Goal: Transaction & Acquisition: Purchase product/service

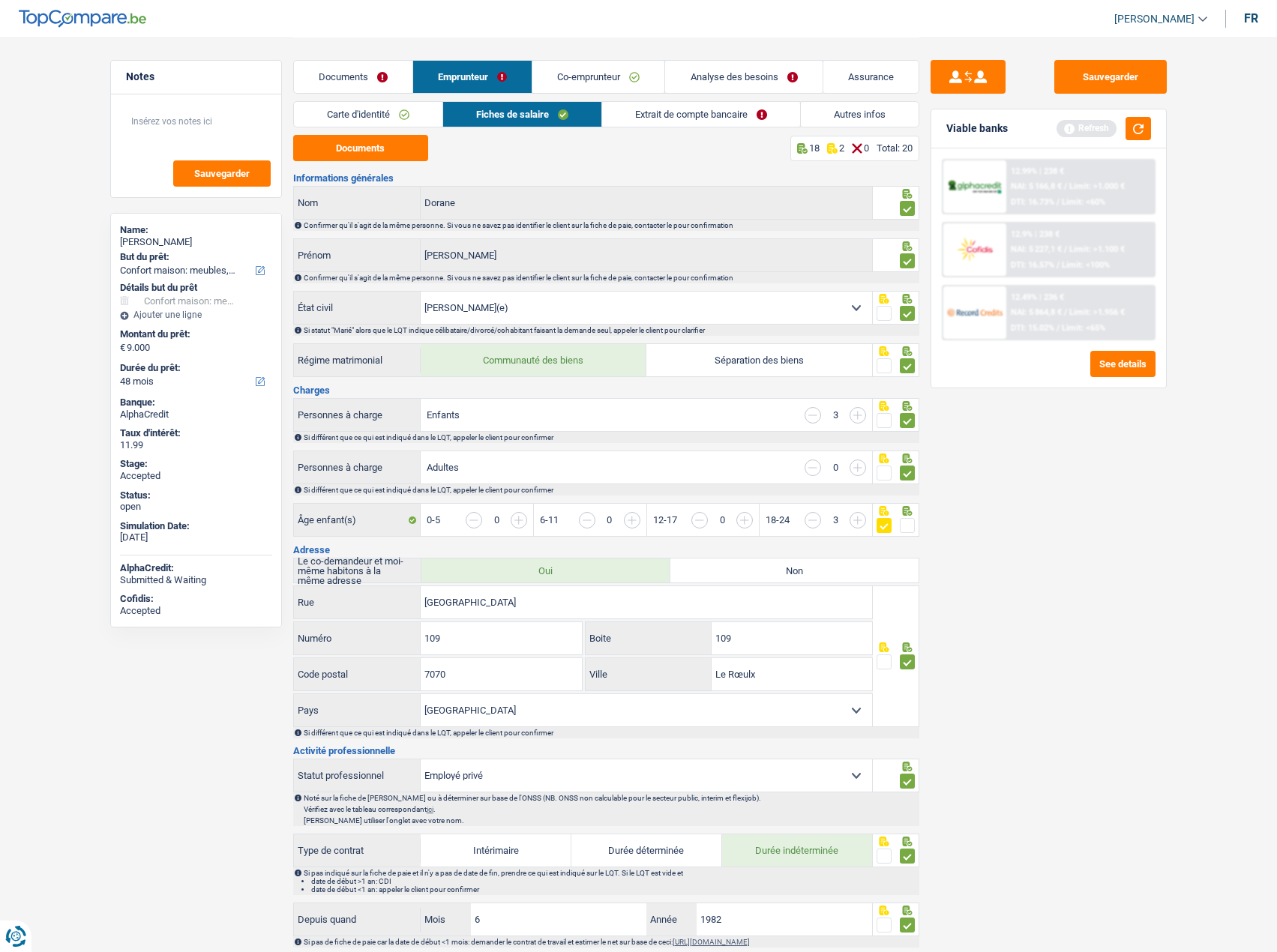
select select "household"
select select "48"
select select "married"
select select "BE"
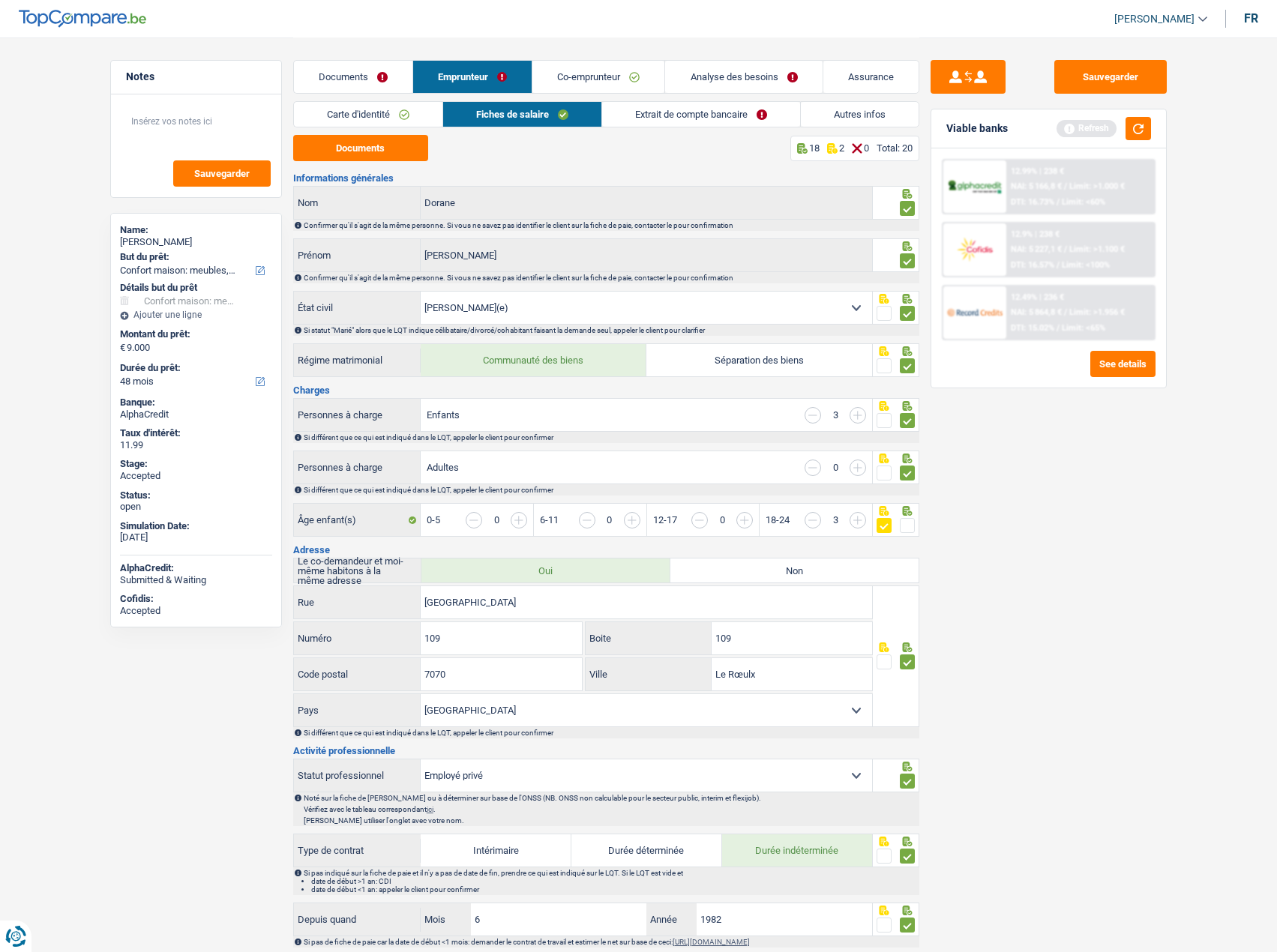
select select "privateEmployee"
select select "netSalary"
select select "mealVouchers"
select select "familyAllowances"
select select "BE"
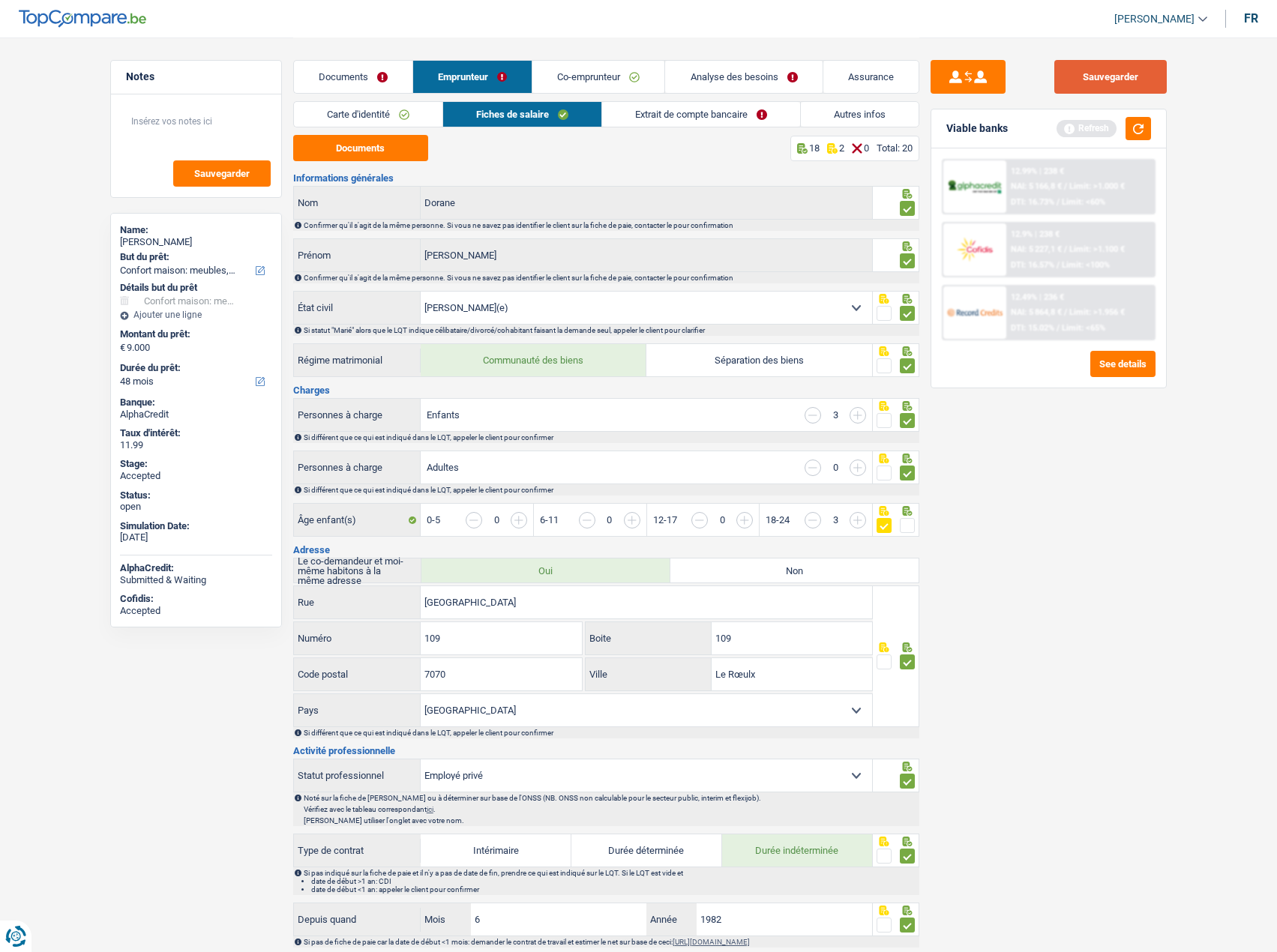
click at [1111, 80] on button "Sauvegarder" at bounding box center [1110, 77] width 113 height 34
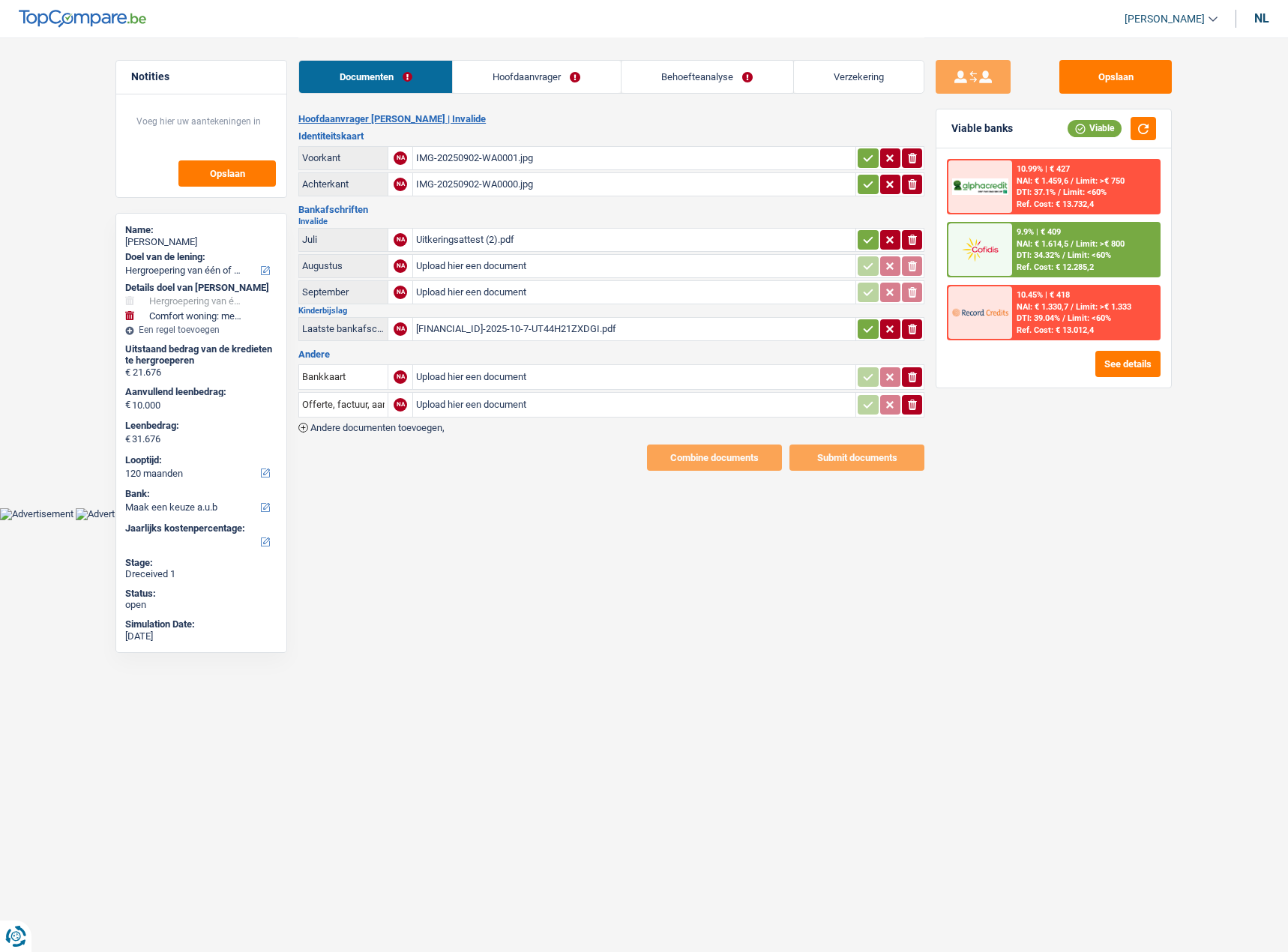
select select "refinancing"
select select "household"
select select "120"
click at [1263, 19] on div "nl" at bounding box center [1262, 18] width 15 height 14
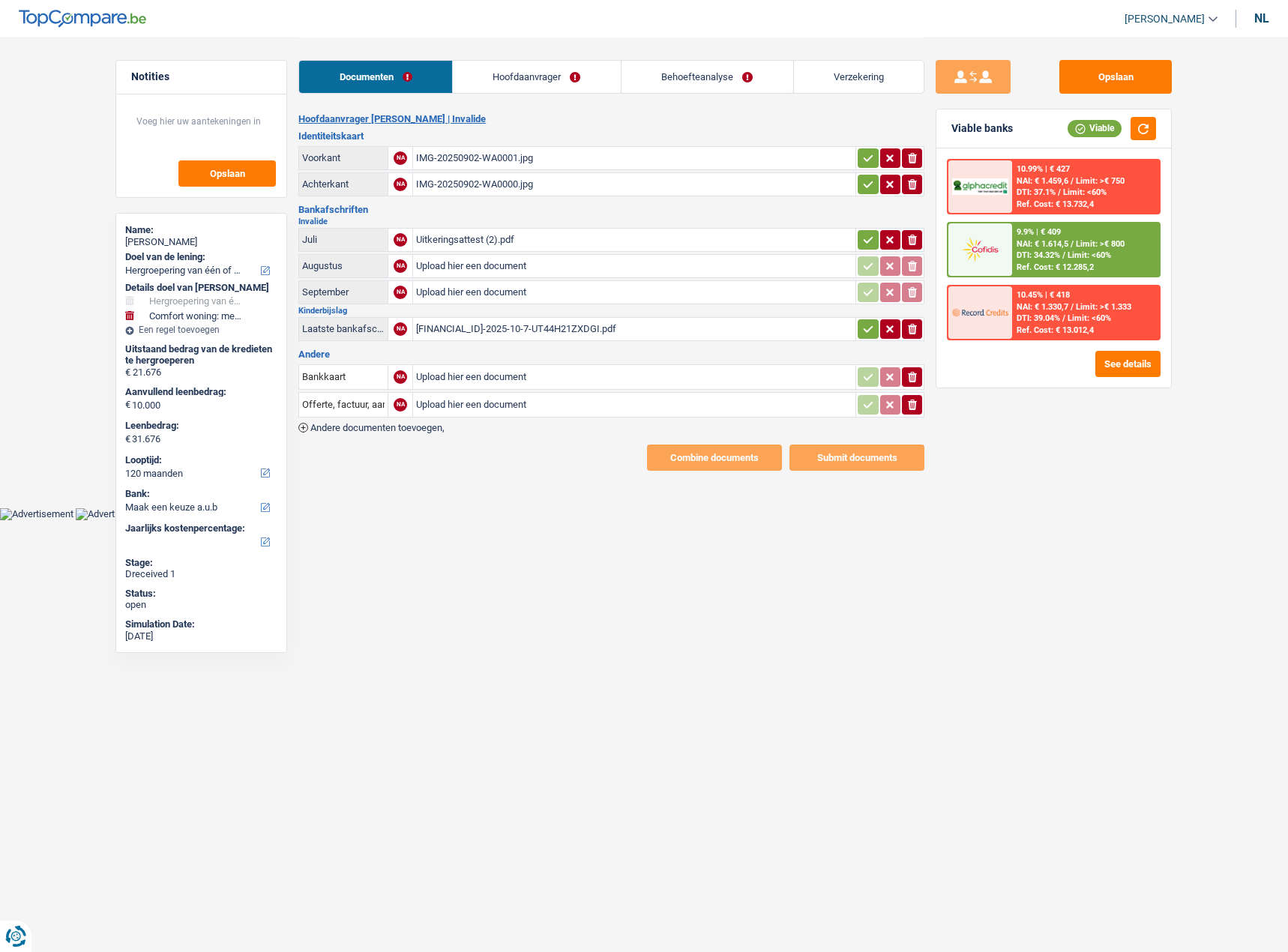
type input "Carte bancaire"
type input "Devis, facture, offre, bon de commande"
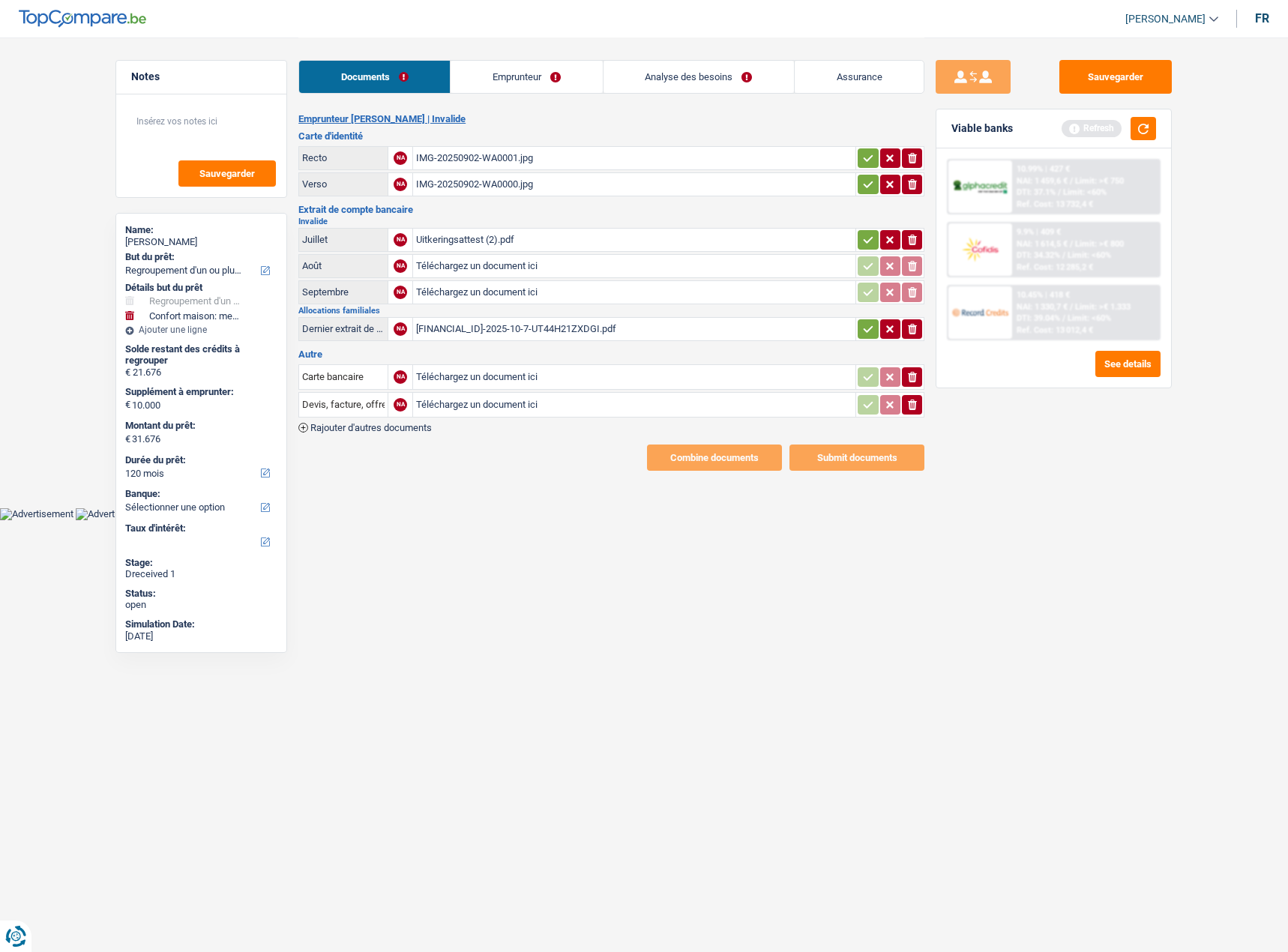
click at [527, 88] on link "Emprunteur" at bounding box center [525, 77] width 151 height 32
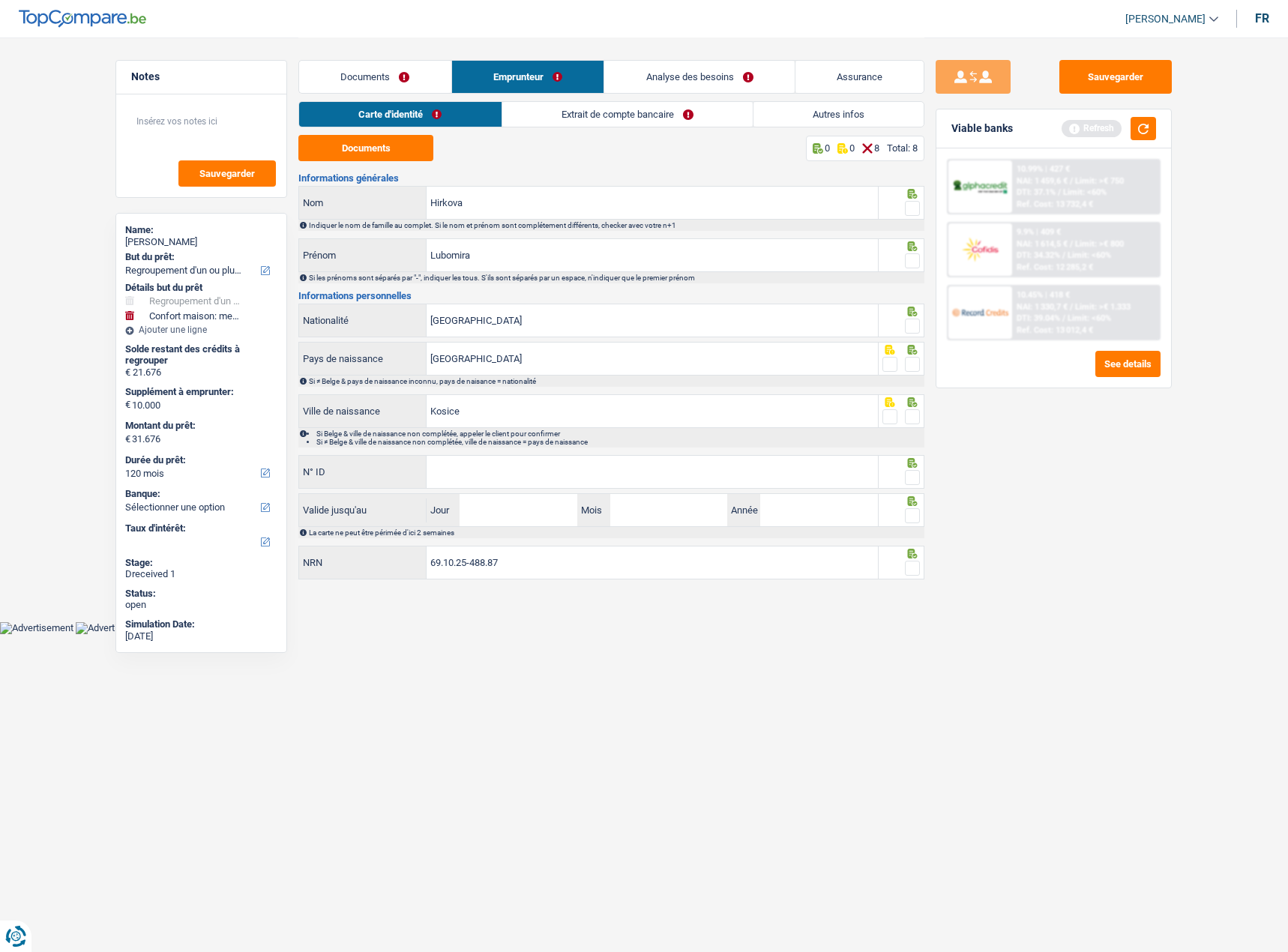
click at [386, 76] on link "Documents" at bounding box center [375, 77] width 152 height 32
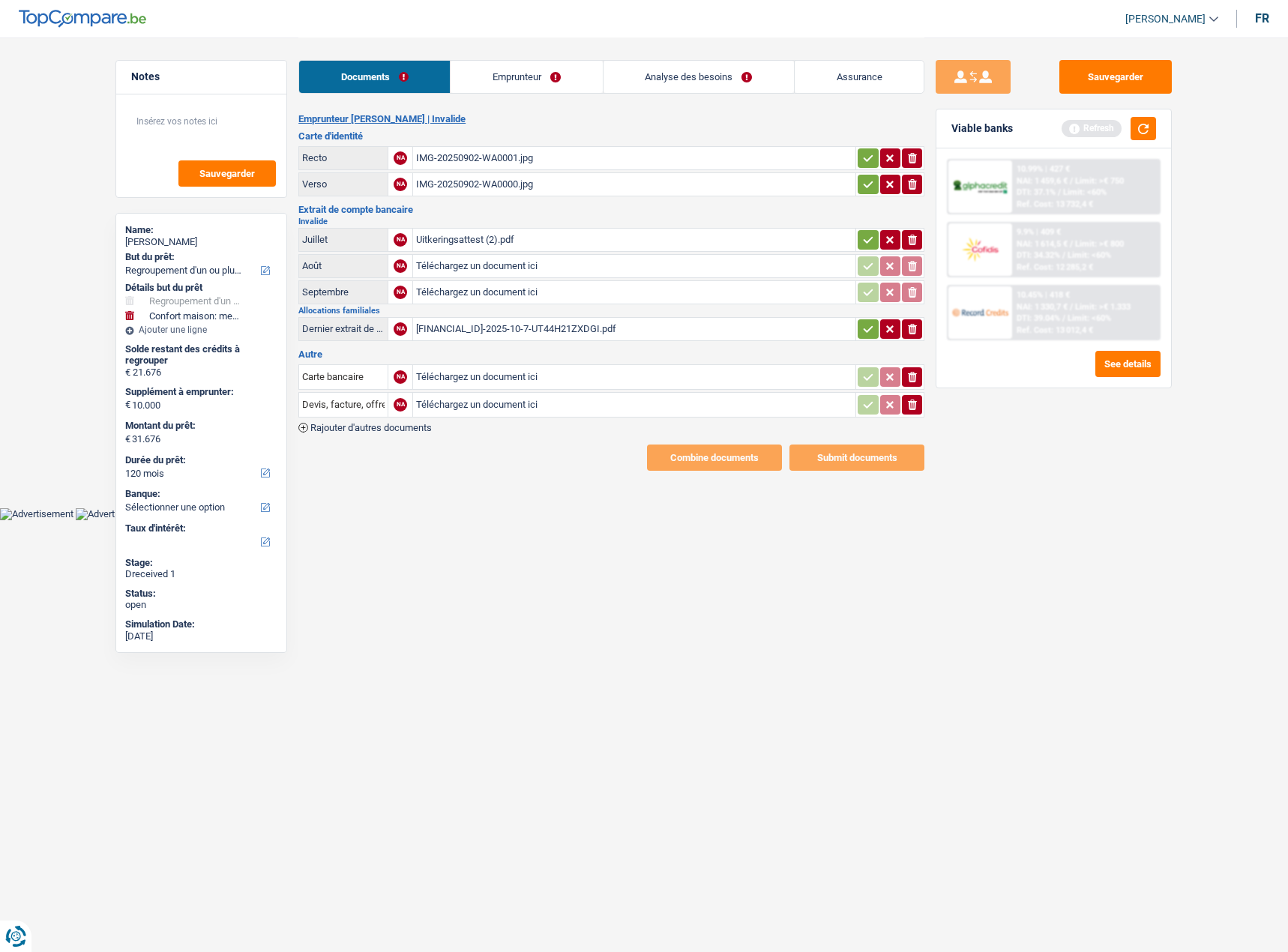
click at [461, 234] on div "Uitkeringsattest (2).pdf" at bounding box center [634, 240] width 437 height 23
click at [525, 74] on link "Emprunteur" at bounding box center [525, 77] width 151 height 32
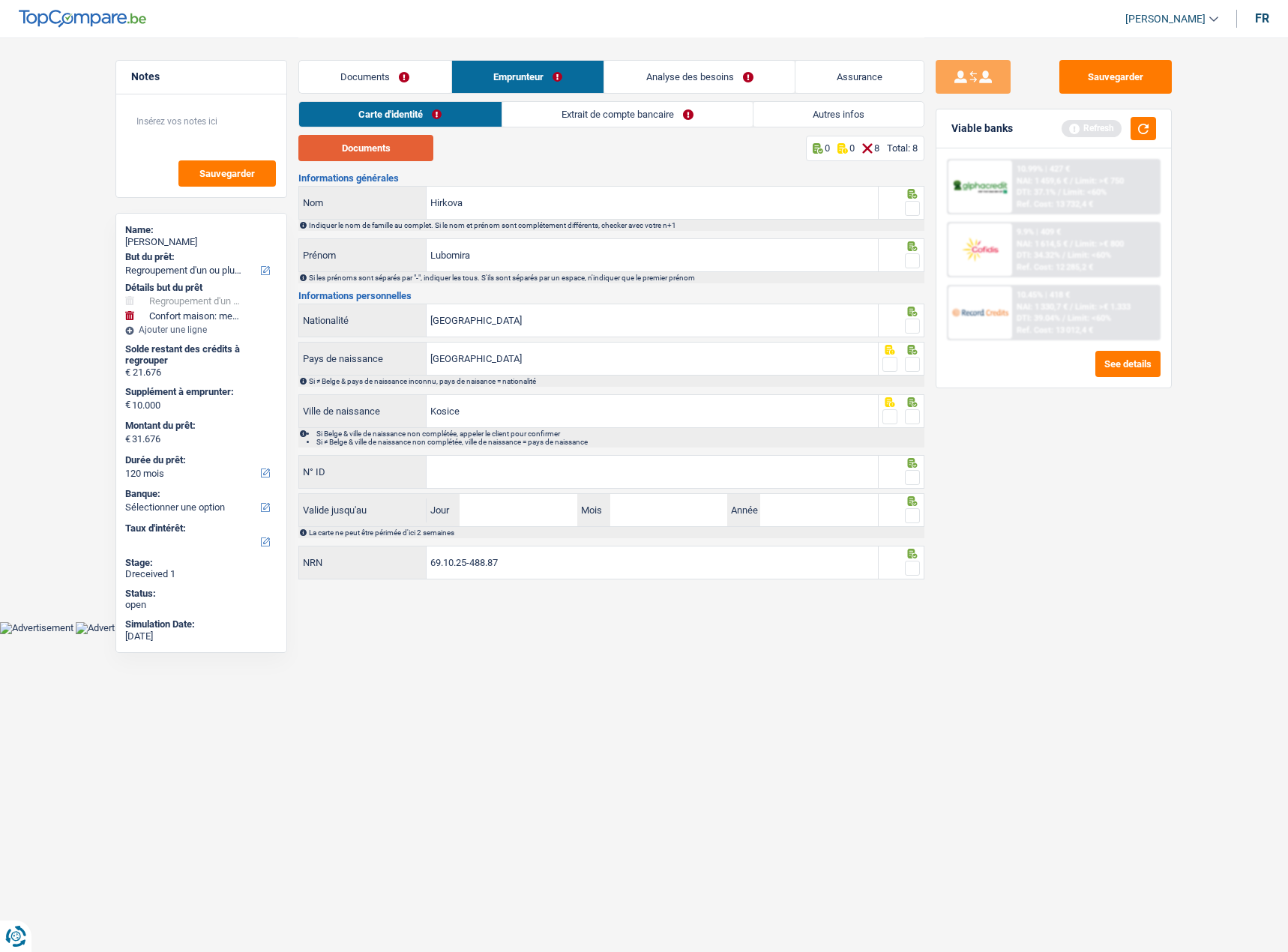
click at [391, 157] on button "Documents" at bounding box center [366, 148] width 135 height 26
click at [642, 116] on link "Extrait de compte bancaire" at bounding box center [627, 114] width 250 height 25
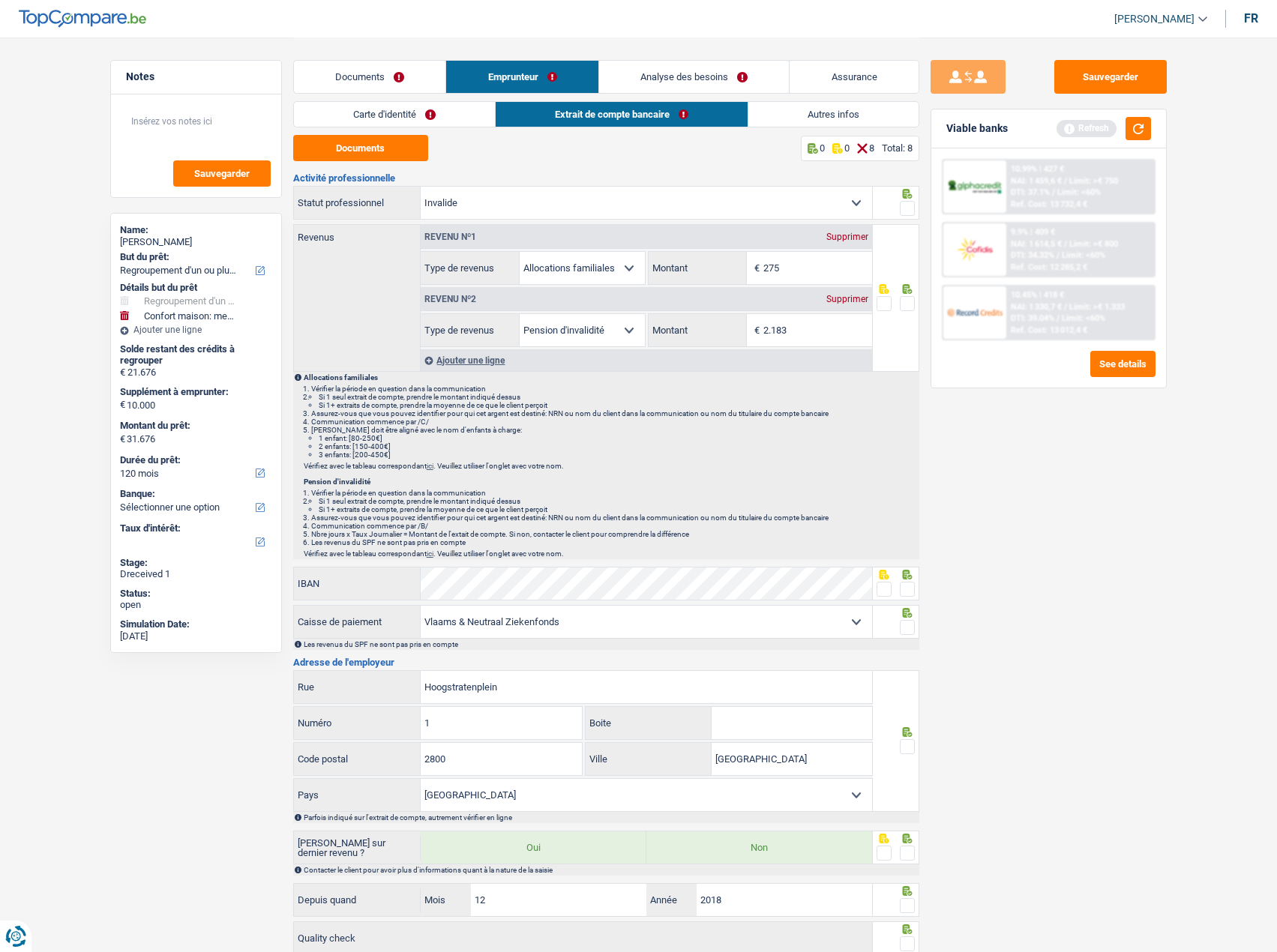
click at [407, 116] on link "Carte d'identité" at bounding box center [394, 114] width 201 height 25
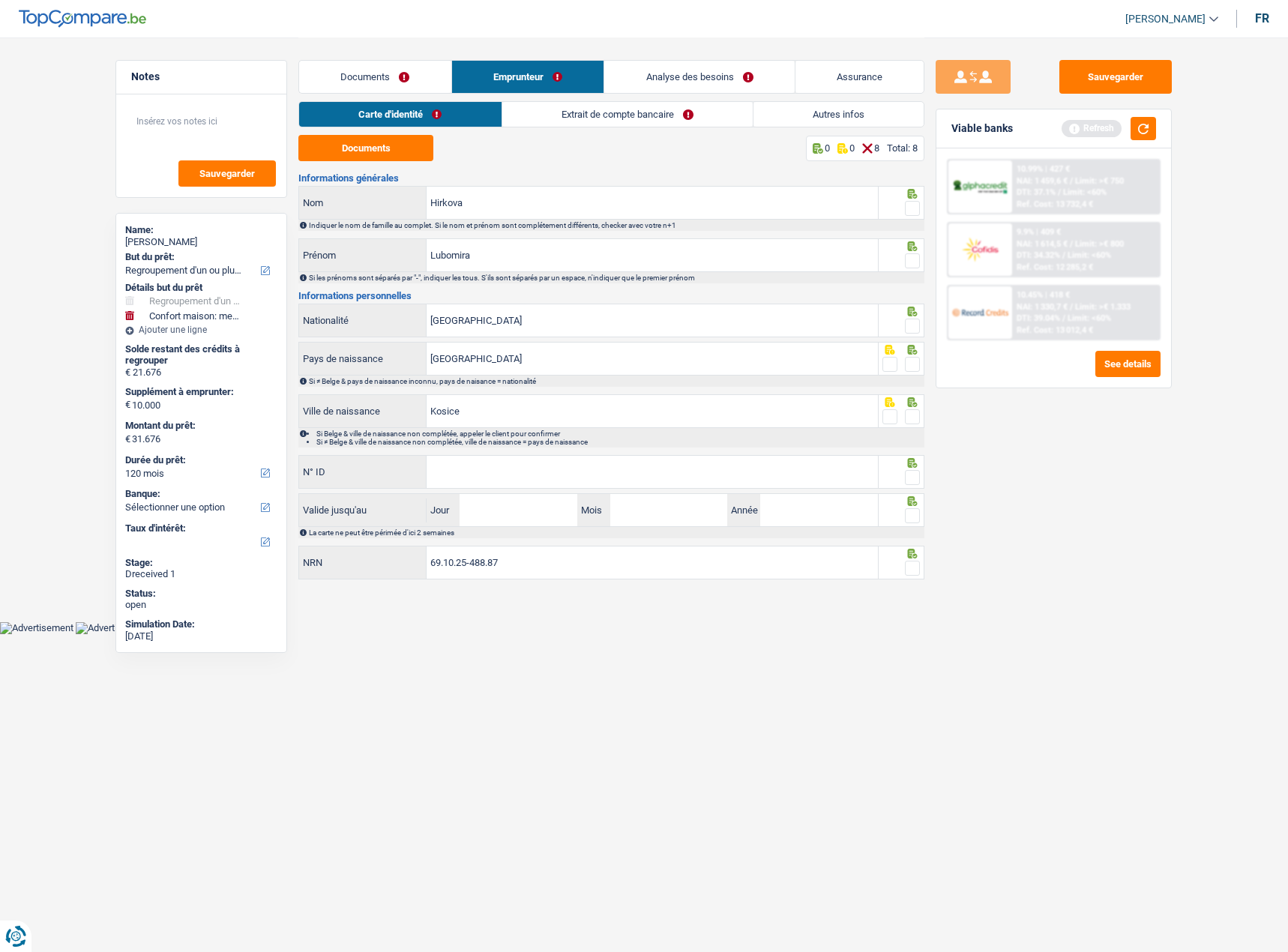
click at [907, 201] on span at bounding box center [912, 208] width 15 height 15
click at [0, 0] on input "radio" at bounding box center [0, 0] width 0 height 0
click at [915, 256] on span at bounding box center [912, 261] width 15 height 15
click at [0, 0] on input "radio" at bounding box center [0, 0] width 0 height 0
click at [903, 319] on fieldset at bounding box center [901, 326] width 38 height 19
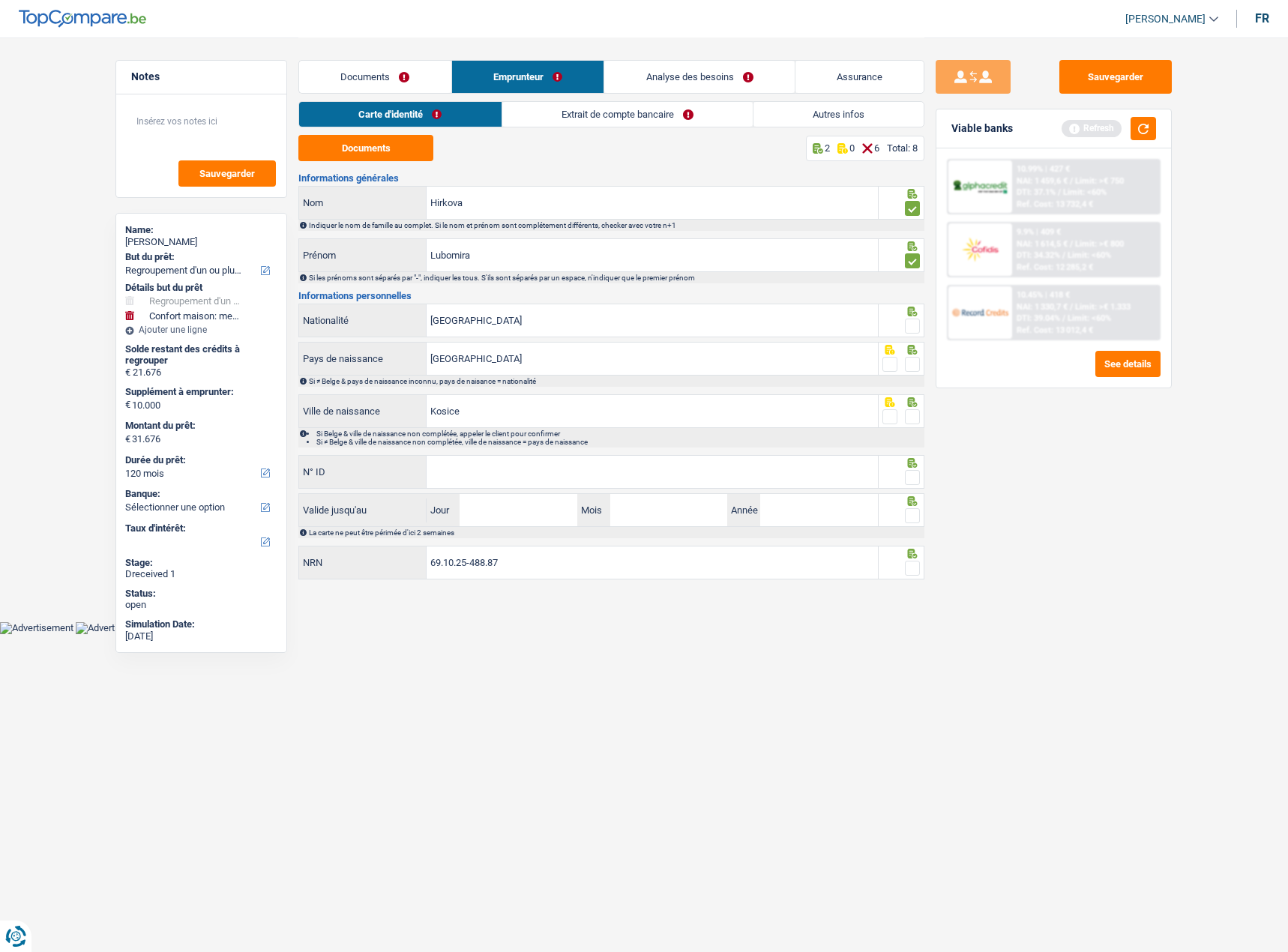
click at [915, 358] on span at bounding box center [912, 364] width 15 height 15
click at [0, 0] on input "radio" at bounding box center [0, 0] width 0 height 0
click at [917, 319] on span at bounding box center [912, 326] width 15 height 15
click at [0, 0] on input "radio" at bounding box center [0, 0] width 0 height 0
click at [915, 411] on span at bounding box center [912, 417] width 15 height 15
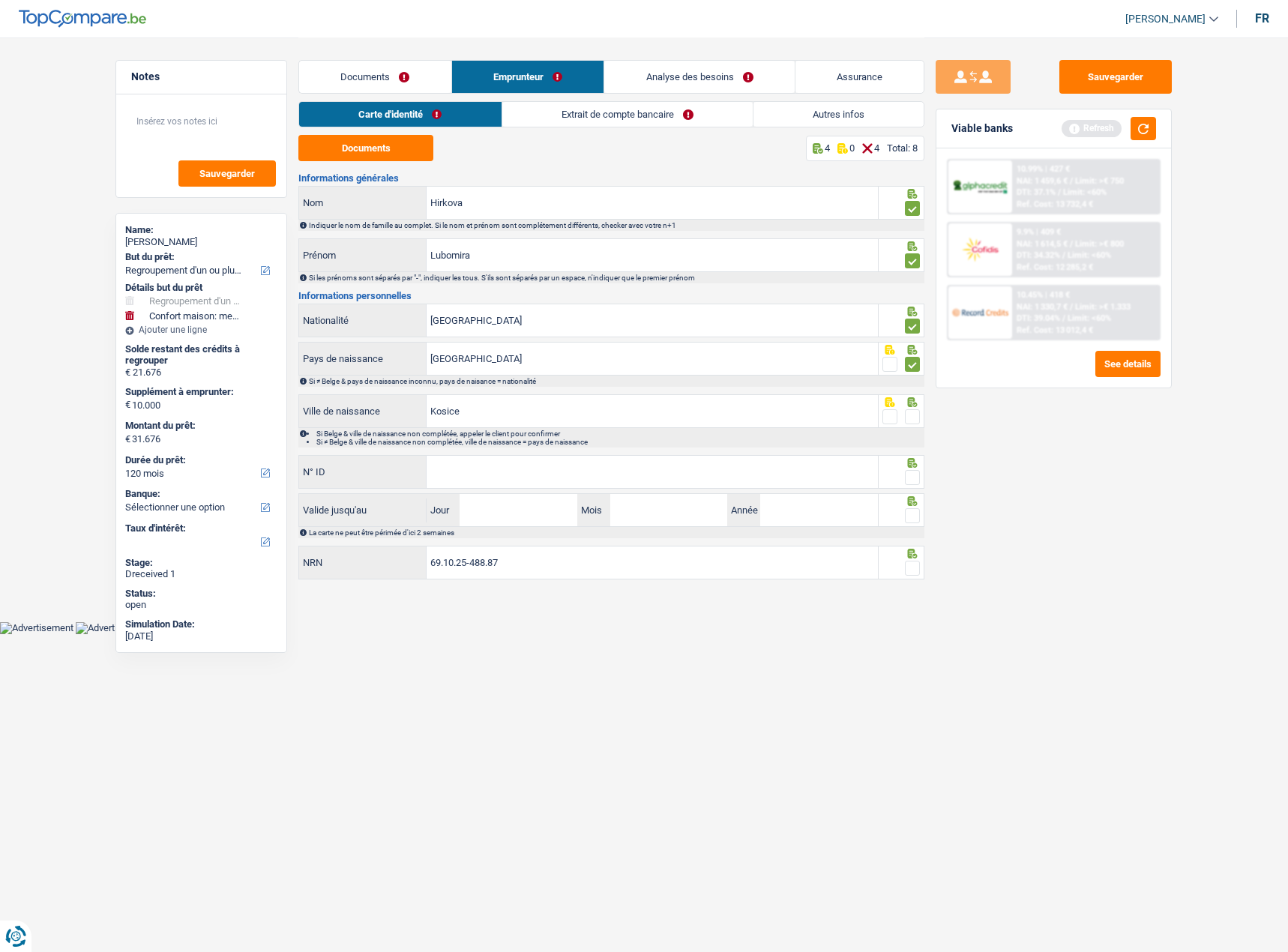
click at [0, 0] on input "radio" at bounding box center [0, 0] width 0 height 0
drag, startPoint x: 909, startPoint y: 473, endPoint x: 618, endPoint y: 481, distance: 291.1
click at [905, 473] on span at bounding box center [912, 477] width 15 height 15
click at [0, 0] on input "radio" at bounding box center [0, 0] width 0 height 0
click at [603, 474] on input "N° ID" at bounding box center [652, 471] width 451 height 32
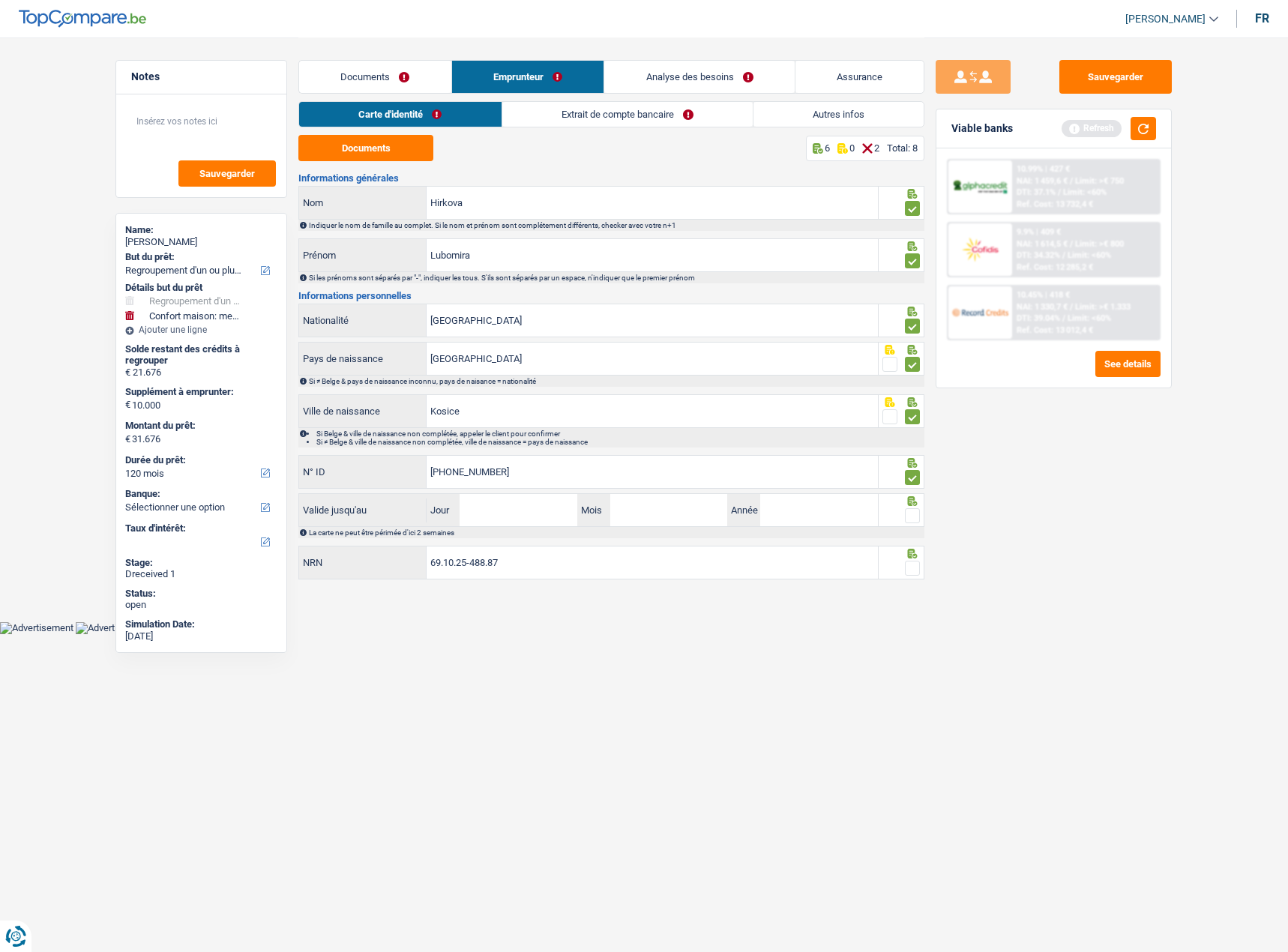
type input "595-1353735-21"
click at [516, 507] on input "Jour" at bounding box center [518, 509] width 117 height 32
type input "11"
type input "02"
type input "2033"
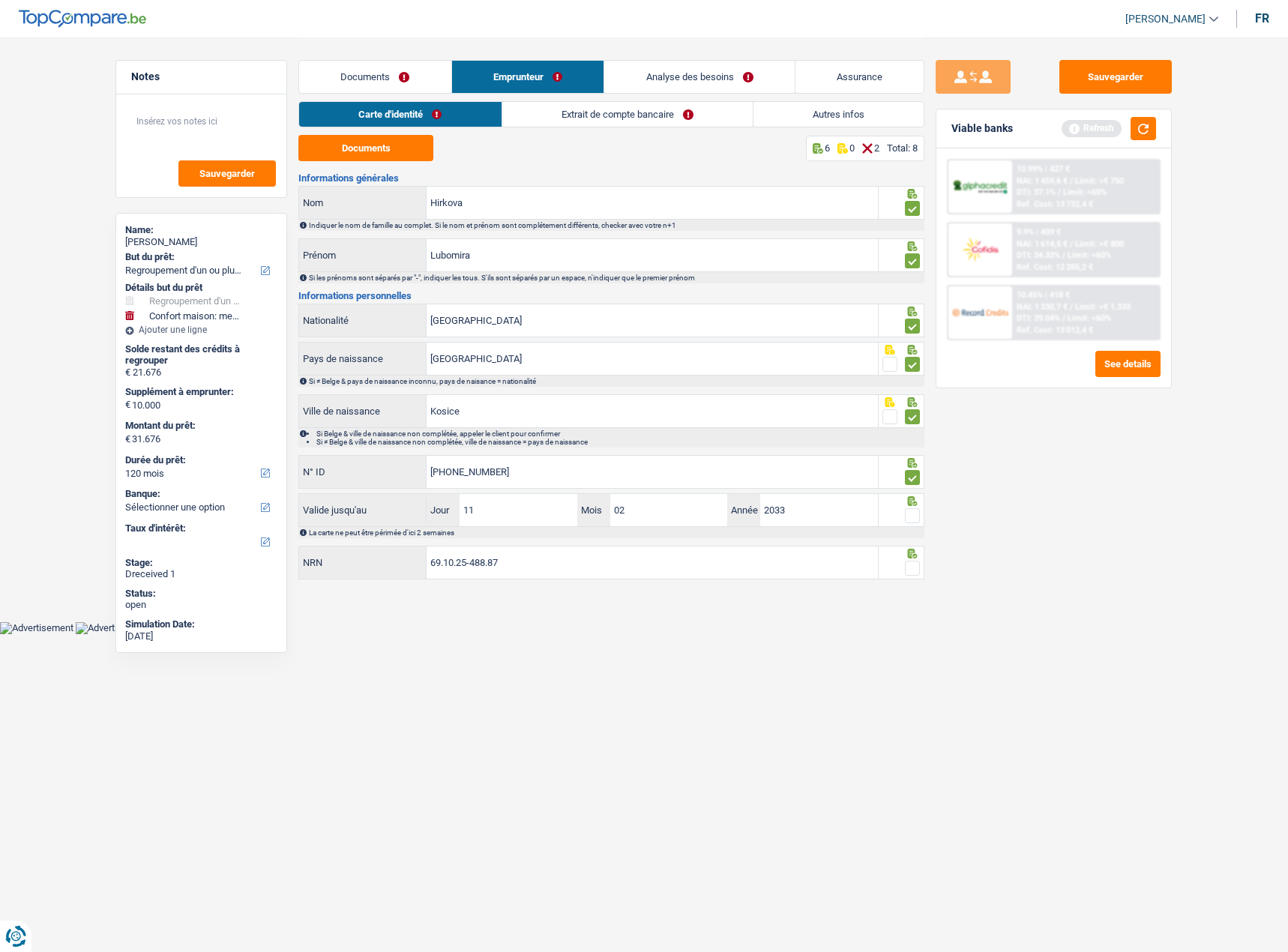
click at [913, 509] on span at bounding box center [912, 515] width 15 height 15
click at [0, 0] on input "radio" at bounding box center [0, 0] width 0 height 0
click at [908, 564] on span at bounding box center [912, 568] width 15 height 15
click at [0, 0] on input "radio" at bounding box center [0, 0] width 0 height 0
click at [658, 106] on link "Extrait de compte bancaire" at bounding box center [627, 114] width 250 height 25
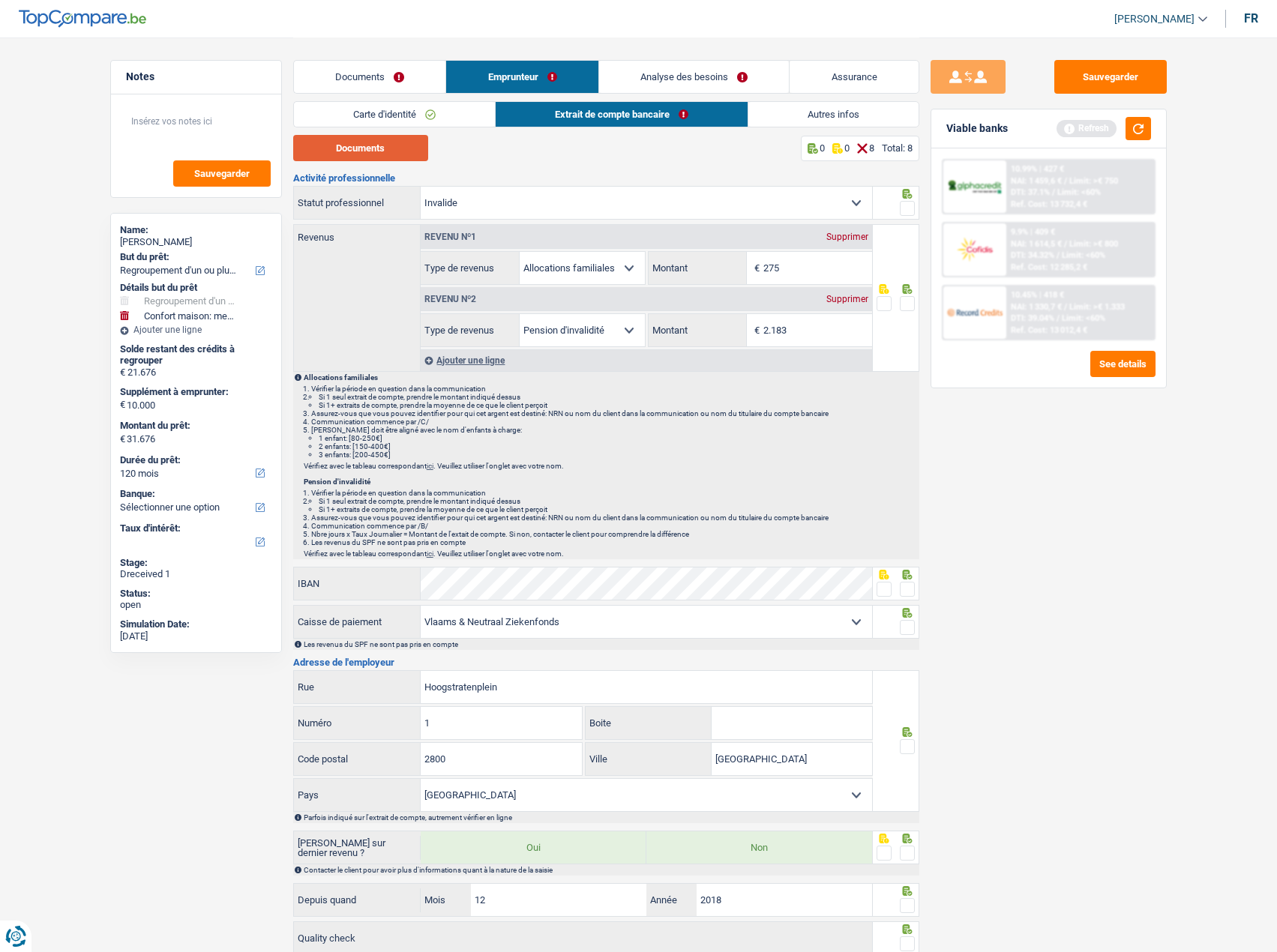
click at [371, 147] on button "Documents" at bounding box center [361, 148] width 135 height 26
drag, startPoint x: 799, startPoint y: 325, endPoint x: 728, endPoint y: 328, distance: 71.1
click at [728, 328] on div "2.183 € Montant" at bounding box center [760, 330] width 223 height 32
type input "2.093"
drag, startPoint x: 797, startPoint y: 270, endPoint x: 704, endPoint y: 270, distance: 93.0
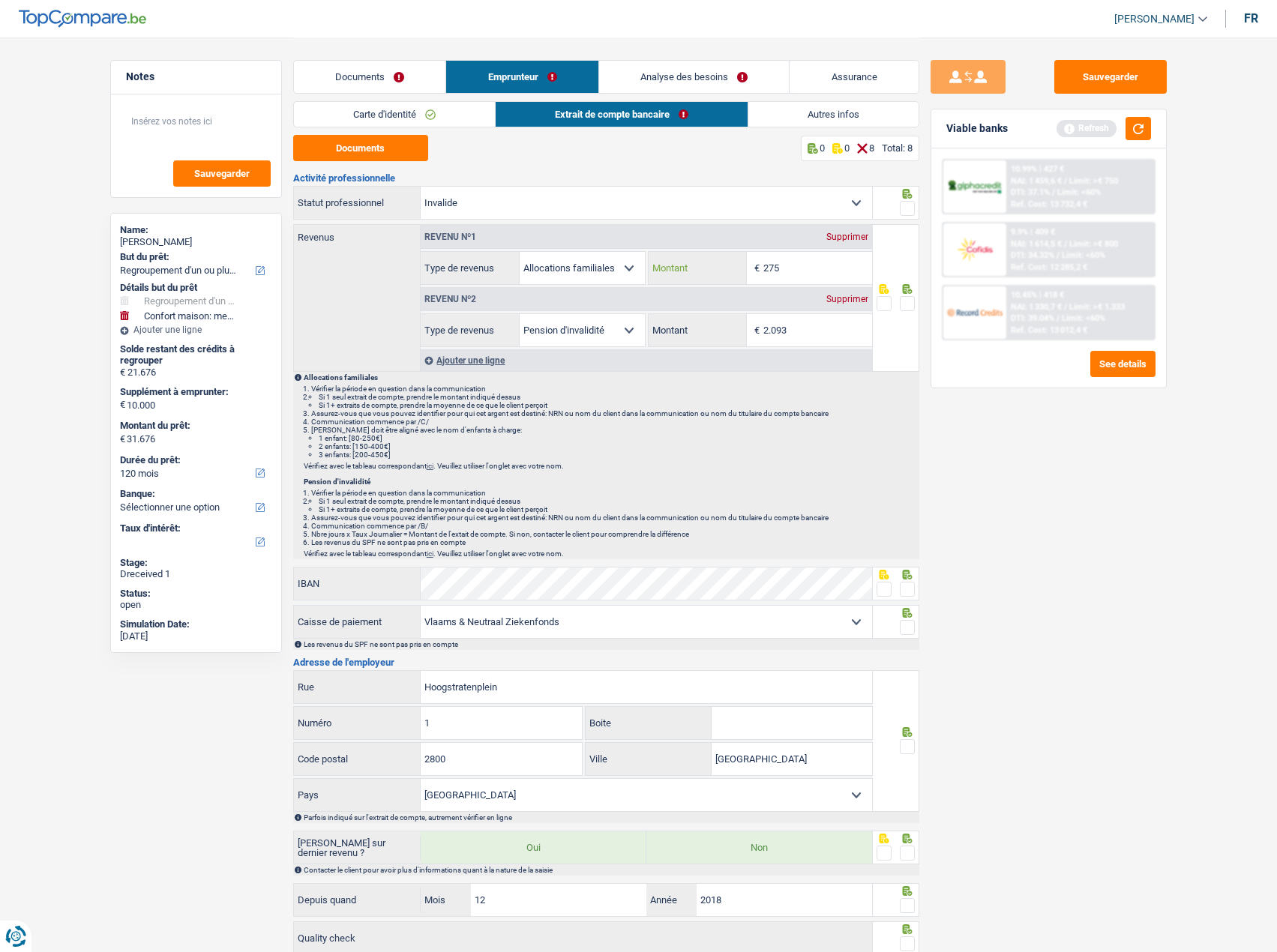
click at [704, 270] on div "275 € Montant" at bounding box center [760, 267] width 223 height 32
type input "280"
click at [911, 299] on span at bounding box center [907, 304] width 15 height 15
click at [0, 0] on input "radio" at bounding box center [0, 0] width 0 height 0
click at [904, 204] on span at bounding box center [907, 208] width 15 height 15
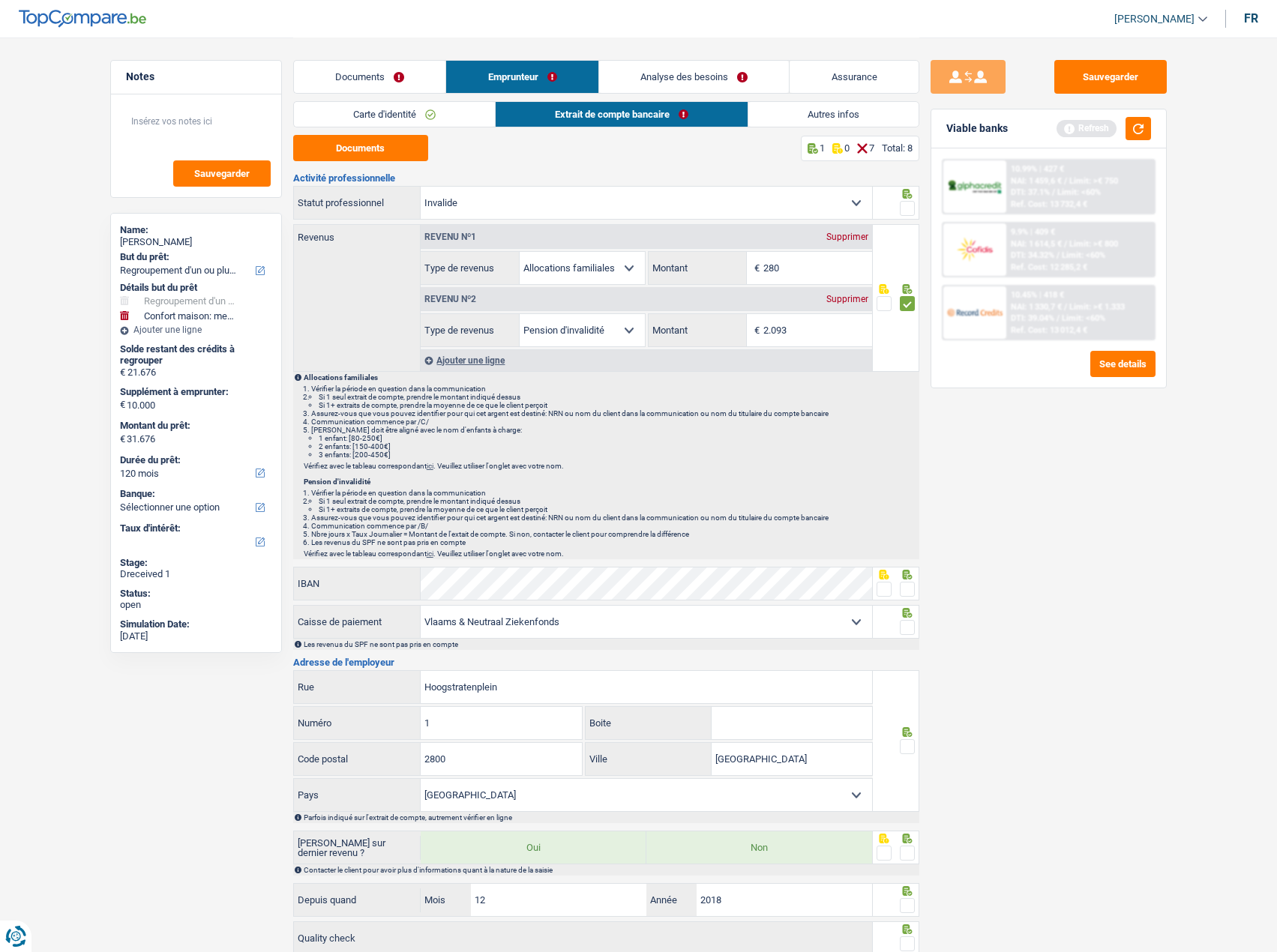
click at [0, 0] on input "radio" at bounding box center [0, 0] width 0 height 0
click at [915, 589] on div at bounding box center [896, 583] width 47 height 34
click at [904, 587] on span at bounding box center [907, 589] width 15 height 15
click at [0, 0] on input "radio" at bounding box center [0, 0] width 0 height 0
click at [904, 623] on span at bounding box center [907, 627] width 15 height 15
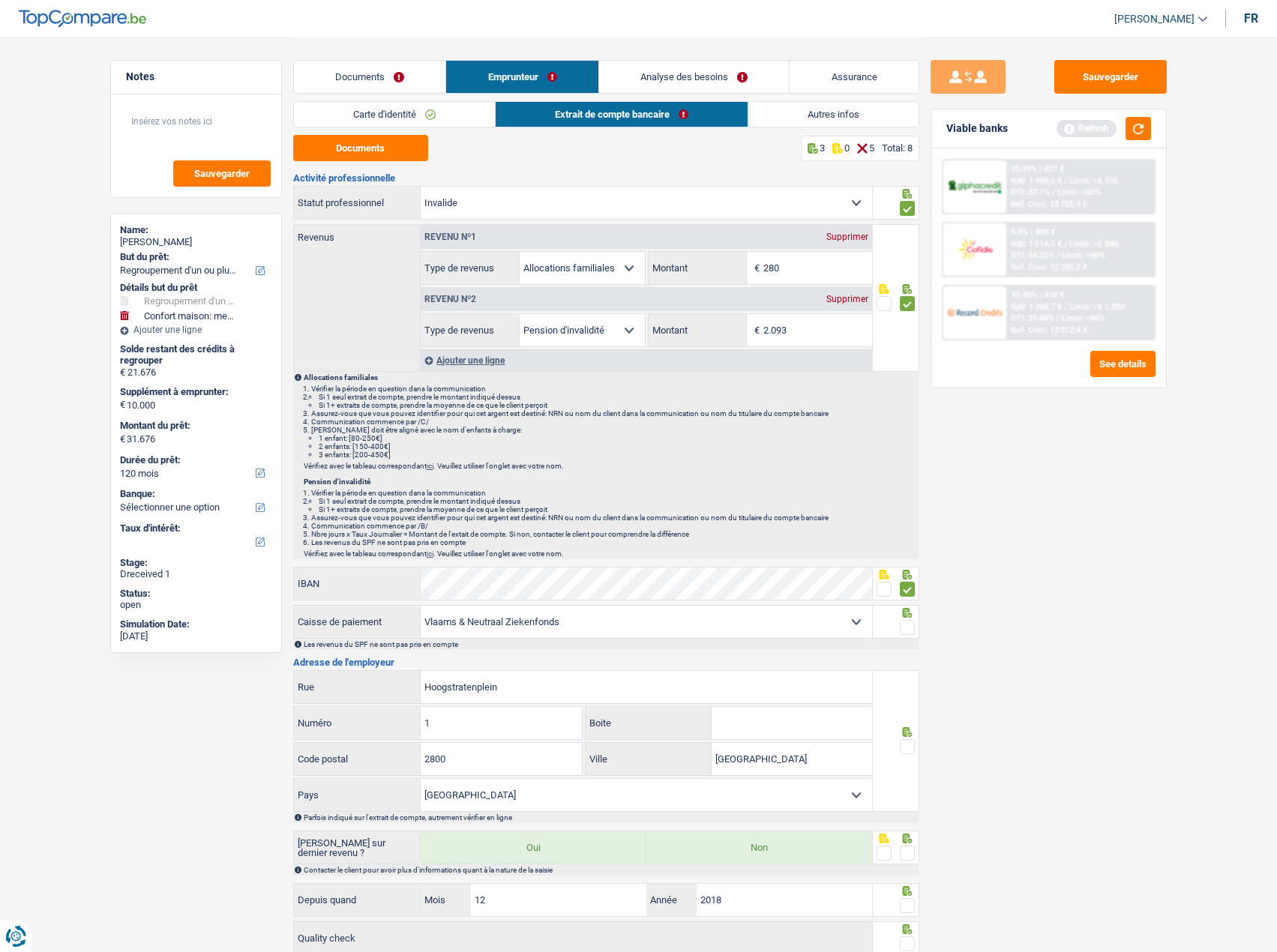
click at [0, 0] on input "radio" at bounding box center [0, 0] width 0 height 0
drag, startPoint x: 541, startPoint y: 684, endPoint x: 316, endPoint y: 682, distance: 225.0
click at [316, 682] on div "Hoogstratenplein Rue" at bounding box center [583, 687] width 579 height 32
click at [620, 626] on select "Mutualité Chrétienne Mutualité Socialiste (Solidaris) SPF Sécurité Sociale Unio…" at bounding box center [646, 621] width 451 height 32
click at [1120, 639] on div "Sauvegarder Viable banks Refresh 10.99% | 427 € NAI: 1 459,6 € / Limit: >€ 750 …" at bounding box center [1049, 494] width 259 height 868
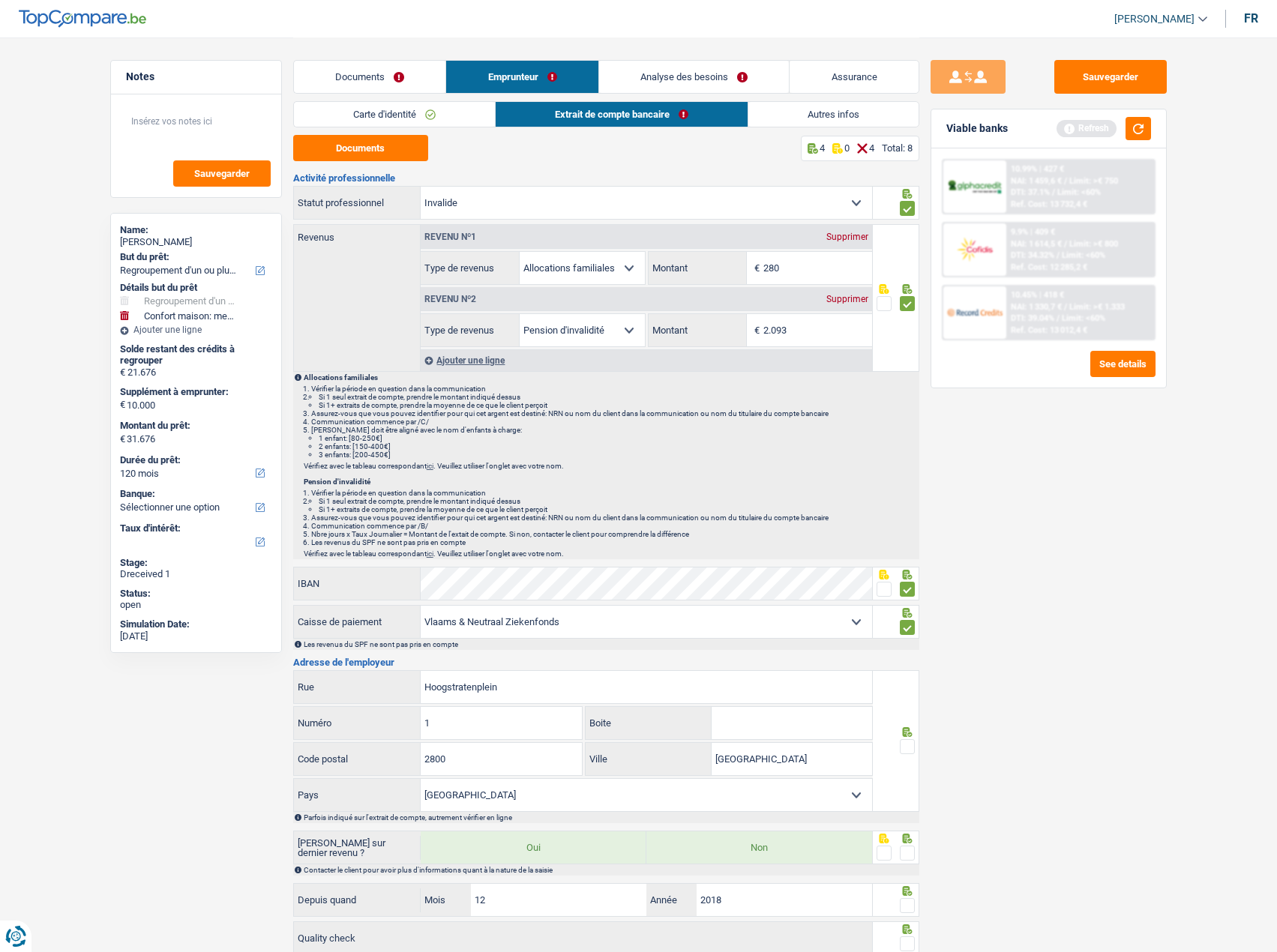
click at [832, 120] on link "Autres infos" at bounding box center [833, 114] width 170 height 25
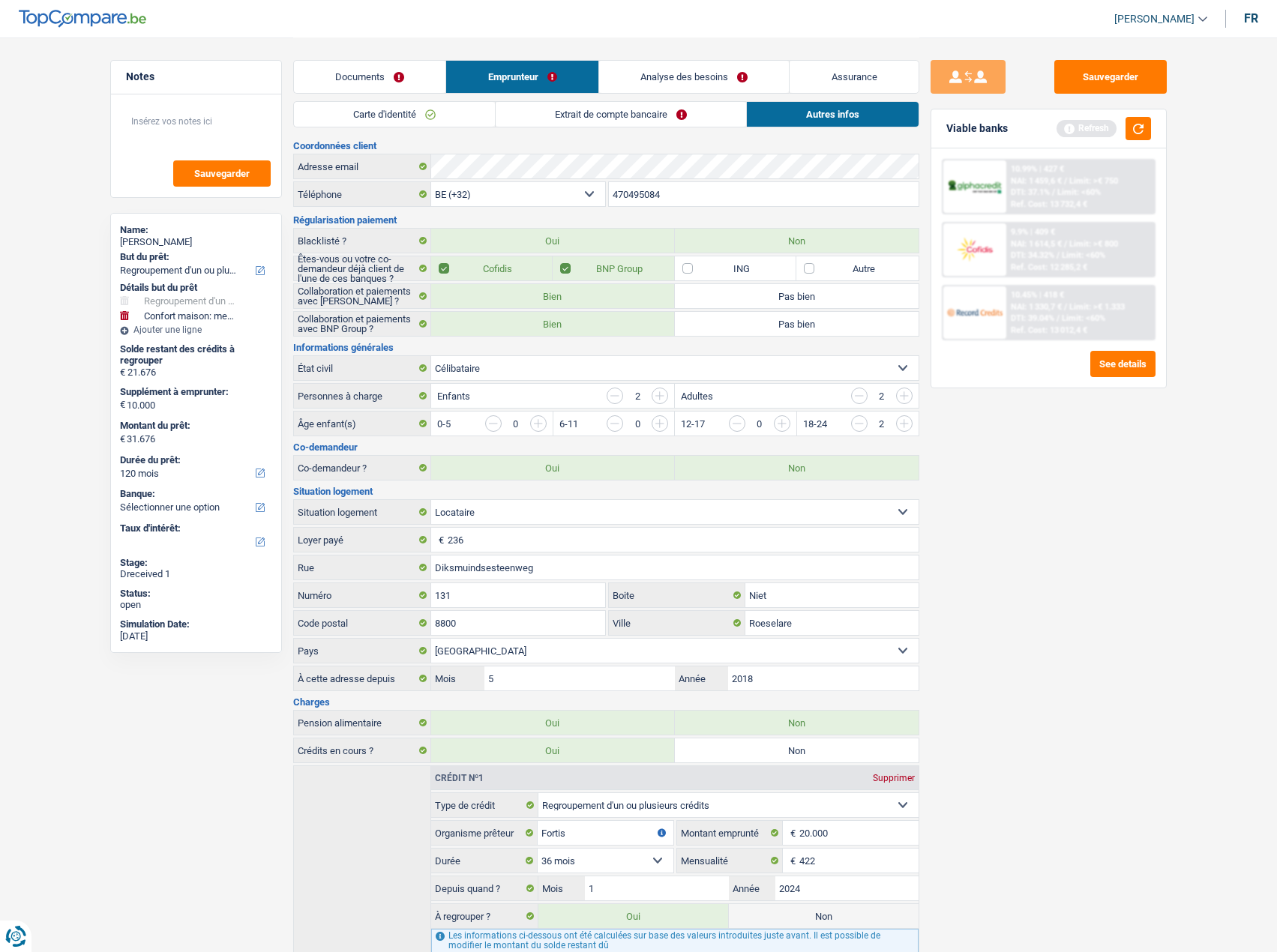
click at [622, 117] on link "Extrait de compte bancaire" at bounding box center [620, 114] width 250 height 25
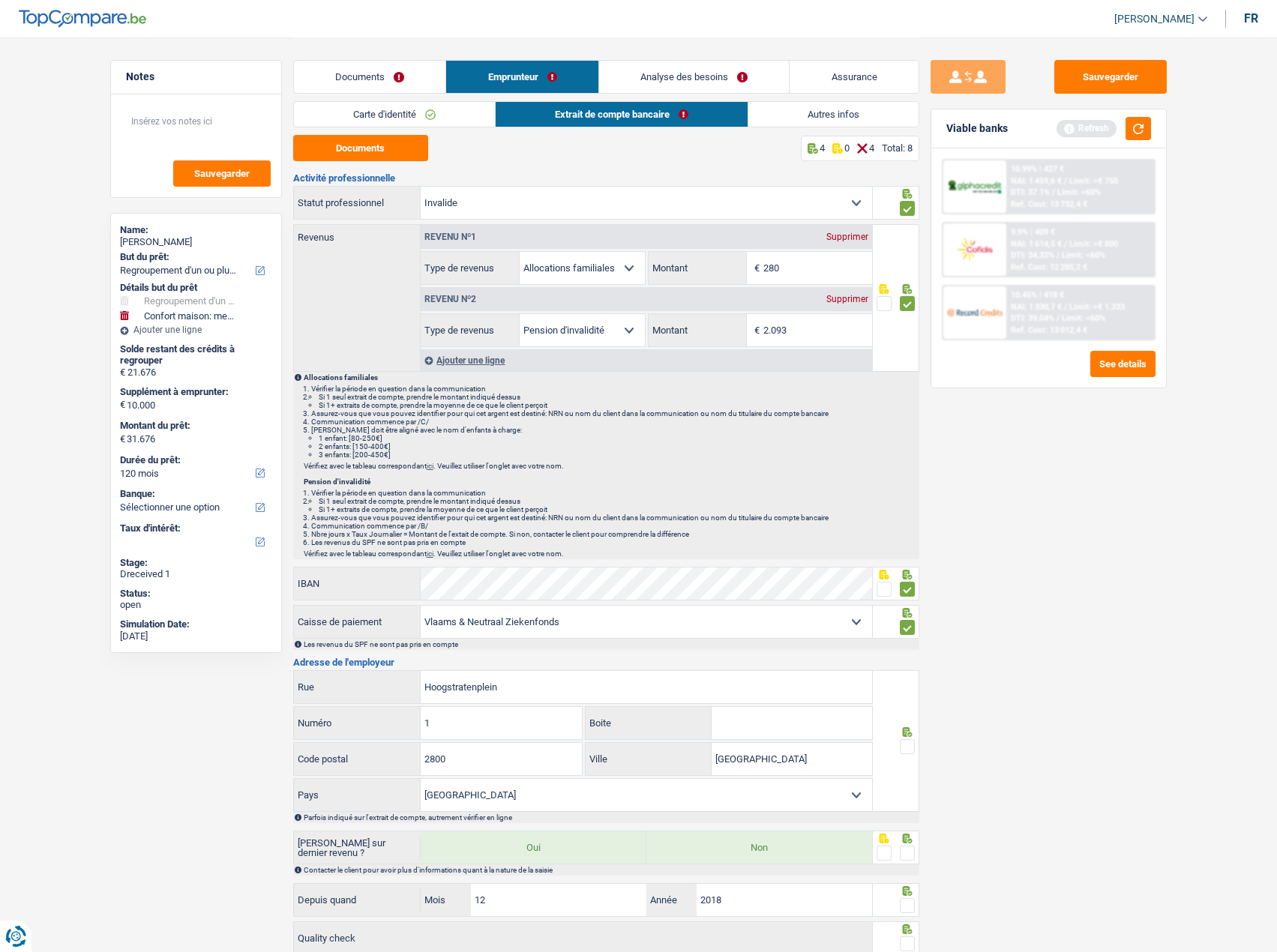
drag, startPoint x: 905, startPoint y: 739, endPoint x: 904, endPoint y: 754, distance: 15.0
click at [905, 742] on span at bounding box center [907, 746] width 15 height 15
click at [0, 0] on input "radio" at bounding box center [0, 0] width 0 height 0
click at [910, 850] on span at bounding box center [907, 853] width 15 height 15
click at [0, 0] on input "radio" at bounding box center [0, 0] width 0 height 0
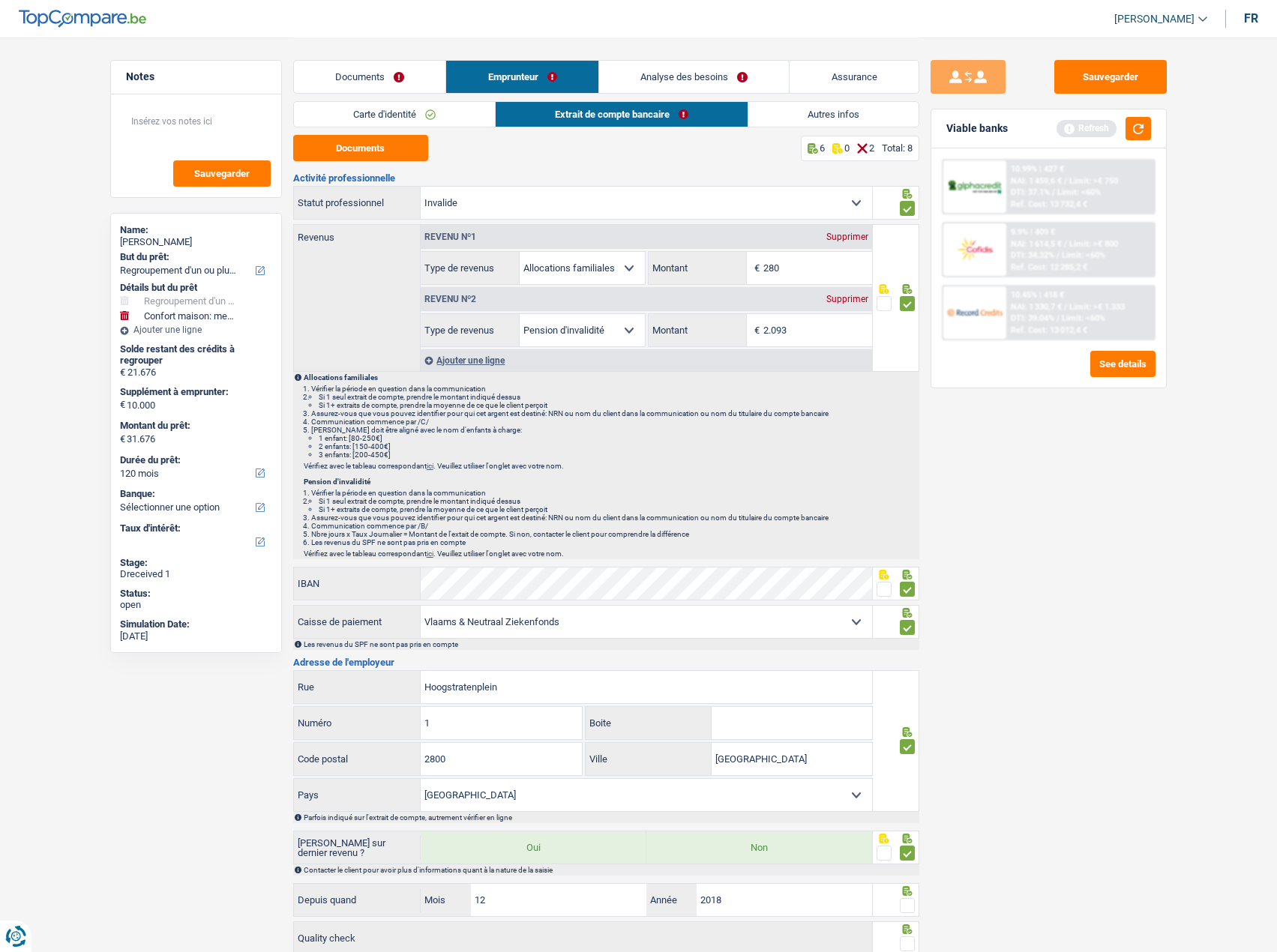
click at [908, 898] on span at bounding box center [907, 905] width 15 height 15
click at [0, 0] on input "radio" at bounding box center [0, 0] width 0 height 0
drag, startPoint x: 903, startPoint y: 941, endPoint x: 924, endPoint y: 839, distance: 104.1
click at [904, 940] on span at bounding box center [907, 944] width 15 height 15
click at [0, 0] on input "radio" at bounding box center [0, 0] width 0 height 0
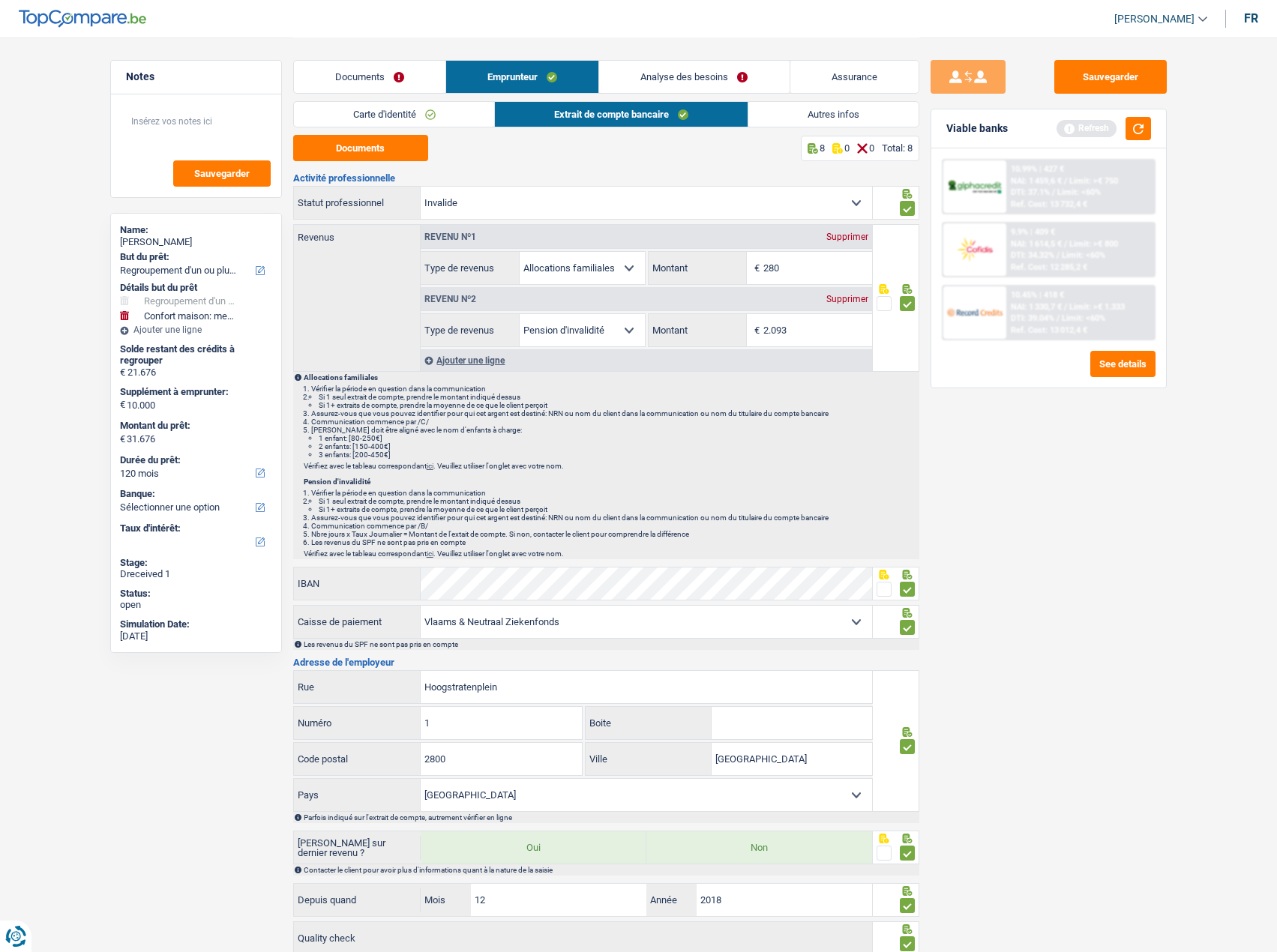
click at [799, 117] on link "Autres infos" at bounding box center [833, 114] width 170 height 25
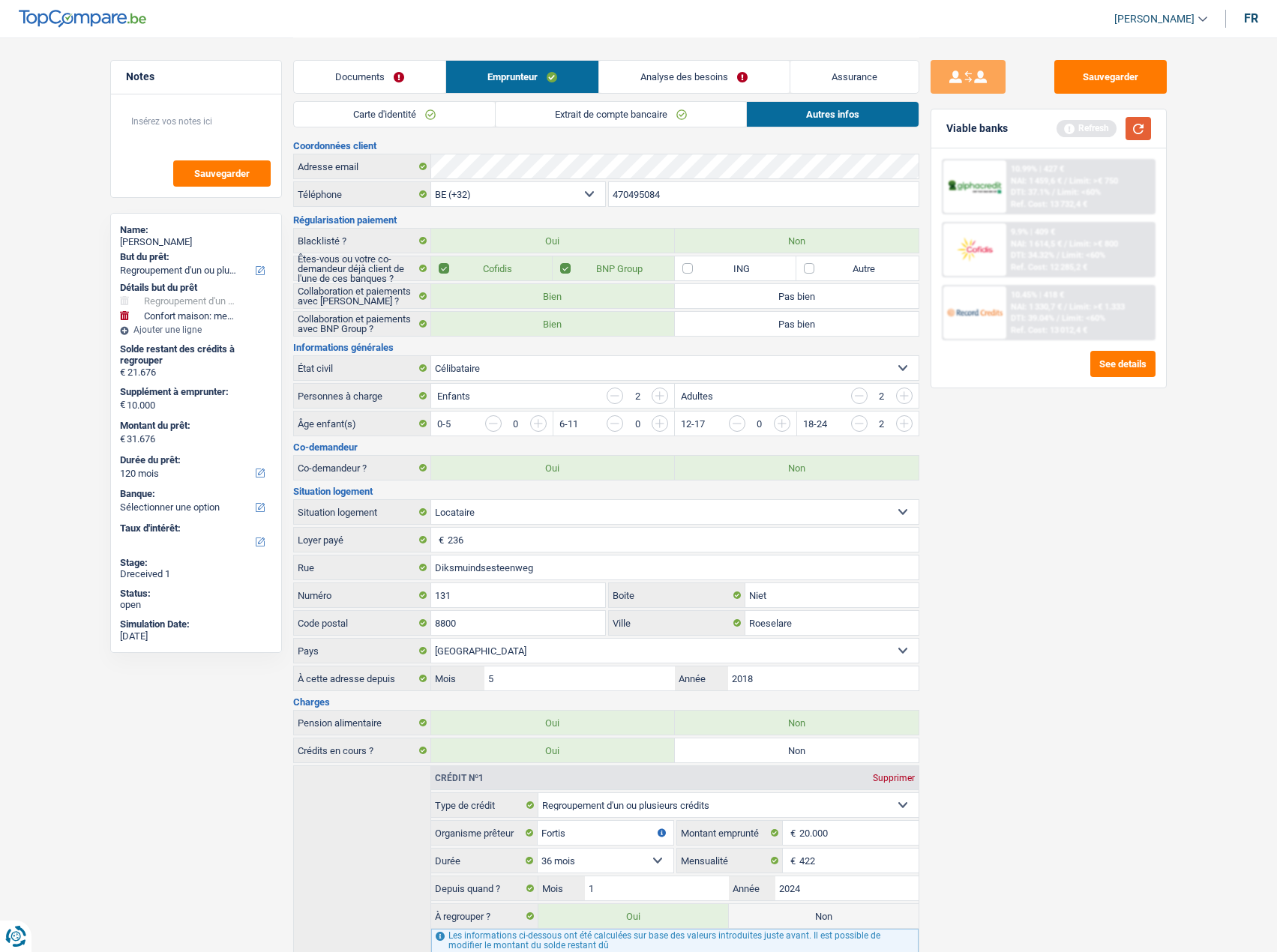
click at [1134, 122] on button "button" at bounding box center [1138, 128] width 26 height 23
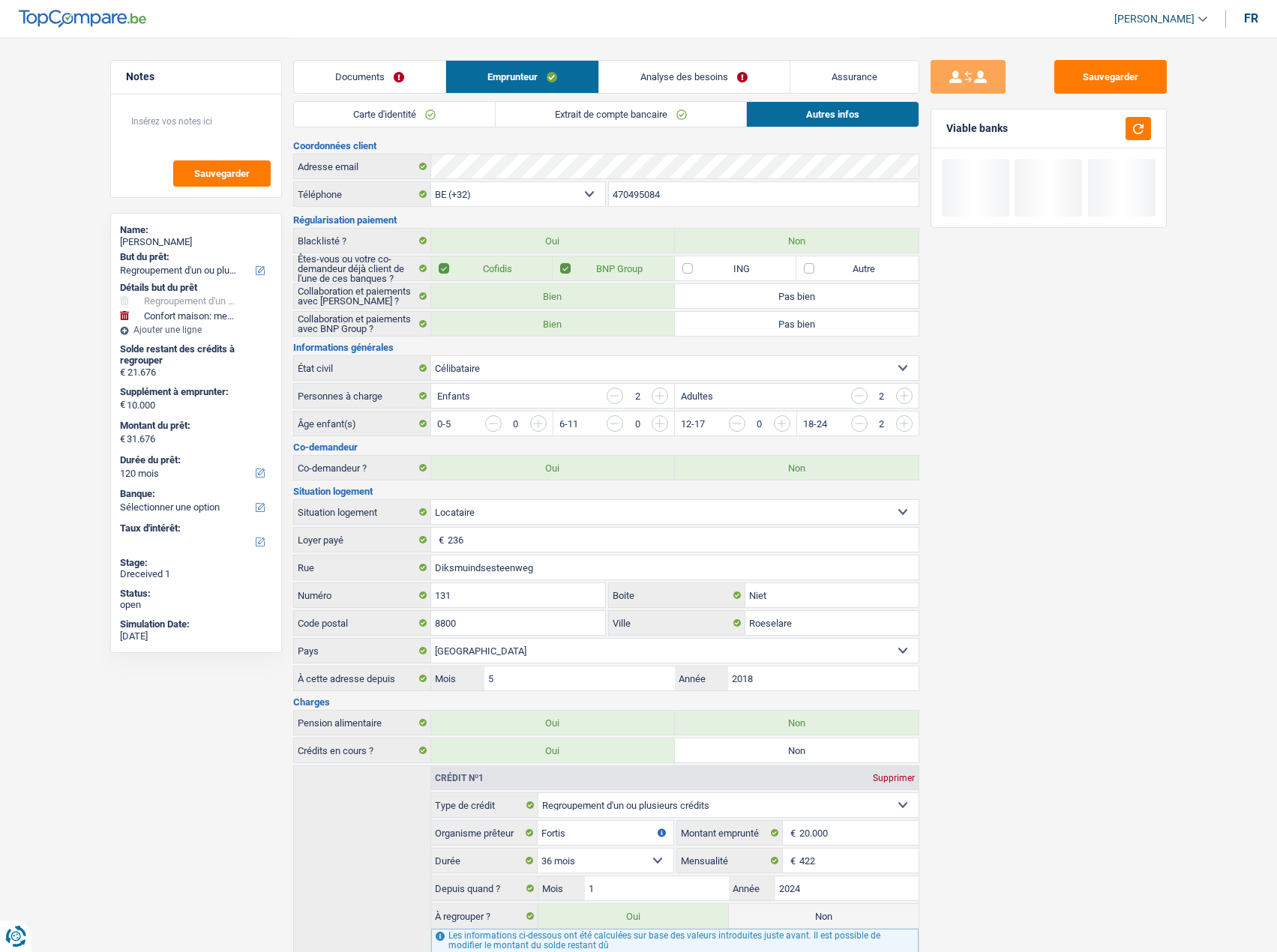
click at [691, 76] on link "Analyse des besoins" at bounding box center [694, 77] width 189 height 32
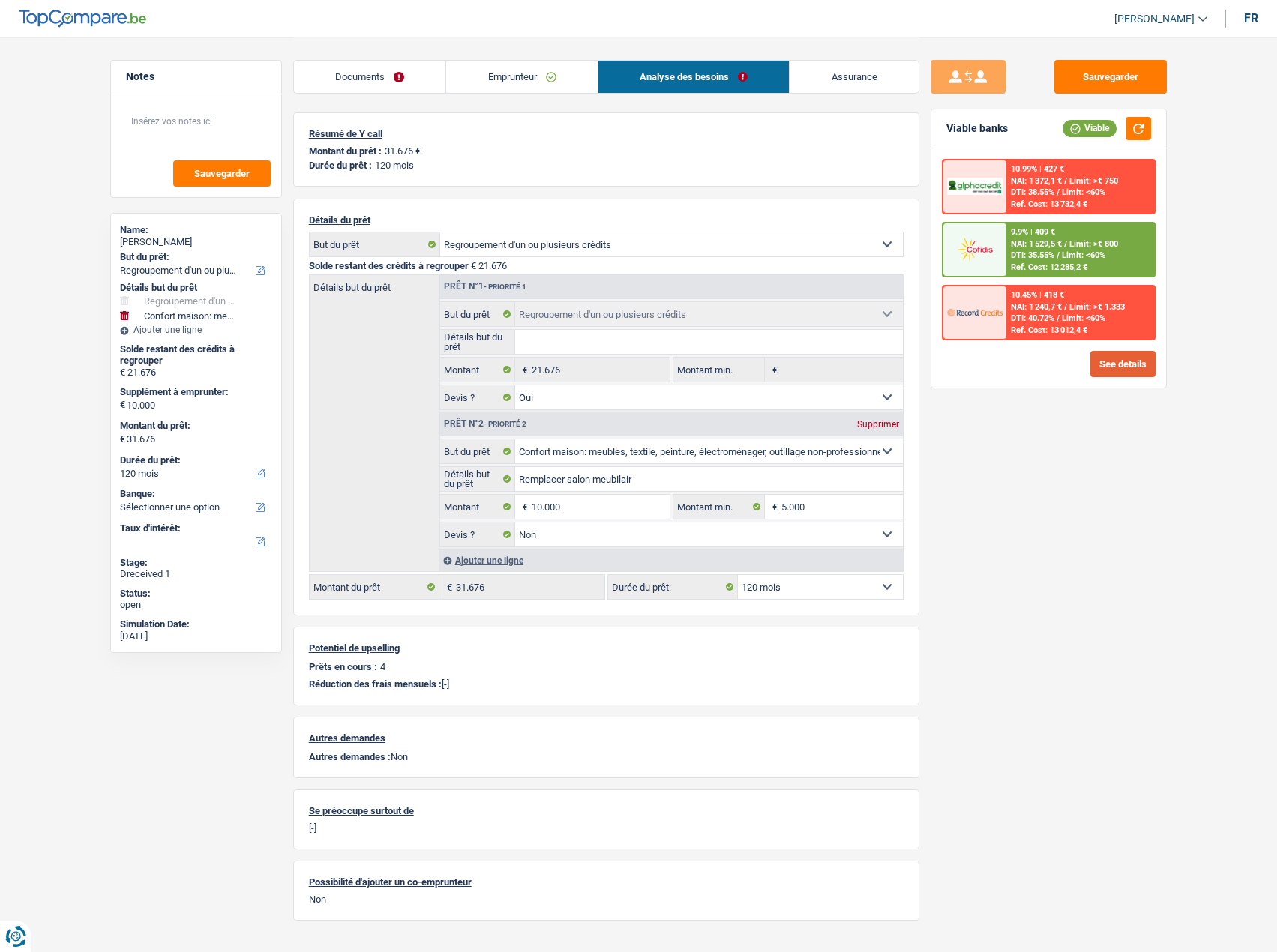
click at [1117, 361] on button "See details" at bounding box center [1122, 364] width 65 height 26
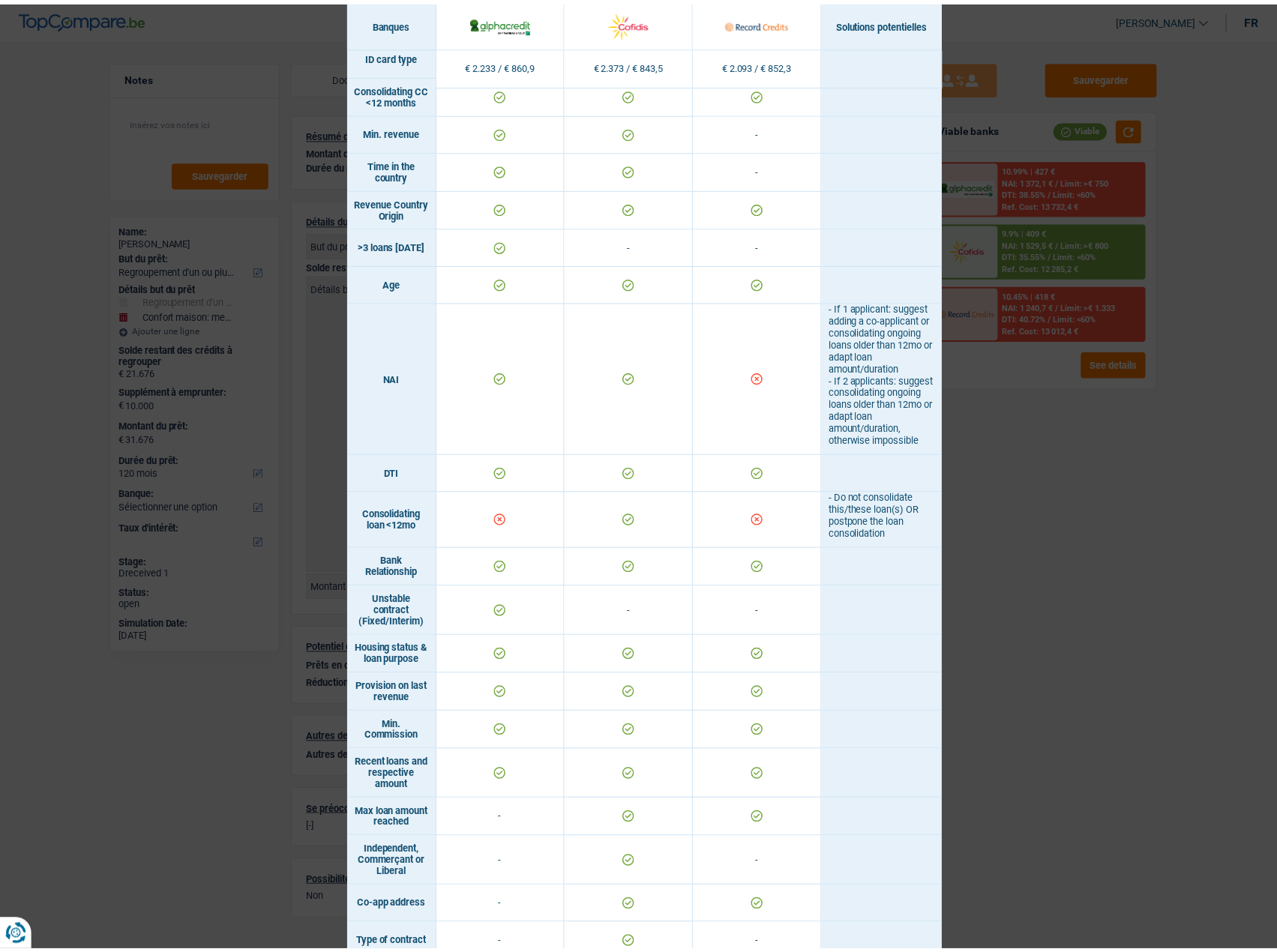
scroll to position [324, 0]
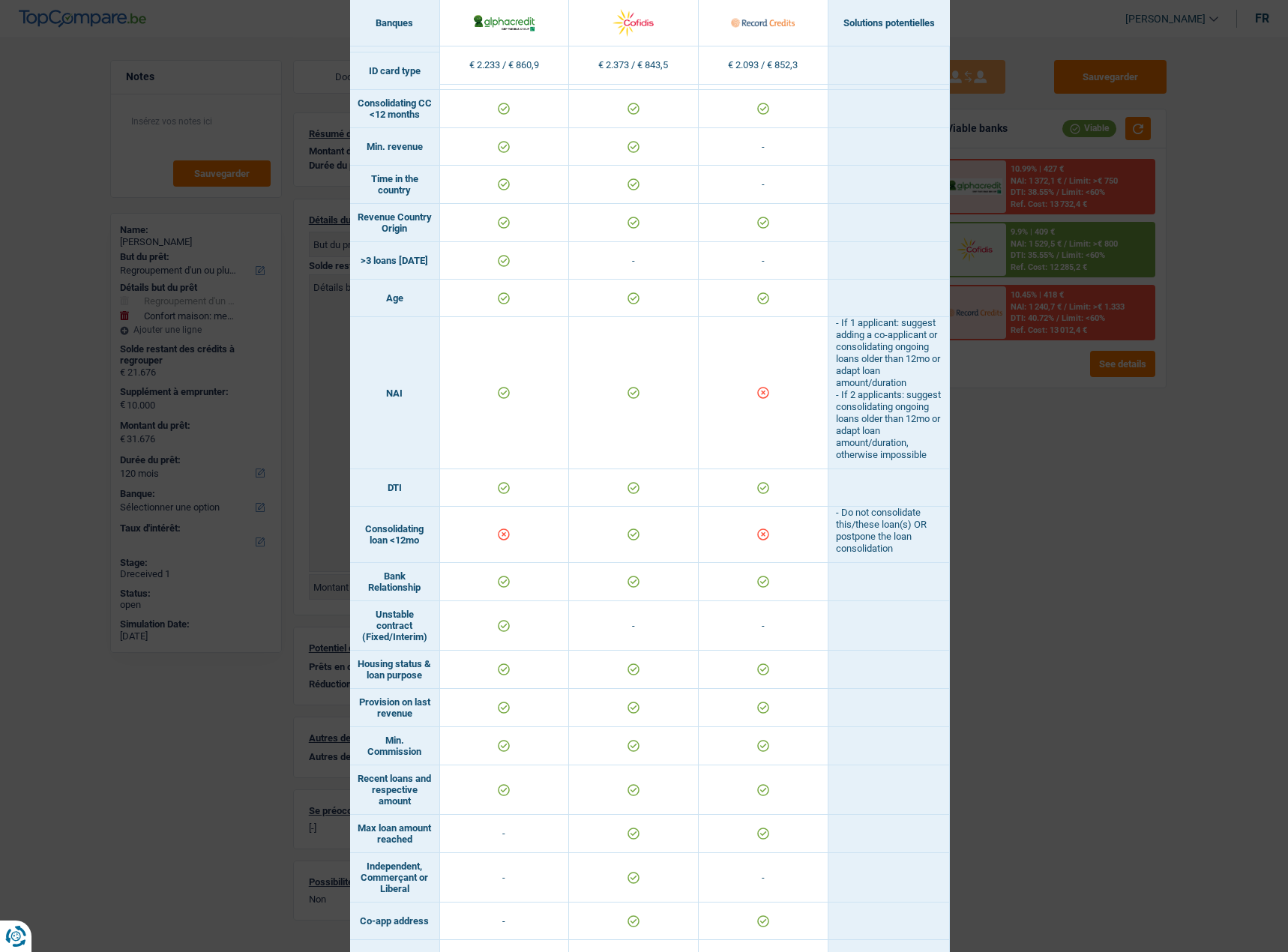
click at [1069, 542] on div "Banks conditions × Banques Solutions potentielles Revenus / Charges € 2.233 / €…" at bounding box center [644, 476] width 1288 height 952
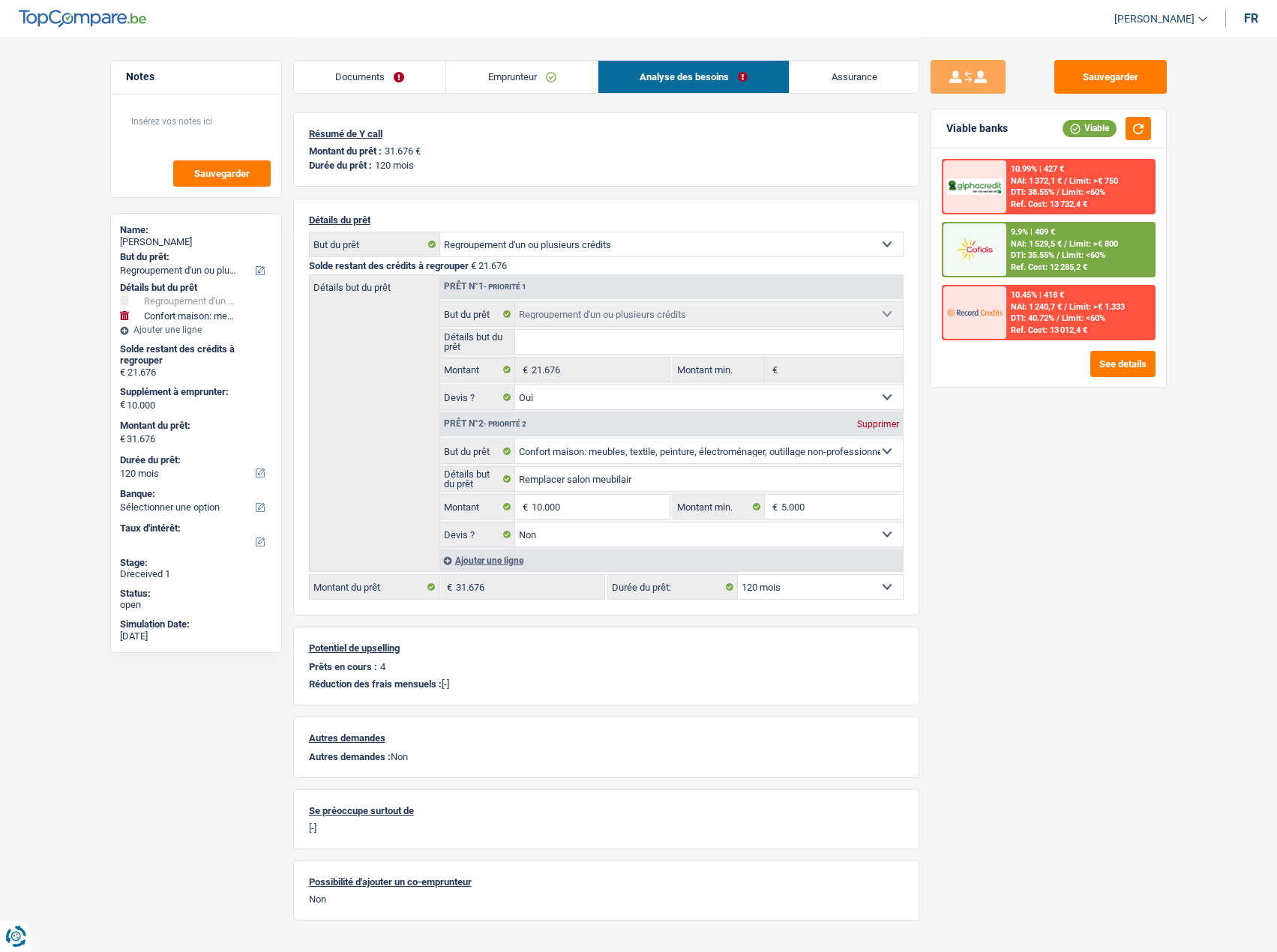
click at [556, 75] on link "Emprunteur" at bounding box center [521, 77] width 151 height 32
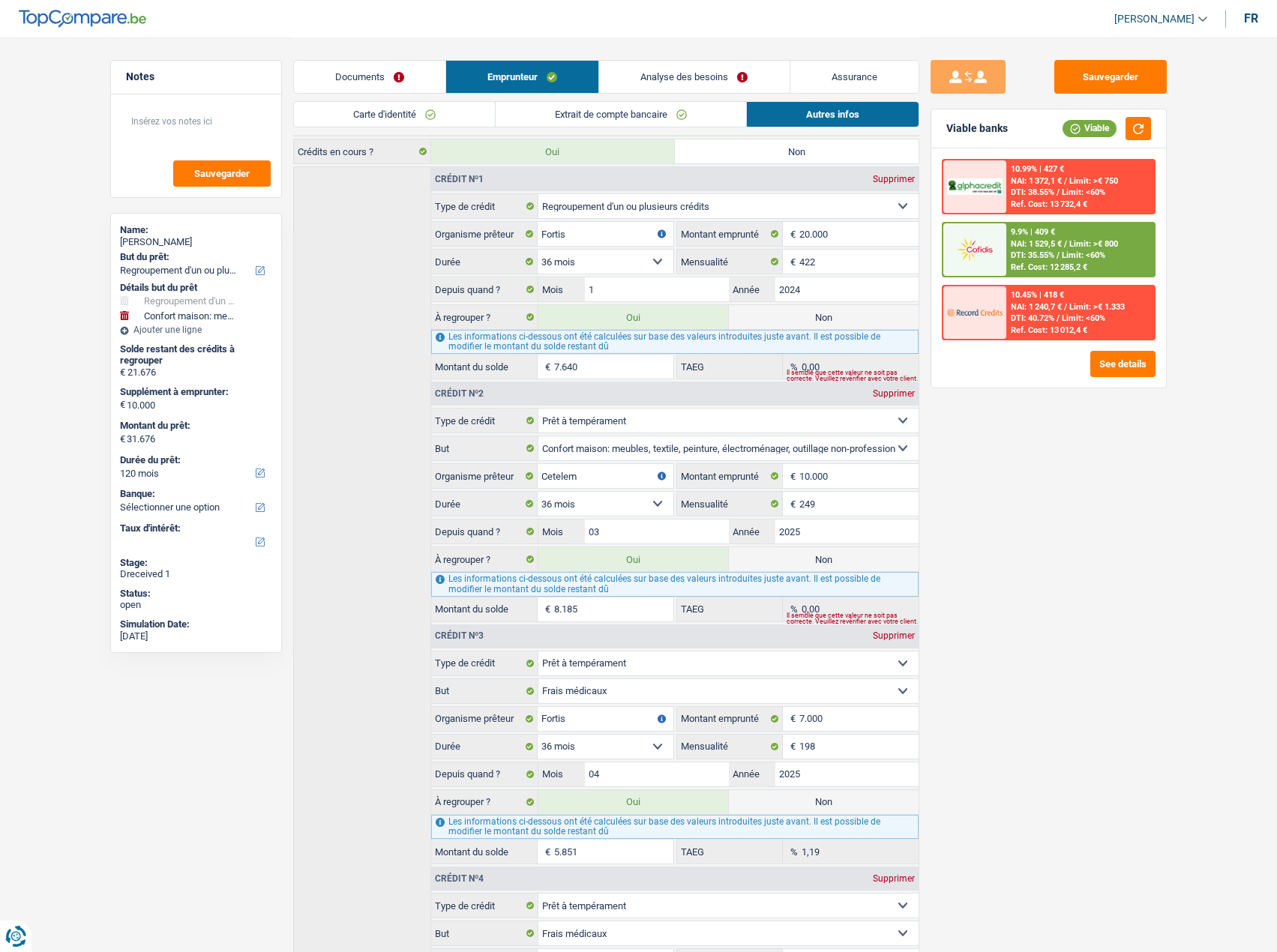
scroll to position [600, 0]
click at [832, 546] on label "Non" at bounding box center [823, 558] width 189 height 24
click at [832, 546] on input "Non" at bounding box center [823, 558] width 189 height 24
radio input "true"
type input "23.491"
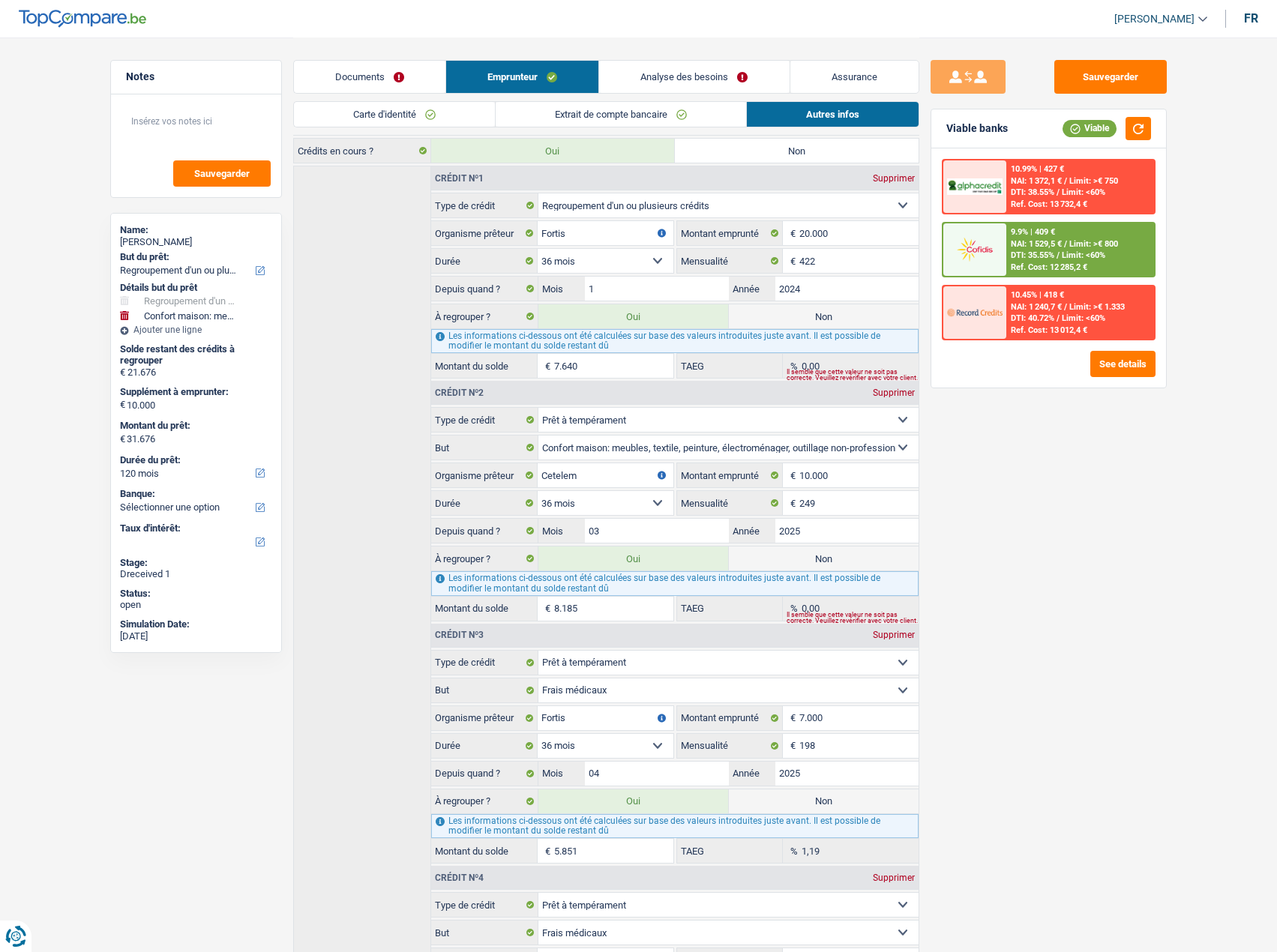
radio input "false"
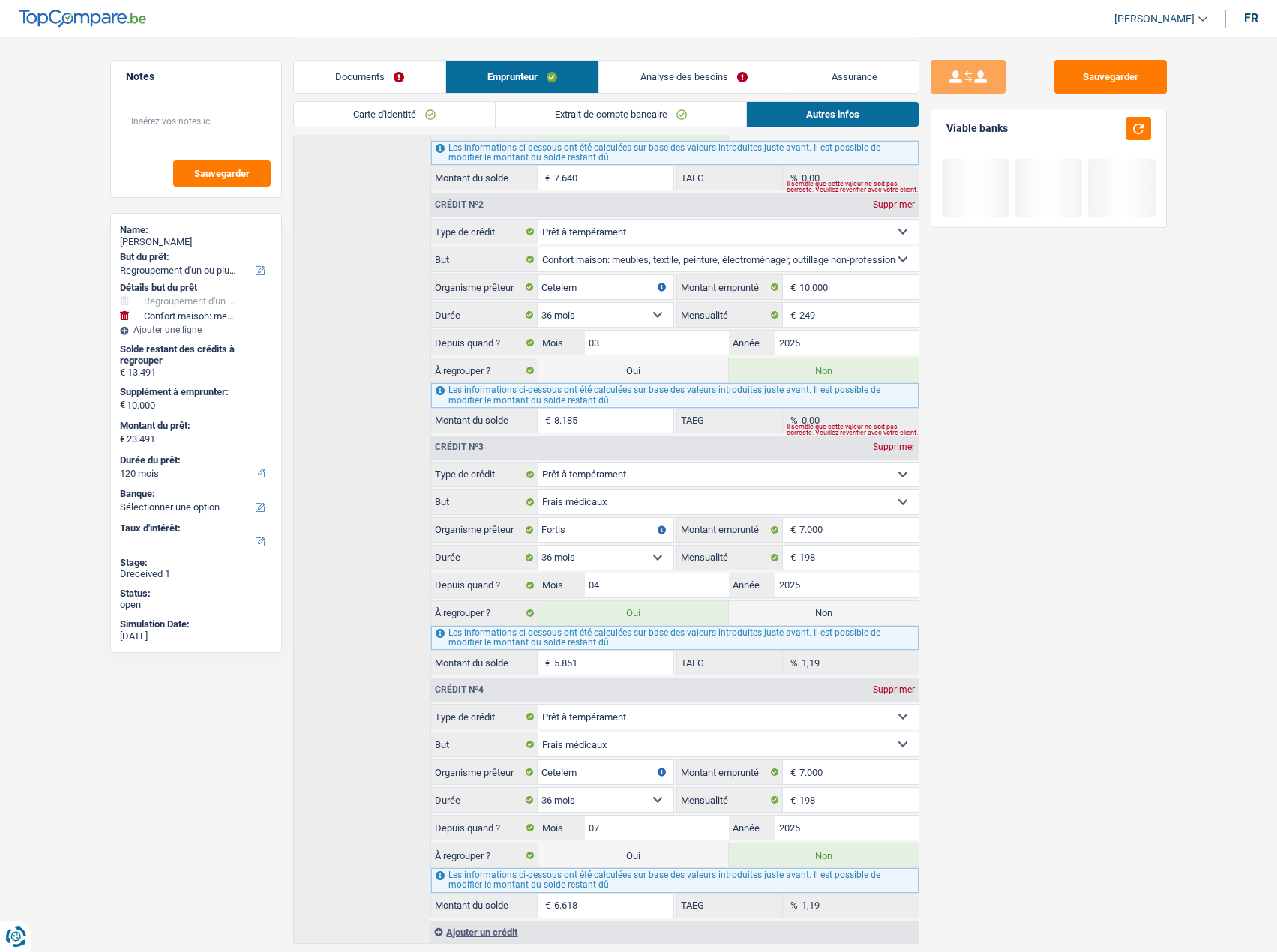
scroll to position [821, 0]
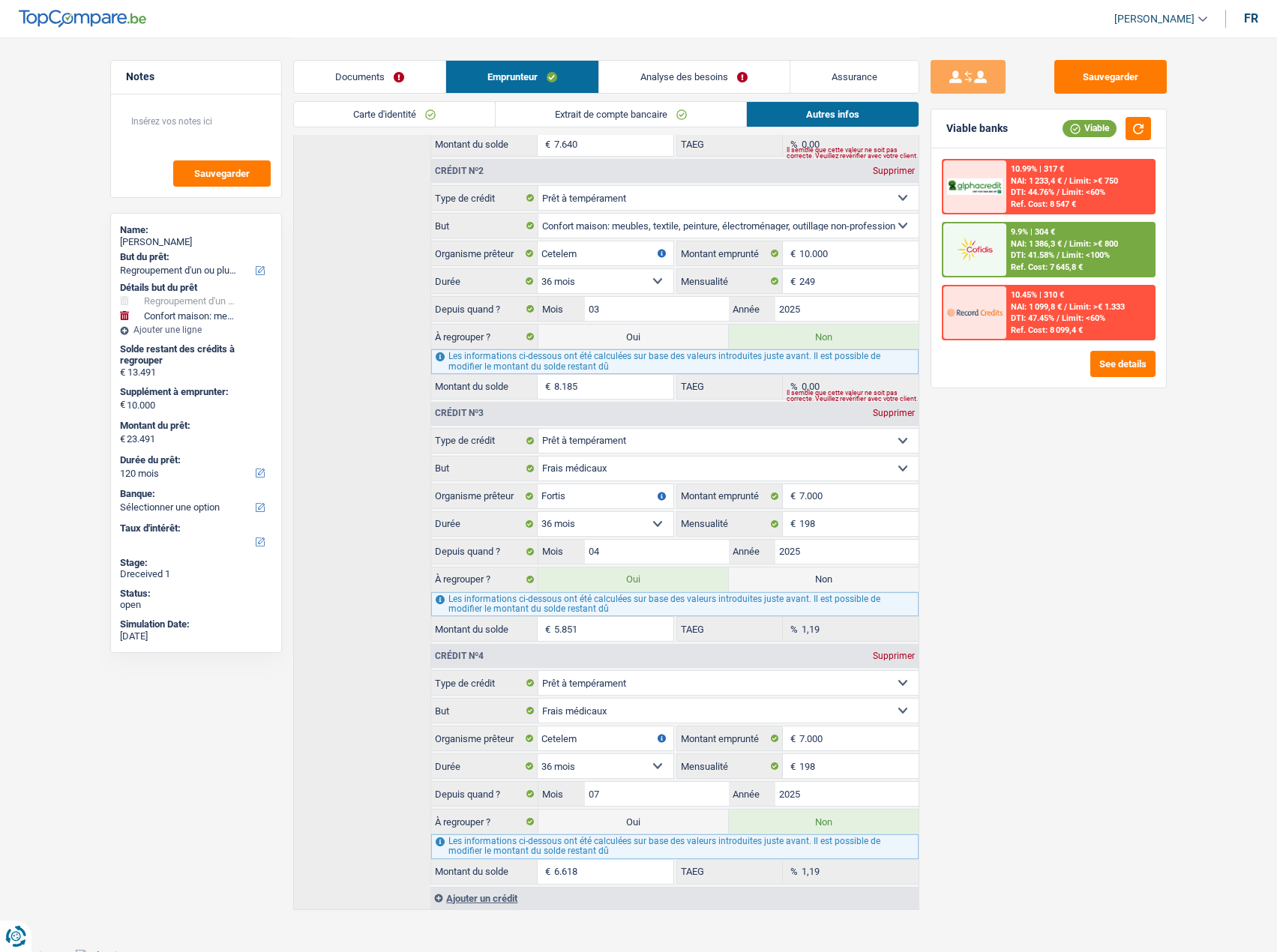
click at [839, 576] on label "Non" at bounding box center [823, 579] width 189 height 24
click at [839, 576] on input "Non" at bounding box center [823, 579] width 189 height 24
radio input "true"
type input "17.640"
select select "84"
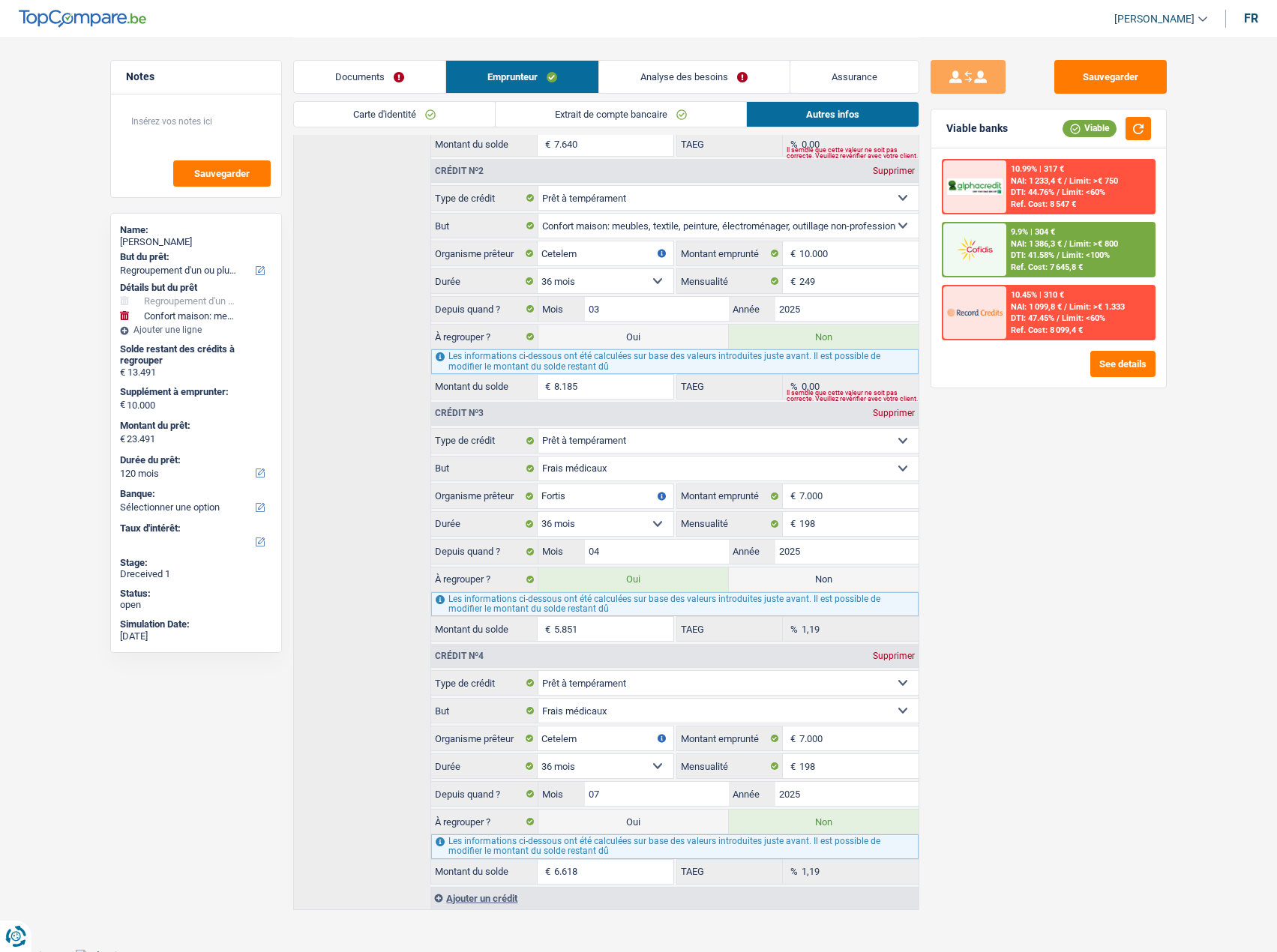
radio input "false"
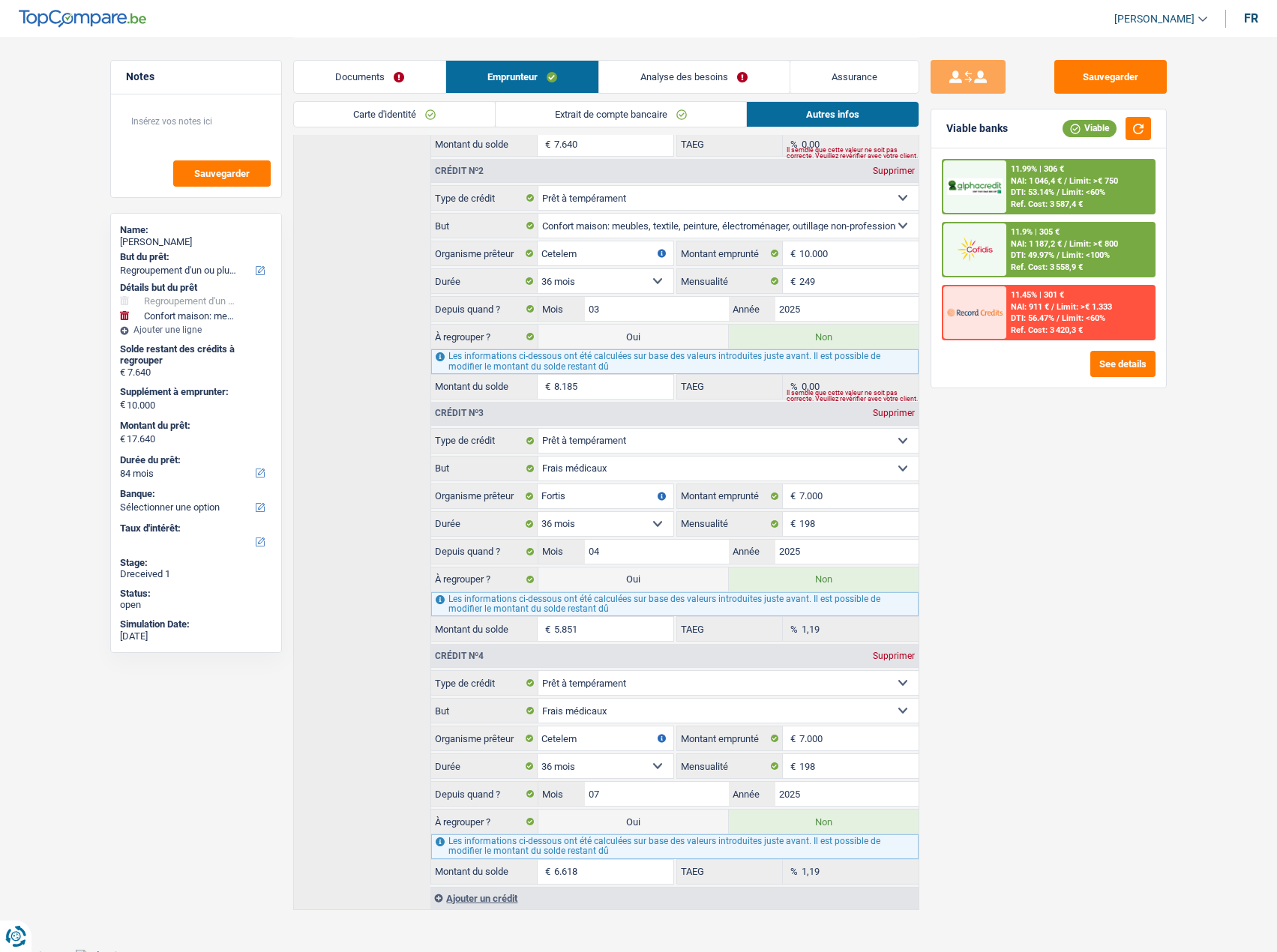
click at [808, 809] on label "Non" at bounding box center [823, 821] width 189 height 24
click at [808, 809] on input "Non" at bounding box center [823, 821] width 189 height 24
click at [670, 76] on link "Analyse des besoins" at bounding box center [694, 77] width 189 height 32
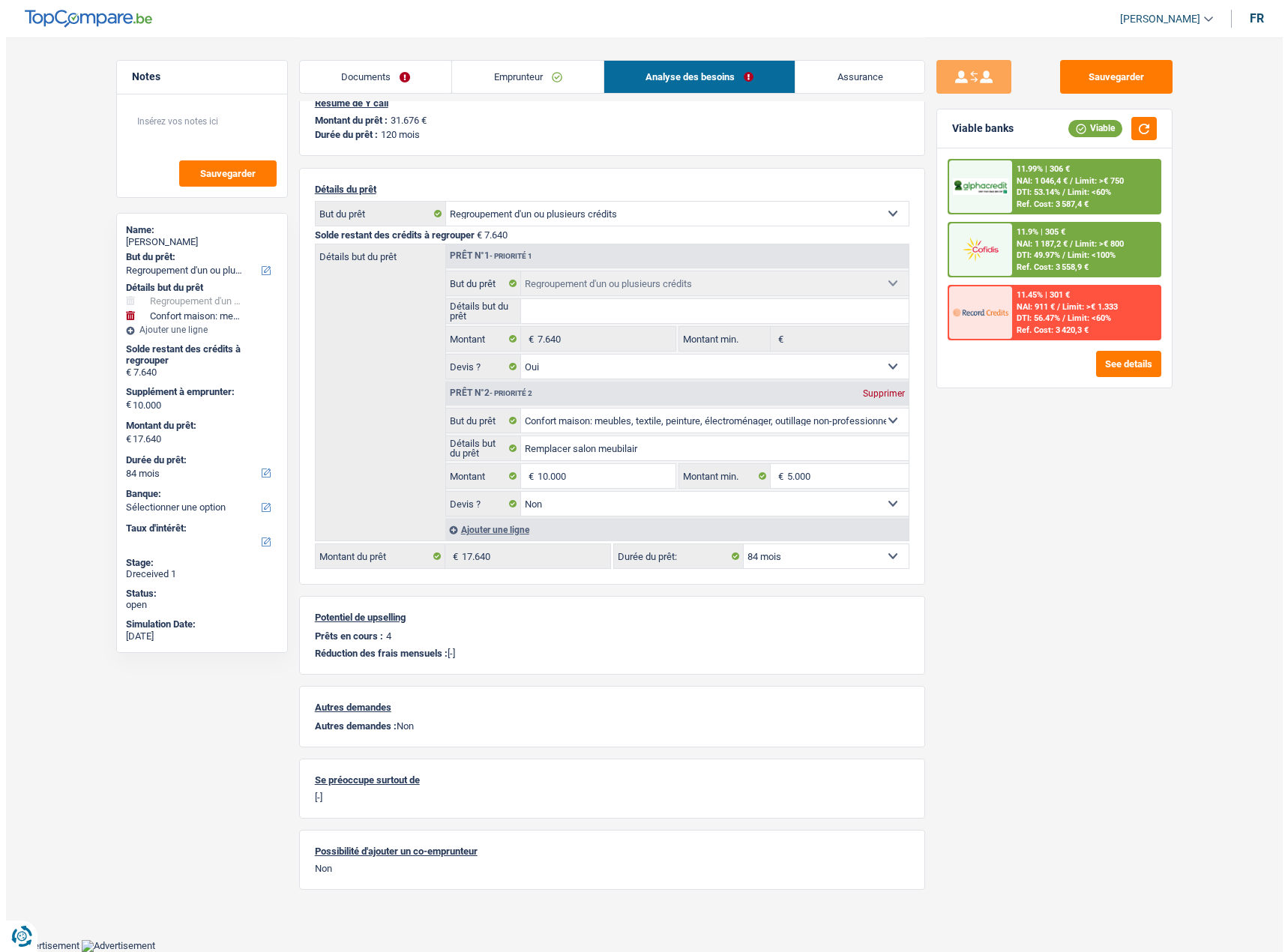
scroll to position [20, 0]
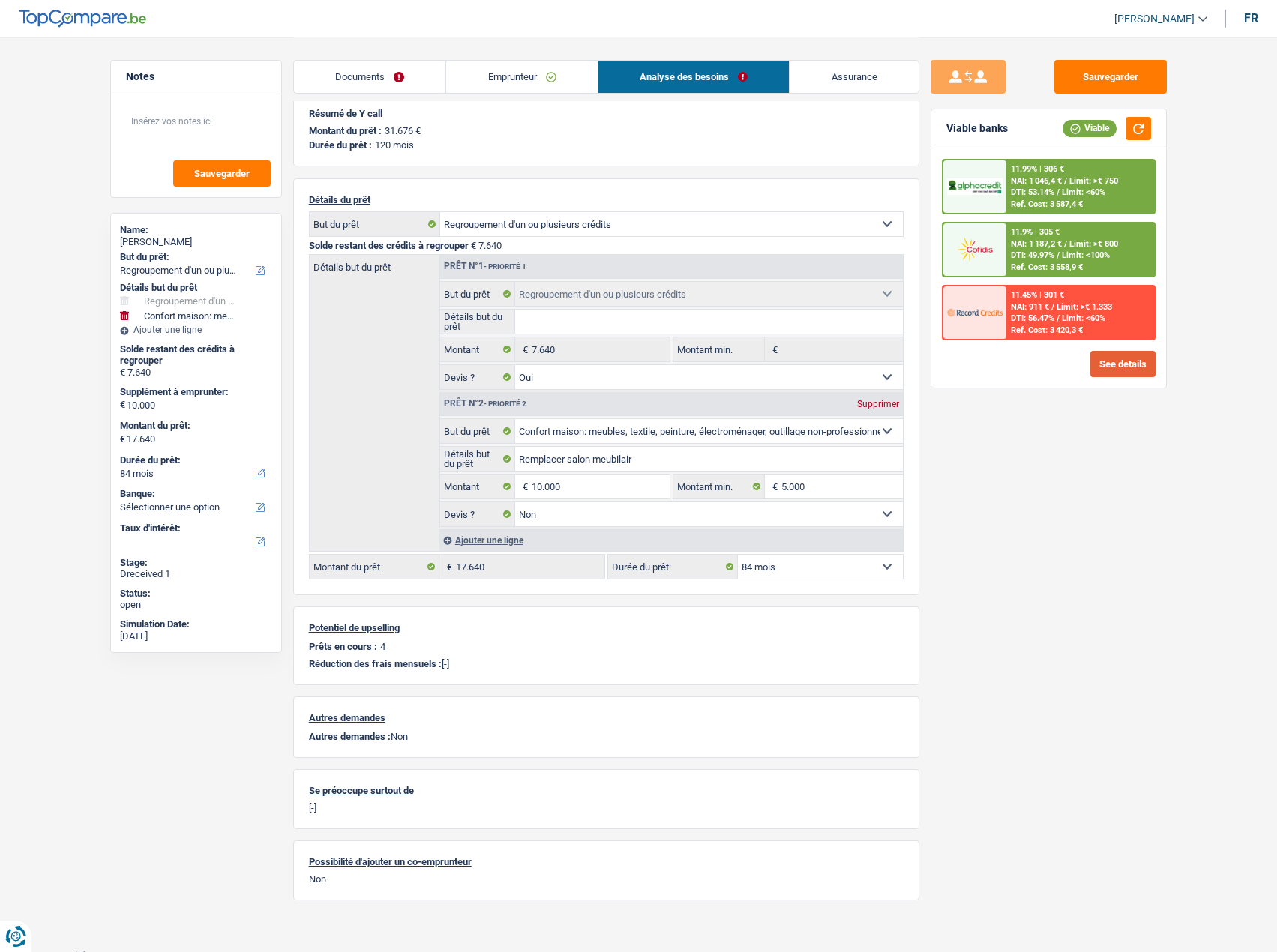
click at [1115, 352] on button "See details" at bounding box center [1122, 364] width 65 height 26
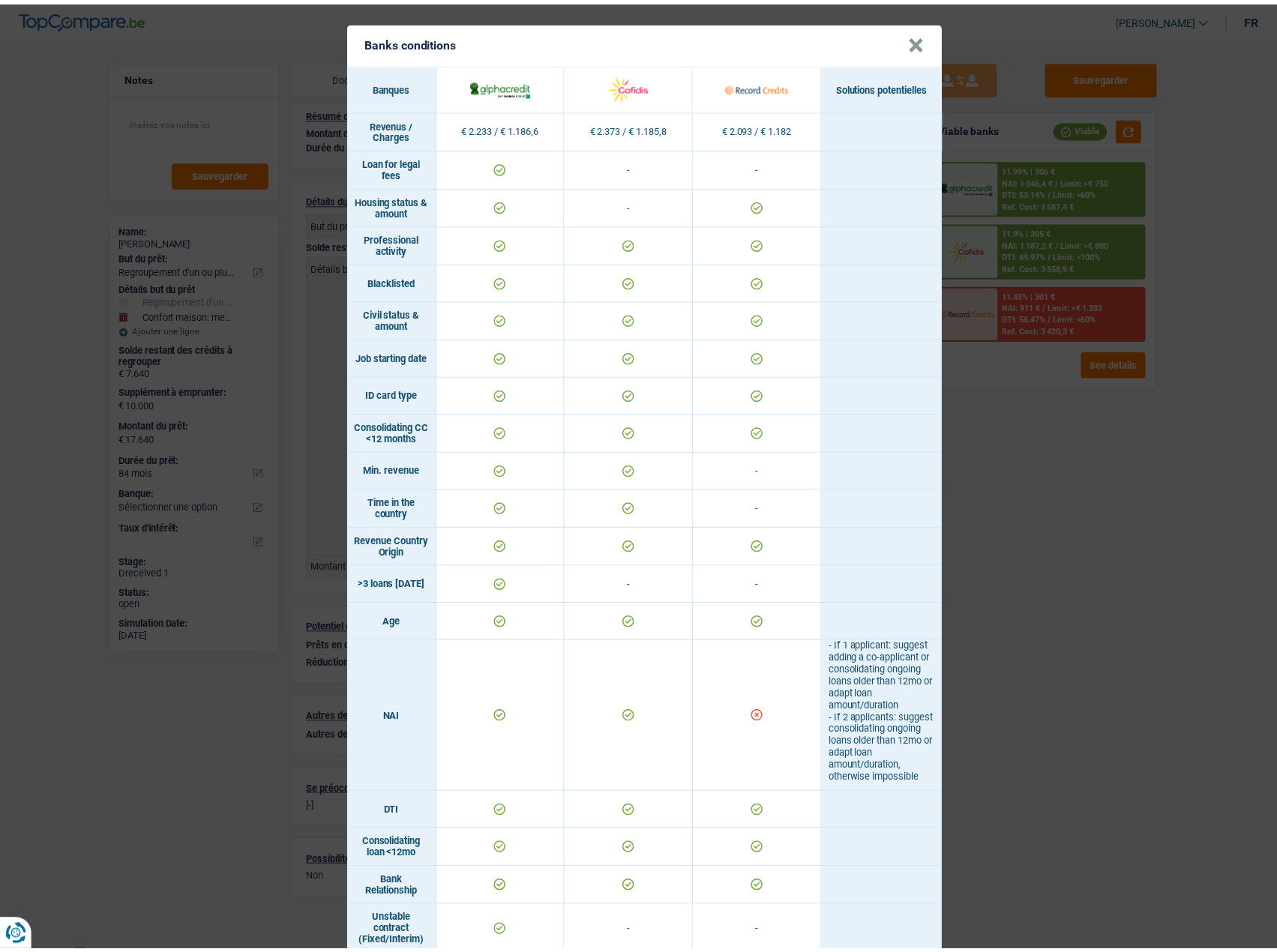
scroll to position [0, 0]
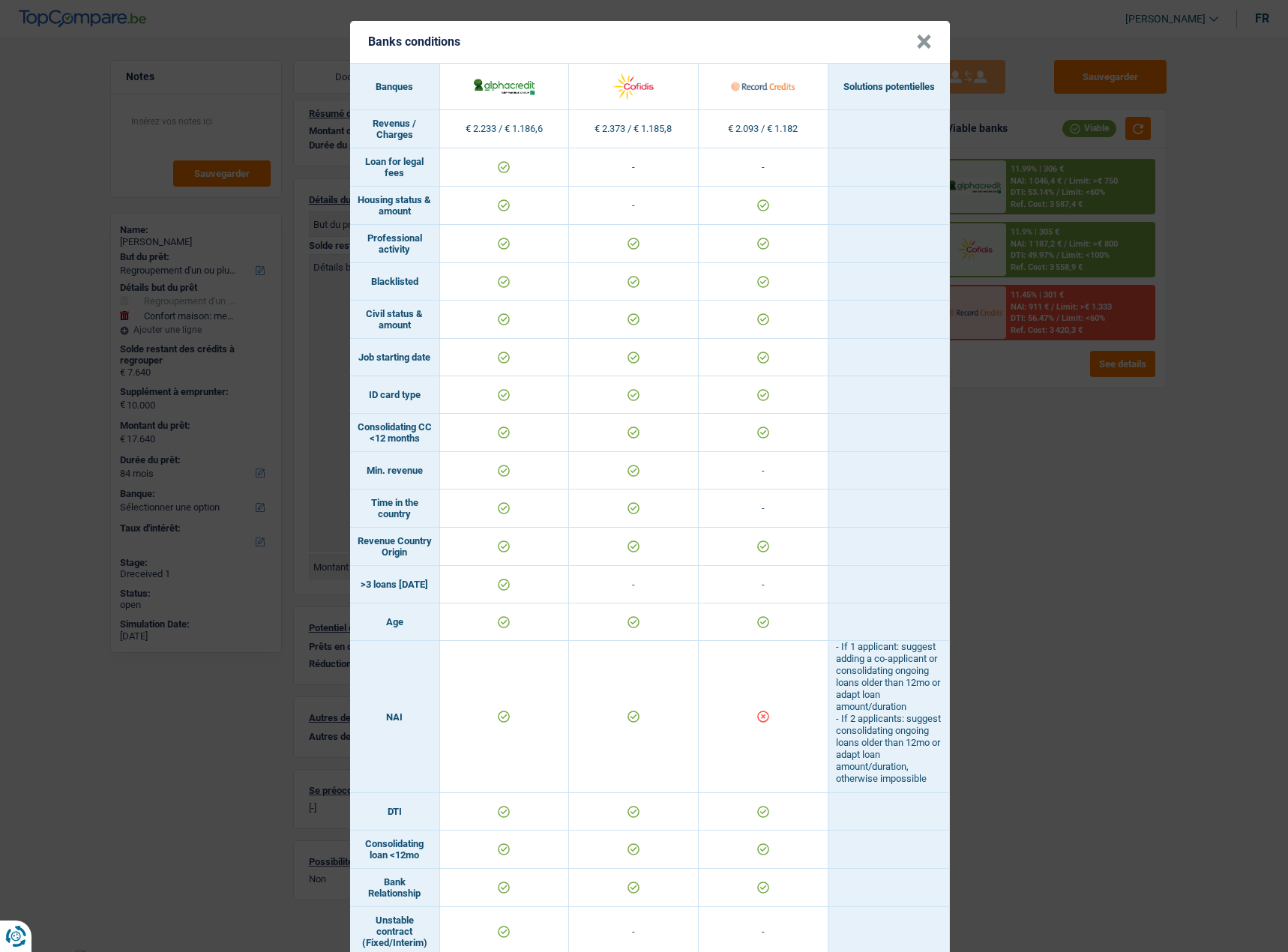
click at [923, 35] on button "×" at bounding box center [924, 42] width 16 height 15
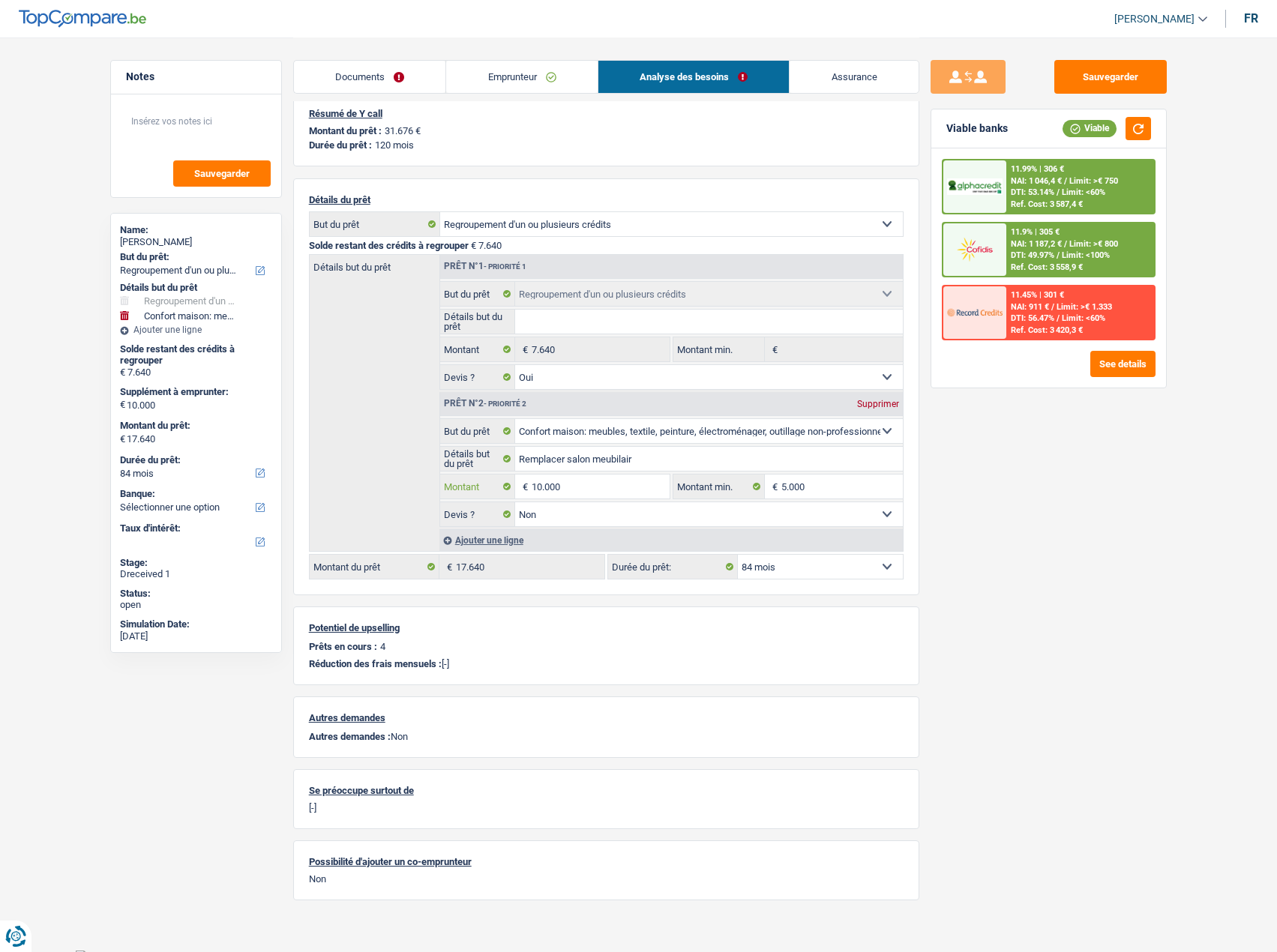
click at [542, 480] on input "10.000" at bounding box center [600, 486] width 138 height 24
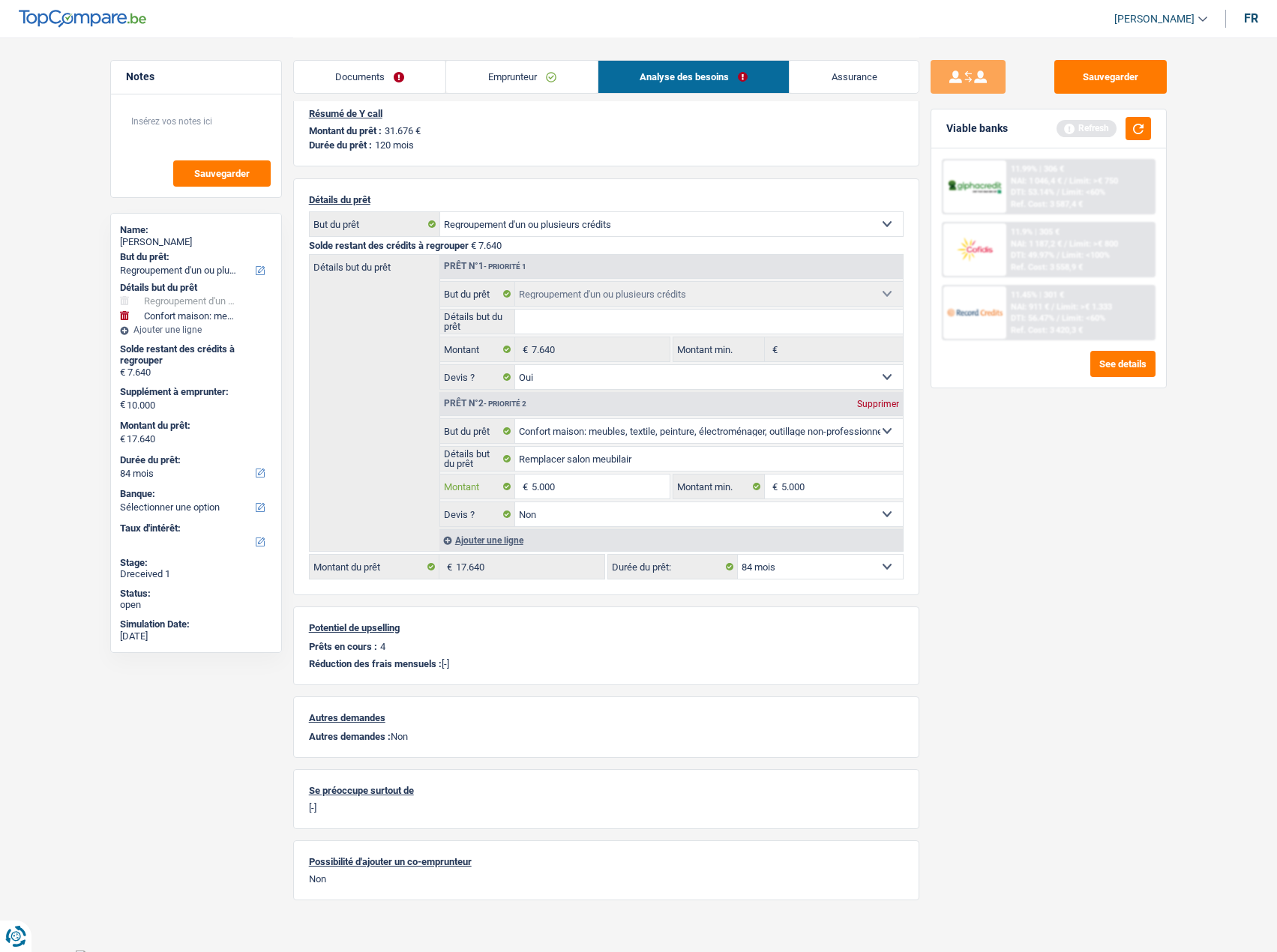
type input "5.000"
type input "12.640"
select select "60"
type input "12.640"
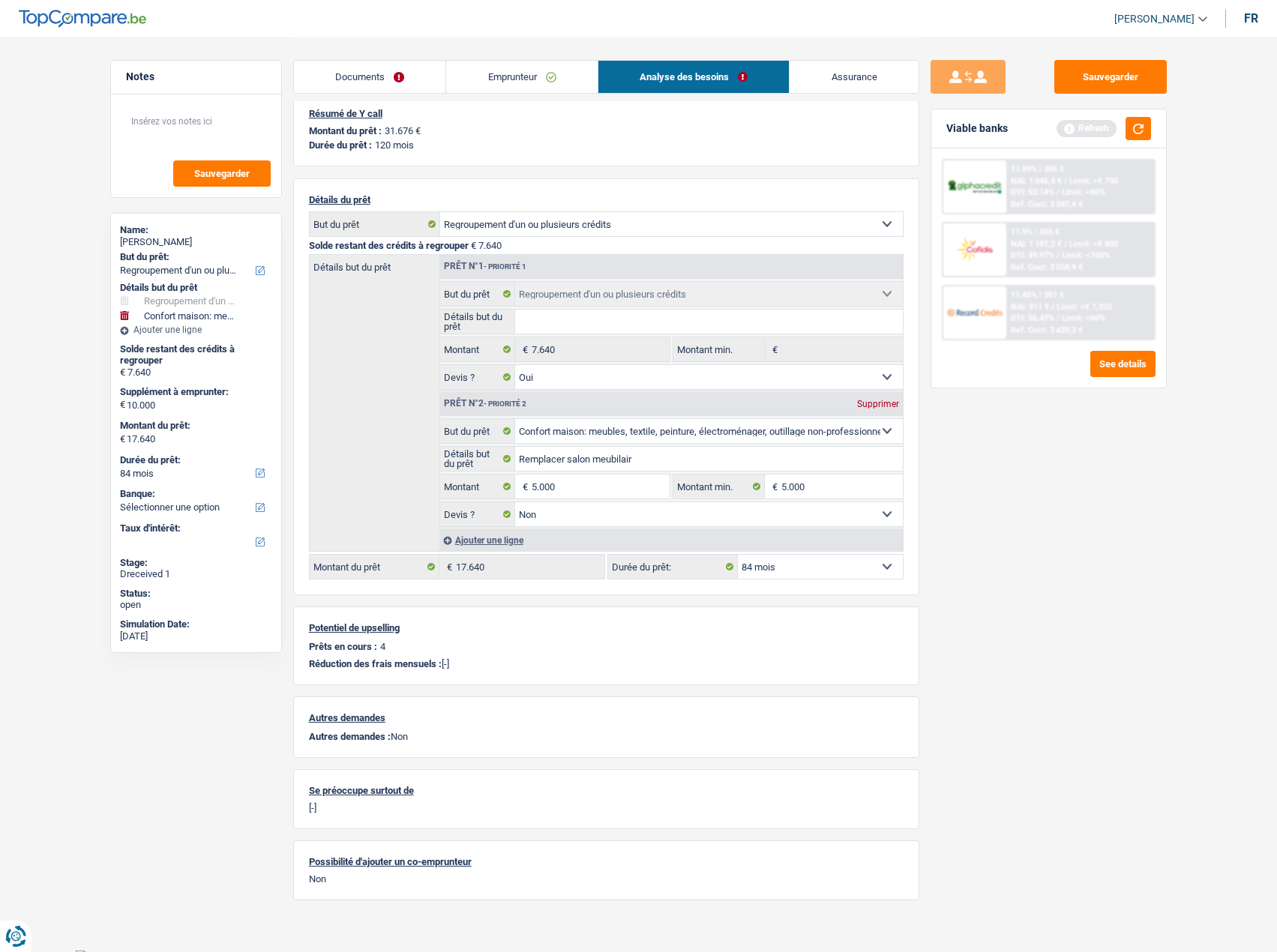
select select "60"
click at [973, 471] on div "Sauvegarder Viable banks Refresh 11.99% | 306 € NAI: 1 046,4 € / Limit: >€ 750 …" at bounding box center [1049, 494] width 259 height 868
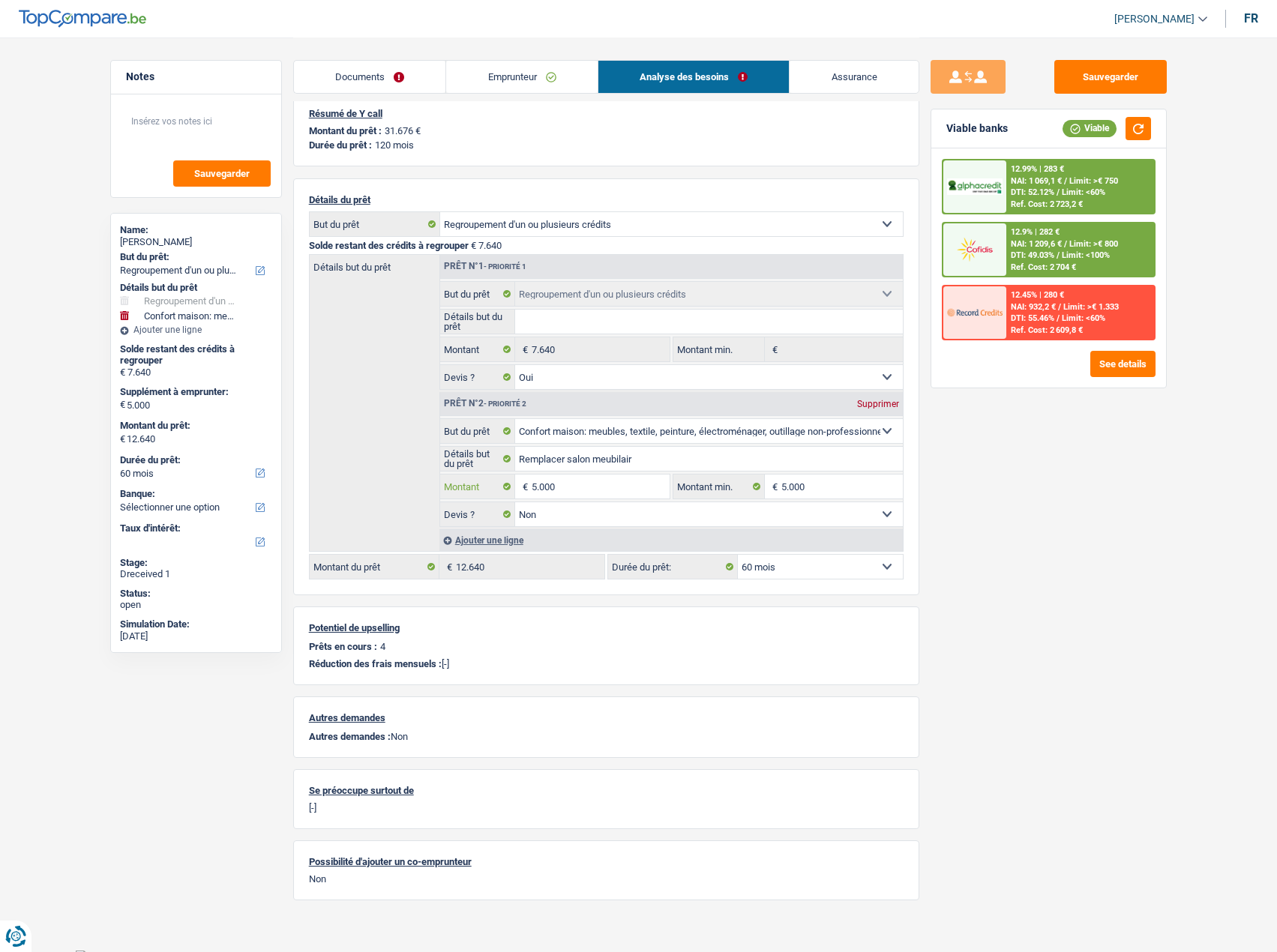
click at [575, 482] on input "5.000" at bounding box center [600, 486] width 138 height 24
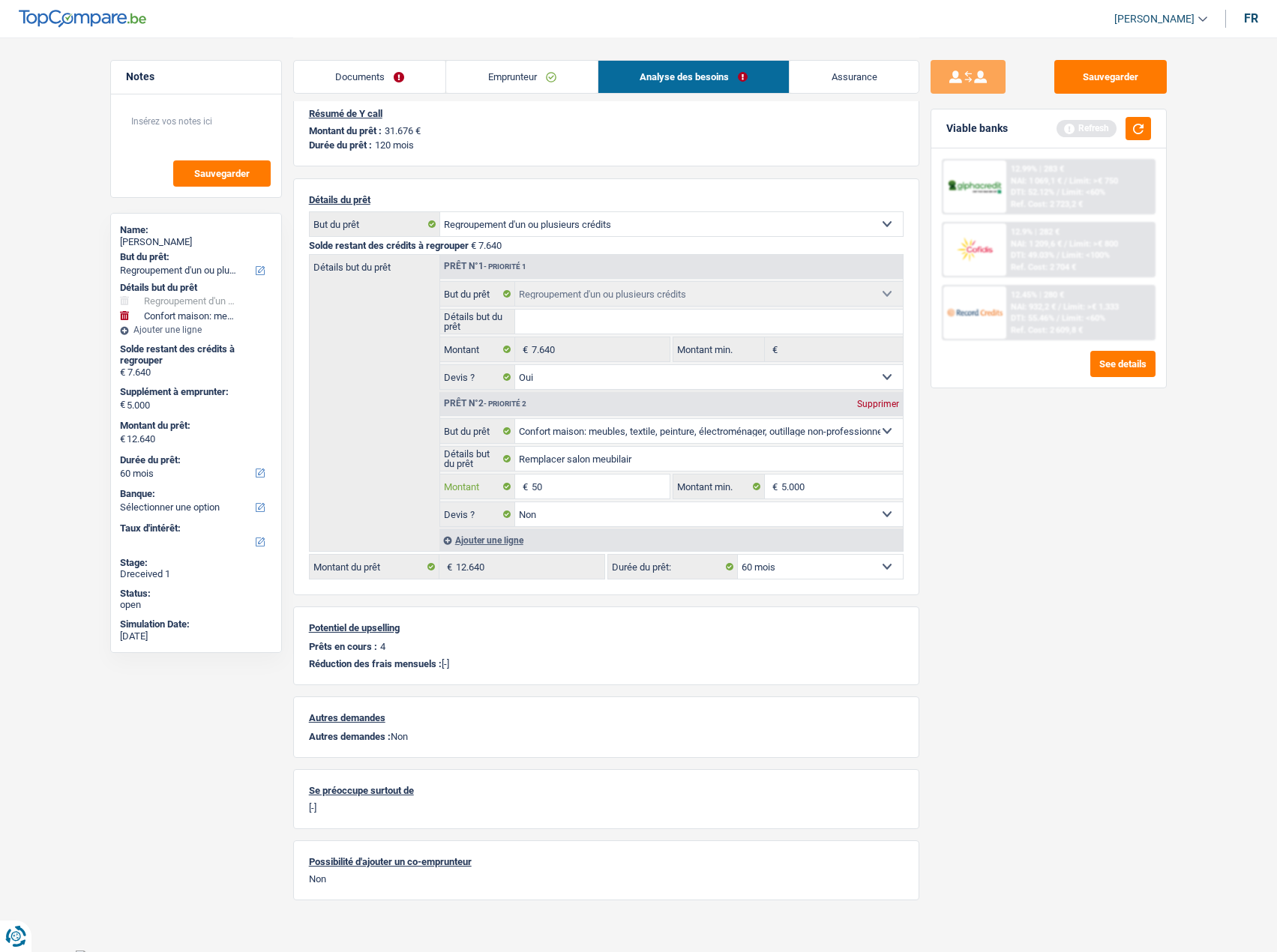
type input "5"
type input "10.000"
type input "17.640"
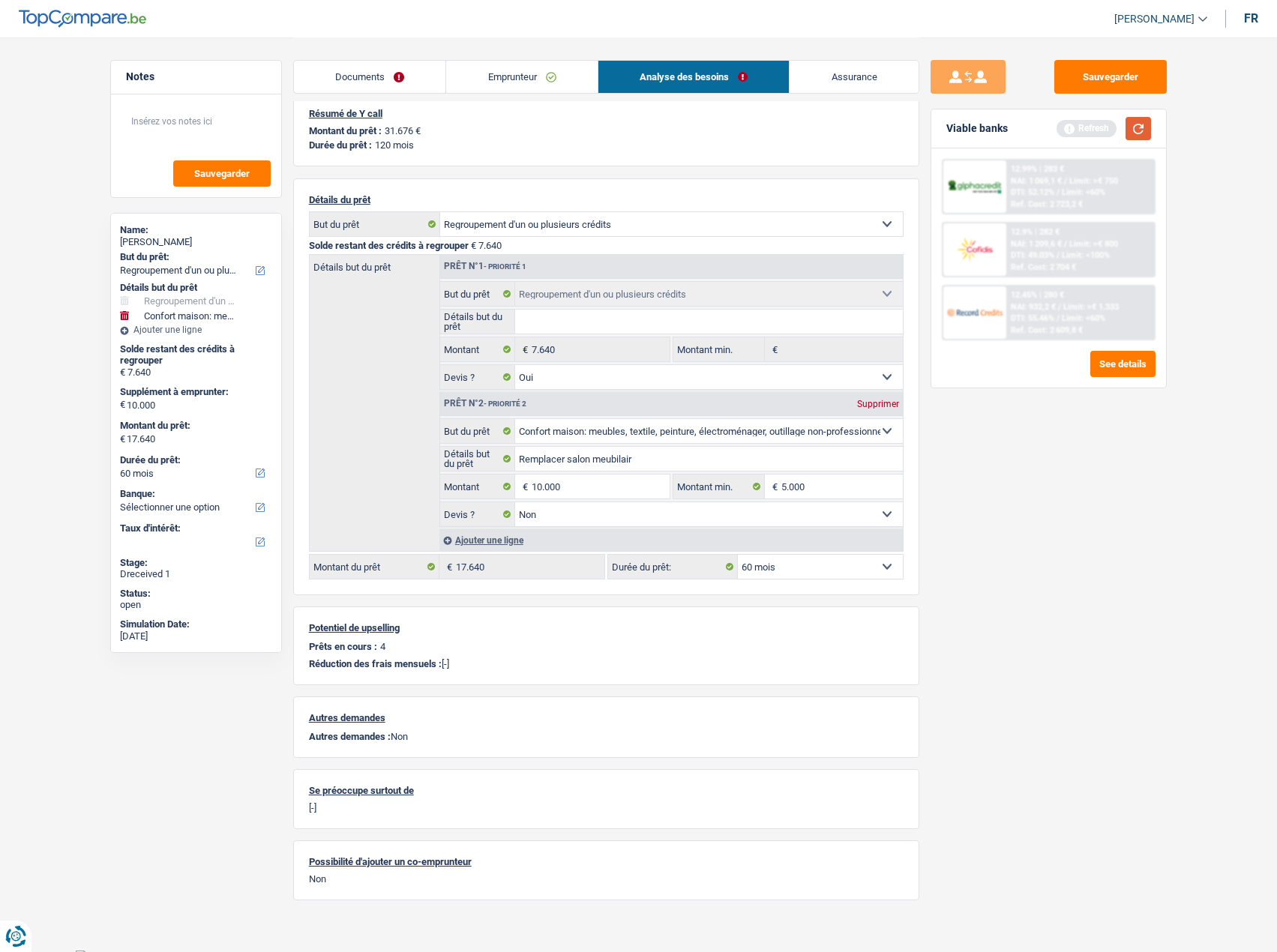
click at [1139, 131] on button "button" at bounding box center [1138, 128] width 26 height 23
select select "84"
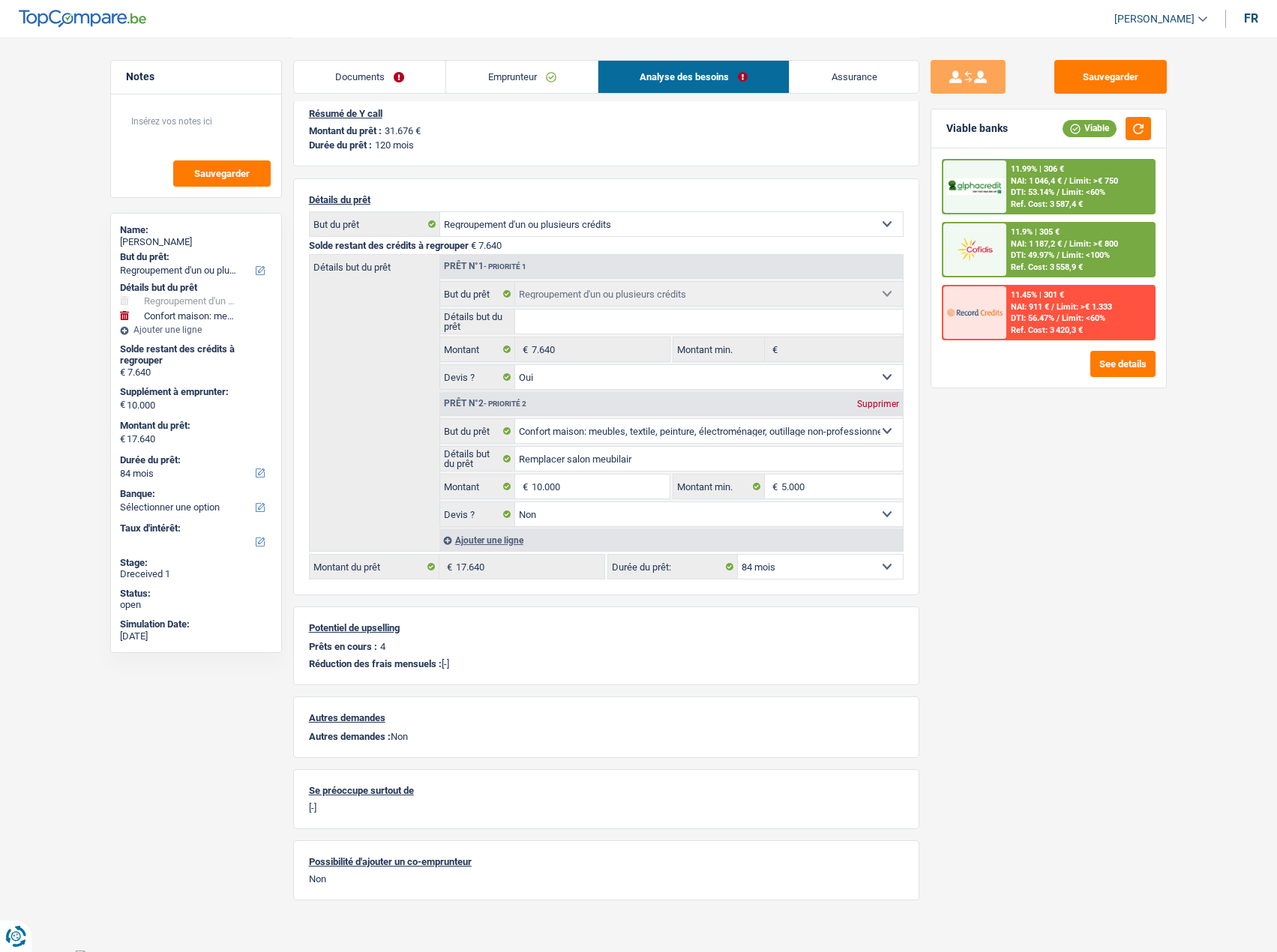
click at [1064, 195] on span "Limit: <60%" at bounding box center [1083, 192] width 44 height 10
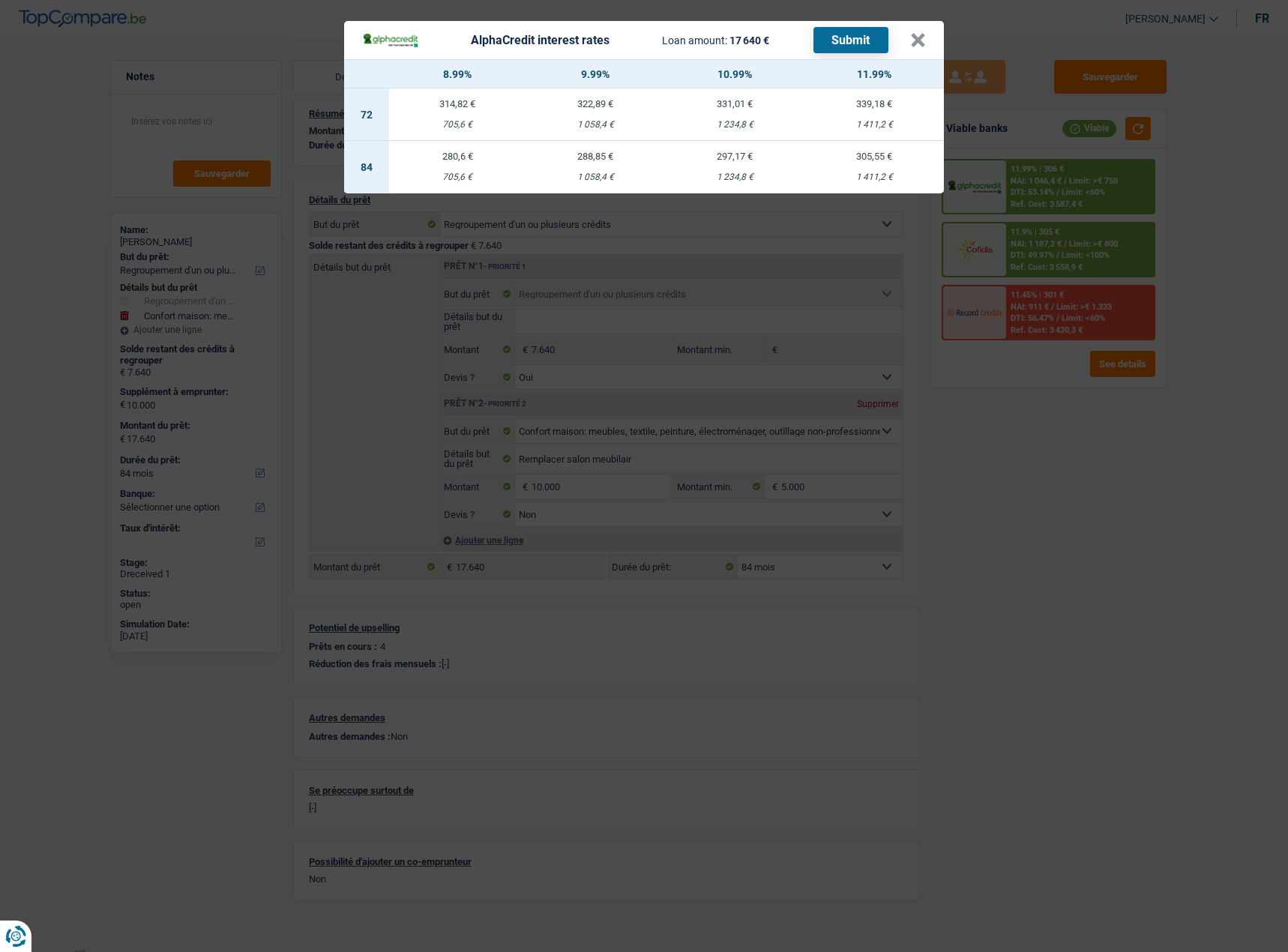
click at [605, 172] on div "1 058,4 €" at bounding box center [595, 177] width 140 height 10
select select "alphacredit"
type input "9,99"
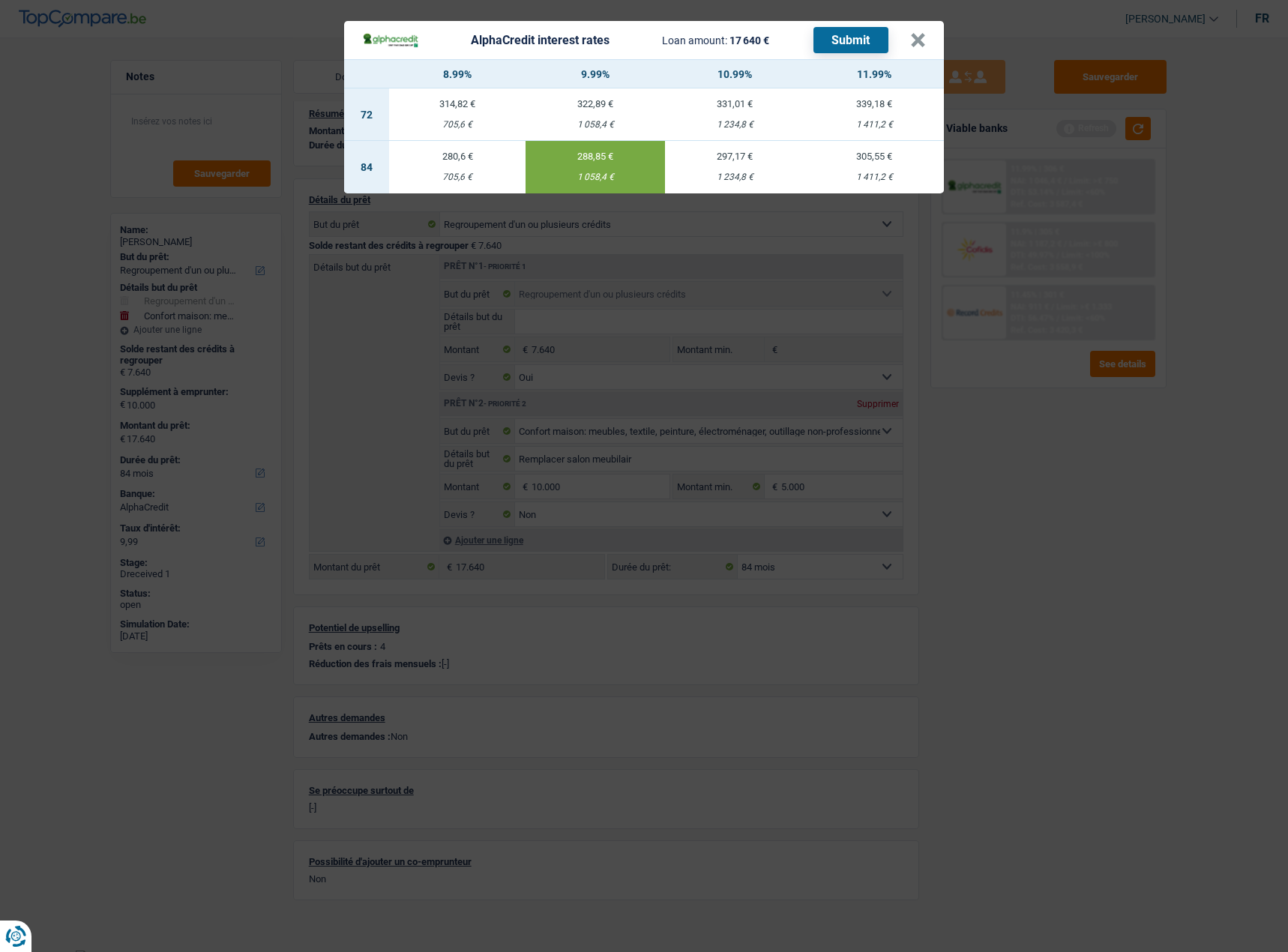
click at [858, 29] on button "Submit" at bounding box center [851, 40] width 75 height 26
click at [921, 39] on button "×" at bounding box center [918, 41] width 16 height 15
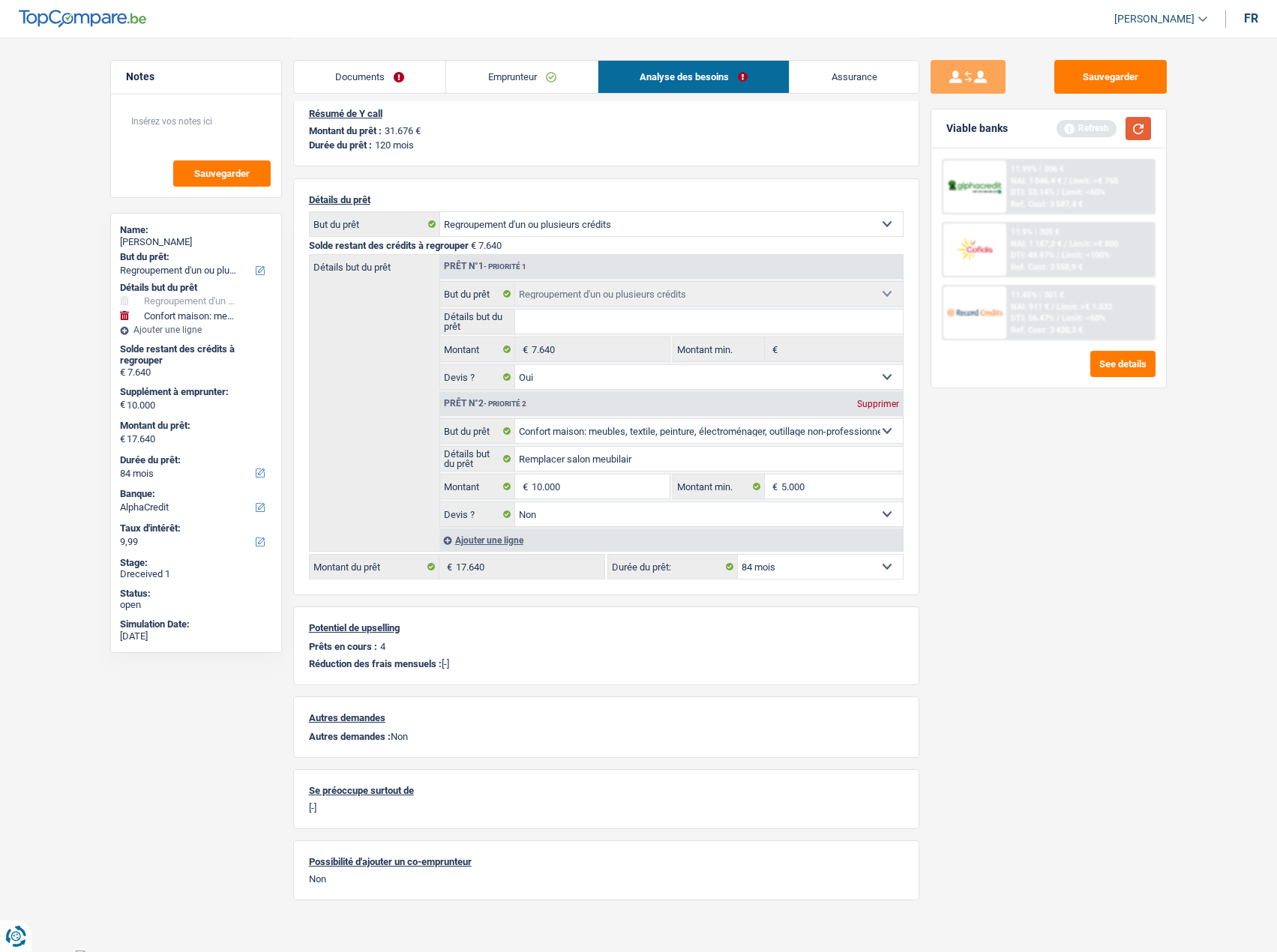
click at [1132, 119] on button "button" at bounding box center [1138, 128] width 26 height 23
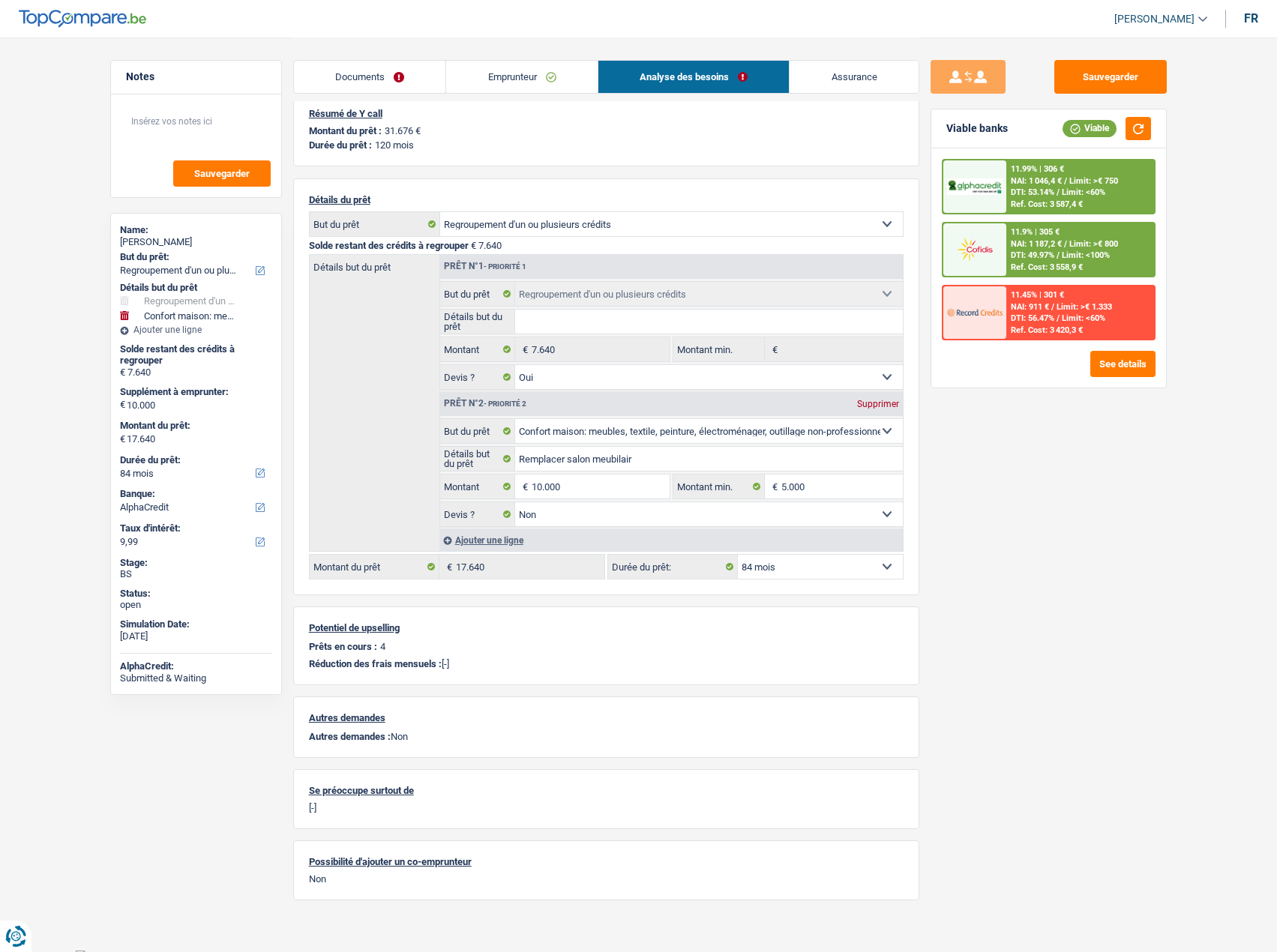
click at [548, 82] on link "Emprunteur" at bounding box center [521, 77] width 151 height 32
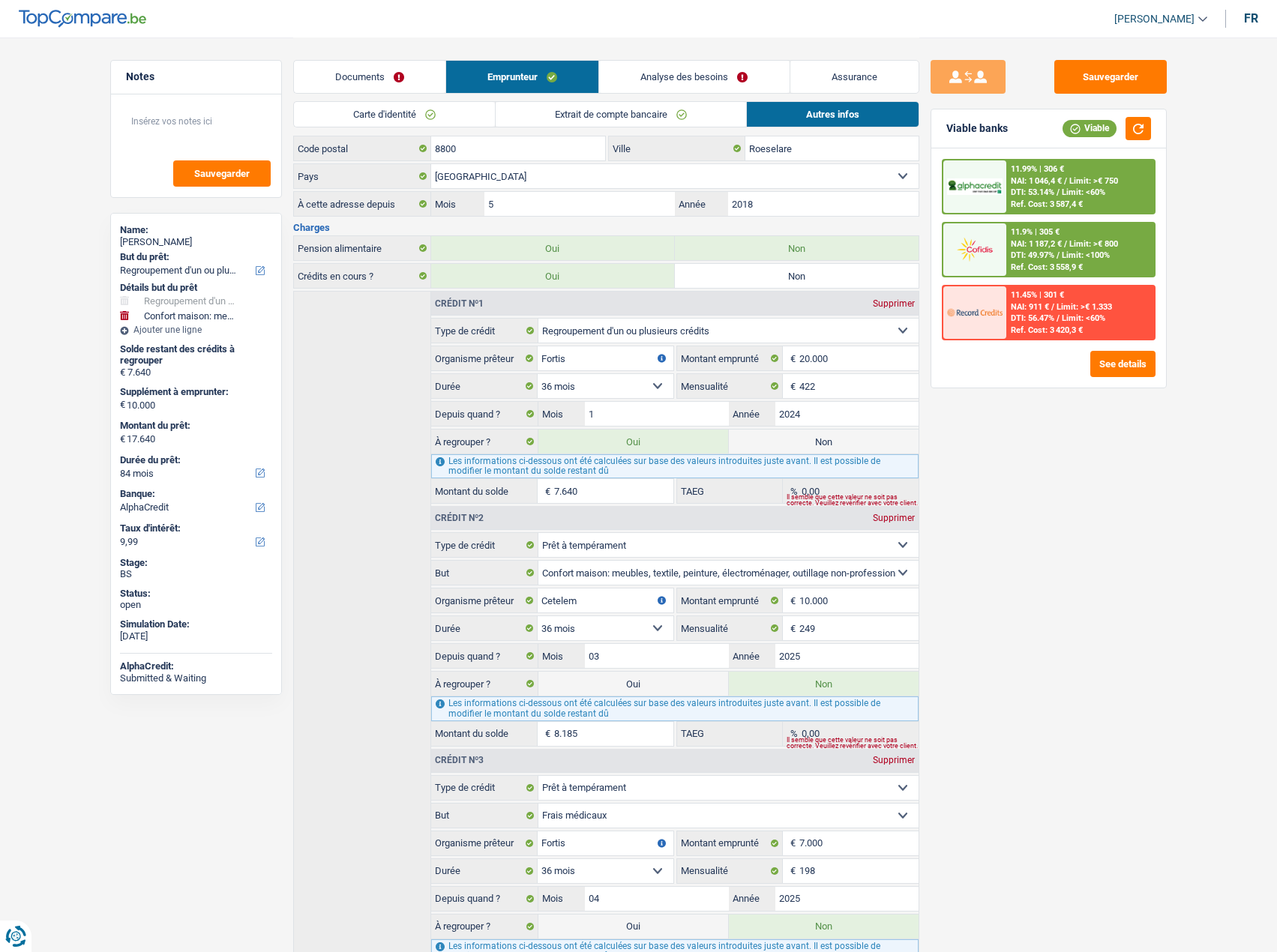
scroll to position [545, 0]
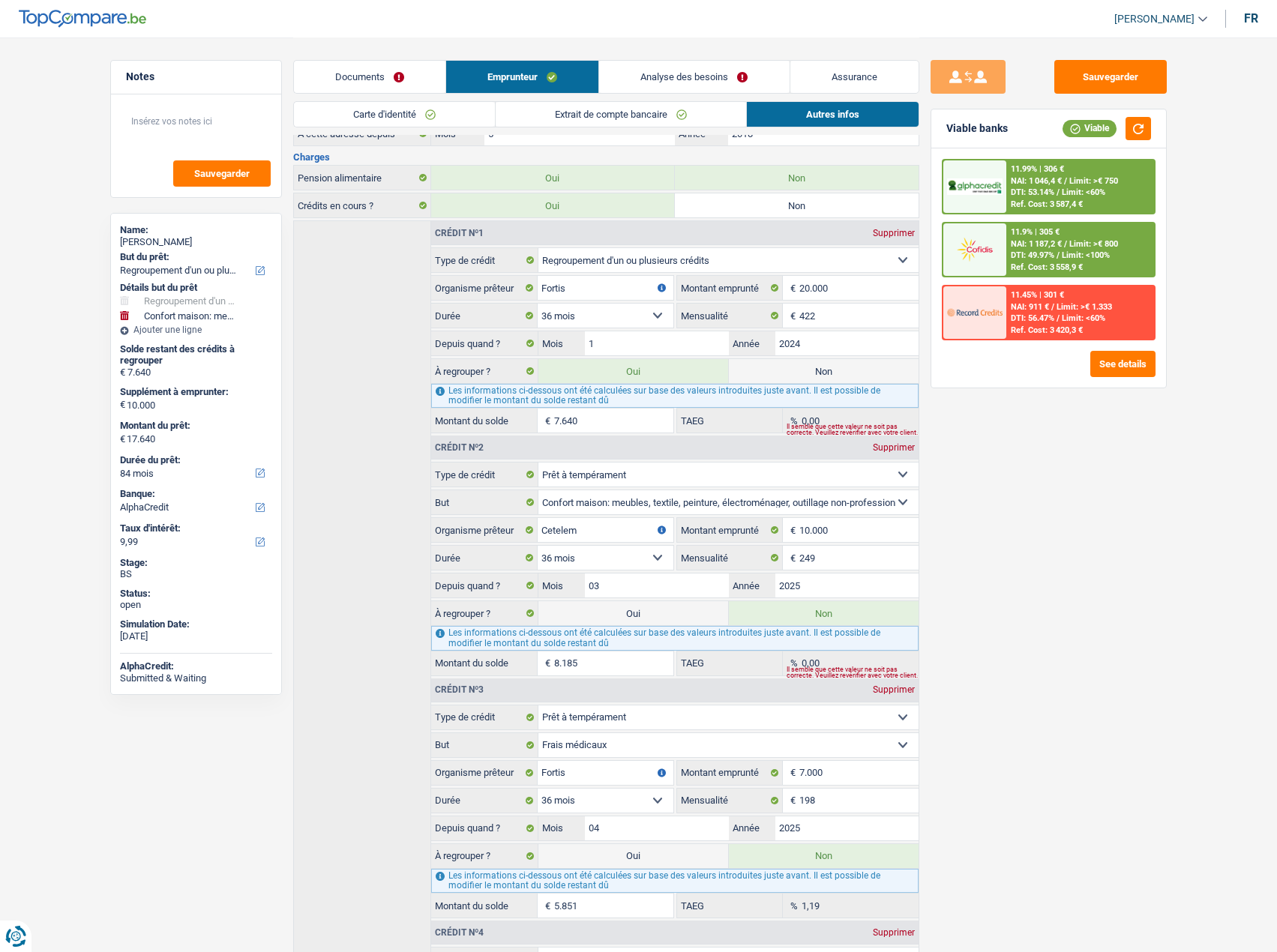
click at [596, 607] on label "Oui" at bounding box center [633, 613] width 189 height 24
click at [596, 607] on input "Oui" at bounding box center [633, 613] width 189 height 24
radio input "true"
type input "25.825"
radio input "false"
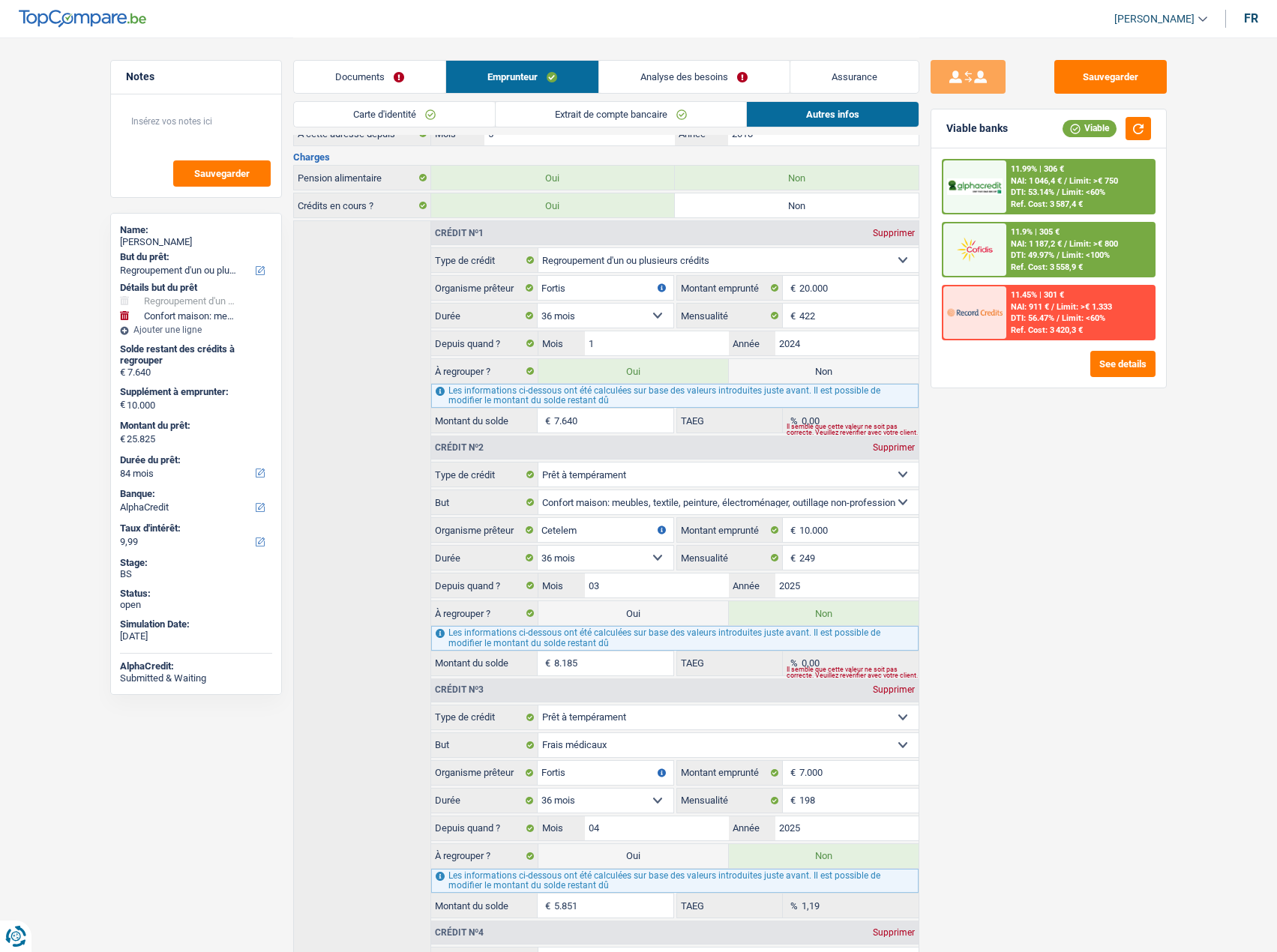
select select "120"
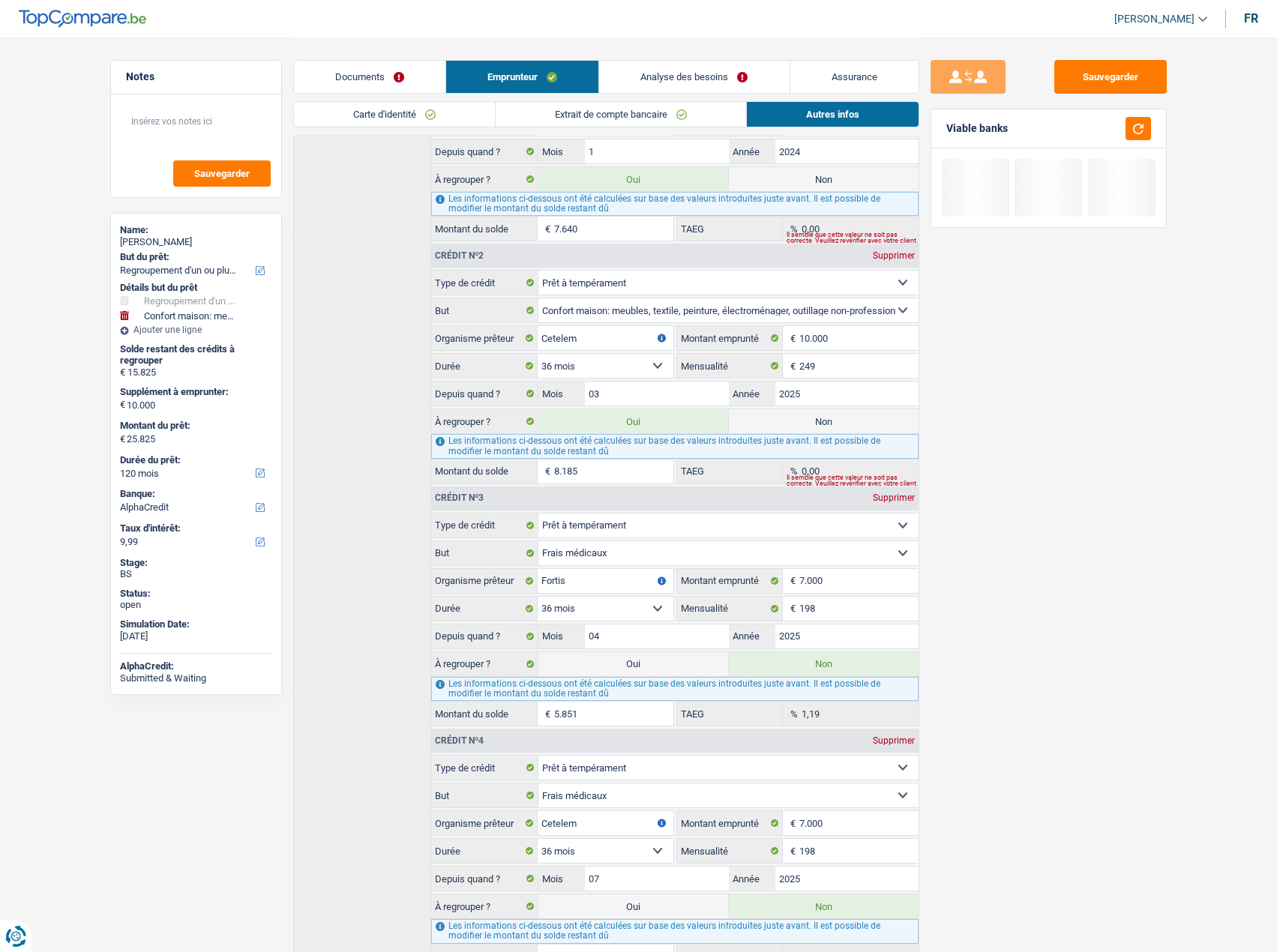
scroll to position [769, 0]
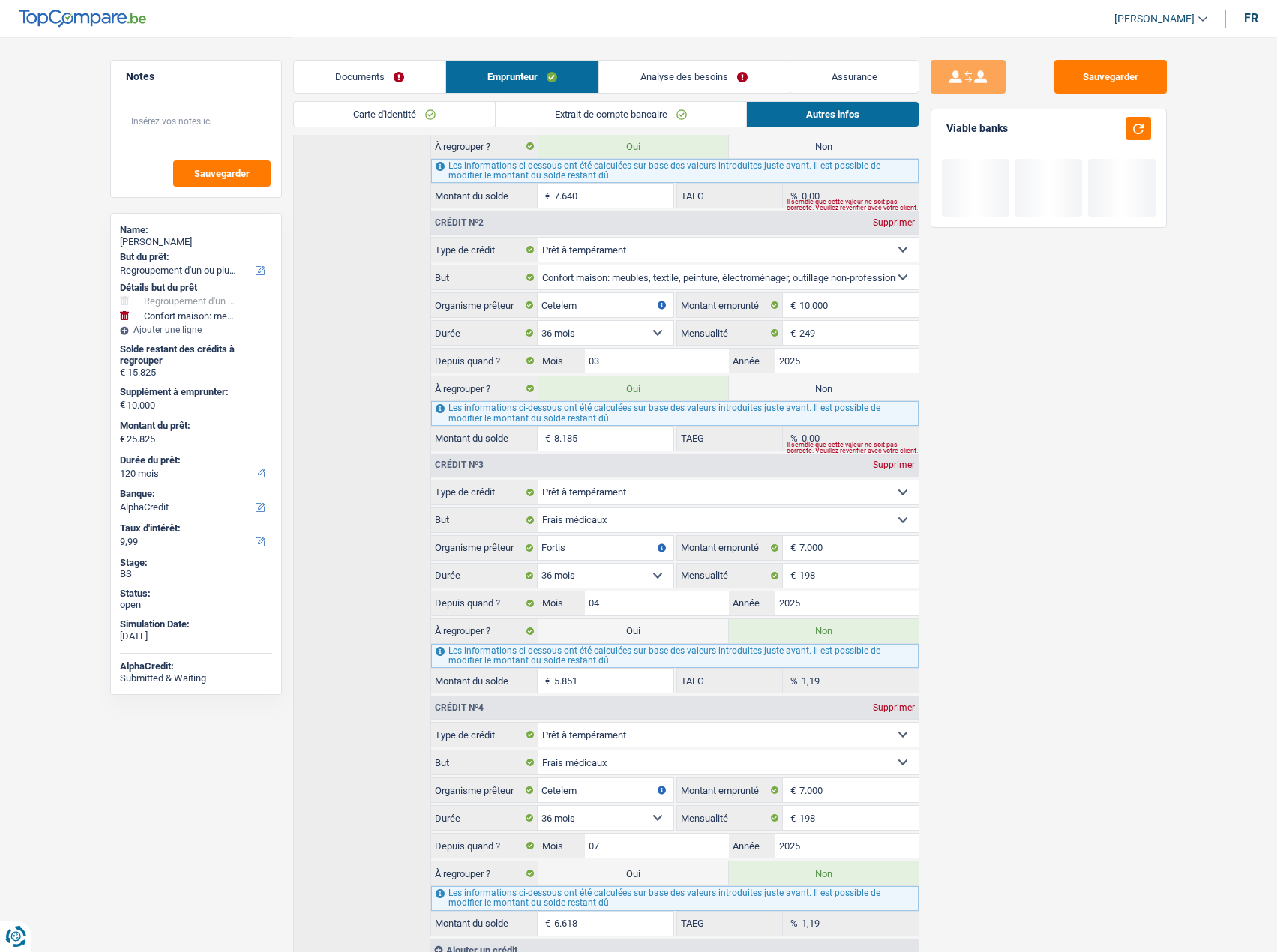
click at [619, 619] on label "Oui" at bounding box center [633, 631] width 189 height 24
click at [619, 619] on input "Oui" at bounding box center [633, 631] width 189 height 24
radio input "true"
type input "31.676"
radio input "false"
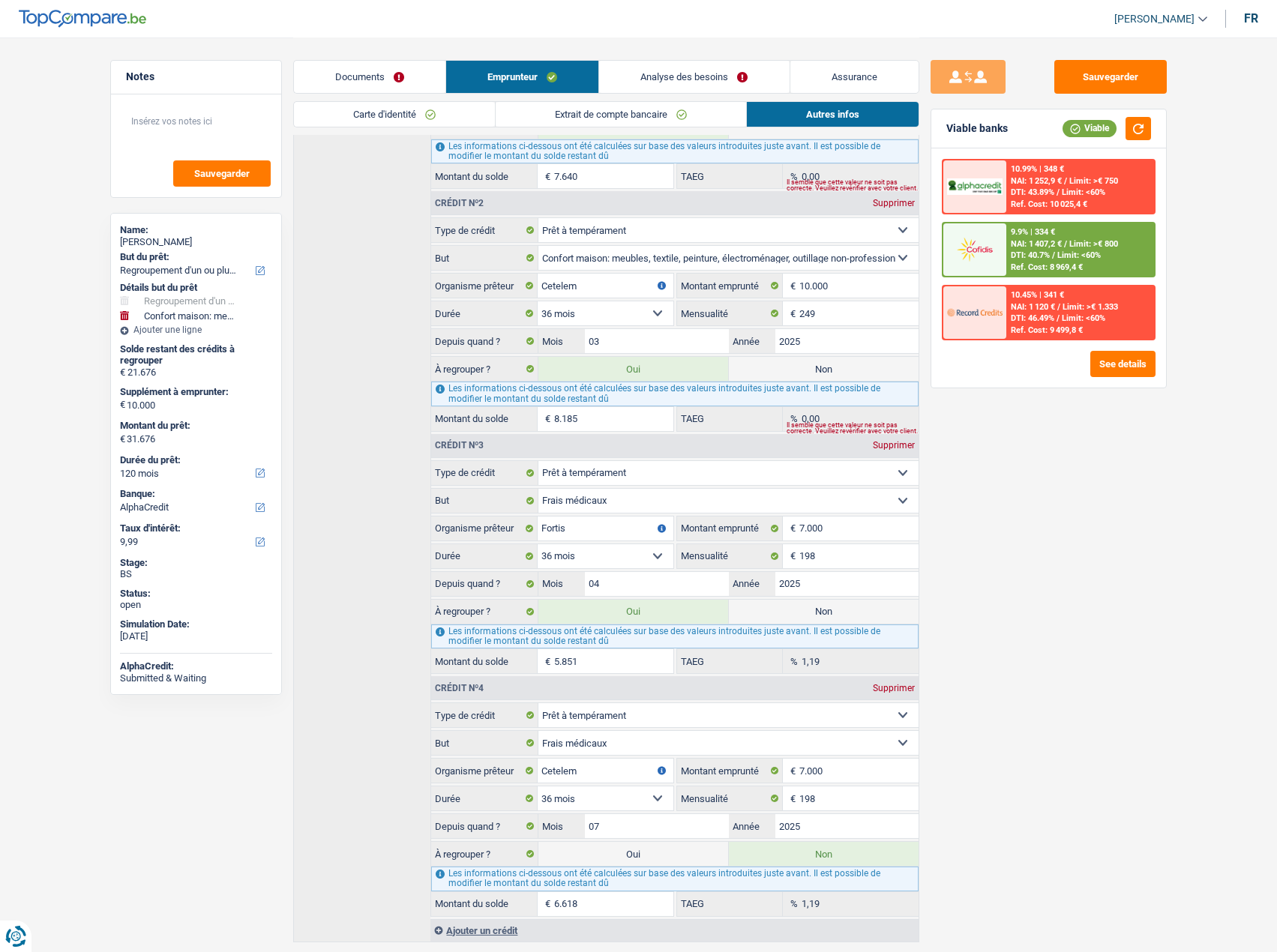
scroll to position [821, 0]
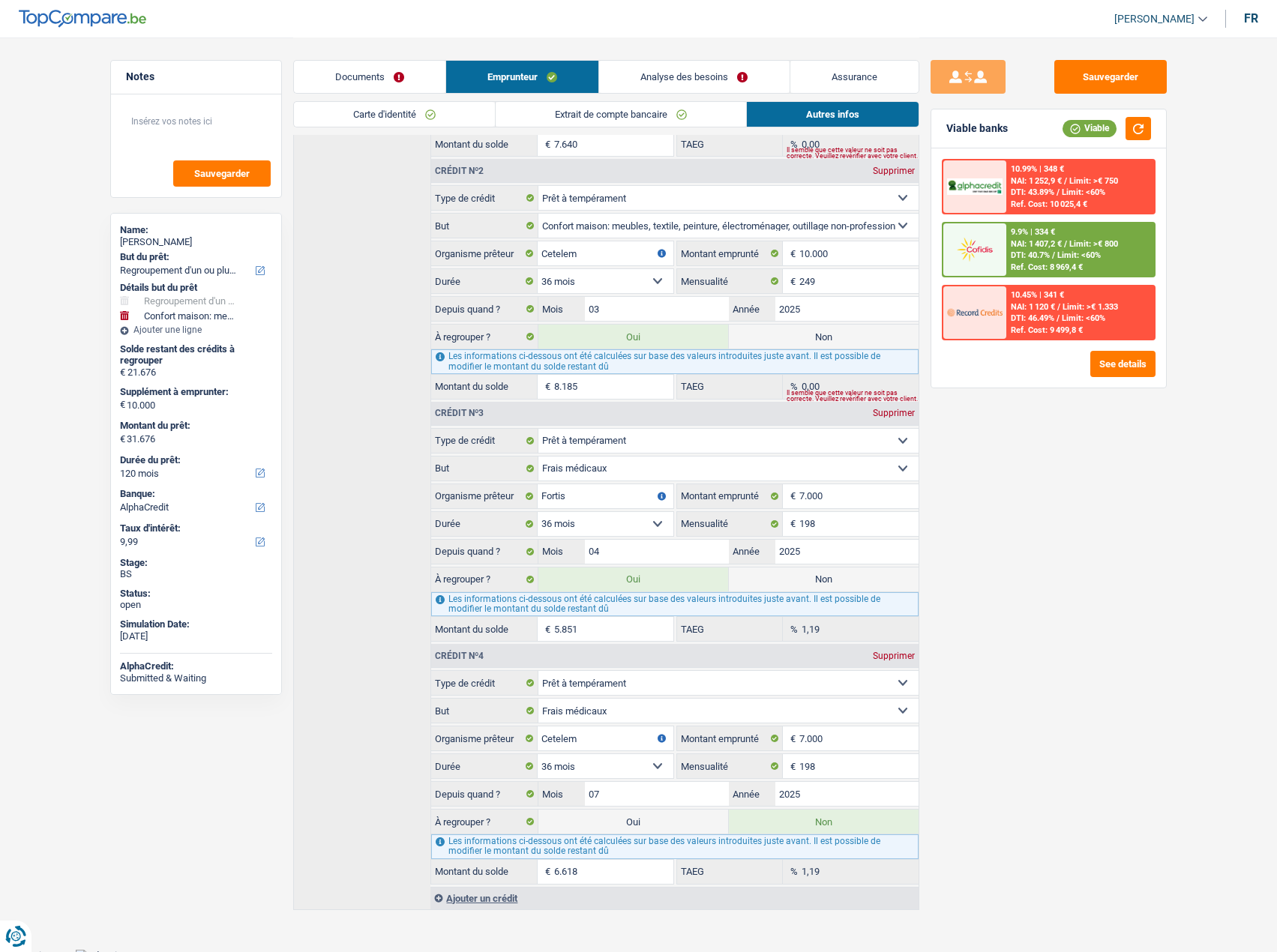
click at [1015, 269] on div "Ref. Cost: 8 969,4 €" at bounding box center [1047, 267] width 72 height 10
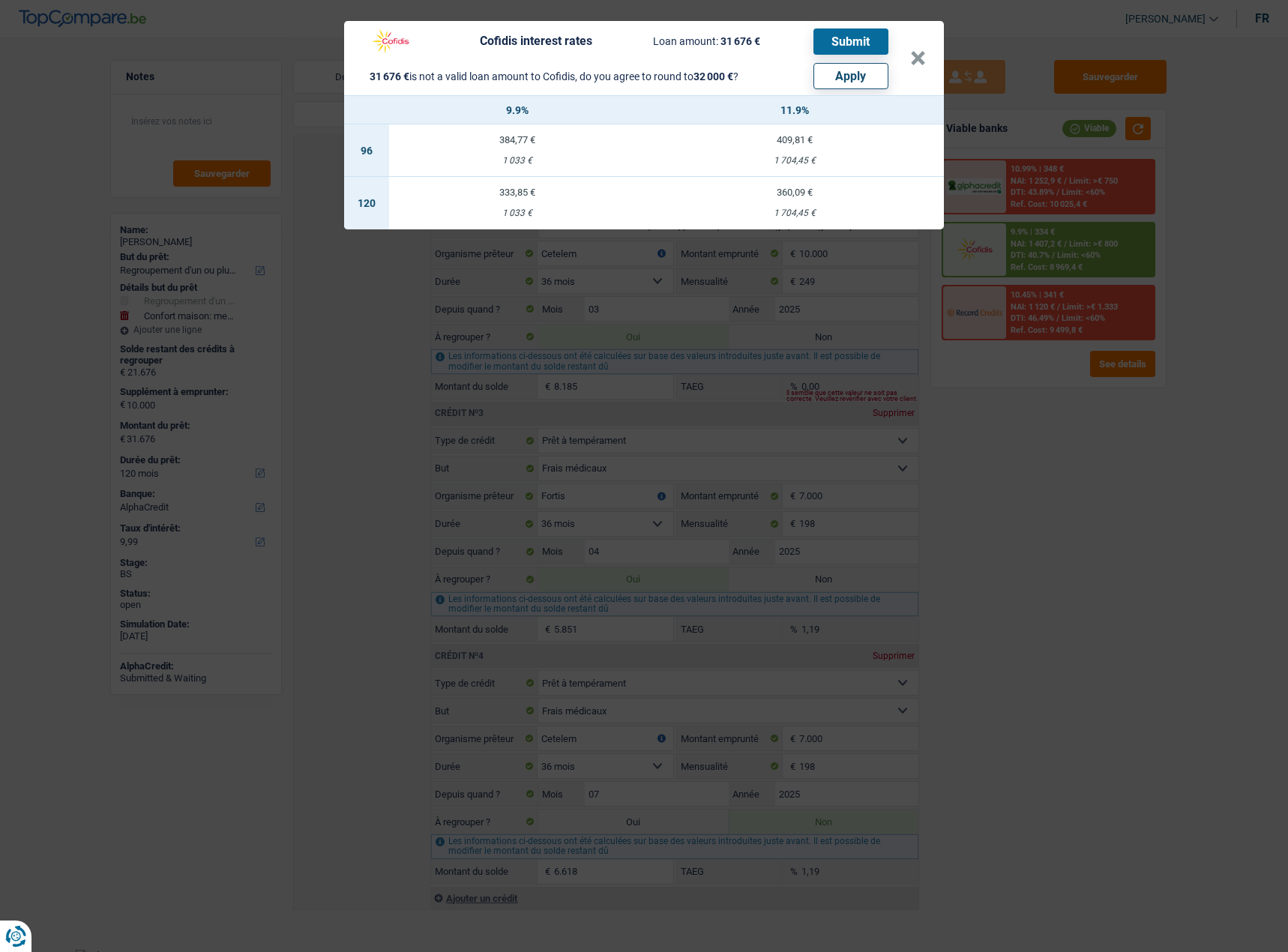
click at [869, 67] on button "Apply" at bounding box center [851, 76] width 75 height 26
type input "10.324"
type input "32.000"
select select "other"
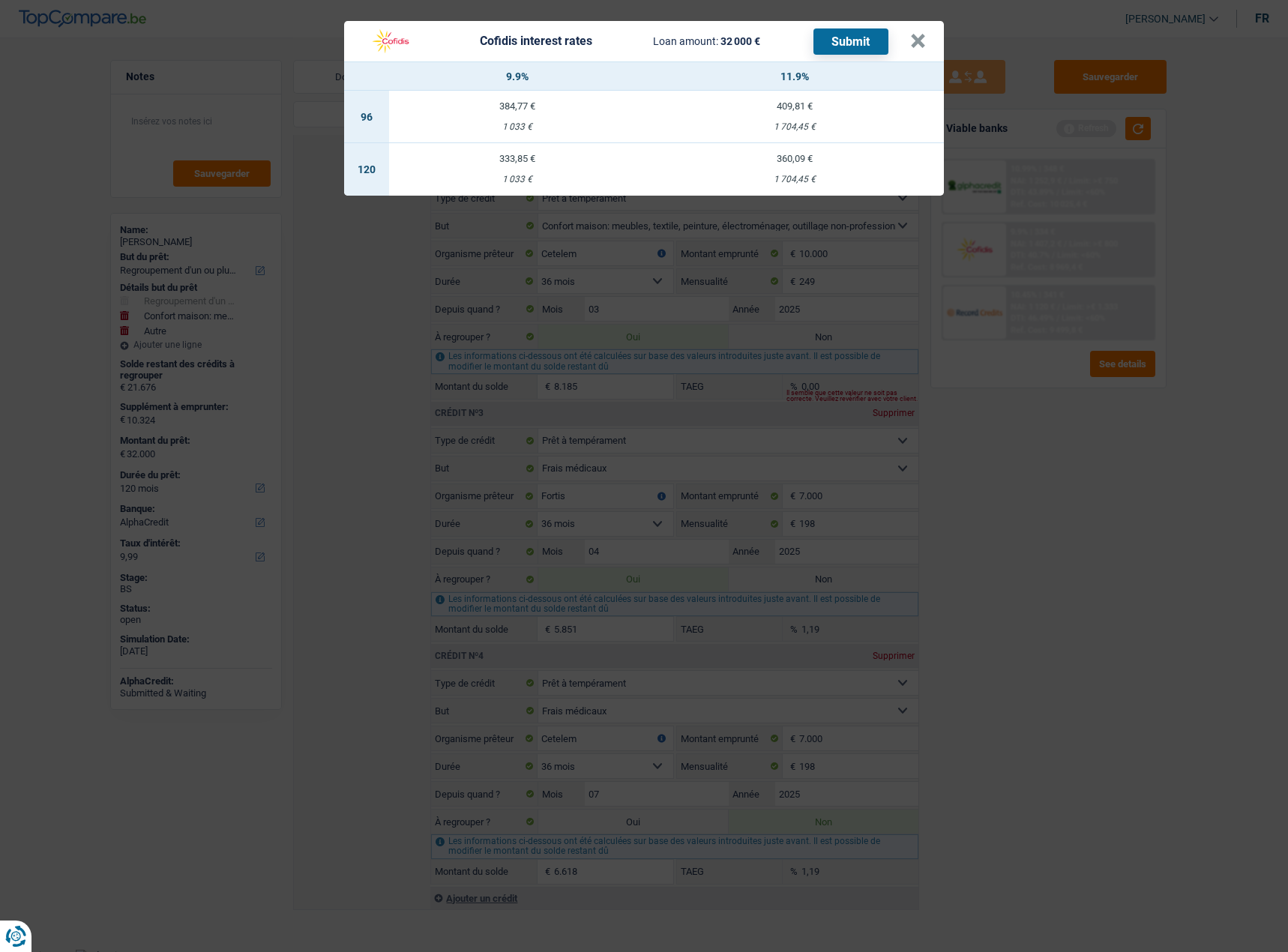
click at [519, 162] on td "333,85 € 1 033 €" at bounding box center [517, 170] width 256 height 53
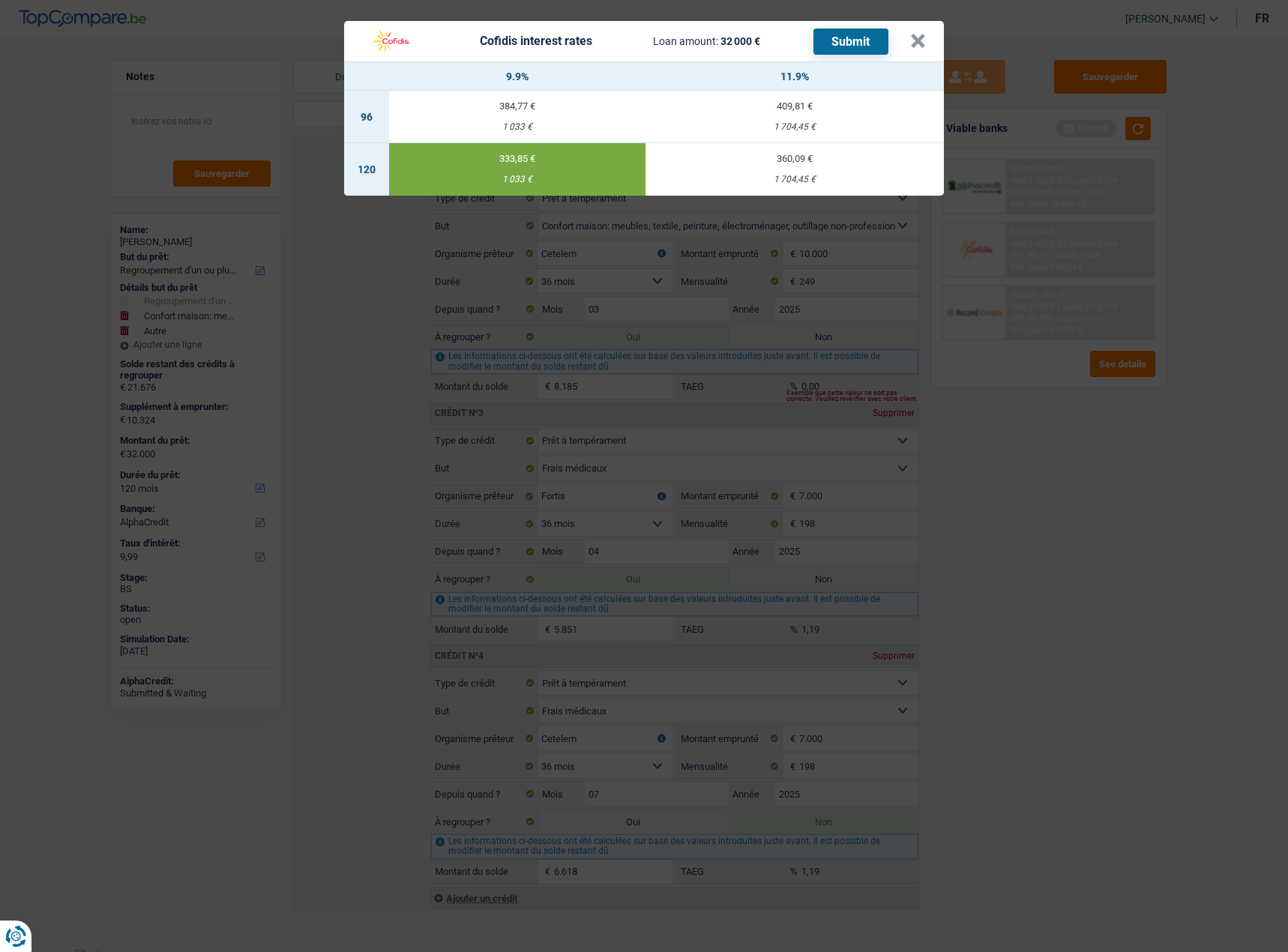
select select "cofidis"
type input "9,90"
click at [851, 38] on button "Submit" at bounding box center [851, 41] width 75 height 26
click at [923, 34] on button "×" at bounding box center [918, 41] width 16 height 15
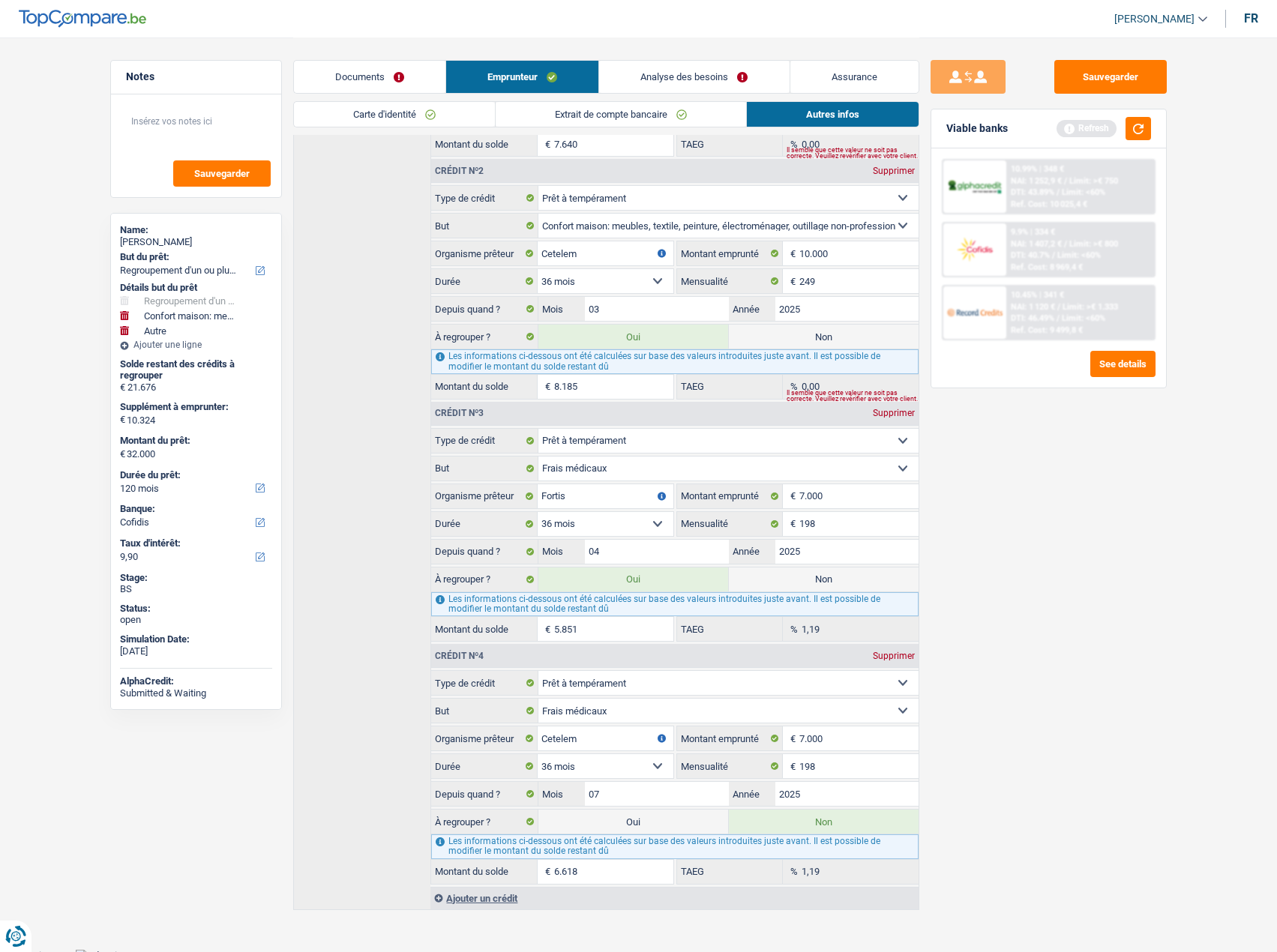
click at [789, 570] on label "Non" at bounding box center [823, 579] width 189 height 24
click at [789, 570] on input "Non" at bounding box center [823, 579] width 189 height 24
radio input "true"
type input "26.149"
radio input "false"
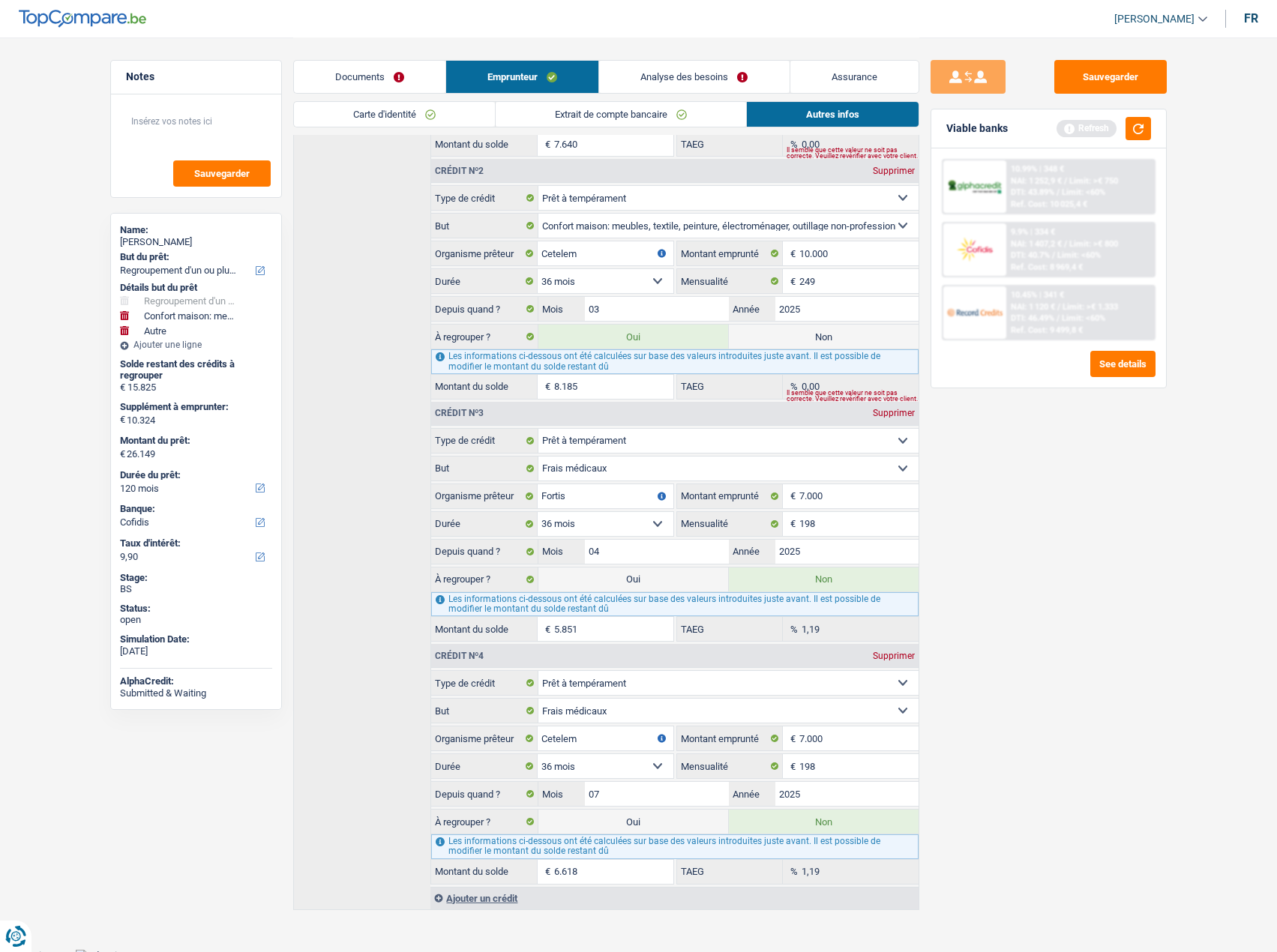
click at [834, 325] on label "Non" at bounding box center [823, 337] width 189 height 24
click at [834, 325] on input "Non" at bounding box center [823, 337] width 189 height 24
radio input "true"
type input "17.964"
select select "84"
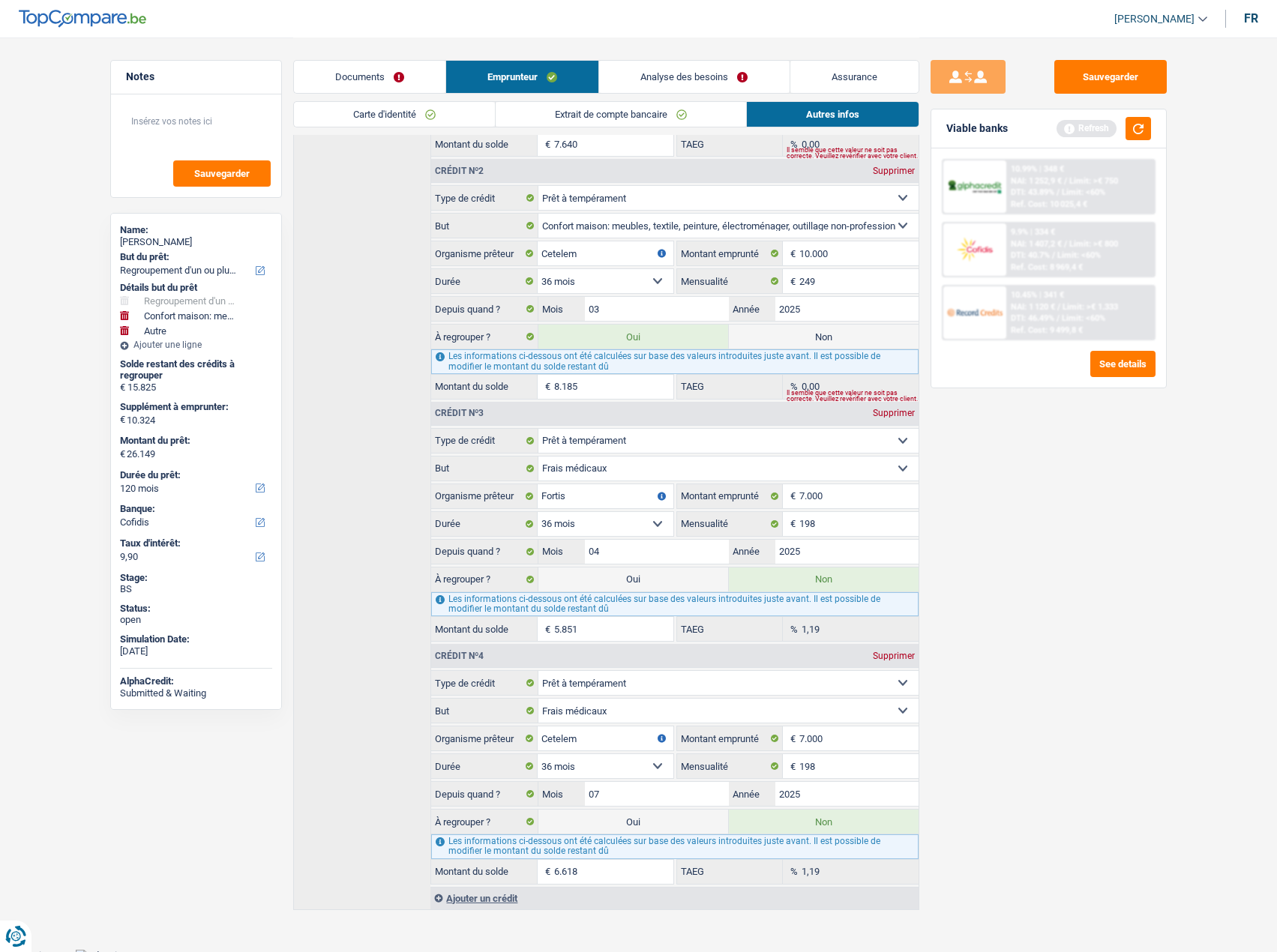
radio input "false"
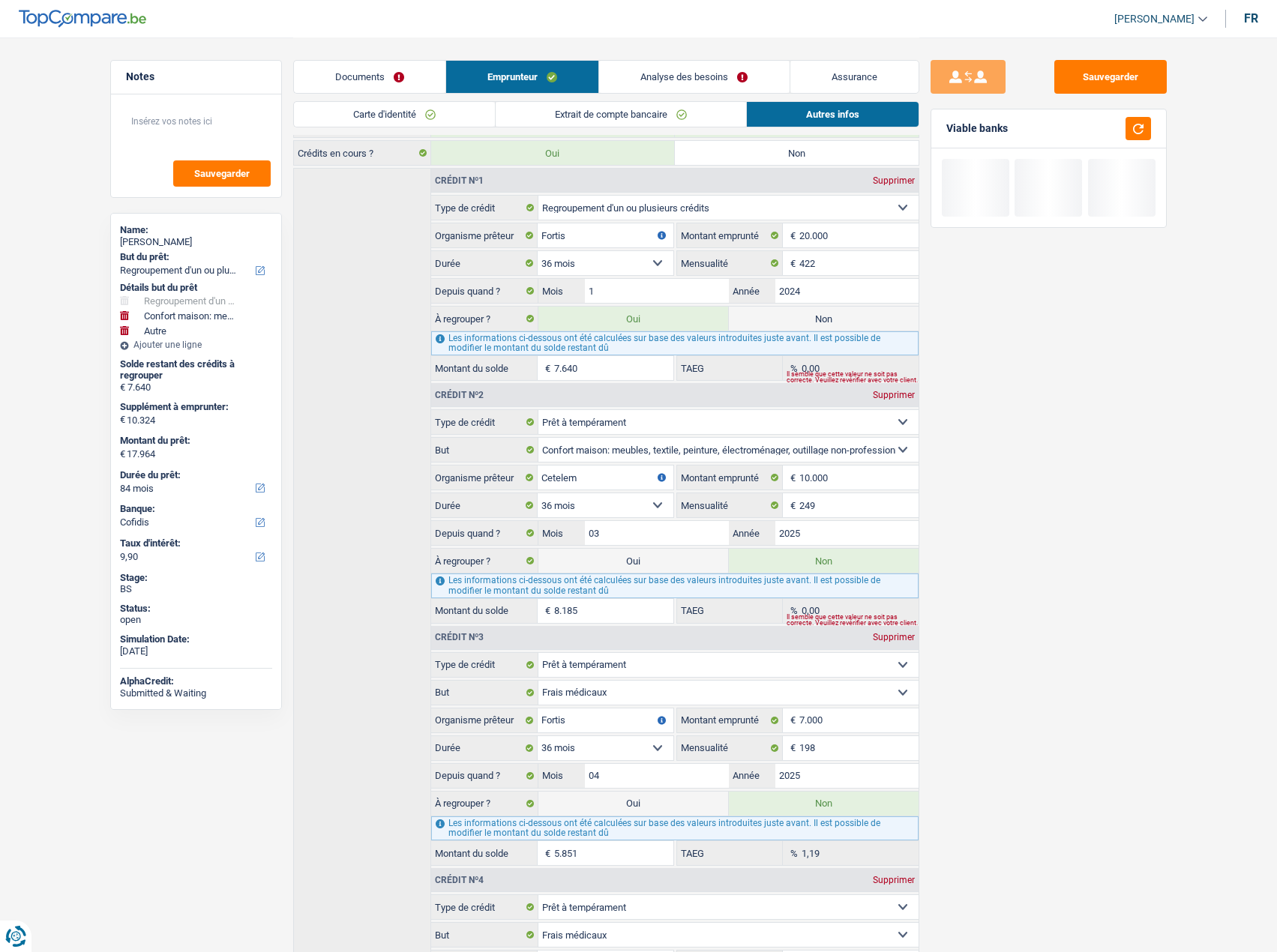
scroll to position [597, 0]
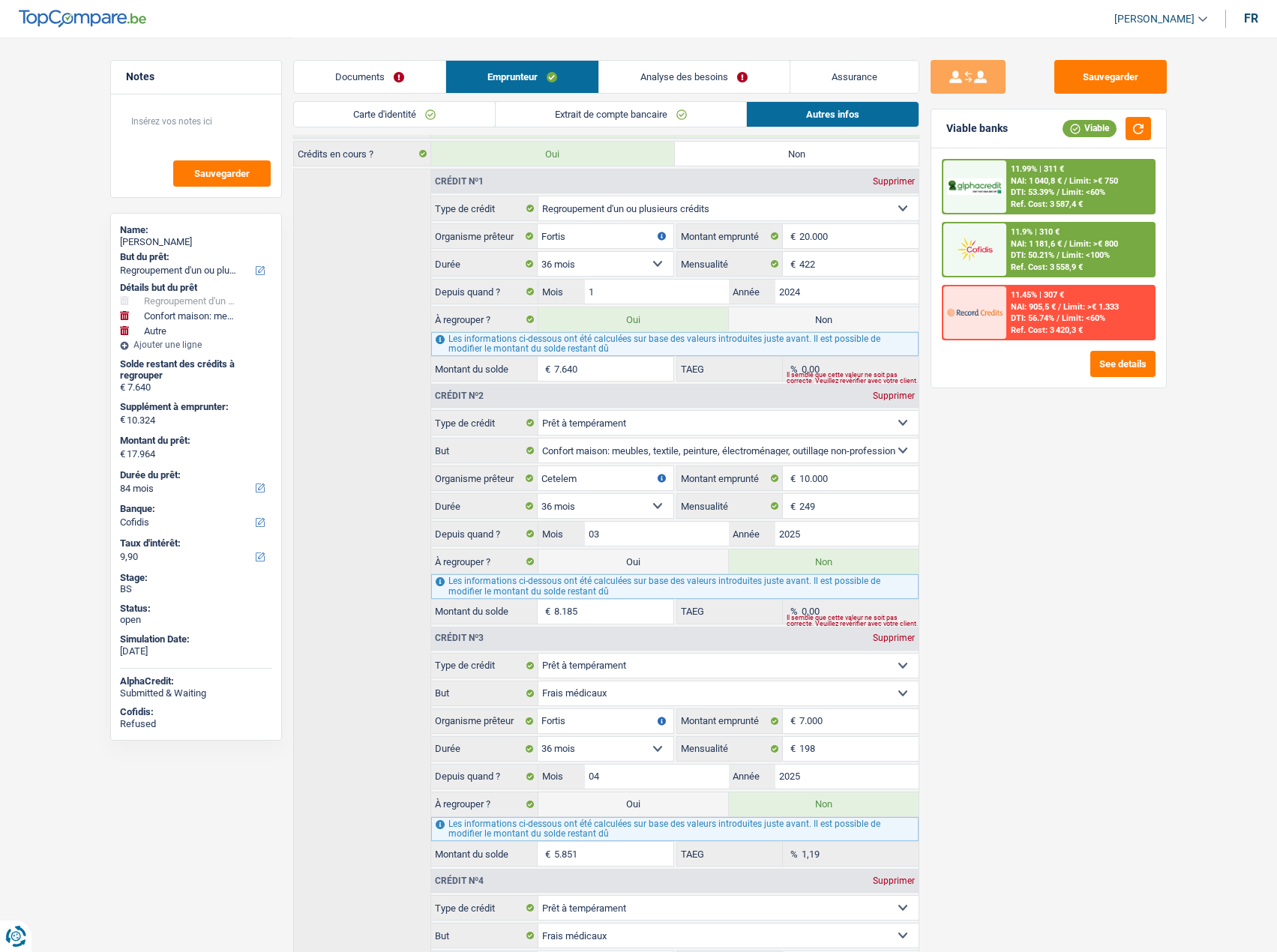
click at [1045, 238] on div "11.9% | 310 € NAI: 1 181,6 € / Limit: >€ 800 DTI: 50.21% / Limit: <100% Ref. Co…" at bounding box center [1080, 249] width 147 height 53
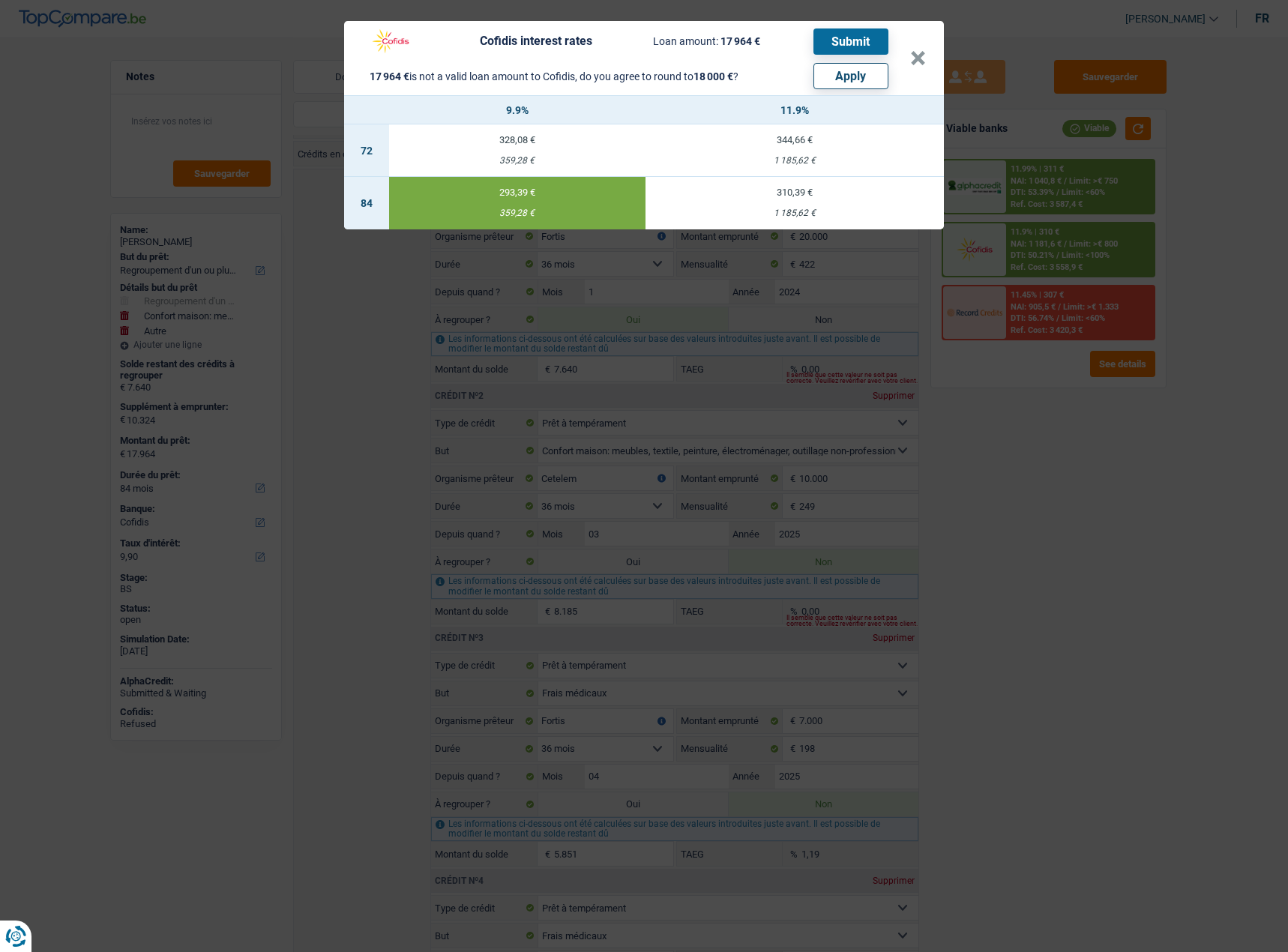
click at [865, 73] on button "Apply" at bounding box center [851, 76] width 75 height 26
type input "10.360"
type input "18.000"
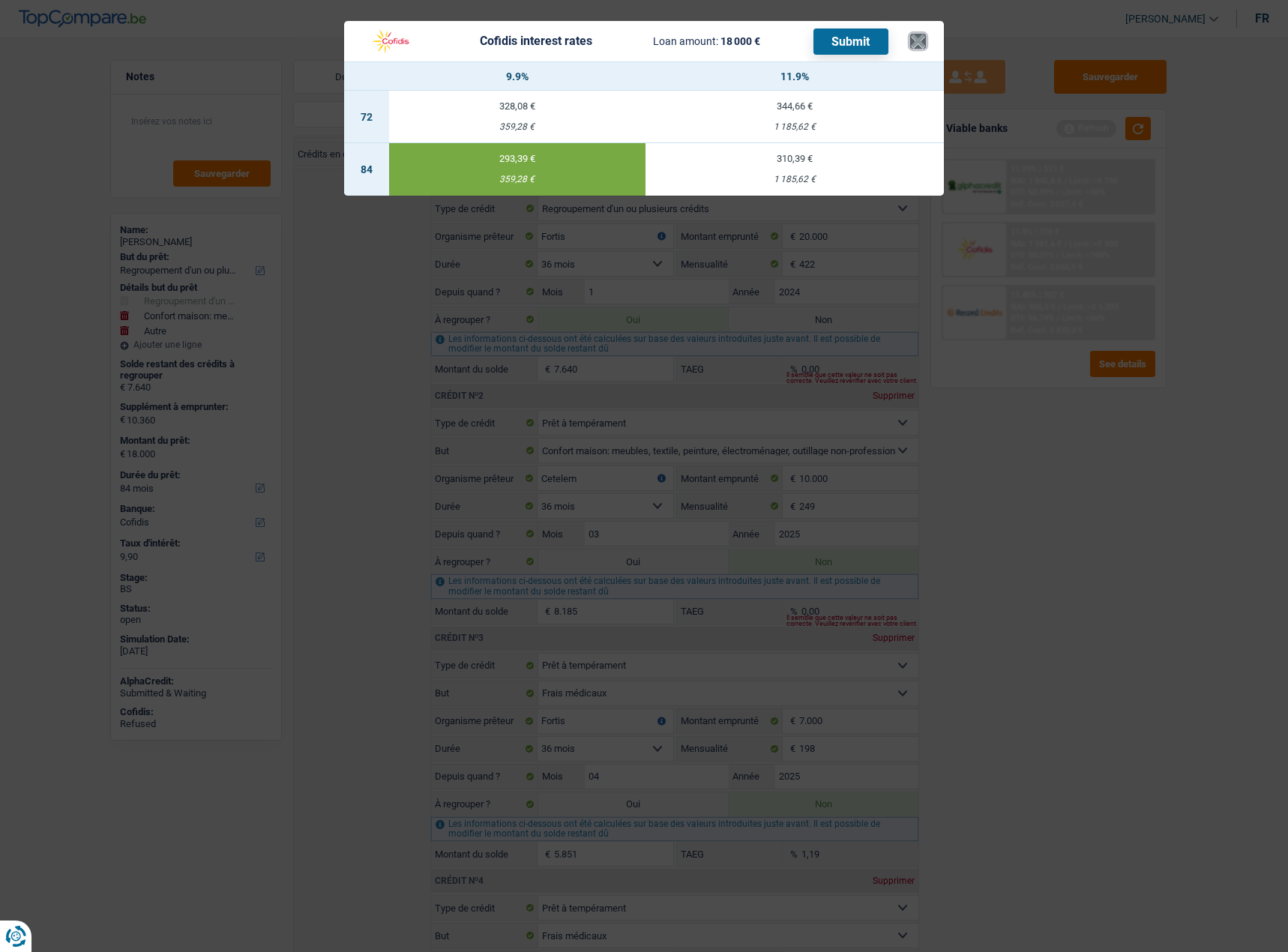
click at [924, 38] on button "×" at bounding box center [918, 41] width 16 height 15
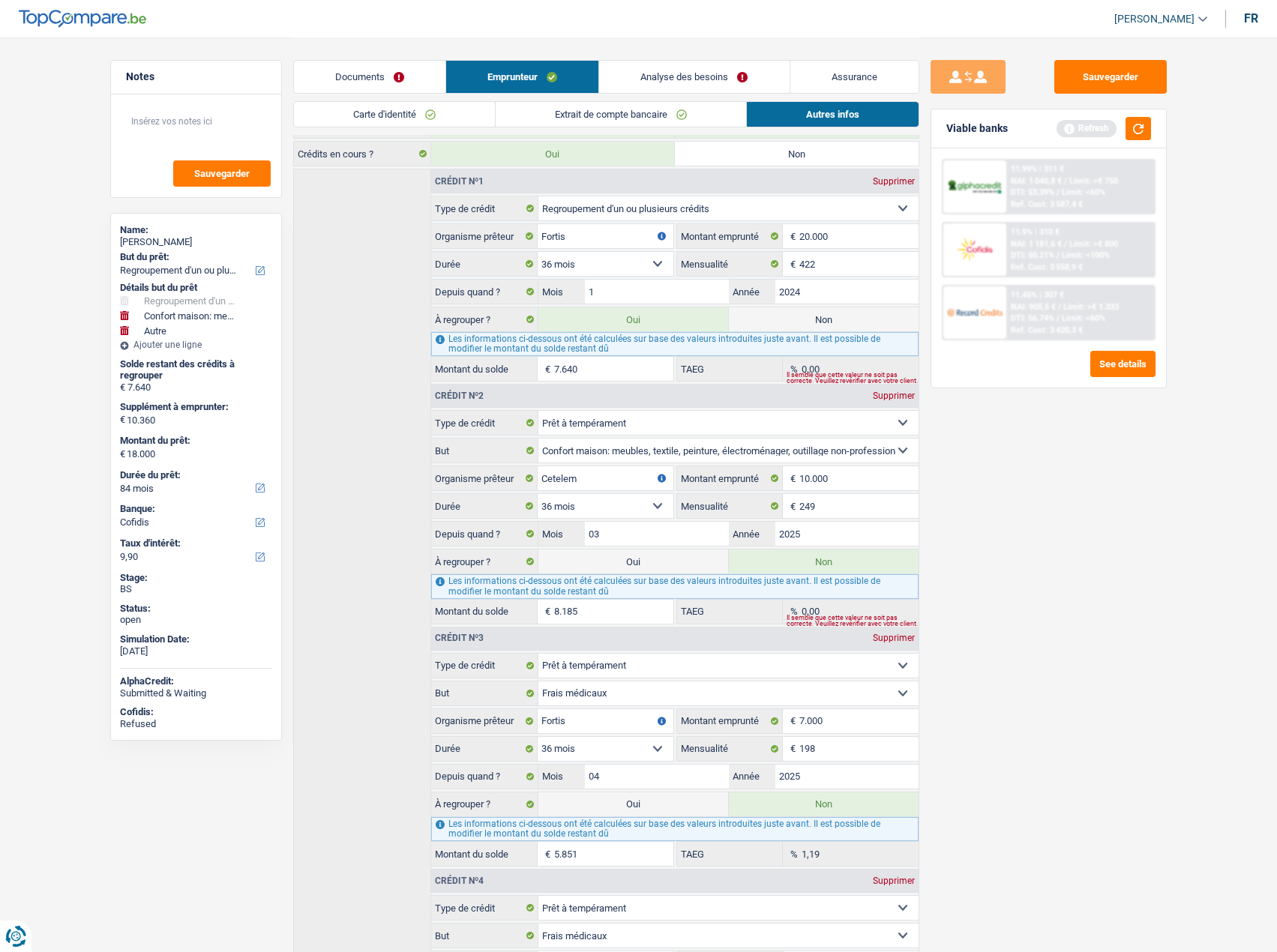
click at [1069, 247] on span "Limit: >€ 800" at bounding box center [1093, 243] width 49 height 10
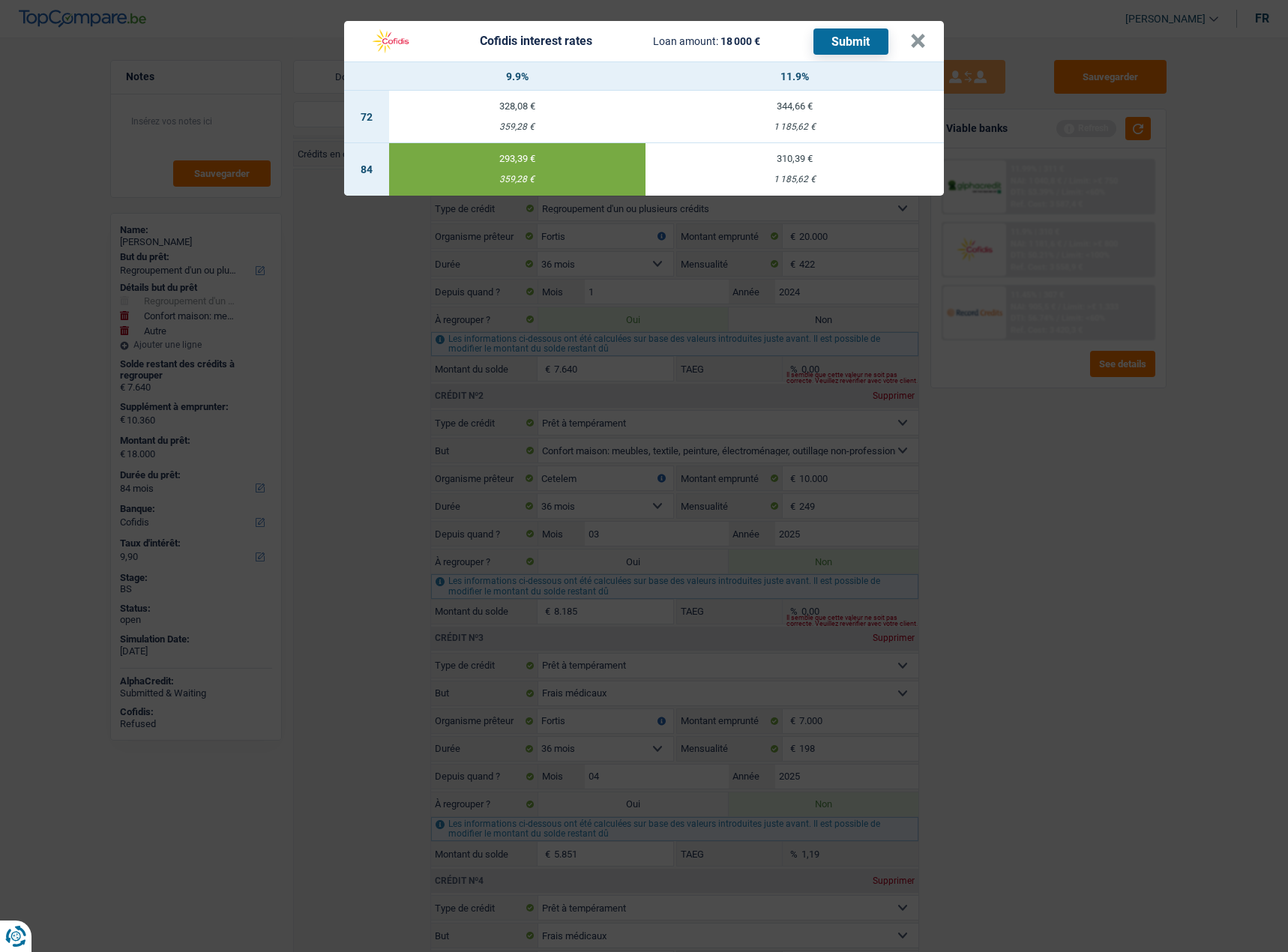
click at [853, 36] on button "Submit" at bounding box center [851, 41] width 75 height 26
click at [917, 36] on button "×" at bounding box center [918, 41] width 16 height 15
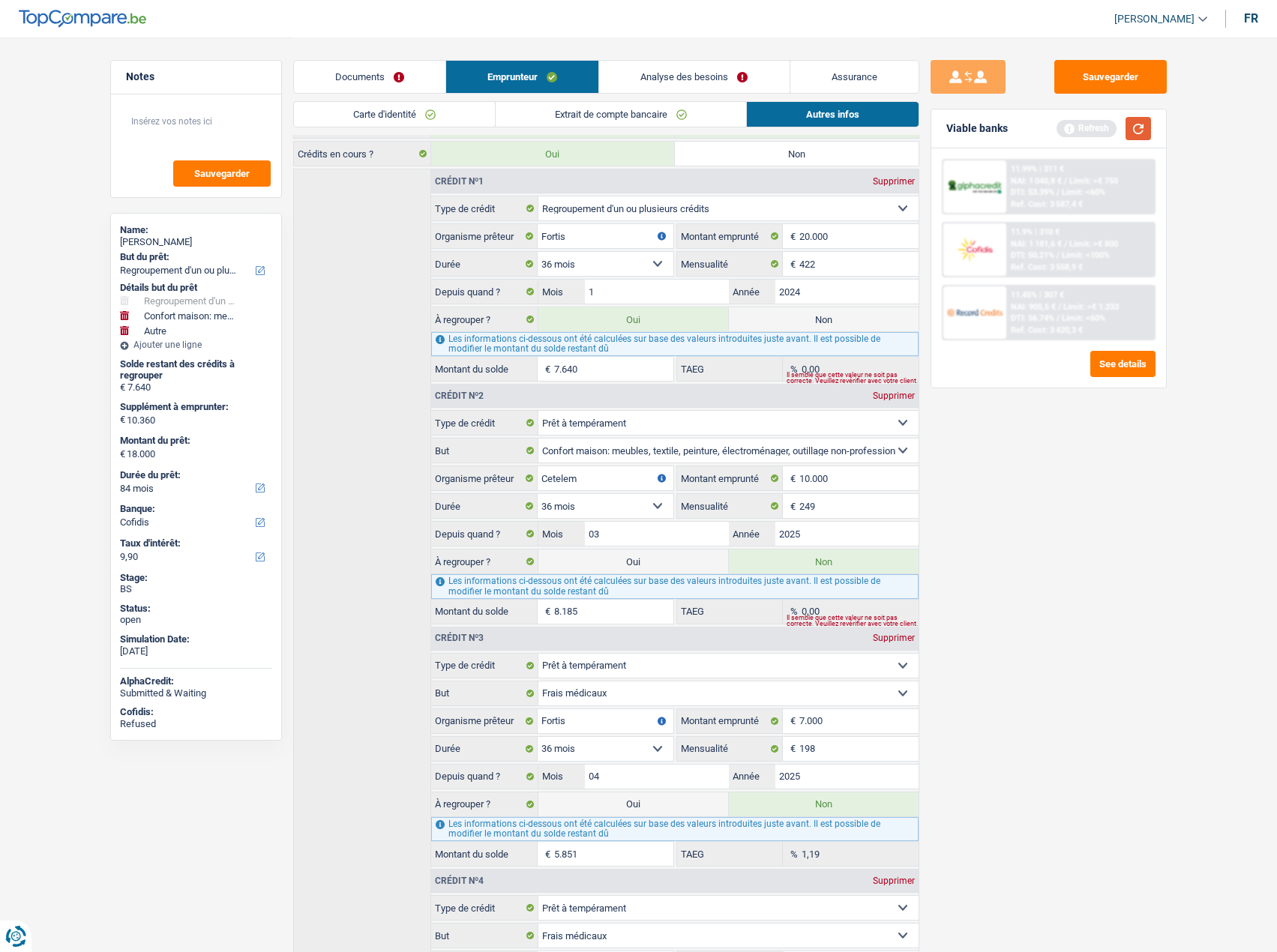
click at [1131, 134] on button "button" at bounding box center [1138, 128] width 26 height 23
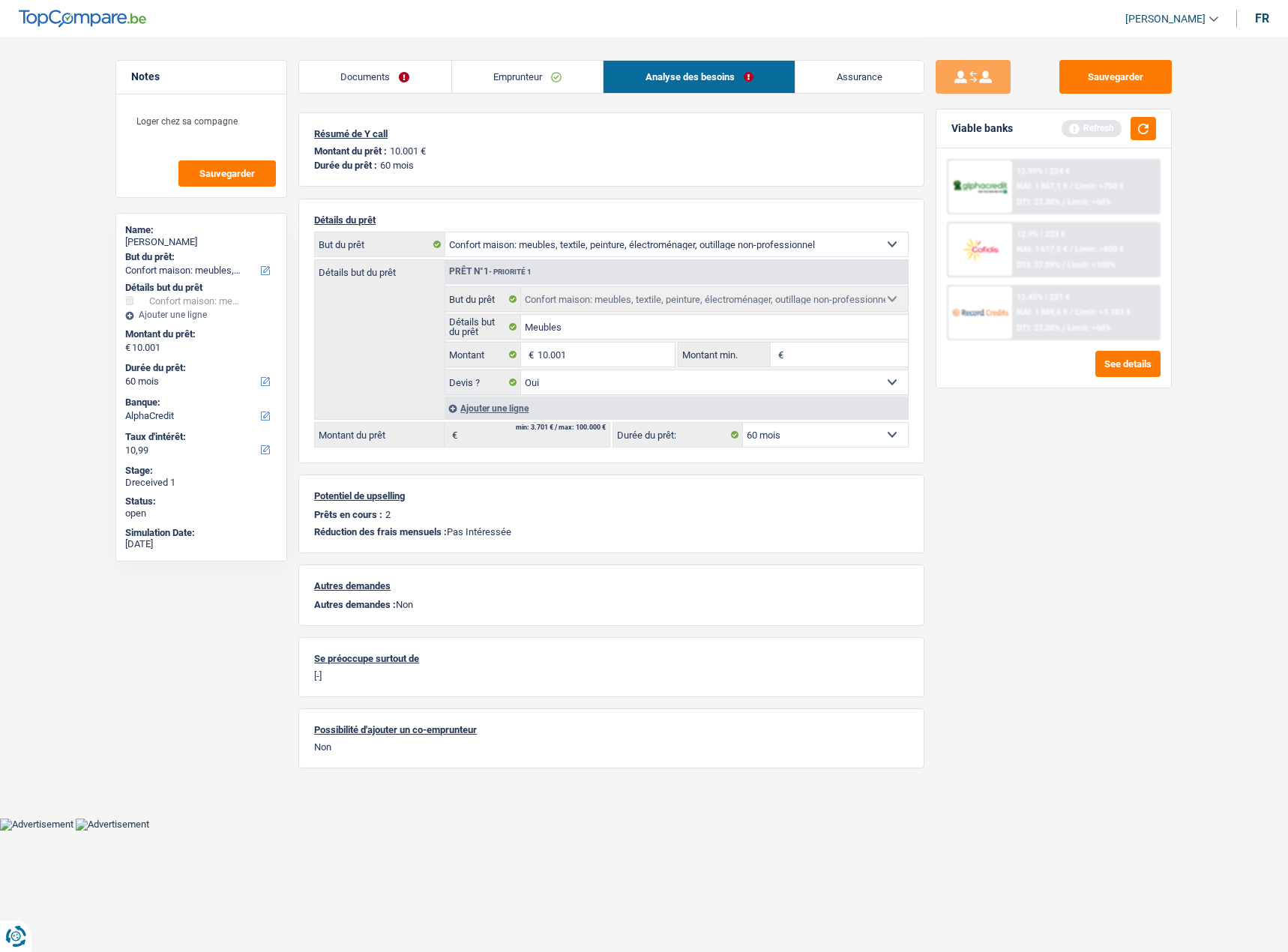
select select "household"
select select "60"
select select "alphacredit"
select select "household"
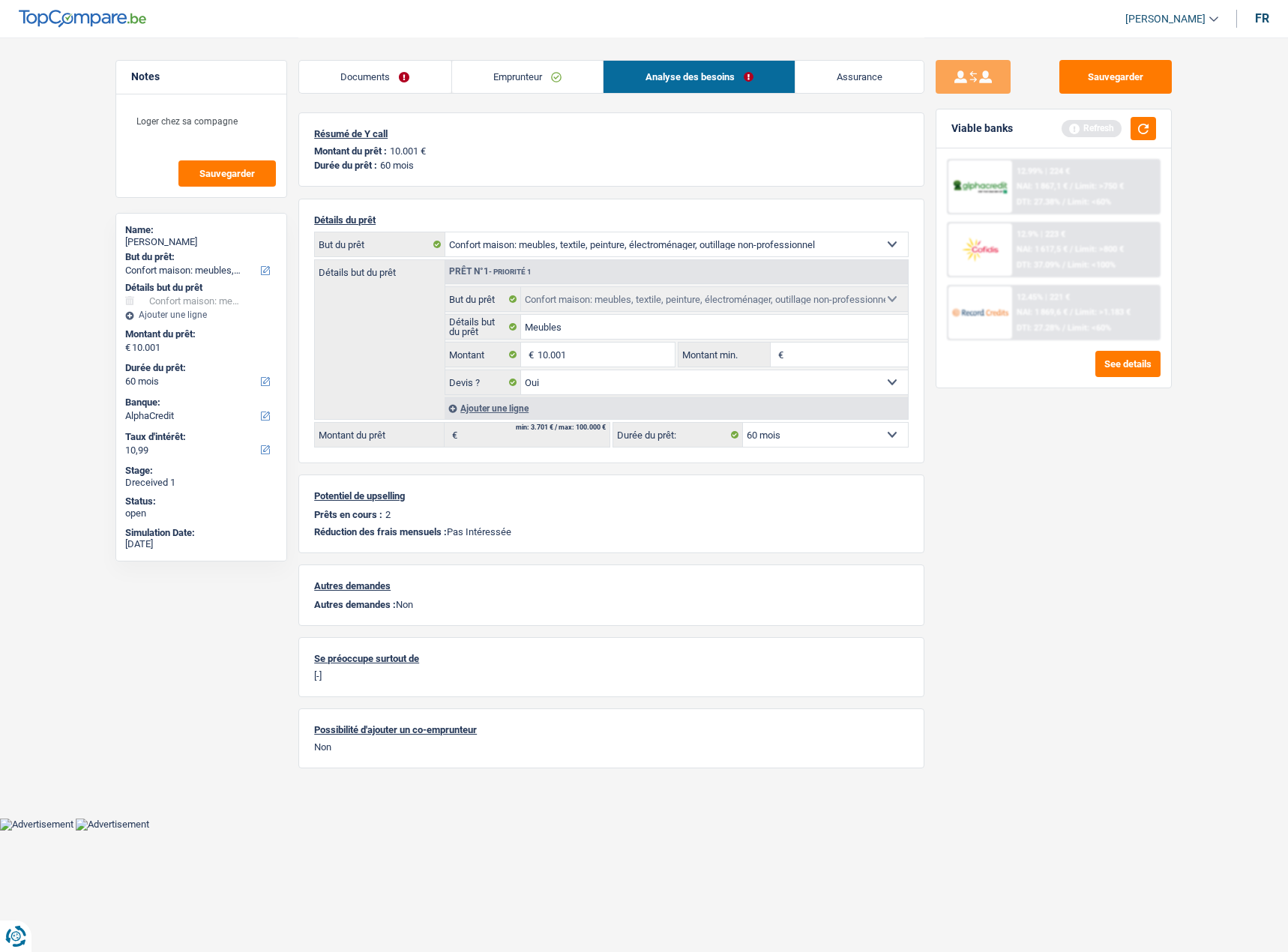
select select "household"
select select "yes"
select select "60"
click at [1126, 77] on button "Sauvegarder" at bounding box center [1115, 77] width 113 height 34
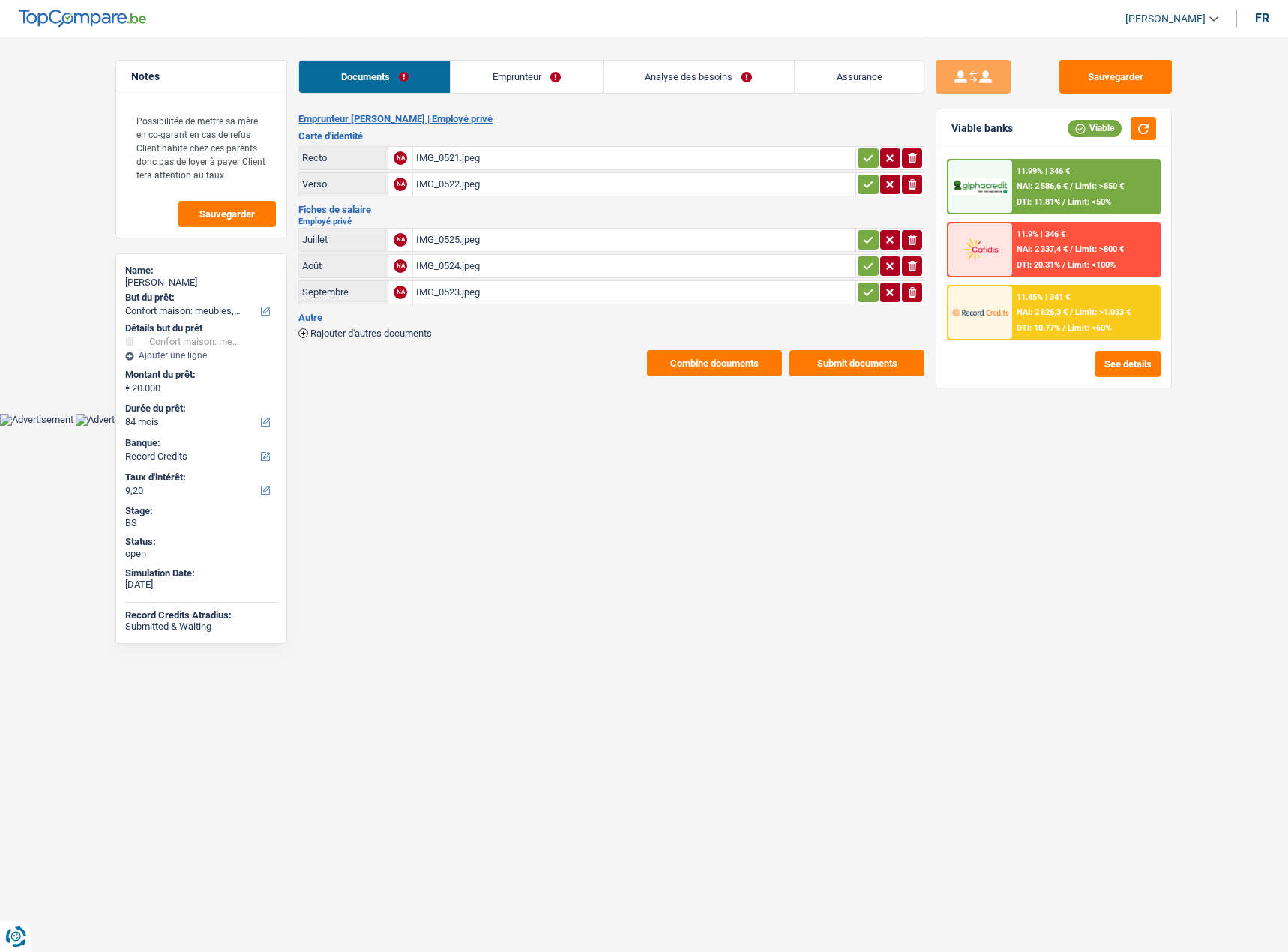
select select "household"
select select "84"
click at [1033, 183] on span "NAI: 2 586,6 €" at bounding box center [1042, 186] width 51 height 10
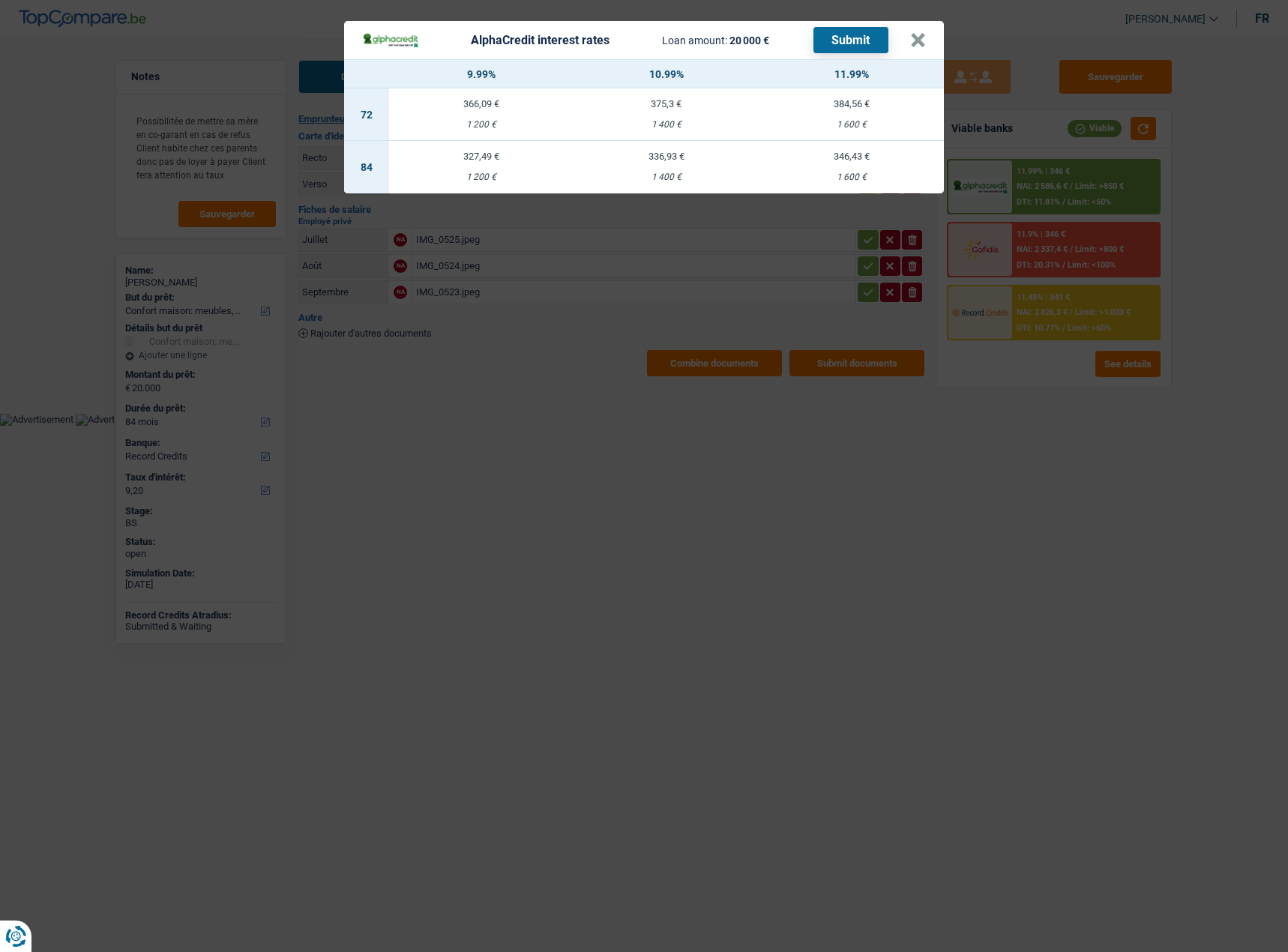
click at [478, 159] on td "327,49 € 1 200 €" at bounding box center [482, 168] width 185 height 53
select select "alphacredit"
type input "9,99"
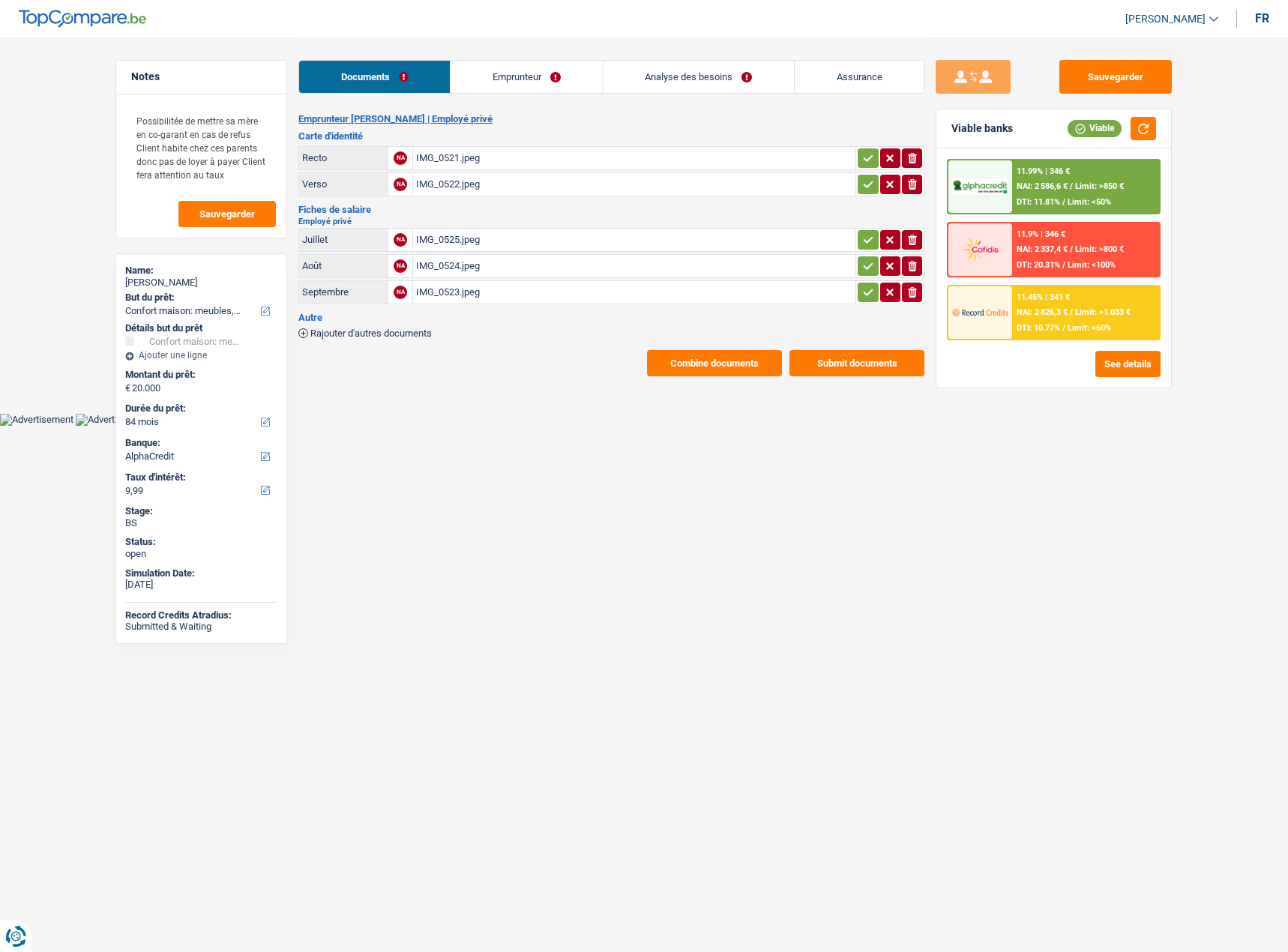
click at [745, 71] on link "Analyse des besoins" at bounding box center [698, 77] width 190 height 32
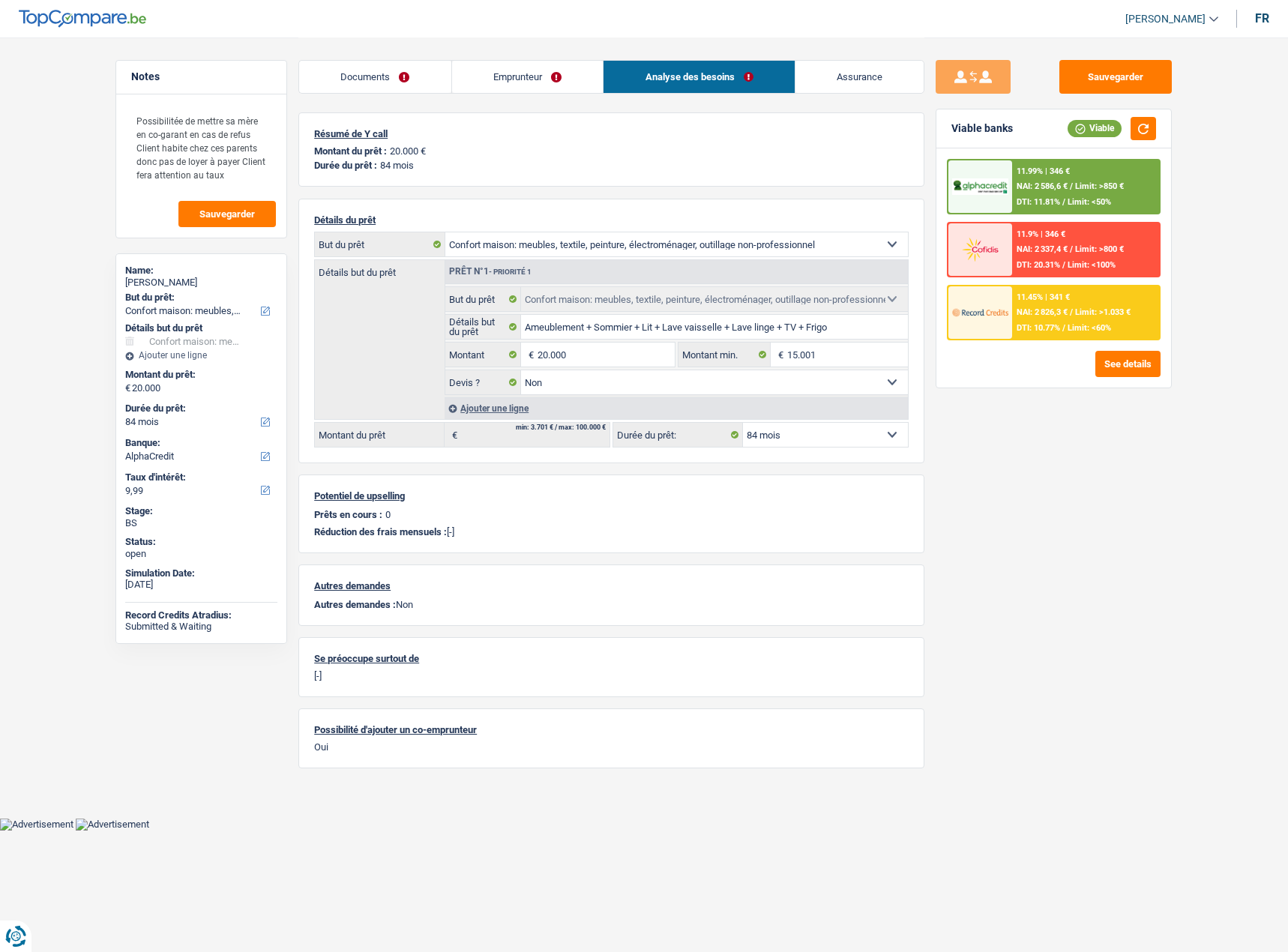
click at [1085, 189] on span "Limit: >850 €" at bounding box center [1099, 186] width 49 height 10
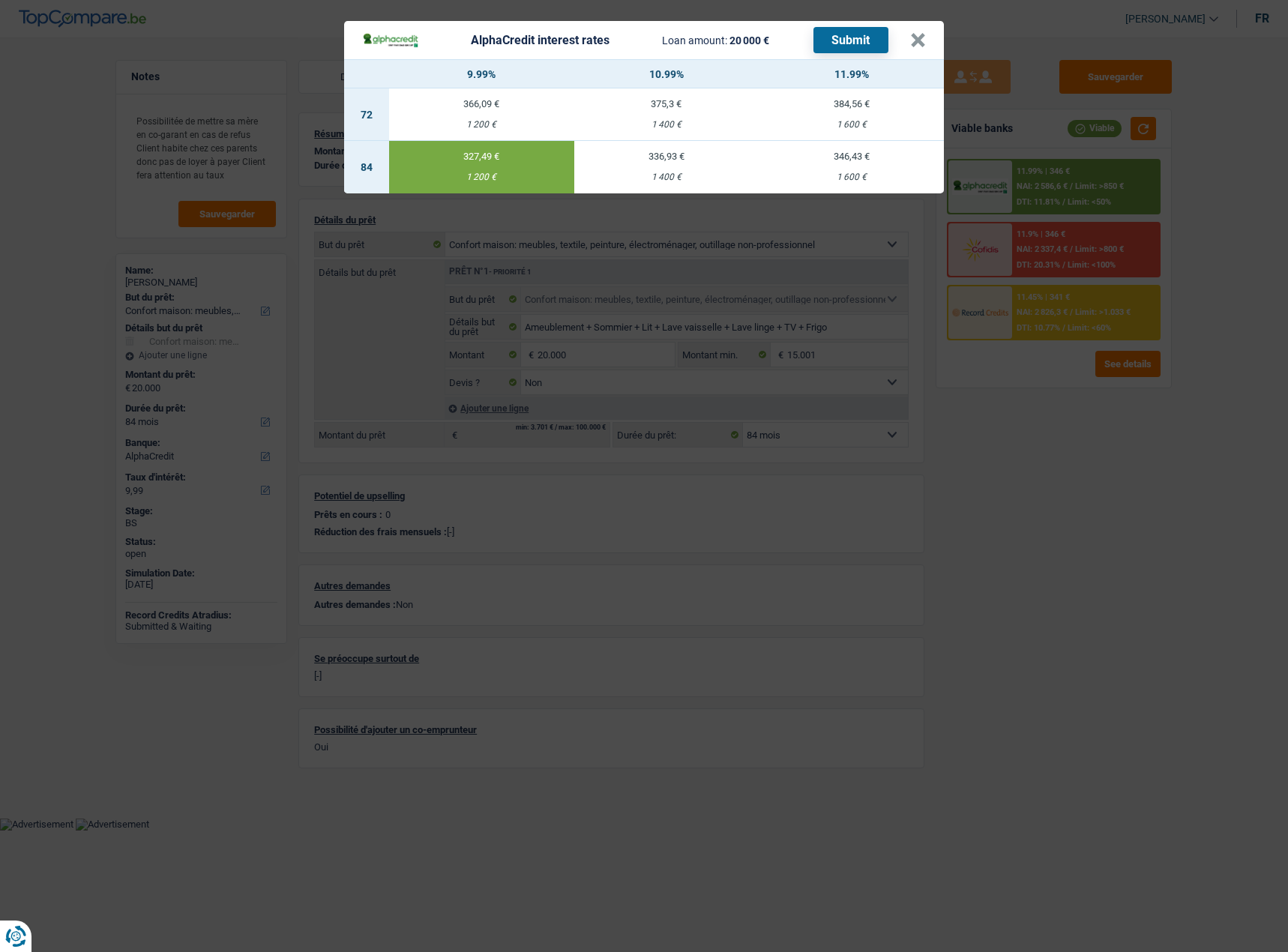
click at [859, 29] on button "Submit" at bounding box center [851, 40] width 75 height 26
click at [924, 38] on button "×" at bounding box center [918, 41] width 16 height 15
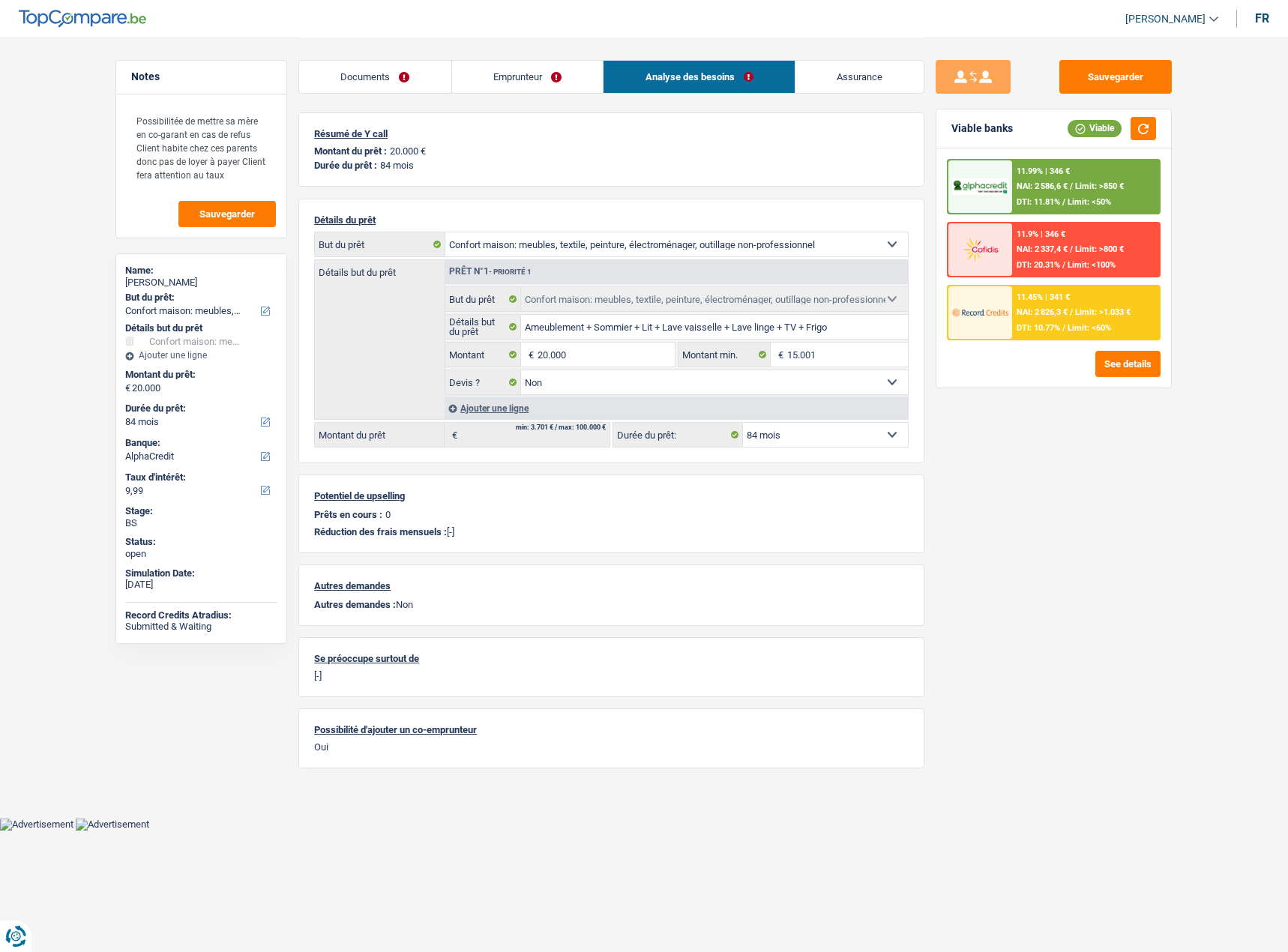
click at [551, 72] on link "Emprunteur" at bounding box center [527, 77] width 151 height 32
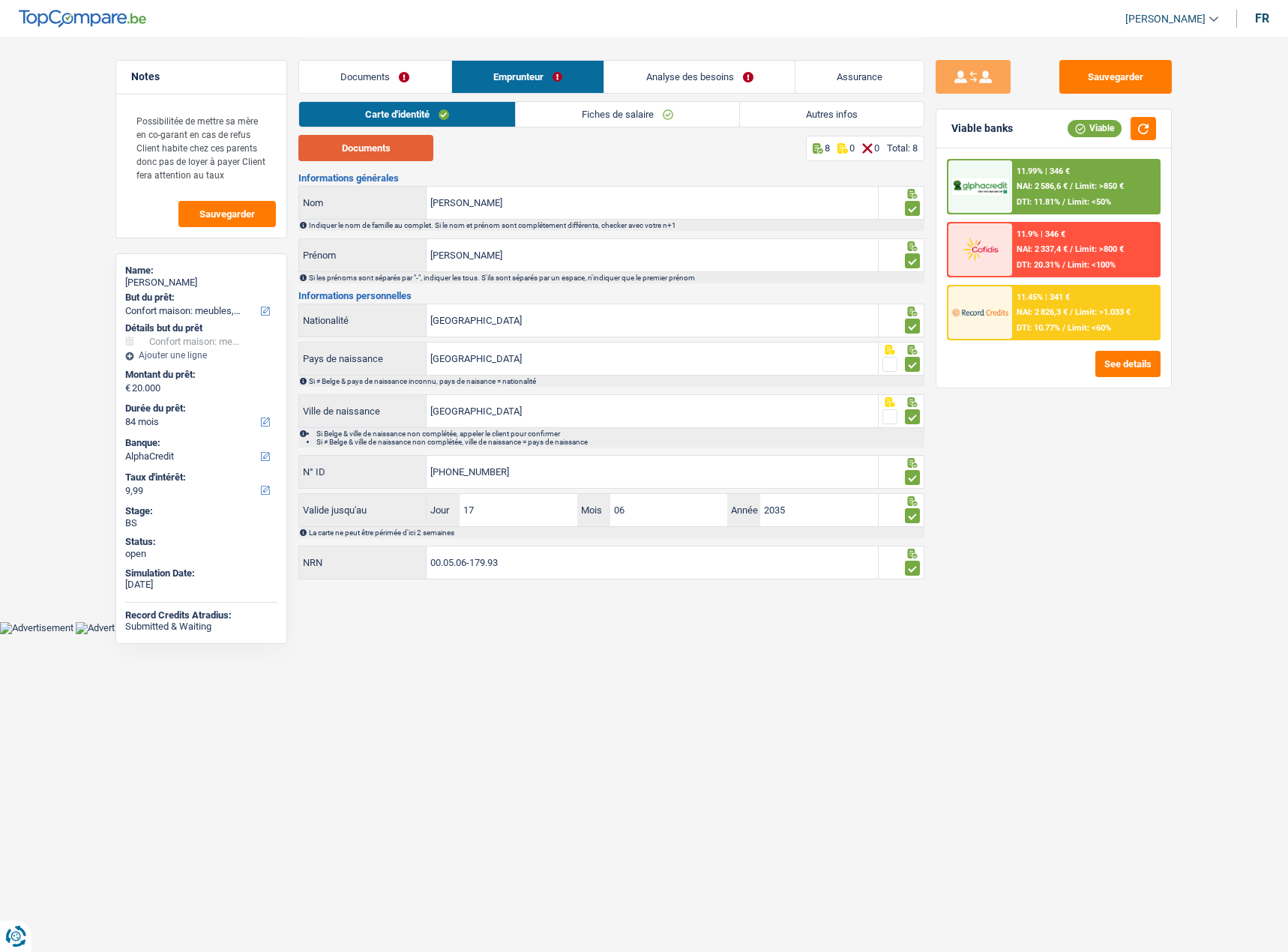
click at [390, 148] on button "Documents" at bounding box center [366, 148] width 135 height 26
click at [298, 135] on button "Documents" at bounding box center [366, 148] width 135 height 26
click at [601, 119] on link "Fiches de salaire" at bounding box center [627, 114] width 223 height 25
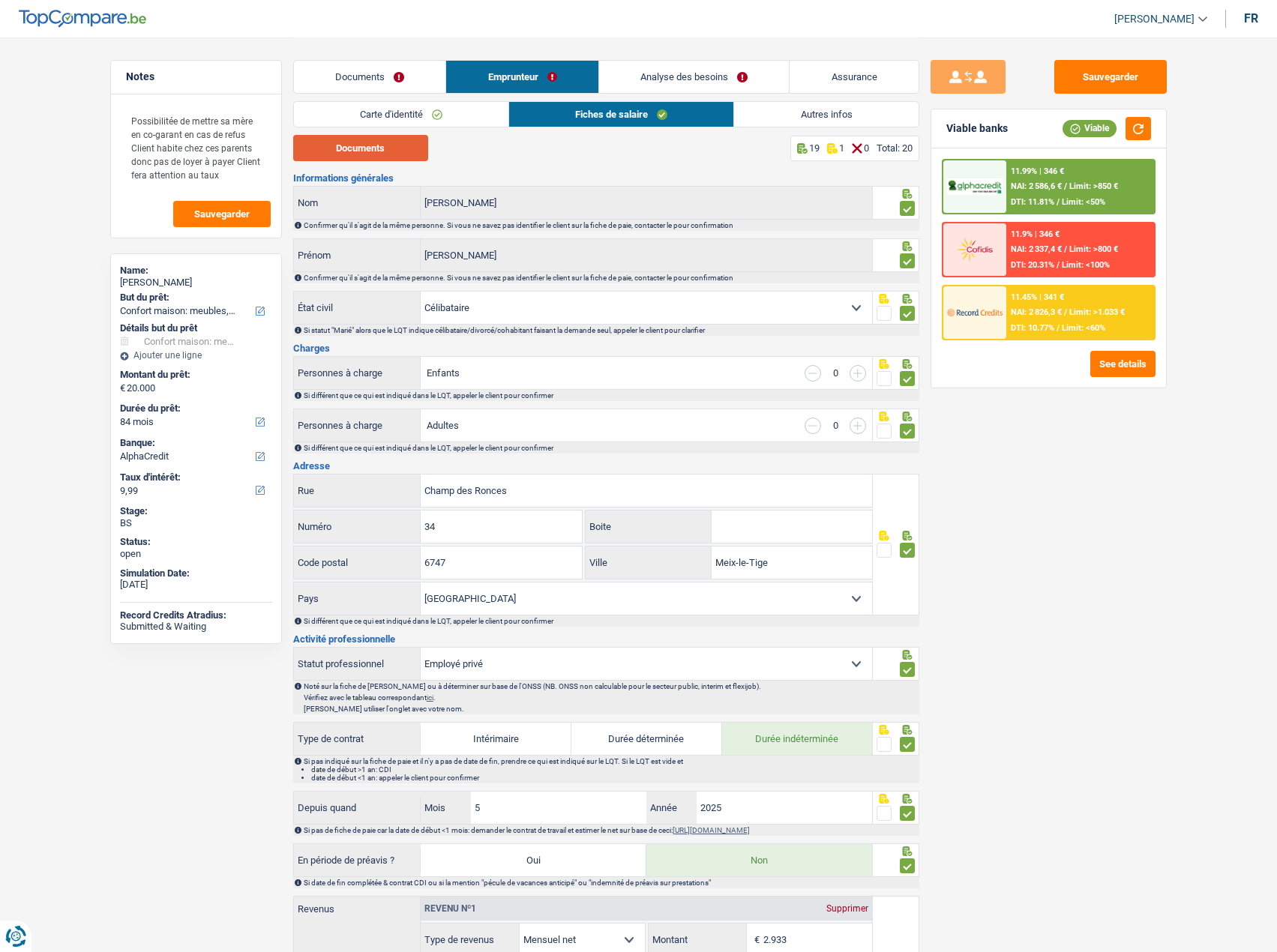
click at [423, 148] on button "Documents" at bounding box center [361, 148] width 135 height 26
click at [293, 135] on button "Documents" at bounding box center [361, 148] width 135 height 26
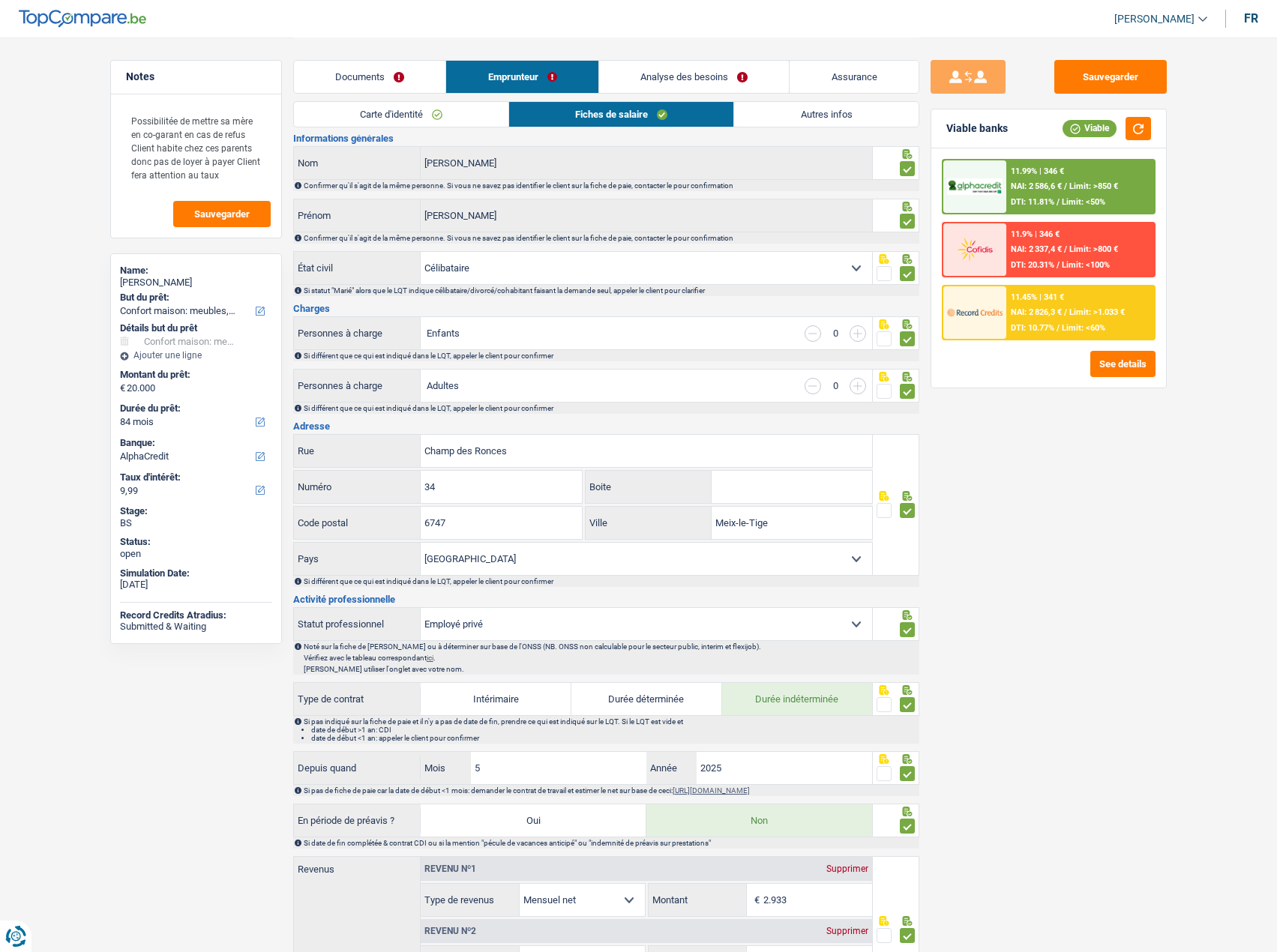
scroll to position [75, 0]
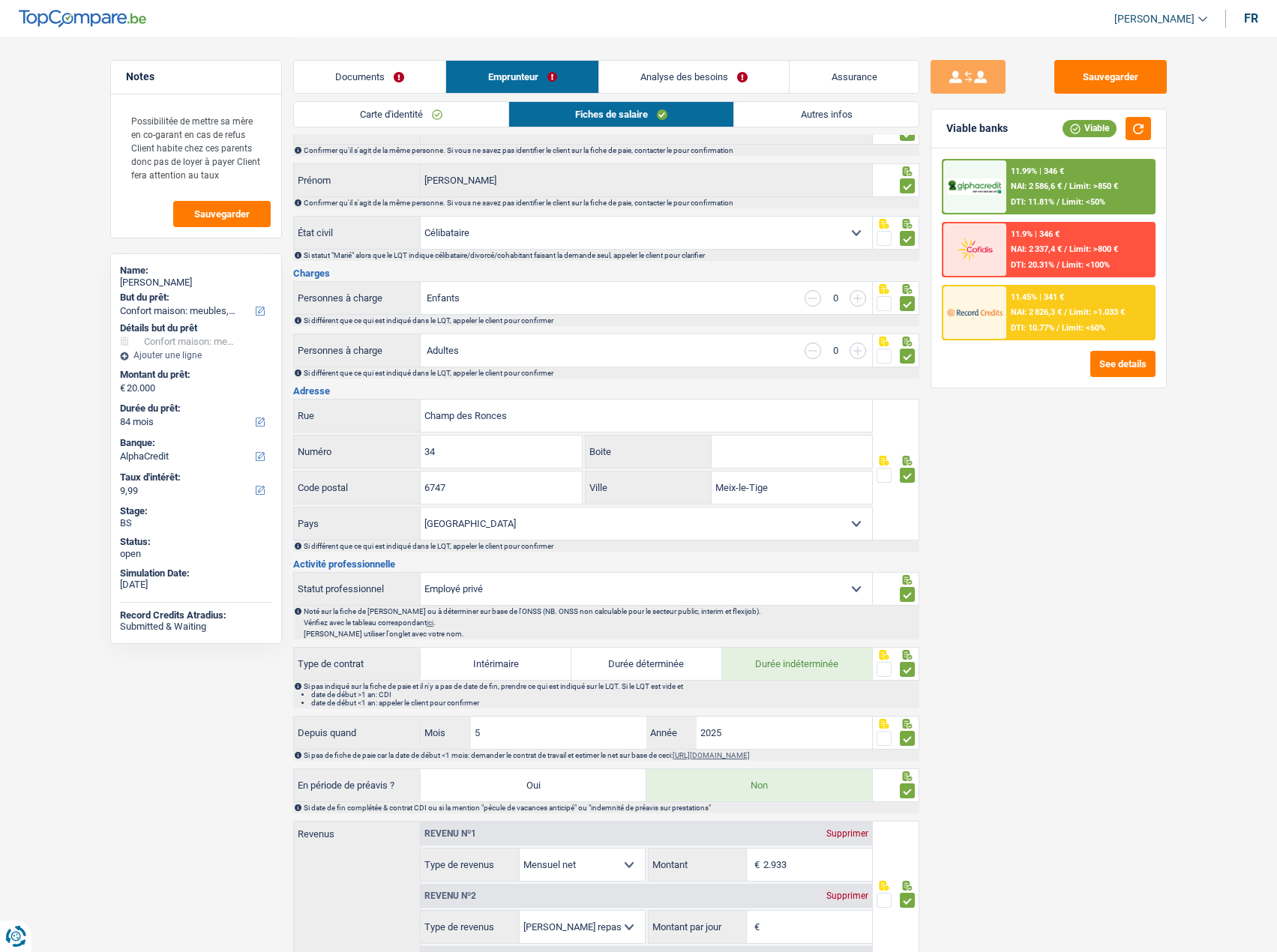
click at [825, 108] on link "Autres infos" at bounding box center [825, 114] width 183 height 25
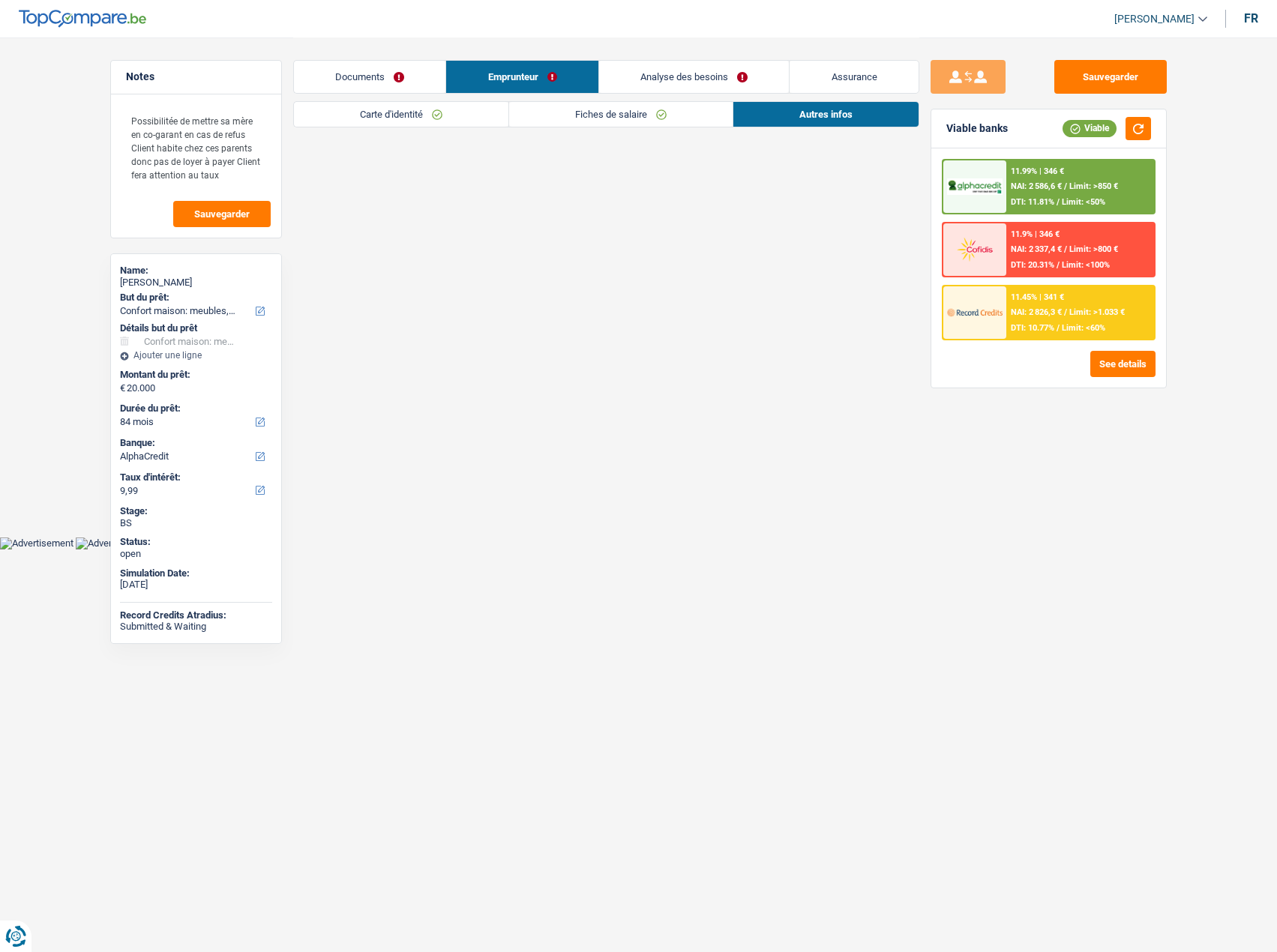
scroll to position [0, 0]
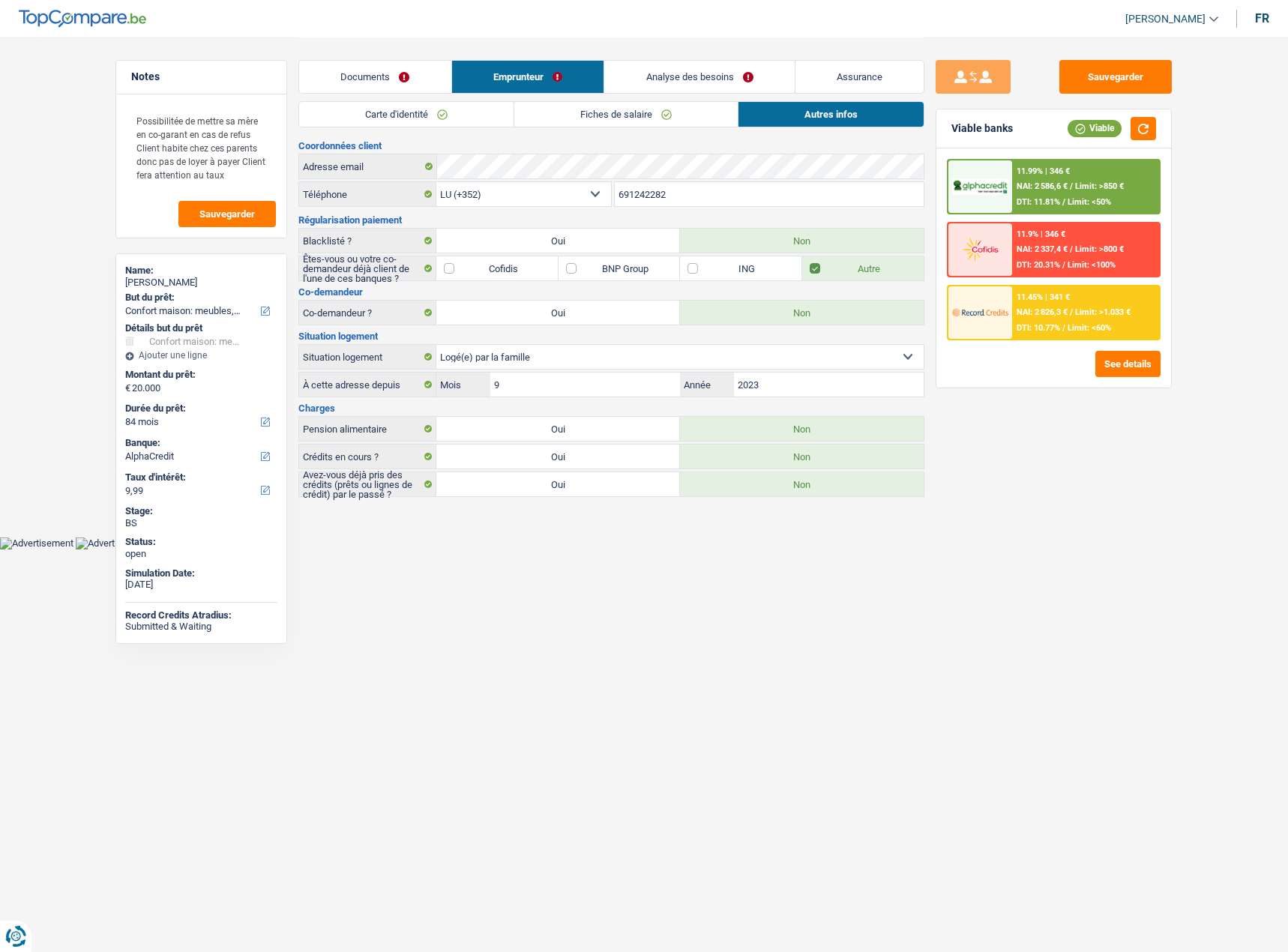
drag, startPoint x: 685, startPoint y: 193, endPoint x: 570, endPoint y: 185, distance: 115.3
click at [570, 185] on div "BE (+32) LU (+352) Sélectionner une option Téléphone 691242282 Téléphone" at bounding box center [611, 195] width 626 height 28
click at [395, 158] on div "Adresse email" at bounding box center [611, 166] width 624 height 24
drag, startPoint x: 709, startPoint y: 198, endPoint x: 598, endPoint y: 187, distance: 111.5
click at [598, 187] on div "BE (+32) LU (+352) Sélectionner une option Téléphone 691242282 Téléphone" at bounding box center [611, 195] width 626 height 28
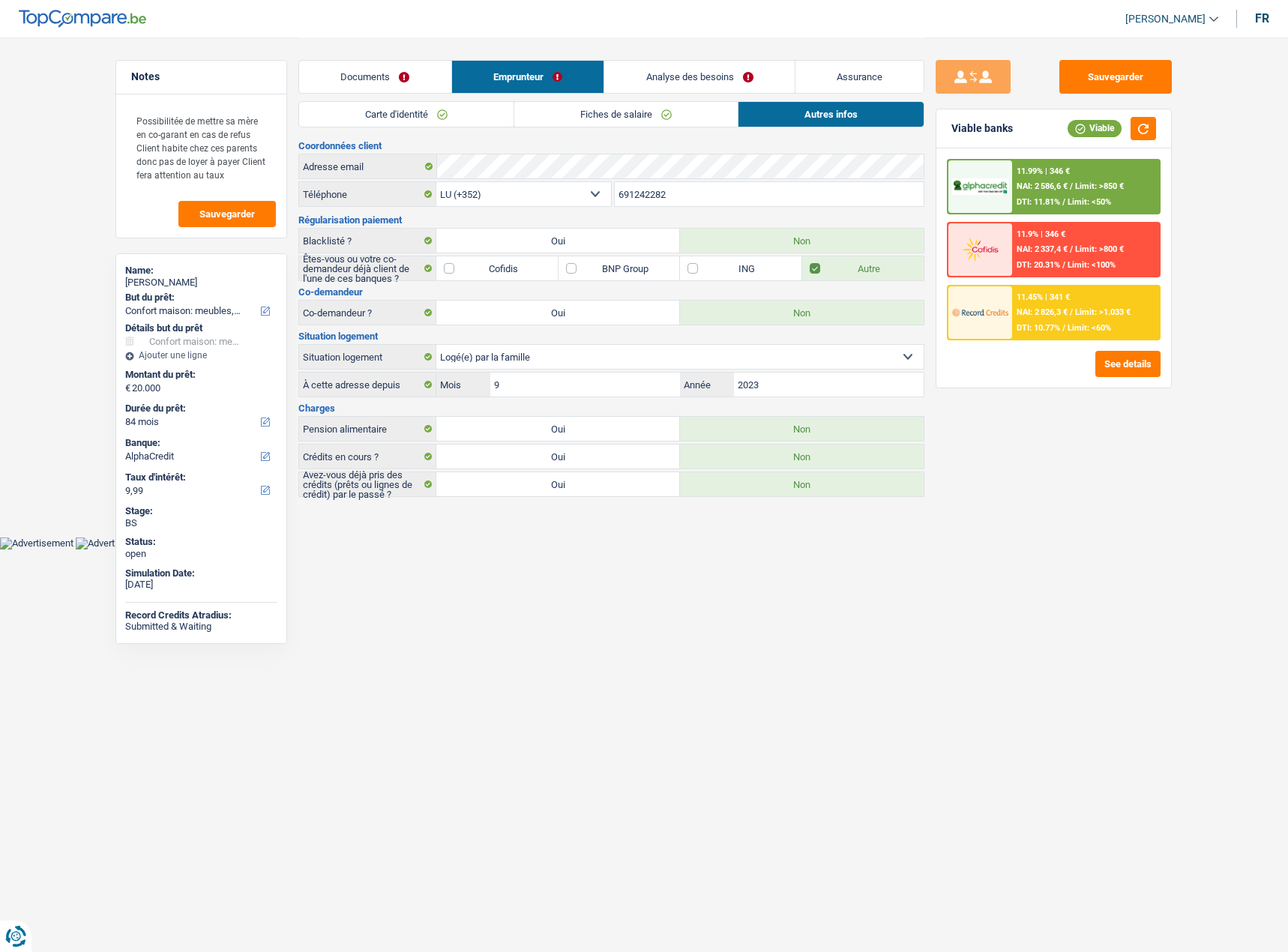
drag, startPoint x: 687, startPoint y: 195, endPoint x: 600, endPoint y: 183, distance: 87.8
click at [600, 183] on div "BE (+32) LU (+352) Sélectionner une option Téléphone 691242282 Téléphone" at bounding box center [611, 195] width 626 height 28
click at [634, 111] on link "Fiches de salaire" at bounding box center [625, 114] width 223 height 25
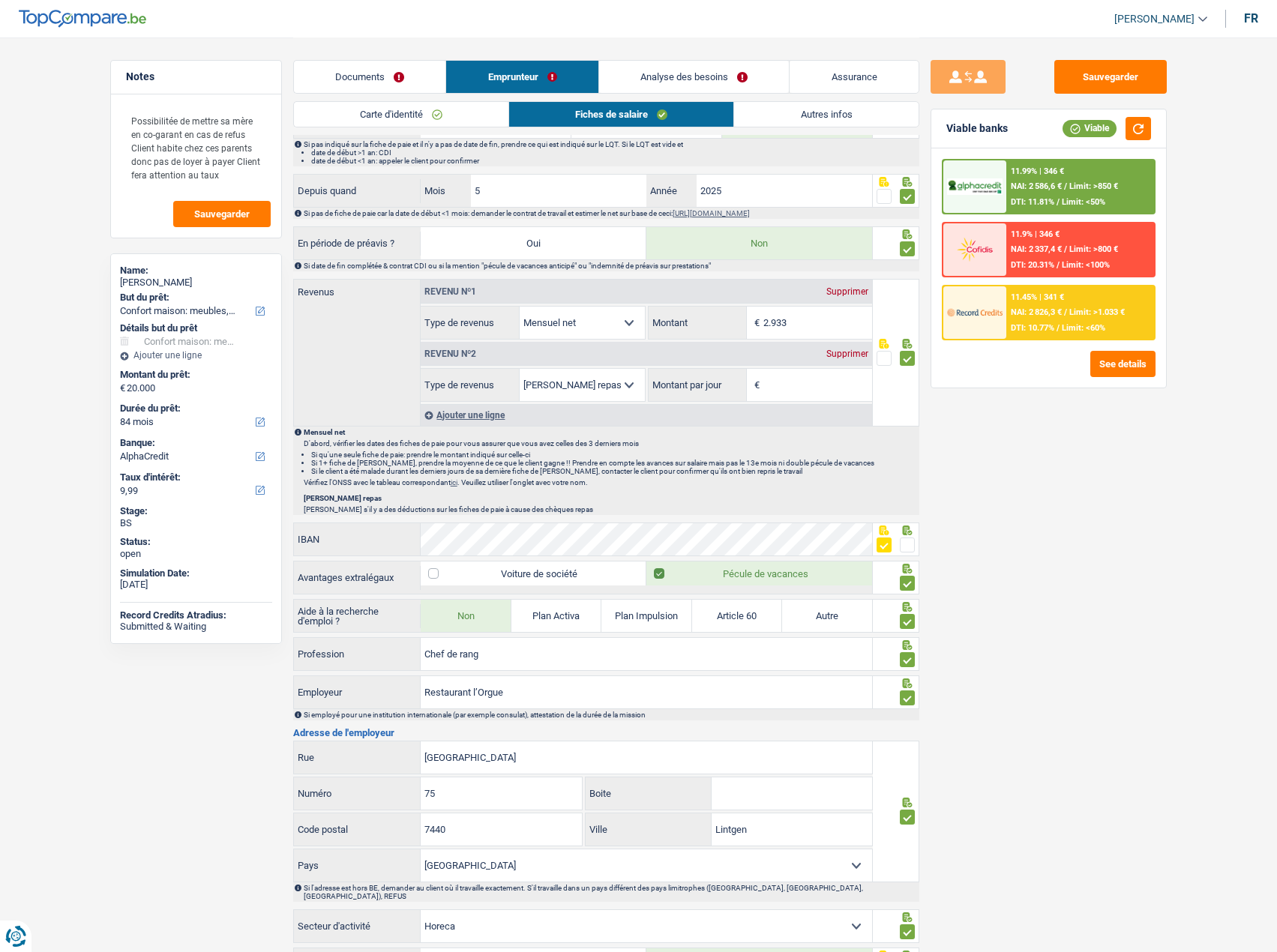
scroll to position [524, 0]
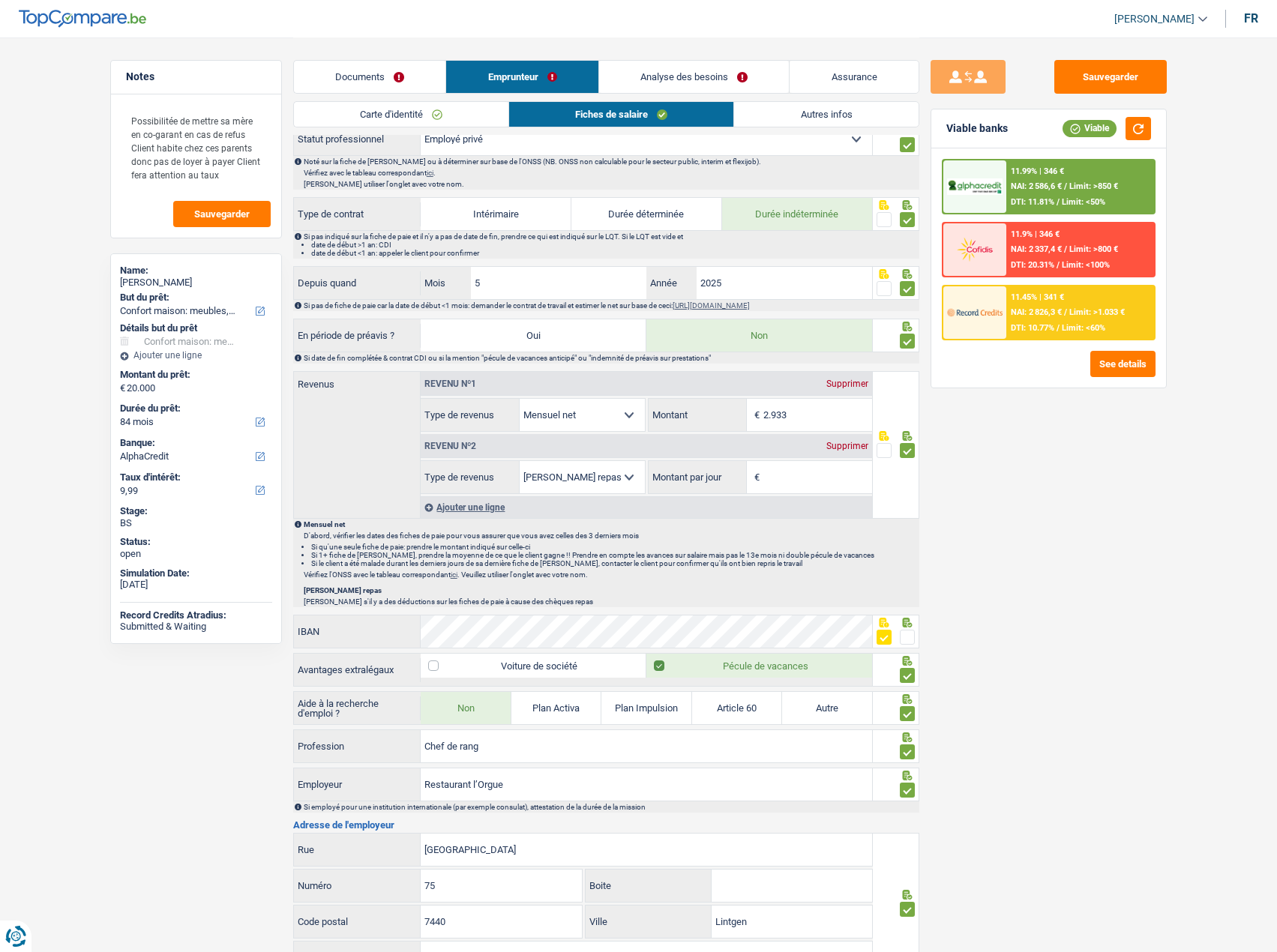
click at [714, 77] on link "Analyse des besoins" at bounding box center [694, 77] width 190 height 32
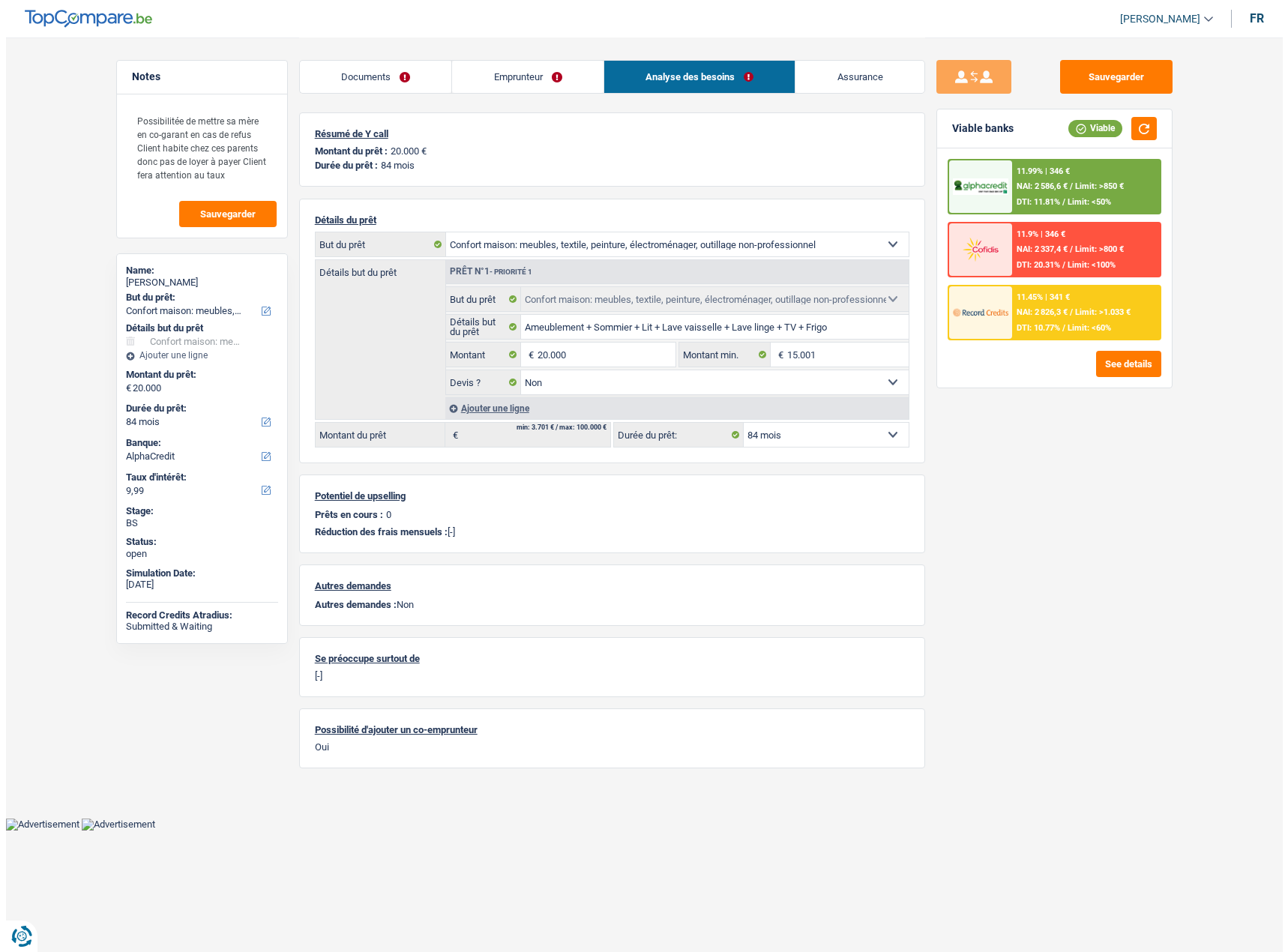
scroll to position [0, 0]
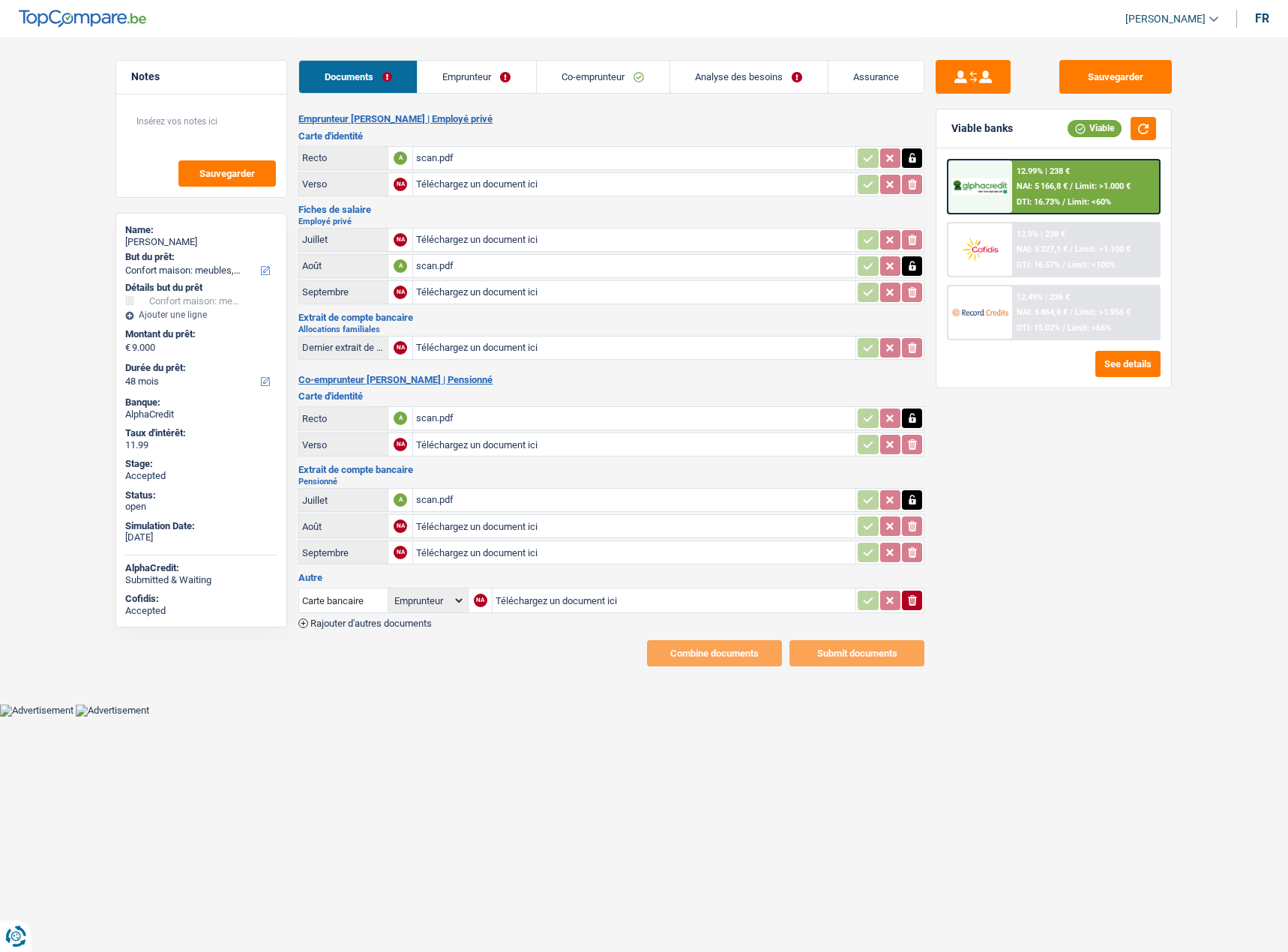
select select "household"
select select "48"
select select "applicant"
click at [487, 72] on link "Emprunteur" at bounding box center [477, 77] width 119 height 32
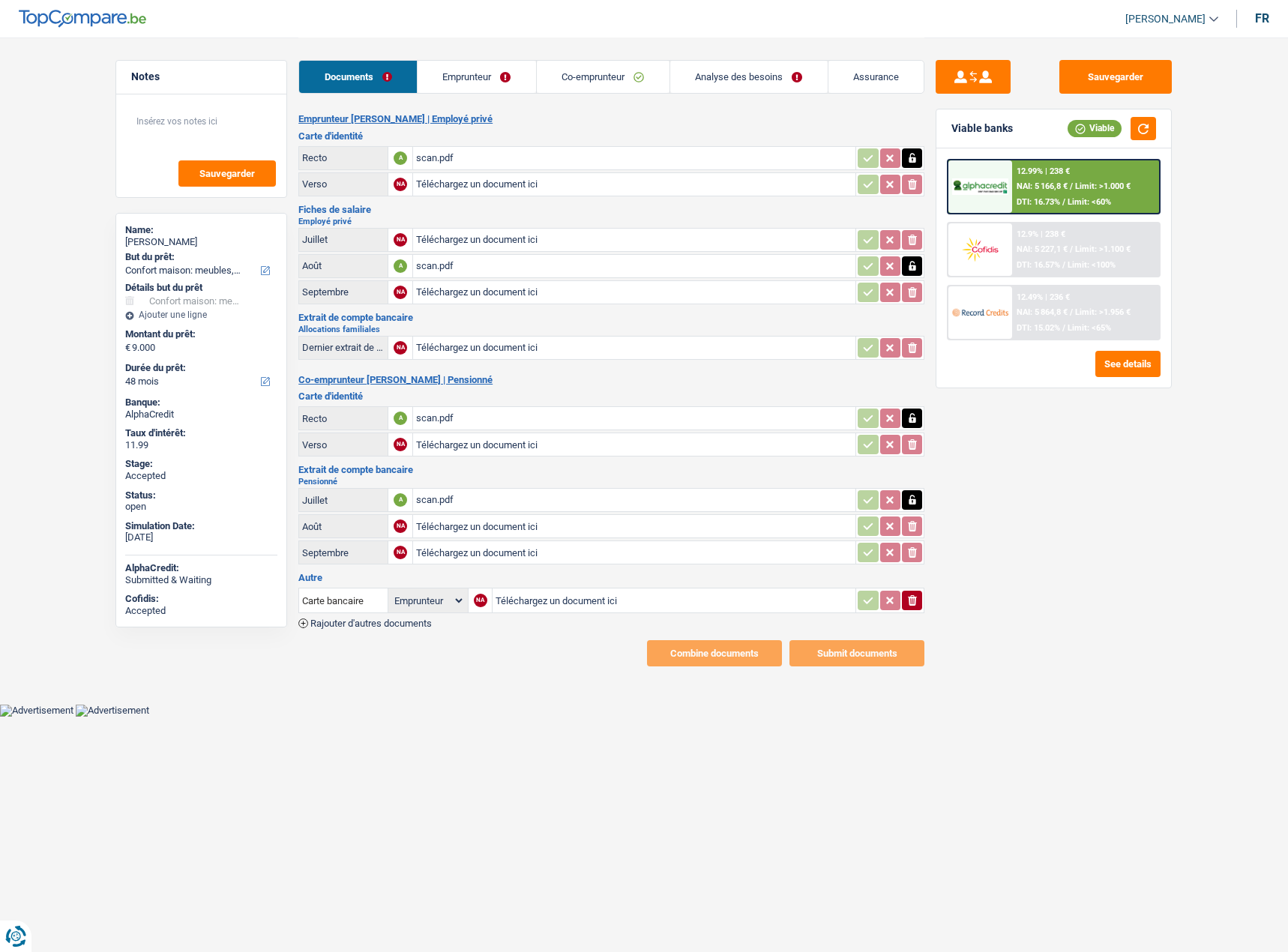
select select "household"
select select "48"
select select "applicant"
click at [1103, 324] on div "12.49% | 236 € NAI: 5 864,8 € / Limit: >1.956 € DTI: 15.02% / Limit: <65%" at bounding box center [1086, 313] width 147 height 53
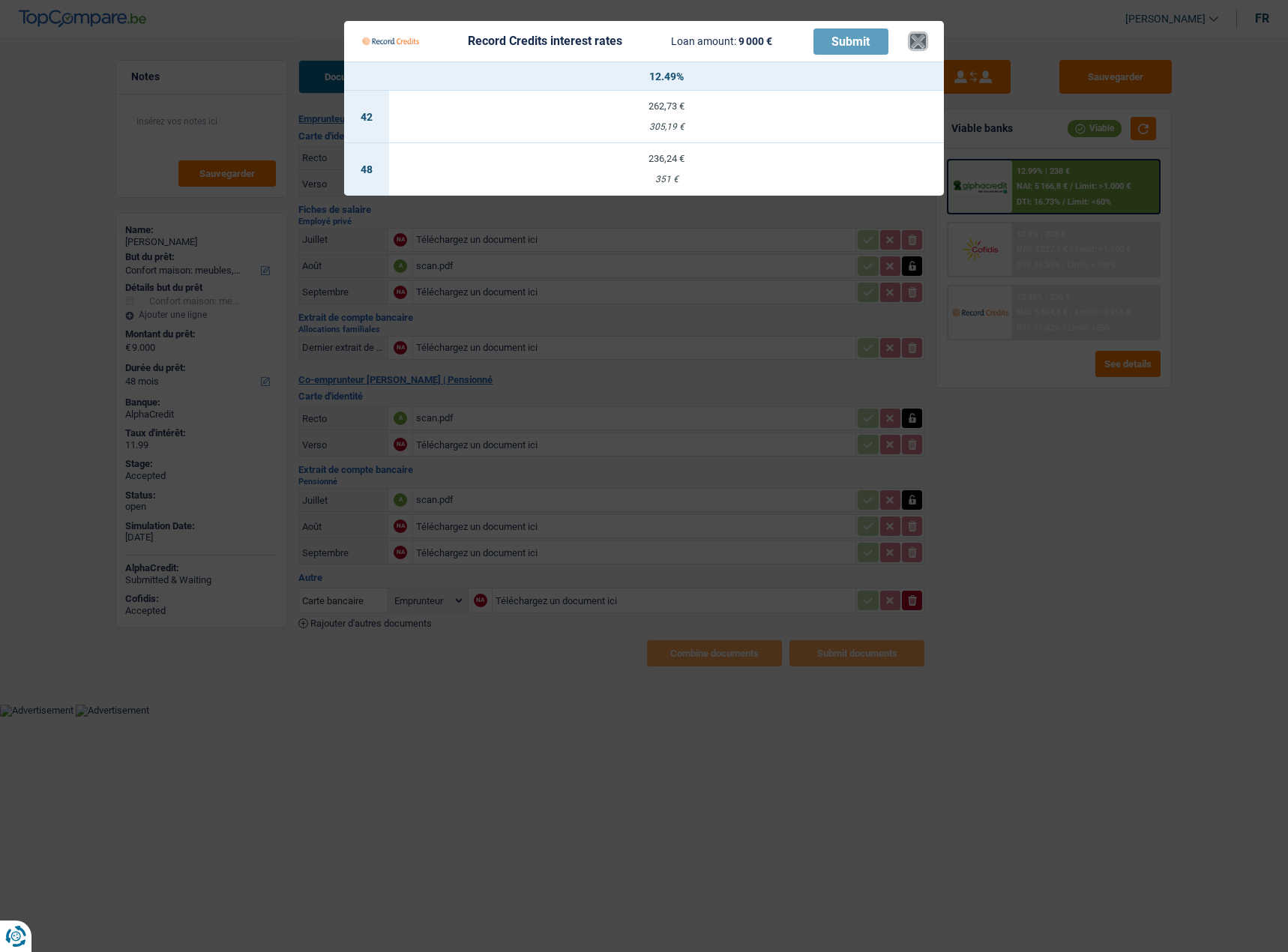
click at [922, 34] on button "×" at bounding box center [918, 41] width 16 height 15
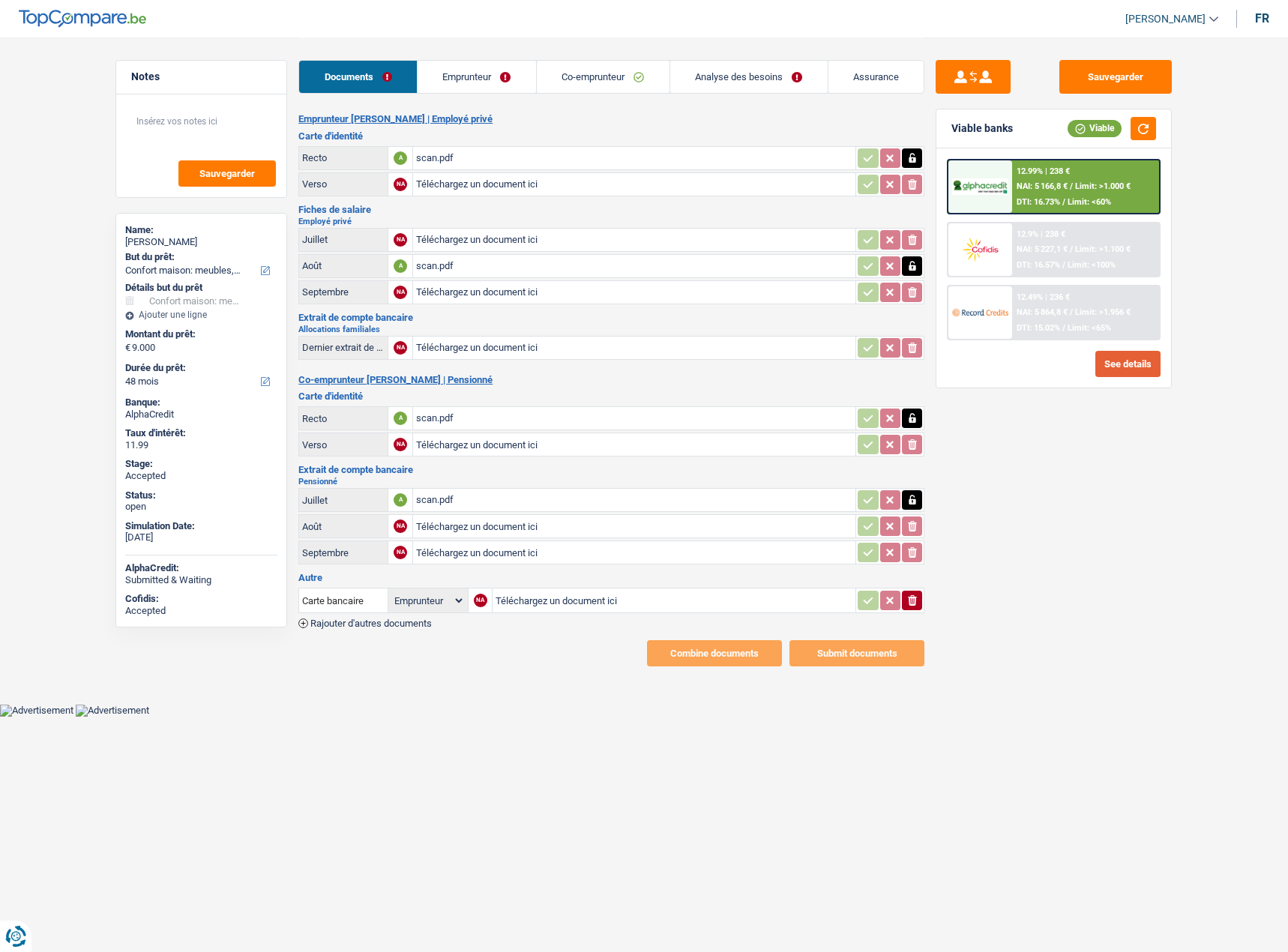
click at [1111, 361] on button "See details" at bounding box center [1127, 364] width 65 height 26
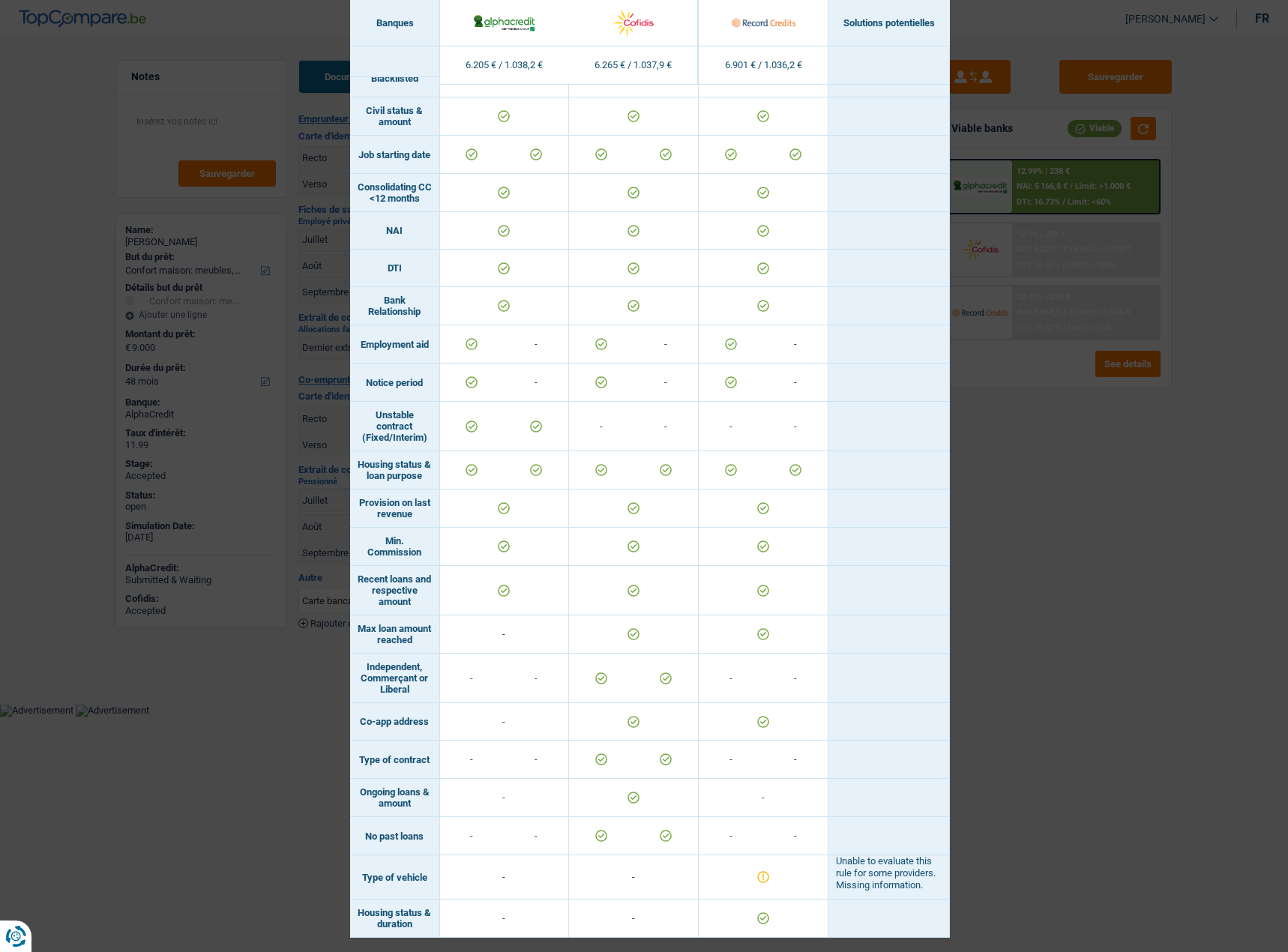
scroll to position [548, 0]
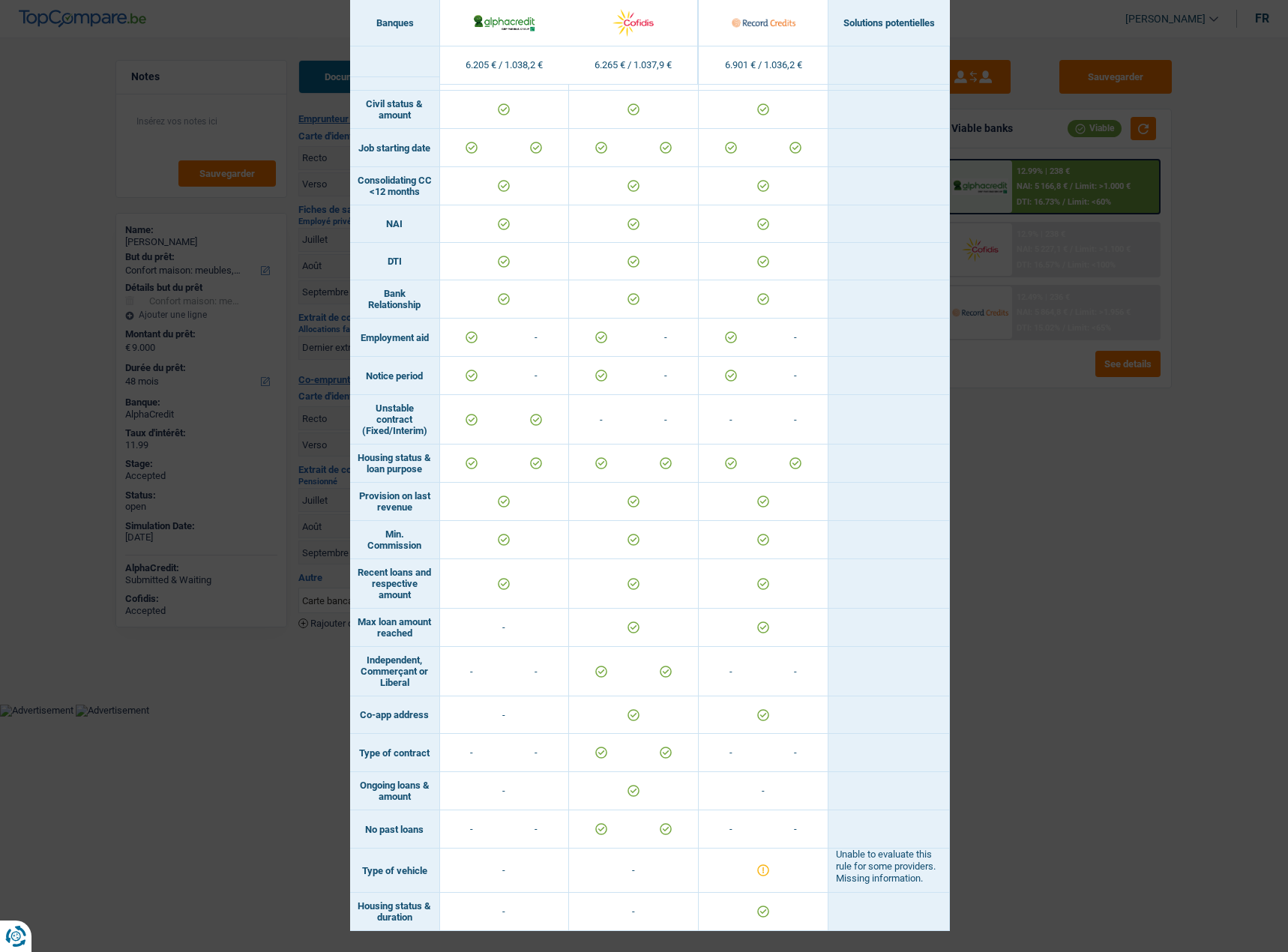
click at [980, 527] on div "Banks conditions × Banques Solutions potentielles Revenus / Charges 6.205 € / 1…" at bounding box center [644, 476] width 1288 height 952
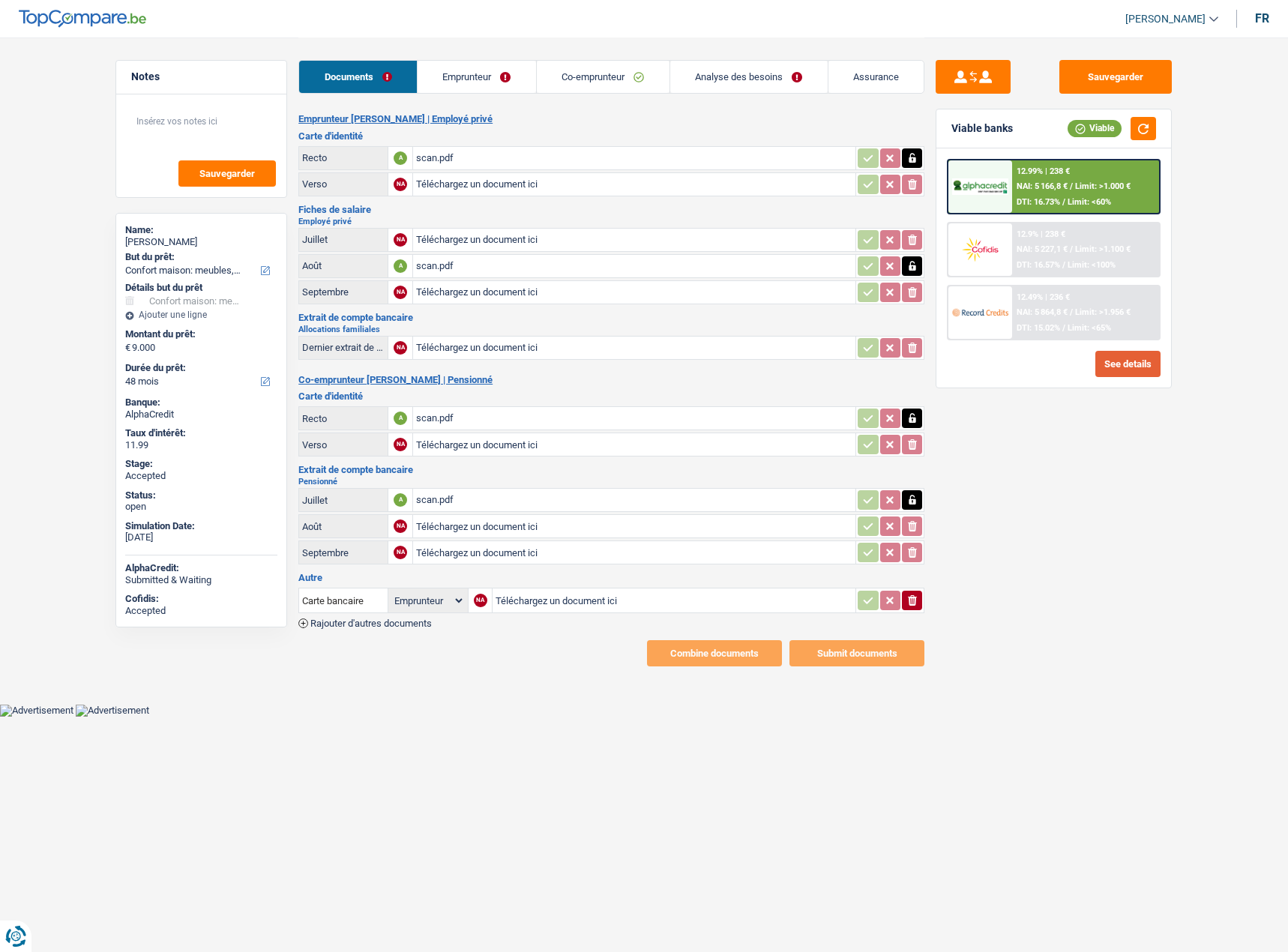
click at [1110, 368] on button "See details" at bounding box center [1127, 364] width 65 height 26
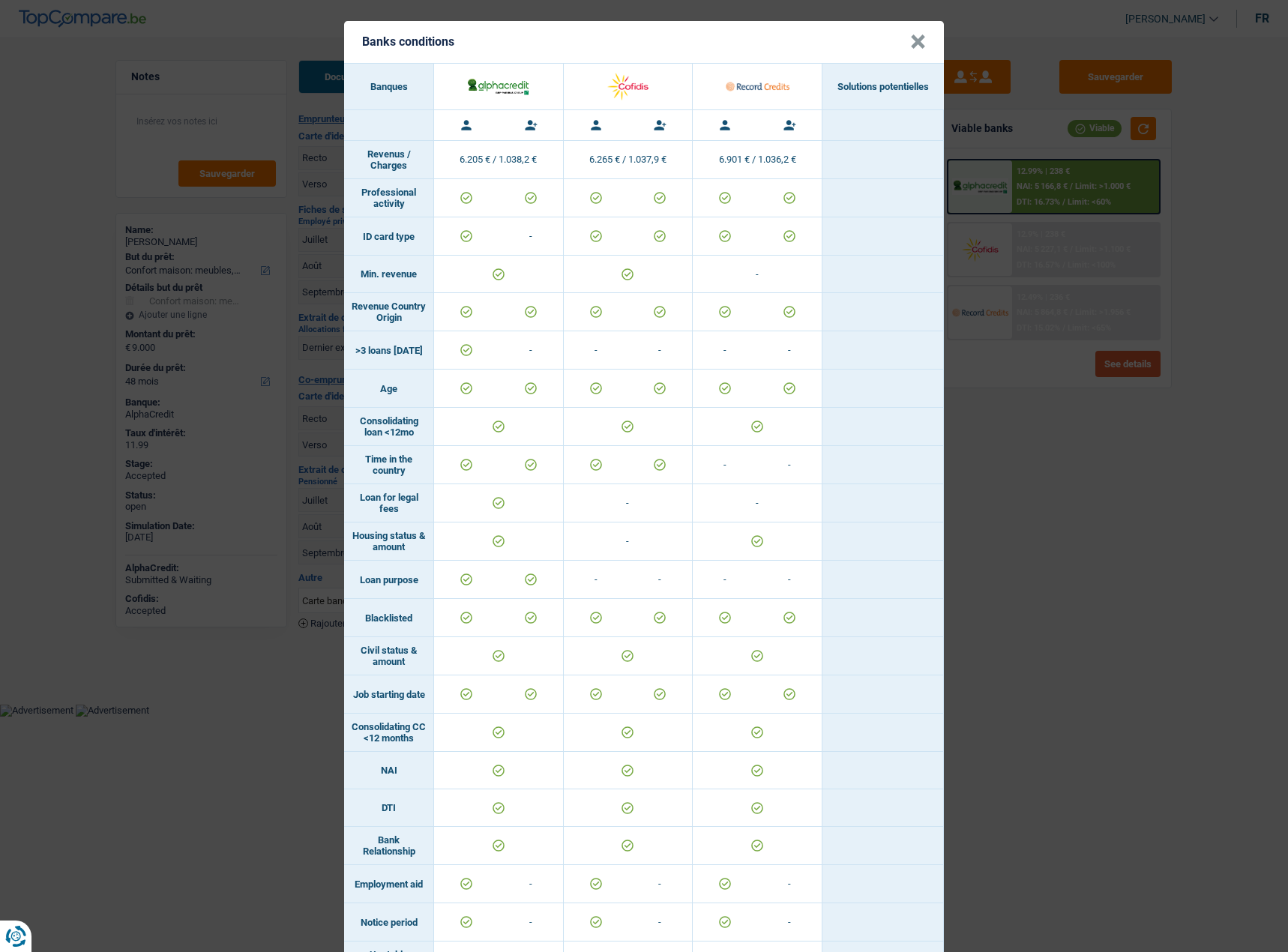
scroll to position [0, 0]
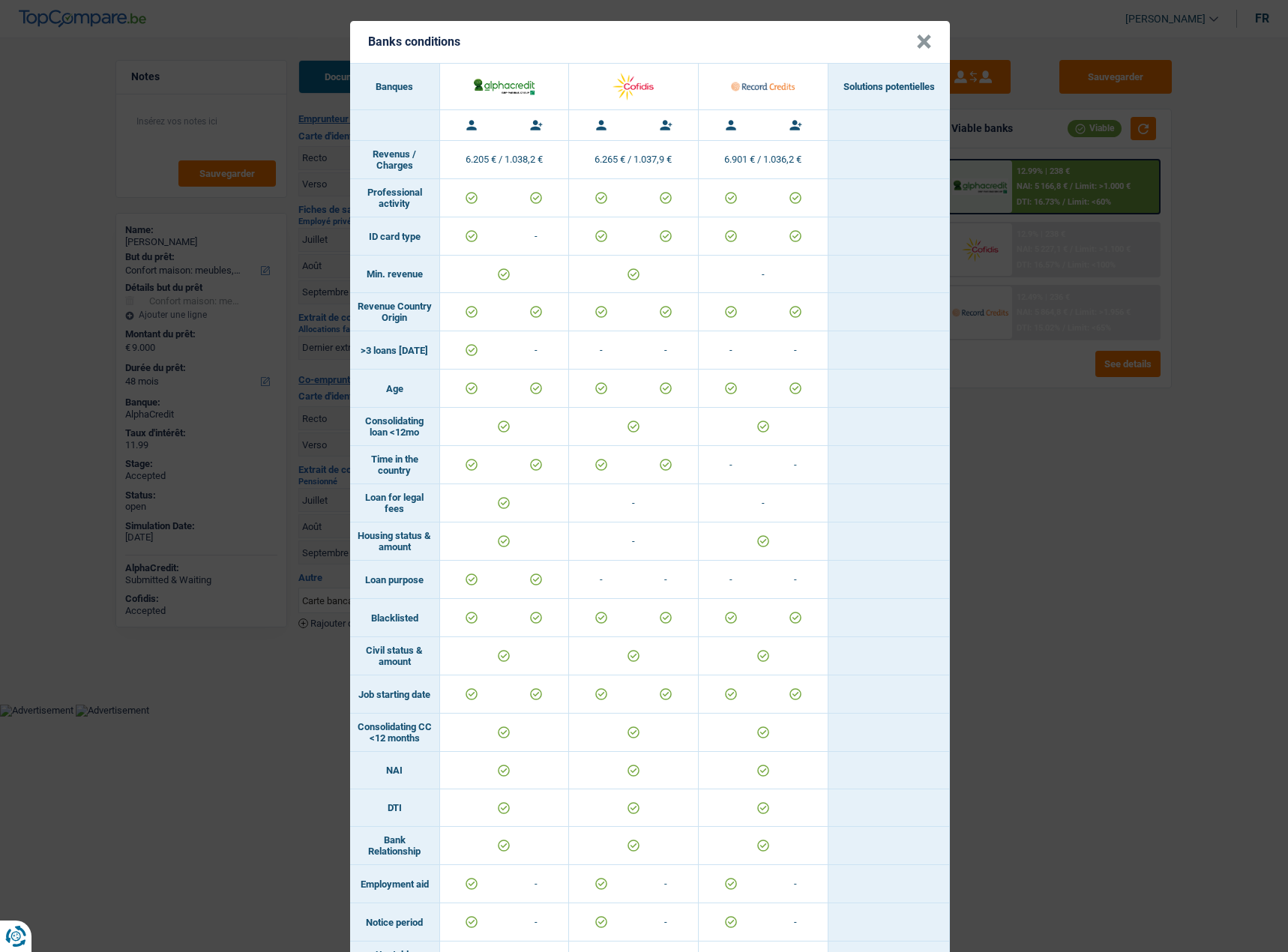
click at [918, 35] on button "×" at bounding box center [924, 42] width 16 height 15
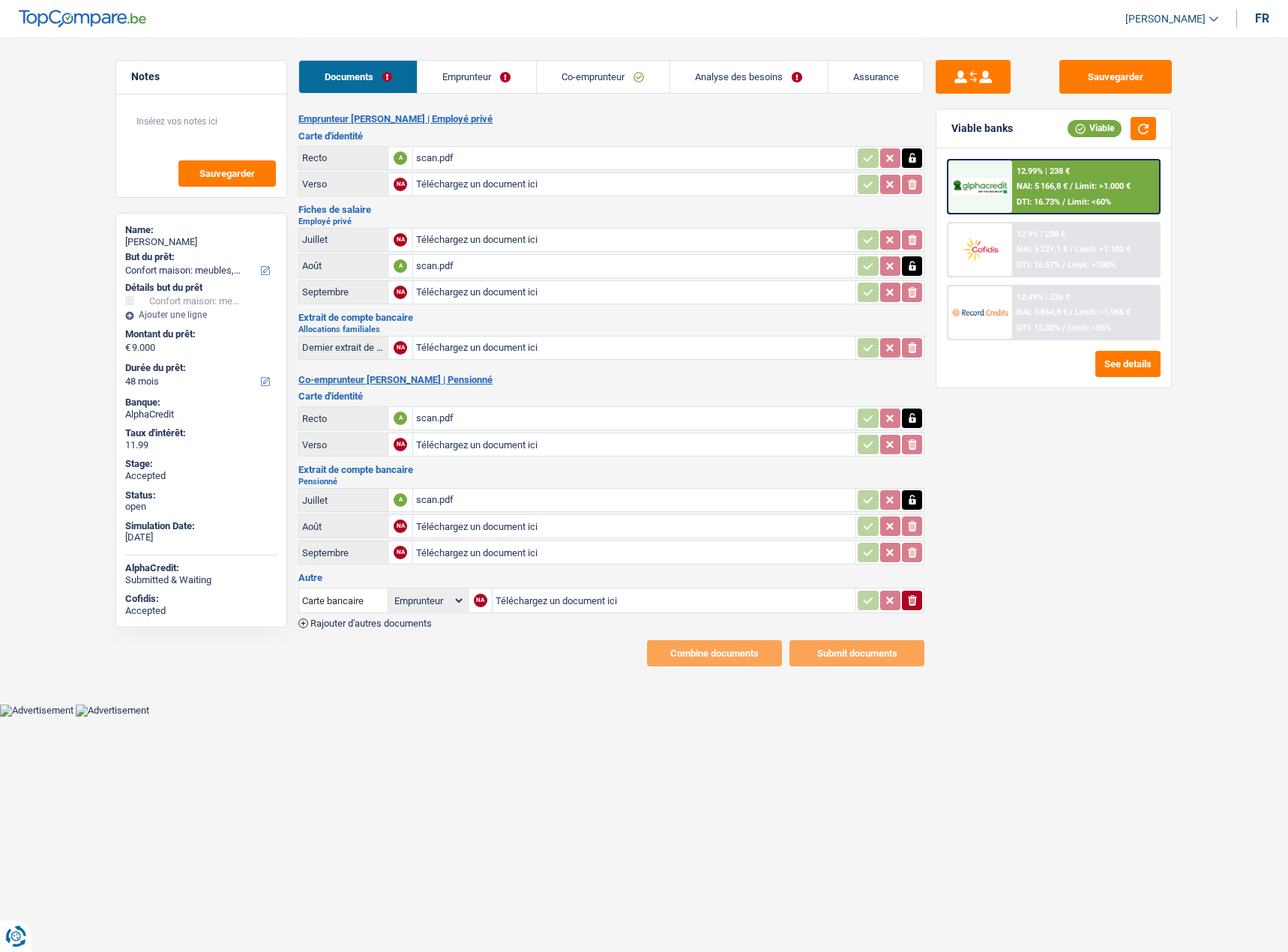
click at [1061, 318] on div "12.49% | 236 € NAI: 5 864,8 € / Limit: >1.956 € DTI: 15.02% / Limit: <65%" at bounding box center [1086, 313] width 147 height 53
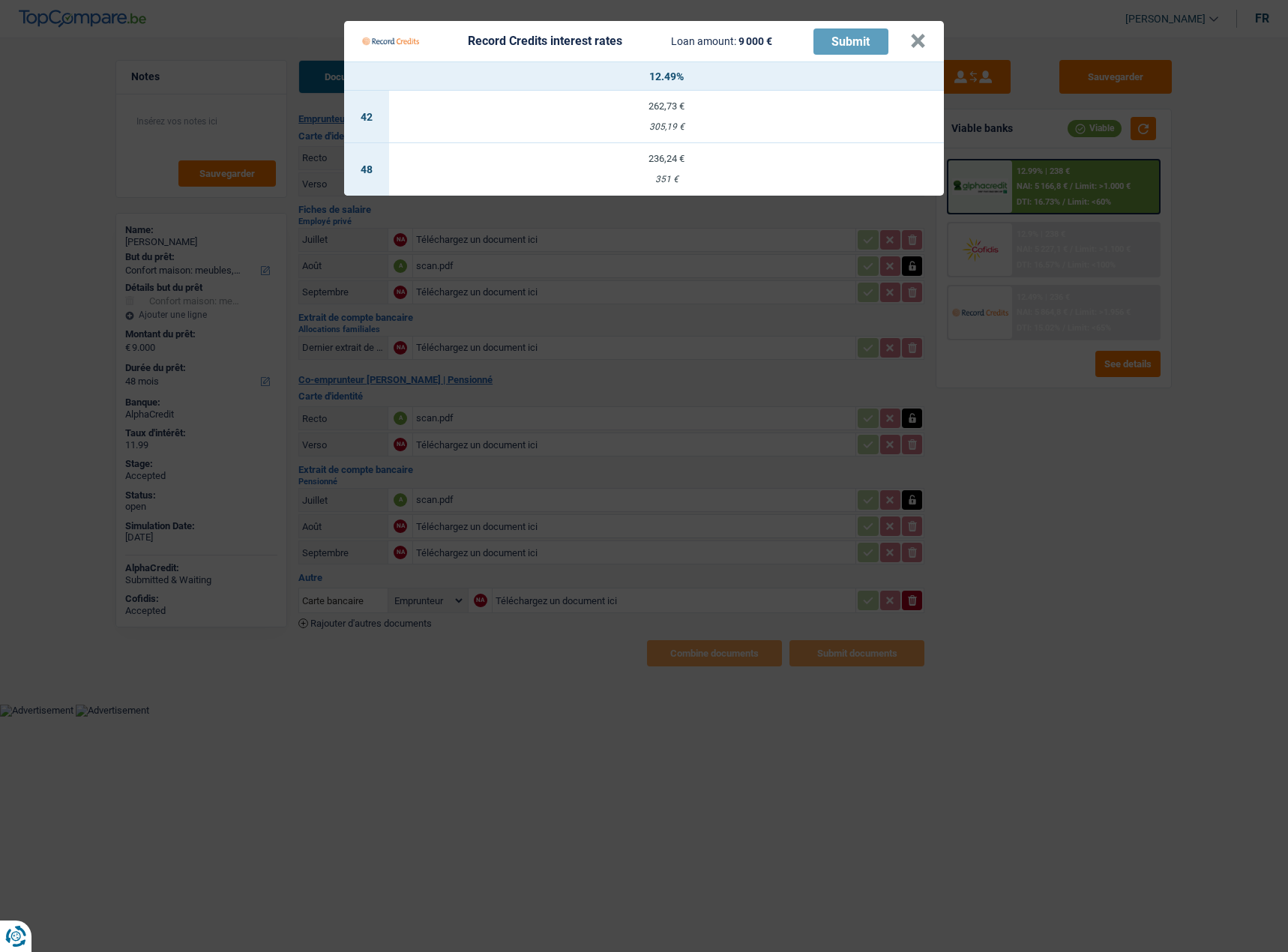
click at [710, 174] on div "351 €" at bounding box center [667, 179] width 555 height 10
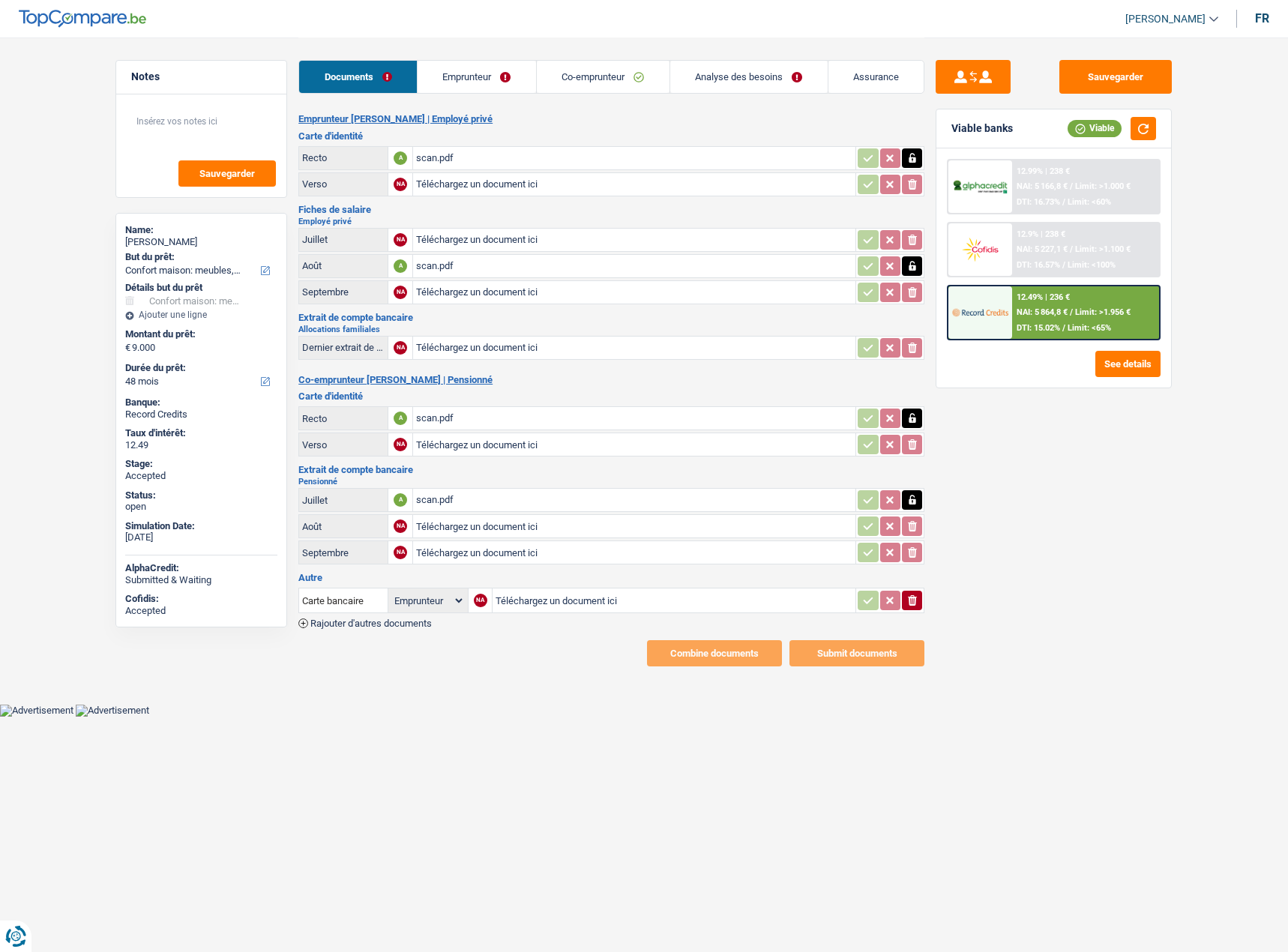
click at [1048, 307] on div "12.49% | 236 € NAI: 5 864,8 € / Limit: >1.956 € DTI: 15.02% / Limit: <65%" at bounding box center [1086, 313] width 147 height 53
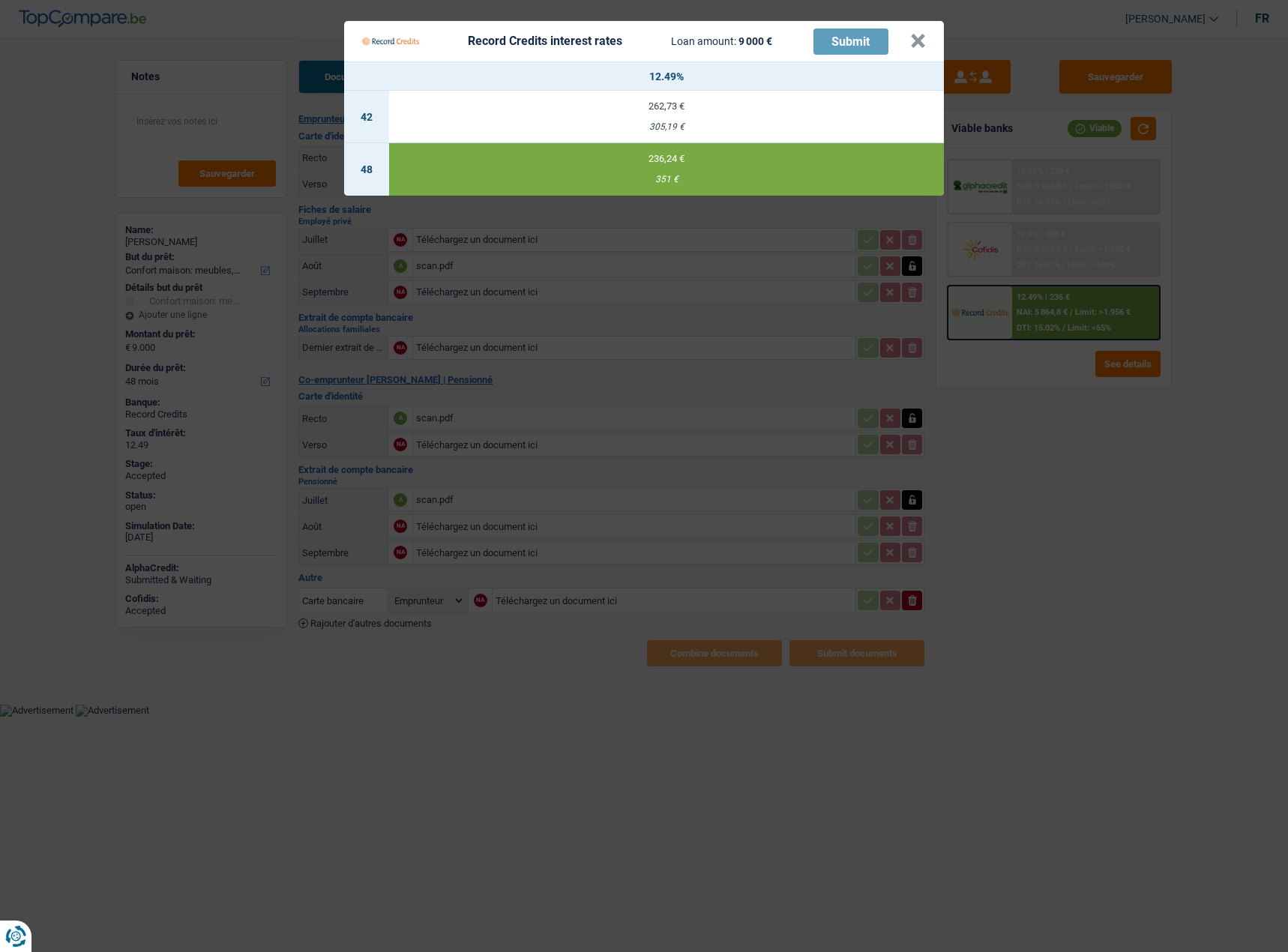
click at [699, 174] on div "351 €" at bounding box center [667, 179] width 555 height 10
click at [926, 40] on button "×" at bounding box center [918, 41] width 16 height 15
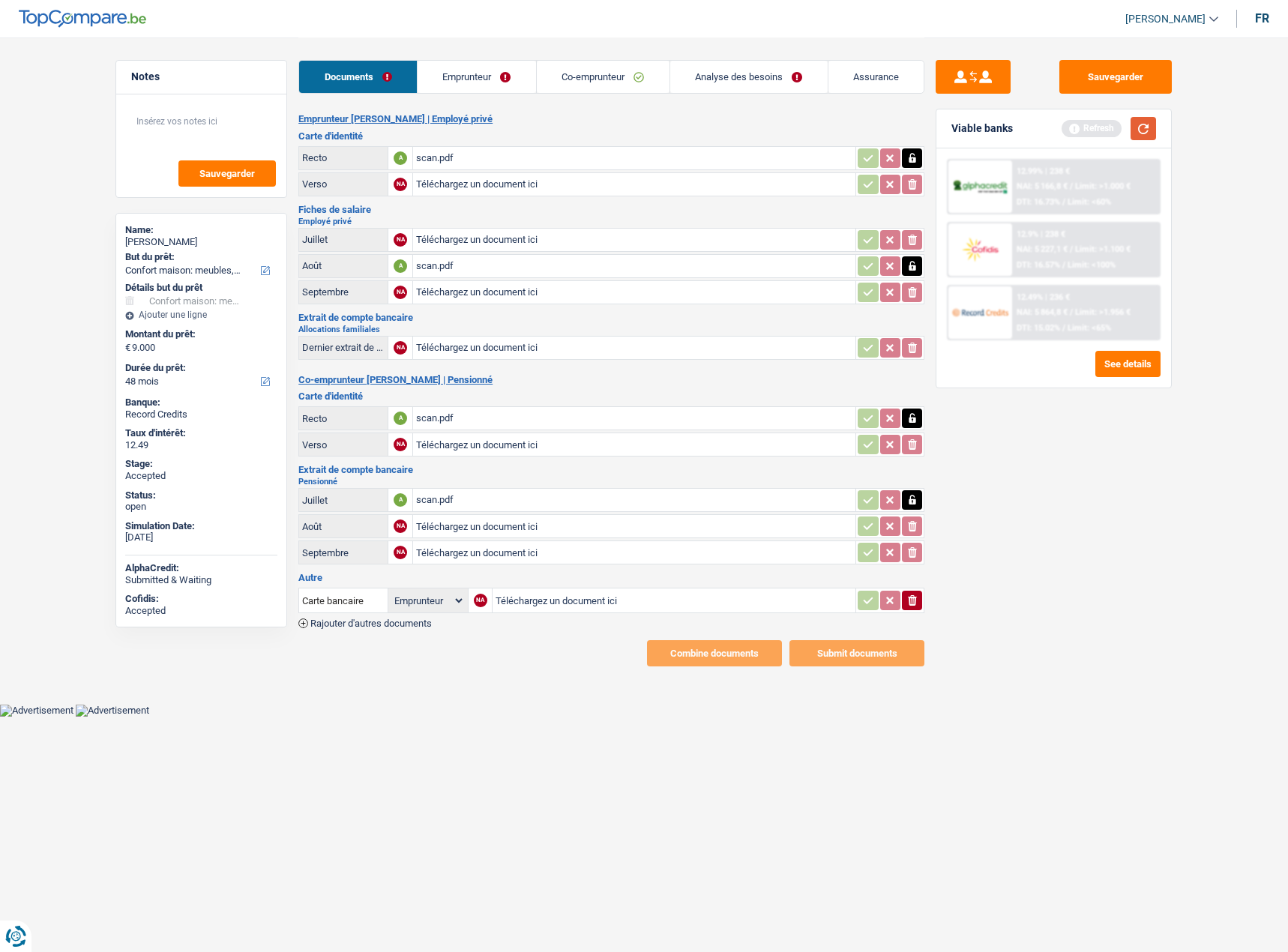
click at [1135, 132] on button "button" at bounding box center [1143, 128] width 26 height 23
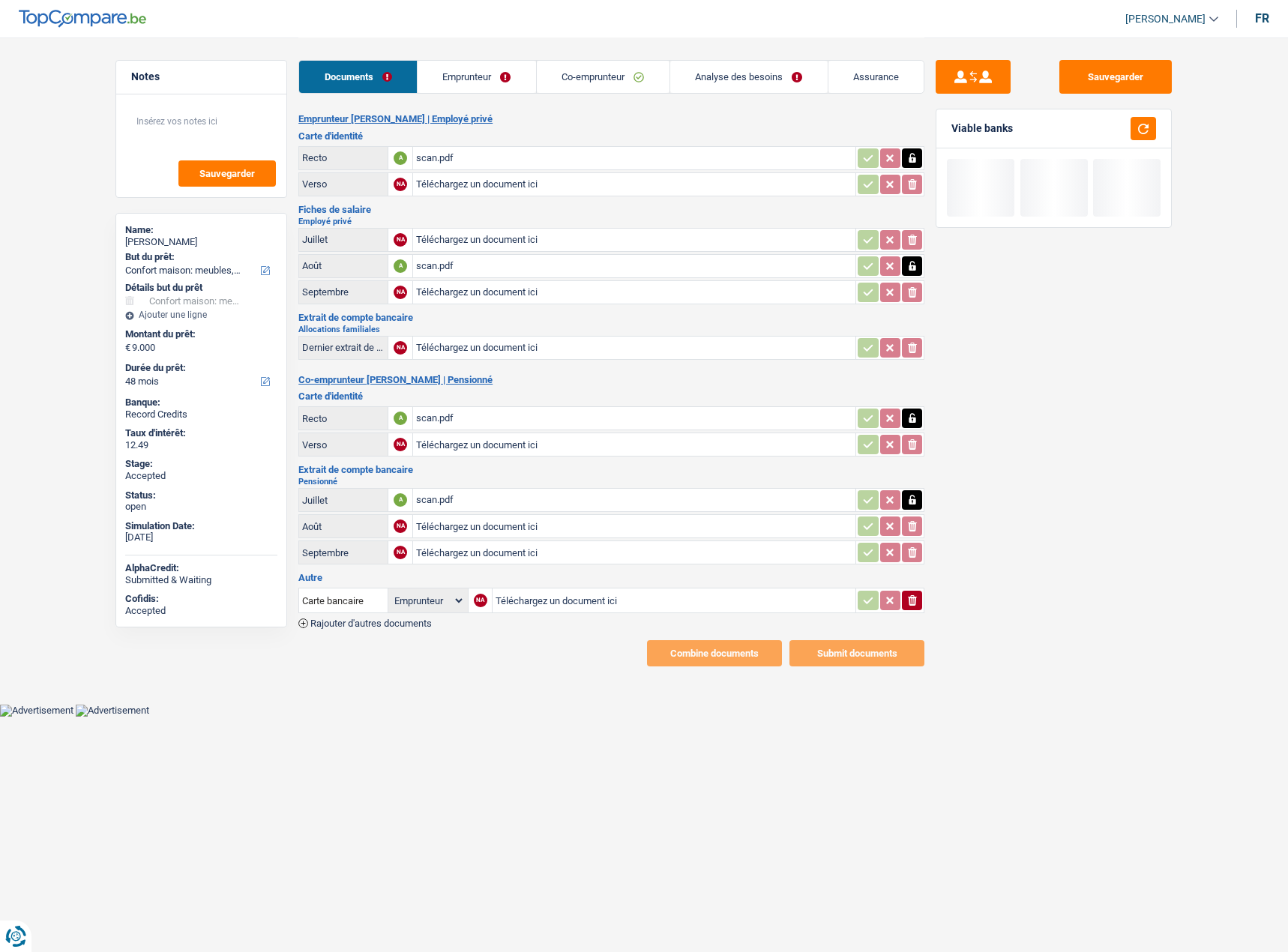
click at [477, 72] on link "Emprunteur" at bounding box center [477, 77] width 119 height 32
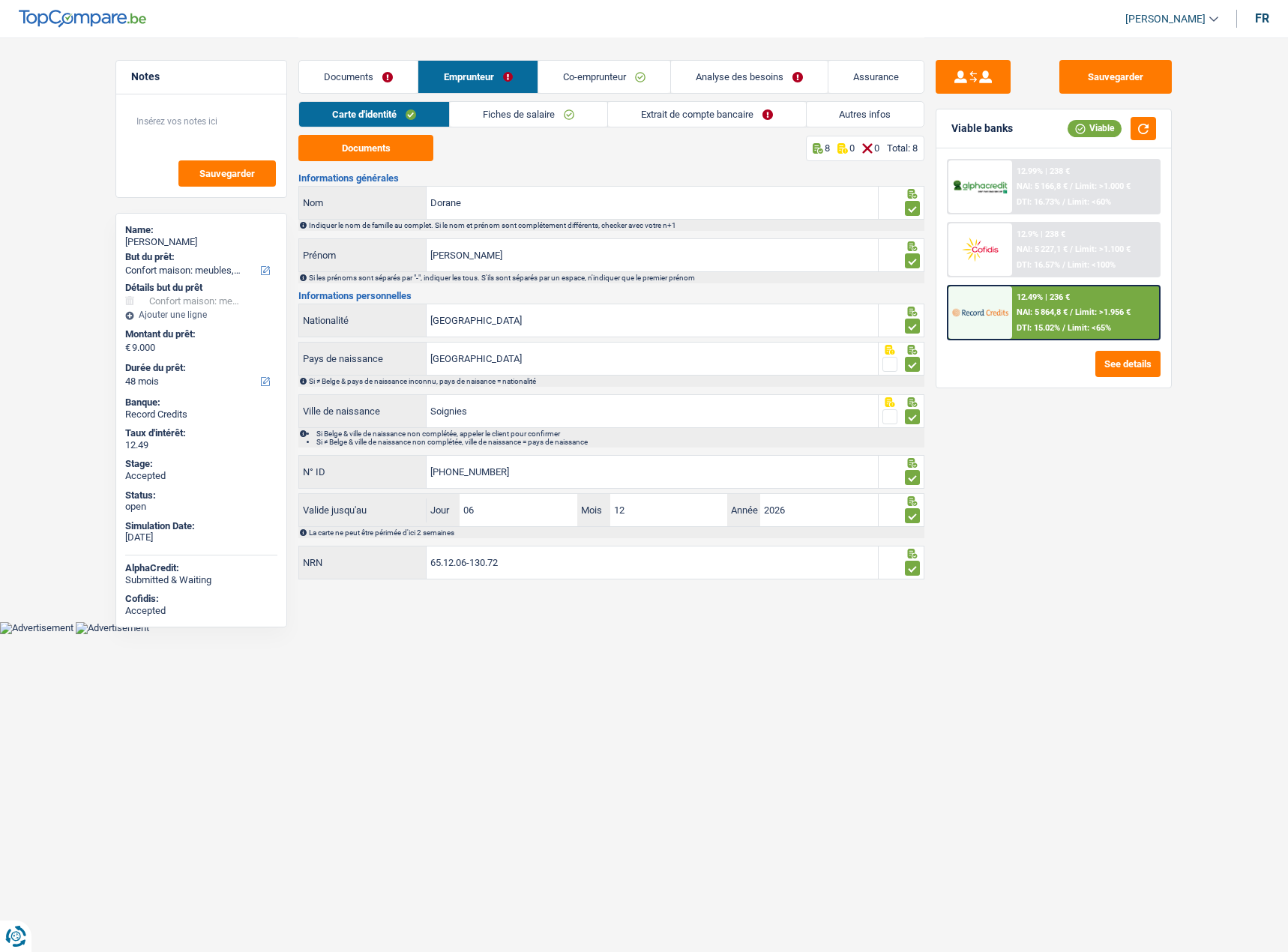
click at [744, 115] on link "Extrait de compte bancaire" at bounding box center [706, 114] width 198 height 25
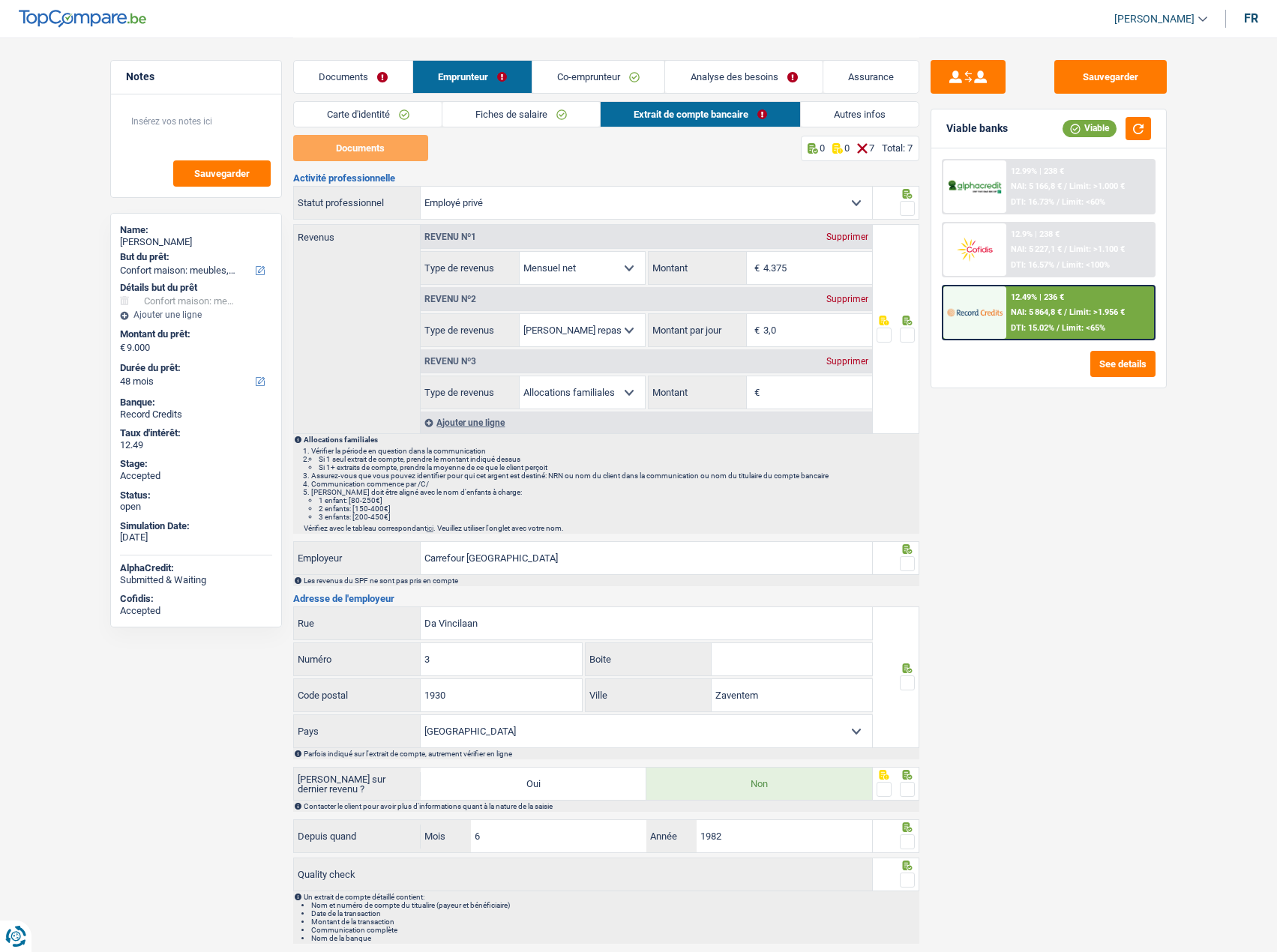
click at [850, 358] on div "Supprimer" at bounding box center [847, 361] width 50 height 9
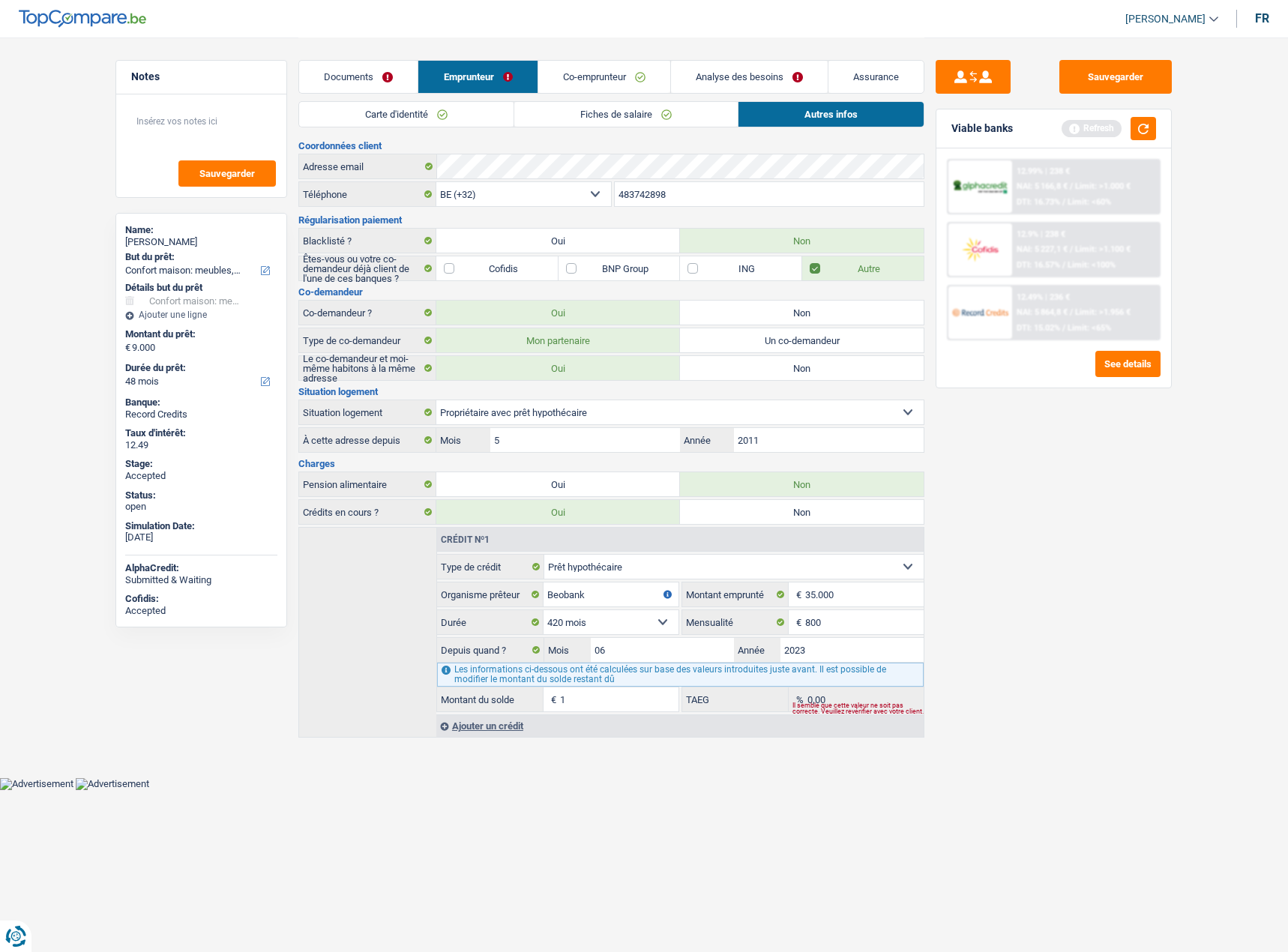
click at [744, 67] on link "Analyse des besoins" at bounding box center [749, 77] width 156 height 32
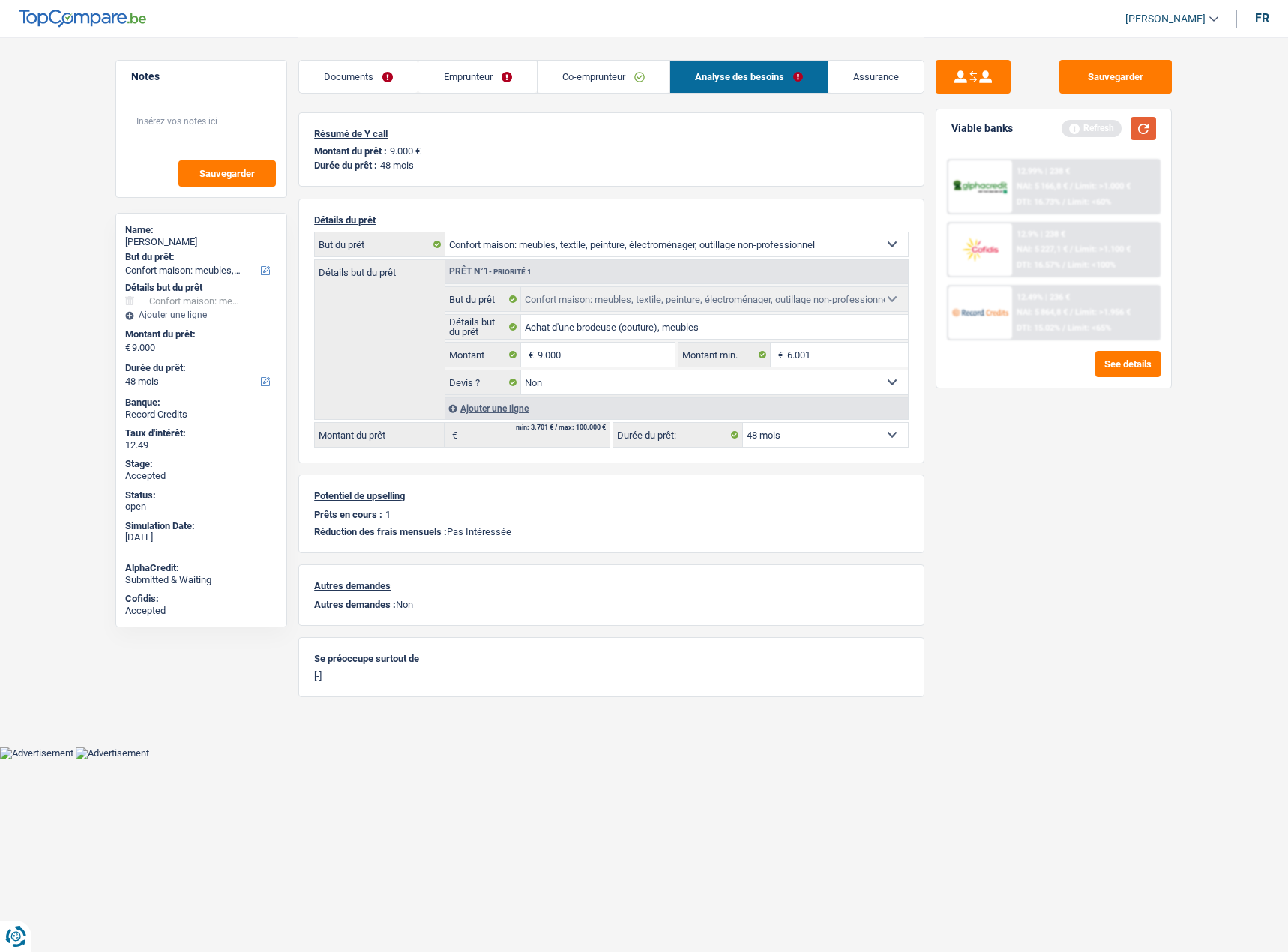
click at [1141, 127] on button "button" at bounding box center [1143, 128] width 26 height 23
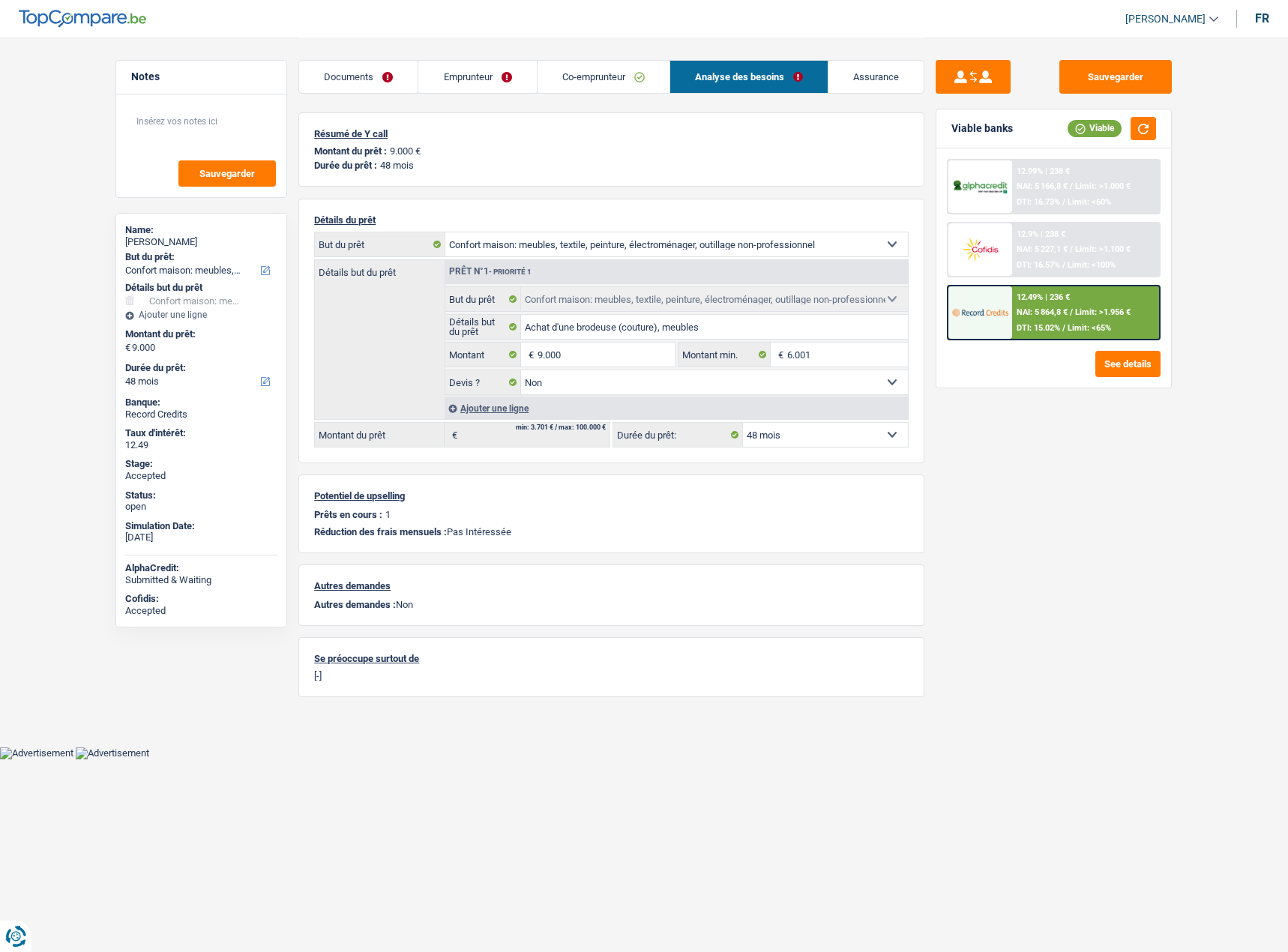
click at [1070, 294] on div "12.49% | 236 € NAI: 5 864,8 € / Limit: >1.956 € DTI: 15.02% / Limit: <65%" at bounding box center [1086, 313] width 147 height 53
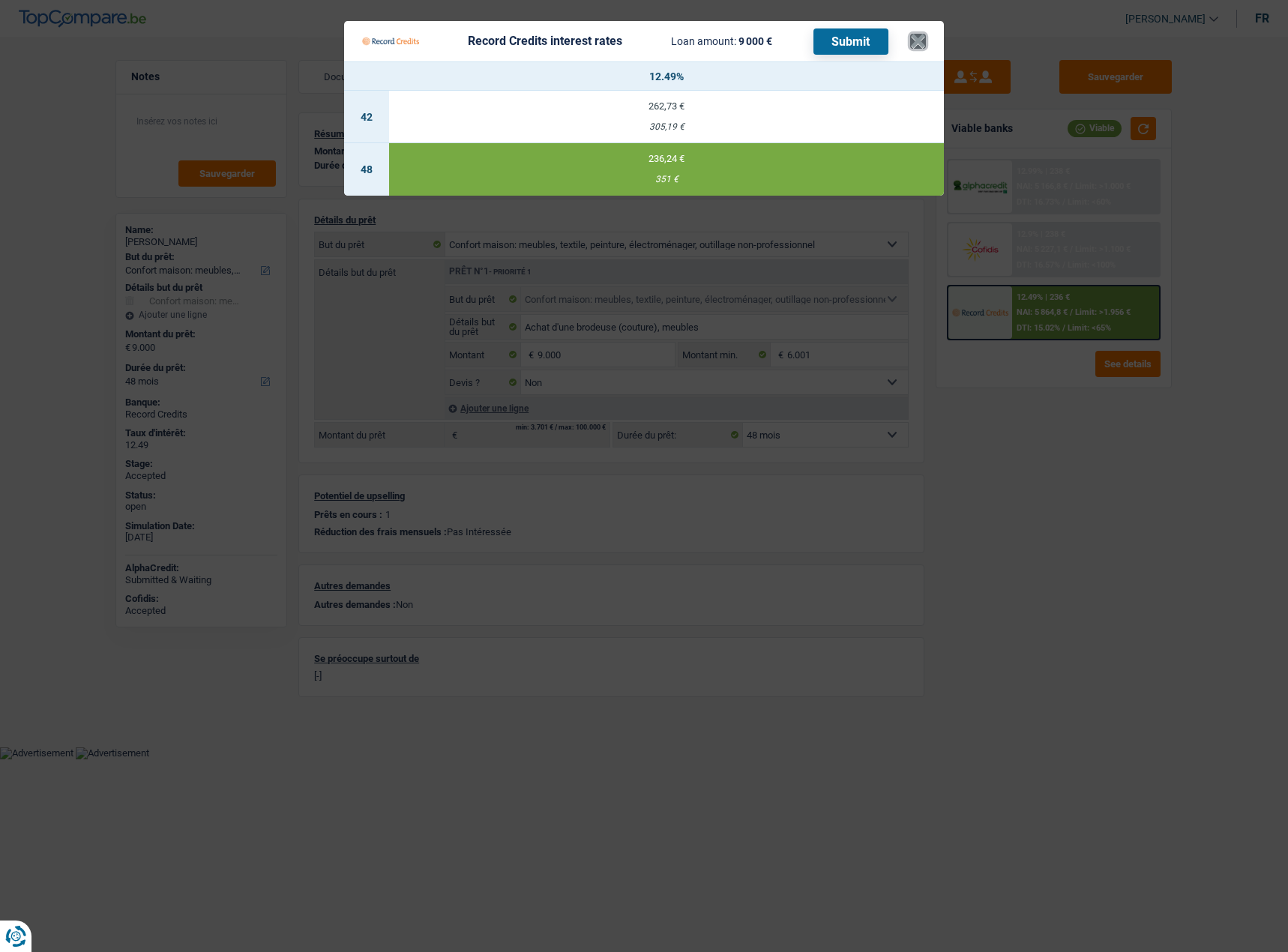
click at [918, 34] on button "×" at bounding box center [918, 41] width 16 height 15
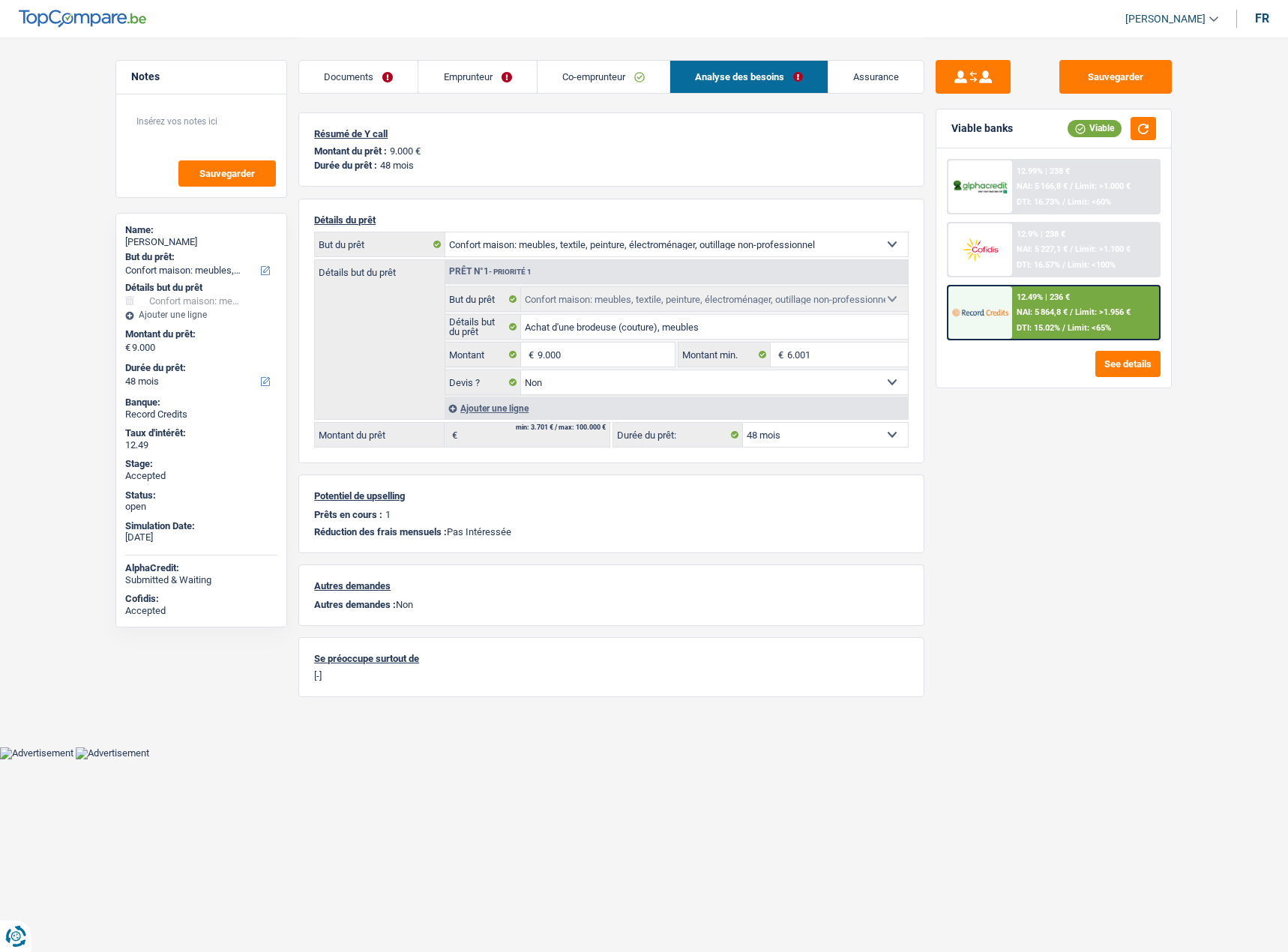
click at [1078, 316] on div "12.49% | 236 € NAI: 5 864,8 € / Limit: >1.956 € DTI: 15.02% / Limit: <65%" at bounding box center [1086, 313] width 147 height 53
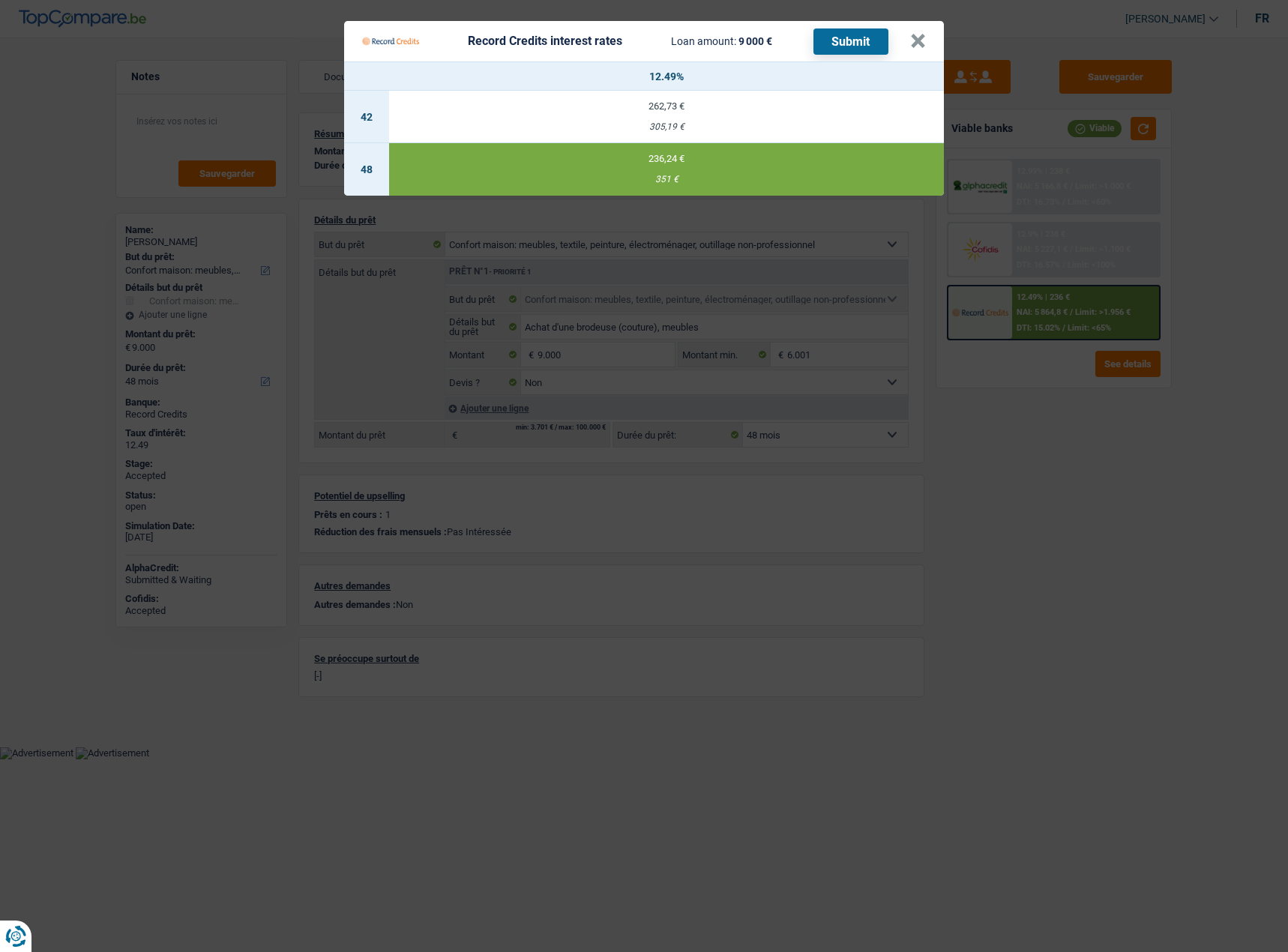
click at [864, 36] on button "Submit" at bounding box center [851, 41] width 75 height 26
click at [918, 35] on button "×" at bounding box center [918, 41] width 16 height 15
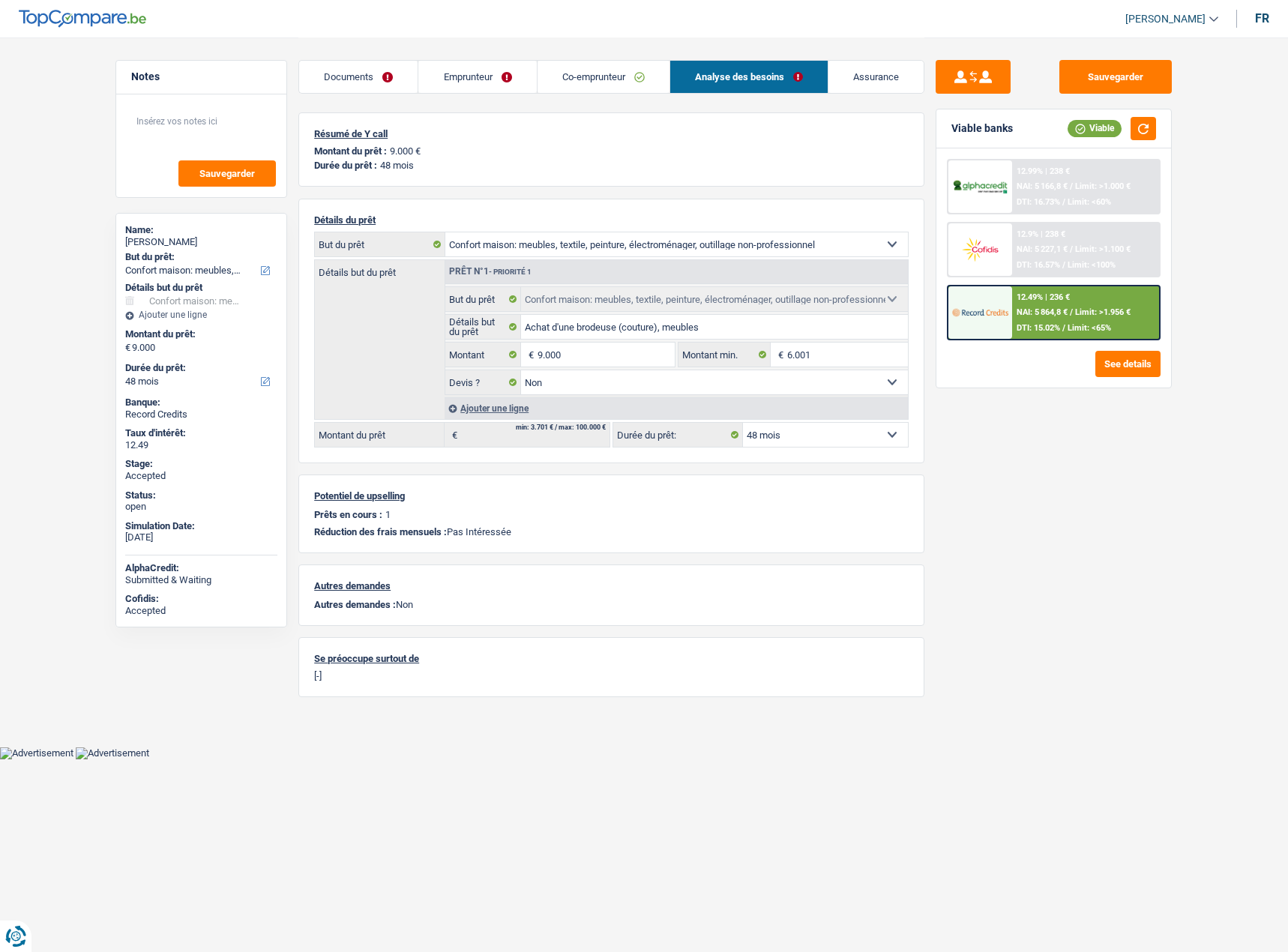
click at [464, 70] on link "Emprunteur" at bounding box center [477, 77] width 118 height 32
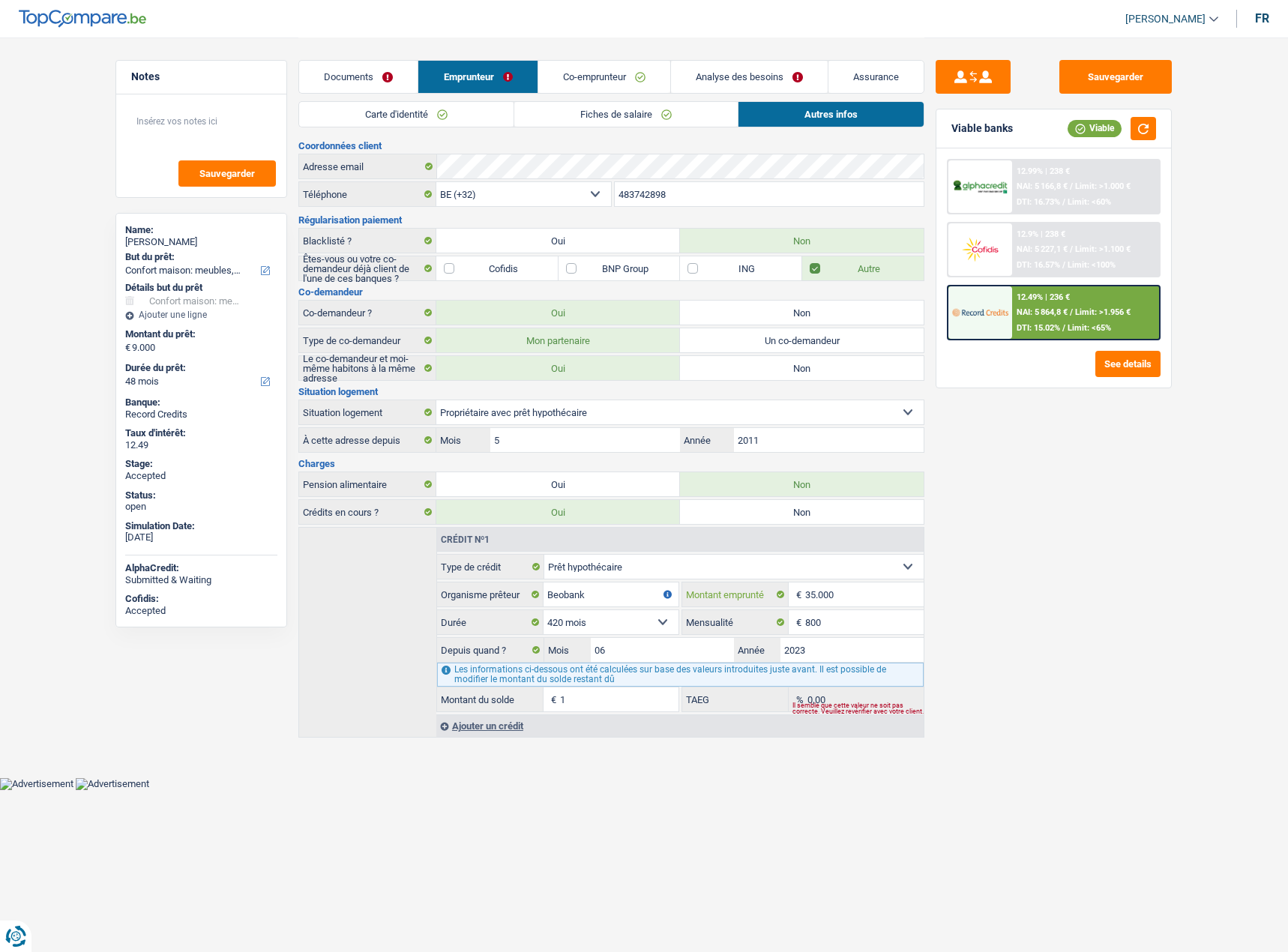
click at [856, 584] on input "35.000" at bounding box center [864, 594] width 119 height 24
type input "350.000"
select select
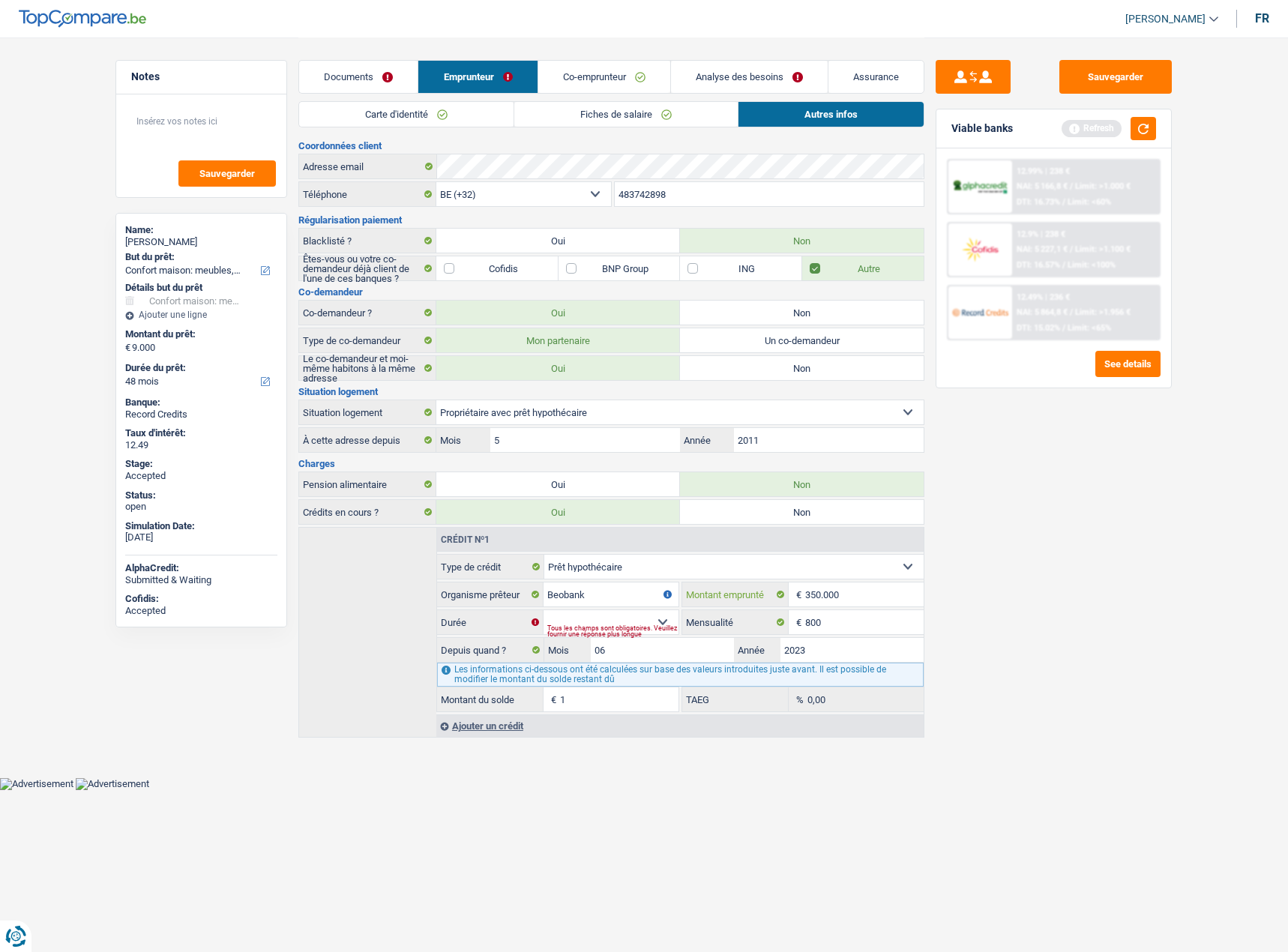
type input "350.000"
click at [658, 610] on select "120 mois 132 mois 144 mois 180 mois 240 mois 300 mois 360 mois 420 mois Sélecti…" at bounding box center [611, 622] width 135 height 24
select select "420"
click at [543, 610] on select "120 mois 132 mois 144 mois 180 mois 240 mois 300 mois 360 mois 420 mois Sélecti…" at bounding box center [611, 622] width 135 height 24
type input "325.776"
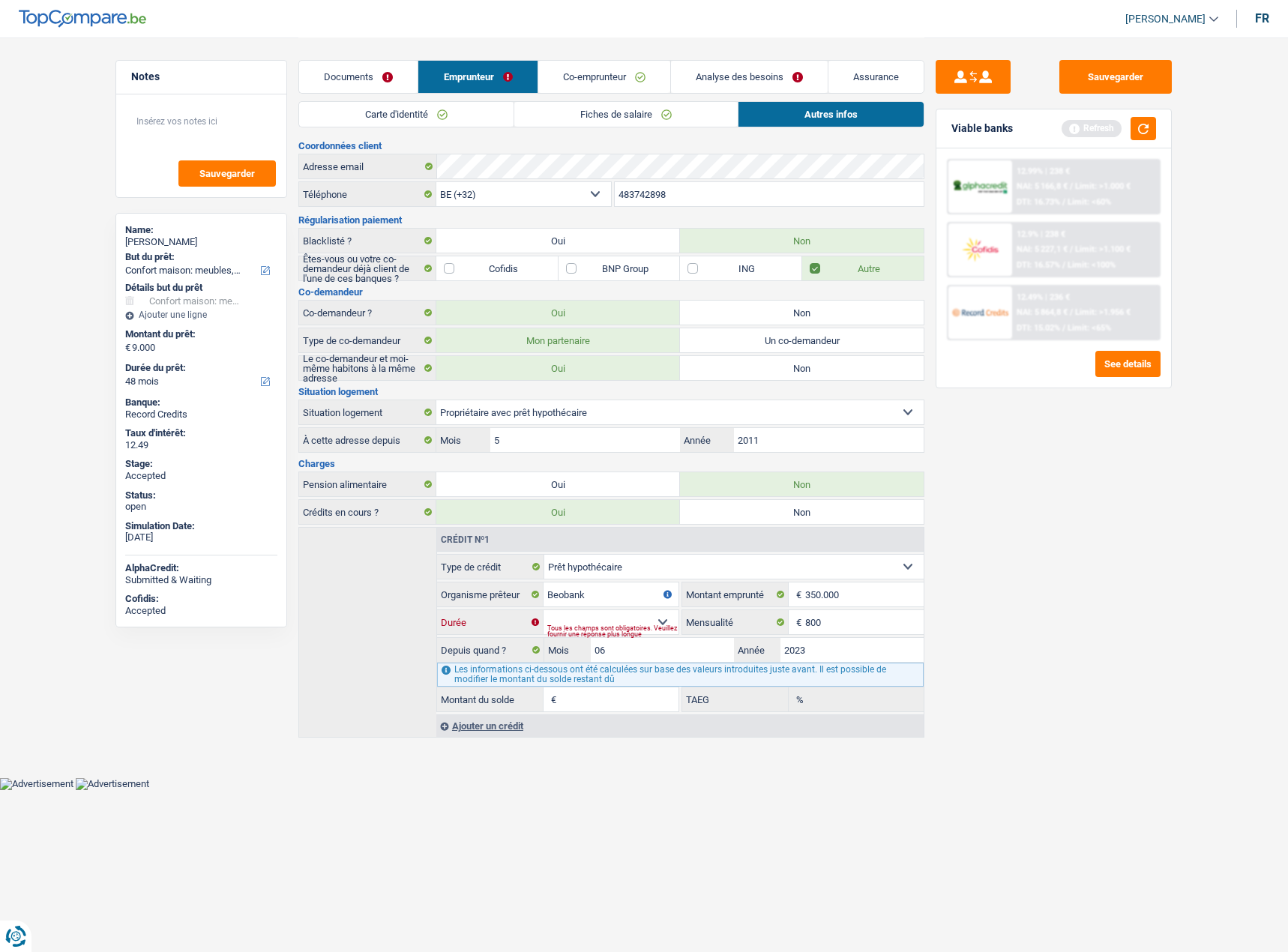
type input "0,00"
click at [650, 610] on select "120 mois 132 mois 144 mois 180 mois 240 mois 300 mois 360 mois 420 mois Sélecti…" at bounding box center [611, 622] width 135 height 24
select select "240"
click at [543, 610] on select "120 mois 132 mois 144 mois 180 mois 240 mois 300 mois 360 mois 420 mois Sélecti…" at bounding box center [611, 622] width 135 height 24
type input "286.880"
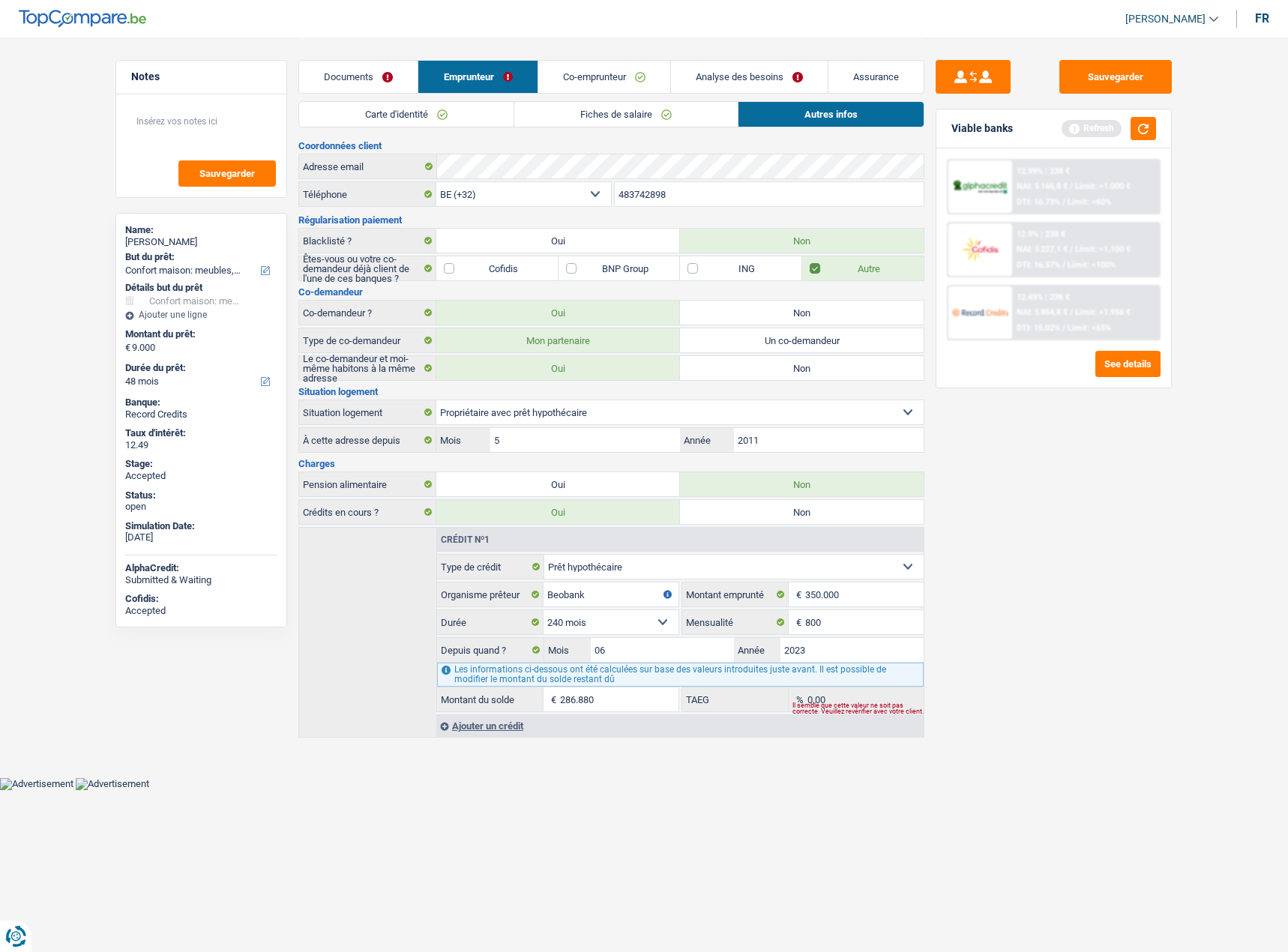
click at [760, 84] on link "Analyse des besoins" at bounding box center [749, 77] width 156 height 32
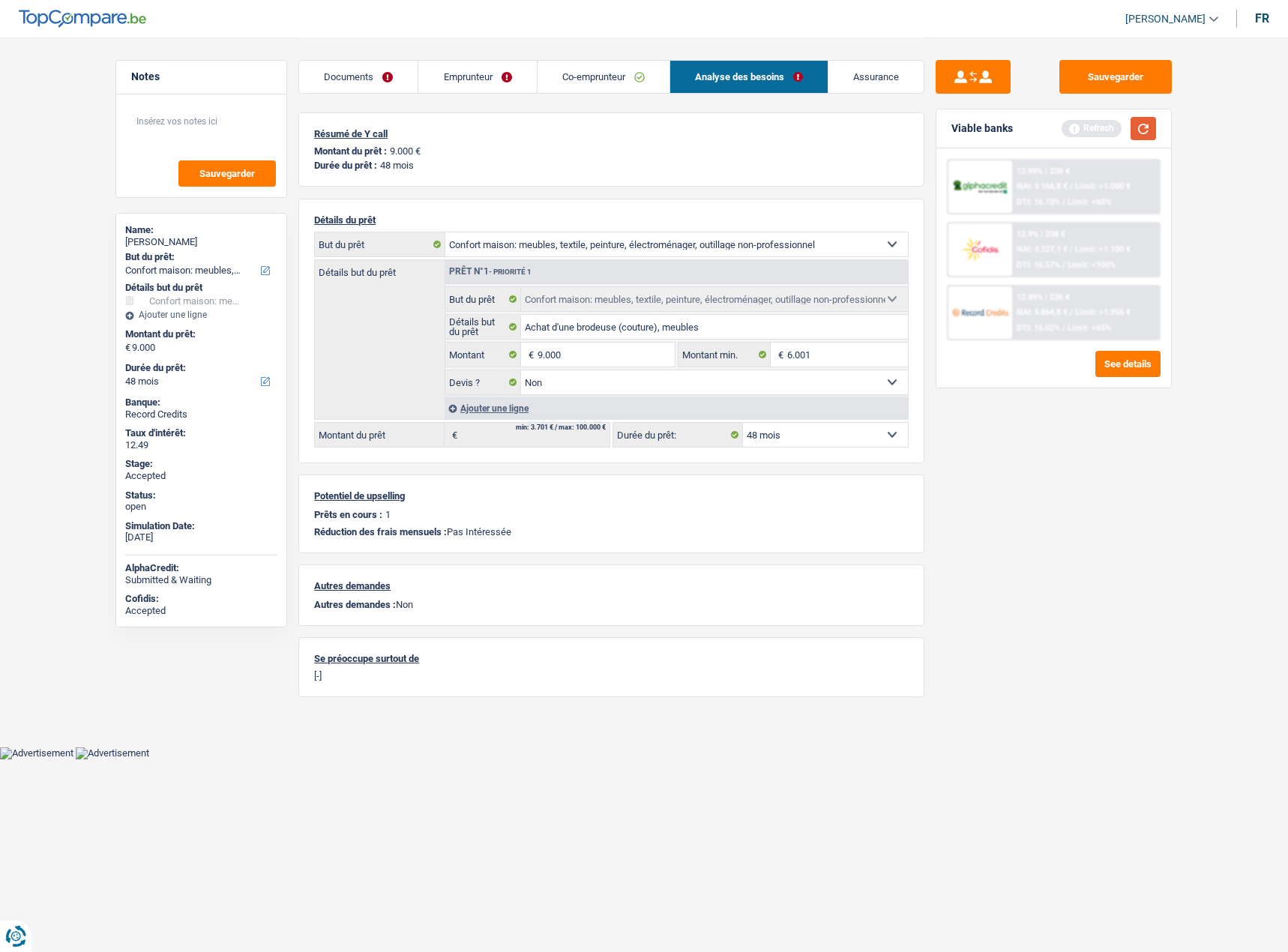
click at [1145, 131] on button "button" at bounding box center [1143, 128] width 26 height 23
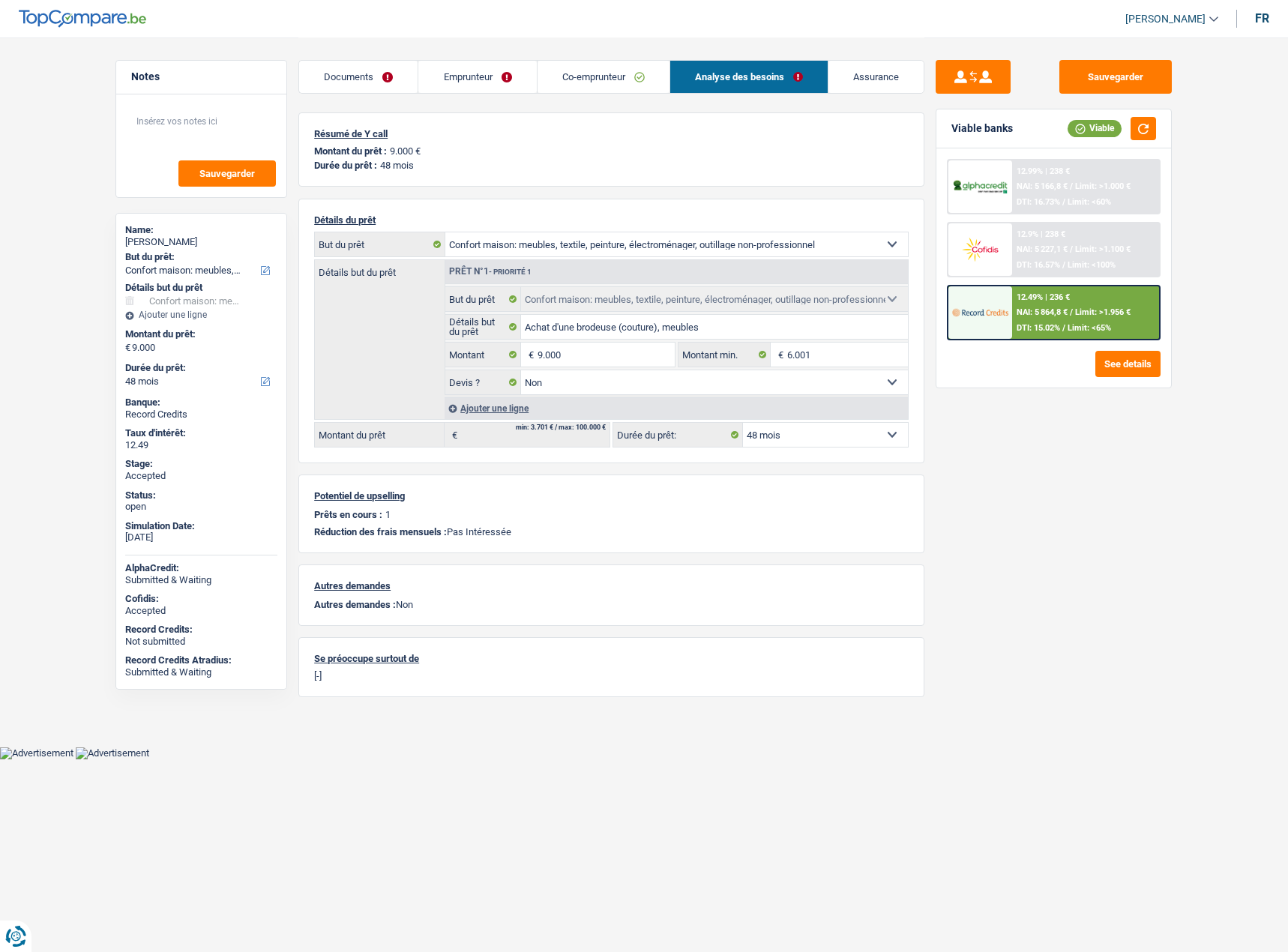
click at [1074, 229] on div "12.9% | 238 € NAI: 5 227,1 € / Limit: >1.100 € DTI: 16.57% / Limit: <100%" at bounding box center [1086, 249] width 147 height 53
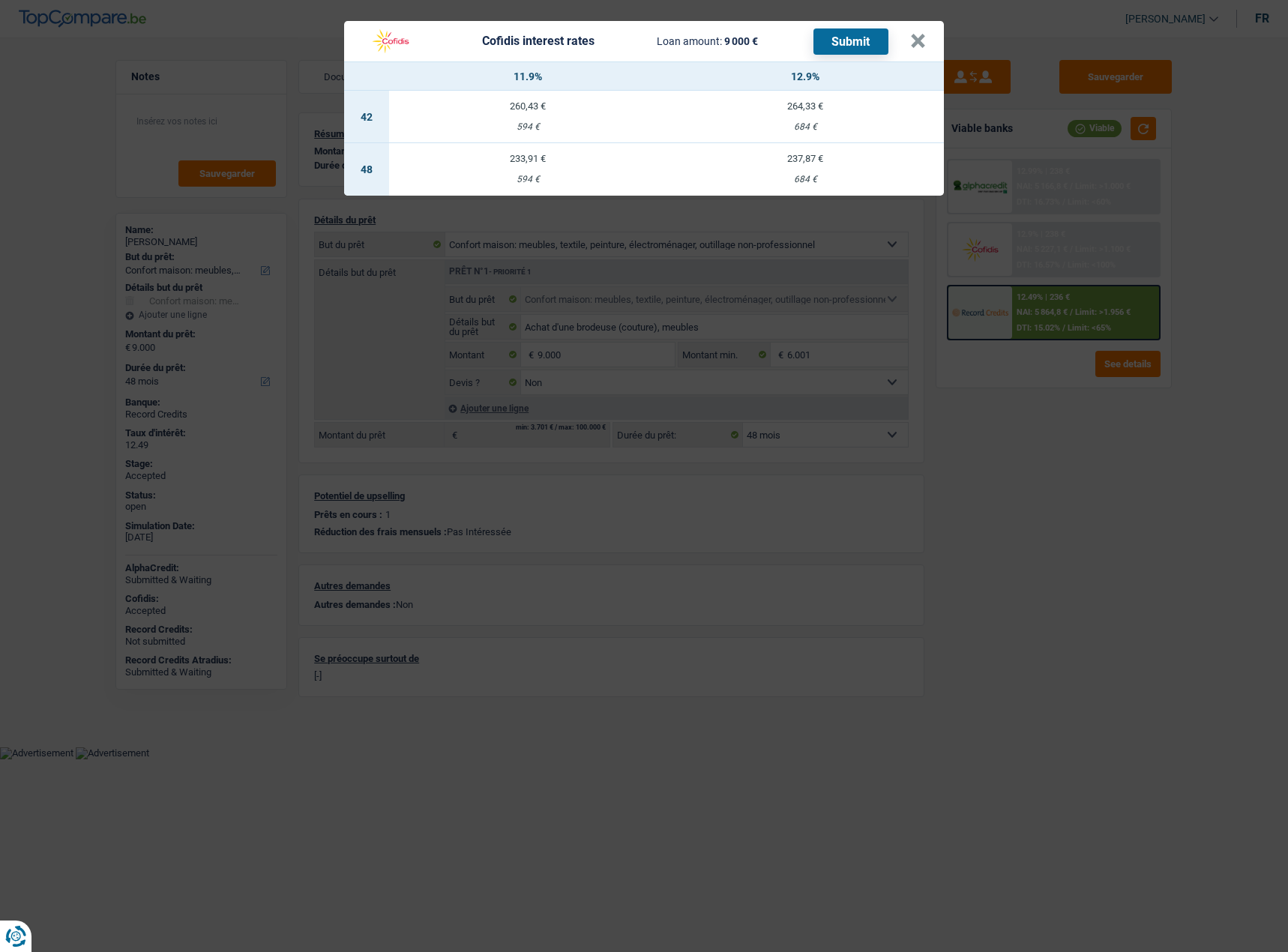
click at [518, 174] on div "594 €" at bounding box center [528, 179] width 277 height 10
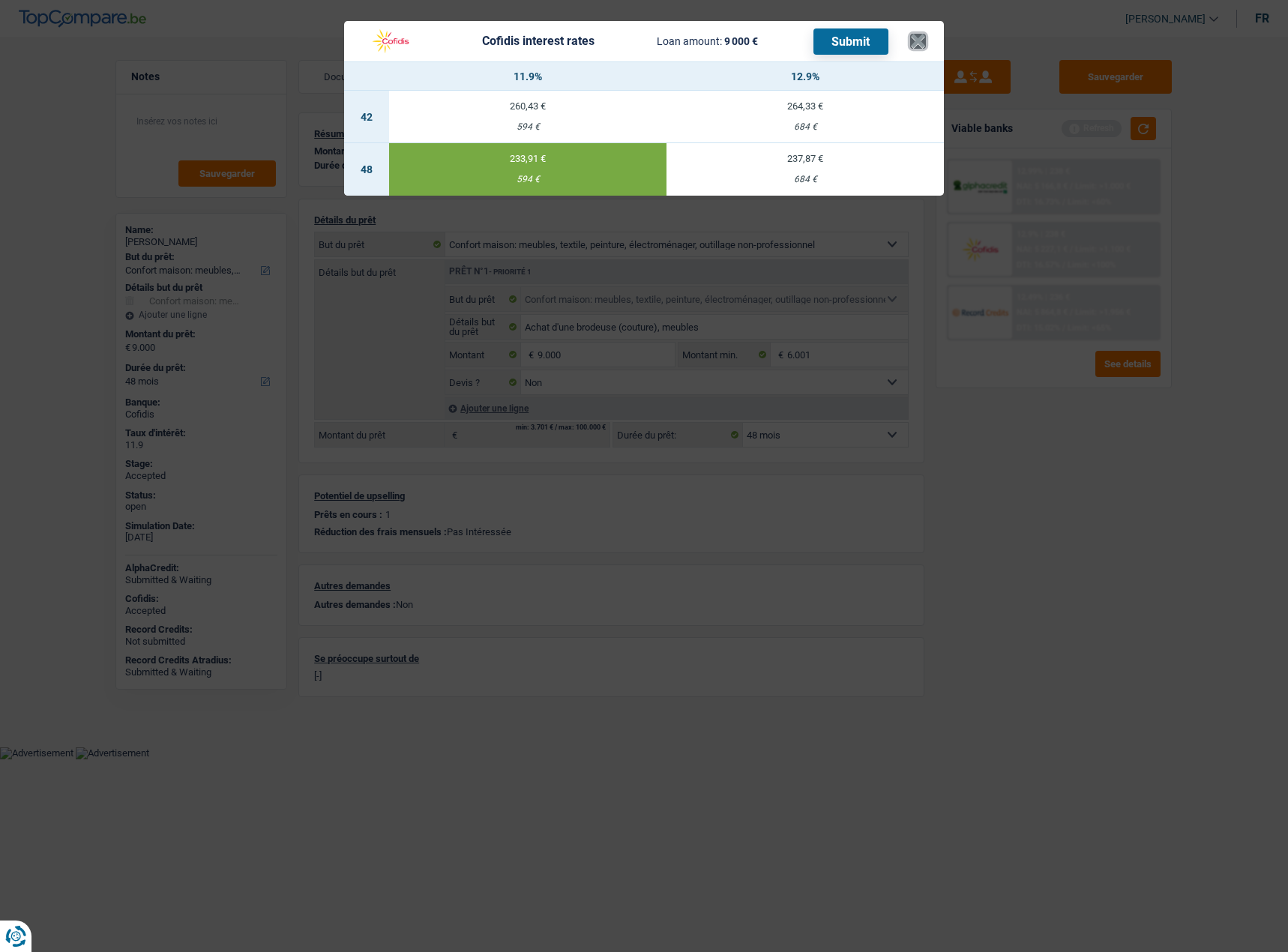
click at [926, 34] on button "×" at bounding box center [918, 41] width 16 height 15
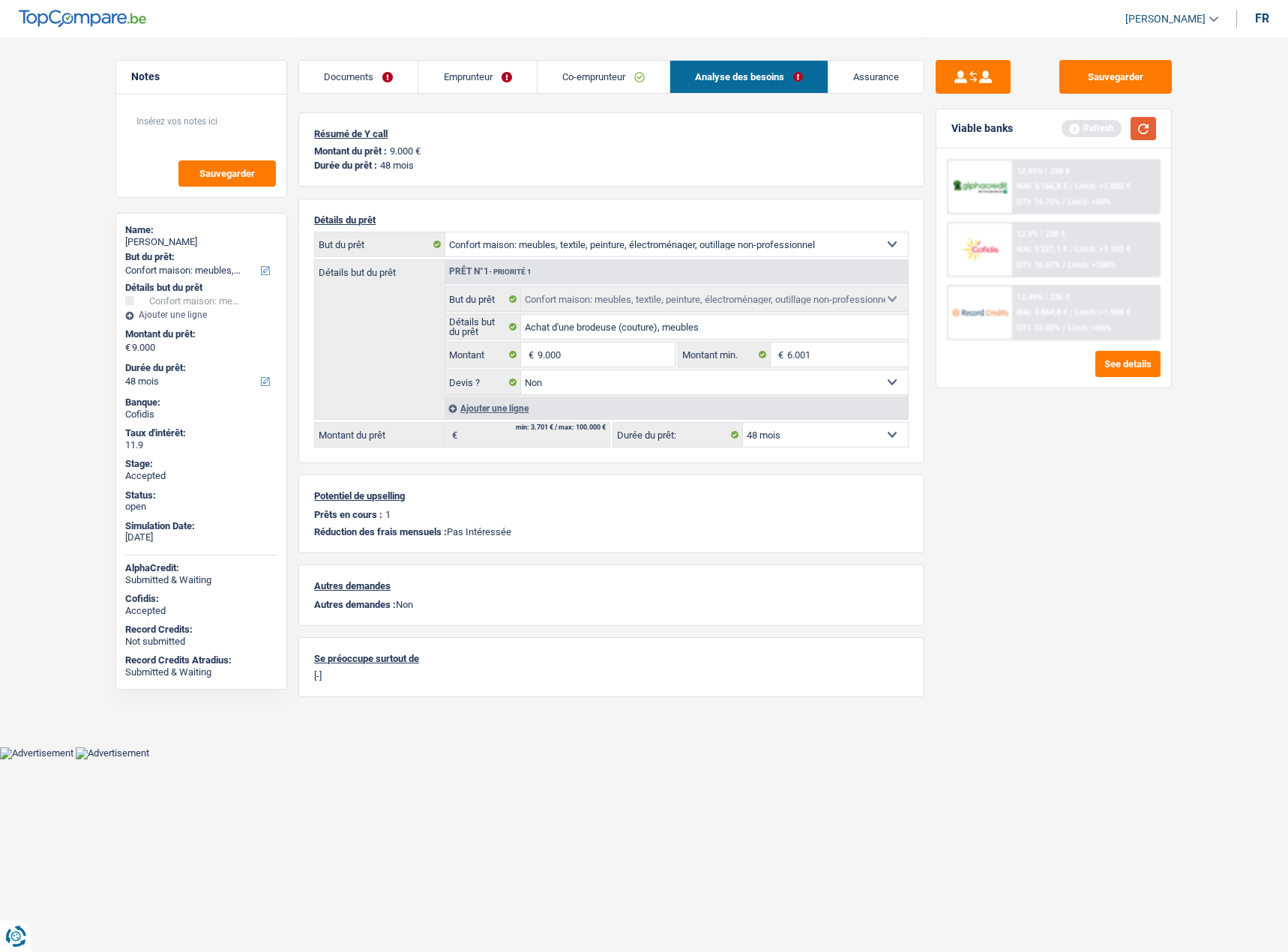
click at [1138, 128] on button "button" at bounding box center [1143, 128] width 26 height 23
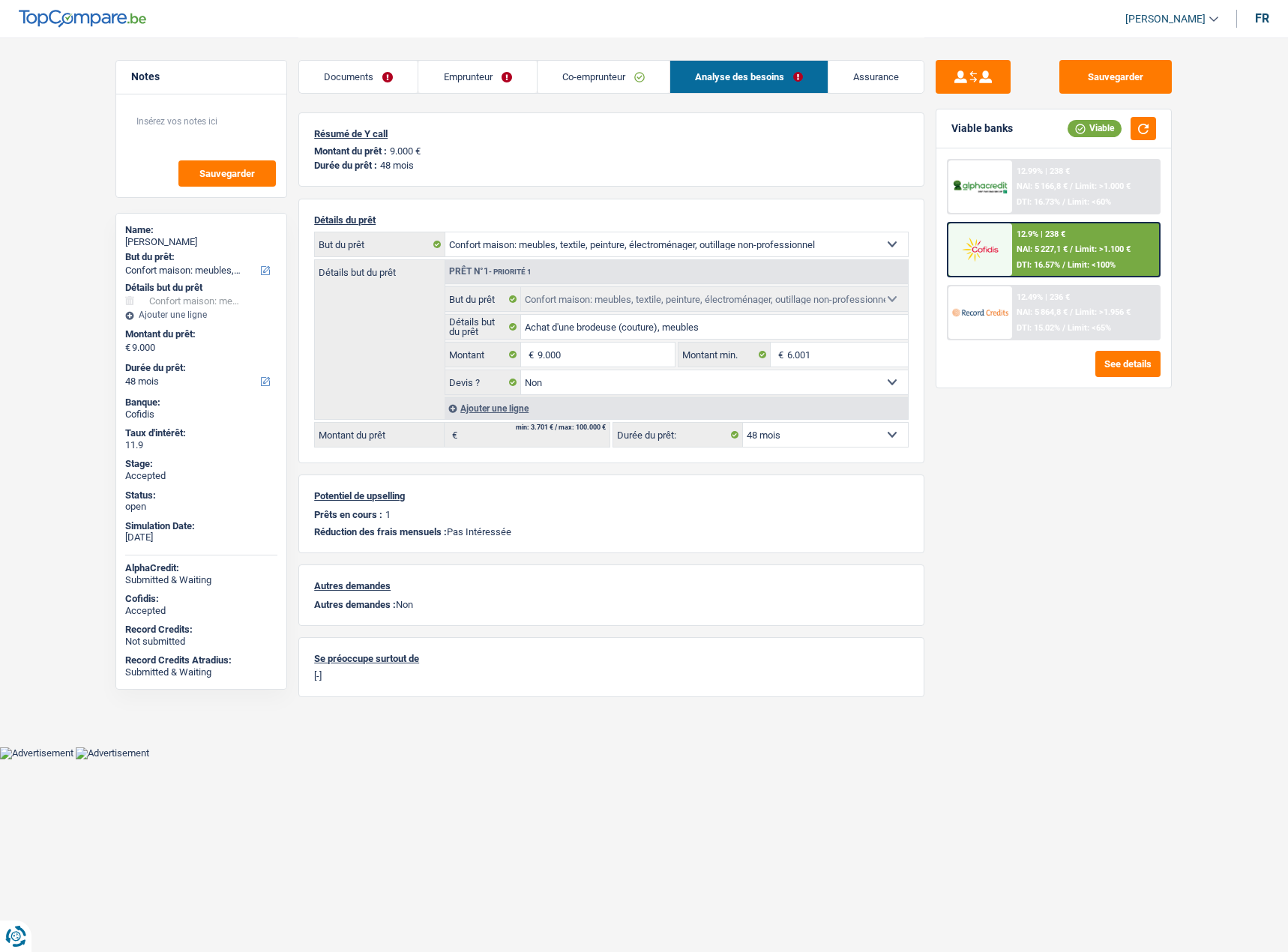
click at [1075, 243] on div "12.9% | 238 € NAI: 5 227,1 € / Limit: >1.100 € DTI: 16.57% / Limit: <100%" at bounding box center [1086, 249] width 147 height 53
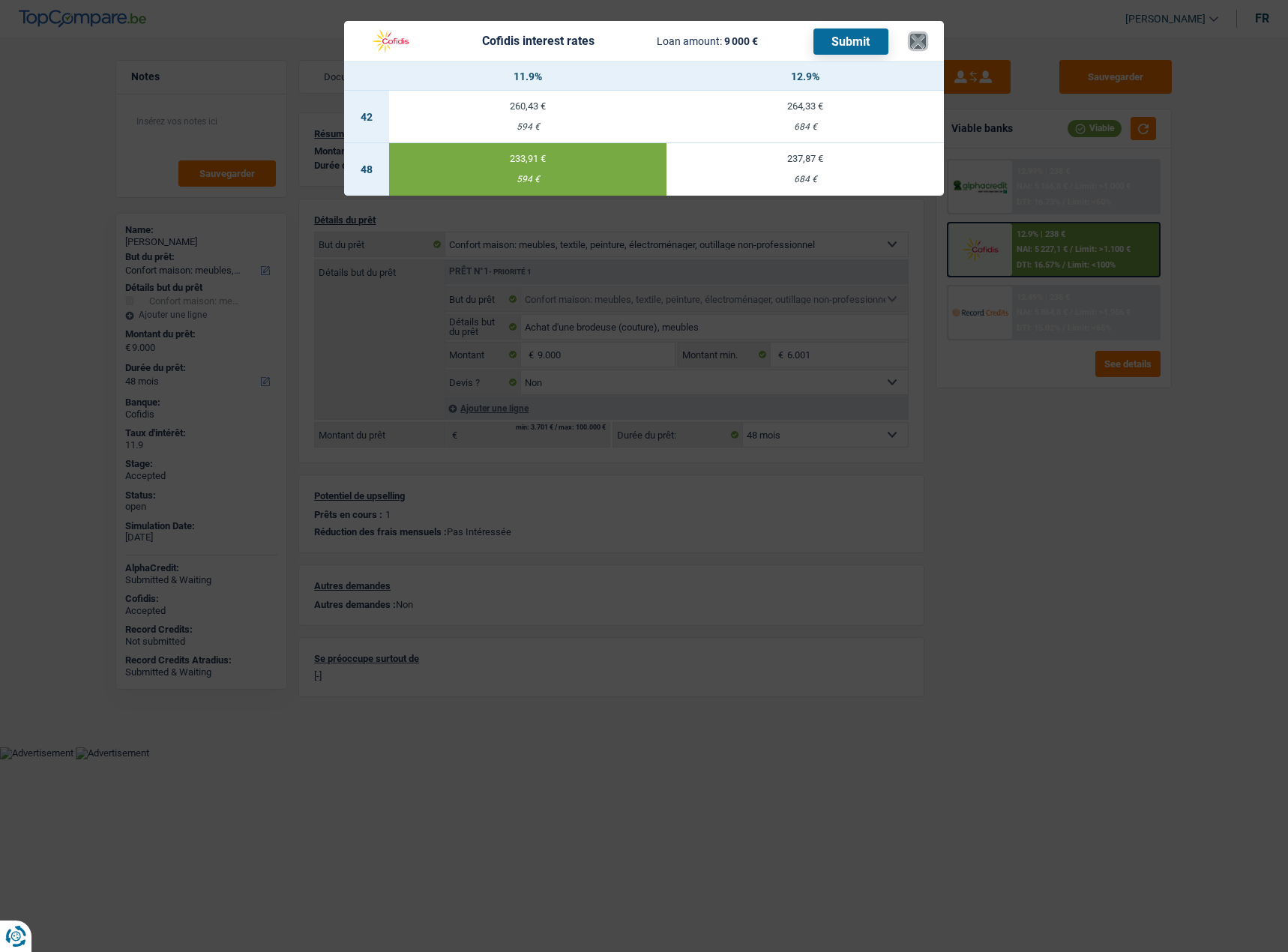
click at [918, 37] on button "×" at bounding box center [918, 41] width 16 height 15
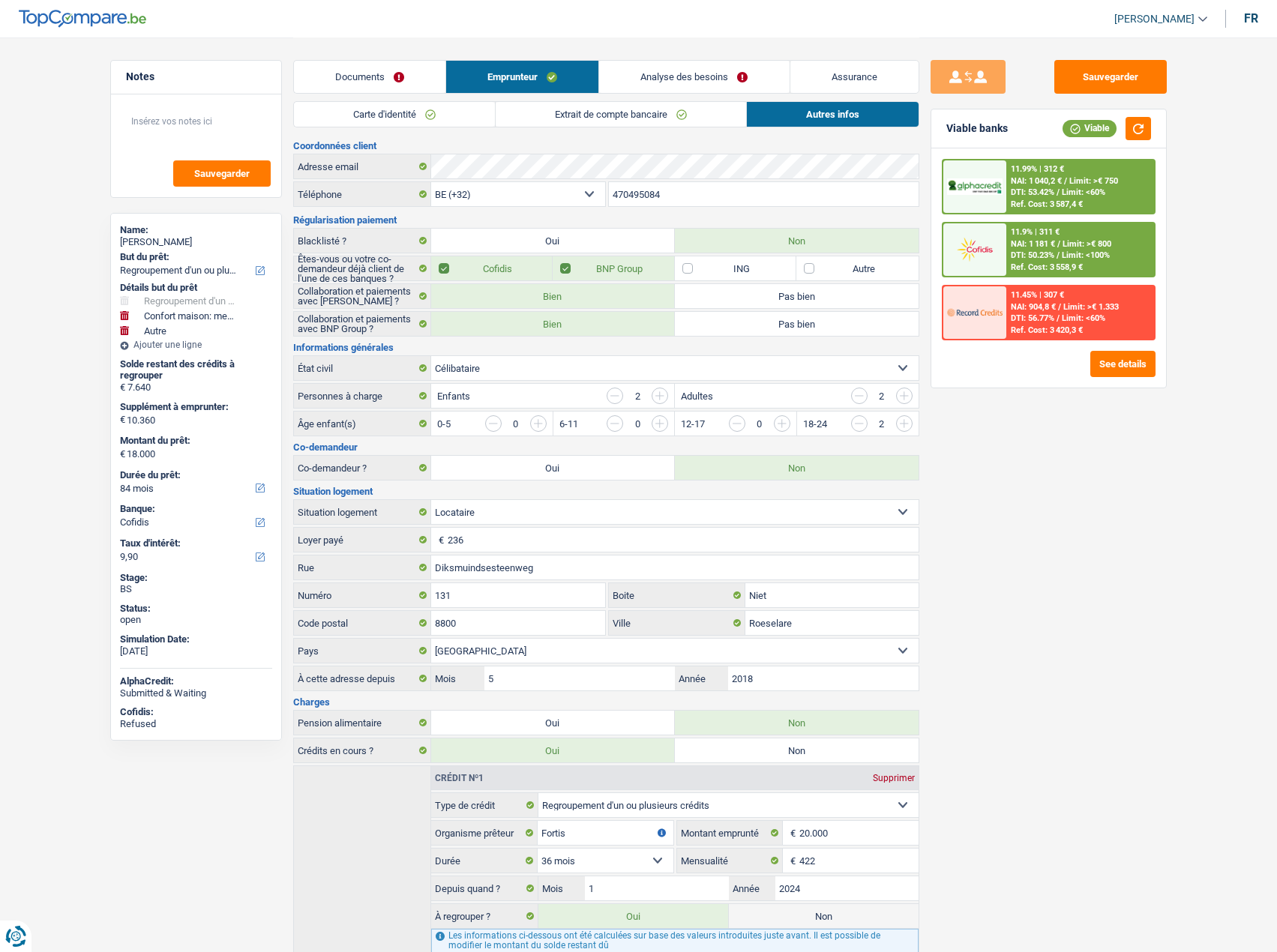
select select "refinancing"
select select "household"
select select "other"
select select "84"
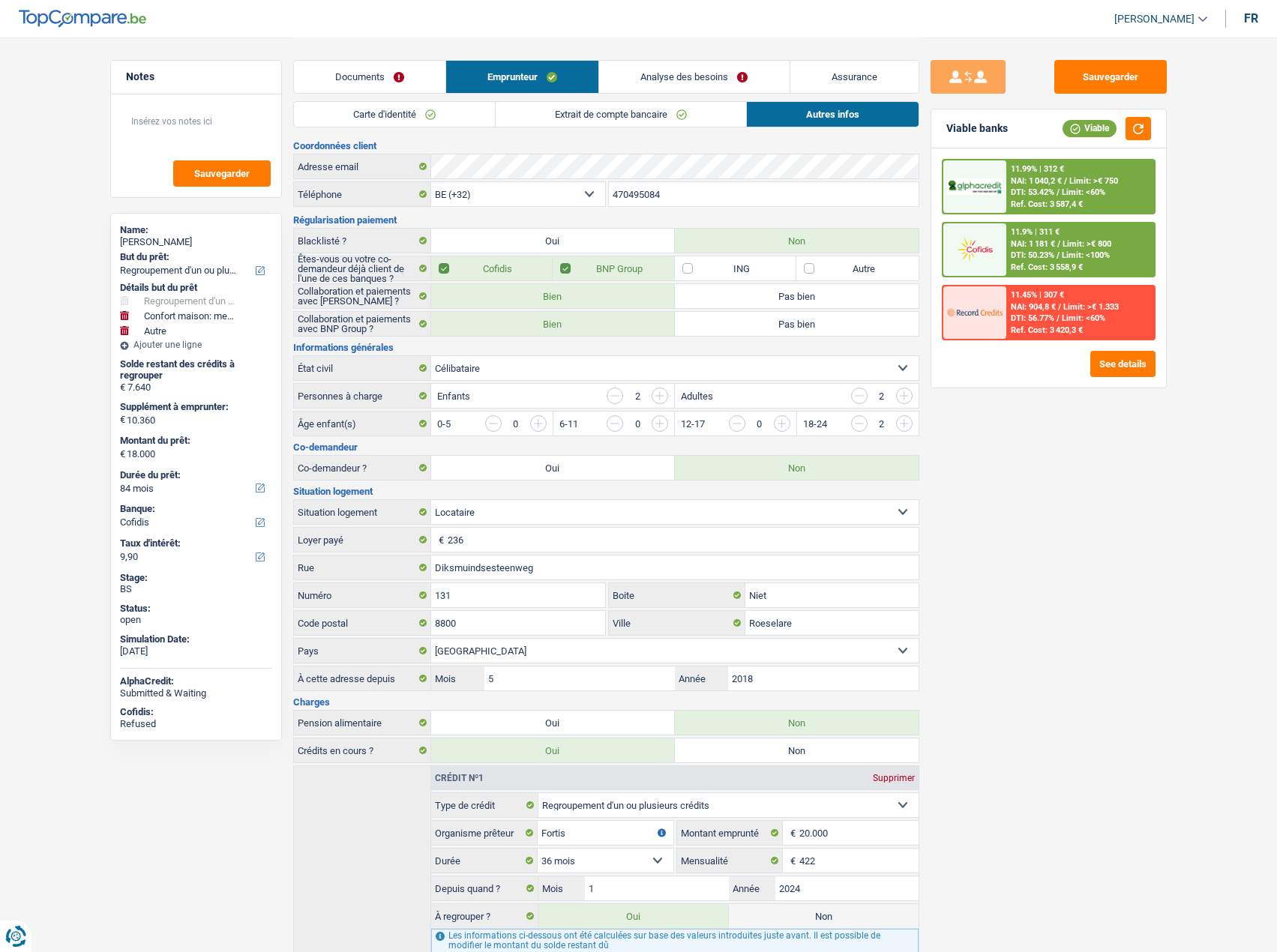
select select "cofidis"
select select "32"
select select "single"
select select "rents"
select select "BE"
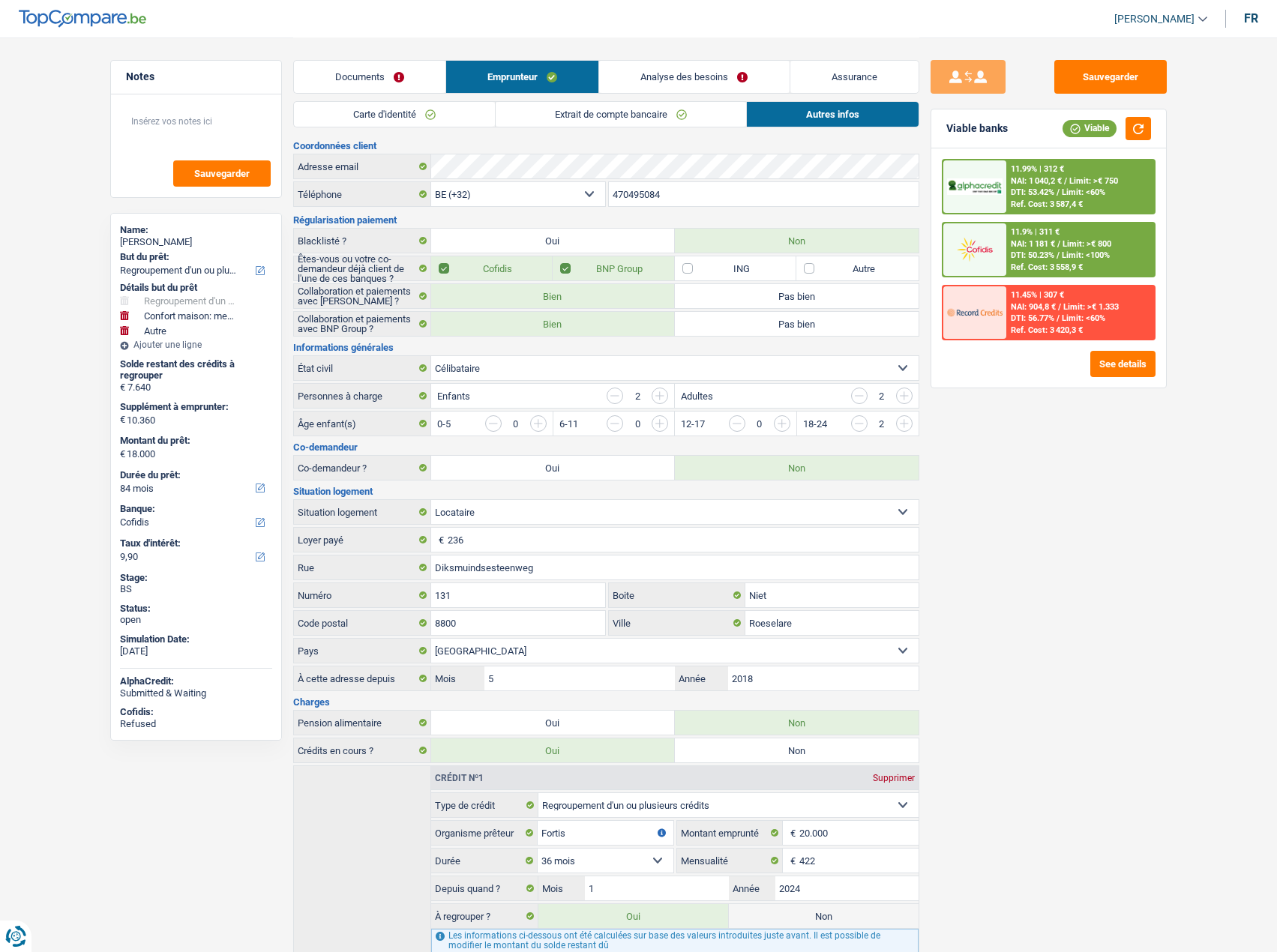
select select "creditConsolidation"
select select "36"
select select "personalLoan"
select select "homeFurnishingOrRelocation"
select select "36"
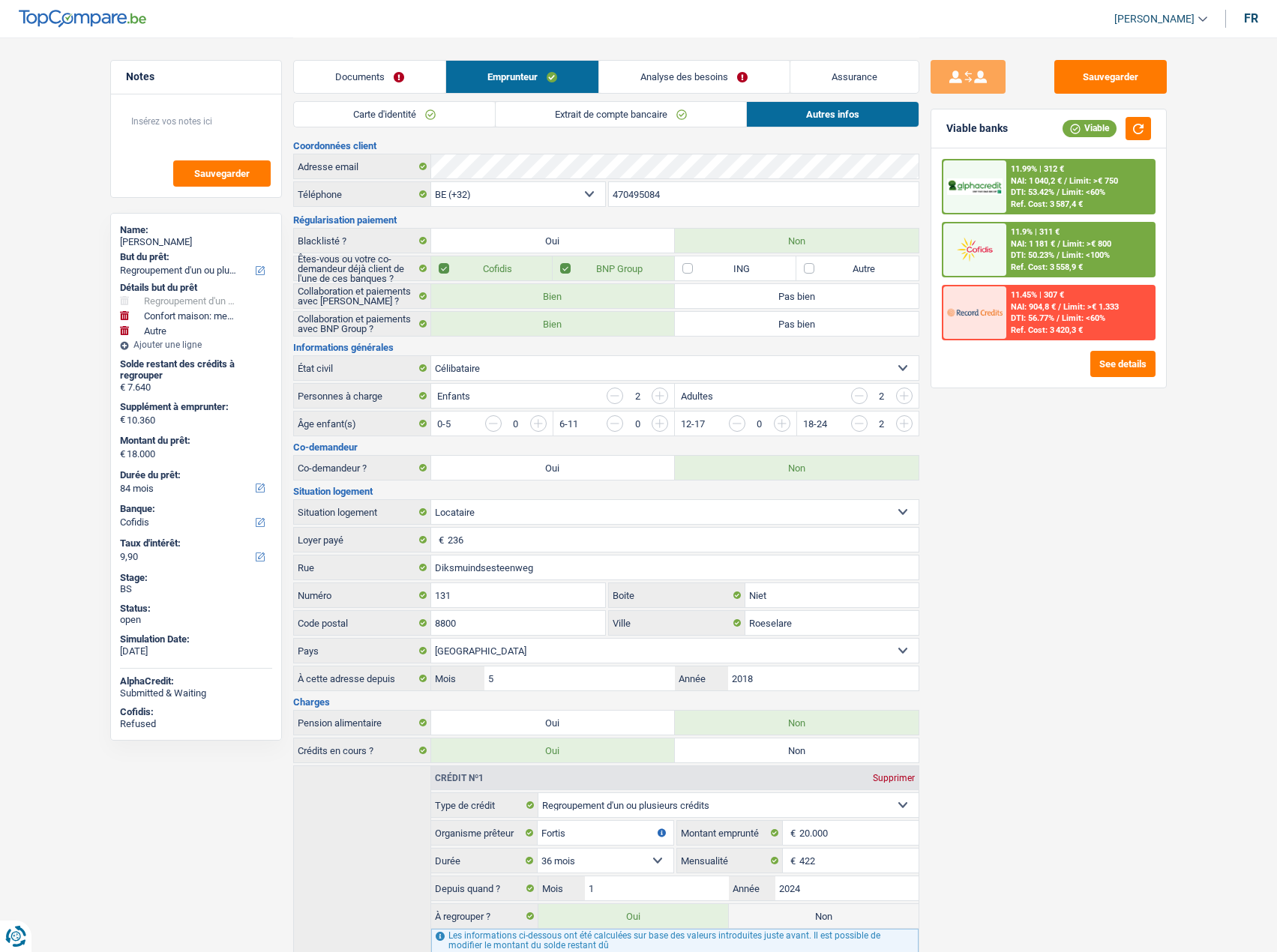
select select "personalLoan"
select select "medicalFees"
select select "36"
select select "personalLoan"
select select "medicalFees"
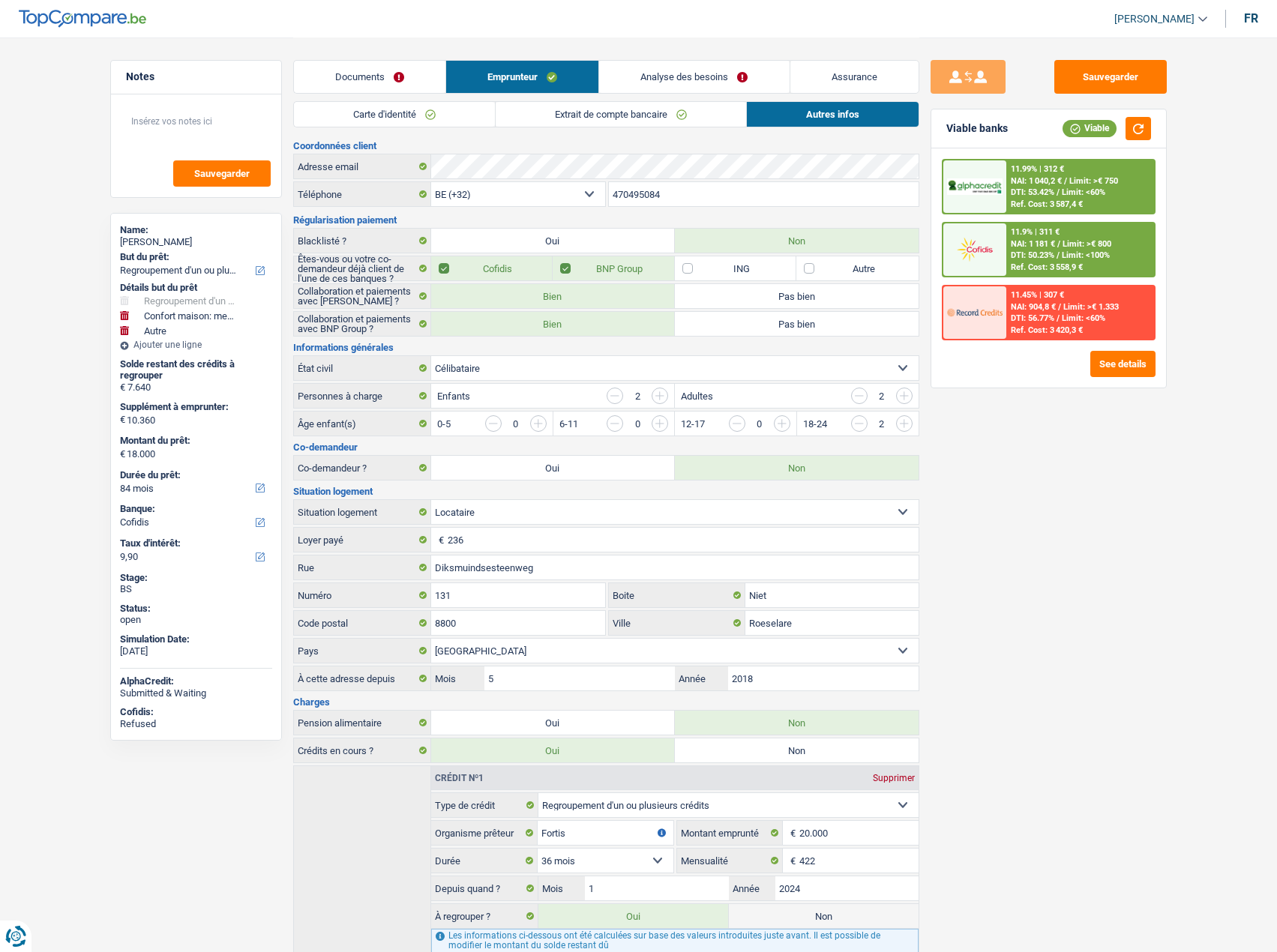
select select "36"
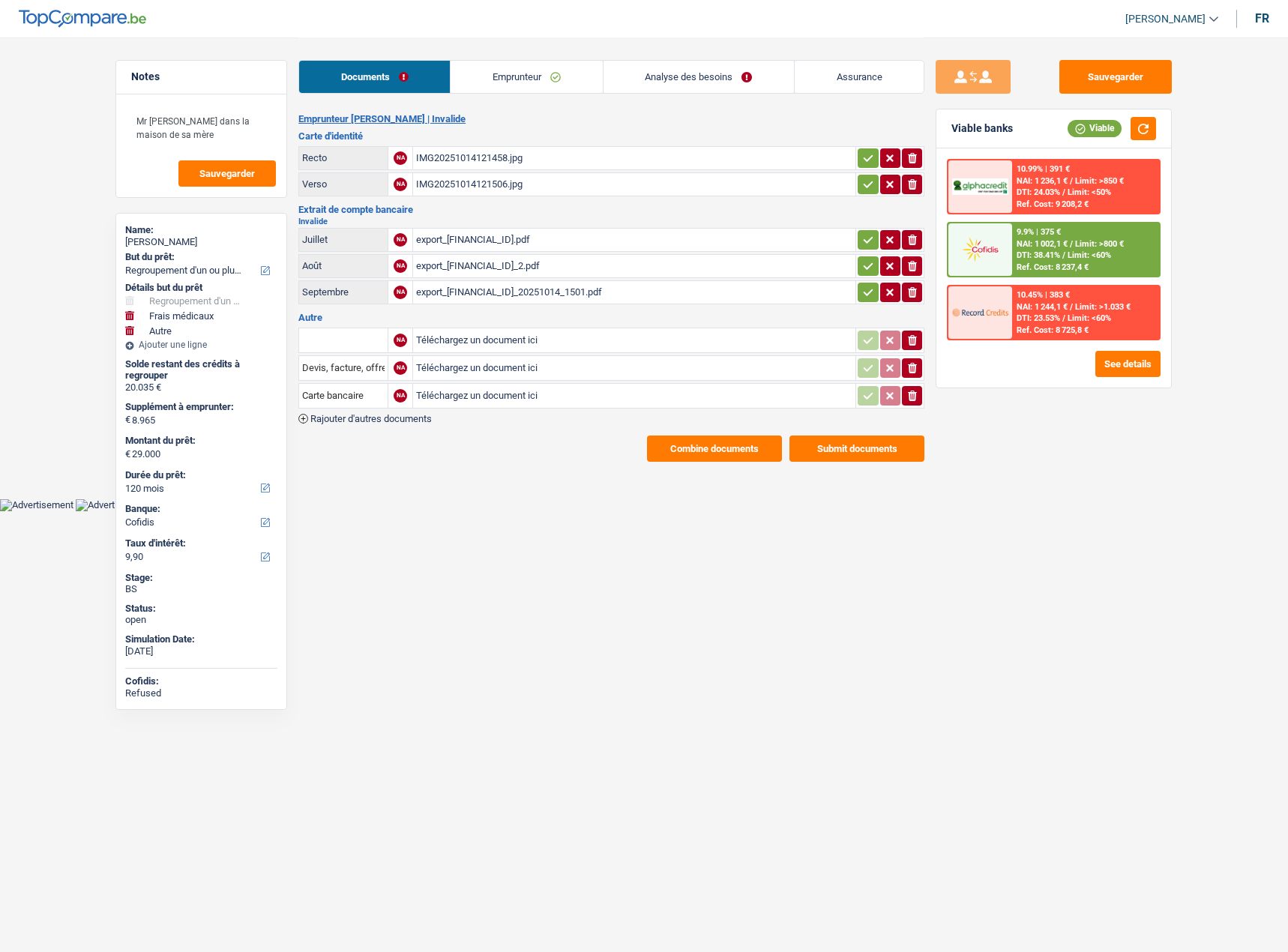
select select "refinancing"
select select "medical"
select select "other"
select select "120"
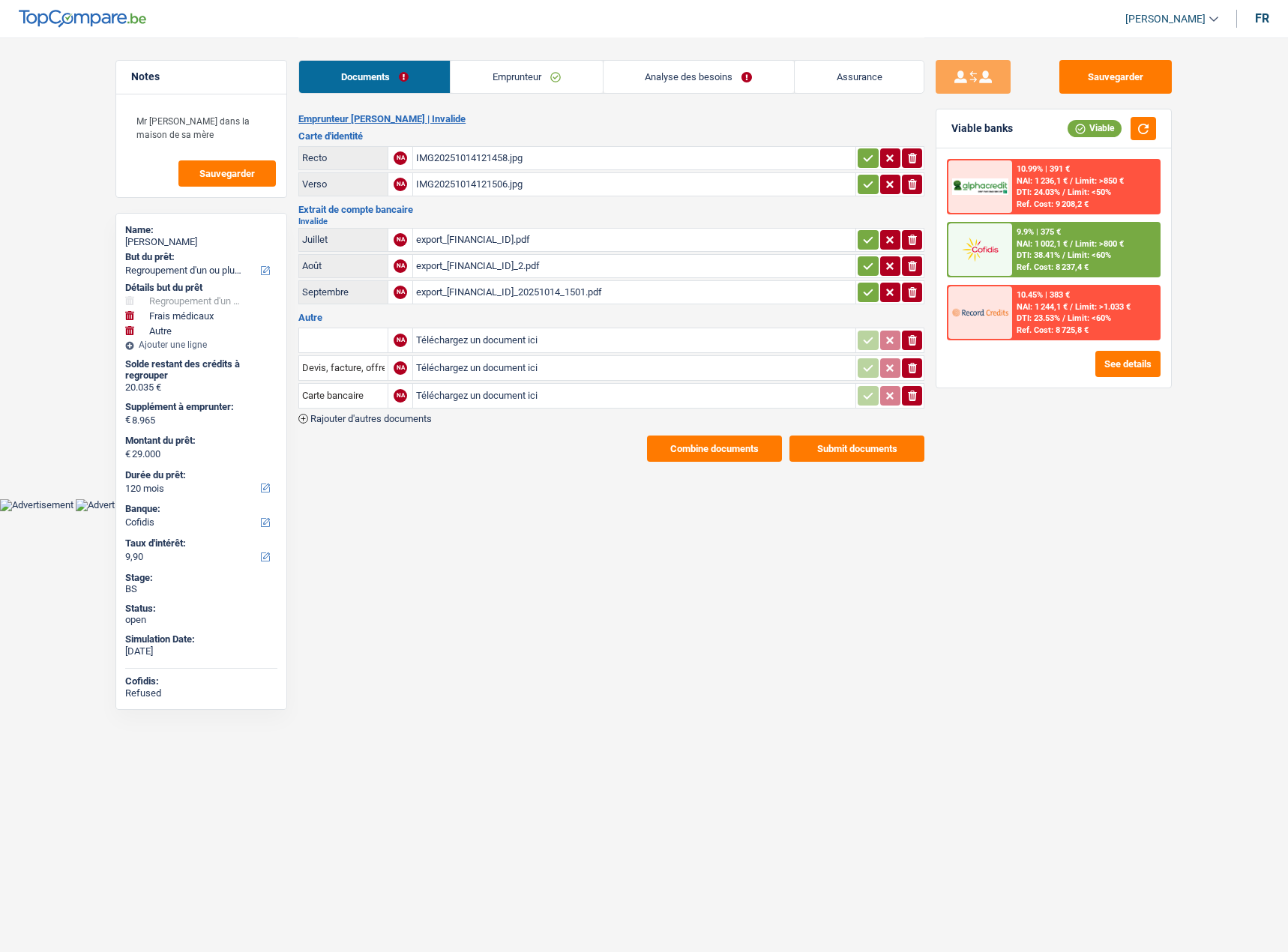
select select "cofidis"
click at [713, 69] on link "Analyse des besoins" at bounding box center [698, 77] width 190 height 32
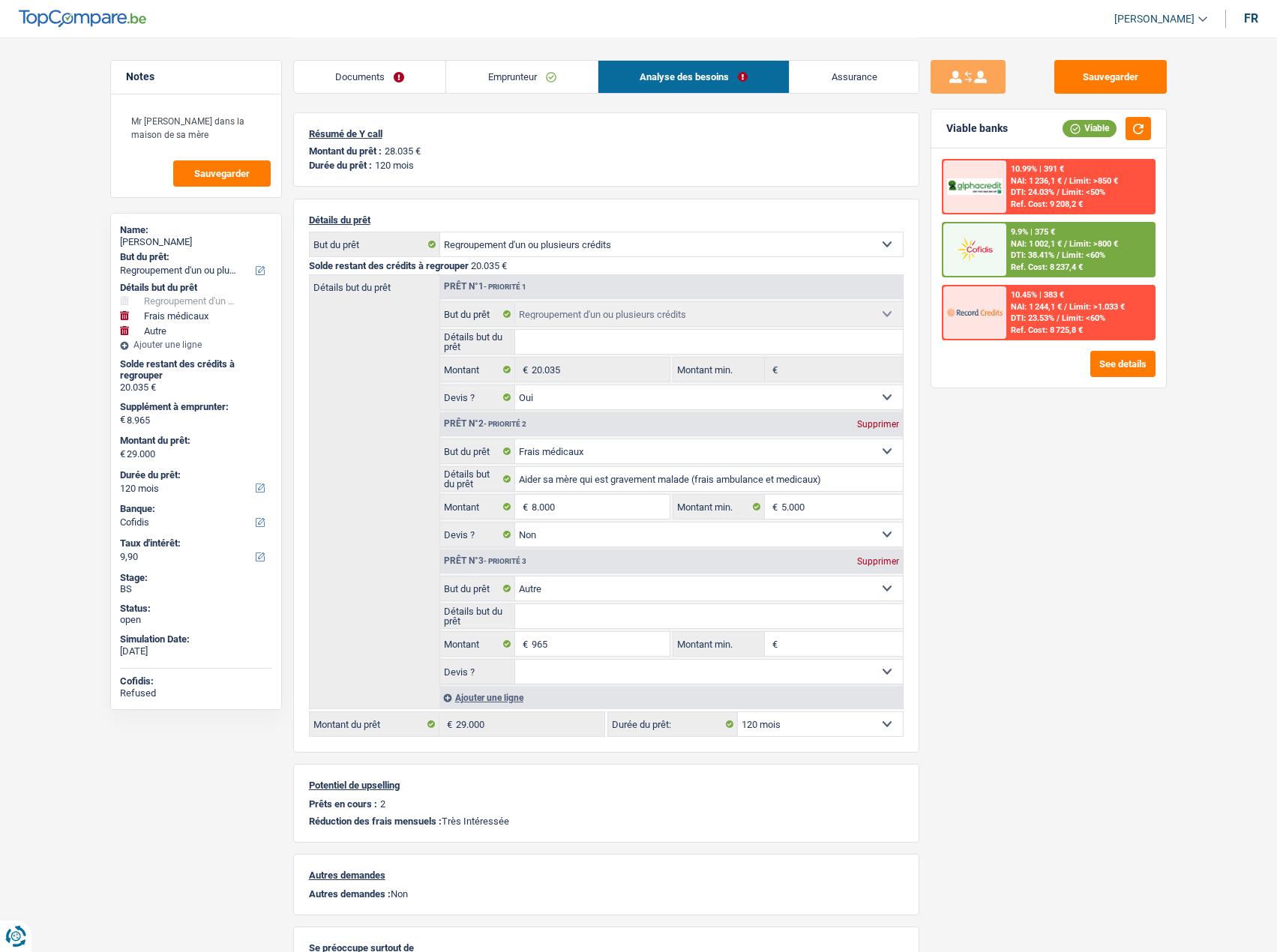
click at [888, 557] on div "Supprimer" at bounding box center [878, 561] width 50 height 9
type input "8.000"
type input "28.035"
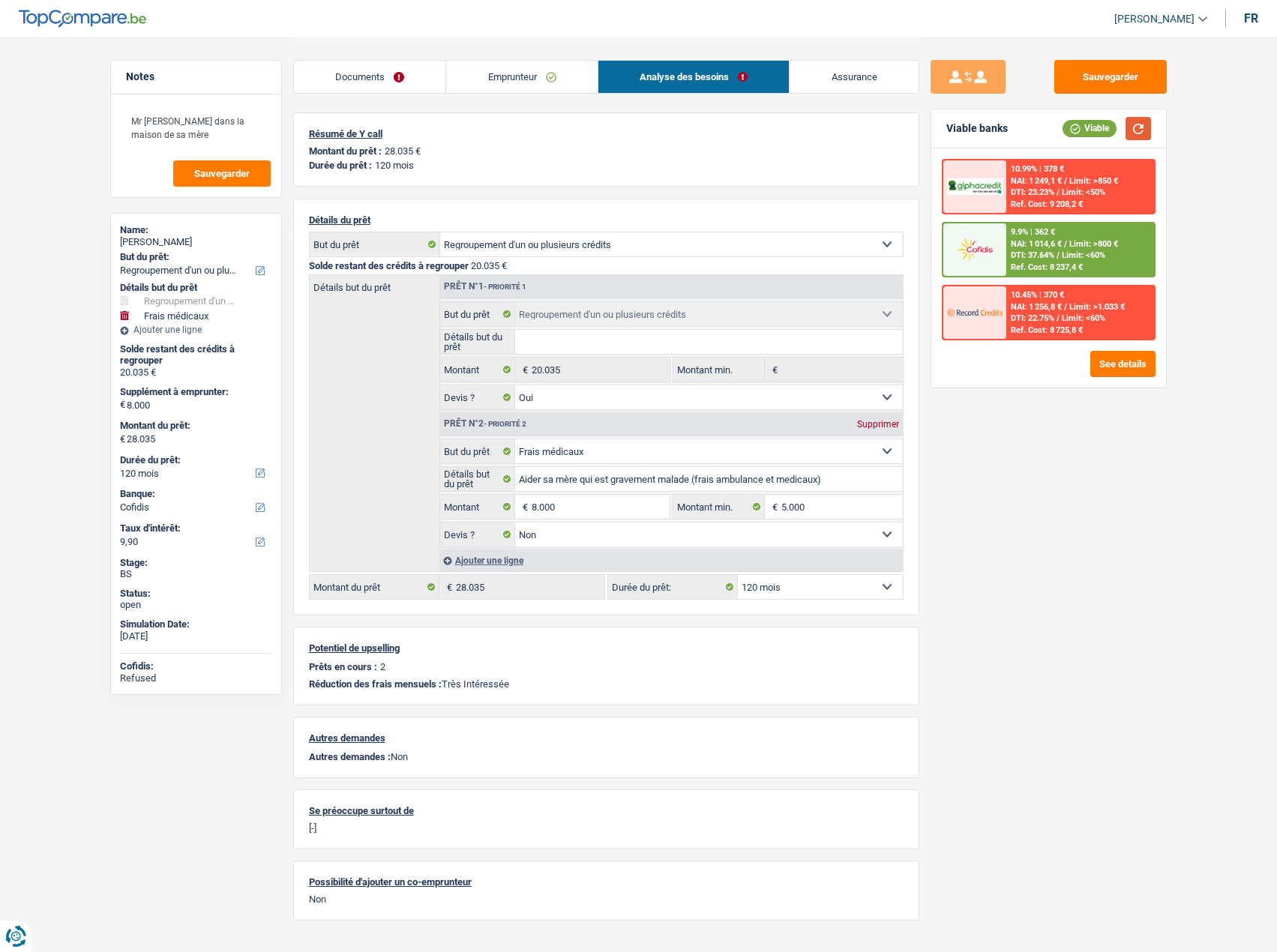
click at [1138, 125] on button "button" at bounding box center [1138, 128] width 26 height 23
click at [816, 576] on select "12 mois 18 mois 24 mois 30 mois 36 mois 42 mois 48 mois 60 mois 72 mois 84 mois…" at bounding box center [819, 587] width 165 height 24
select select "84"
click at [737, 575] on select "12 mois 18 mois 24 mois 30 mois 36 mois 42 mois 48 mois 60 mois 72 mois 84 mois…" at bounding box center [819, 587] width 165 height 24
select select "84"
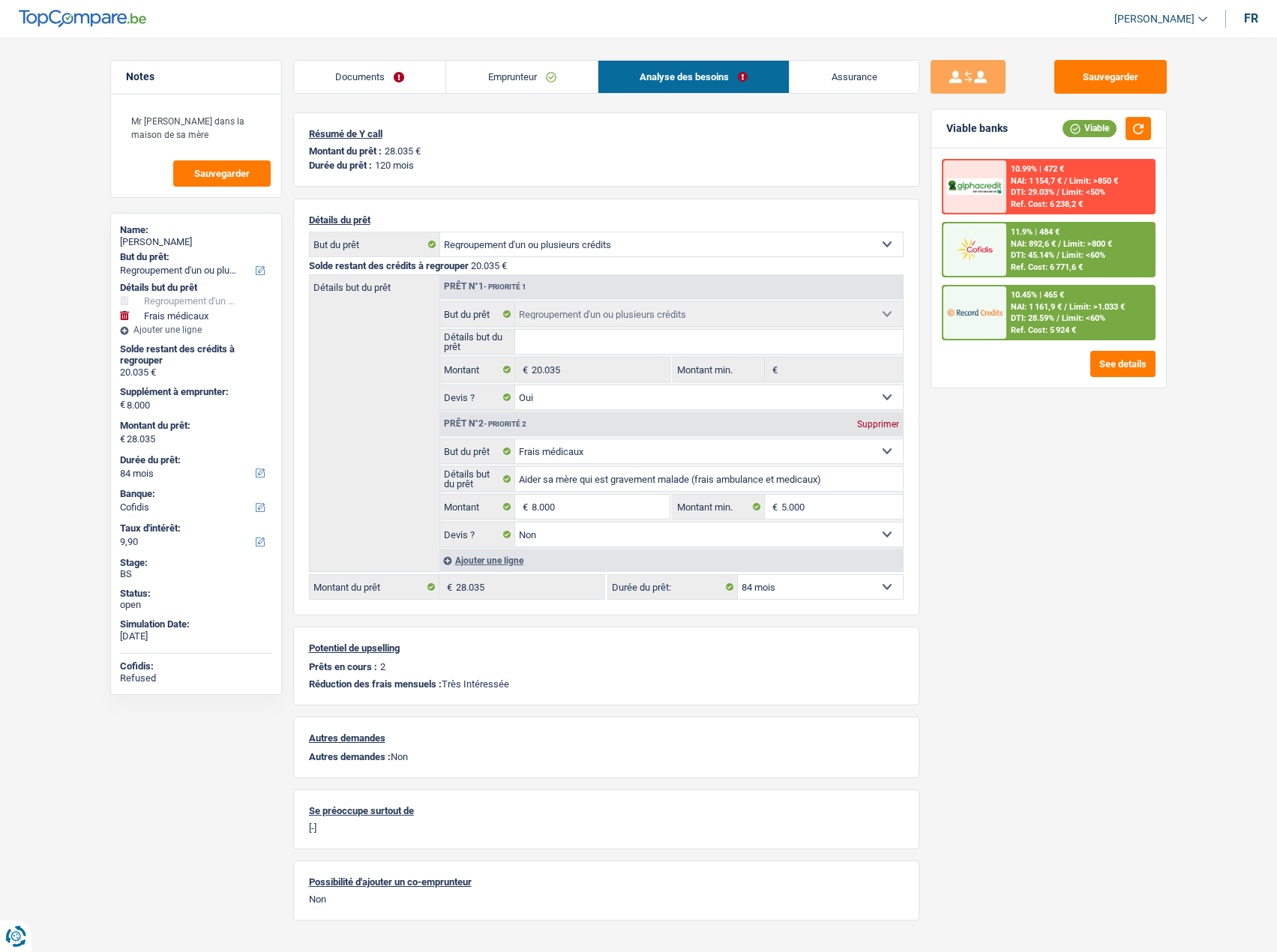
click at [1159, 879] on div "Sauvegarder Viable banks Viable 10.99% | 472 € NAI: 1 154,7 € / Limit: >850 € D…" at bounding box center [1049, 494] width 259 height 868
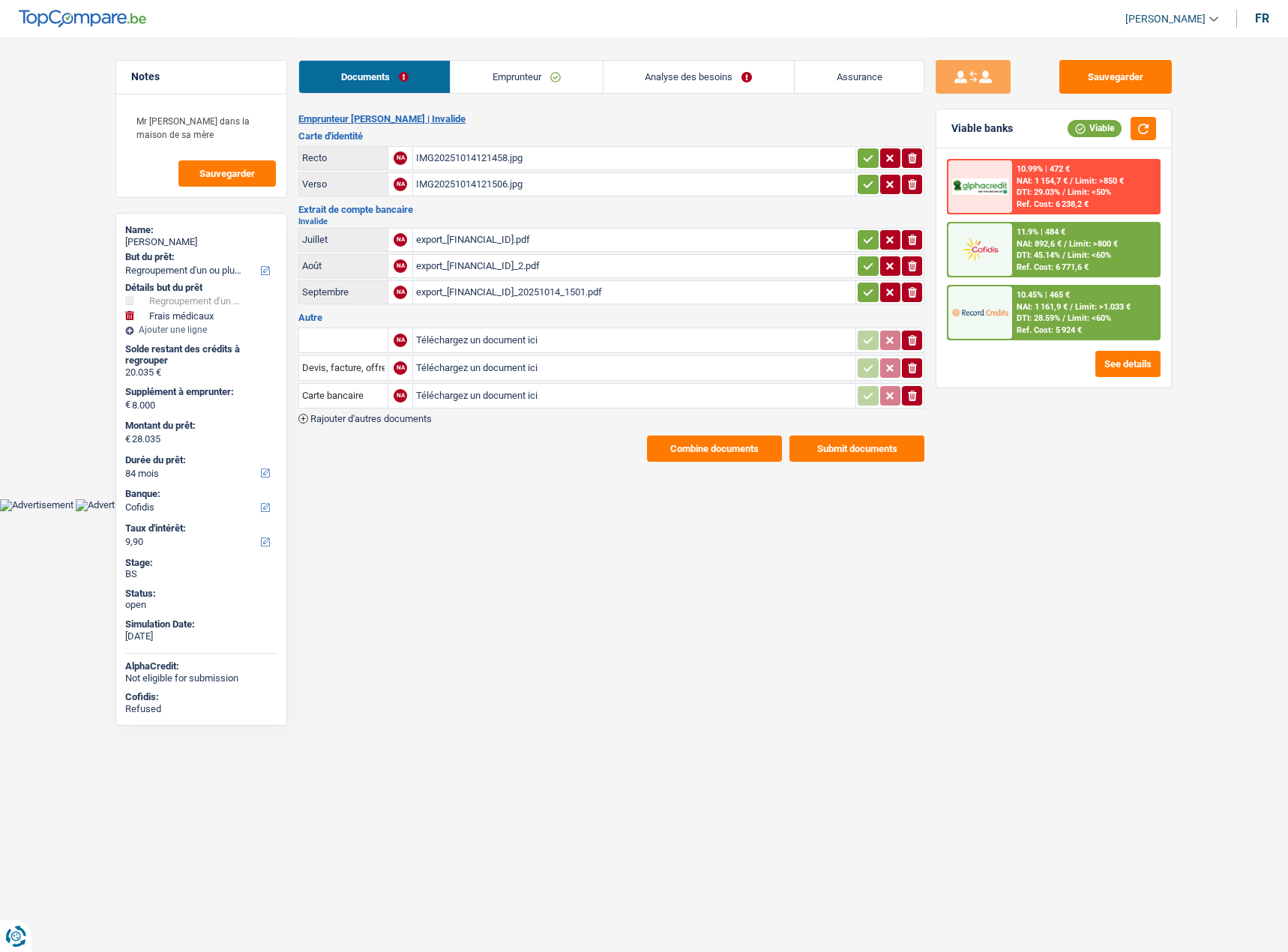
select select "refinancing"
select select "medical"
select select "84"
select select "cofidis"
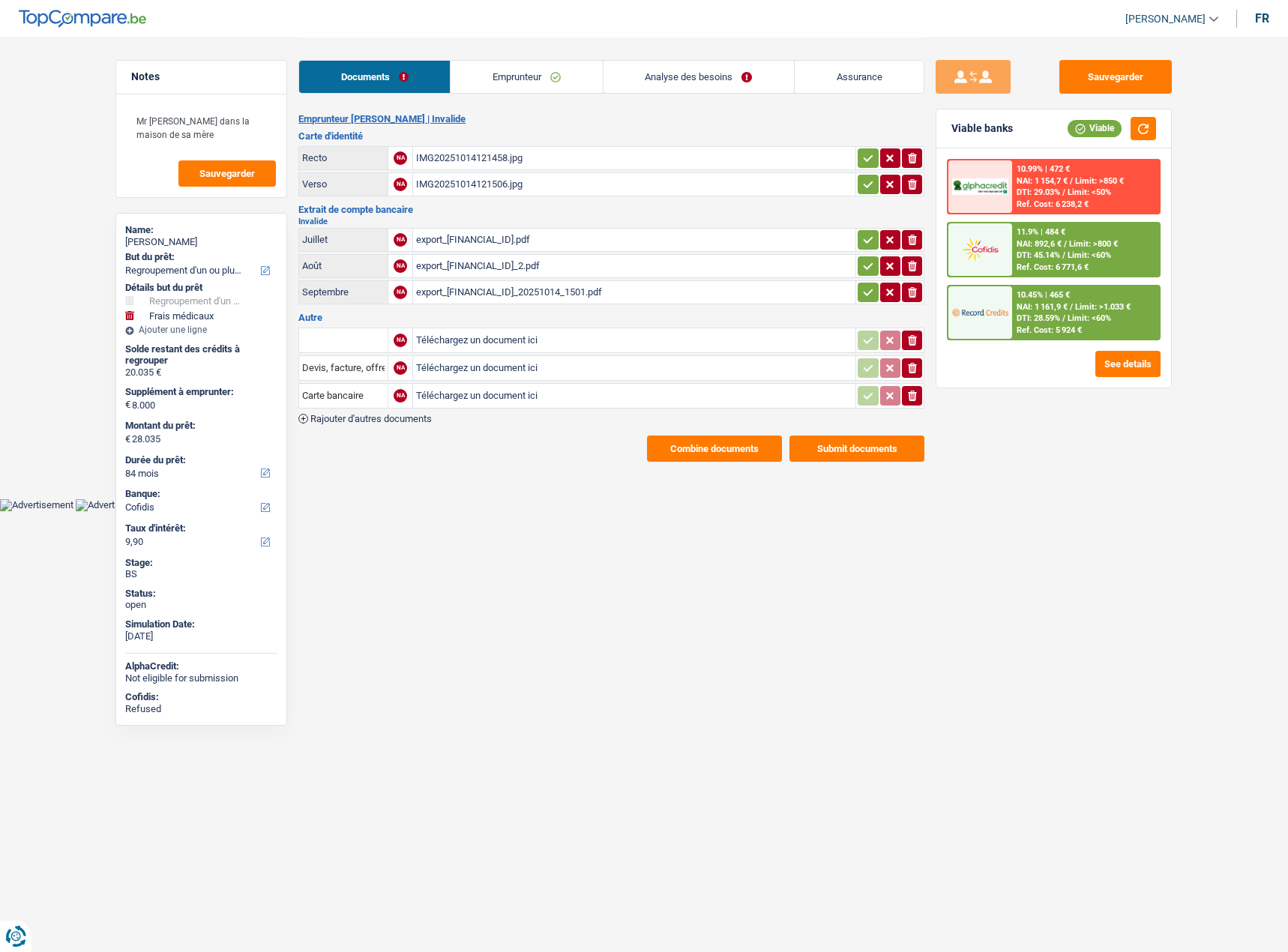
select select "refinancing"
select select "yes"
select select "medical"
select select "false"
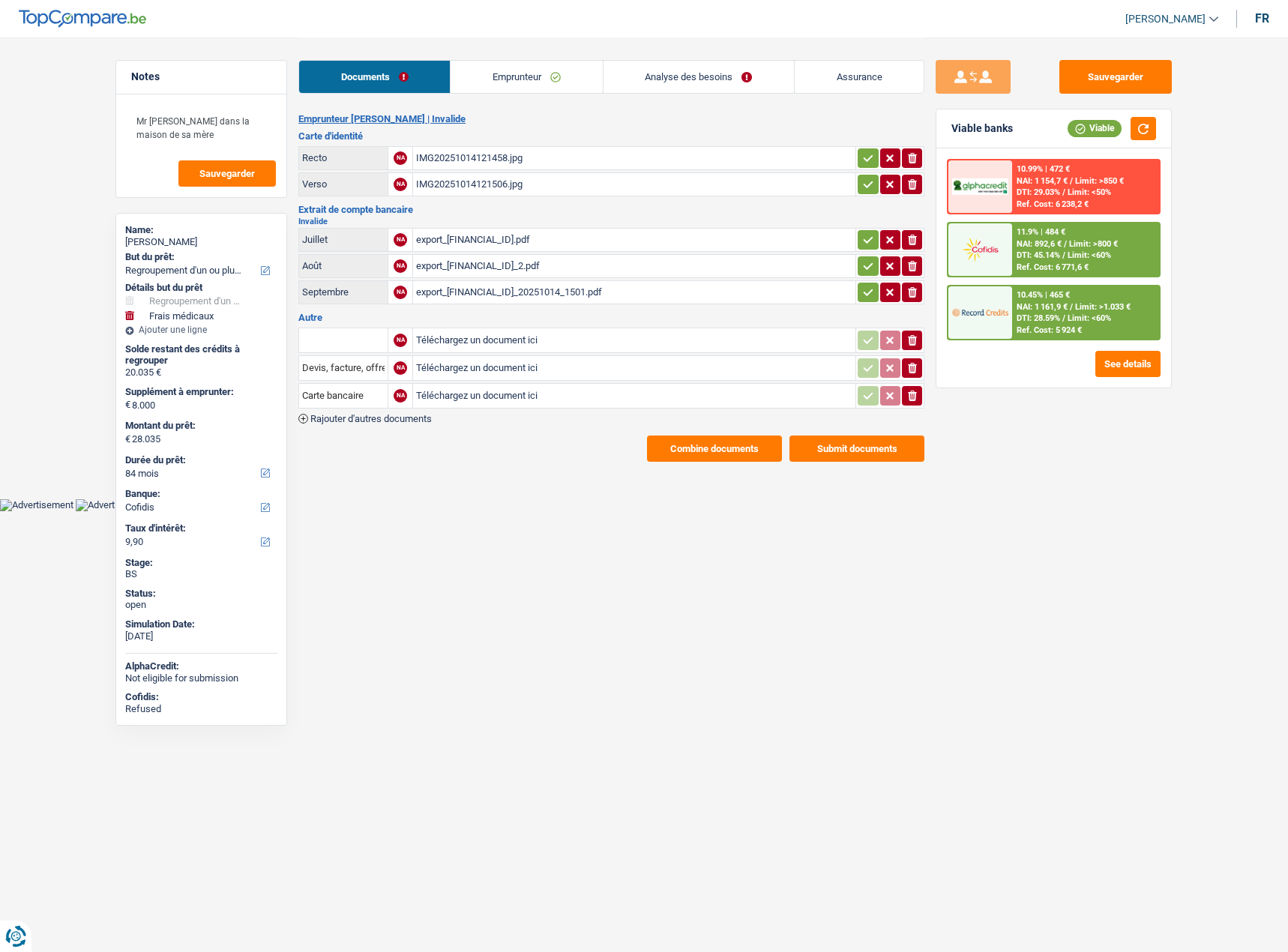
select select "84"
click at [754, 68] on link "Analyse des besoins" at bounding box center [698, 77] width 190 height 32
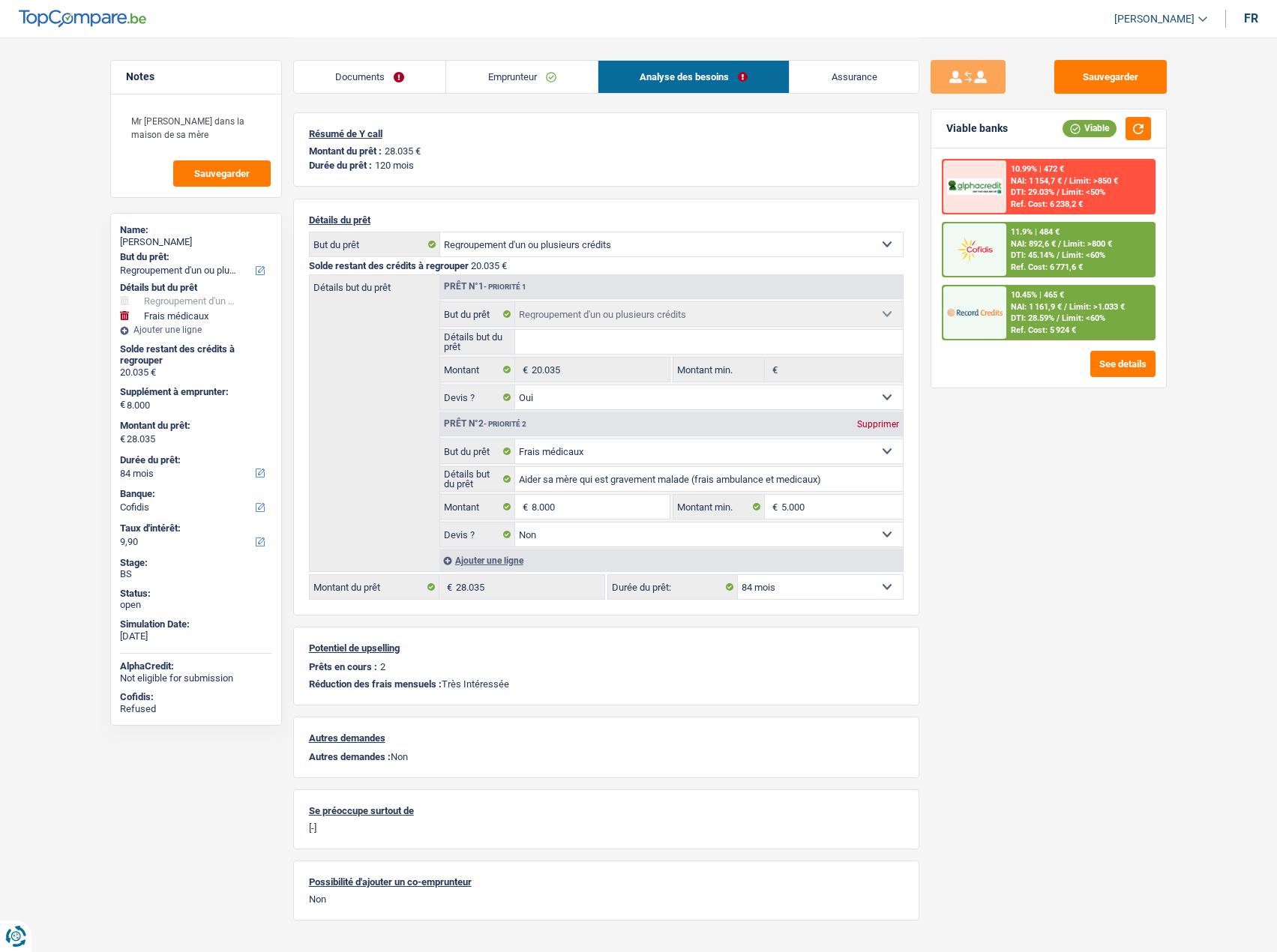
click at [382, 74] on link "Documents" at bounding box center [370, 77] width 152 height 32
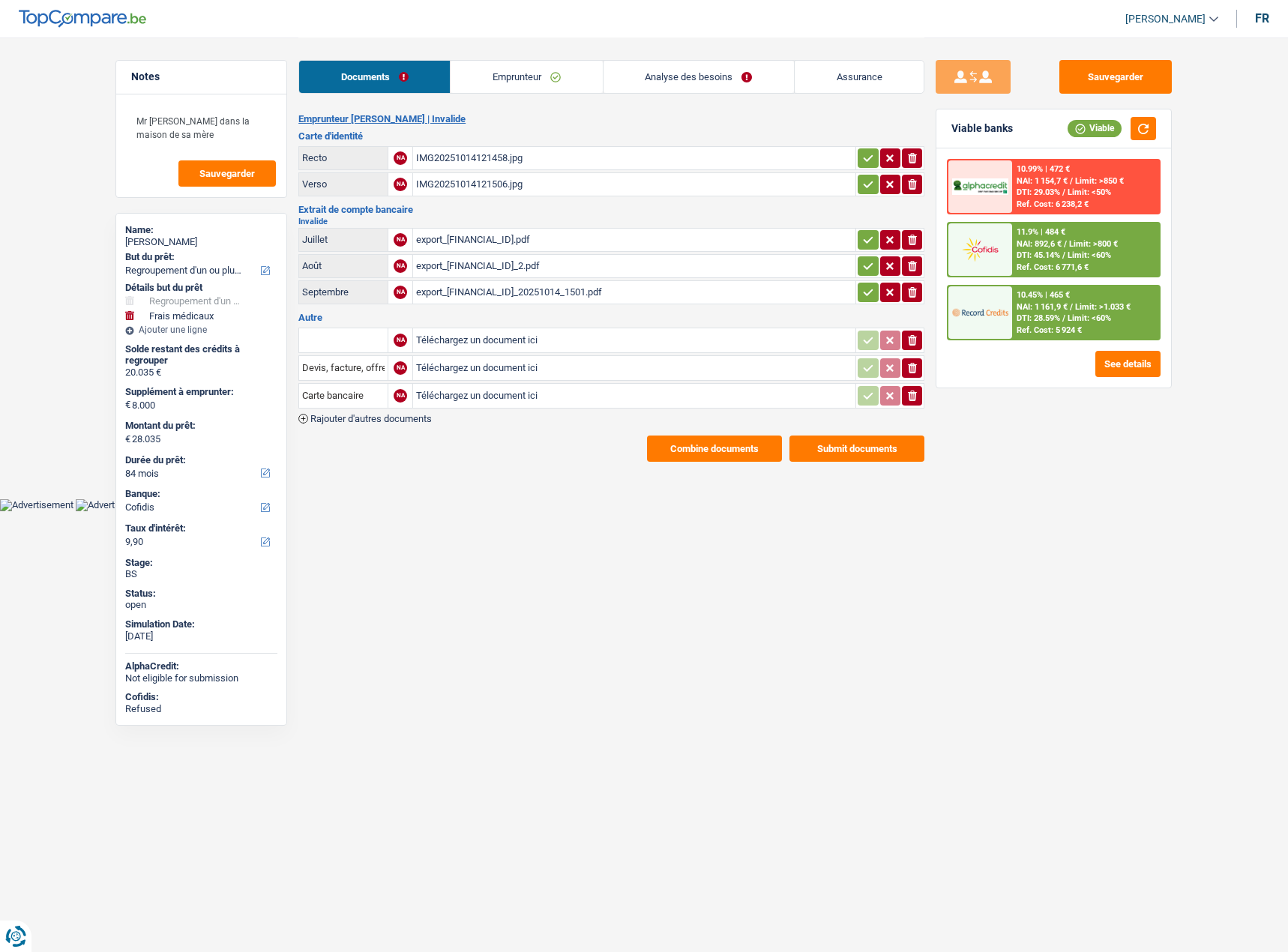
click at [471, 180] on div "IMG20251014121506.jpg" at bounding box center [634, 184] width 437 height 23
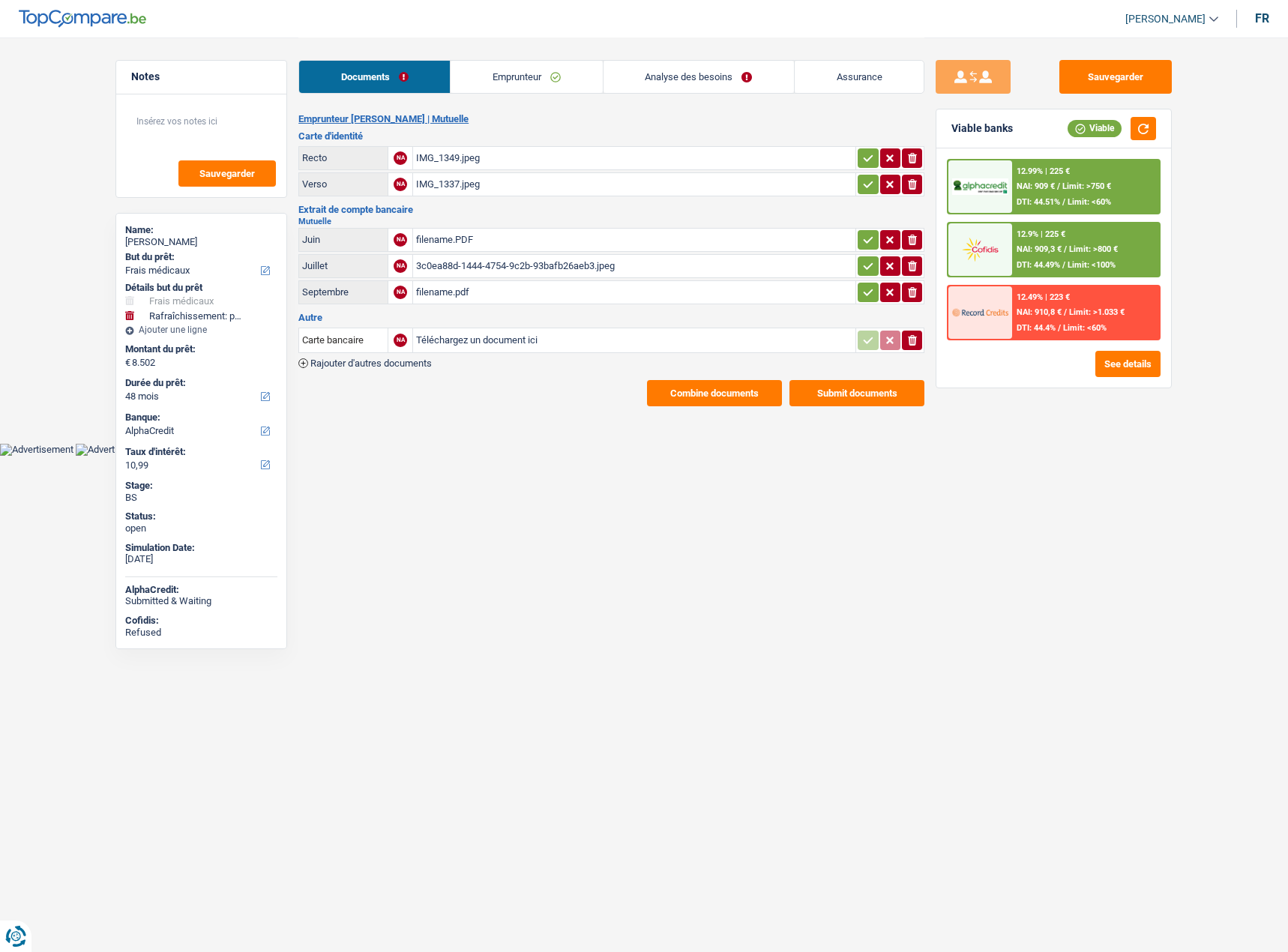
select select "medical"
select select "houseOrGarden"
select select "48"
select select "alphacredit"
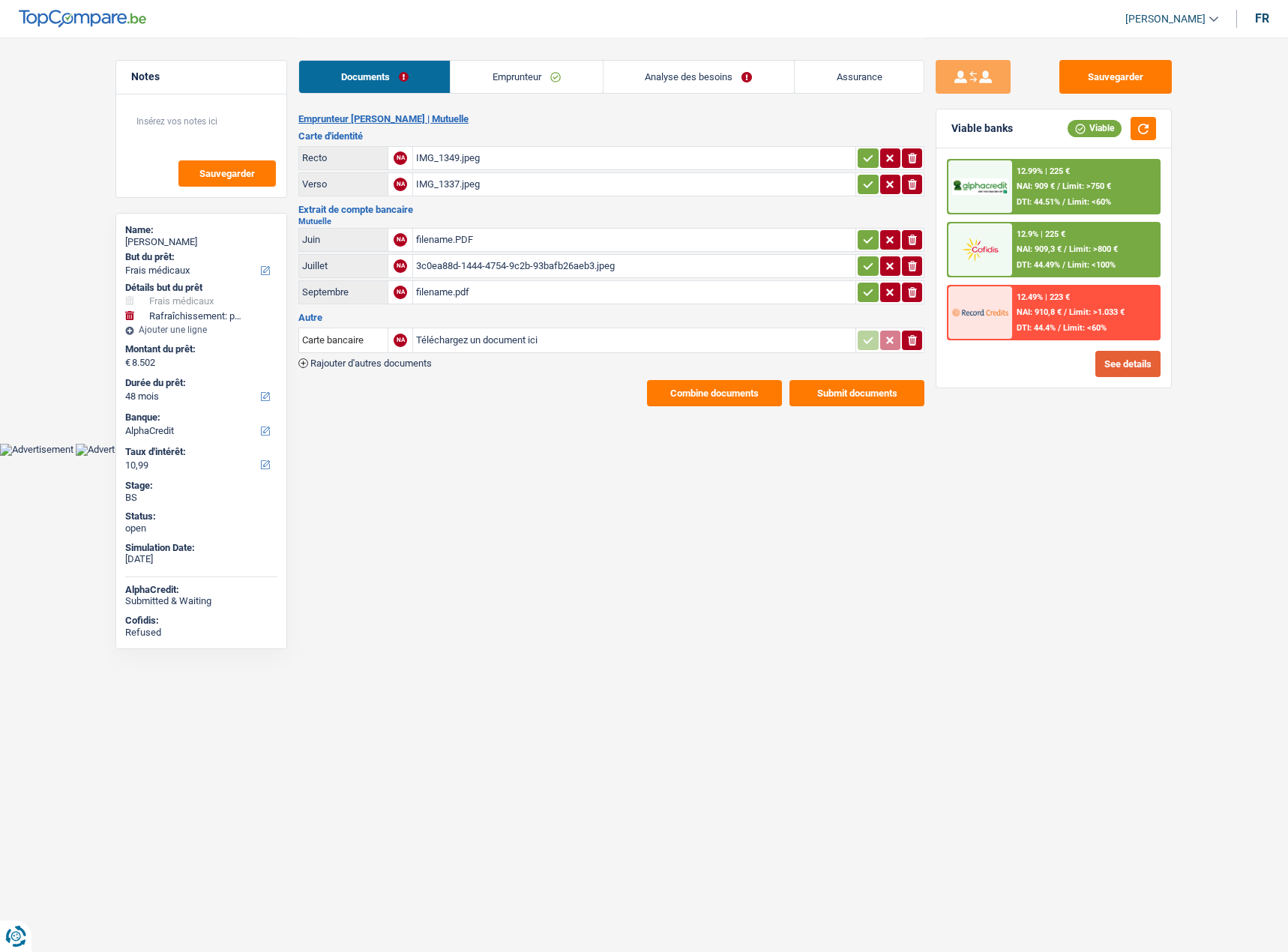
click at [1117, 354] on button "See details" at bounding box center [1127, 364] width 65 height 26
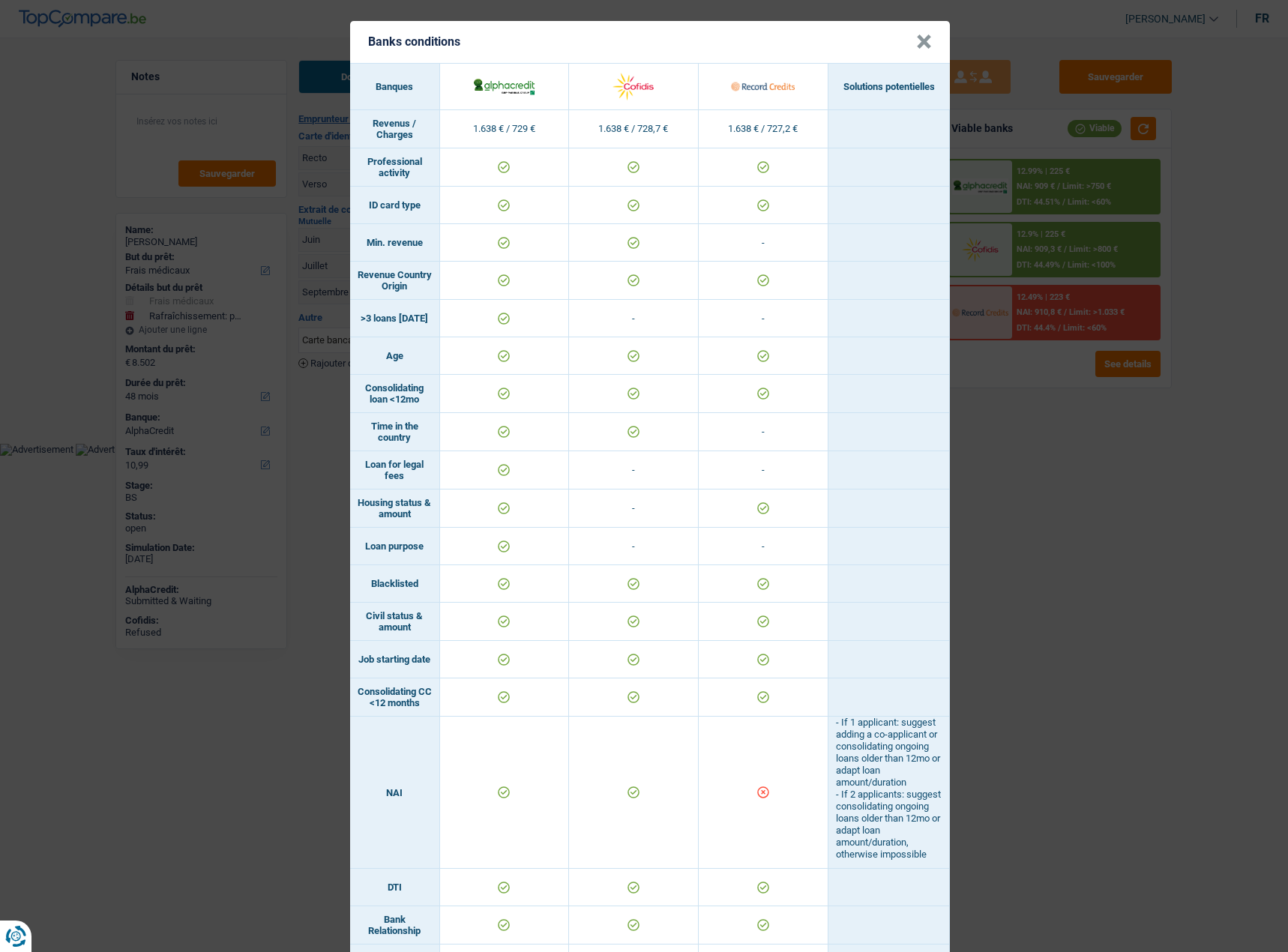
click at [1133, 450] on div "Banks conditions × Banques Solutions potentielles Revenus / Charges 1.638 € / 7…" at bounding box center [644, 476] width 1288 height 952
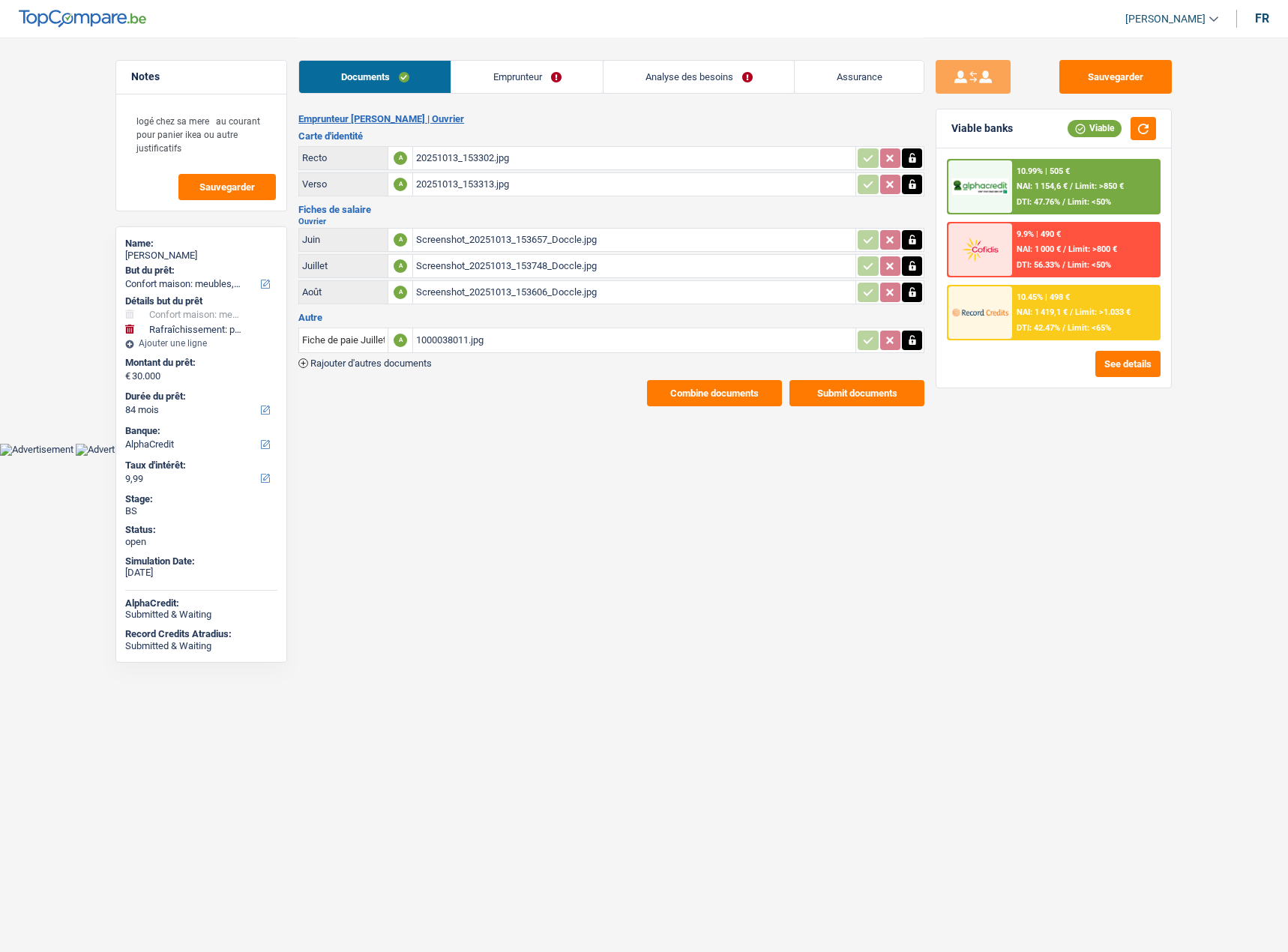
select select "household"
select select "houseOrGarden"
select select "84"
select select "alphacredit"
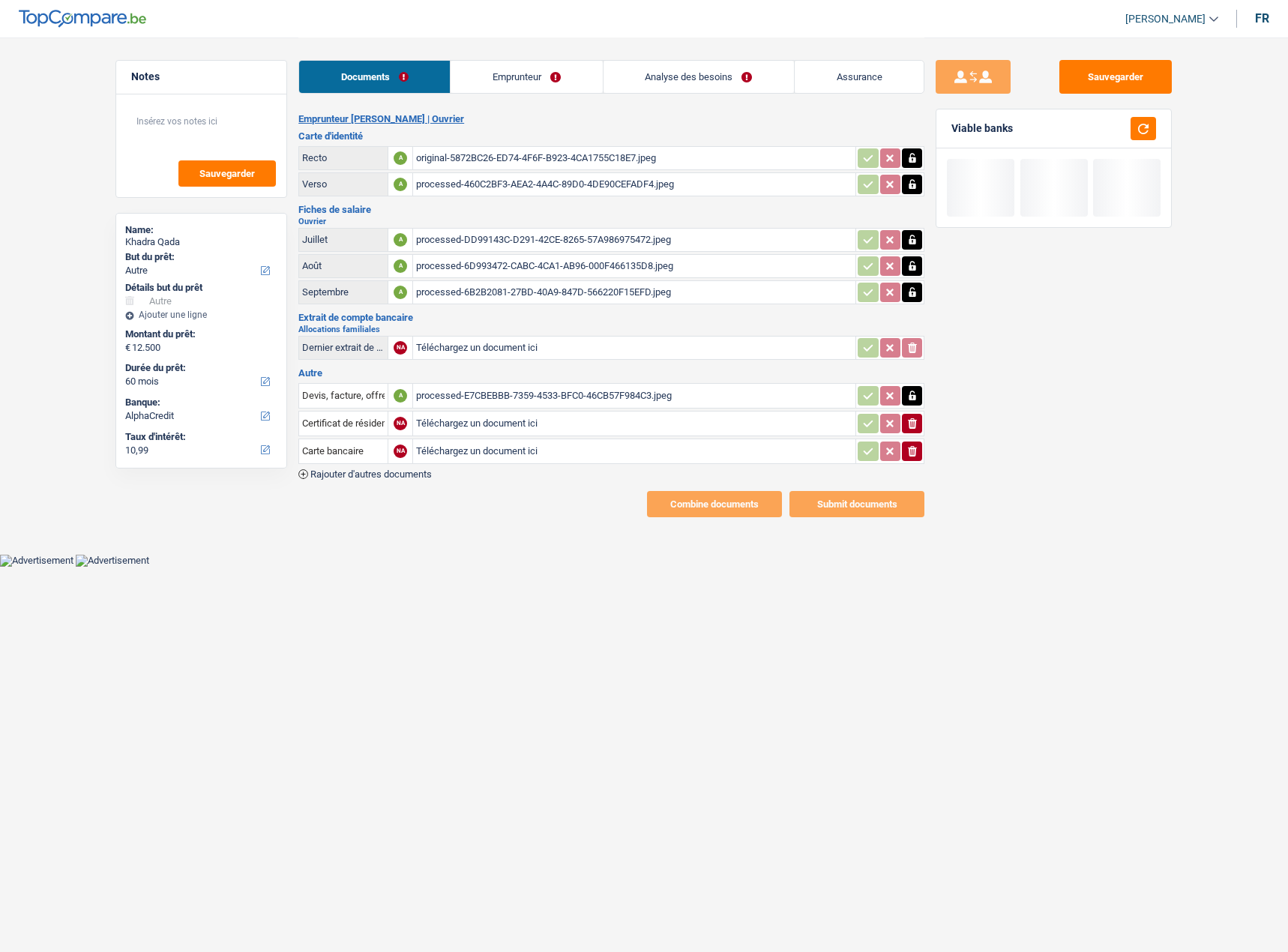
select select "other"
select select "60"
select select "alphacredit"
select select "other"
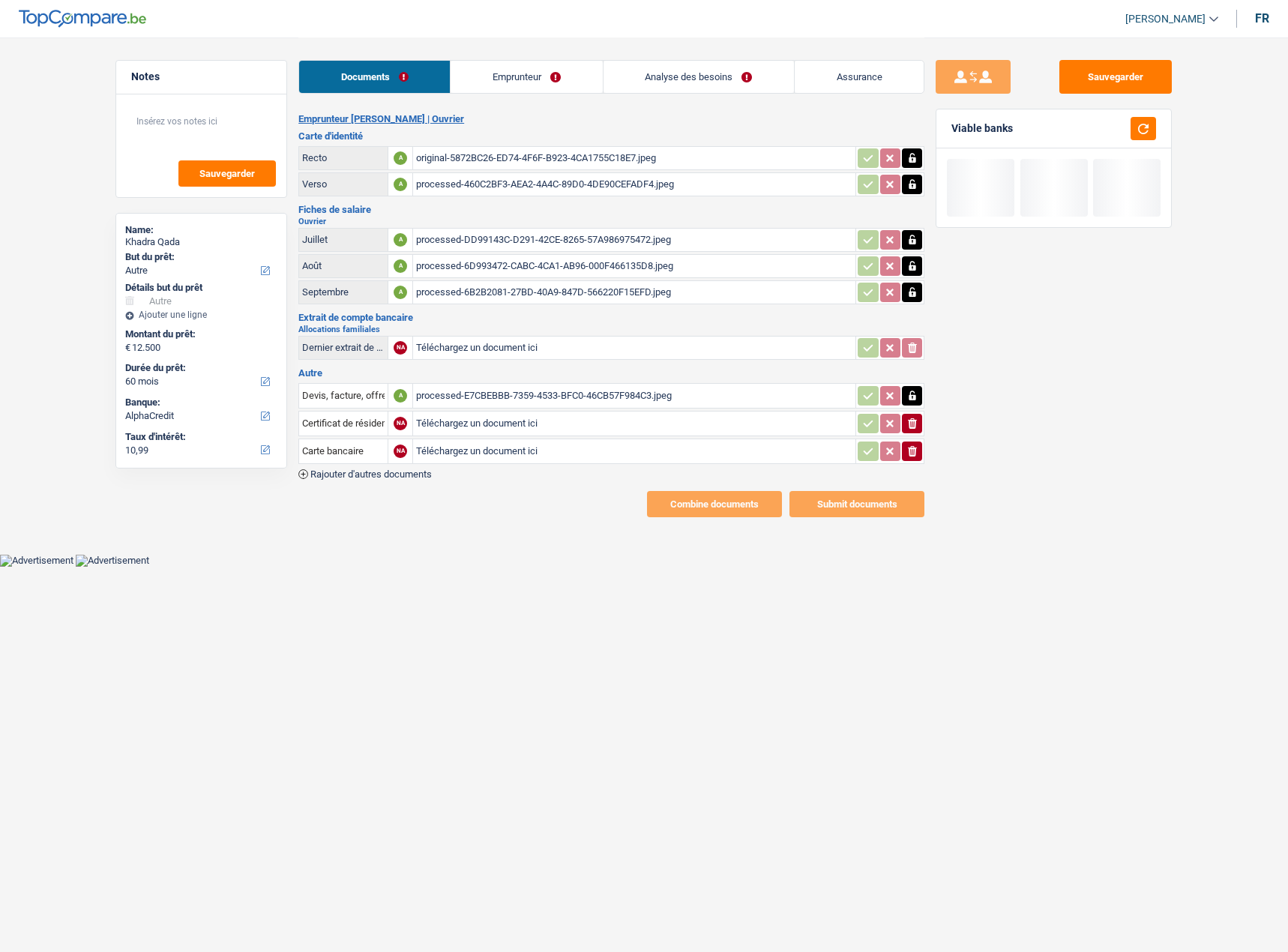
select select "other"
select select "false"
select select "60"
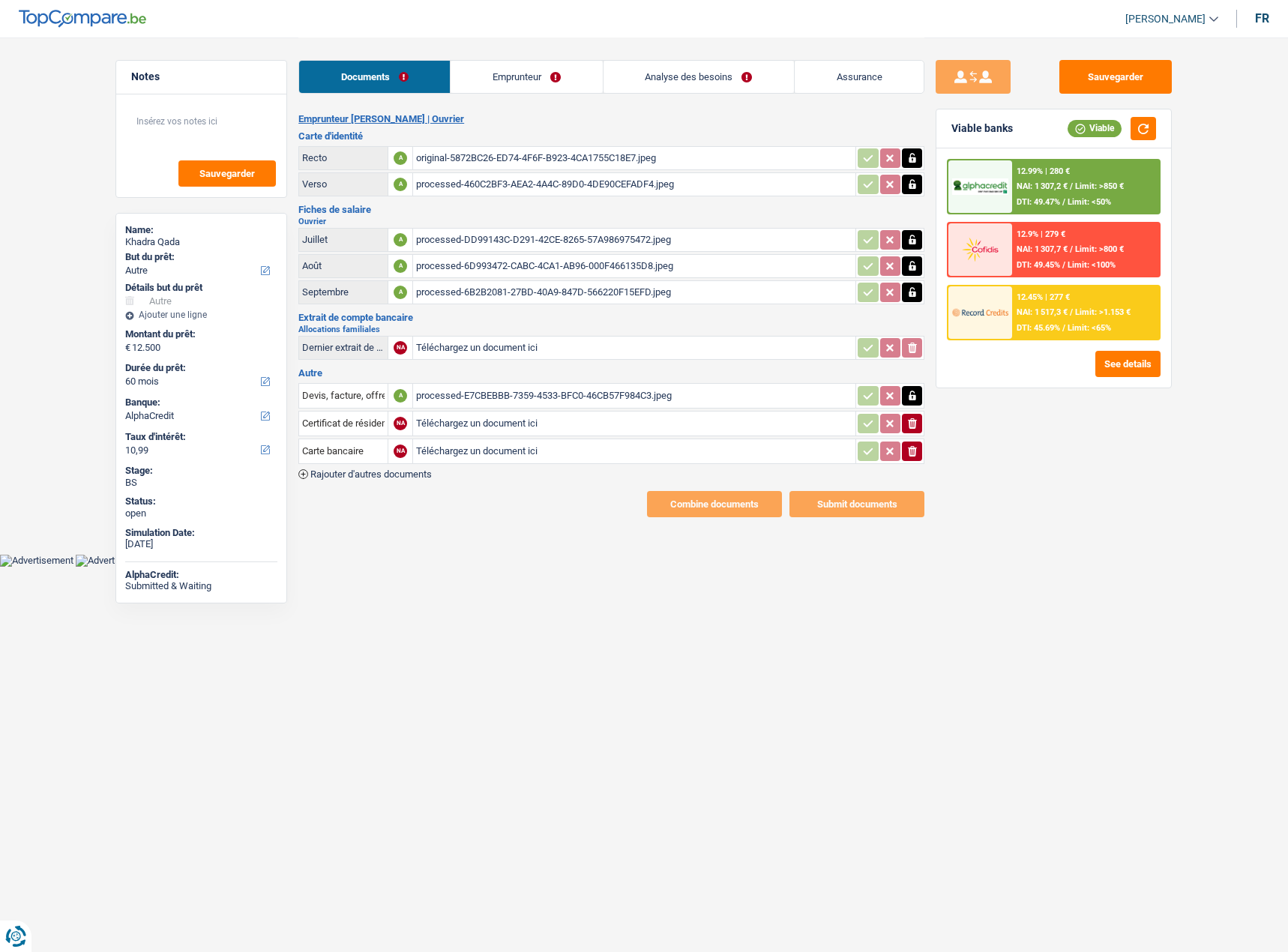
click at [747, 78] on link "Analyse des besoins" at bounding box center [698, 77] width 190 height 32
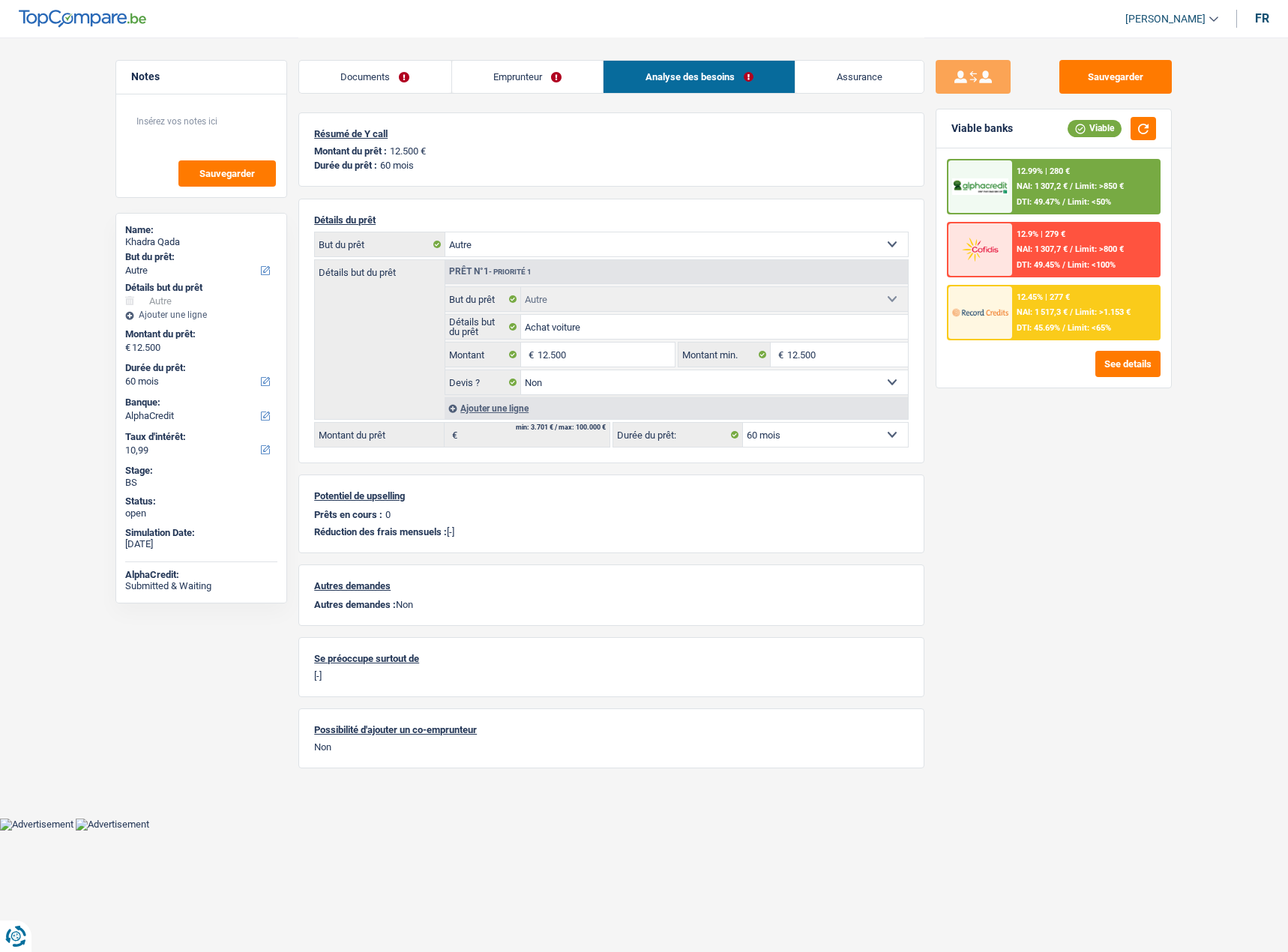
click at [506, 80] on link "Emprunteur" at bounding box center [527, 77] width 151 height 32
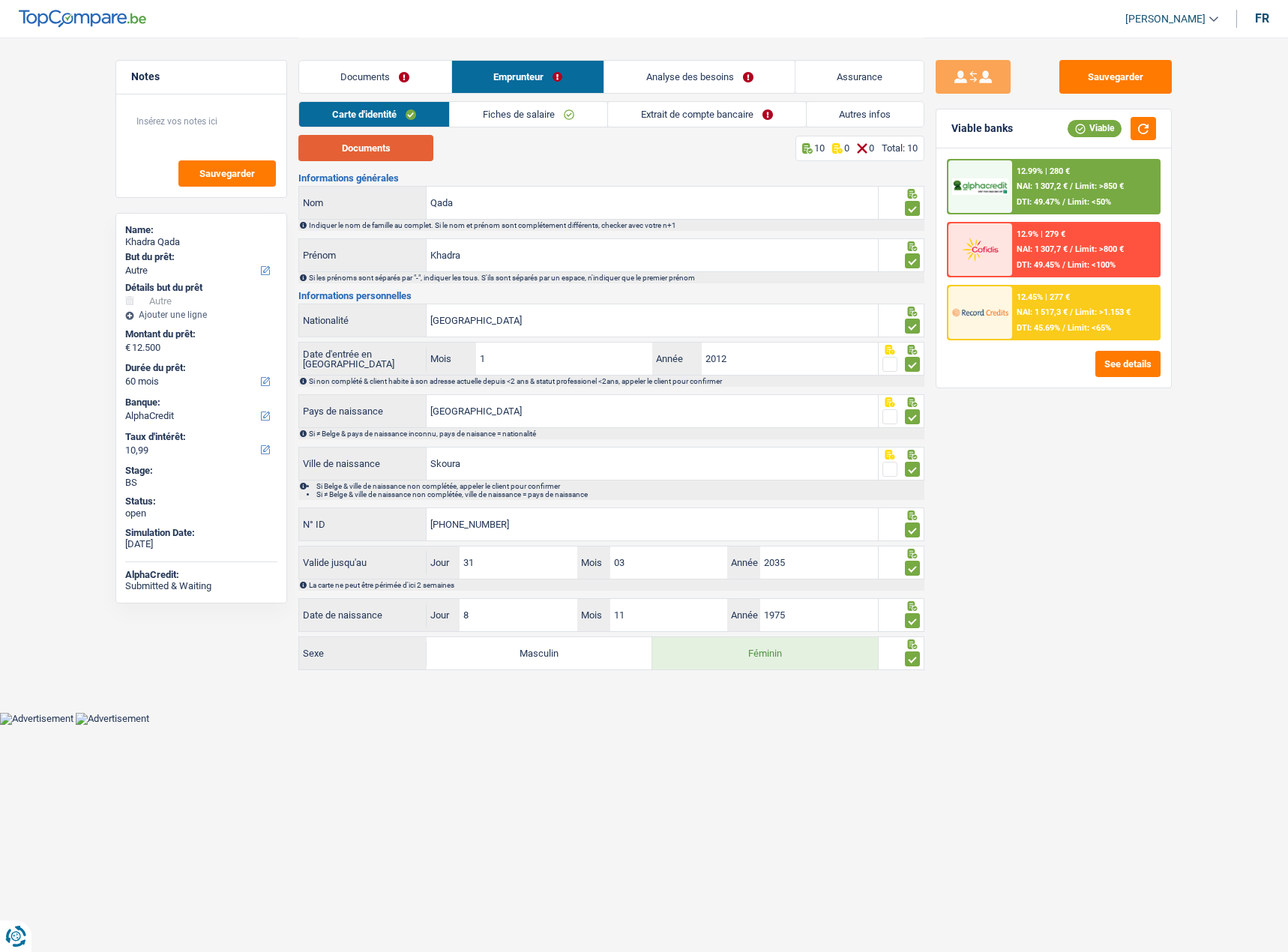
click at [416, 146] on button "Documents" at bounding box center [366, 148] width 135 height 26
click at [564, 116] on link "Fiches de salaire" at bounding box center [528, 114] width 157 height 25
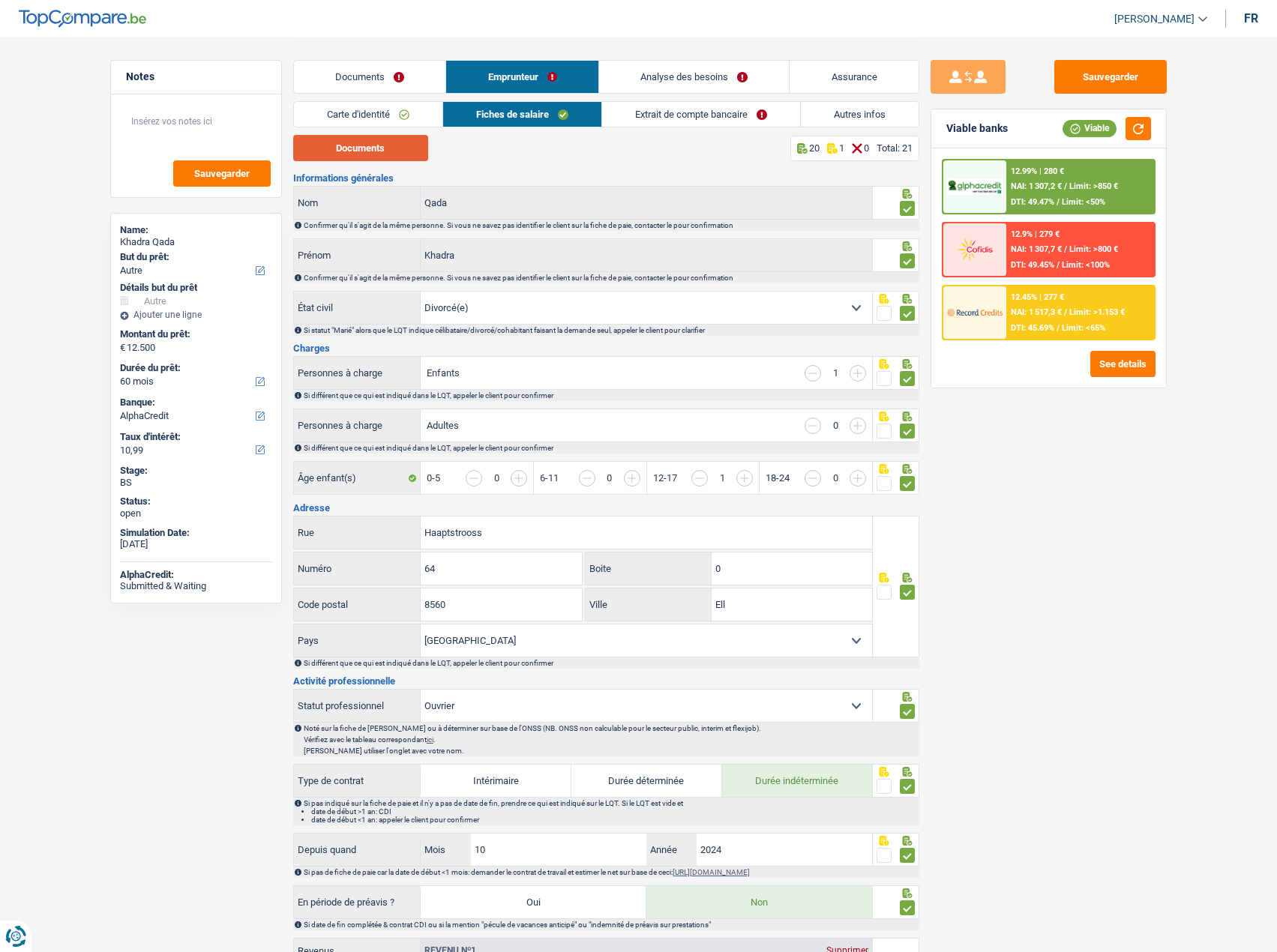
click at [380, 147] on button "Documents" at bounding box center [361, 148] width 135 height 26
drag, startPoint x: 551, startPoint y: 527, endPoint x: 159, endPoint y: 549, distance: 392.6
click at [159, 549] on div "Notes Sauvegarder Name: Khadra Qada But du prêt: Confort maison: meubles, texti…" at bounding box center [639, 905] width 1079 height 1734
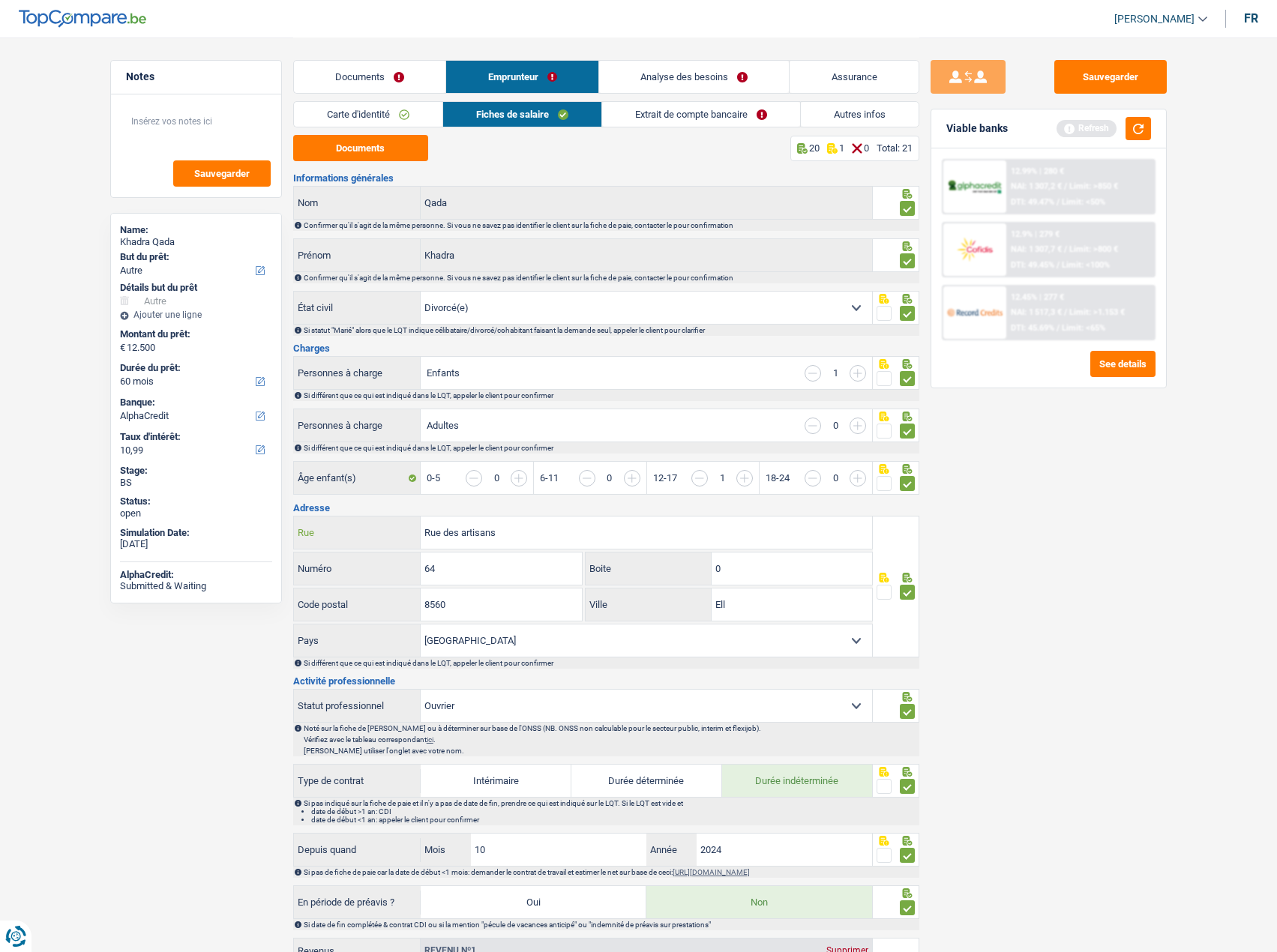
type input "Rue des artisans"
drag, startPoint x: 499, startPoint y: 576, endPoint x: 285, endPoint y: 573, distance: 214.0
click at [285, 573] on div "Notes Sauvegarder Name: Khadra Qada But du prêt: Confort maison: meubles, texti…" at bounding box center [639, 905] width 1079 height 1734
type input "14"
drag, startPoint x: 483, startPoint y: 605, endPoint x: 282, endPoint y: 612, distance: 201.1
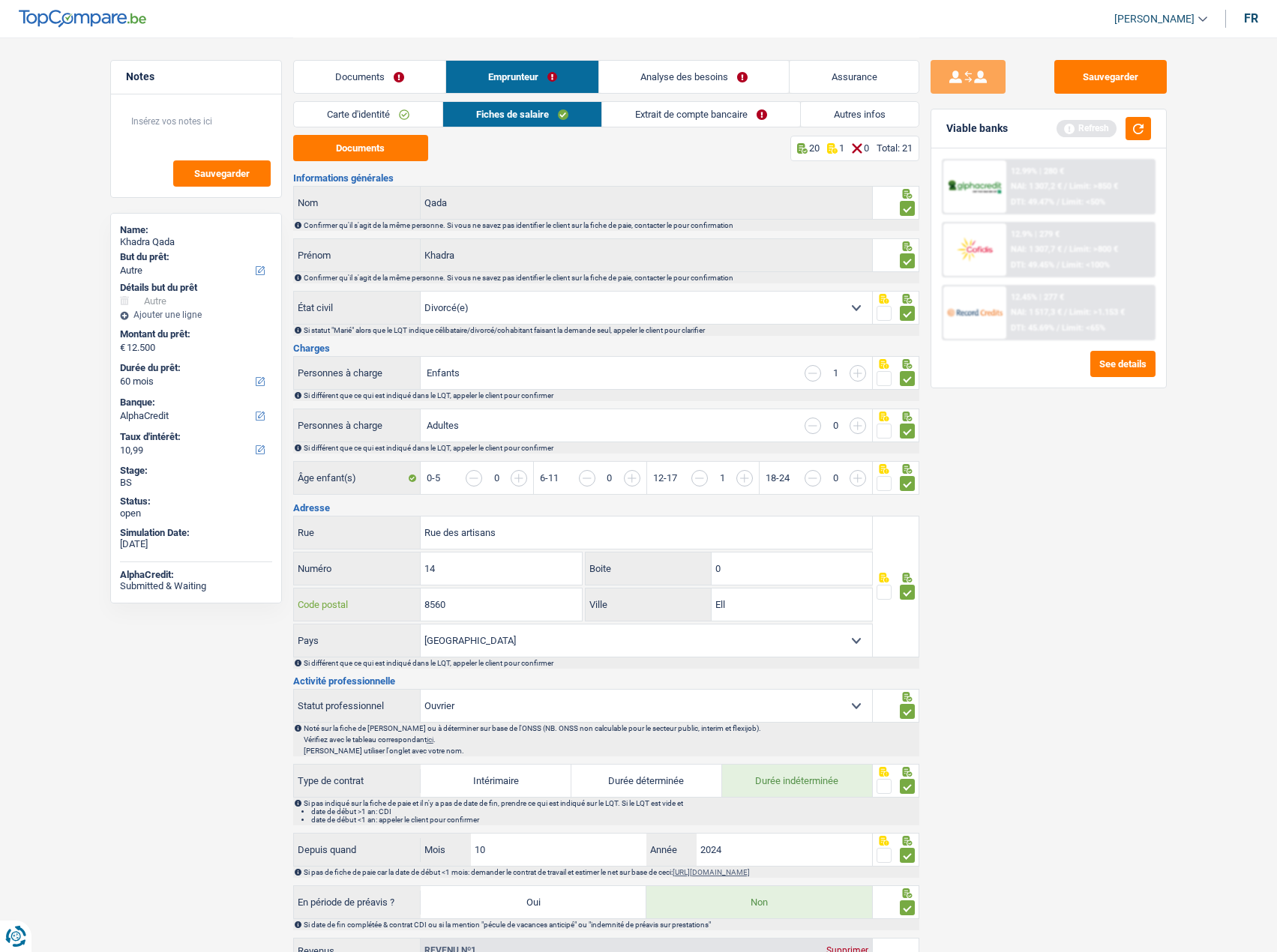
click at [282, 612] on div "Notes Sauvegarder Name: Khadra Qada But du prêt: Confort maison: meubles, texti…" at bounding box center [639, 905] width 1079 height 1734
type input "8805"
drag, startPoint x: 765, startPoint y: 601, endPoint x: 610, endPoint y: 599, distance: 155.0
click at [610, 599] on div "Ell Ville" at bounding box center [728, 604] width 286 height 32
type input "Rambrouch"
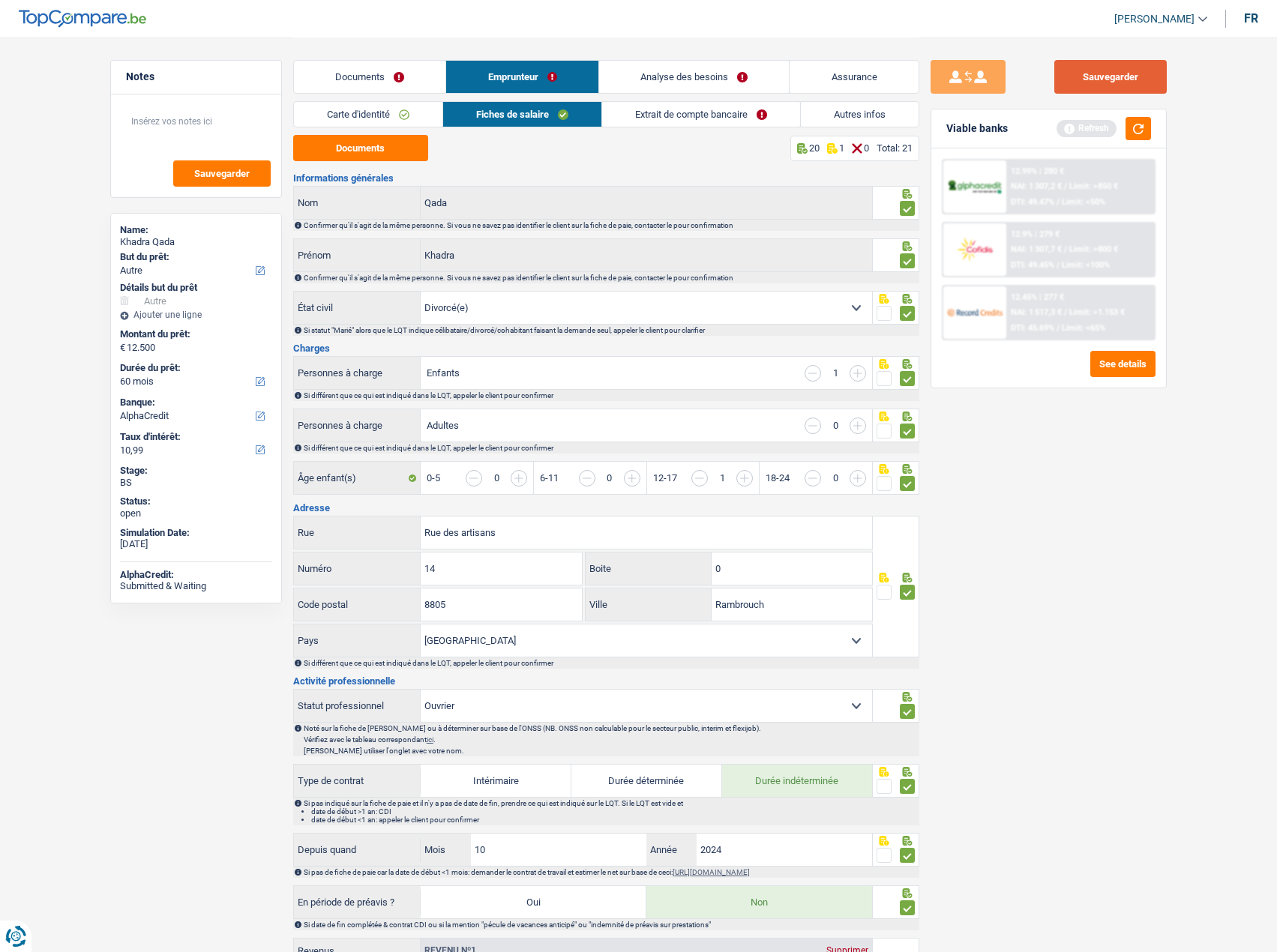
click at [1155, 72] on button "Sauvegarder" at bounding box center [1110, 77] width 113 height 34
click at [722, 72] on link "Analyse des besoins" at bounding box center [694, 77] width 190 height 32
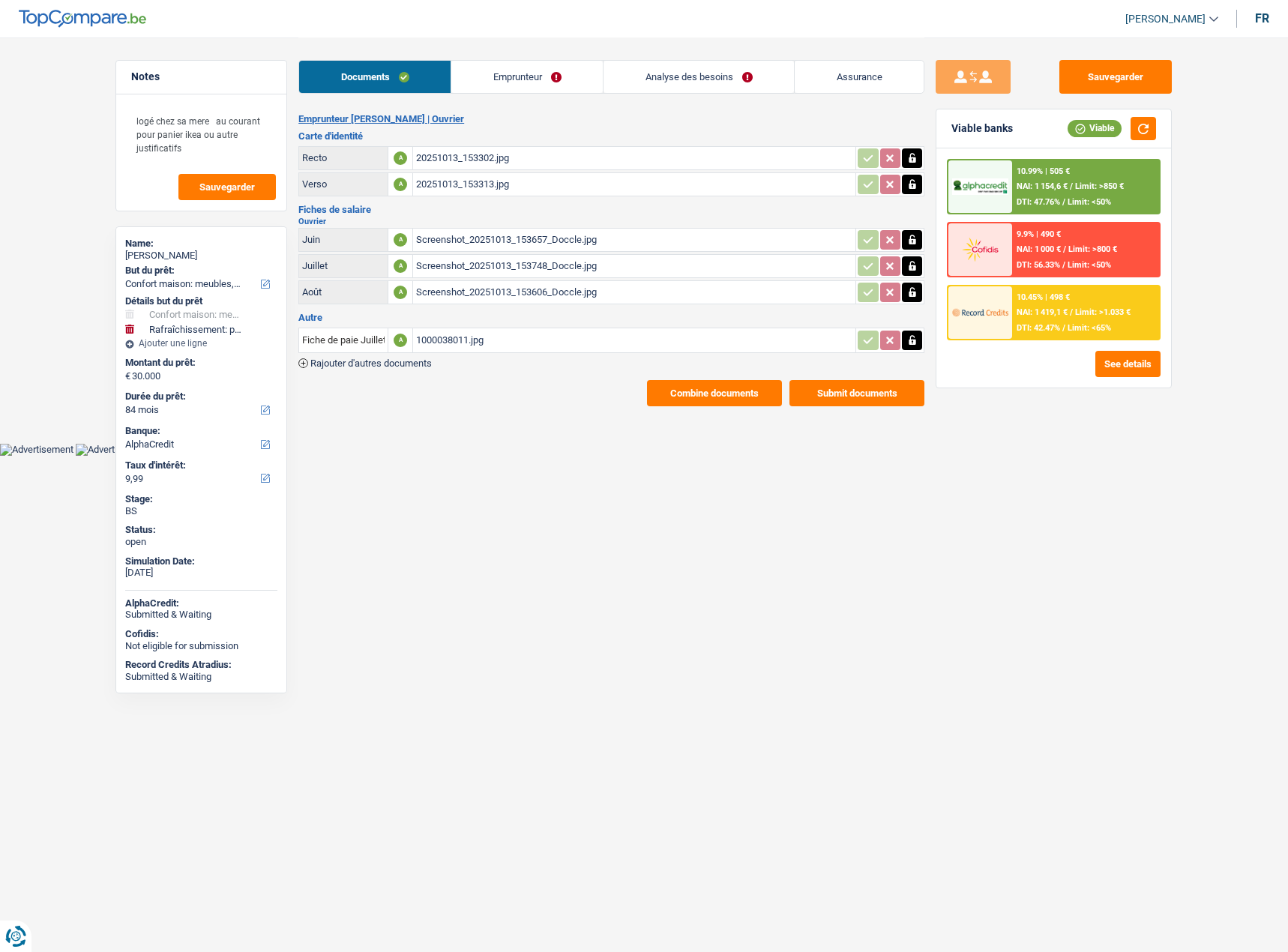
select select "household"
select select "houseOrGarden"
select select "84"
select select "alphacredit"
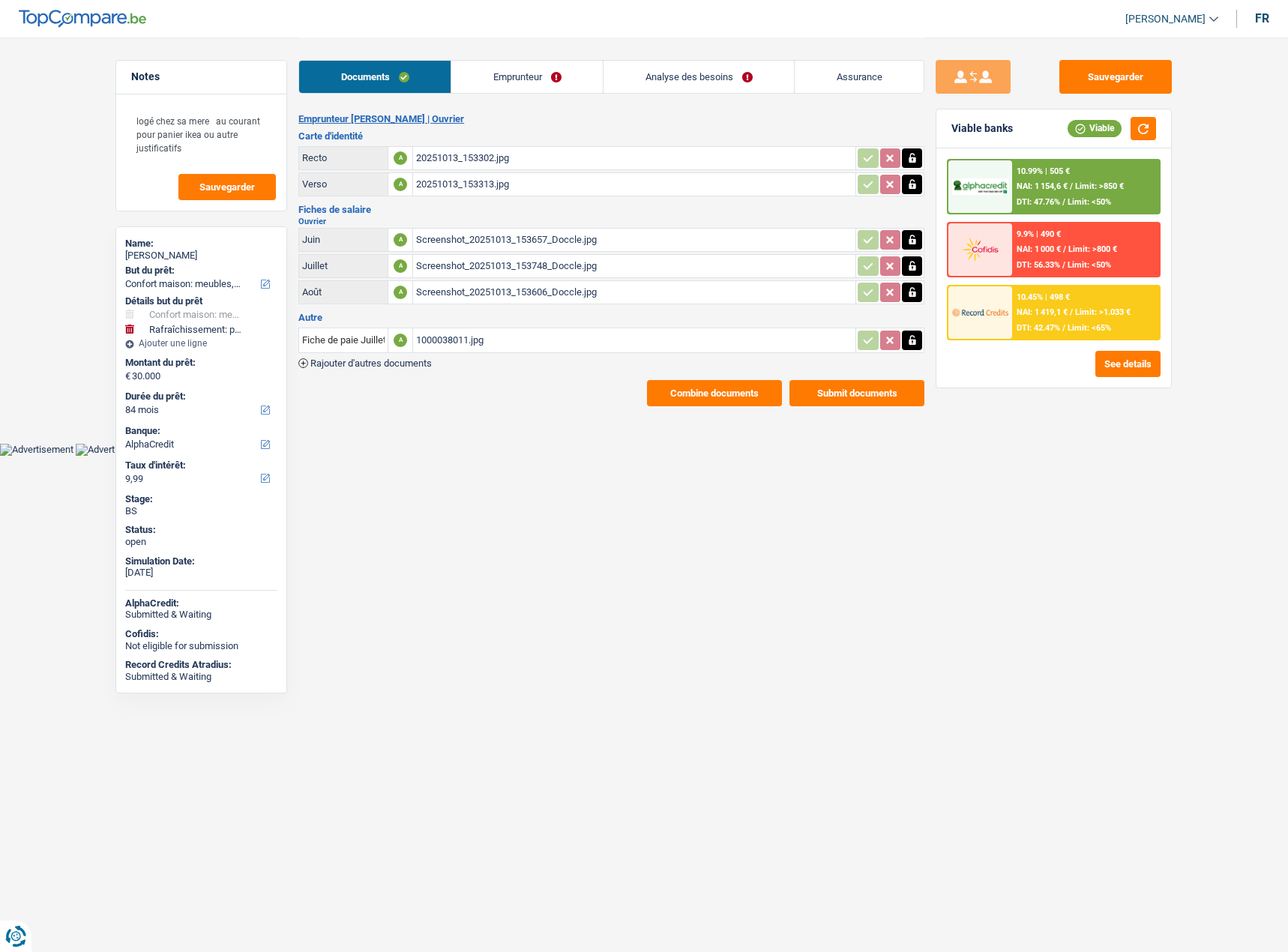
select select "household"
select select "false"
select select "houseOrGarden"
select select "false"
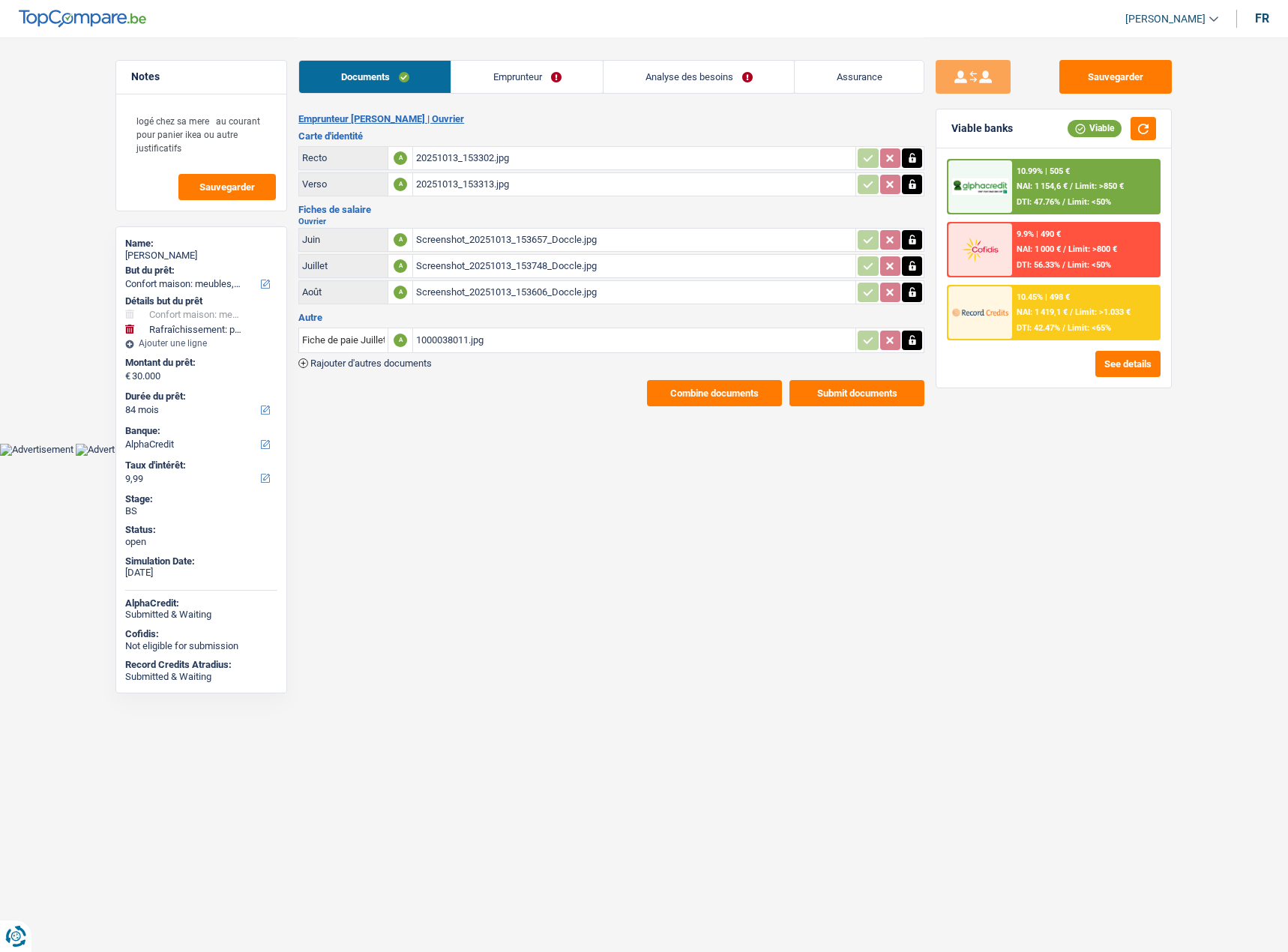
select select "84"
click at [748, 74] on link "Analyse des besoins" at bounding box center [698, 77] width 190 height 32
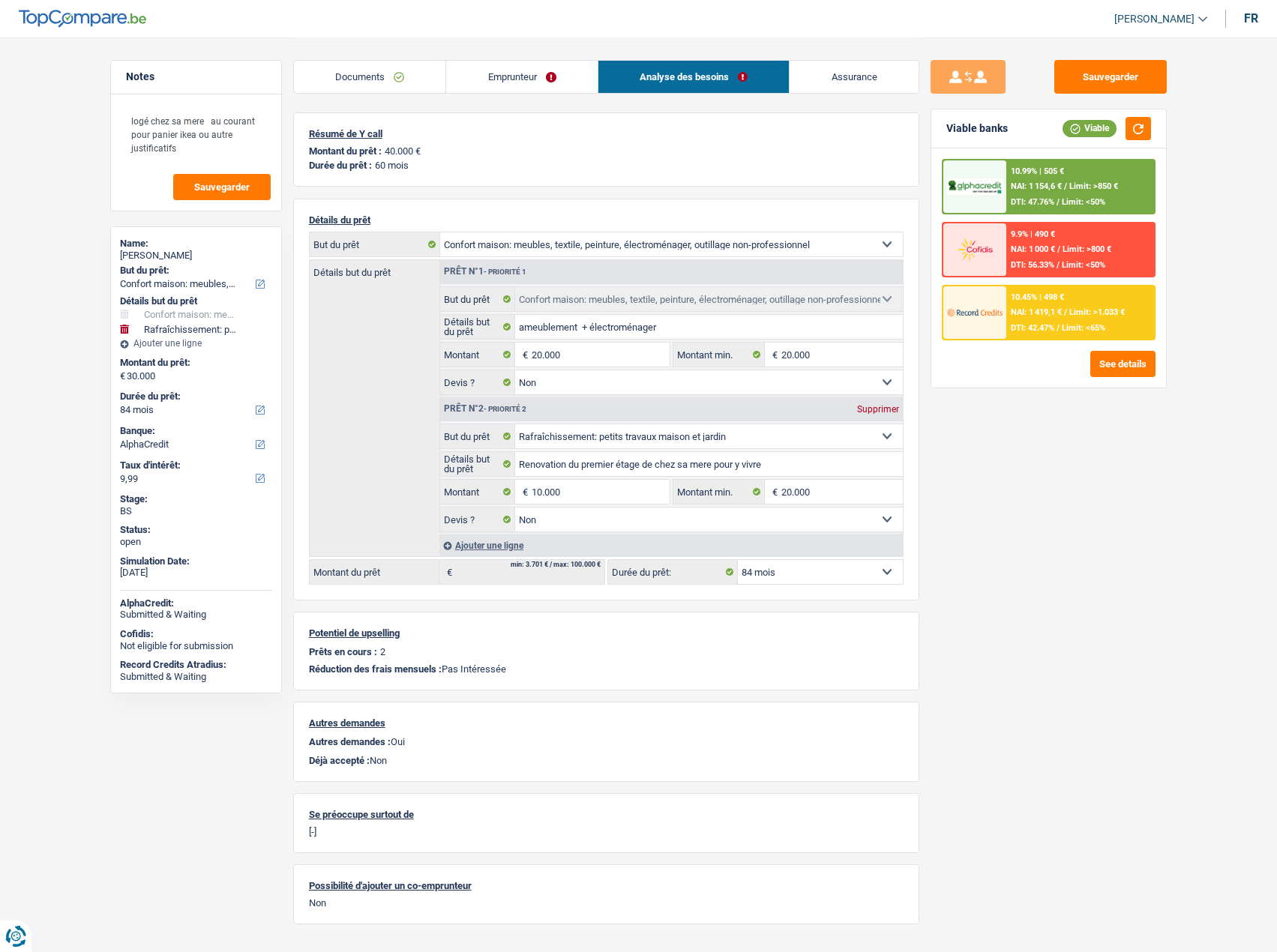
click at [552, 82] on link "Emprunteur" at bounding box center [521, 77] width 151 height 32
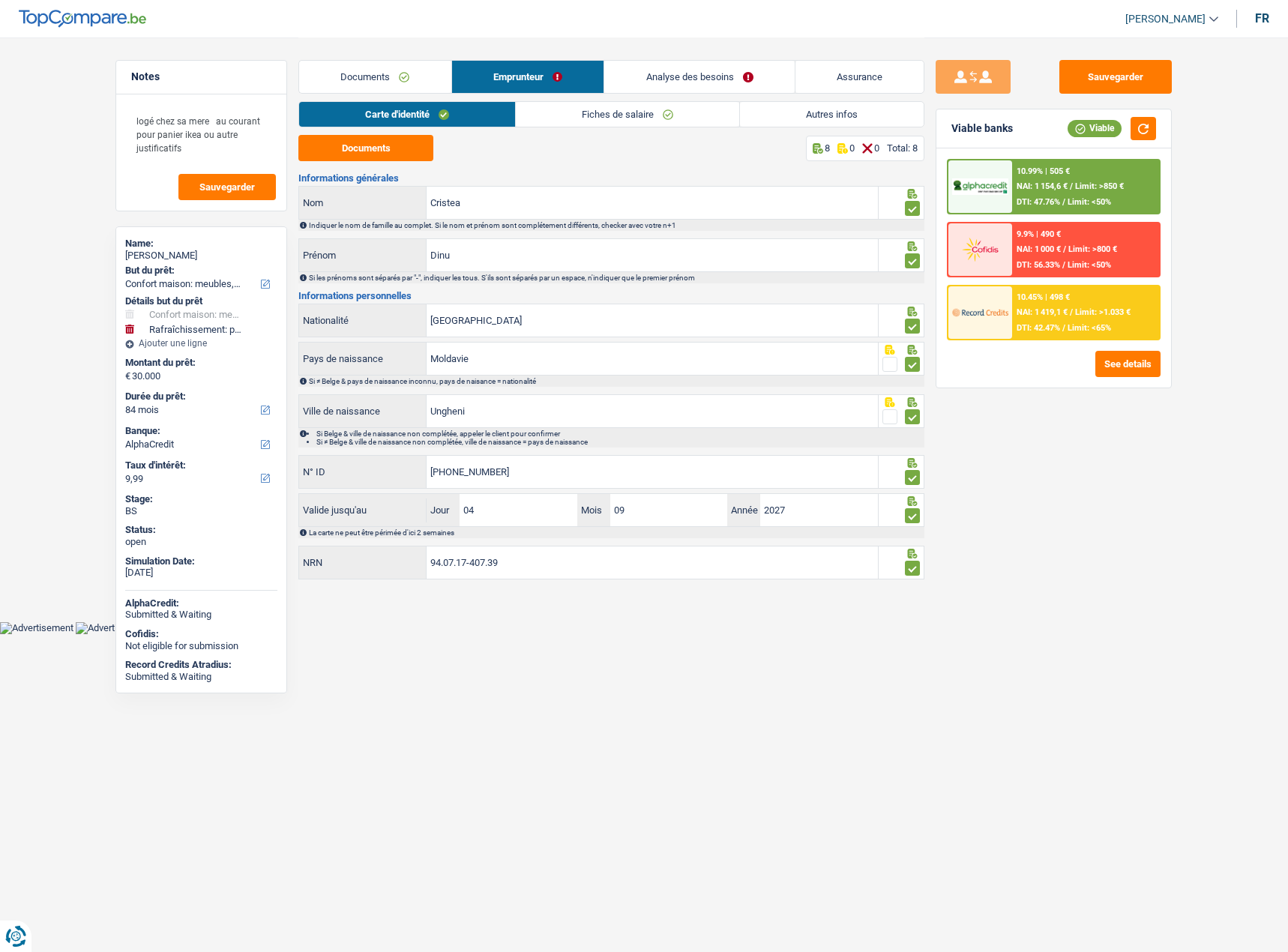
click at [616, 115] on link "Fiches de salaire" at bounding box center [627, 114] width 223 height 25
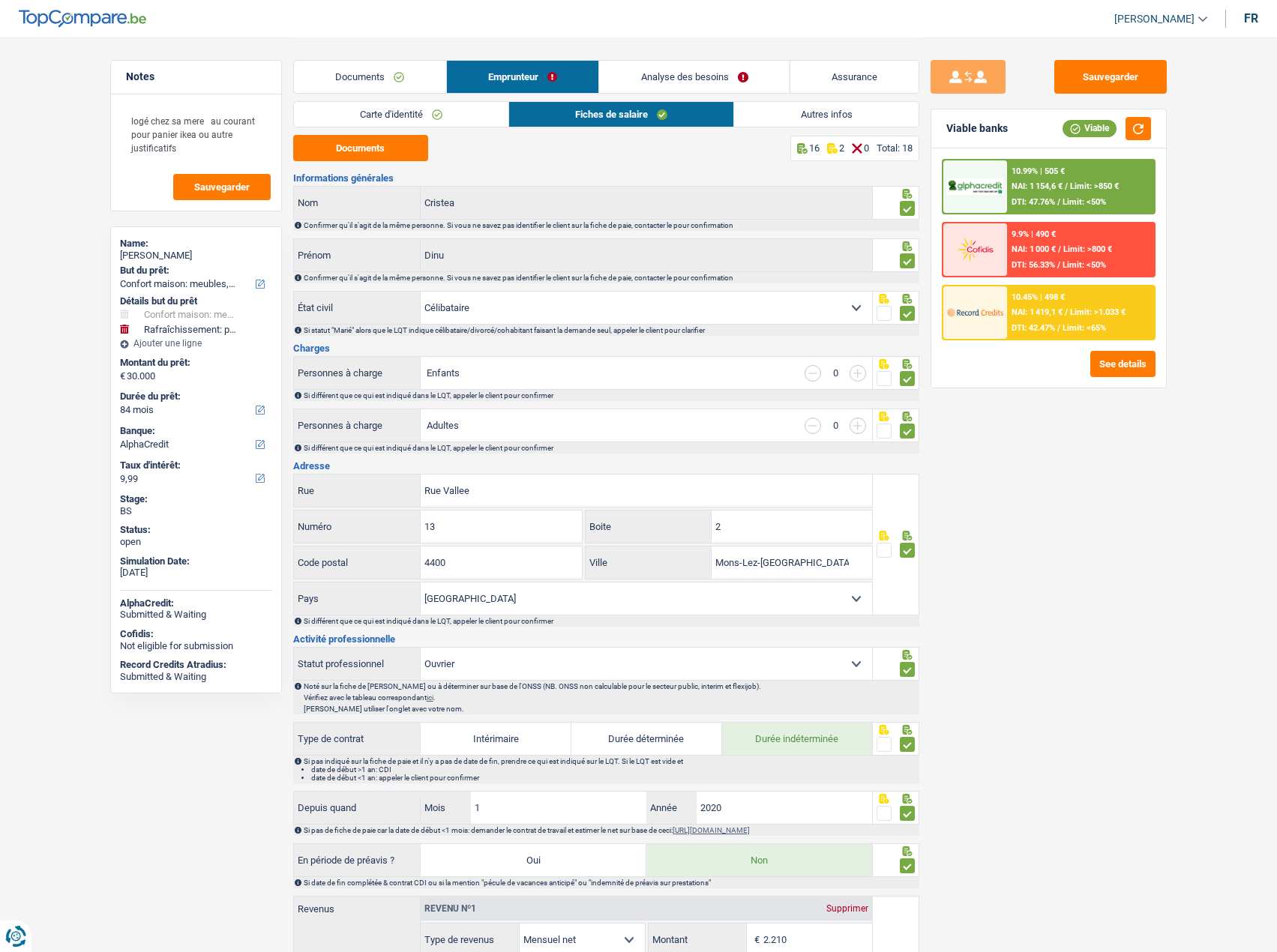
scroll to position [75, 0]
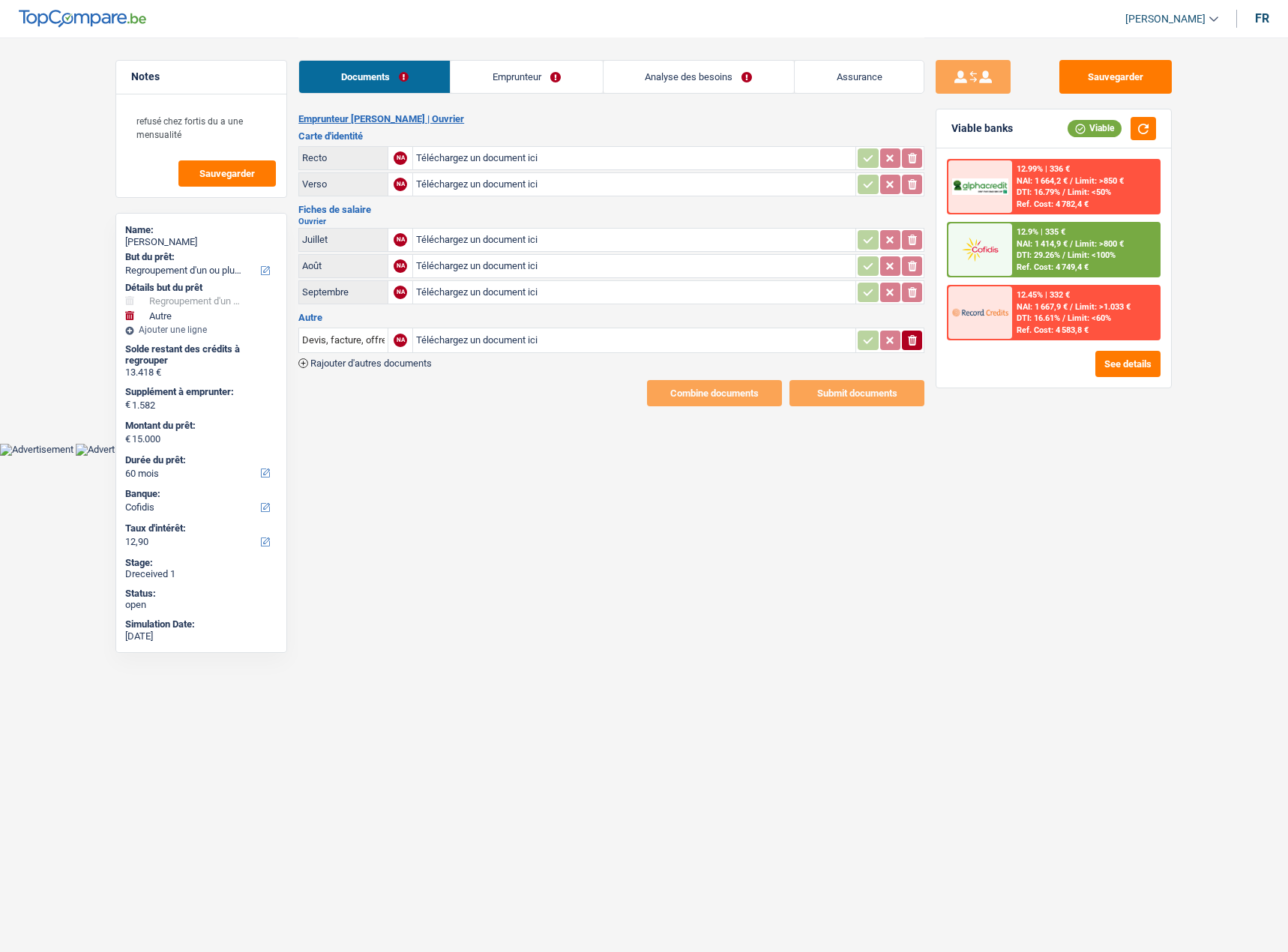
select select "refinancing"
select select "other"
select select "60"
select select "cofidis"
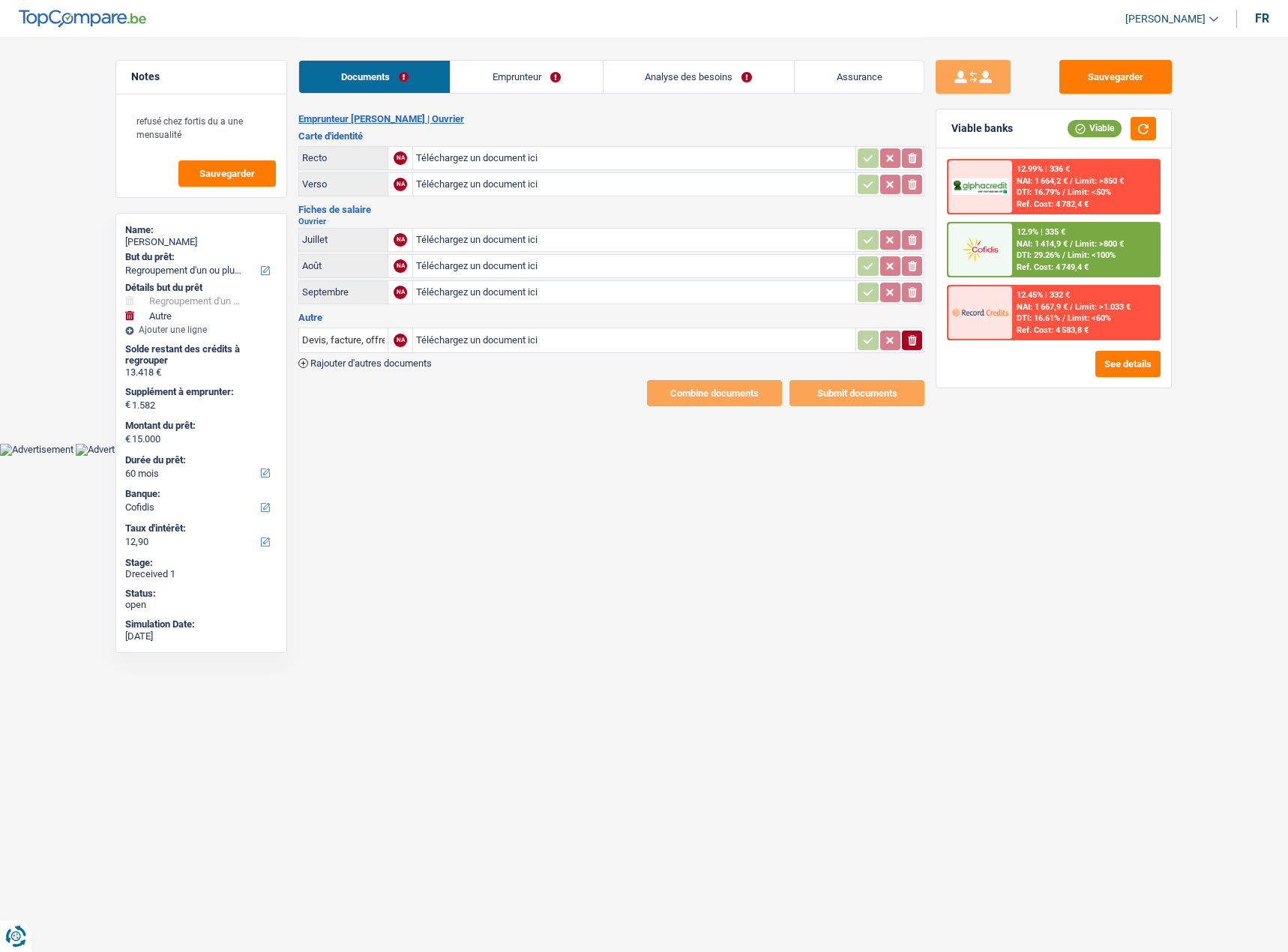
type input "C:\fakepath\image0.jpeg"
type input "C:\fakepath\image2.jpeg"
click at [1114, 75] on button "Sauvegarder" at bounding box center [1115, 77] width 113 height 34
click at [1032, 616] on div "Sauvegarder Viable banks Viable 12.99% | 336 € NAI: 1 664,2 € / Limit: >850 € D…" at bounding box center [1054, 494] width 259 height 868
click at [759, 455] on html "Vous avez le contrôle de vos données Nous utilisons des cookies, tout comme nos…" at bounding box center [644, 228] width 1288 height 455
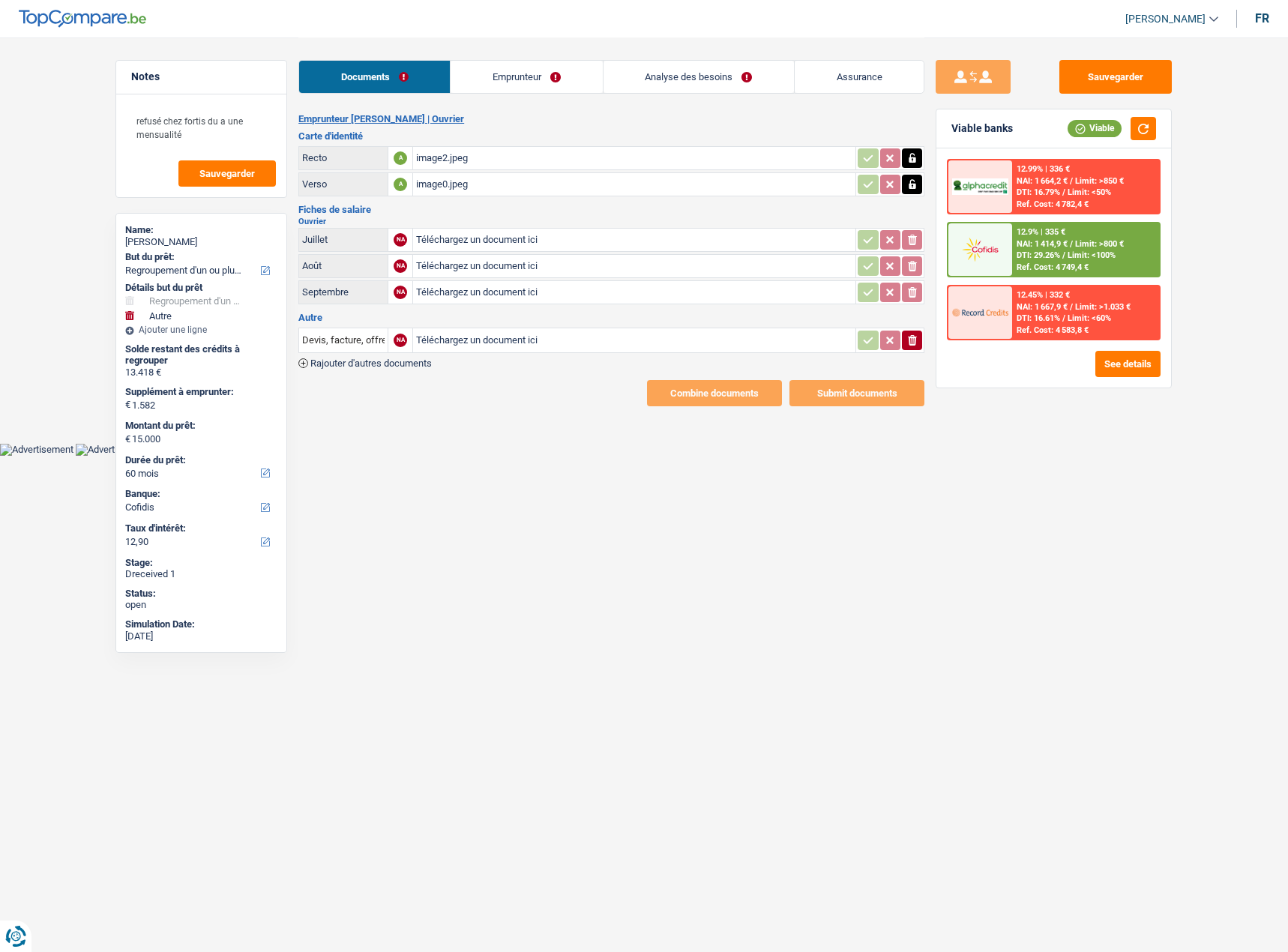
type input "C:\fakepath\image1.jpeg"
type input "C:\fakepath\image4.jpeg"
type input "C:\fakepath\image3.jpeg"
click at [906, 333] on icon "ionicons-v5-e" at bounding box center [912, 340] width 12 height 15
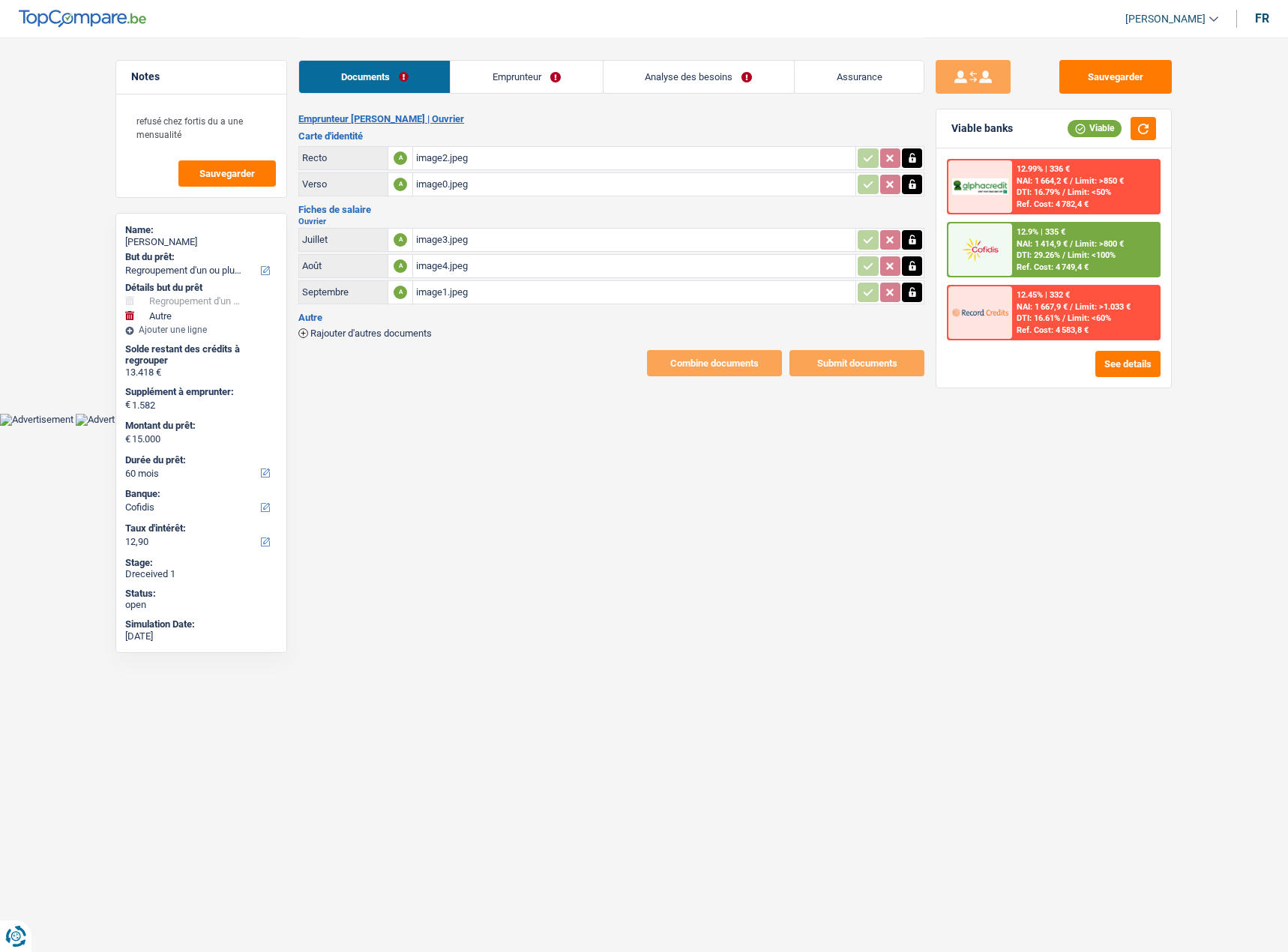
click at [540, 75] on link "Emprunteur" at bounding box center [525, 77] width 151 height 32
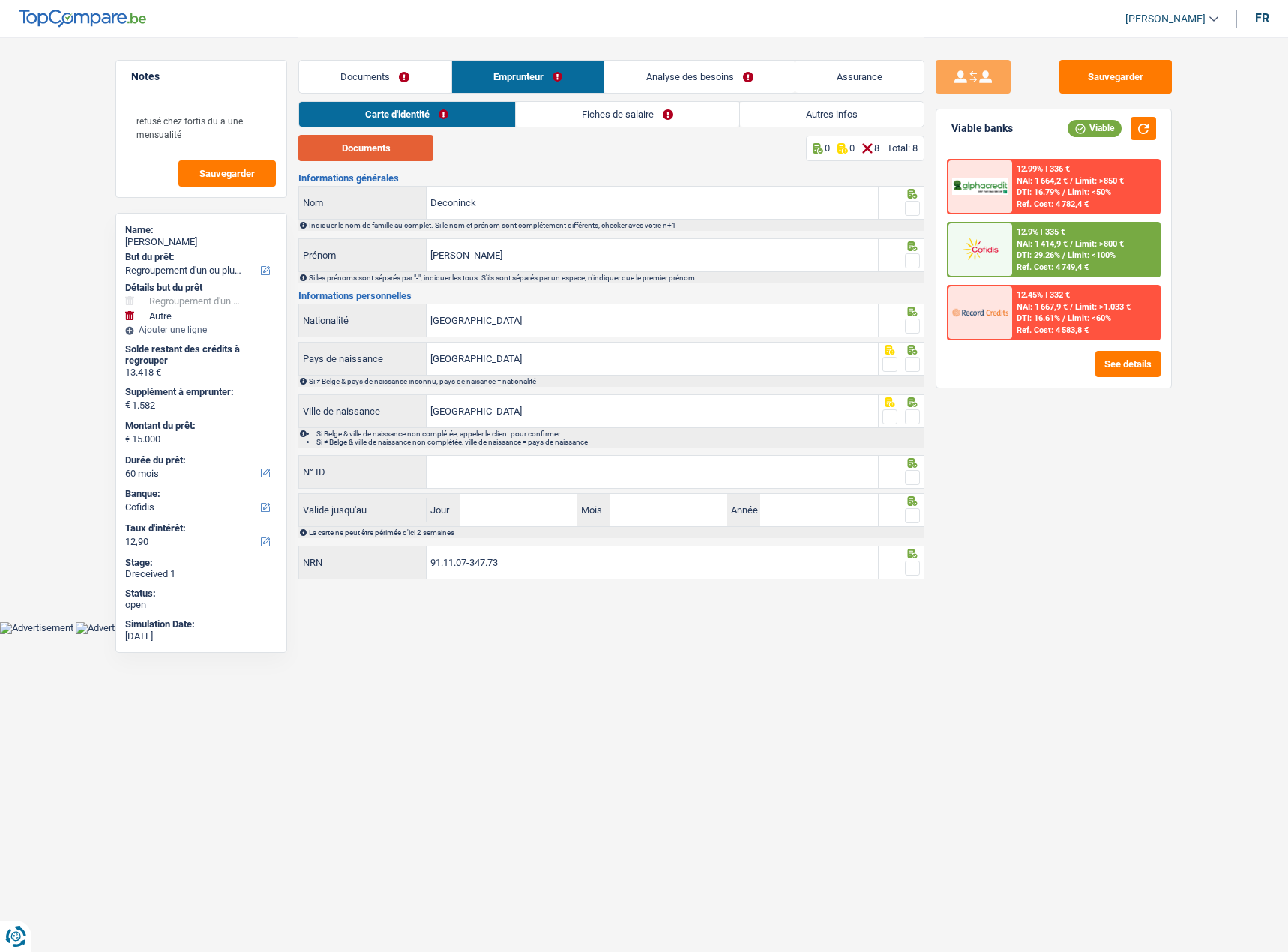
click at [378, 150] on button "Documents" at bounding box center [366, 148] width 135 height 26
drag, startPoint x: 911, startPoint y: 206, endPoint x: 910, endPoint y: 224, distance: 18.0
click at [911, 206] on span at bounding box center [912, 208] width 15 height 15
click at [0, 0] on input "radio" at bounding box center [0, 0] width 0 height 0
click at [911, 258] on span at bounding box center [912, 261] width 15 height 15
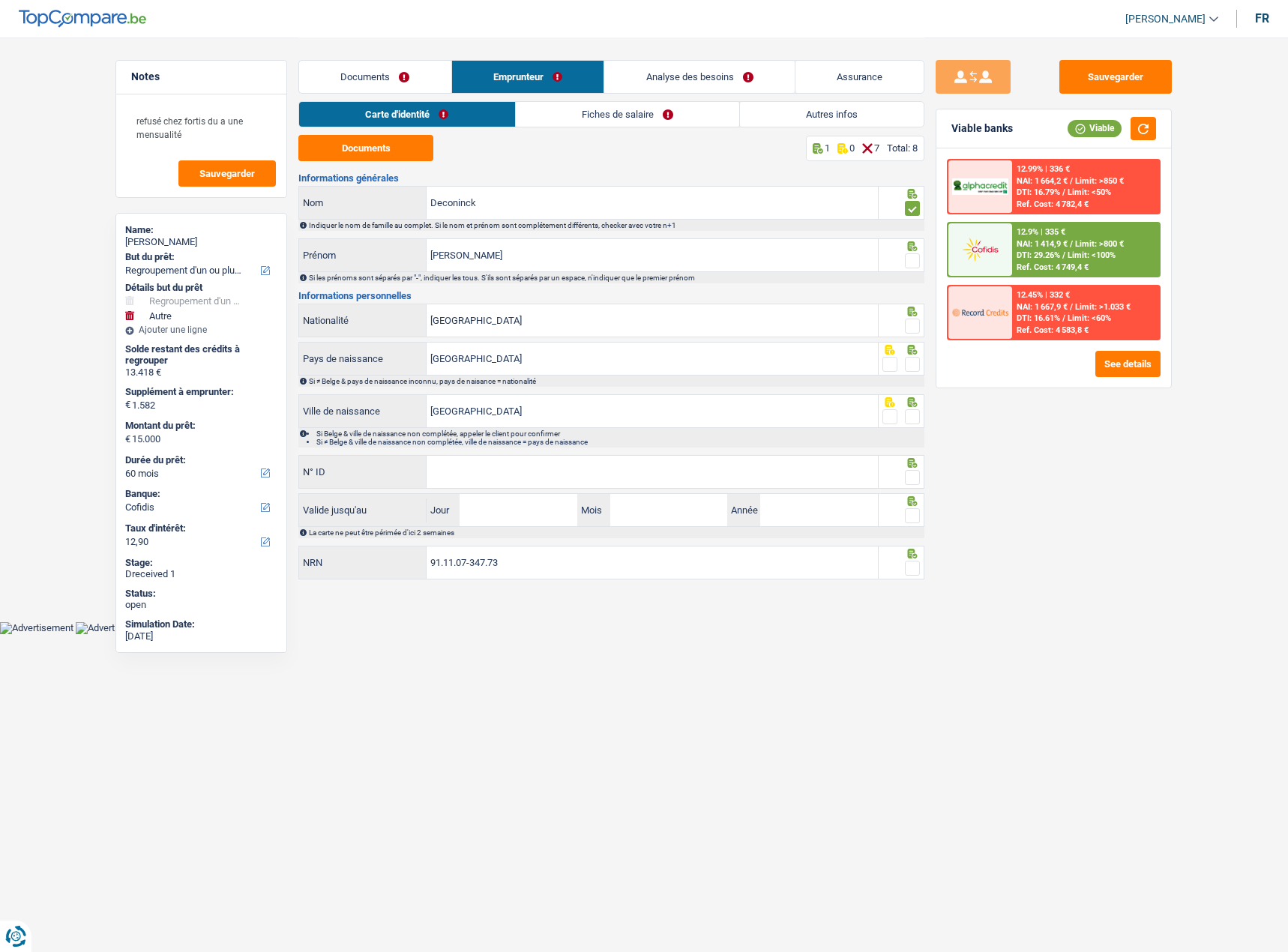
click at [0, 0] on input "radio" at bounding box center [0, 0] width 0 height 0
click at [912, 319] on span at bounding box center [912, 326] width 15 height 15
click at [0, 0] on input "radio" at bounding box center [0, 0] width 0 height 0
drag, startPoint x: 912, startPoint y: 361, endPoint x: 912, endPoint y: 383, distance: 22.0
click at [912, 365] on span at bounding box center [912, 364] width 15 height 15
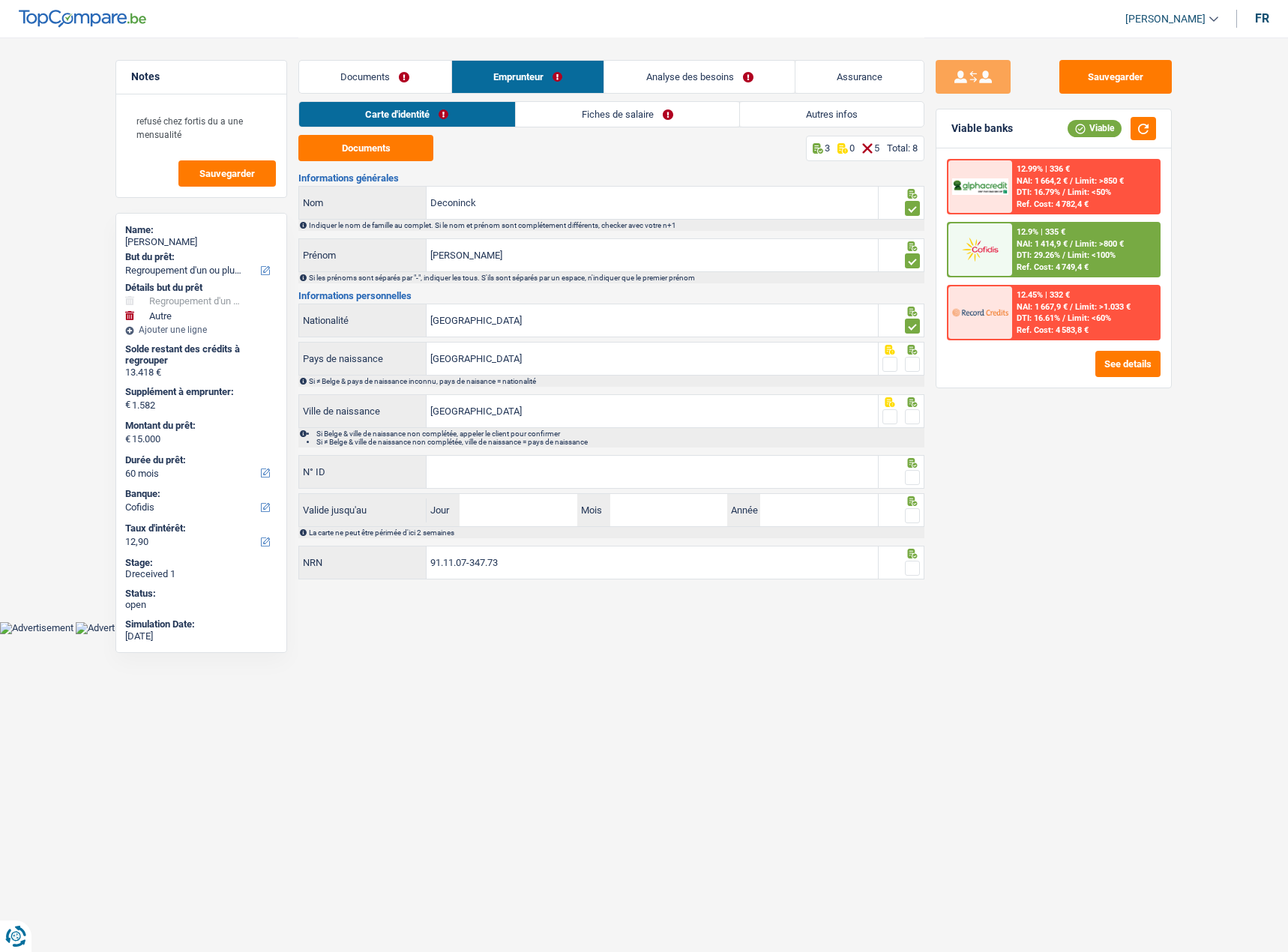
click at [0, 0] on input "radio" at bounding box center [0, 0] width 0 height 0
click at [915, 416] on span at bounding box center [912, 417] width 15 height 15
click at [0, 0] on input "radio" at bounding box center [0, 0] width 0 height 0
click at [681, 466] on input "N° ID" at bounding box center [652, 471] width 451 height 32
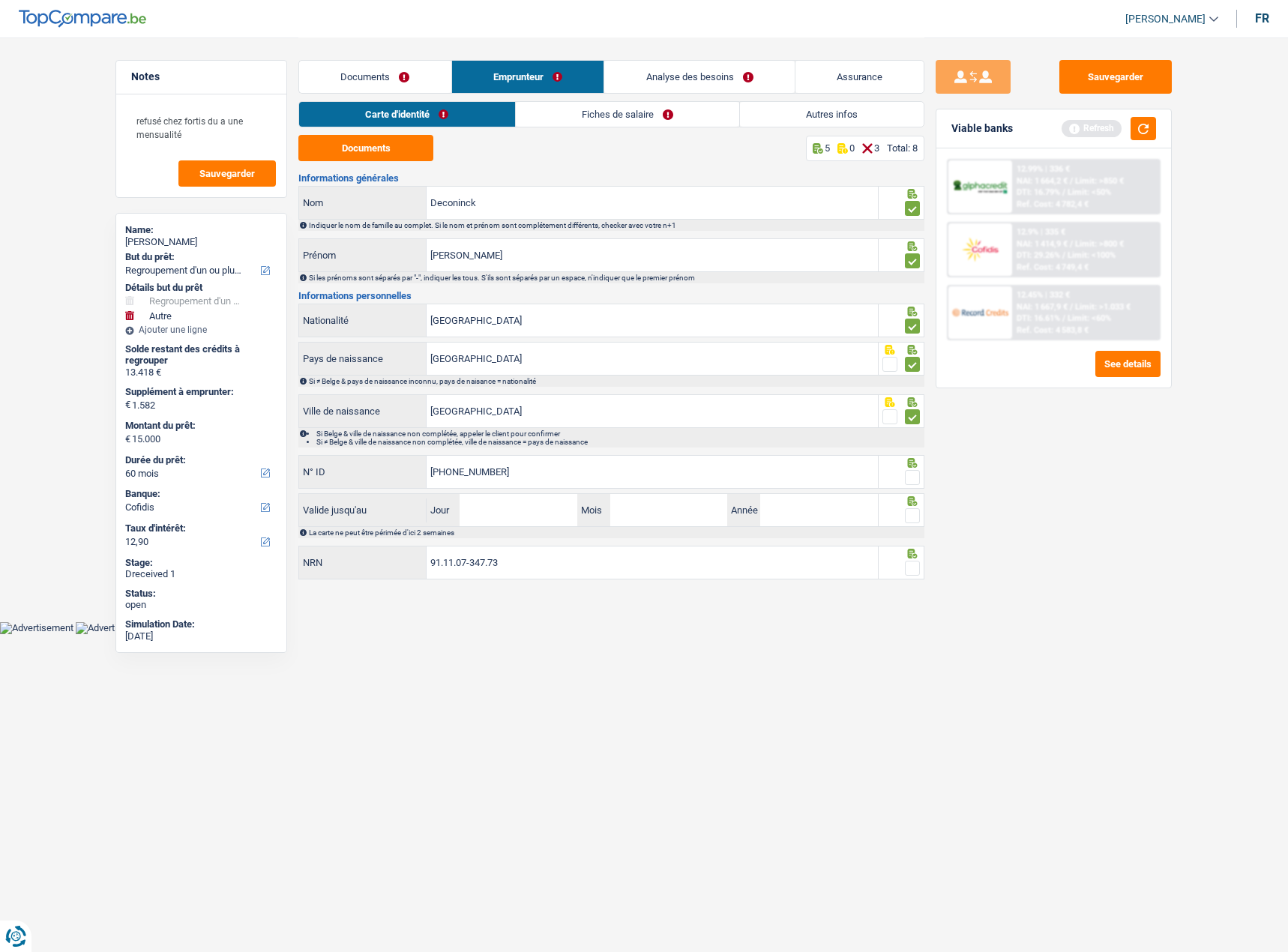
type input "592-3174455-17"
click at [913, 474] on span at bounding box center [912, 477] width 15 height 15
click at [0, 0] on input "radio" at bounding box center [0, 0] width 0 height 0
click at [485, 505] on input "Jour" at bounding box center [518, 509] width 117 height 32
type input "03"
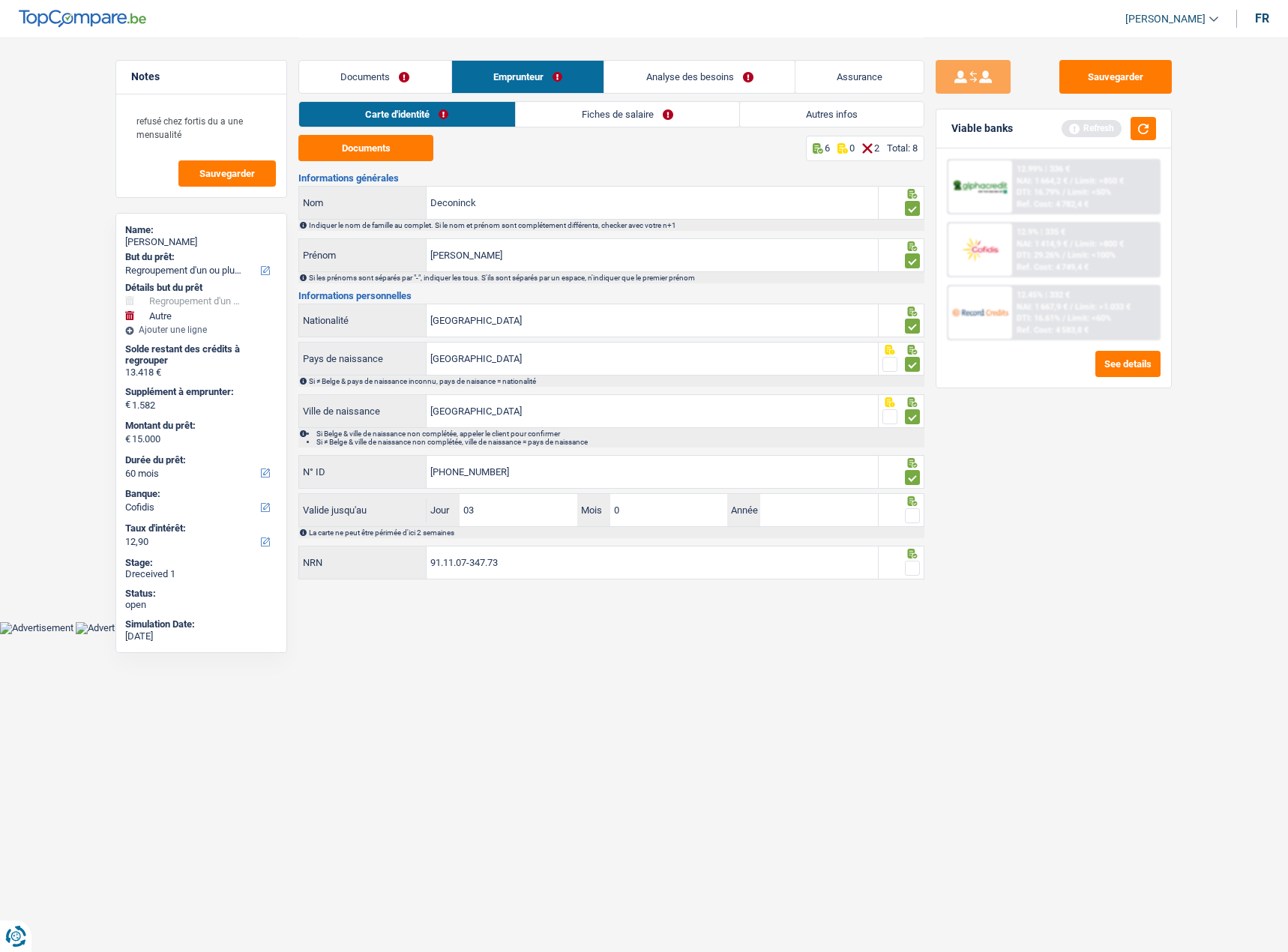
type input "03"
type input "2026"
click at [916, 516] on span at bounding box center [912, 515] width 15 height 15
click at [0, 0] on input "radio" at bounding box center [0, 0] width 0 height 0
click at [910, 561] on span at bounding box center [912, 568] width 15 height 15
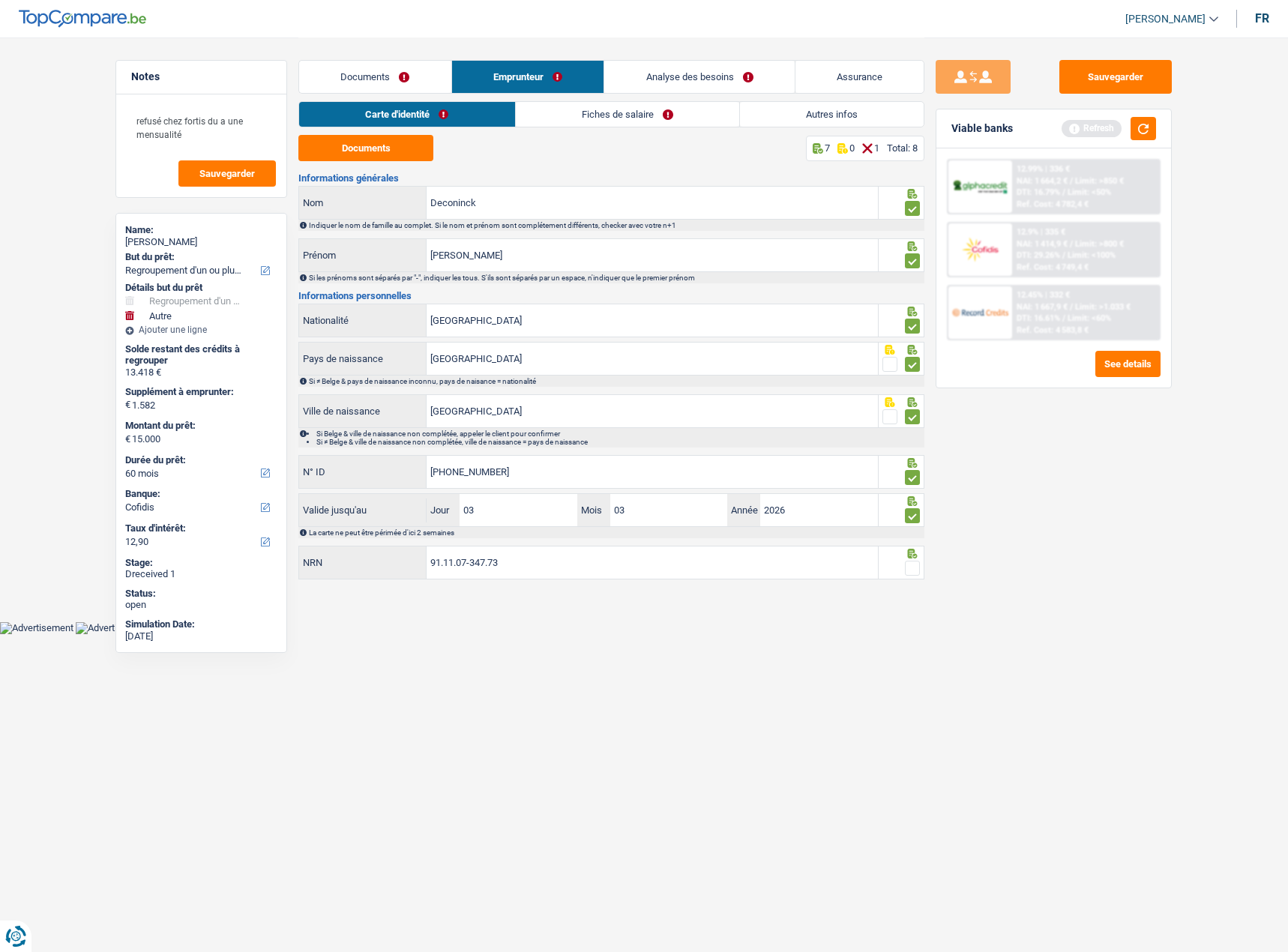
click at [0, 0] on input "radio" at bounding box center [0, 0] width 0 height 0
click at [570, 113] on link "Fiches de salaire" at bounding box center [627, 114] width 223 height 25
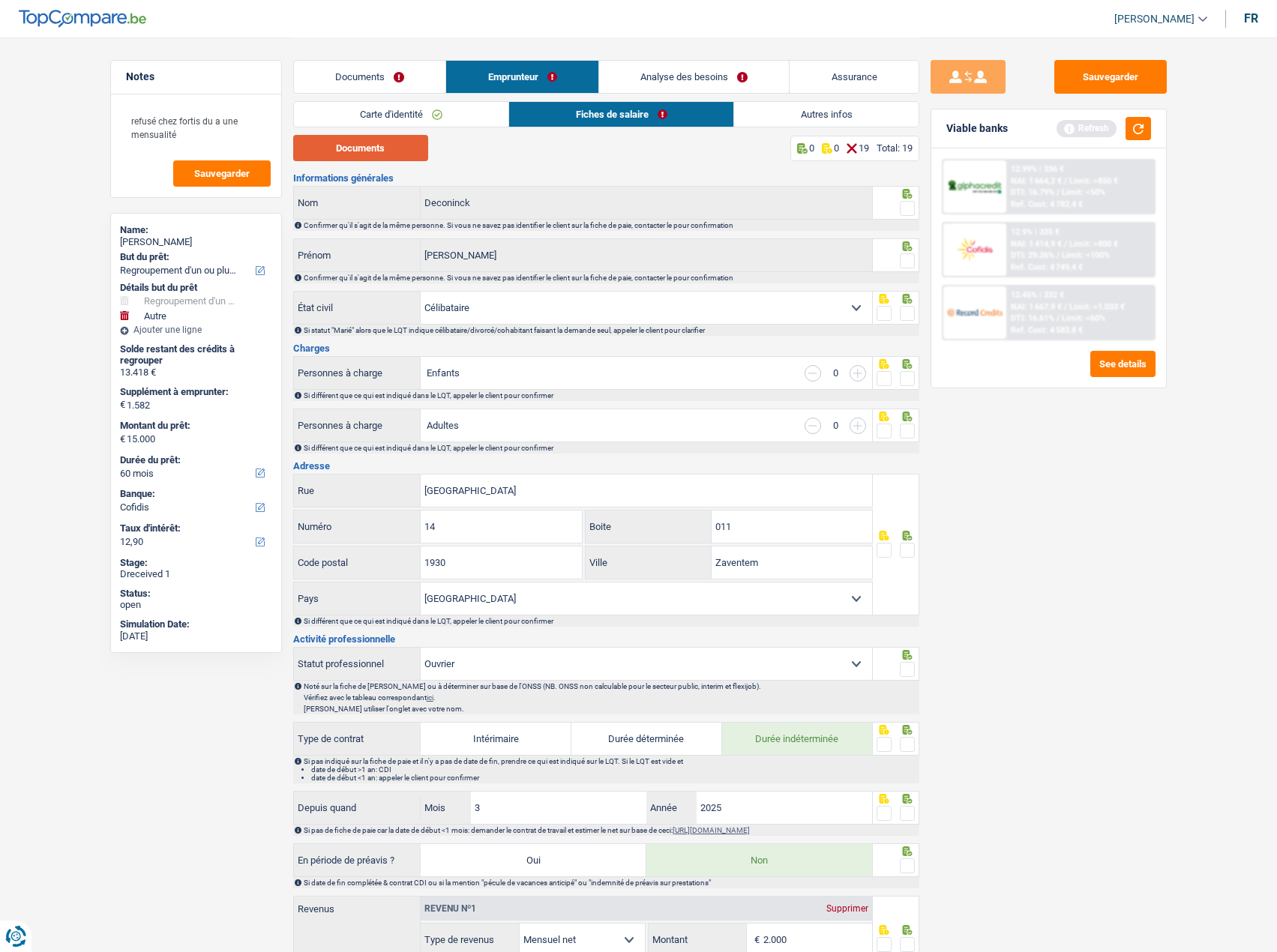
click at [357, 150] on button "Documents" at bounding box center [361, 148] width 135 height 26
click at [910, 201] on span at bounding box center [907, 208] width 15 height 15
click at [0, 0] on input "radio" at bounding box center [0, 0] width 0 height 0
drag, startPoint x: 901, startPoint y: 258, endPoint x: 898, endPoint y: 282, distance: 24.2
click at [900, 264] on span at bounding box center [907, 261] width 15 height 15
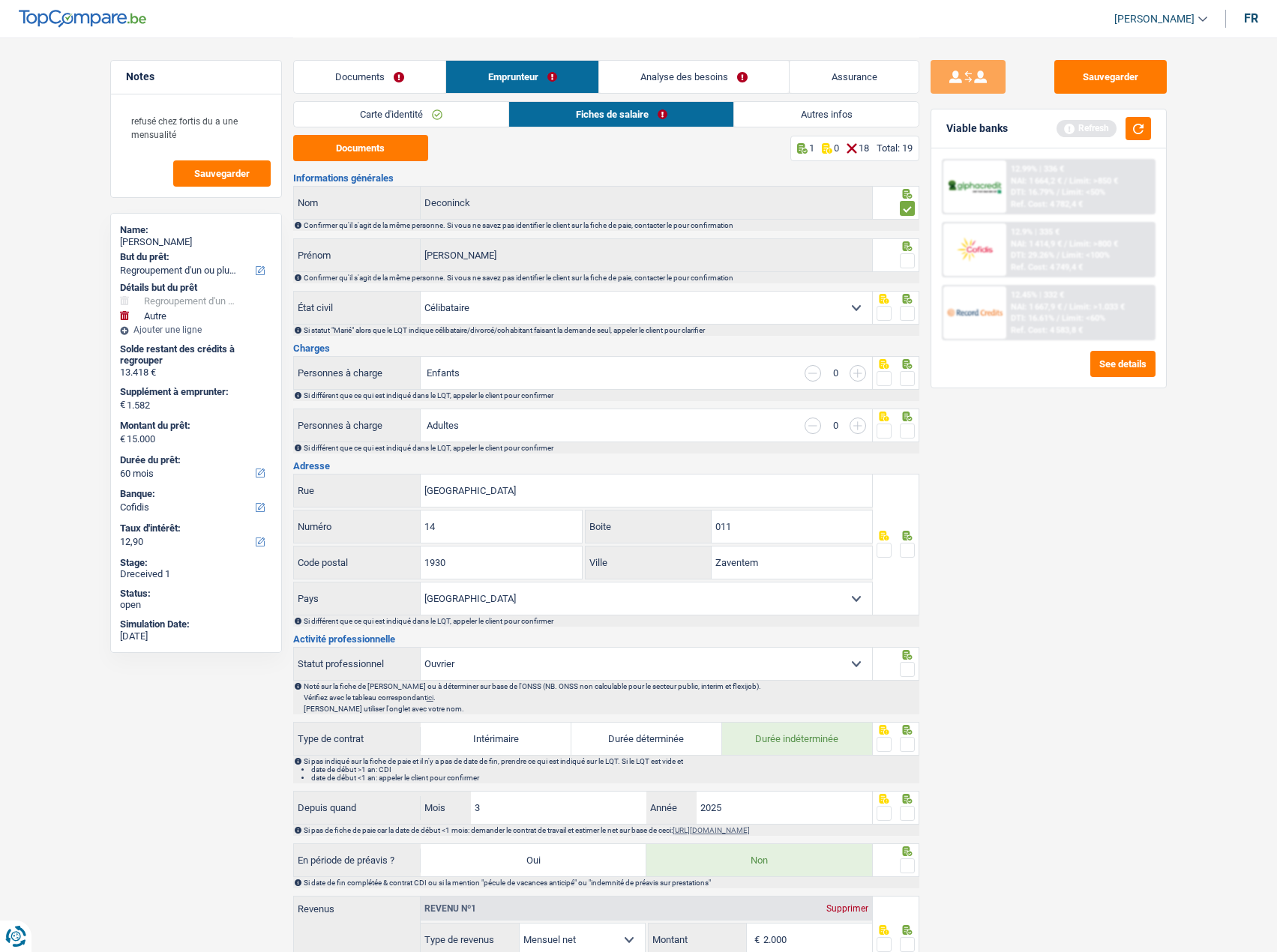
click at [0, 0] on input "radio" at bounding box center [0, 0] width 0 height 0
click at [904, 306] on span at bounding box center [907, 313] width 15 height 15
click at [0, 0] on input "radio" at bounding box center [0, 0] width 0 height 0
drag, startPoint x: 912, startPoint y: 379, endPoint x: 906, endPoint y: 431, distance: 52.3
click at [909, 386] on div at bounding box center [896, 373] width 47 height 34
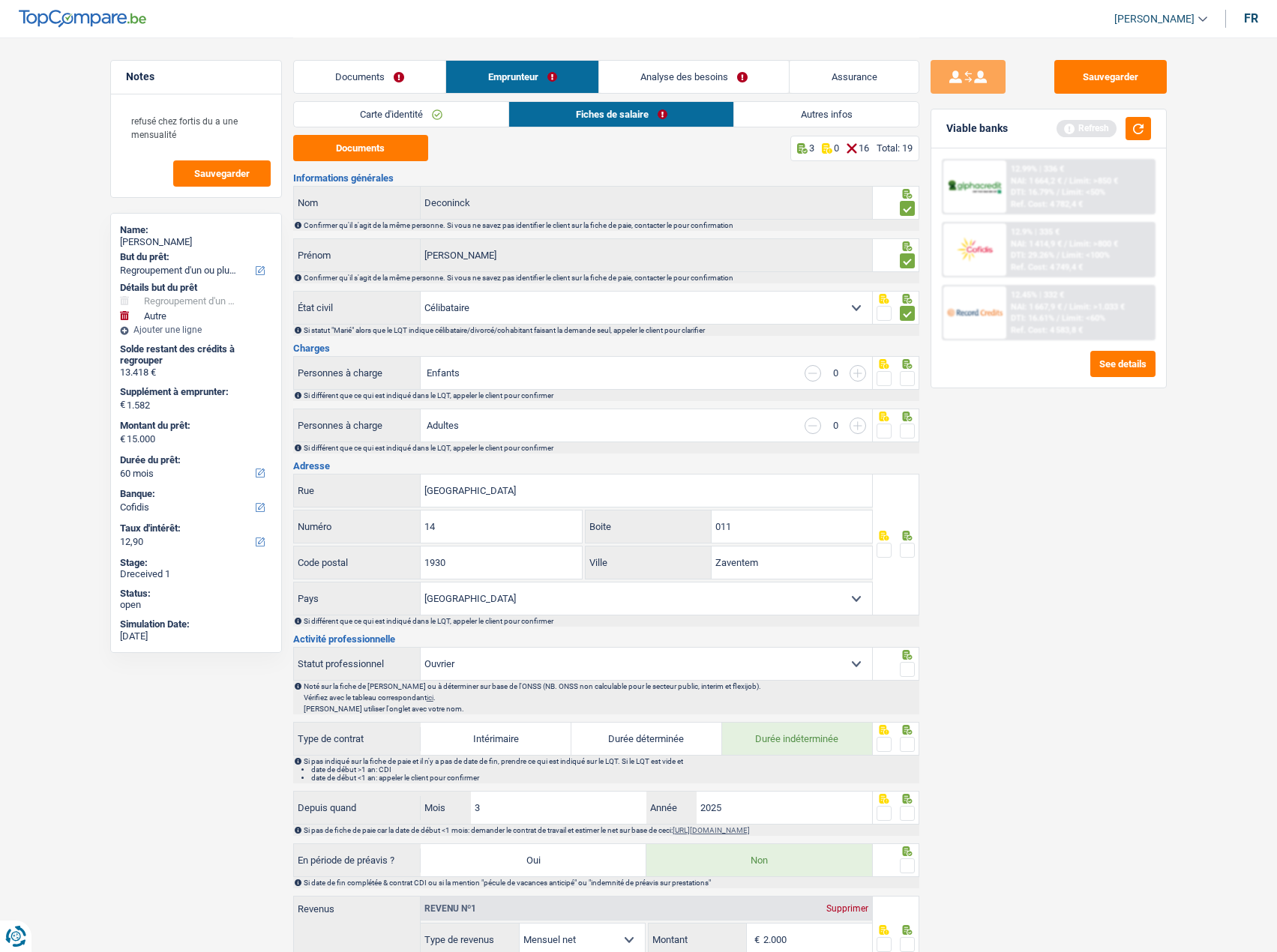
click at [902, 424] on span at bounding box center [907, 431] width 15 height 15
click at [0, 0] on input "radio" at bounding box center [0, 0] width 0 height 0
click at [907, 373] on span at bounding box center [907, 379] width 15 height 15
click at [0, 0] on input "radio" at bounding box center [0, 0] width 0 height 0
click at [911, 545] on span at bounding box center [907, 550] width 15 height 15
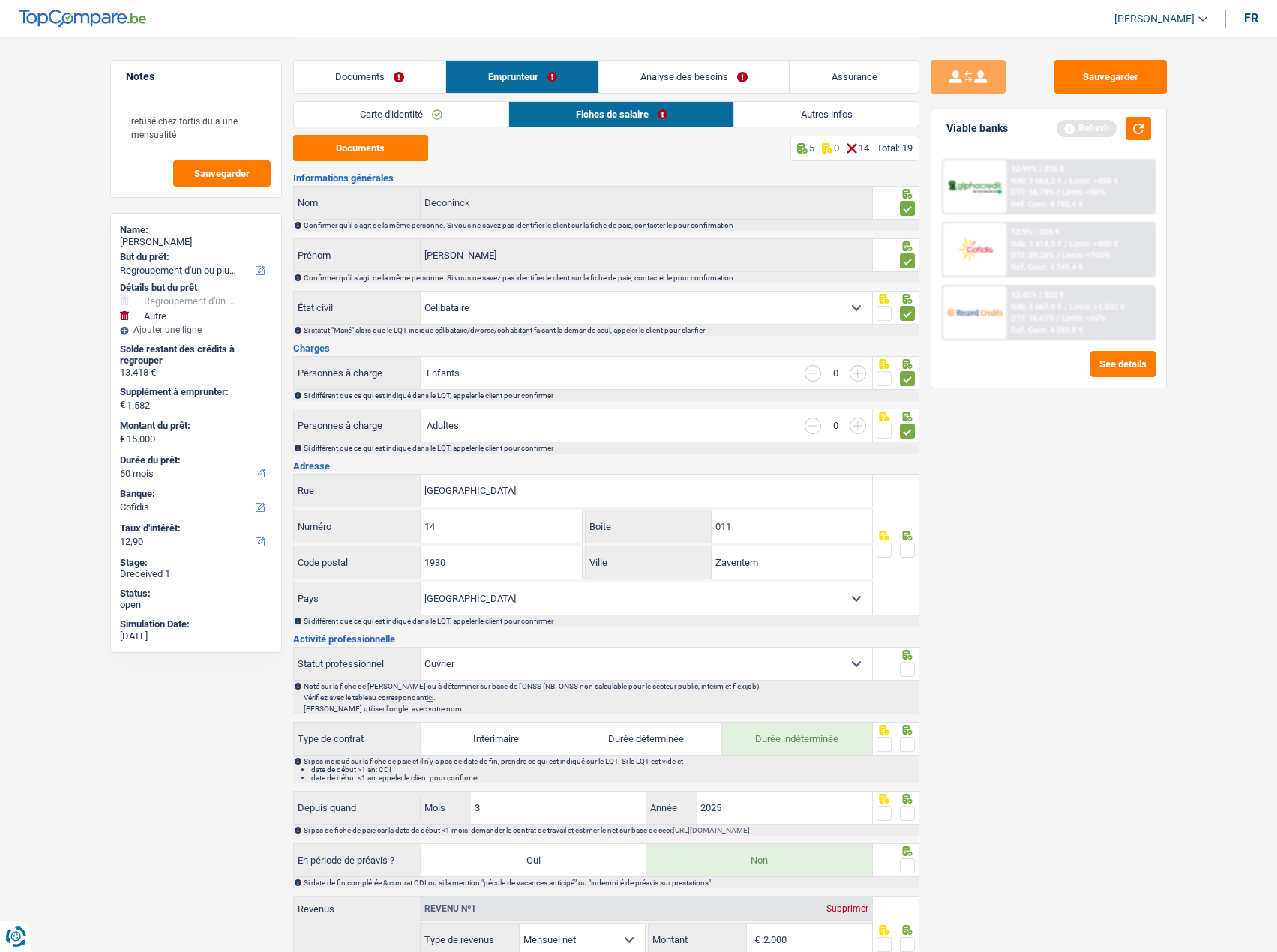
click at [0, 0] on input "radio" at bounding box center [0, 0] width 0 height 0
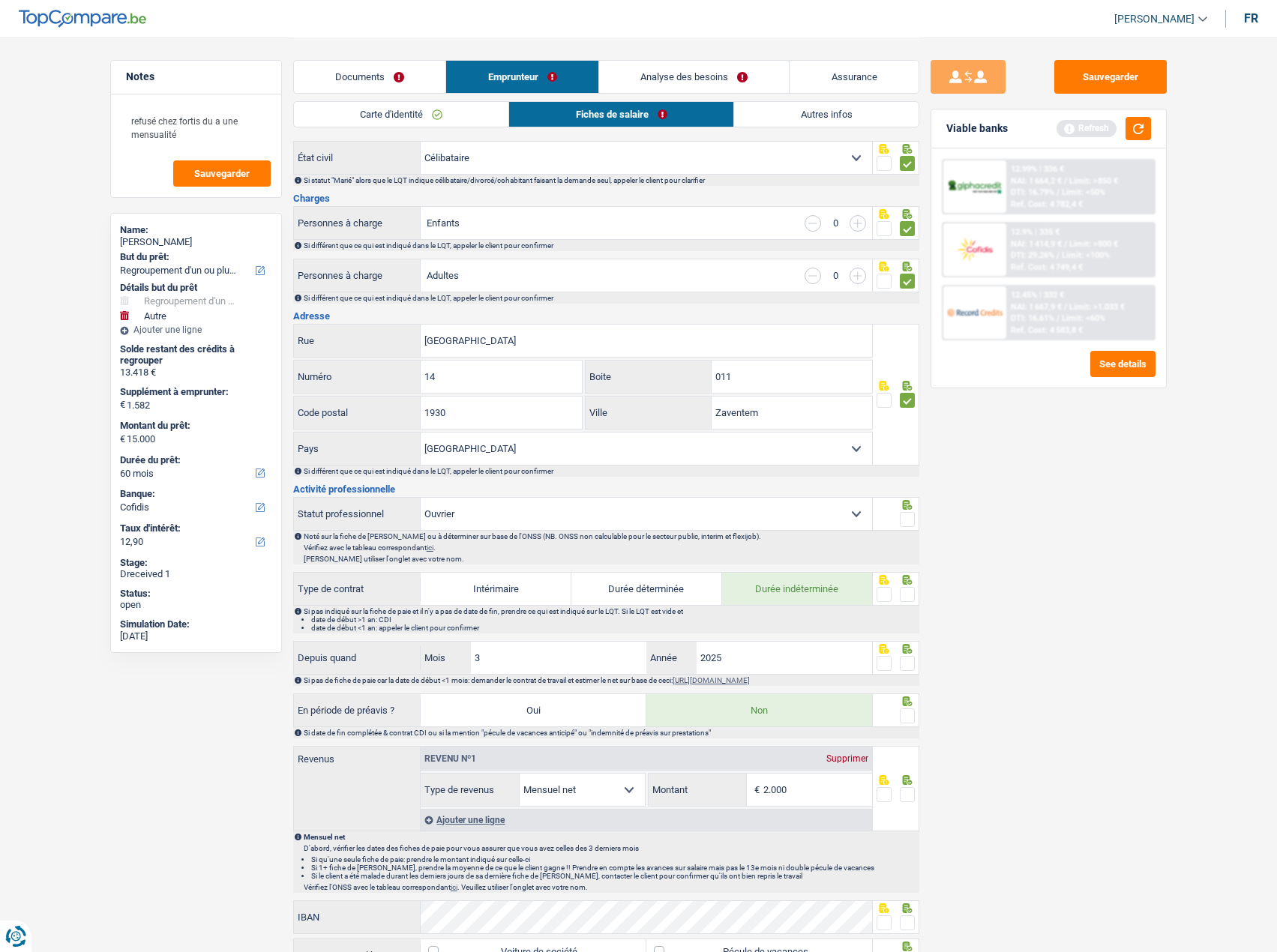
click at [906, 518] on span at bounding box center [907, 519] width 15 height 15
click at [0, 0] on input "radio" at bounding box center [0, 0] width 0 height 0
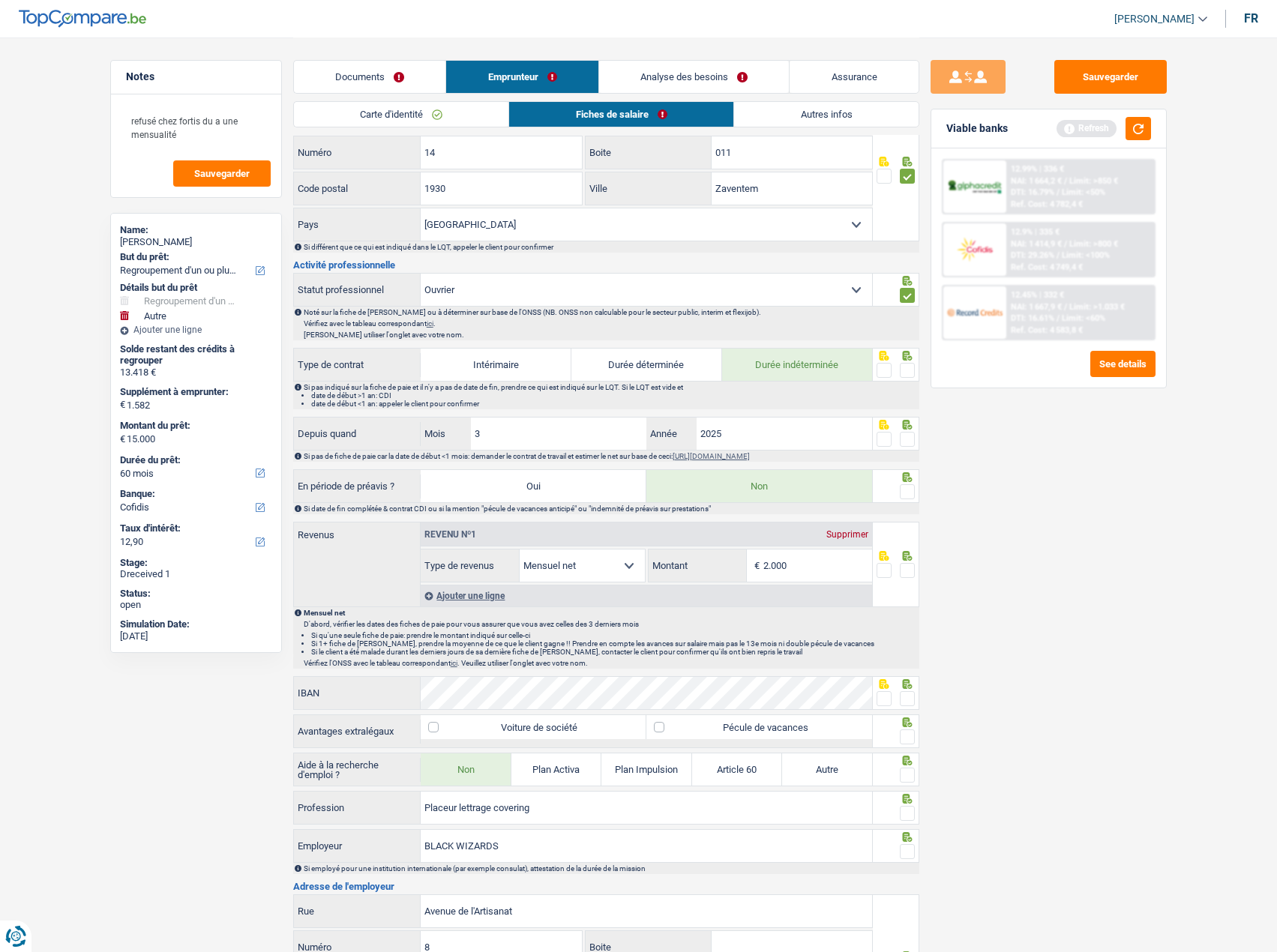
scroll to position [375, 0]
drag, startPoint x: 907, startPoint y: 365, endPoint x: 900, endPoint y: 373, distance: 10.6
click at [907, 367] on span at bounding box center [907, 370] width 15 height 15
click at [0, 0] on input "radio" at bounding box center [0, 0] width 0 height 0
click at [551, 428] on input "3" at bounding box center [558, 433] width 176 height 32
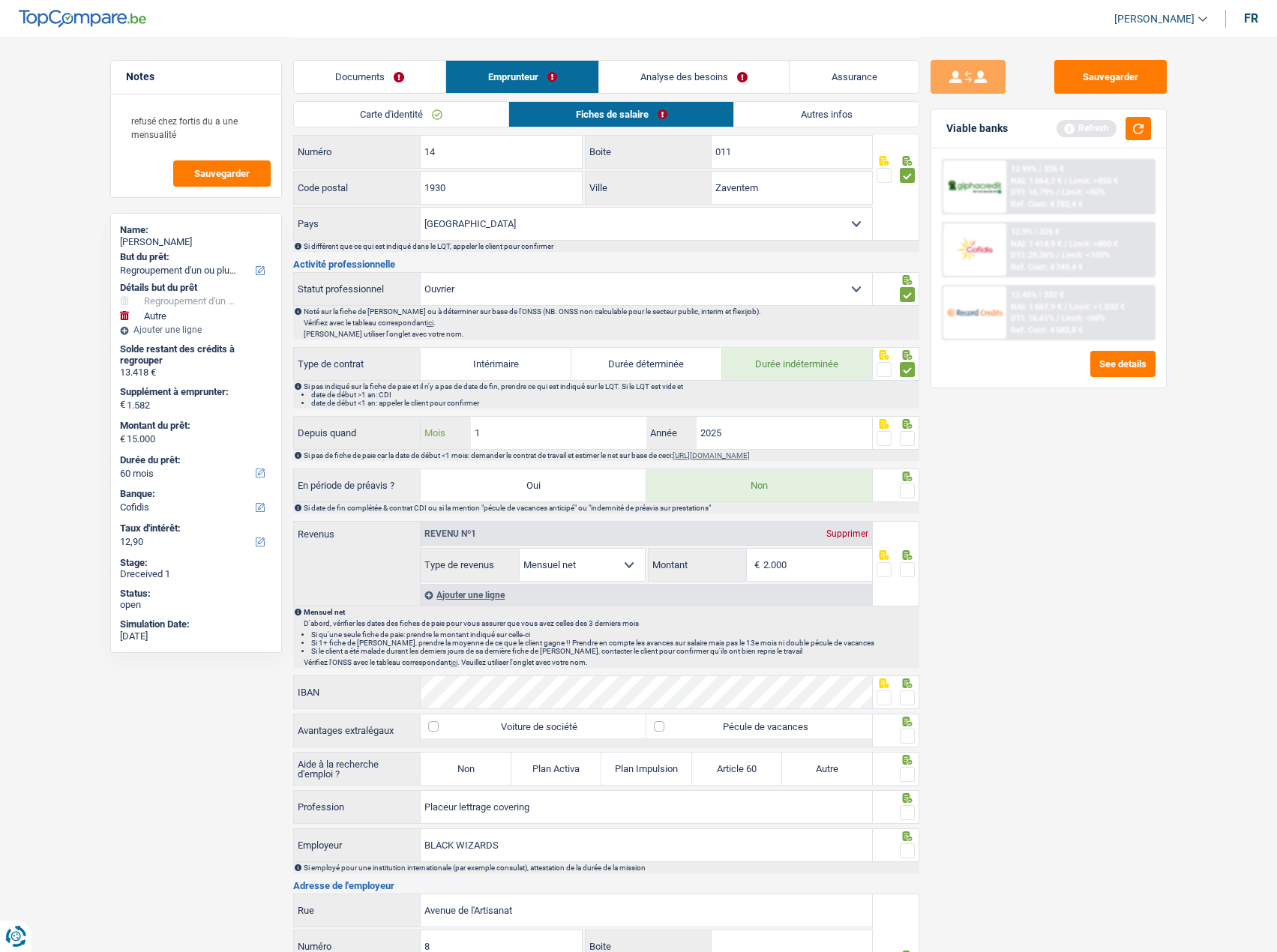
type input "1"
click at [905, 432] on span at bounding box center [907, 439] width 15 height 15
click at [0, 0] on input "radio" at bounding box center [0, 0] width 0 height 0
click at [910, 485] on span at bounding box center [907, 491] width 15 height 15
click at [0, 0] on input "radio" at bounding box center [0, 0] width 0 height 0
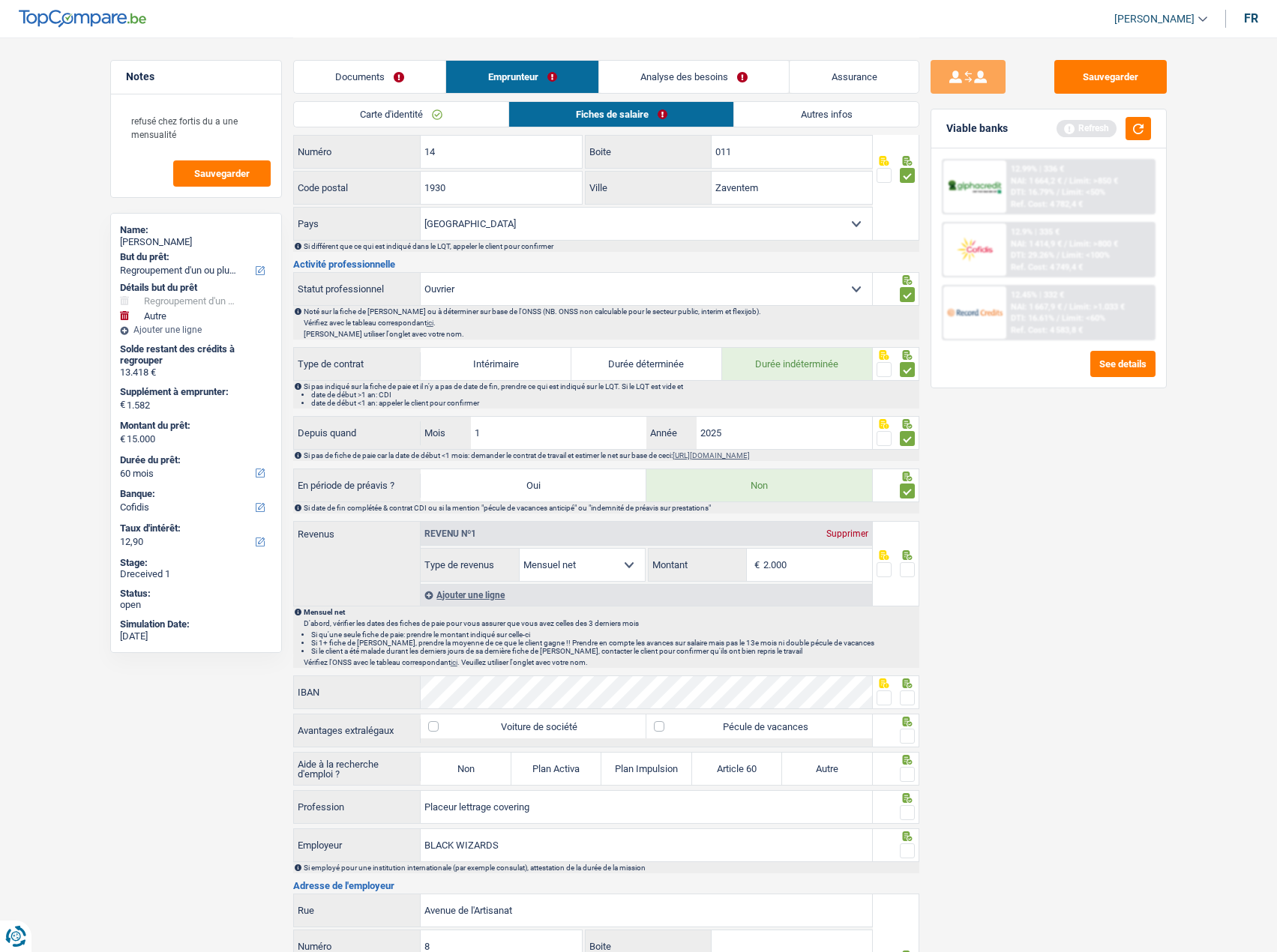
click at [806, 567] on input "2.000" at bounding box center [817, 564] width 109 height 32
drag, startPoint x: 790, startPoint y: 565, endPoint x: 573, endPoint y: 566, distance: 217.0
click at [573, 566] on div "Allocation d'handicap Allocations chômage Allocations familiales Chèques repas …" at bounding box center [646, 564] width 451 height 34
type input "1.989"
click at [907, 570] on span at bounding box center [907, 570] width 15 height 15
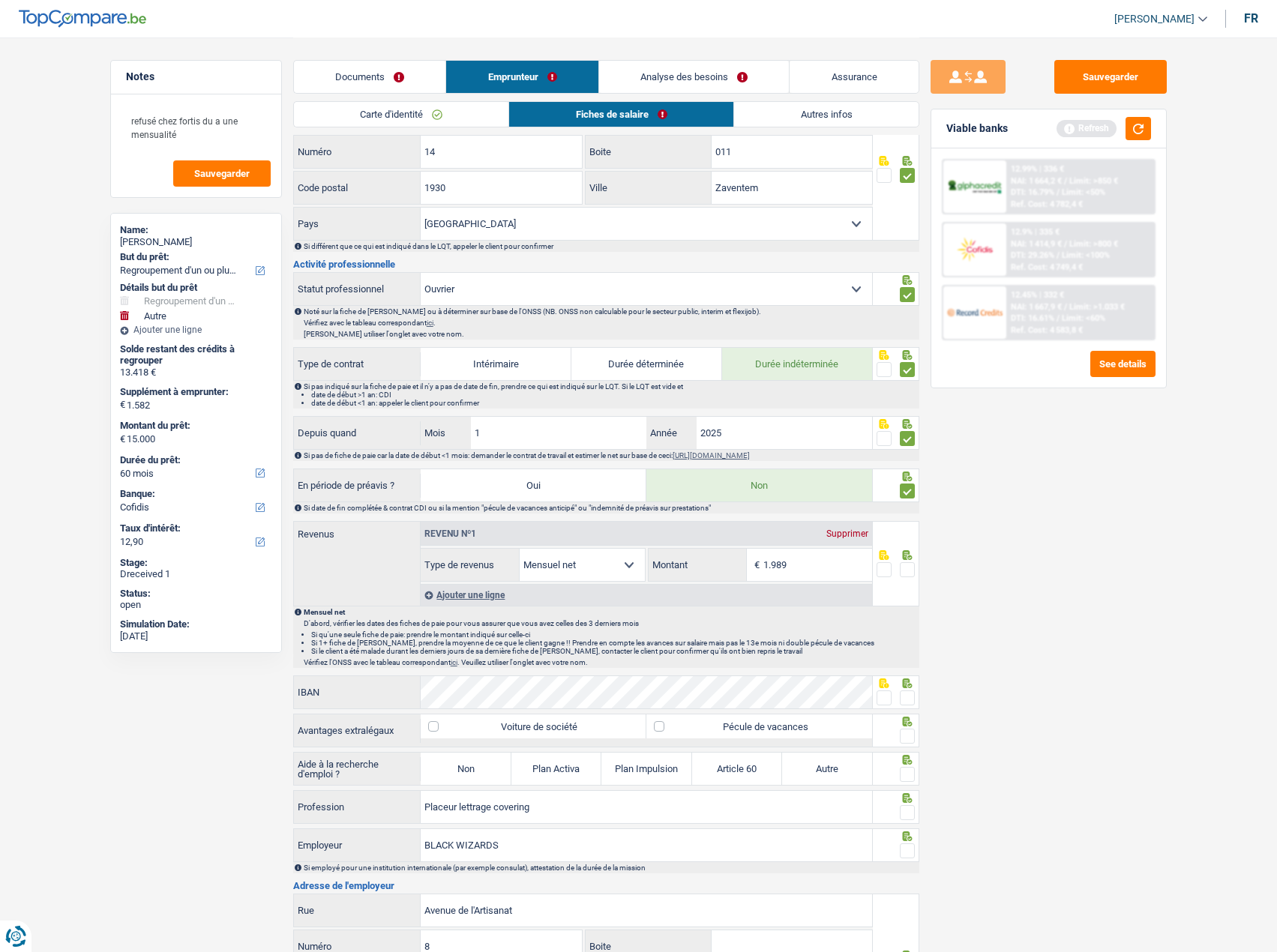
click at [0, 0] on input "radio" at bounding box center [0, 0] width 0 height 0
click at [891, 695] on span at bounding box center [884, 698] width 15 height 15
click at [0, 0] on input "radio" at bounding box center [0, 0] width 0 height 0
click at [809, 723] on label "Pécule de vacances" at bounding box center [759, 727] width 225 height 24
click at [809, 723] on input "Pécule de vacances" at bounding box center [759, 727] width 225 height 24
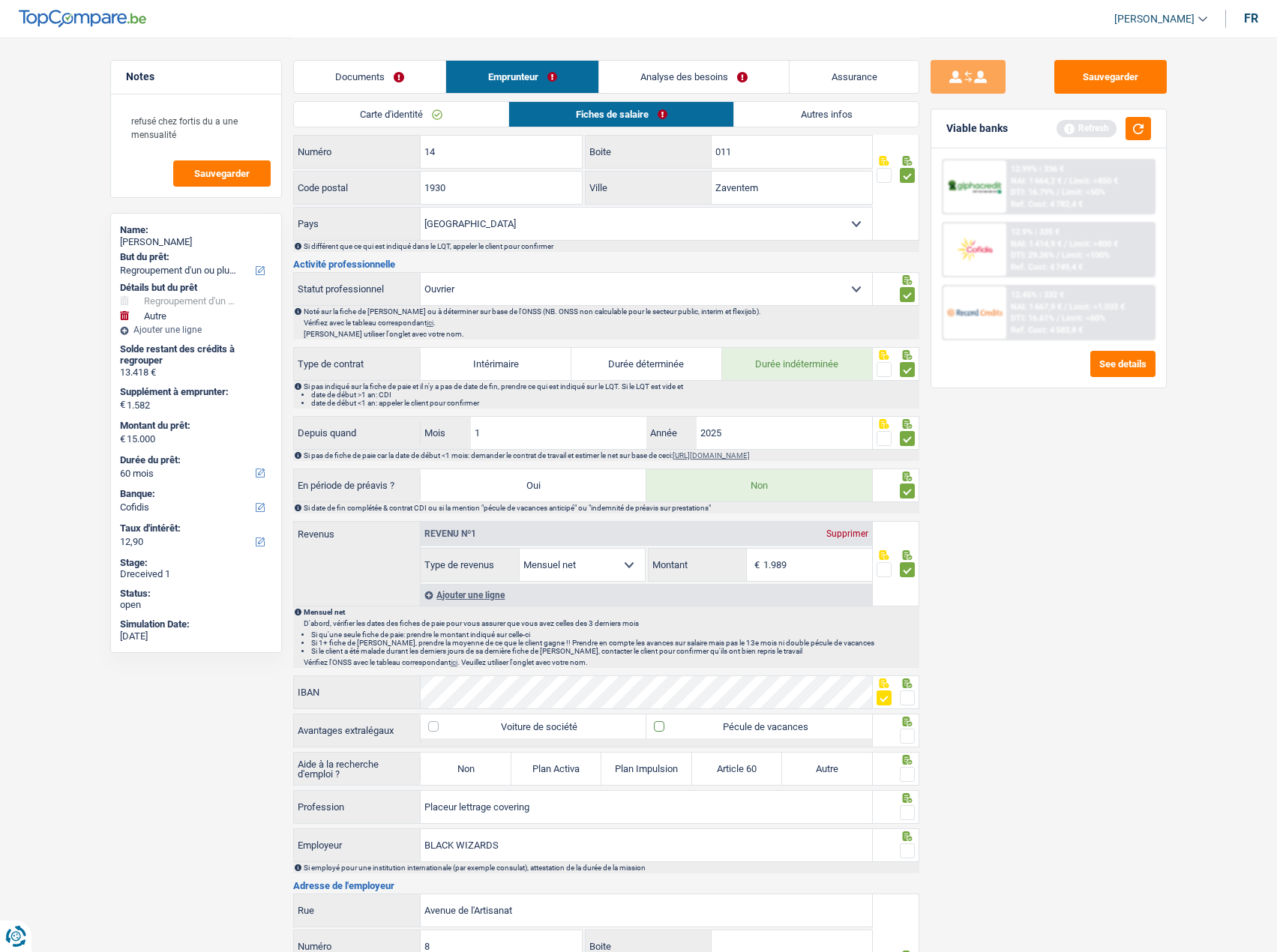
checkbox input "true"
drag, startPoint x: 906, startPoint y: 731, endPoint x: 881, endPoint y: 748, distance: 30.2
click at [905, 736] on span at bounding box center [907, 736] width 15 height 15
click at [0, 0] on input "radio" at bounding box center [0, 0] width 0 height 0
click at [481, 767] on label "Non" at bounding box center [466, 768] width 90 height 32
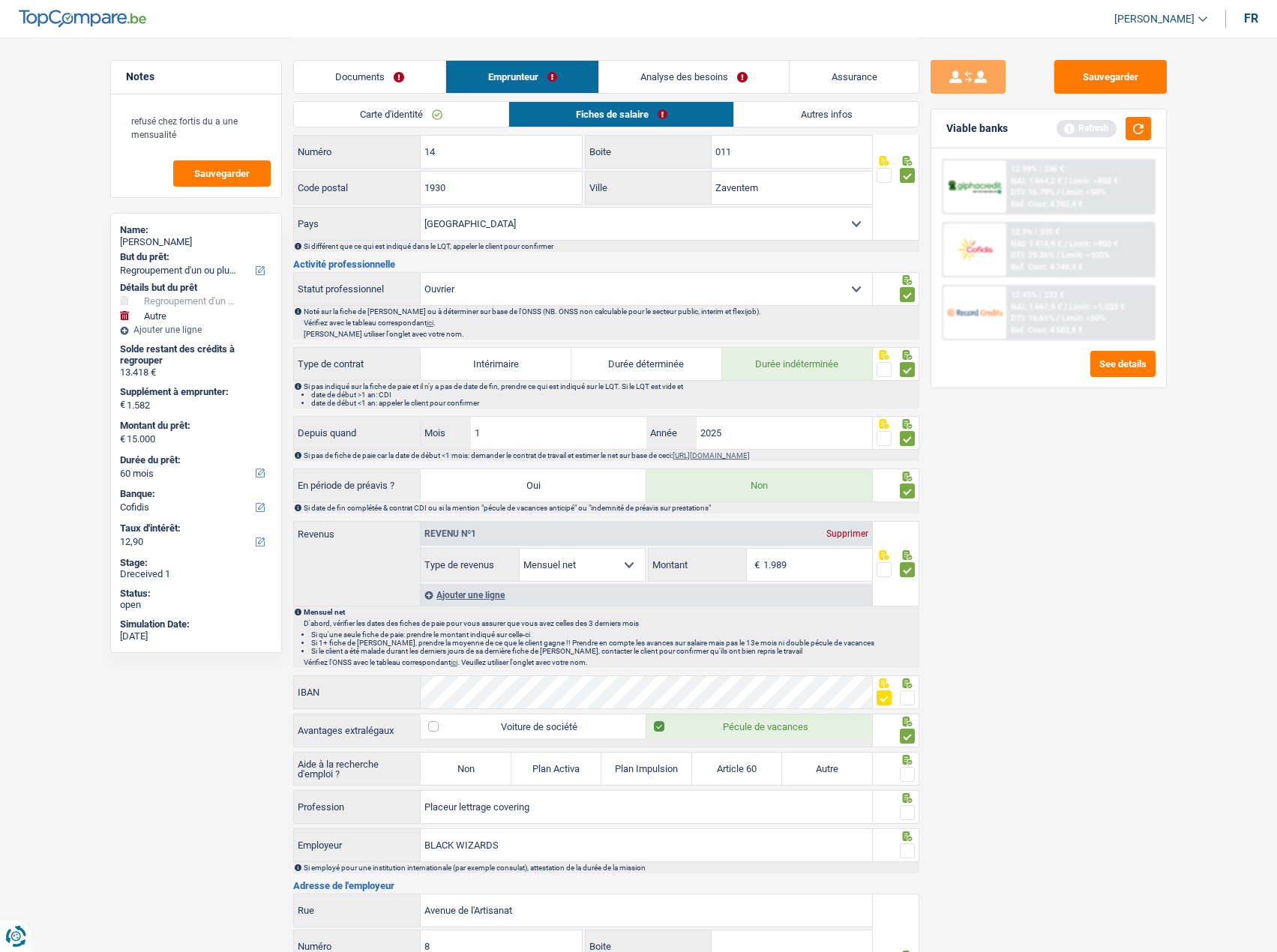
click at [481, 767] on input "Non" at bounding box center [466, 768] width 90 height 32
radio input "true"
click at [909, 774] on span at bounding box center [907, 774] width 15 height 15
click at [0, 0] on input "radio" at bounding box center [0, 0] width 0 height 0
click at [906, 808] on span at bounding box center [907, 812] width 15 height 15
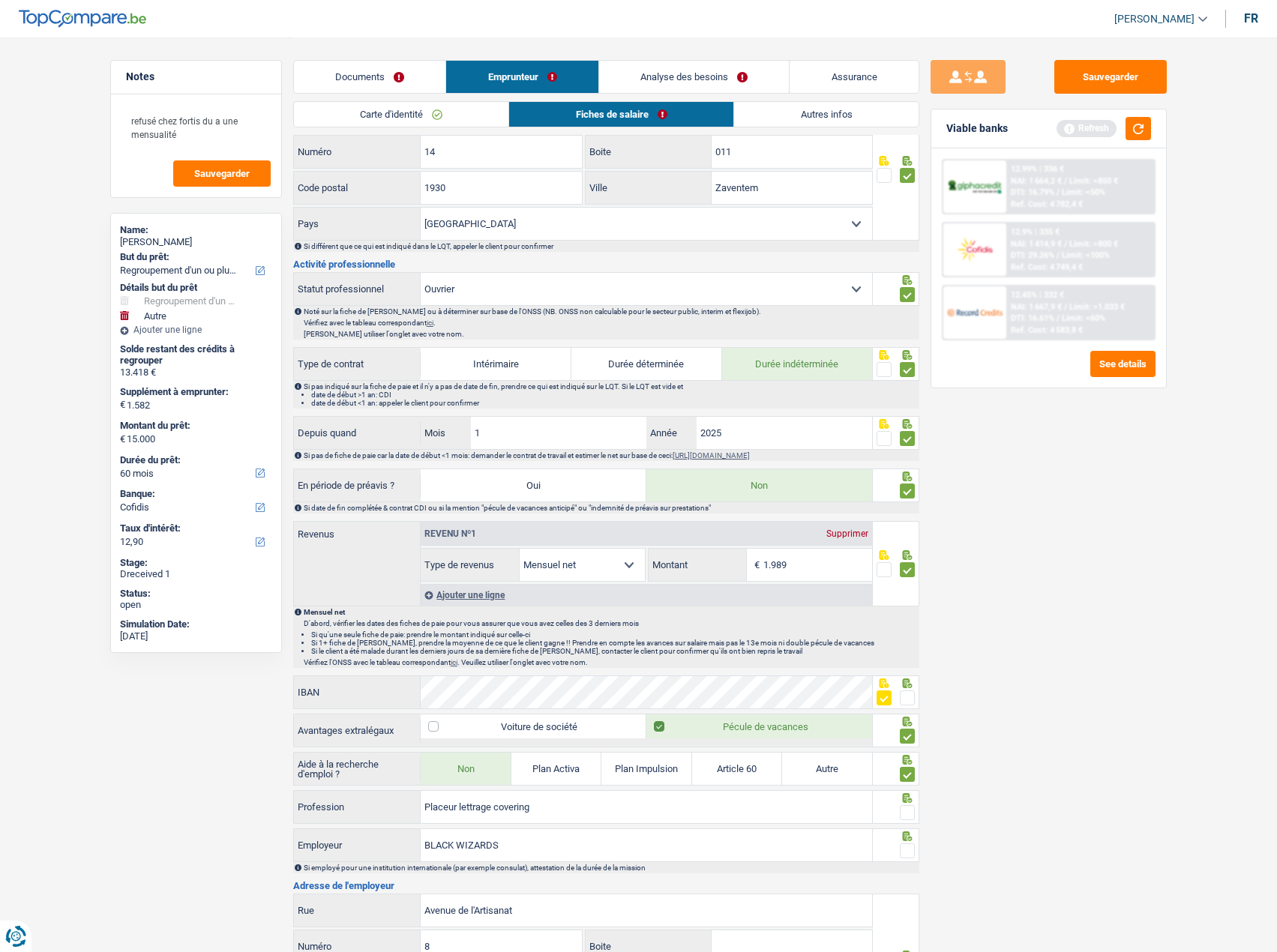
click at [0, 0] on input "radio" at bounding box center [0, 0] width 0 height 0
click at [913, 845] on span at bounding box center [907, 851] width 15 height 15
click at [0, 0] on input "radio" at bounding box center [0, 0] width 0 height 0
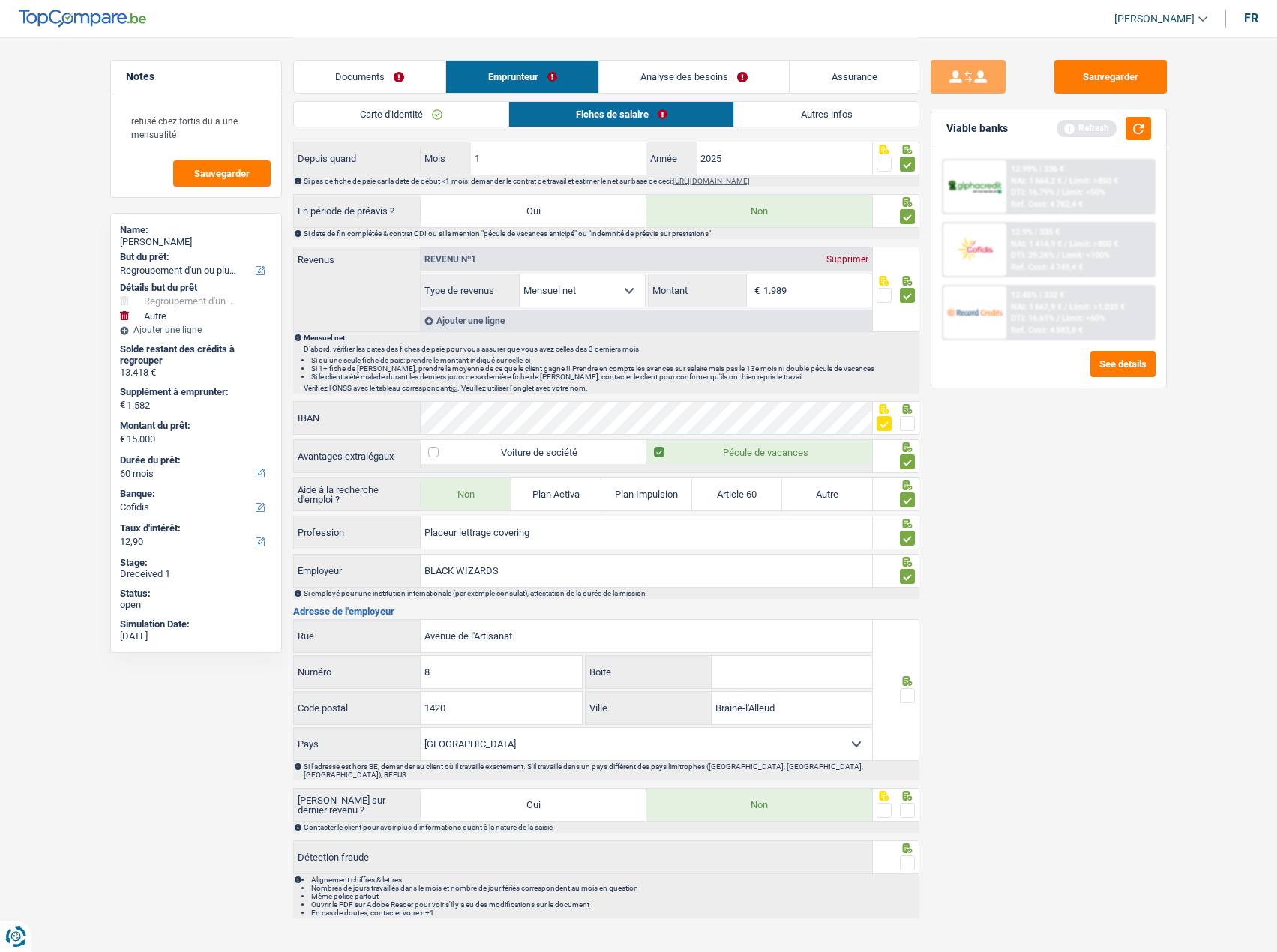
scroll to position [660, 0]
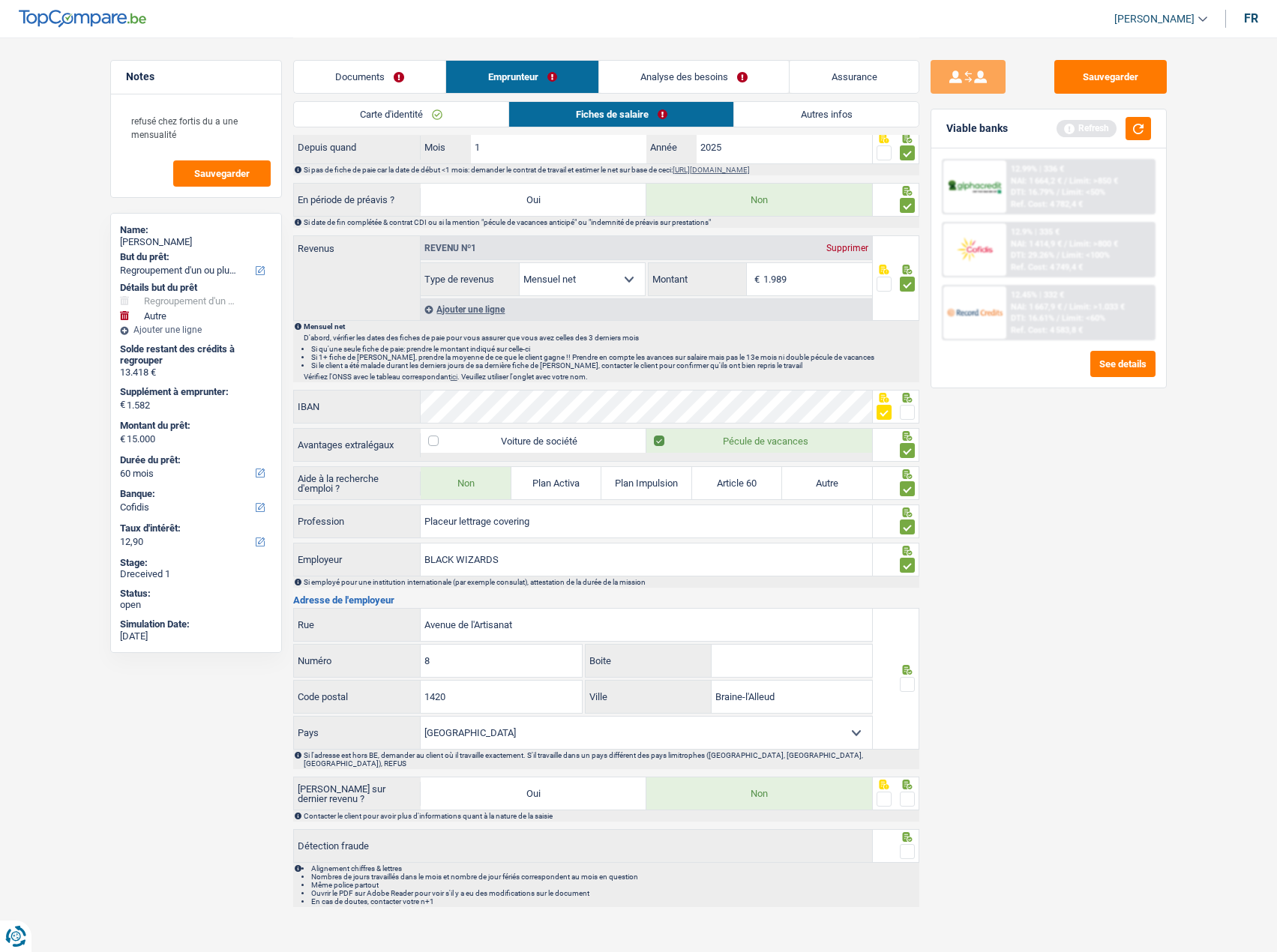
click at [912, 682] on span at bounding box center [907, 685] width 15 height 15
click at [0, 0] on input "radio" at bounding box center [0, 0] width 0 height 0
click at [740, 666] on input "Boite" at bounding box center [791, 660] width 160 height 32
type input "B"
click at [906, 791] on span at bounding box center [907, 799] width 15 height 15
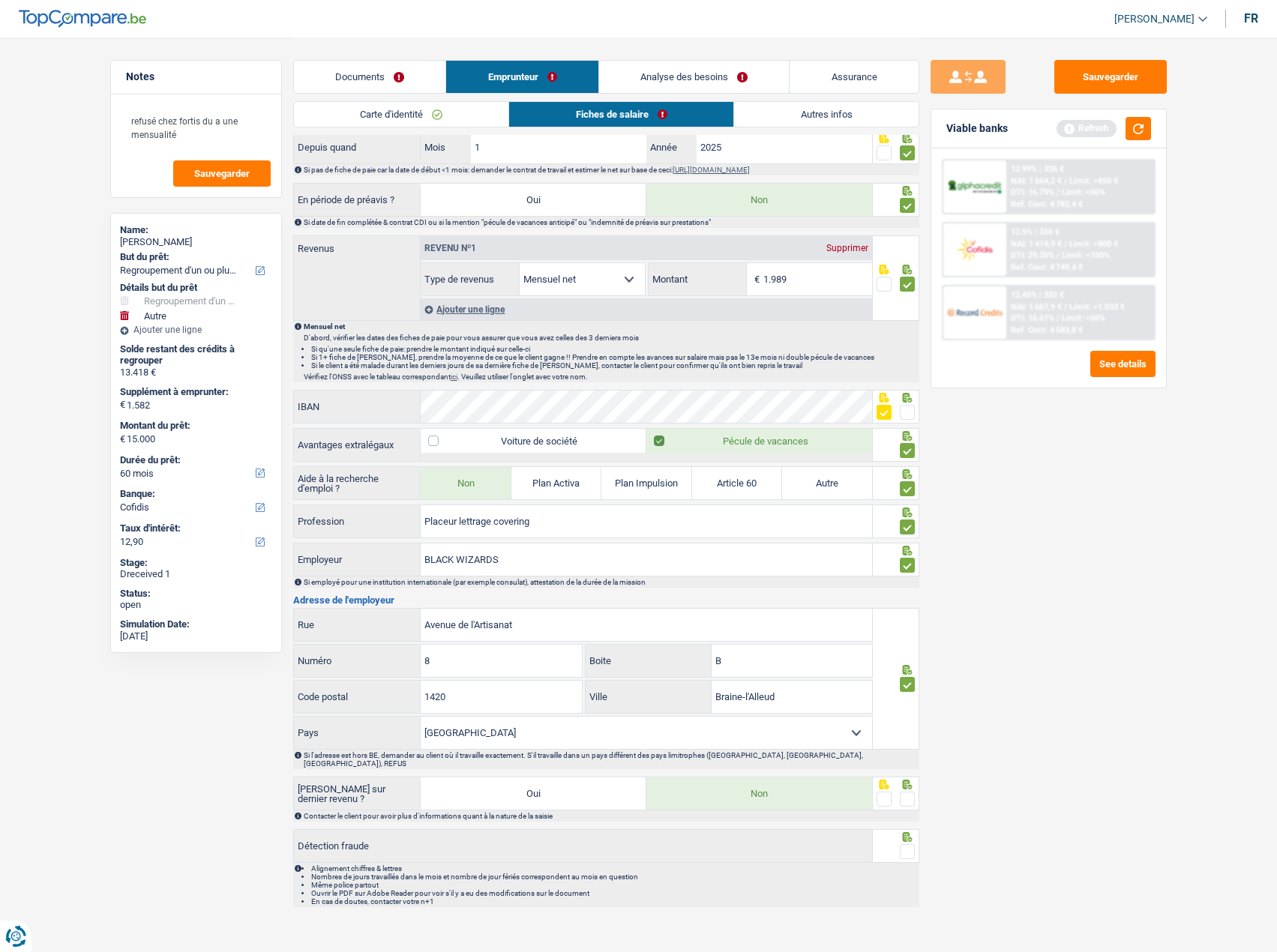
click at [0, 0] on input "radio" at bounding box center [0, 0] width 0 height 0
click at [906, 844] on span at bounding box center [907, 851] width 15 height 15
click at [0, 0] on input "radio" at bounding box center [0, 0] width 0 height 0
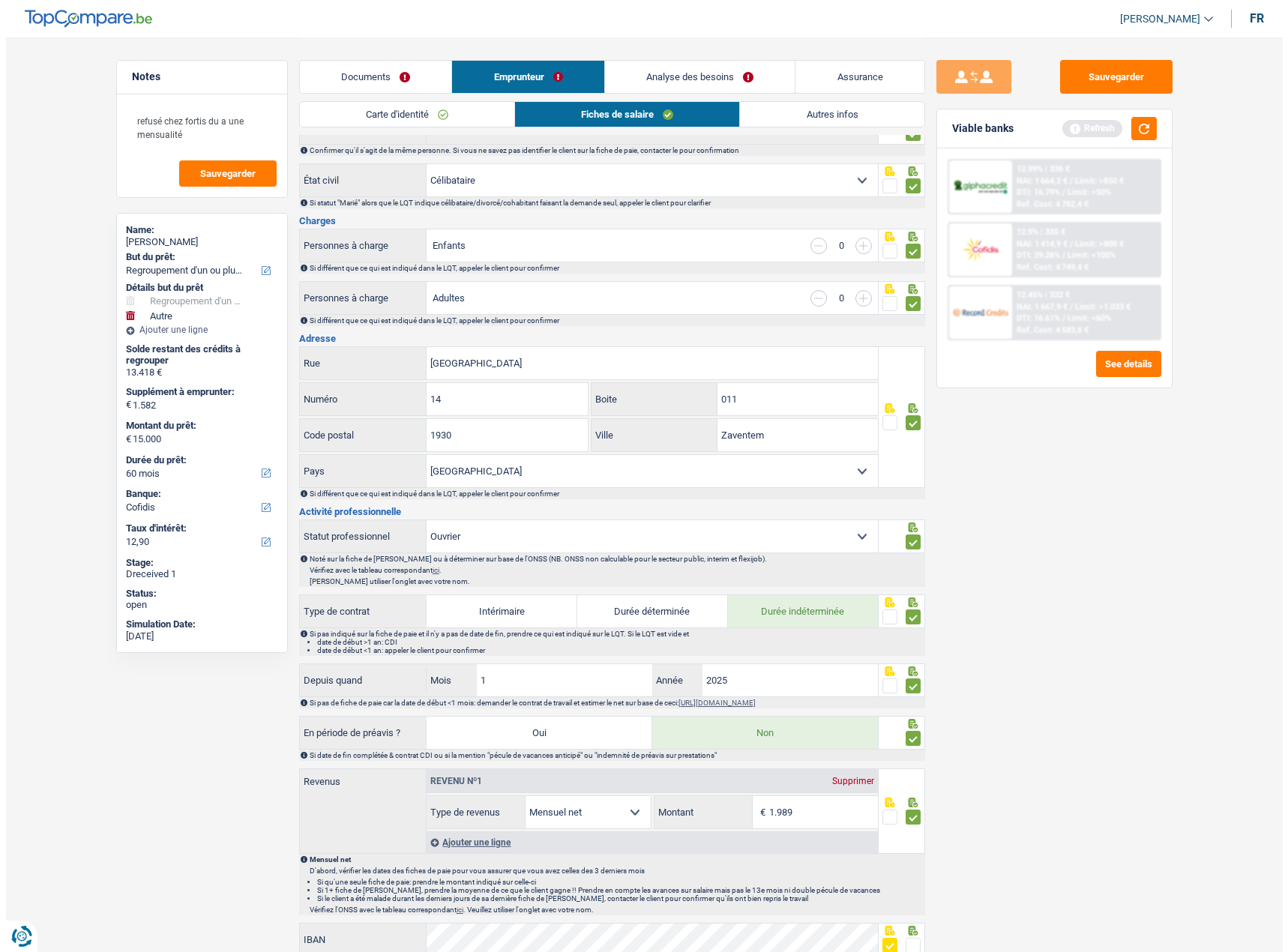
scroll to position [0, 0]
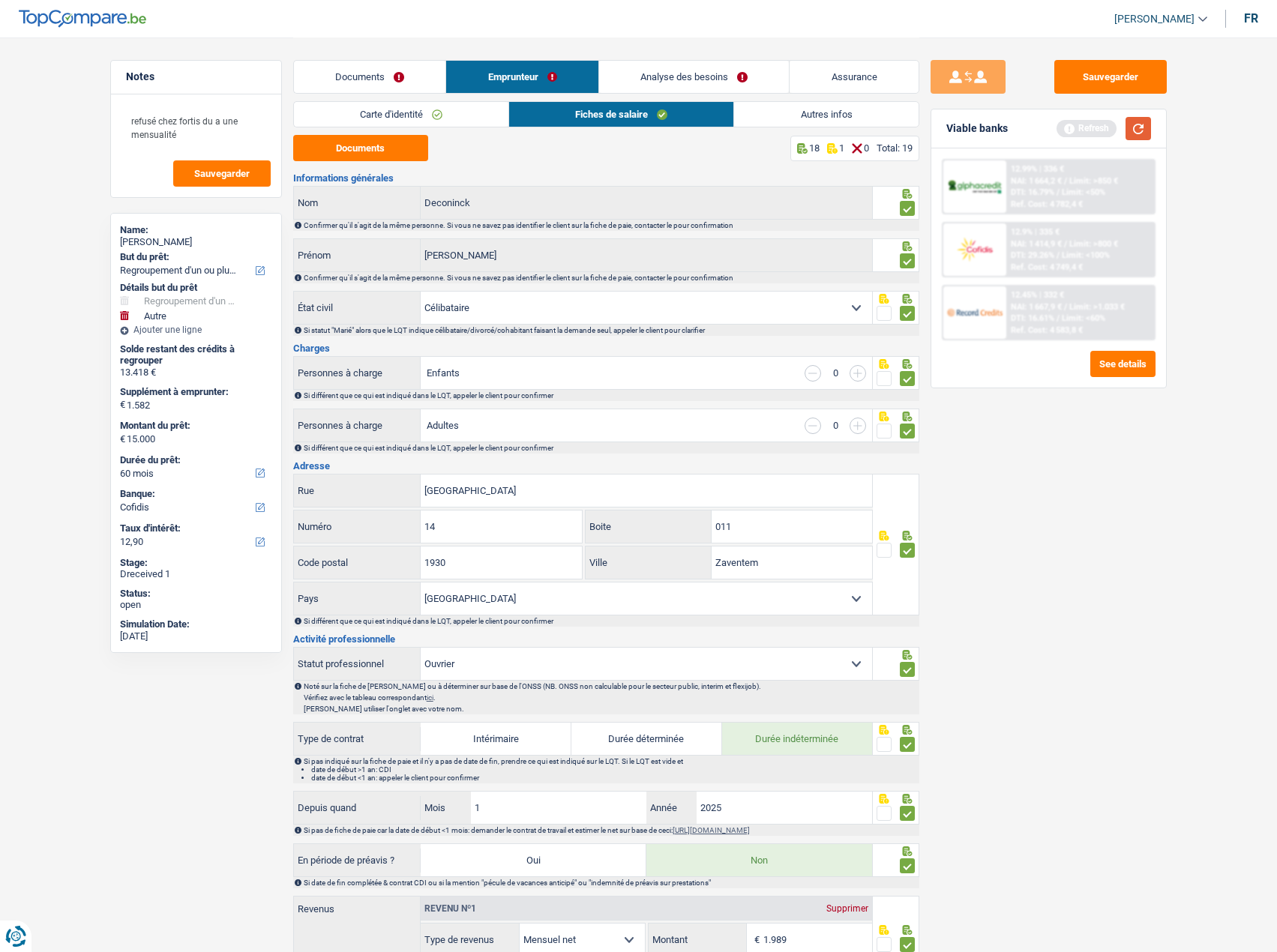
click at [1131, 126] on button "button" at bounding box center [1138, 128] width 26 height 23
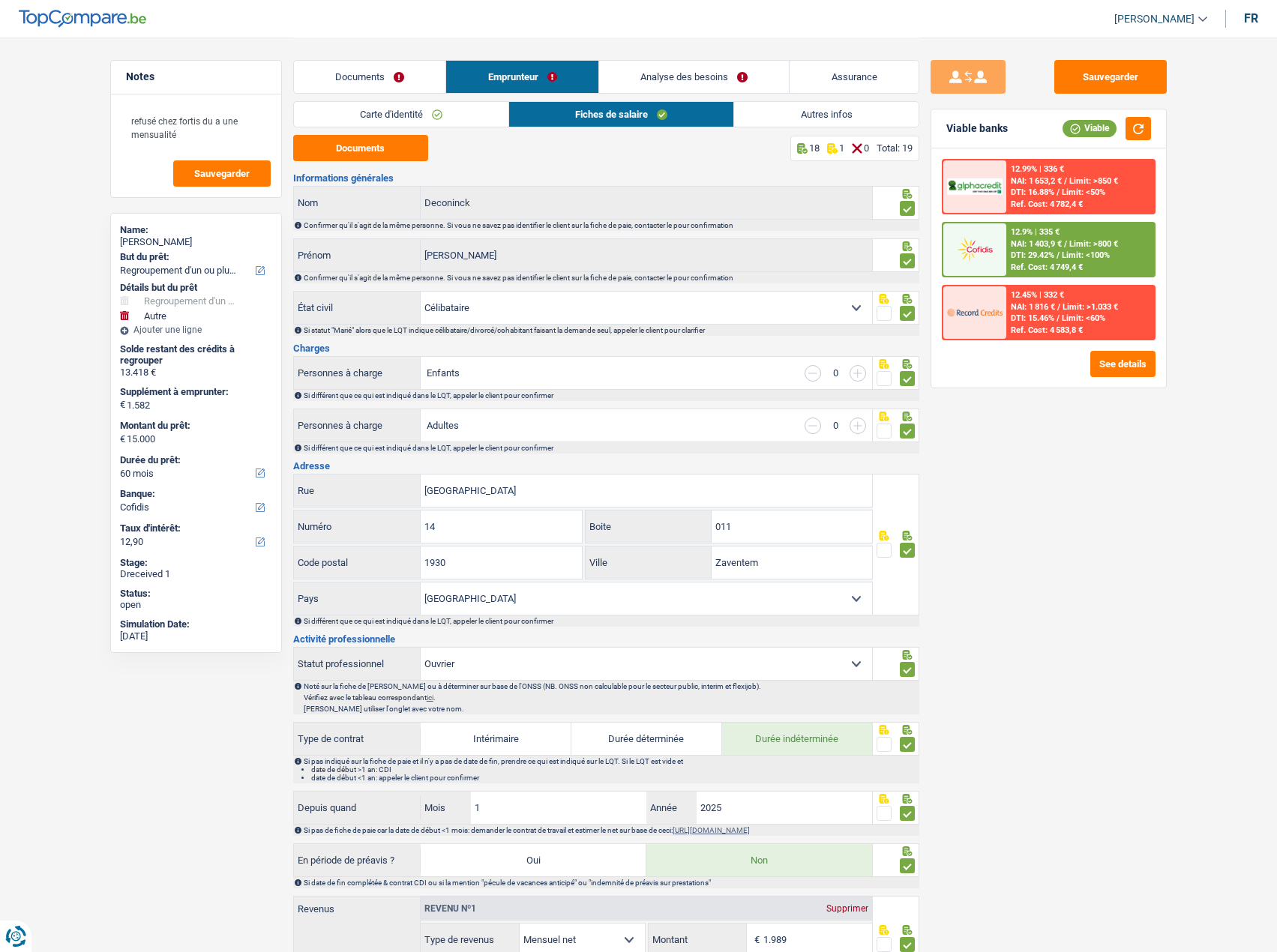
click at [809, 112] on link "Autres infos" at bounding box center [825, 114] width 183 height 25
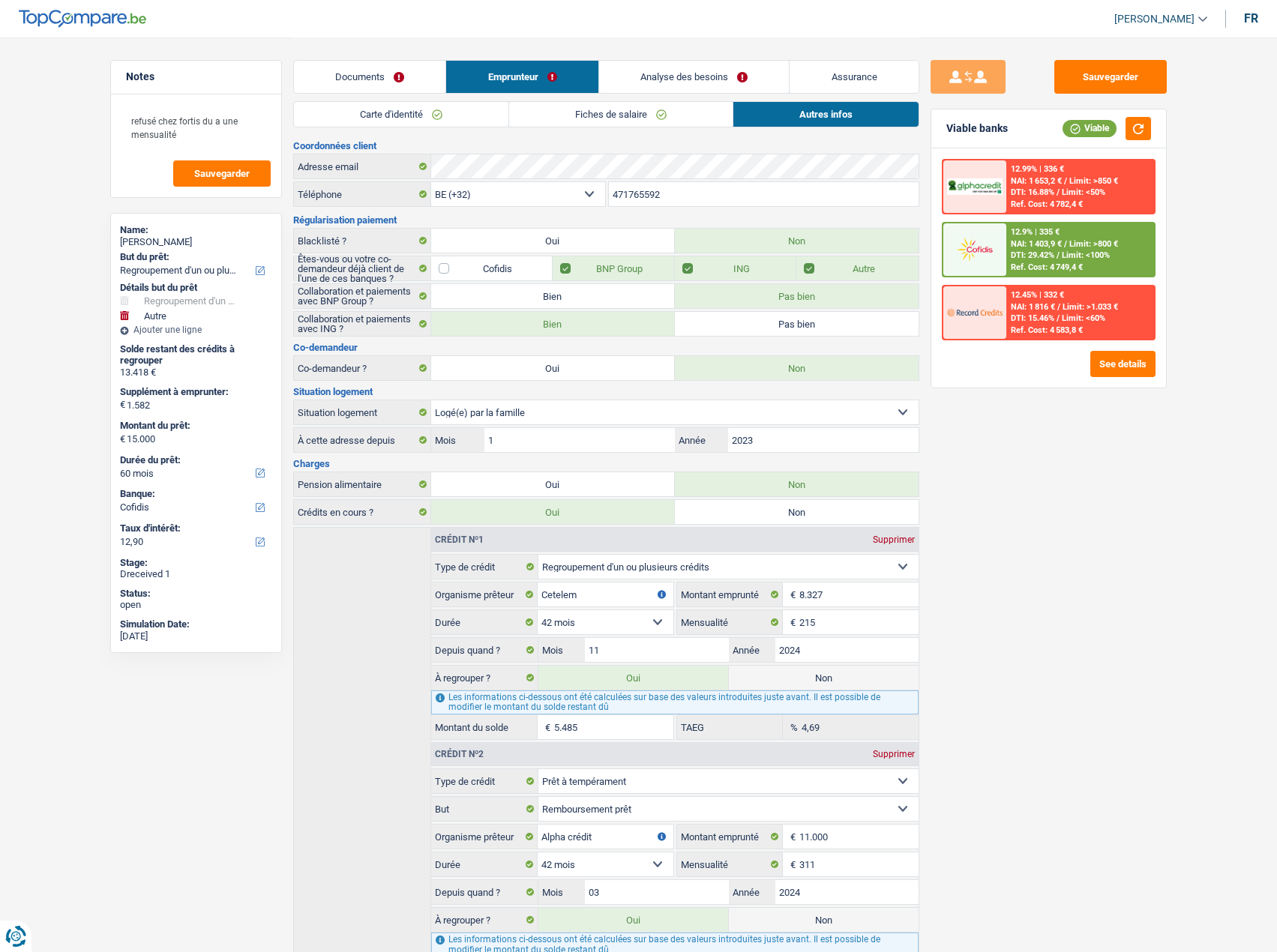
click at [698, 71] on link "Analyse des besoins" at bounding box center [694, 77] width 190 height 32
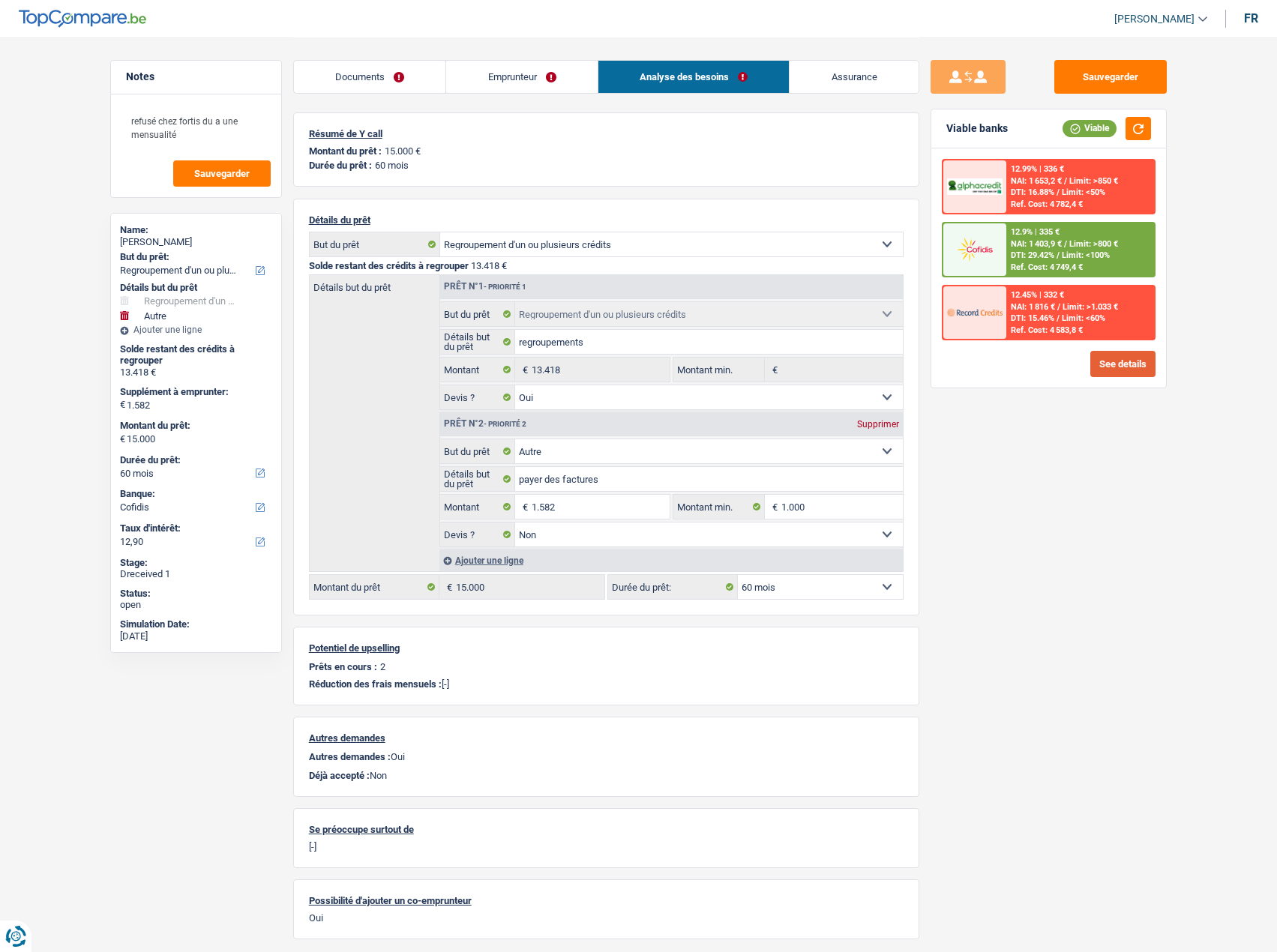
click at [1127, 370] on button "See details" at bounding box center [1122, 364] width 65 height 26
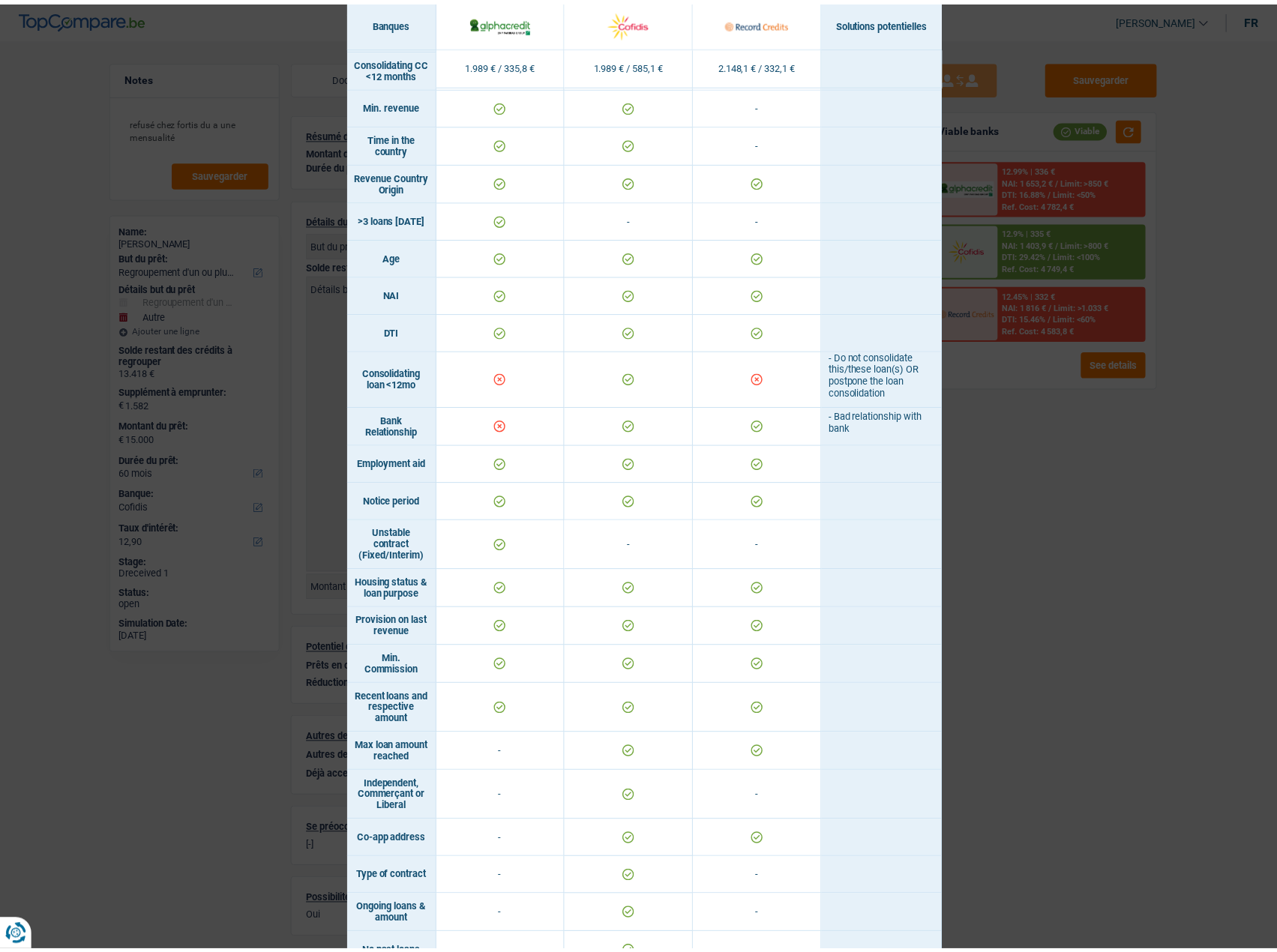
scroll to position [503, 0]
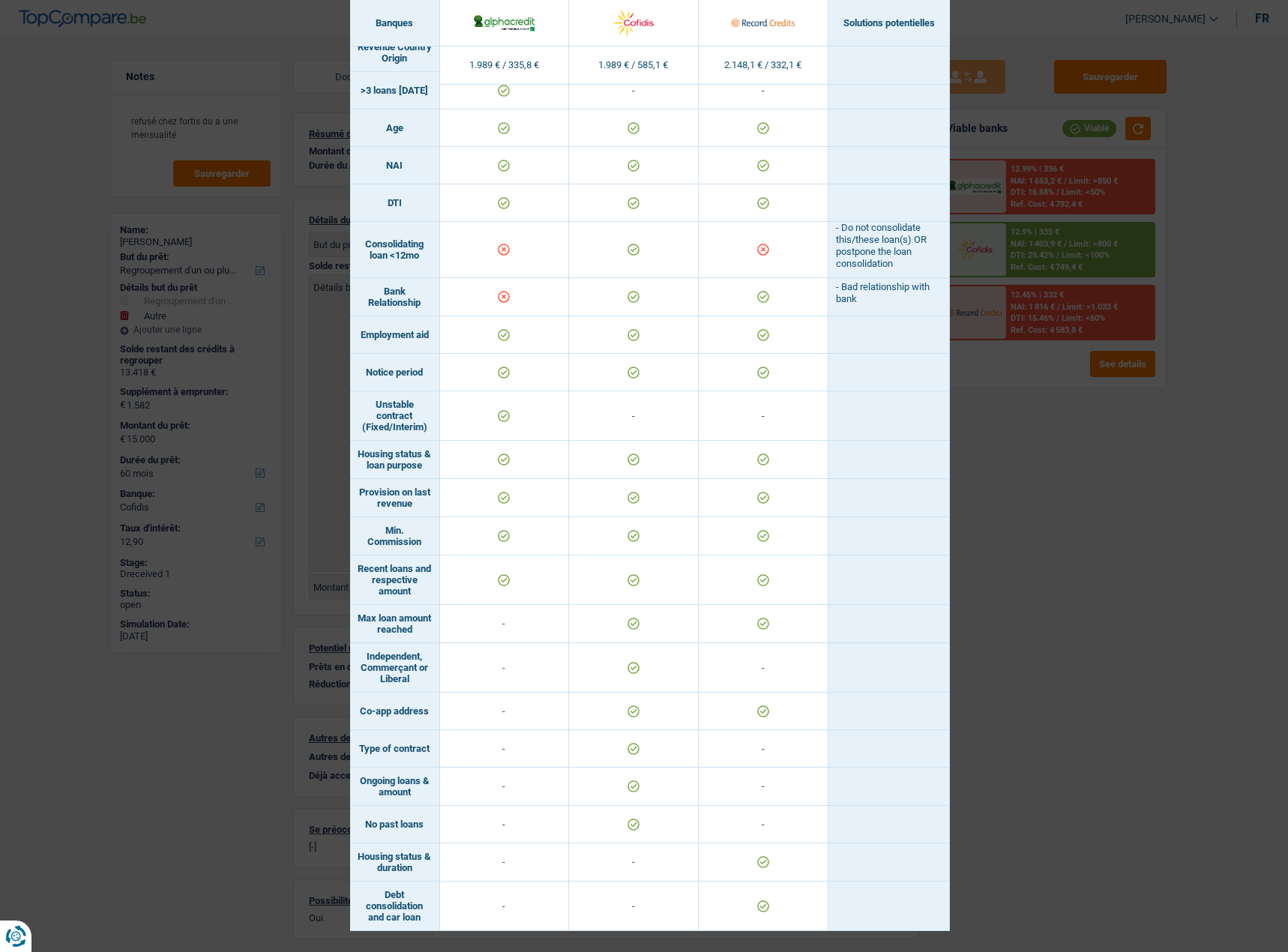
drag, startPoint x: 1075, startPoint y: 619, endPoint x: 1076, endPoint y: 533, distance: 86.0
click at [1076, 618] on div "Banks conditions × Banques Solutions potentielles Revenus / Charges 1.989 € / 3…" at bounding box center [644, 476] width 1288 height 952
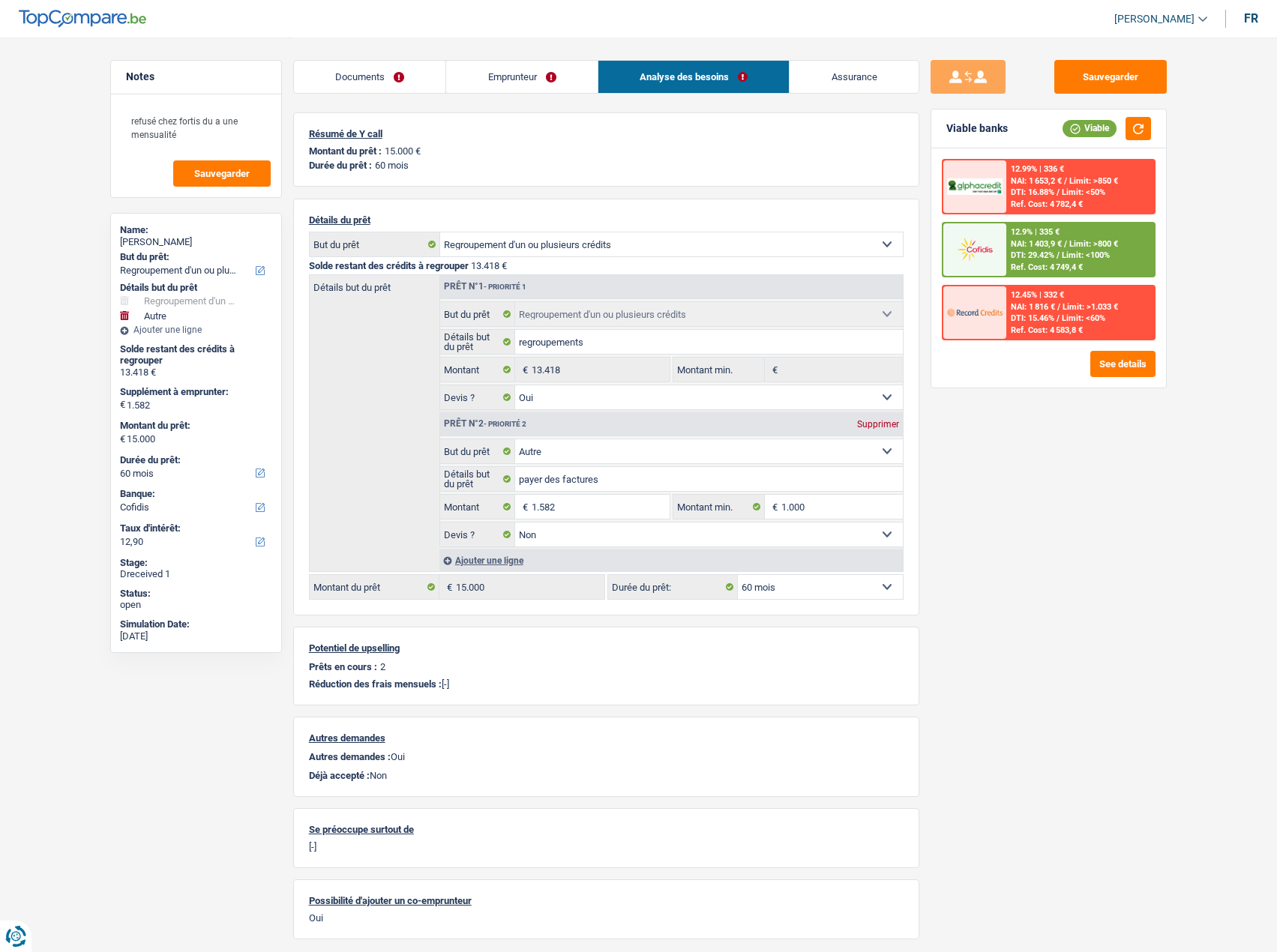
click at [1028, 268] on div "Ref. Cost: 4 749,4 €" at bounding box center [1047, 267] width 72 height 10
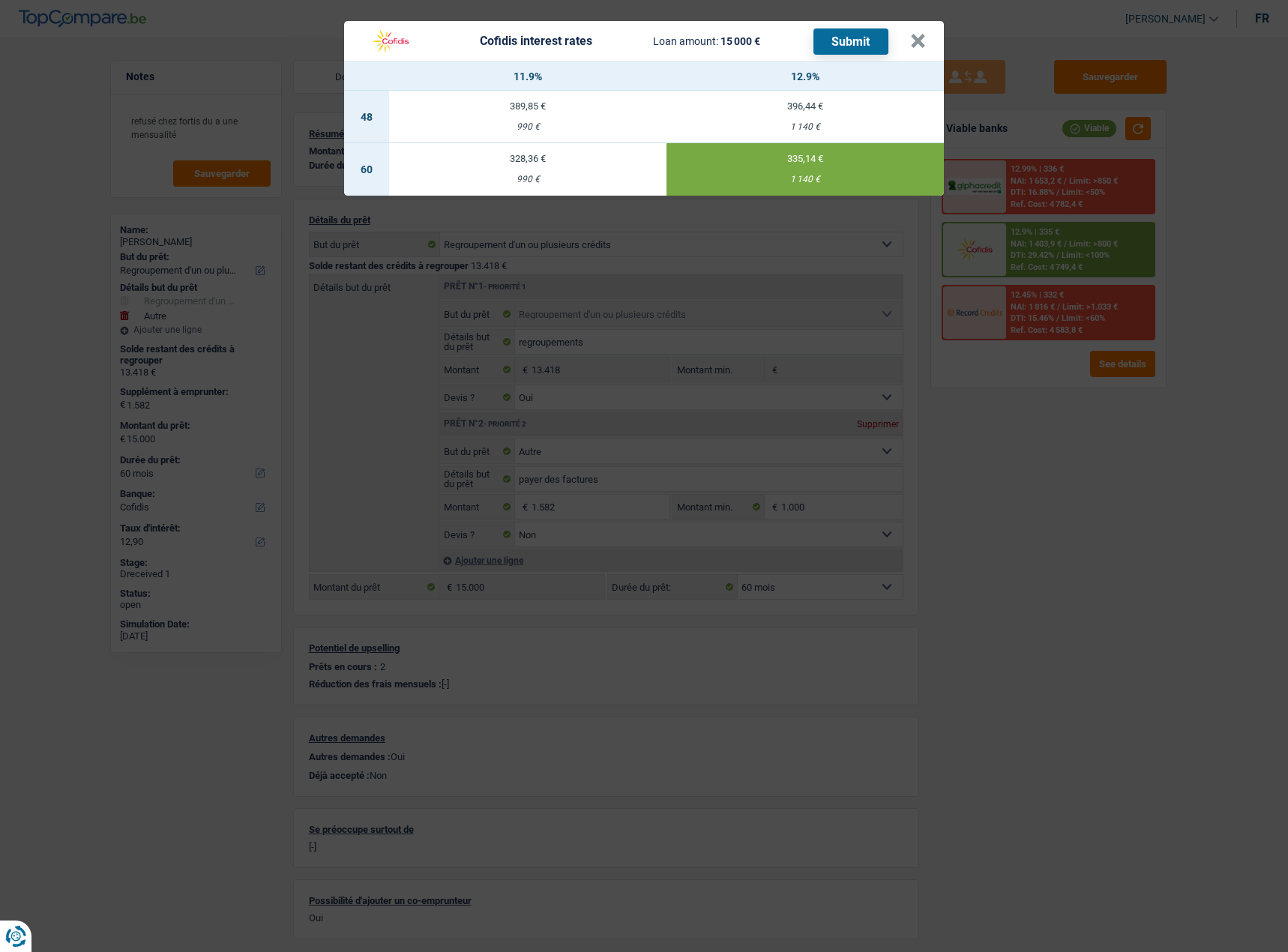
click at [533, 175] on div "990 €" at bounding box center [528, 179] width 277 height 10
type input "11,90"
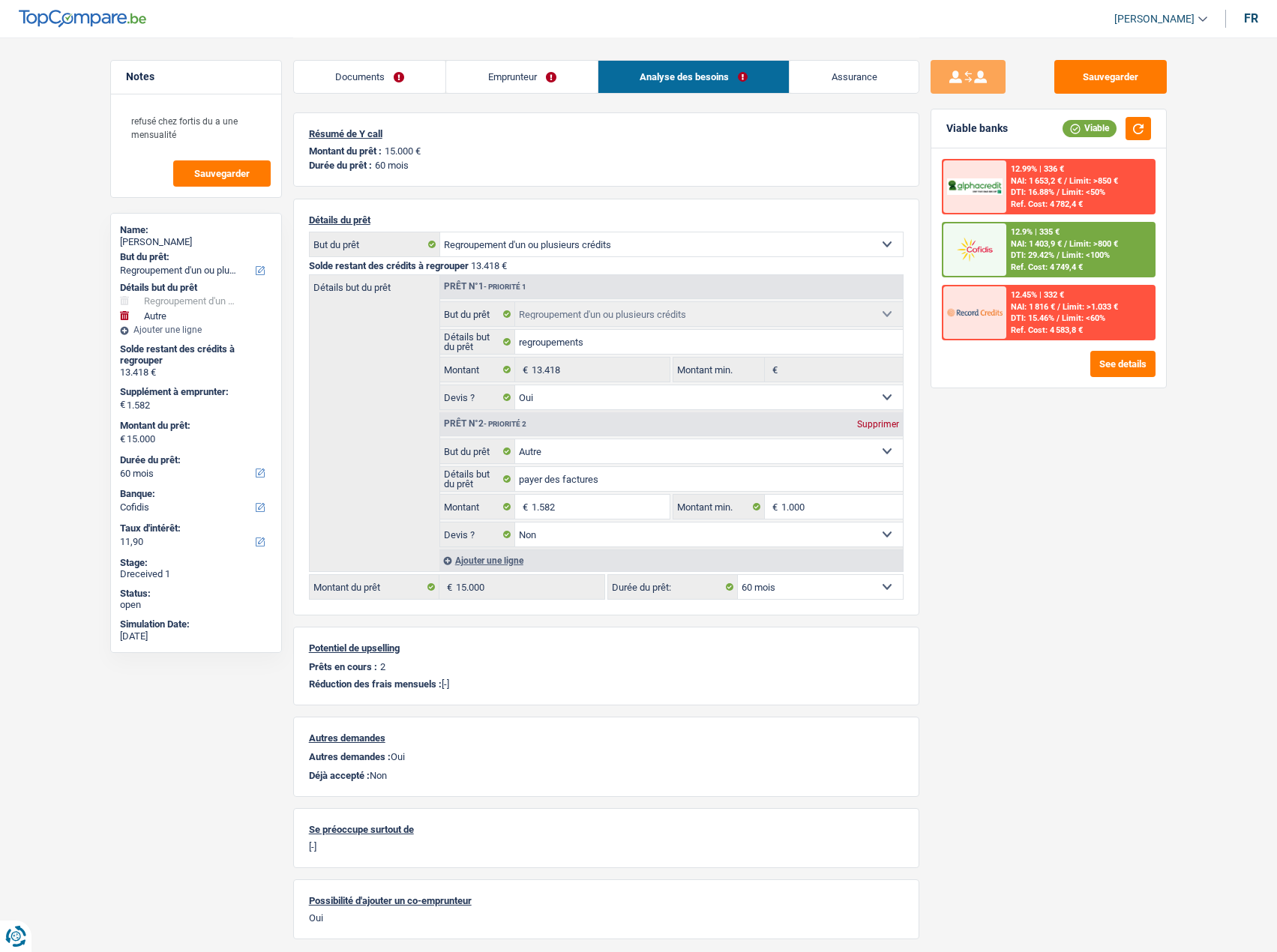
click at [1047, 260] on div "12.9% | 335 € NAI: 1 403,9 € / Limit: >800 € DTI: 29.42% / Limit: <100% Ref. Co…" at bounding box center [1080, 249] width 147 height 53
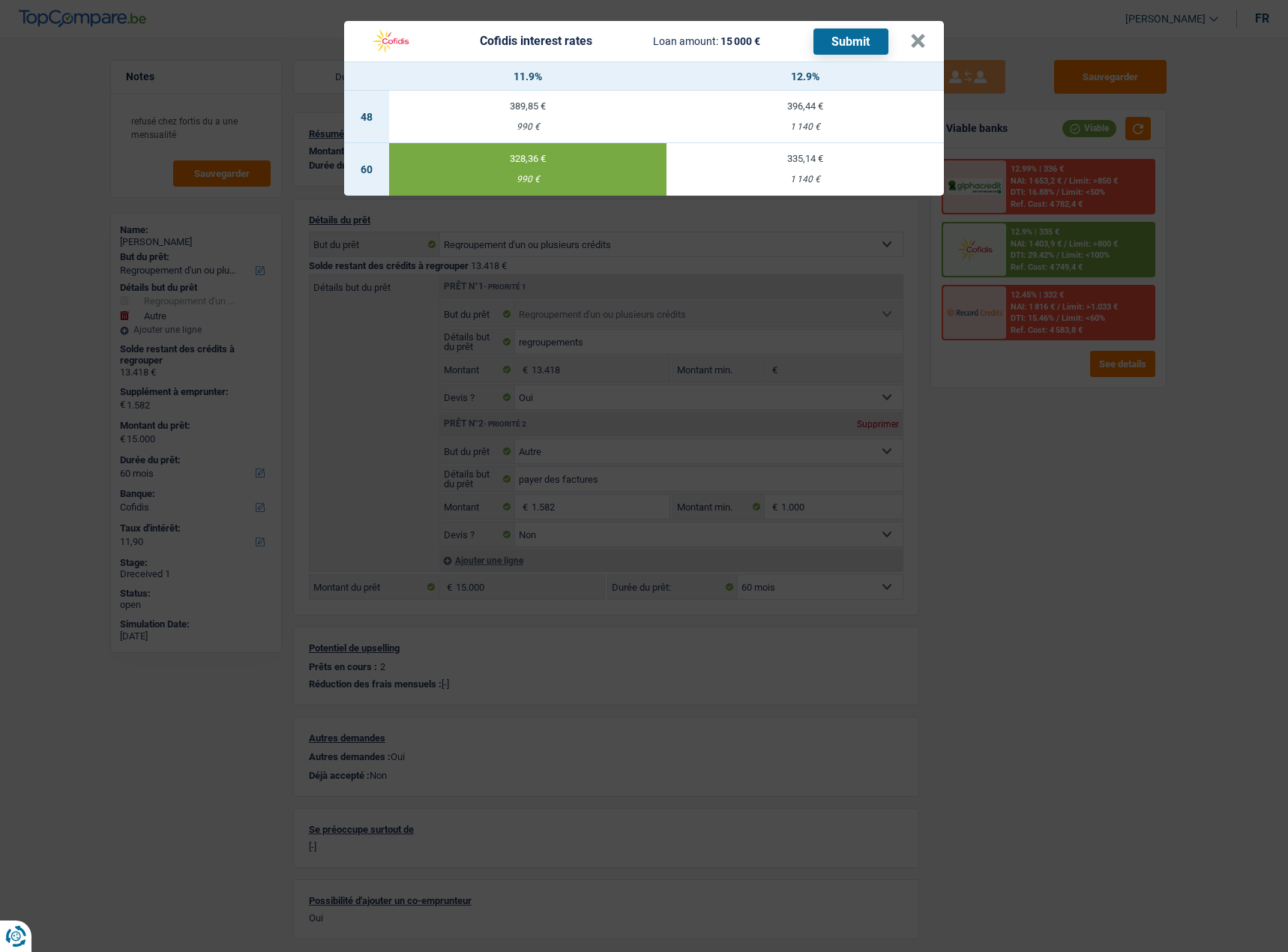
click at [875, 36] on button "Submit" at bounding box center [851, 41] width 75 height 26
click at [910, 29] on div "Cofidis interest rates Loan amount: 15 000 € Submit" at bounding box center [636, 41] width 548 height 29
click at [921, 34] on button "×" at bounding box center [918, 41] width 16 height 15
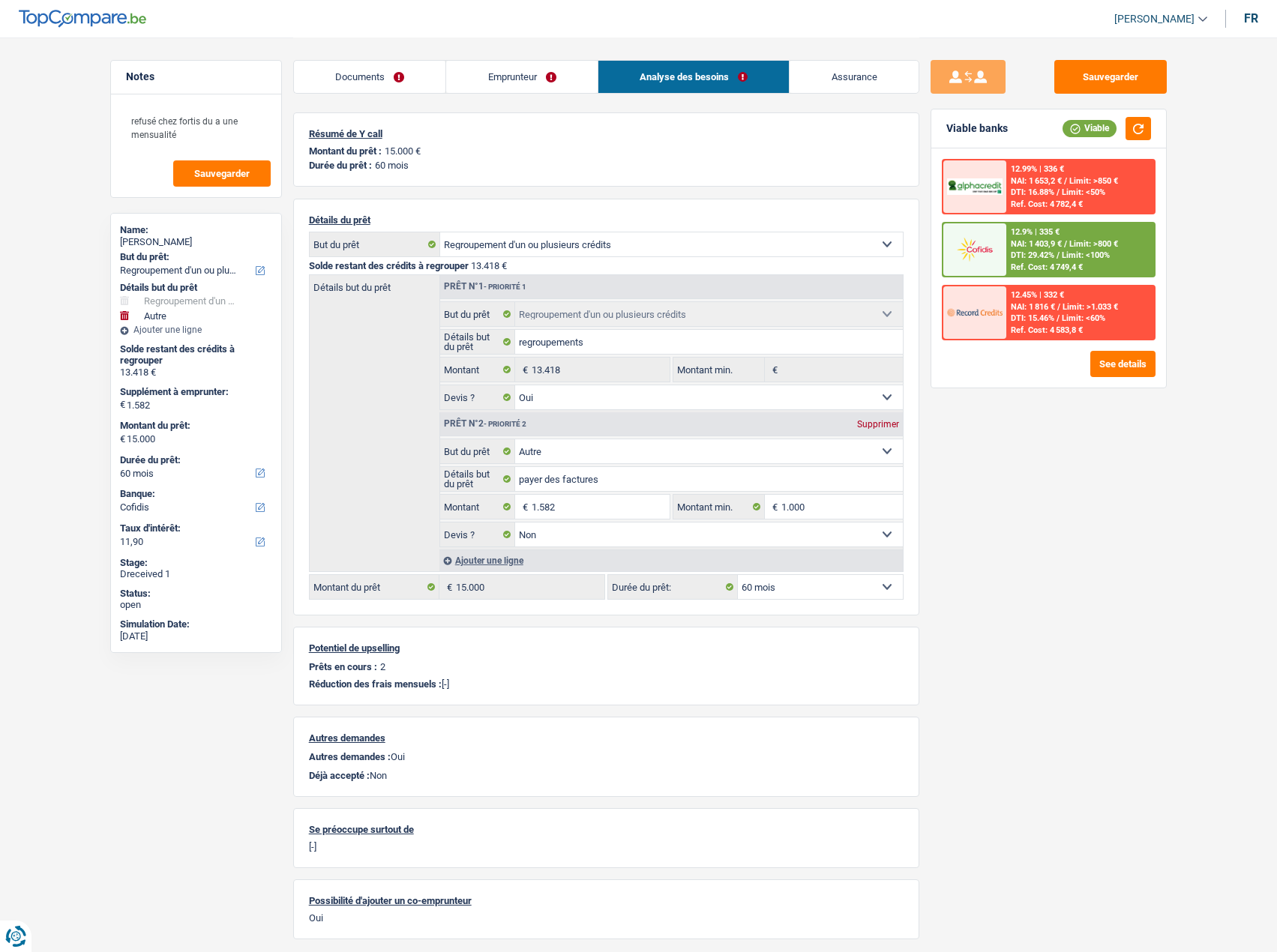
click at [385, 80] on link "Documents" at bounding box center [370, 77] width 152 height 32
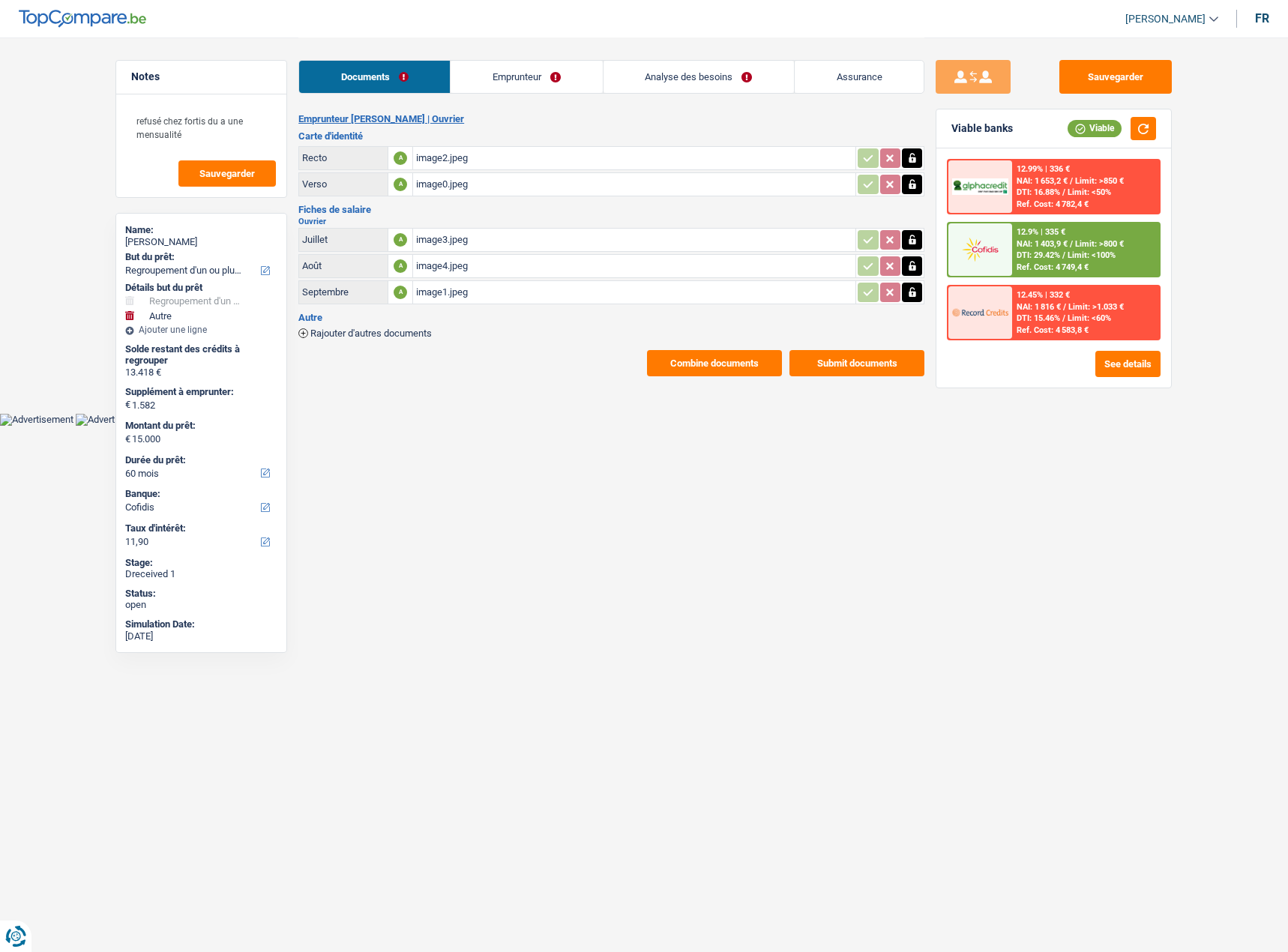
click at [884, 354] on button "Submit documents" at bounding box center [857, 363] width 135 height 26
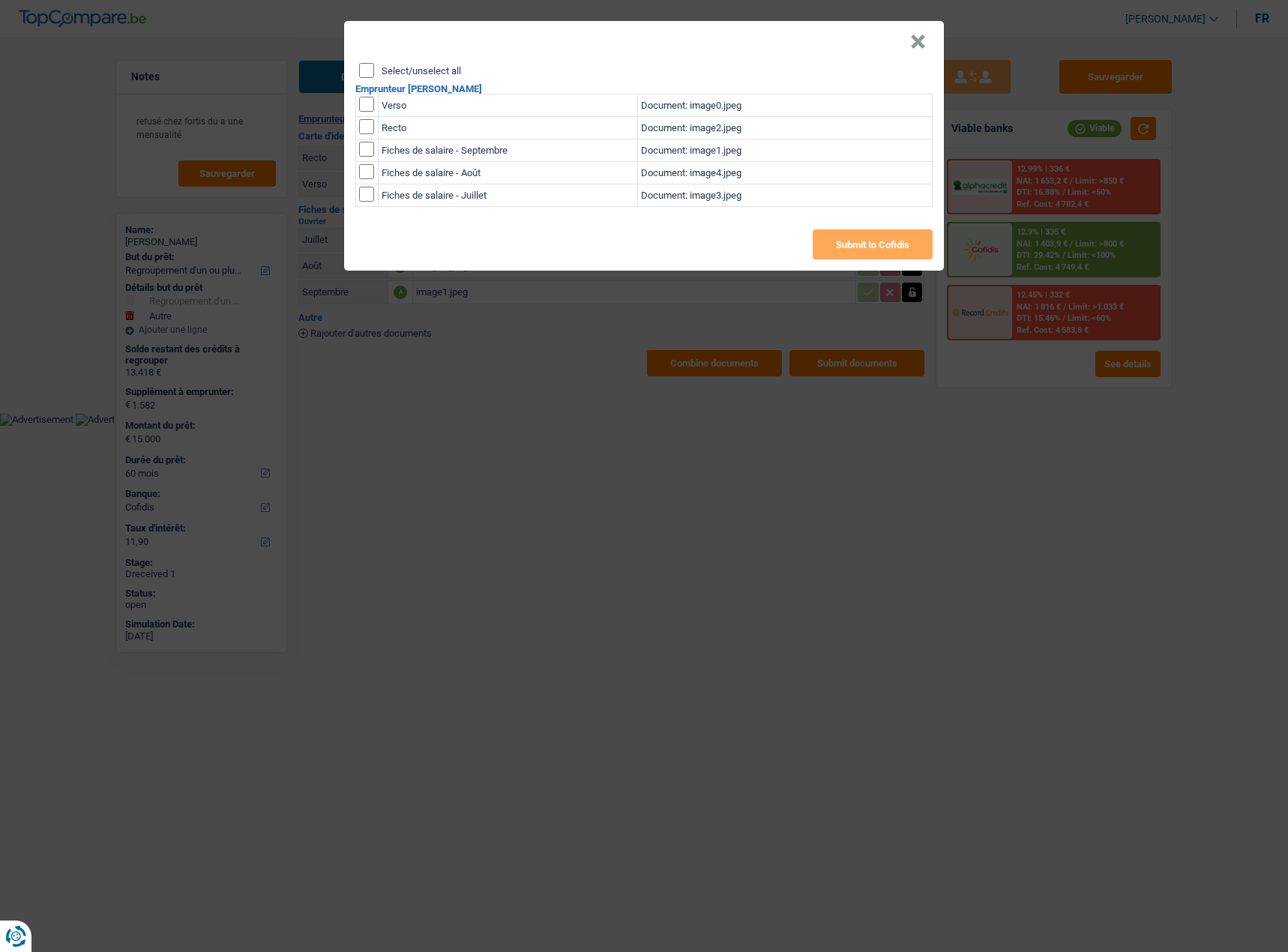
click at [366, 65] on input "Select/unselect all" at bounding box center [367, 71] width 15 height 15
checkbox input "true"
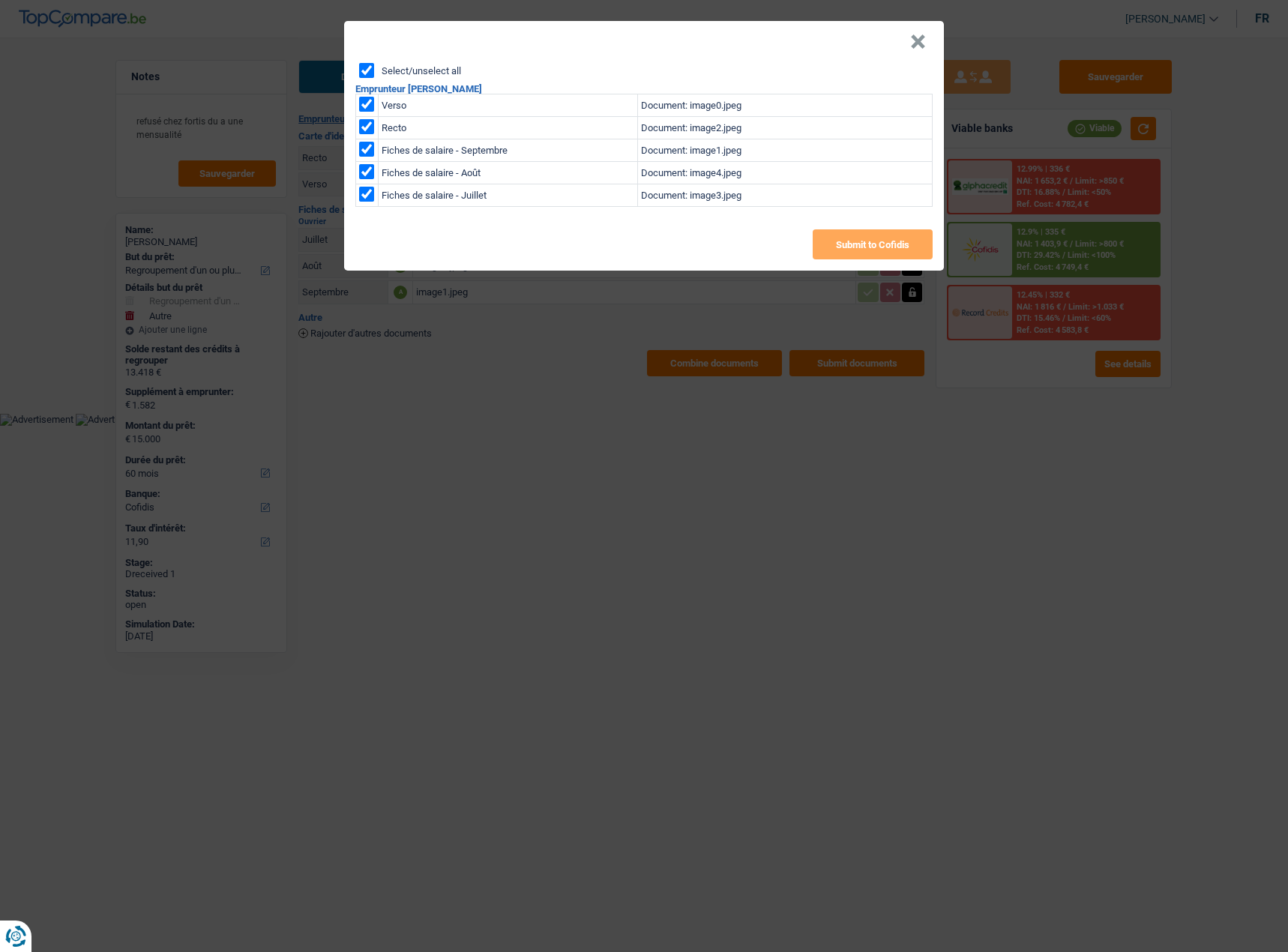
checkbox input "true"
click at [876, 237] on button "Submit to Cofidis" at bounding box center [872, 244] width 120 height 30
click at [926, 41] on button "×" at bounding box center [918, 42] width 16 height 15
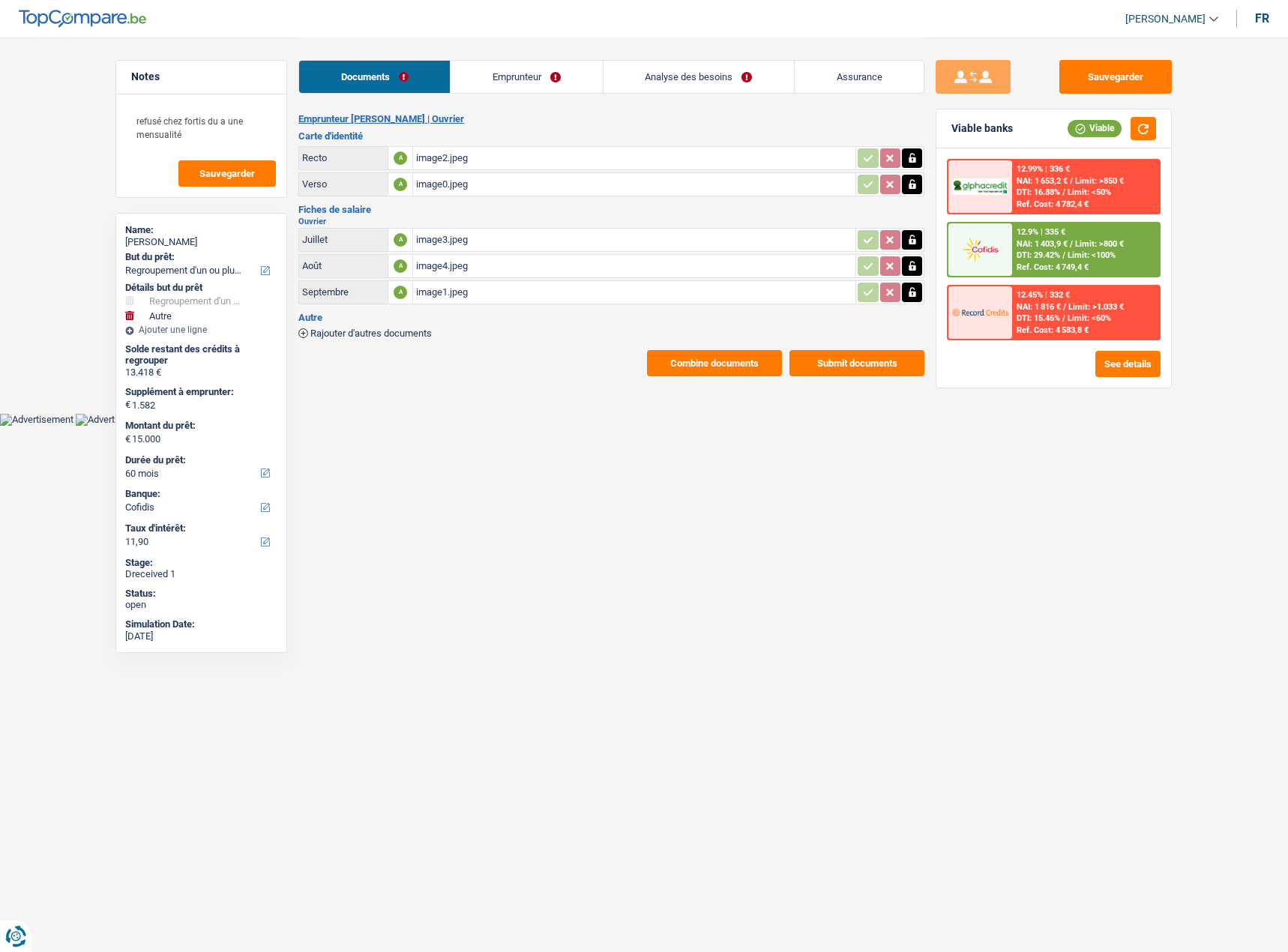
click at [561, 79] on link "Emprunteur" at bounding box center [525, 77] width 151 height 32
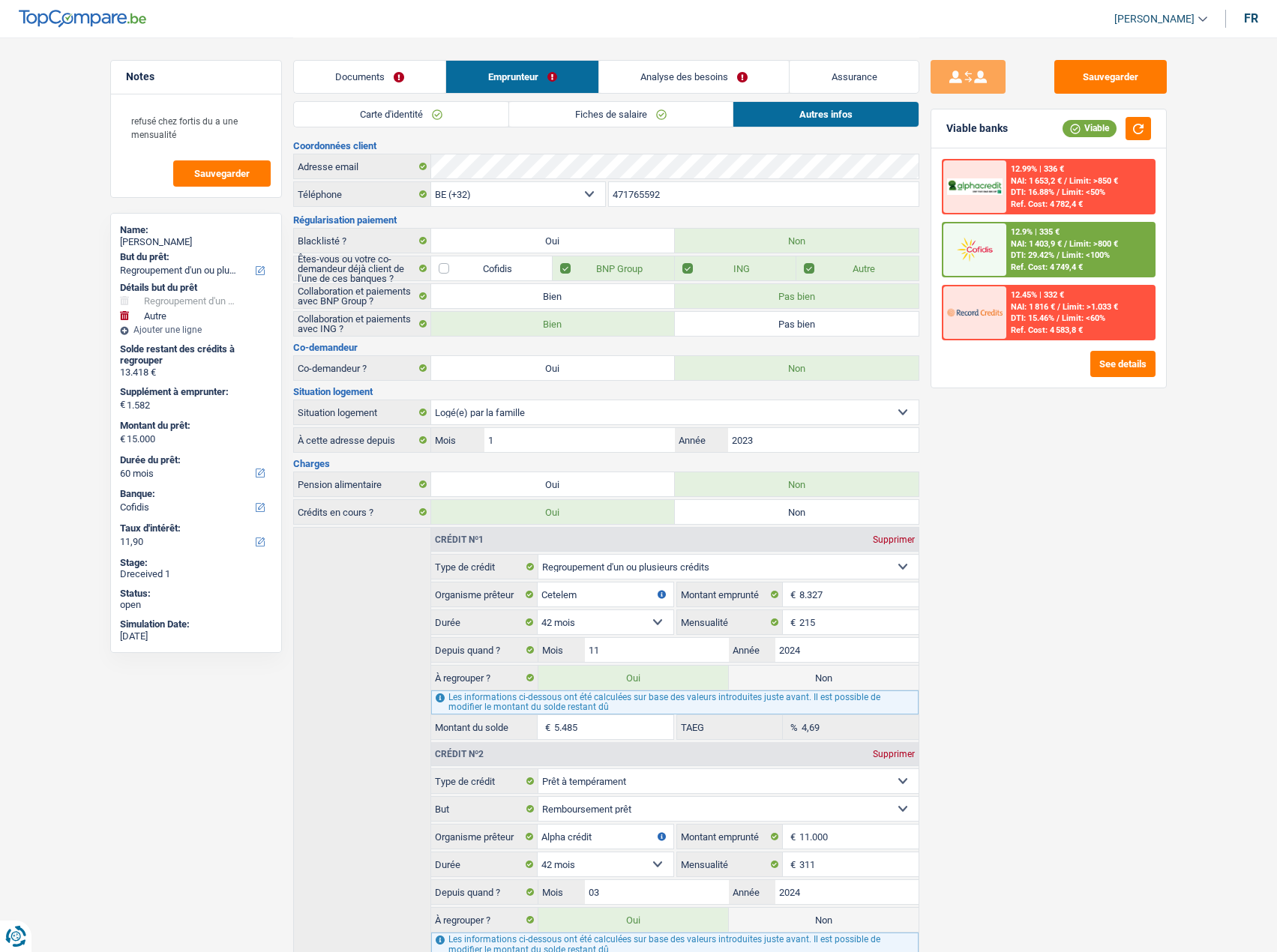
click at [639, 110] on link "Fiches de salaire" at bounding box center [620, 114] width 223 height 25
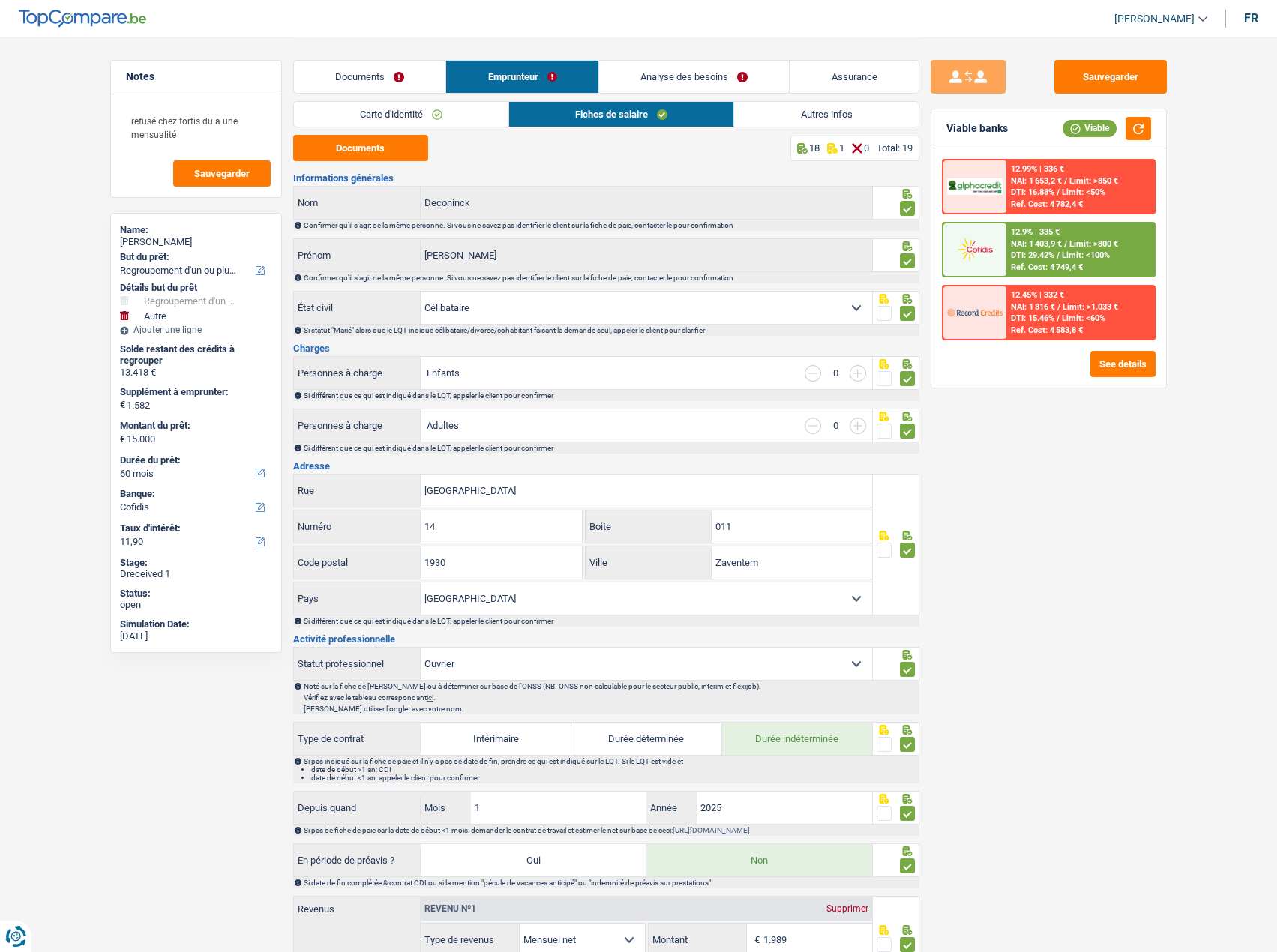
click at [653, 739] on label "Durée déterminée" at bounding box center [646, 739] width 150 height 32
click at [653, 739] on input "Durée déterminée" at bounding box center [646, 739] width 150 height 32
radio input "true"
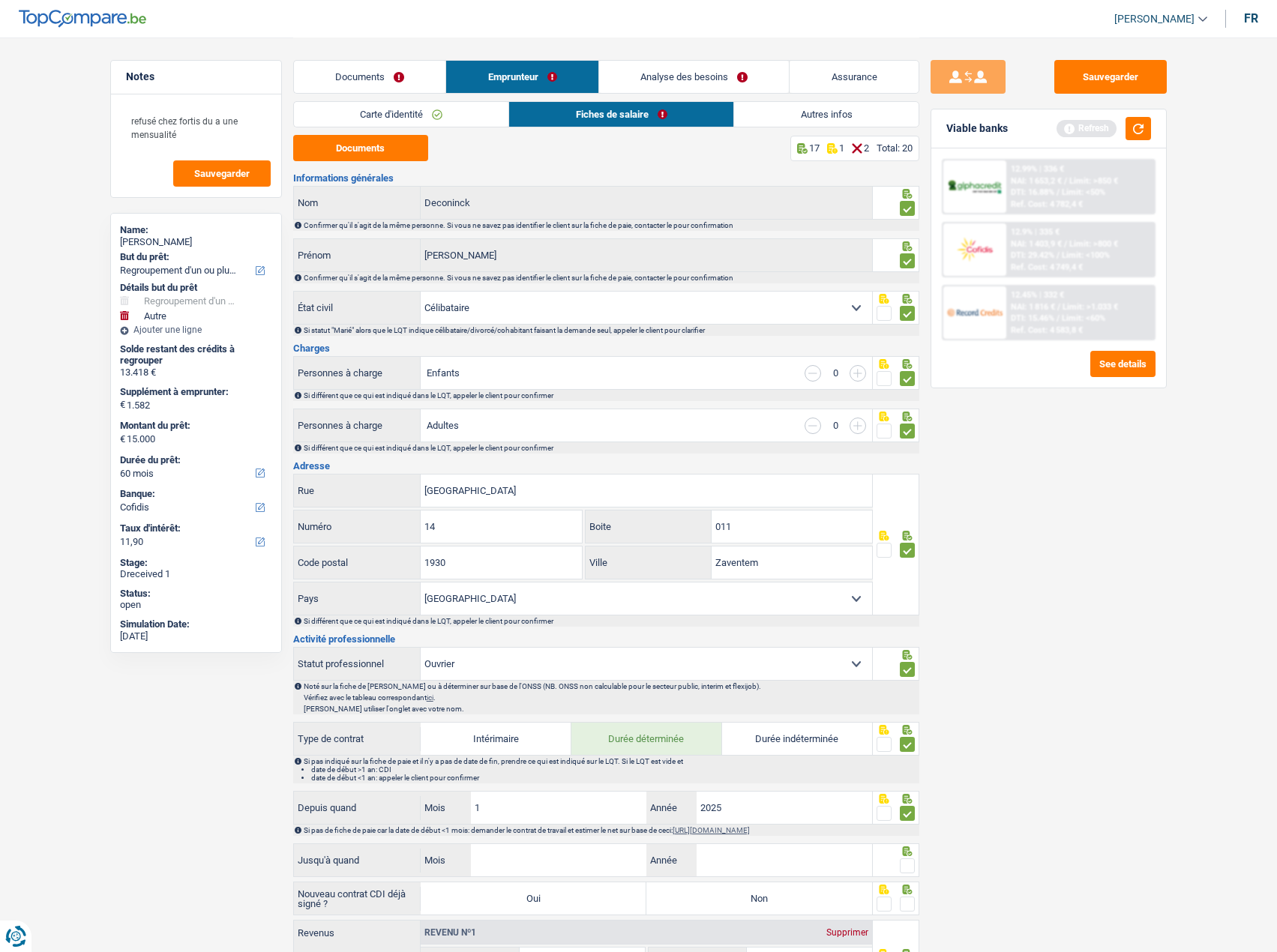
click at [909, 862] on span at bounding box center [907, 866] width 15 height 15
click at [0, 0] on input "radio" at bounding box center [0, 0] width 0 height 0
click at [806, 898] on label "Non" at bounding box center [759, 898] width 225 height 32
click at [806, 898] on input "Non" at bounding box center [759, 898] width 225 height 32
radio input "true"
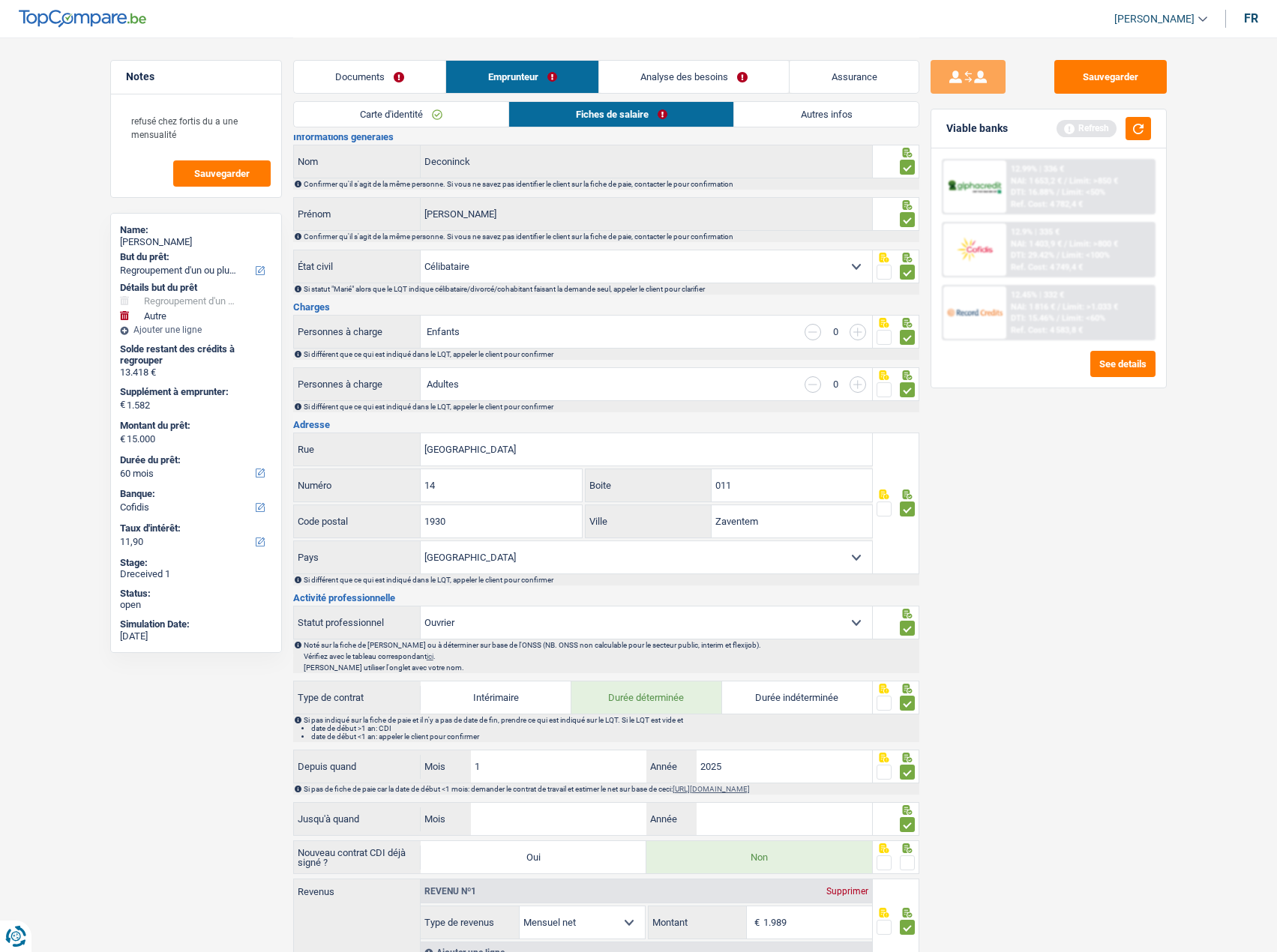
scroll to position [150, 0]
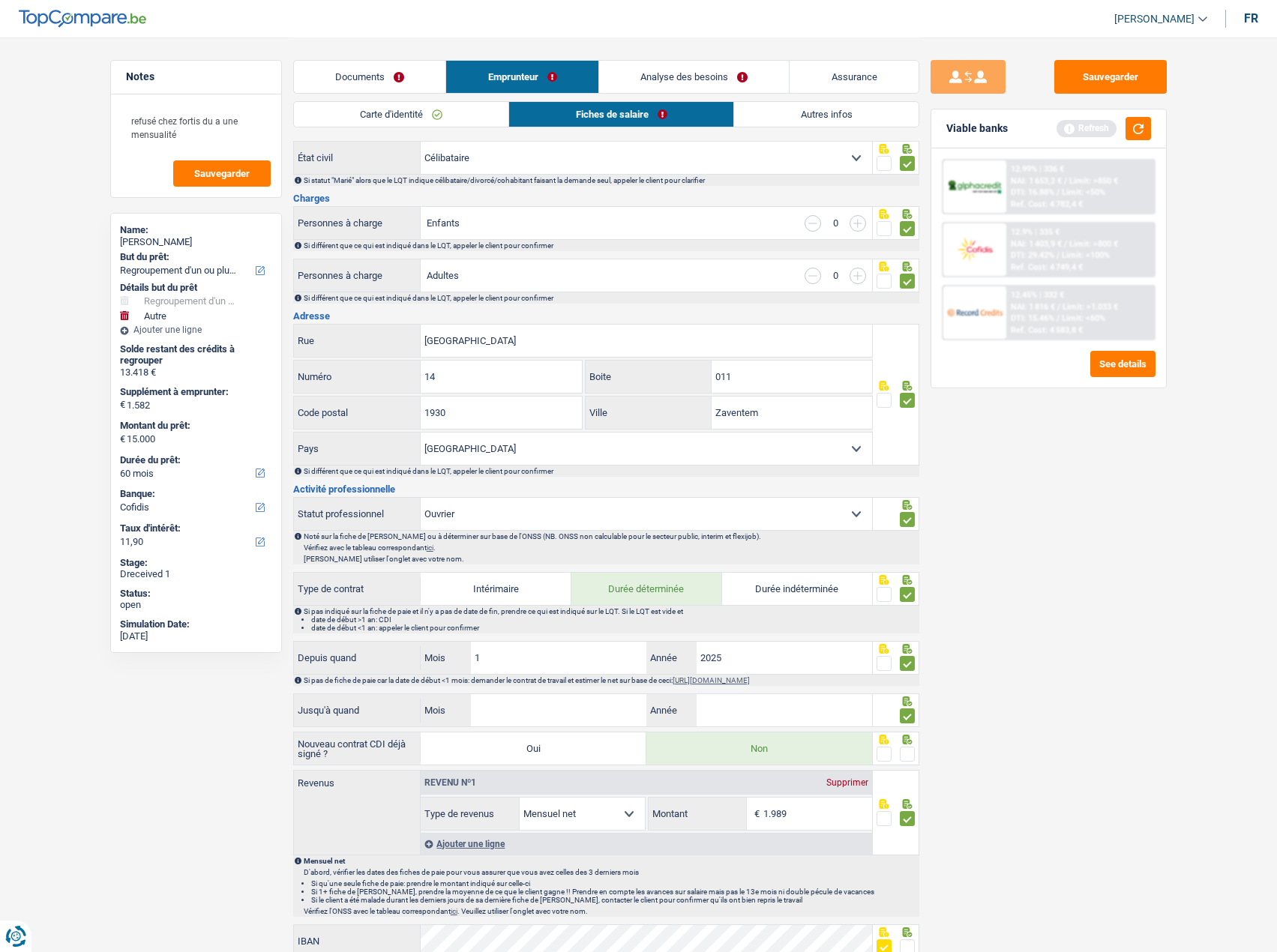
click at [884, 754] on span at bounding box center [884, 754] width 15 height 15
click at [0, 0] on input "radio" at bounding box center [0, 0] width 0 height 0
click at [1115, 75] on button "Sauvegarder" at bounding box center [1110, 77] width 113 height 34
click at [1138, 141] on div "Viable banks Refresh" at bounding box center [1049, 129] width 235 height 39
click at [1139, 122] on button "button" at bounding box center [1138, 128] width 26 height 23
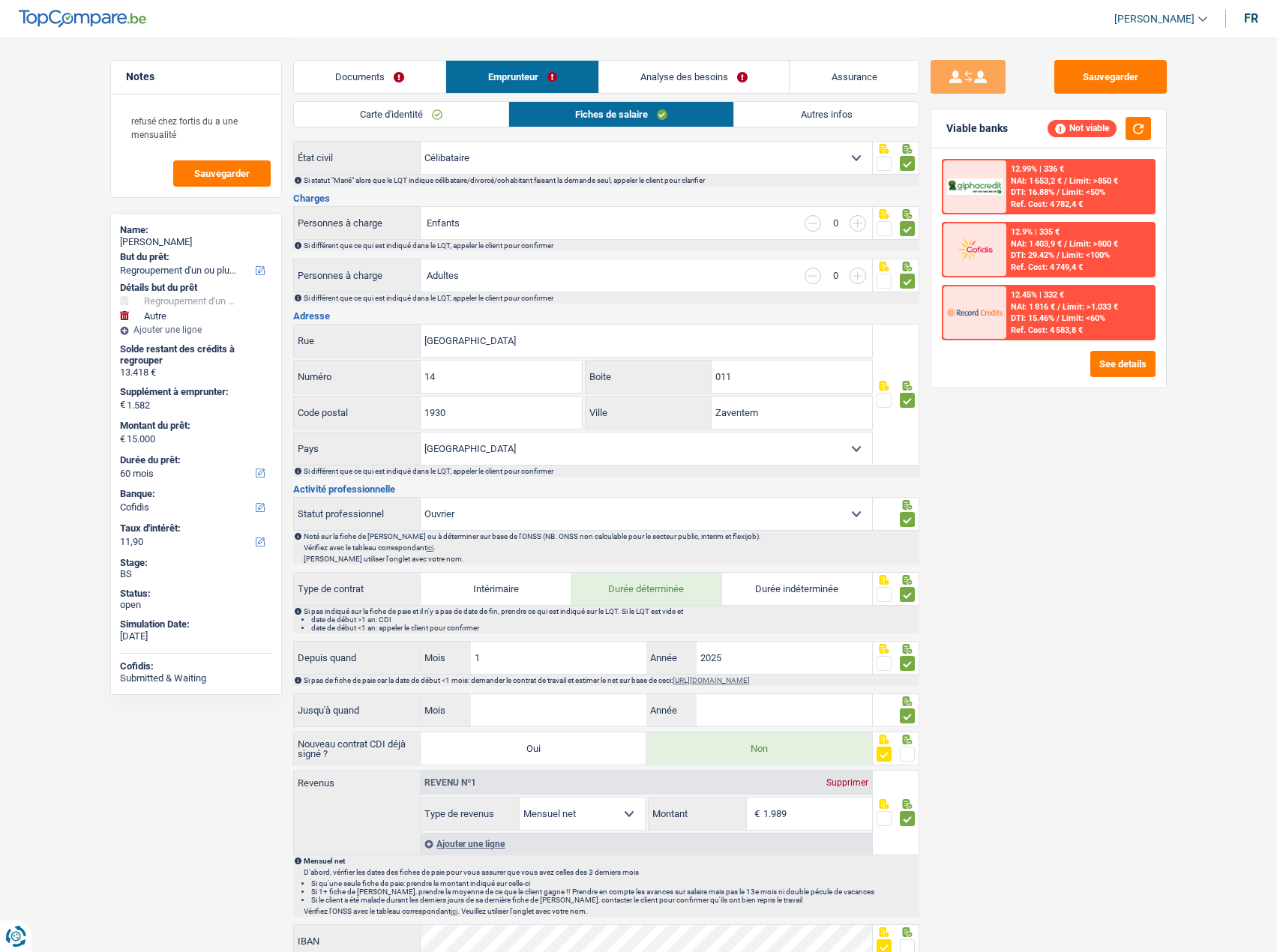
click at [837, 113] on link "Autres infos" at bounding box center [825, 114] width 183 height 25
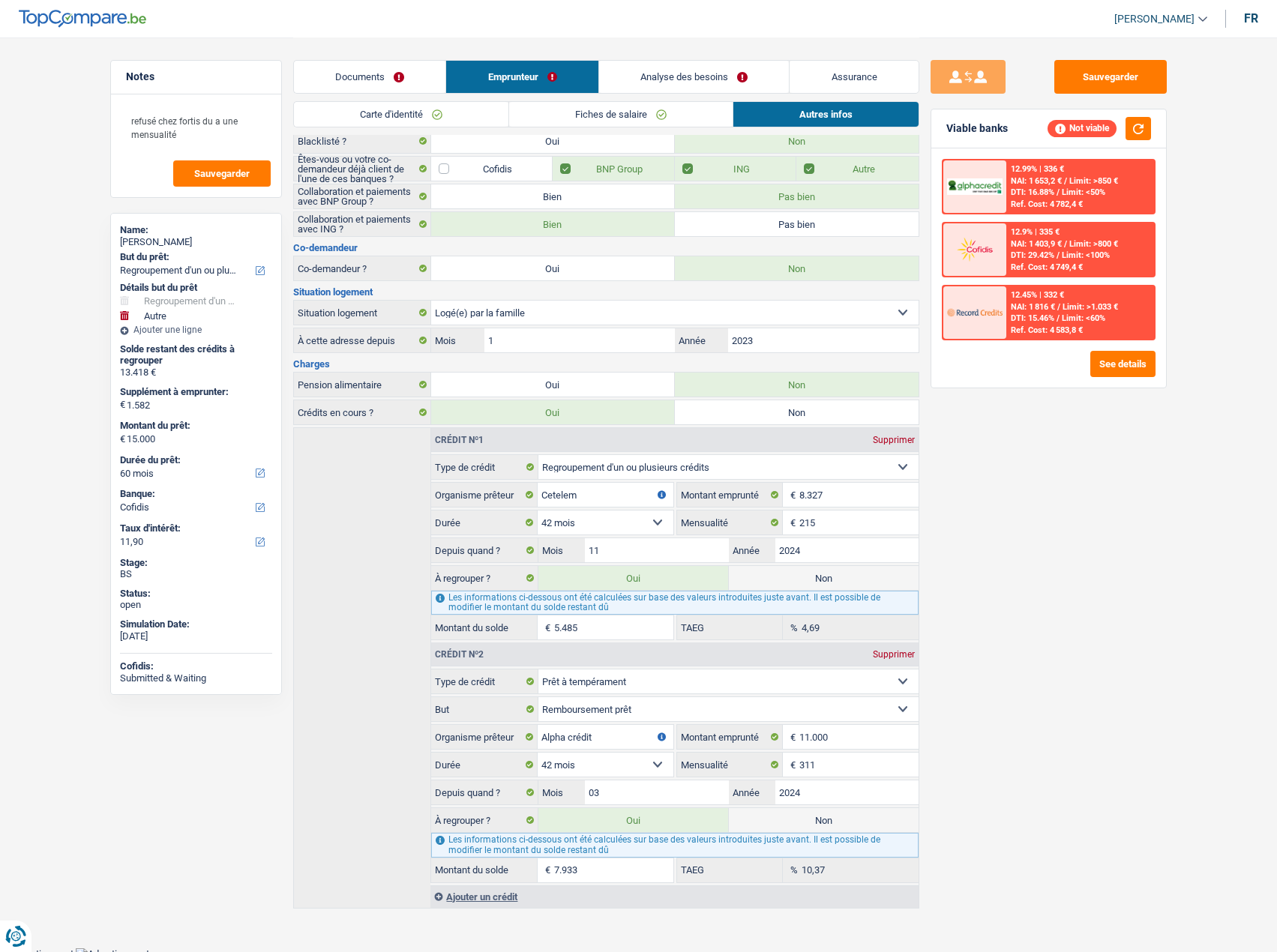
click at [818, 567] on label "Non" at bounding box center [823, 578] width 189 height 24
click at [818, 567] on input "Non" at bounding box center [823, 578] width 189 height 24
radio input "true"
type input "9.515"
select select "48"
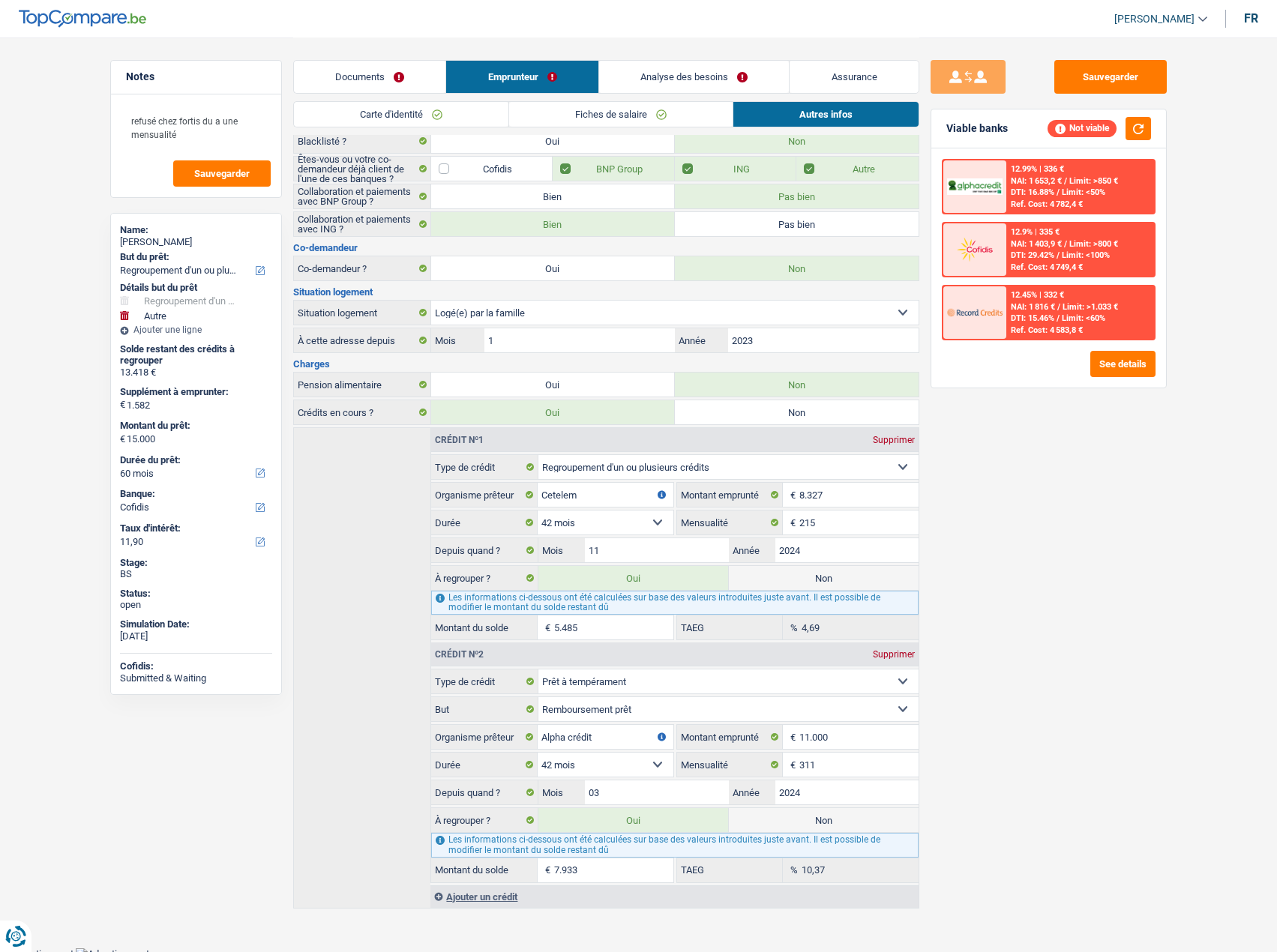
radio input "false"
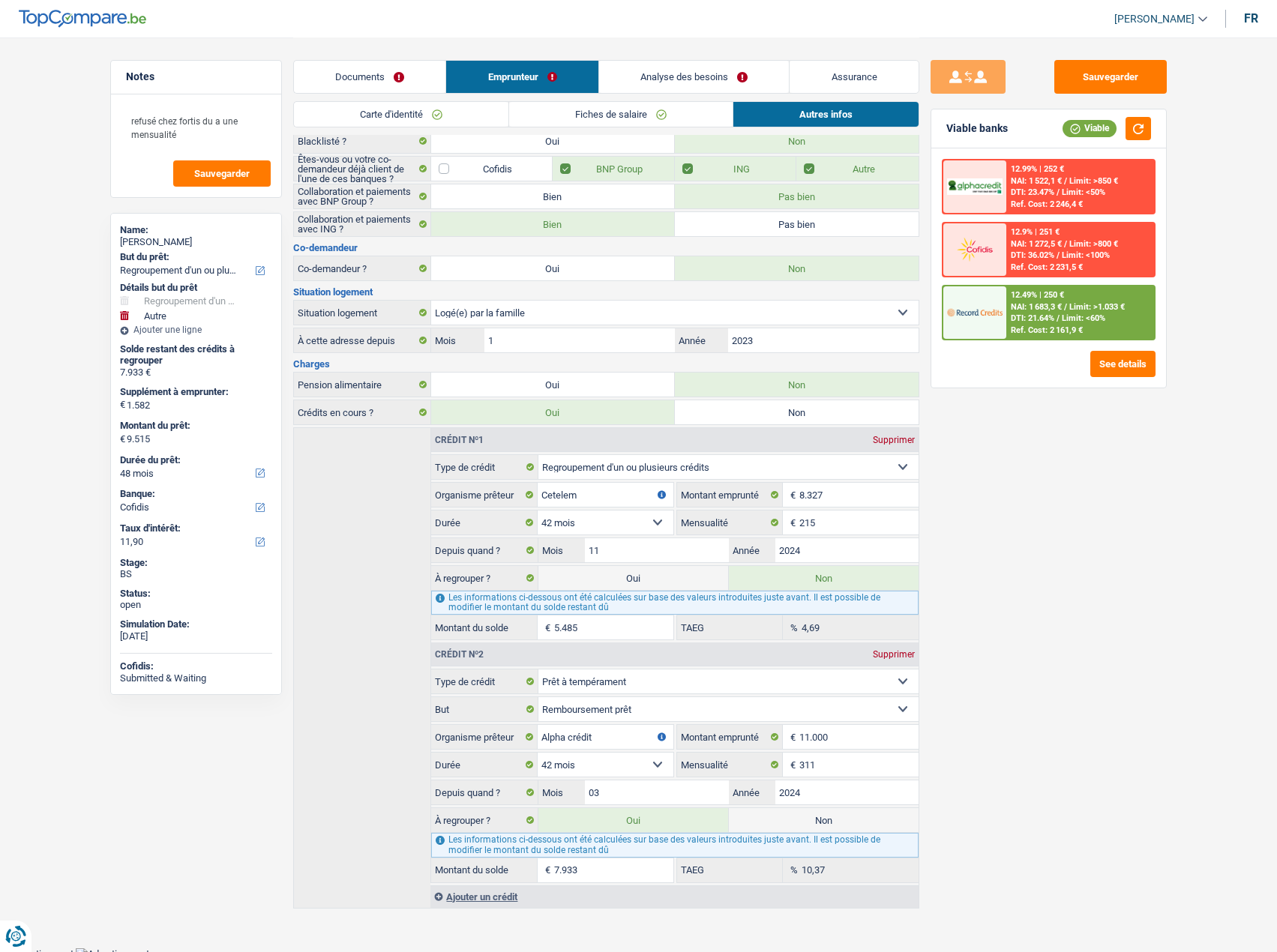
click at [709, 77] on link "Analyse des besoins" at bounding box center [694, 77] width 190 height 32
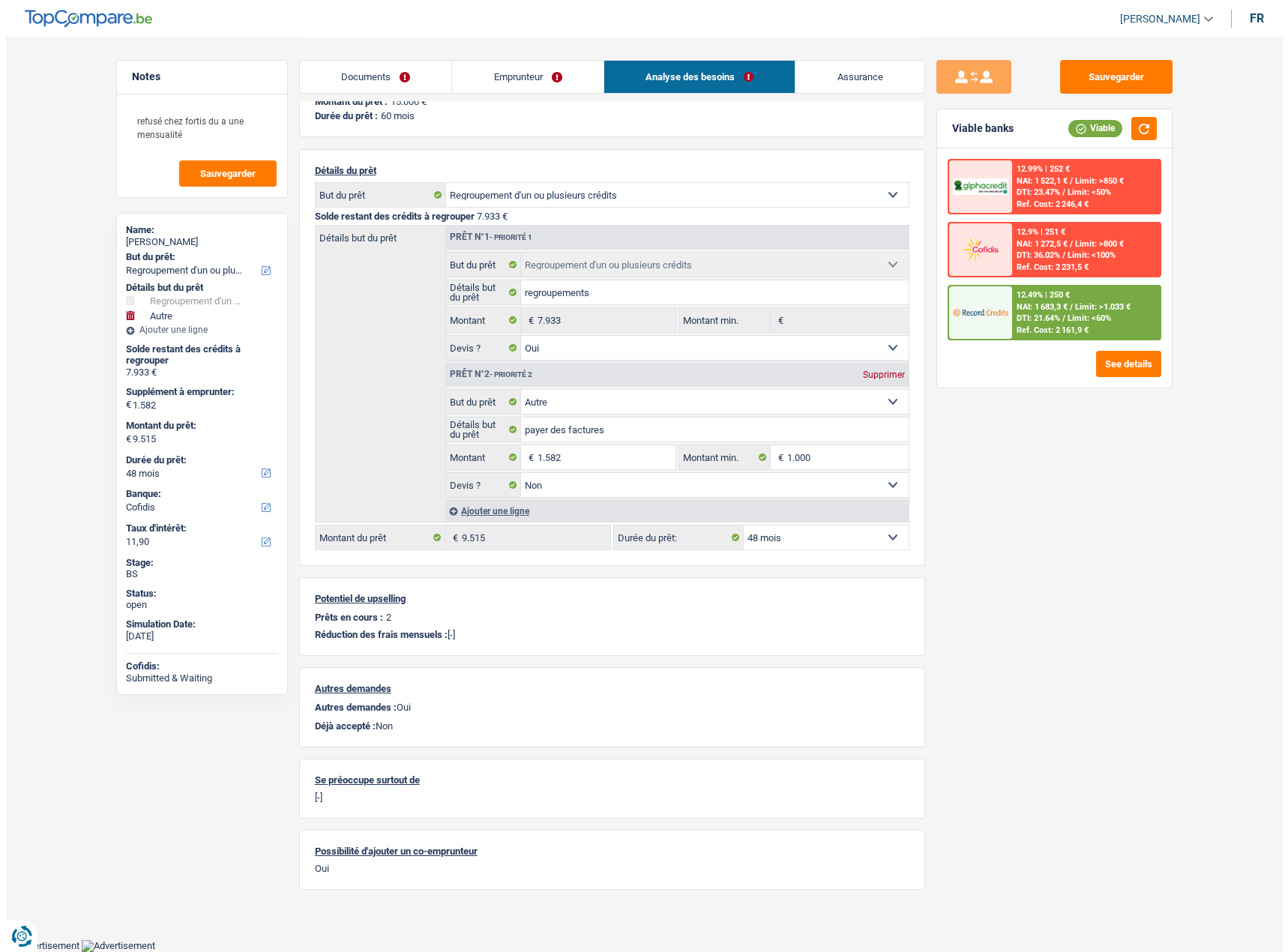
scroll to position [39, 0]
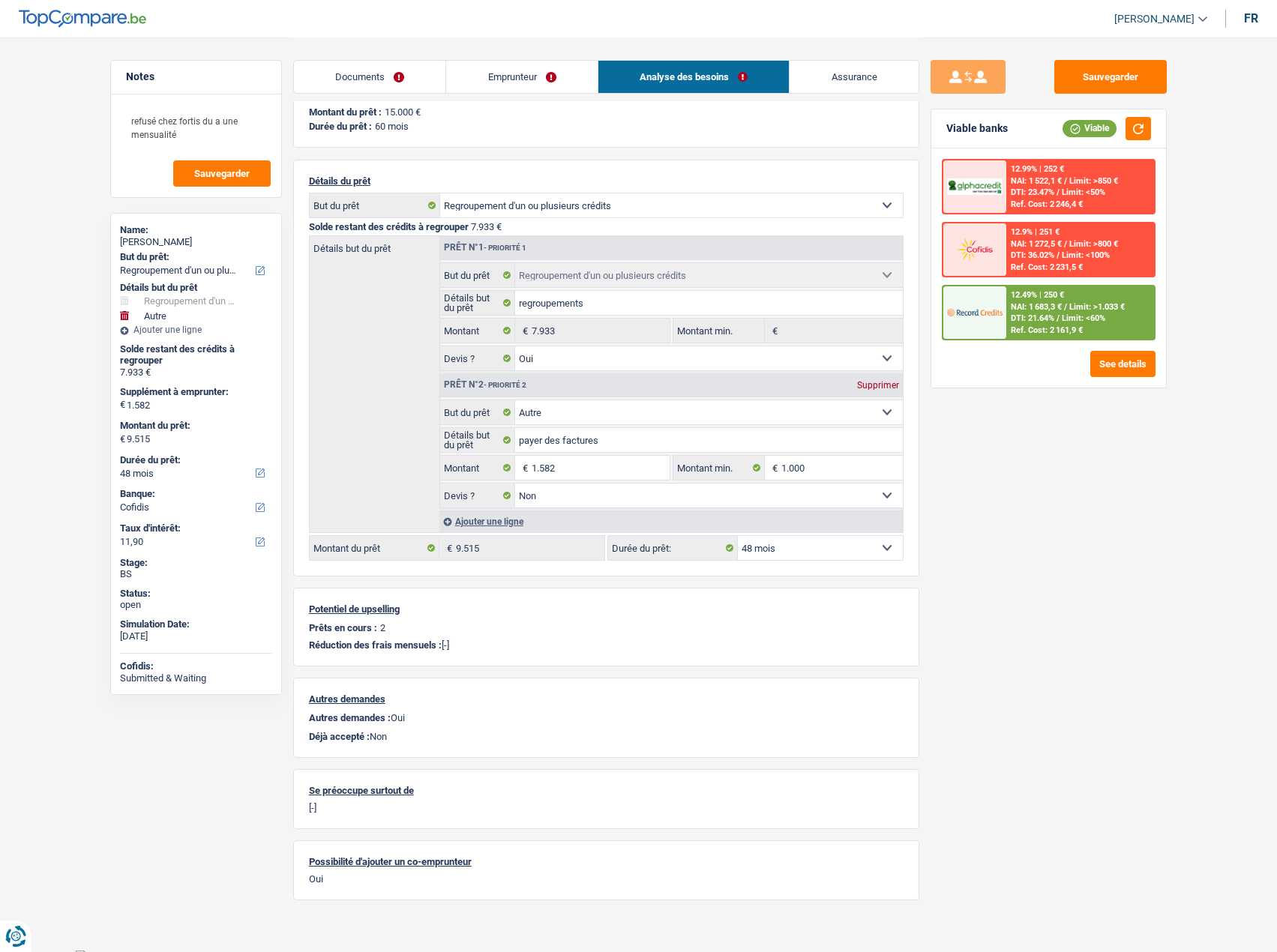
click at [1072, 315] on span "Limit: <60%" at bounding box center [1083, 318] width 44 height 10
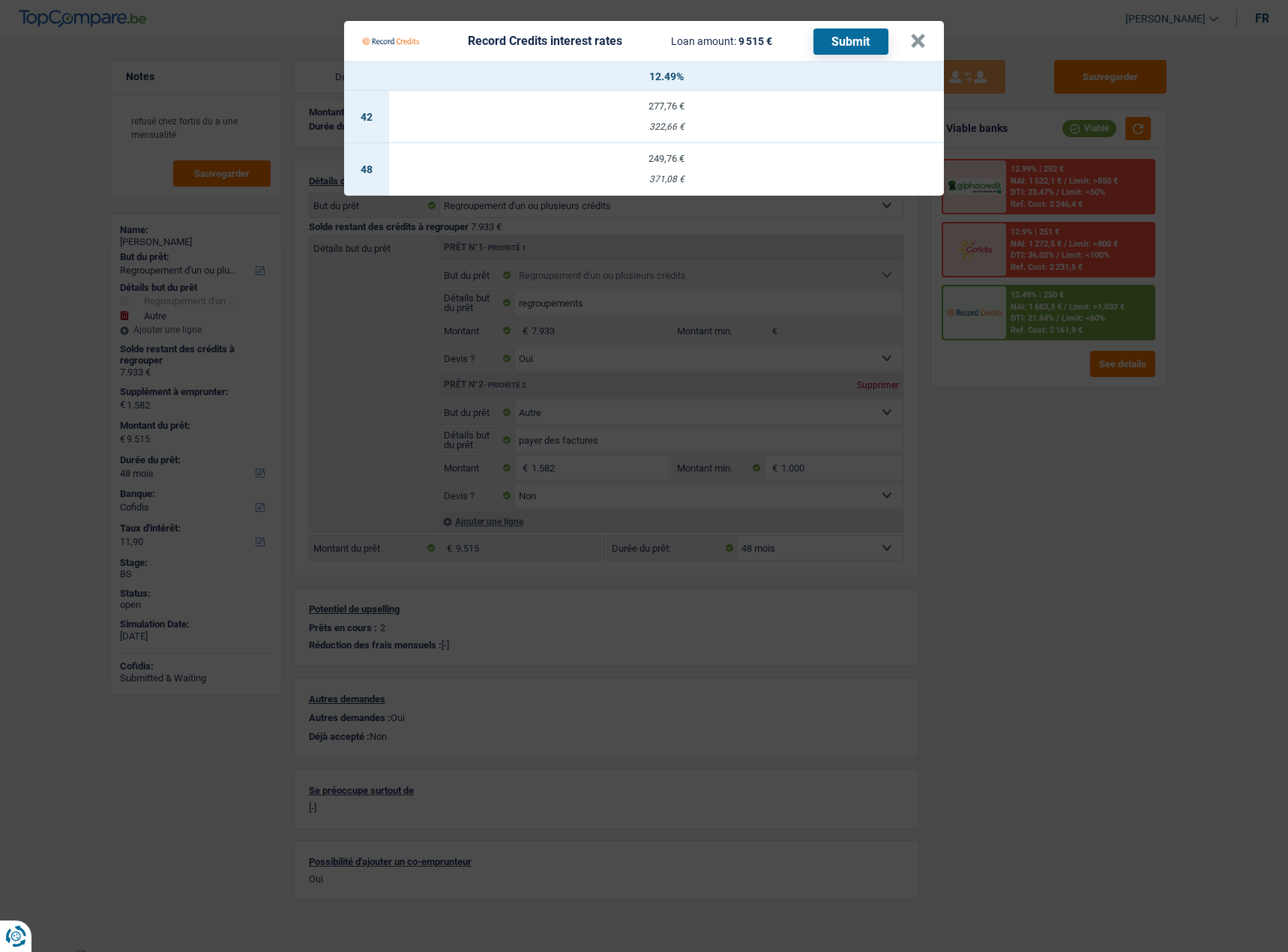
click at [673, 159] on td "249,76 € 371,08 €" at bounding box center [667, 170] width 555 height 53
select select "record credits"
type input "12,49"
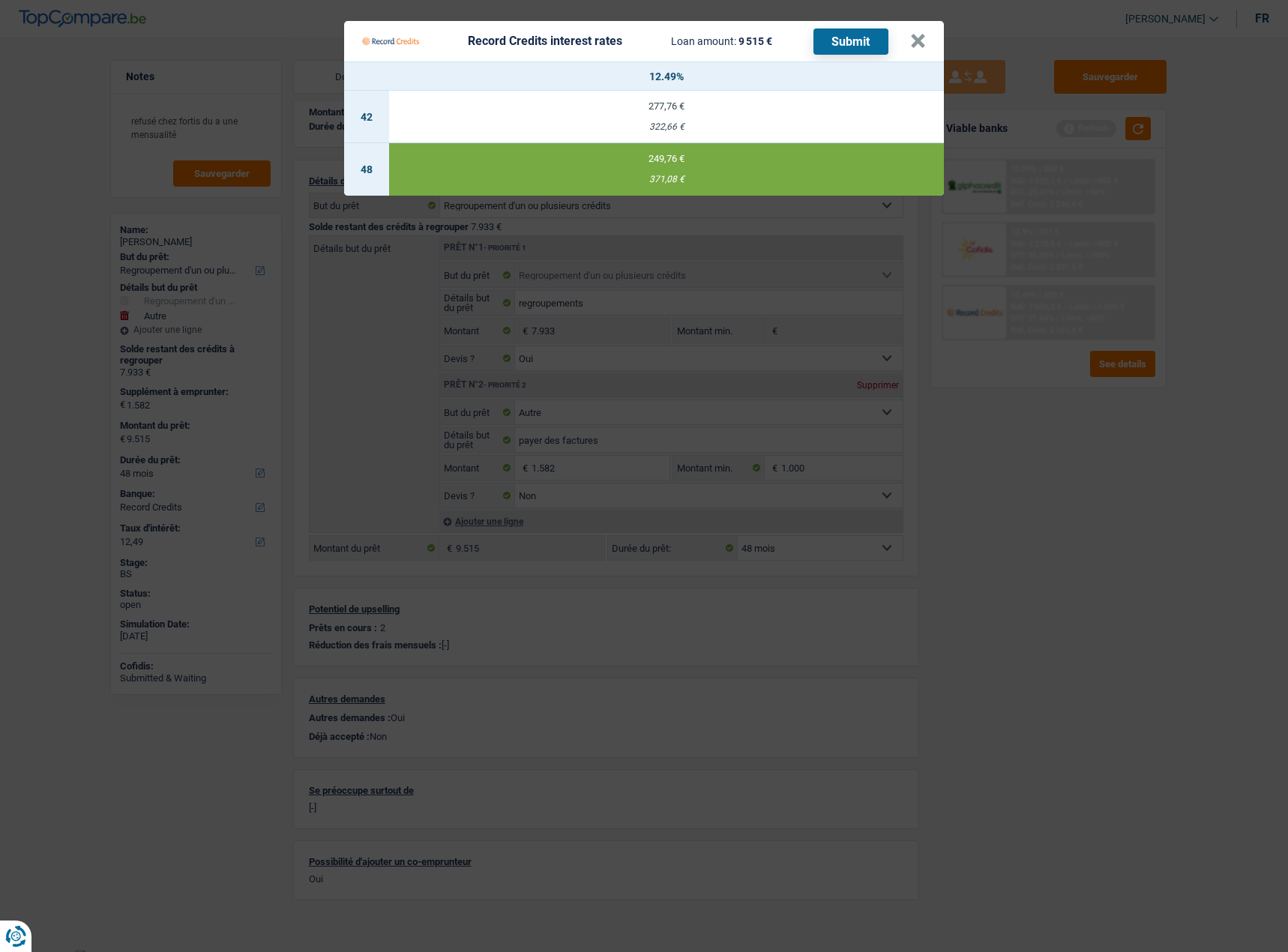
click at [845, 35] on button "Submit" at bounding box center [851, 41] width 75 height 26
click at [921, 34] on button "×" at bounding box center [918, 41] width 16 height 15
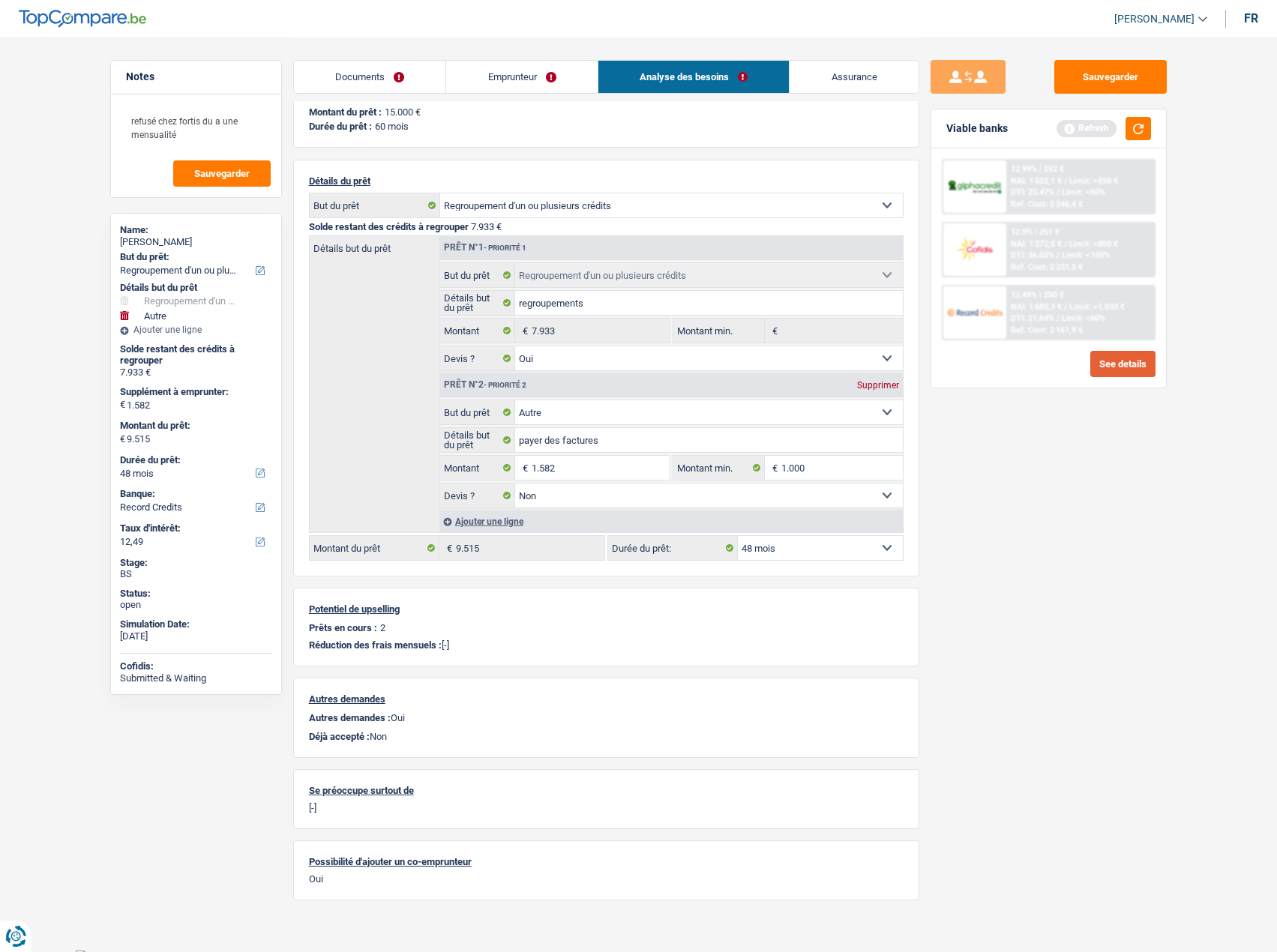
click at [1108, 369] on button "See details" at bounding box center [1122, 364] width 65 height 26
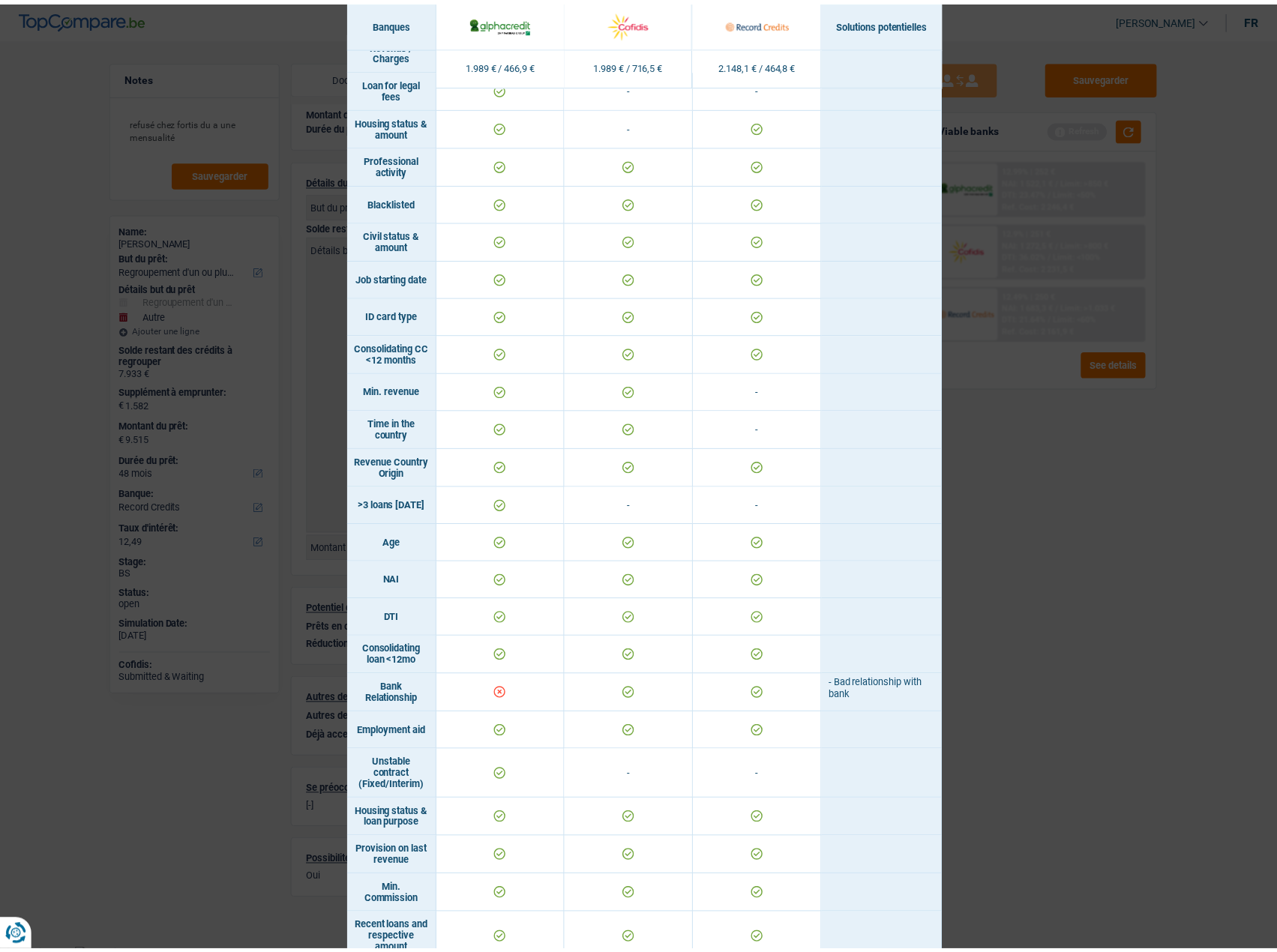
scroll to position [502, 0]
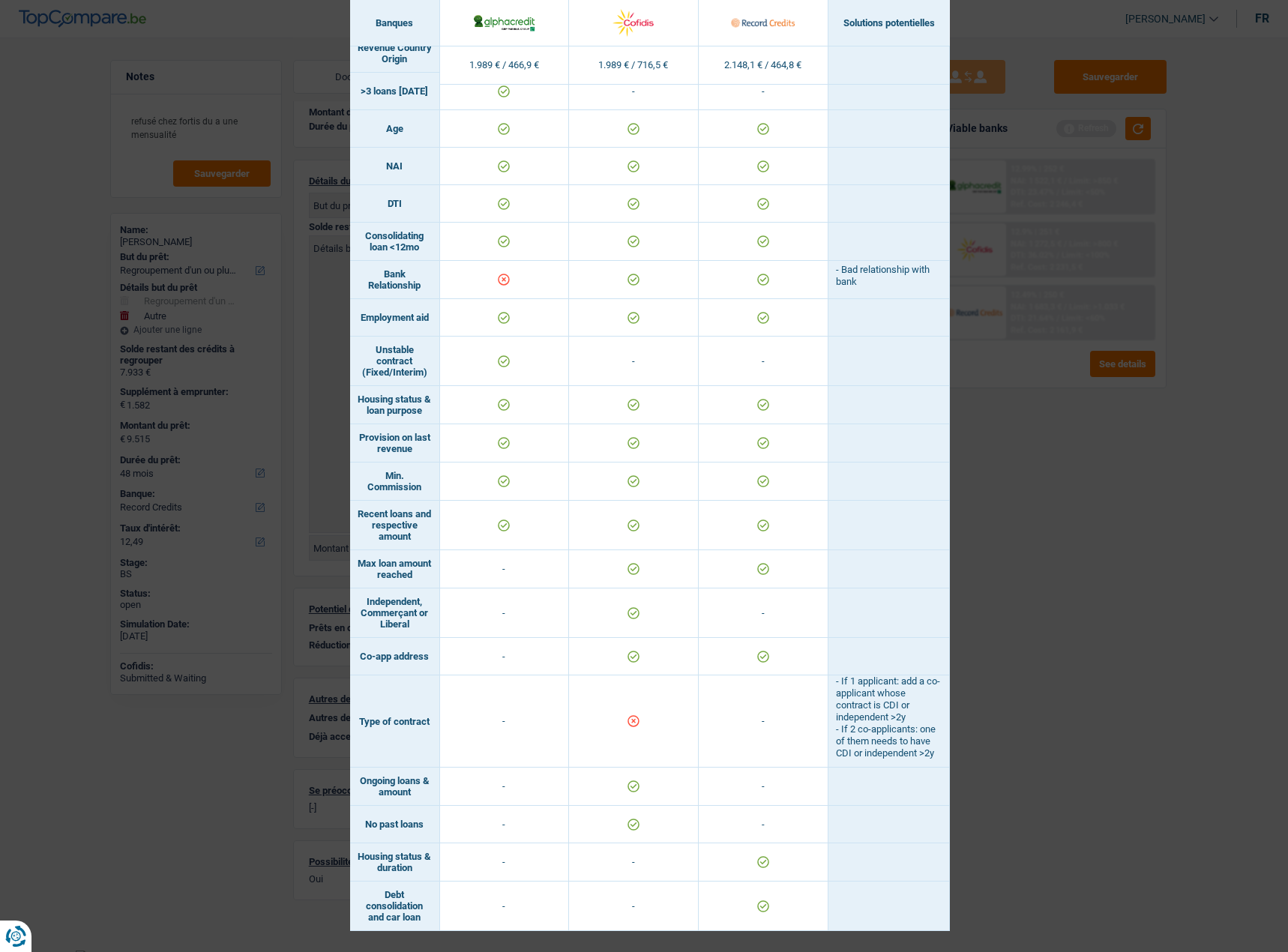
click at [1149, 570] on div "Banks conditions × Banques Solutions potentielles Revenus / Charges 1.989 € / 4…" at bounding box center [644, 476] width 1288 height 952
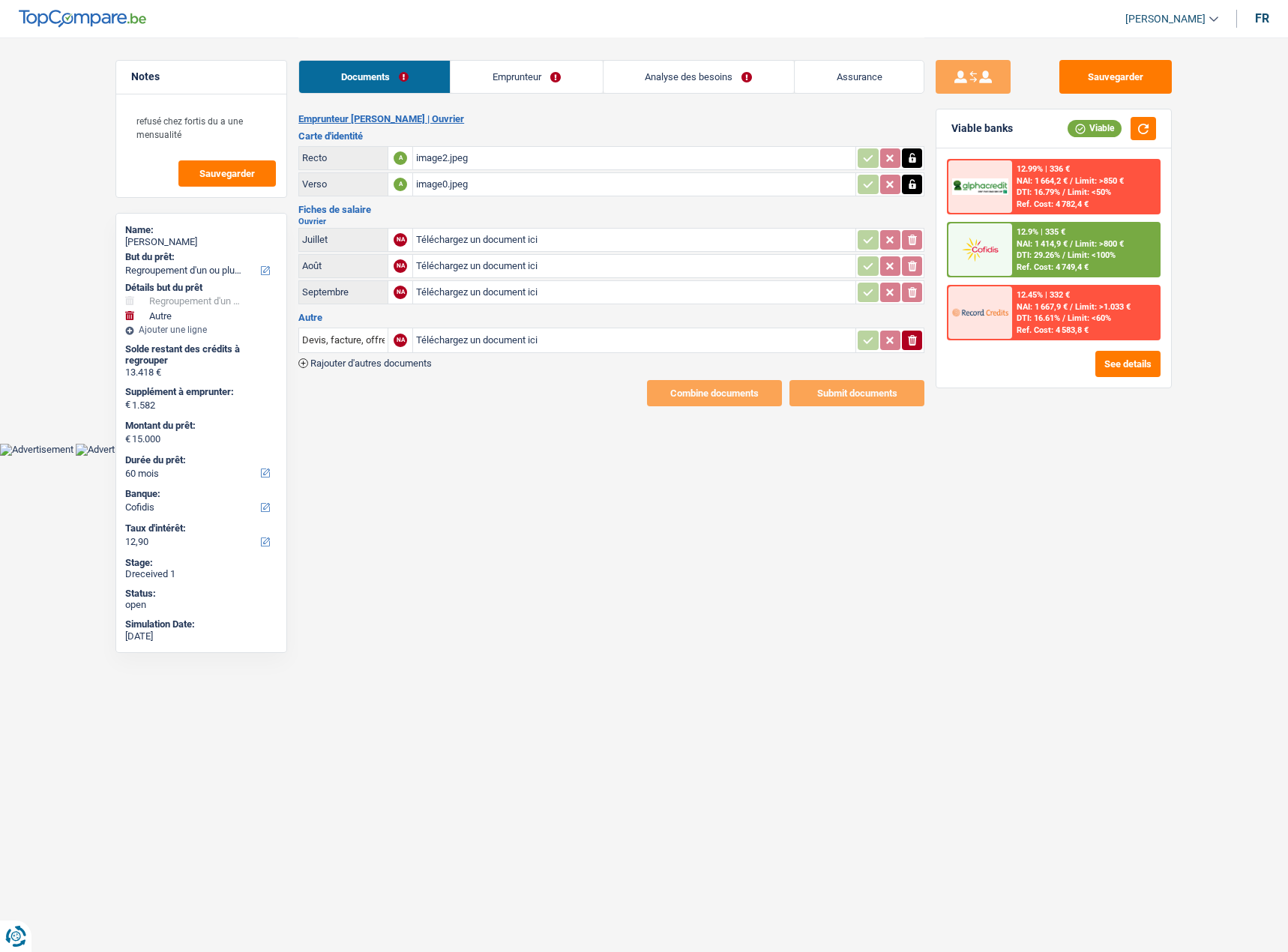
select select "refinancing"
select select "other"
select select "60"
select select "cofidis"
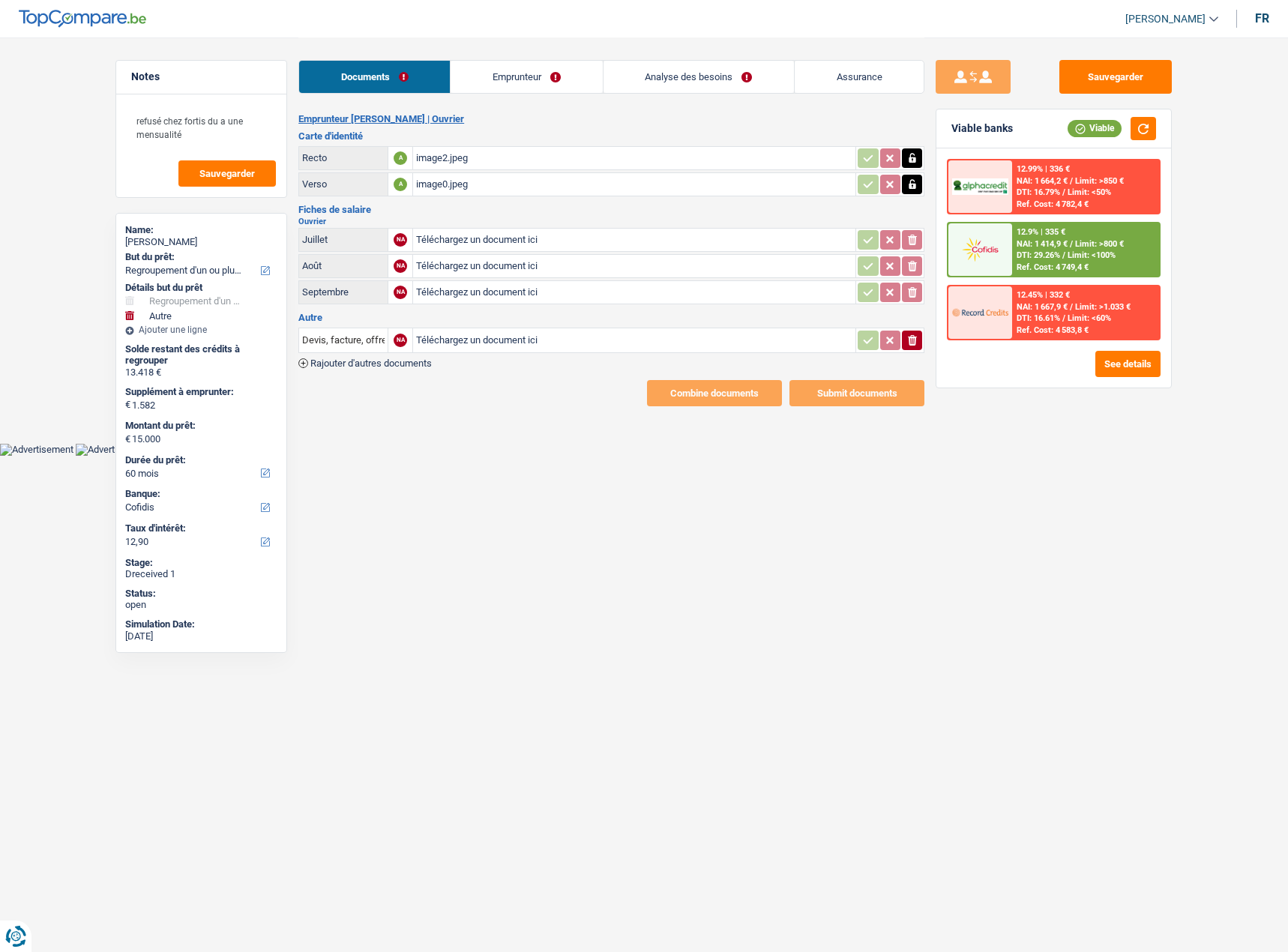
select select "refinancing"
select select "other"
select select "60"
select select "cofidis"
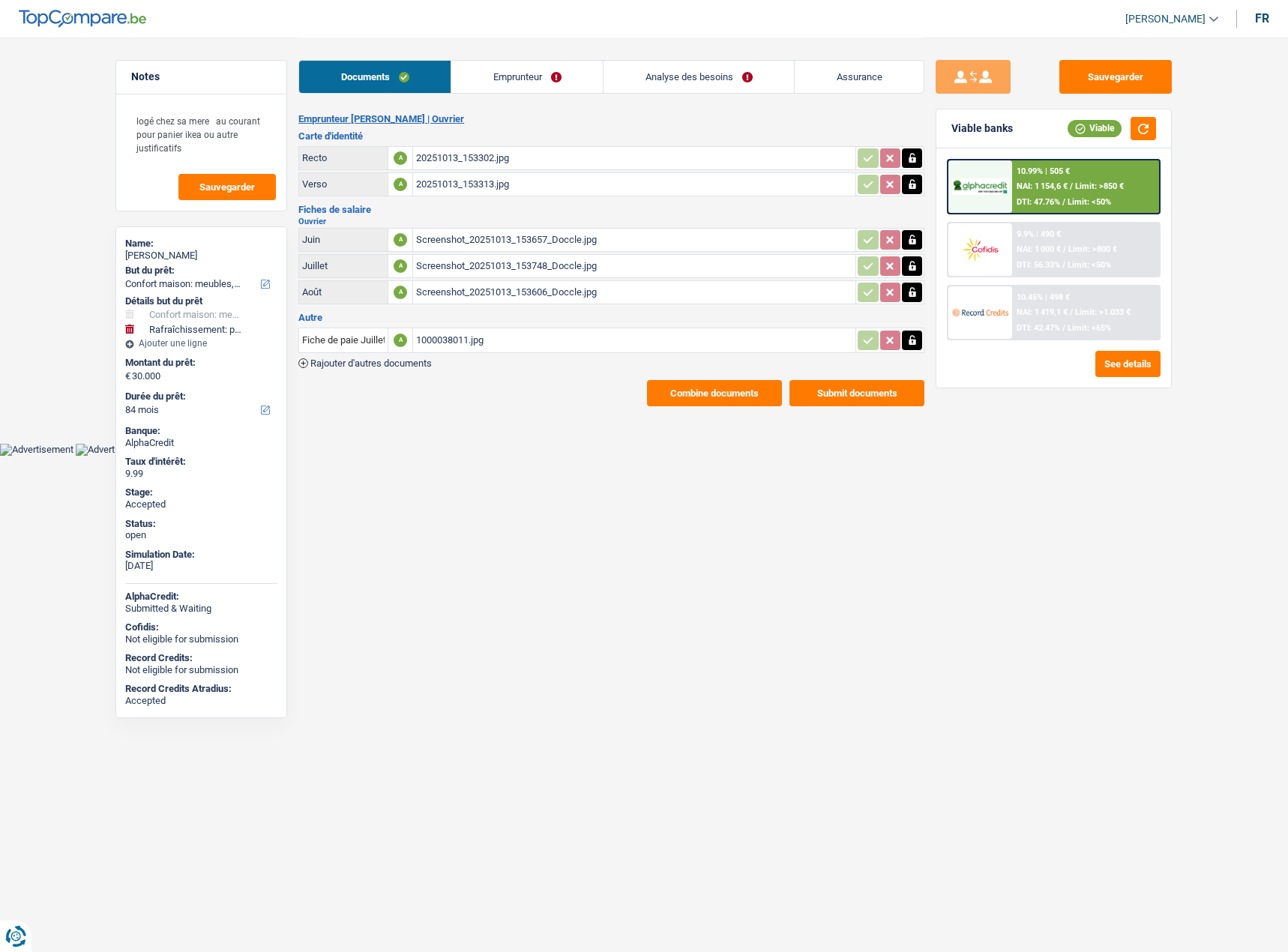
select select "household"
select select "houseOrGarden"
select select "84"
click at [1051, 319] on div "10.45% | 498 € NAI: 1 419,1 € / Limit: >1.033 € DTI: 42.47% / Limit: <65%" at bounding box center [1086, 313] width 147 height 53
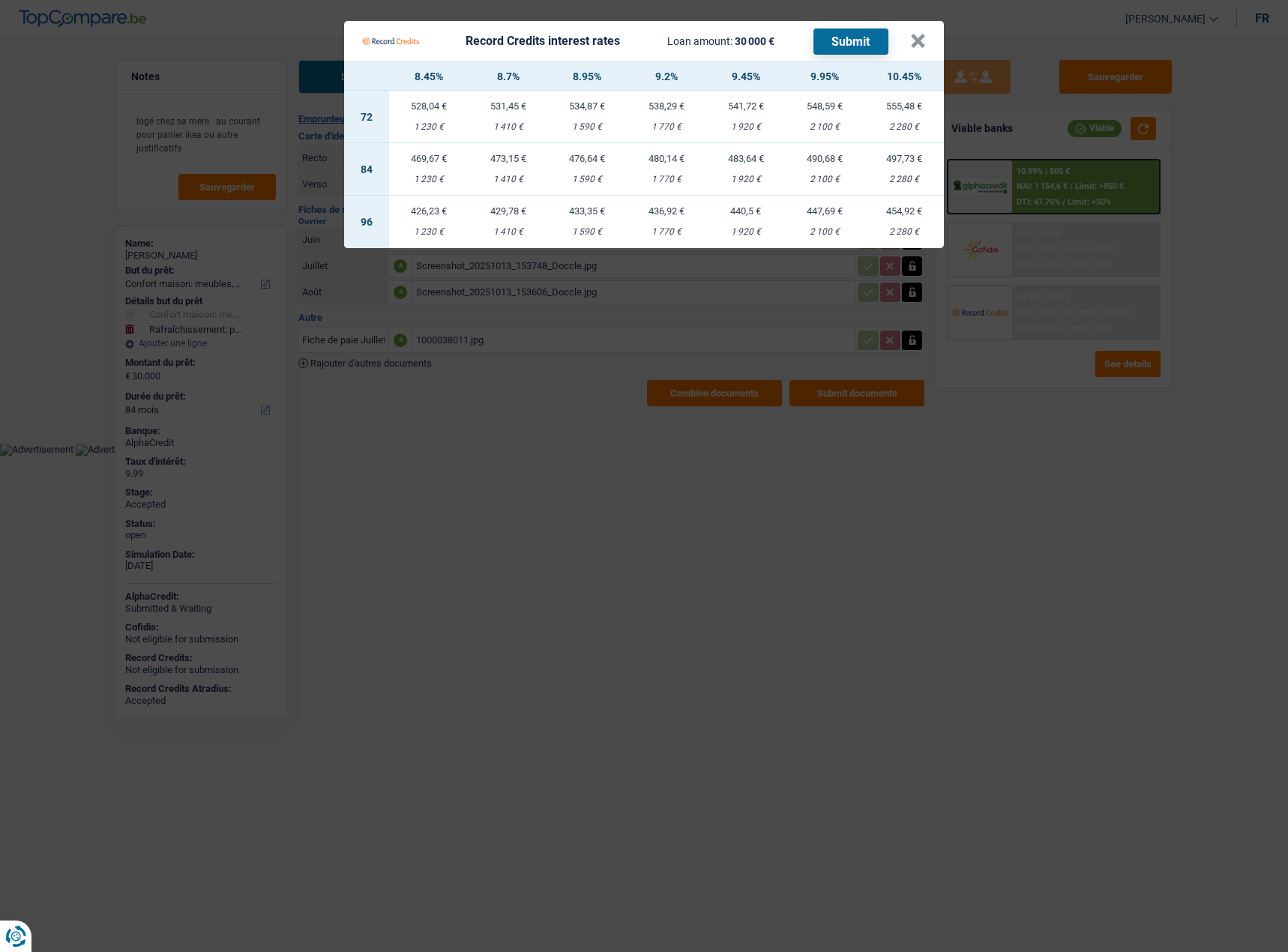
click at [501, 162] on td "473,15 € 1 410 €" at bounding box center [508, 170] width 80 height 53
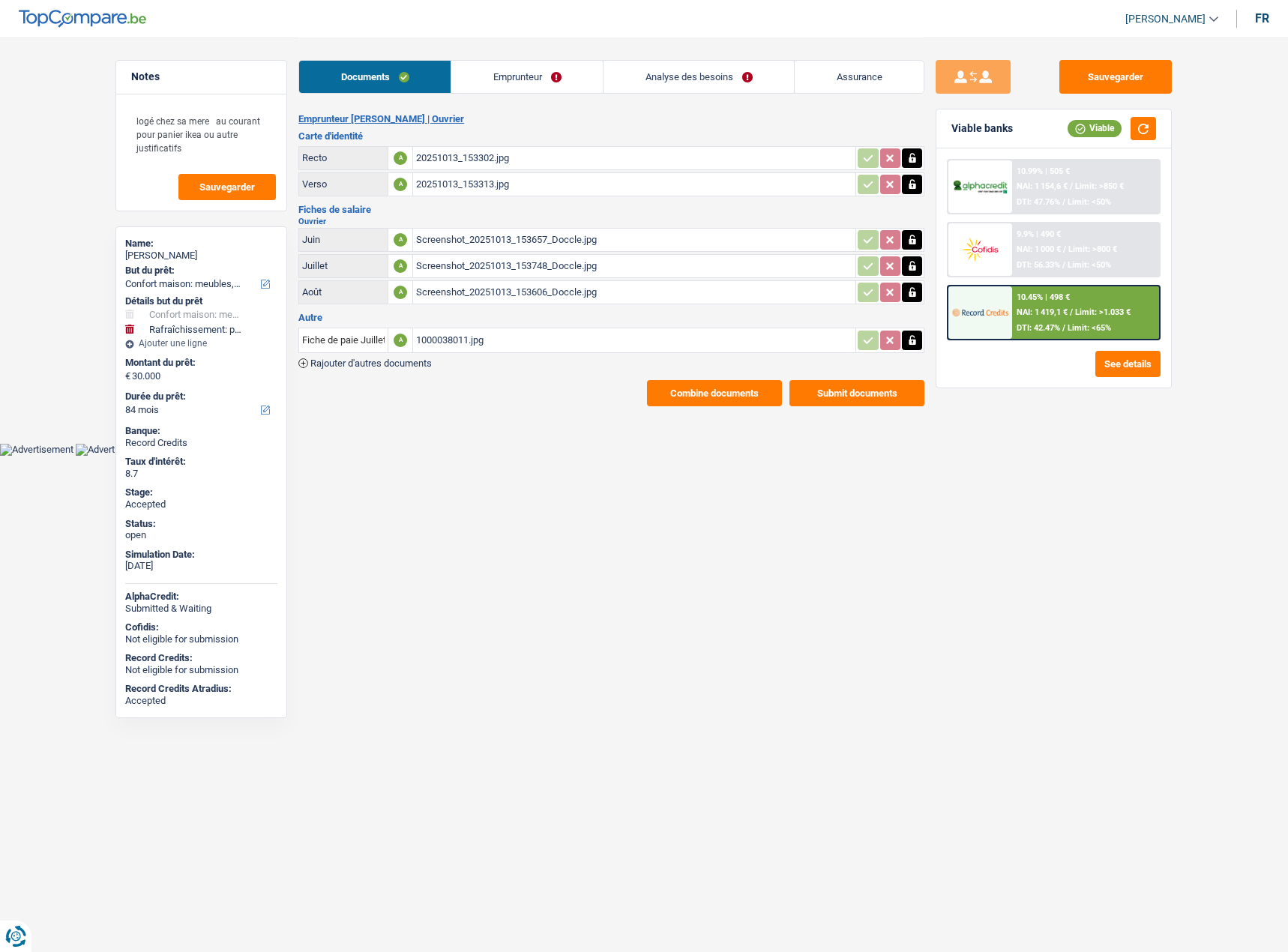
click at [1075, 309] on span "Limit: >1.033 €" at bounding box center [1102, 312] width 56 height 10
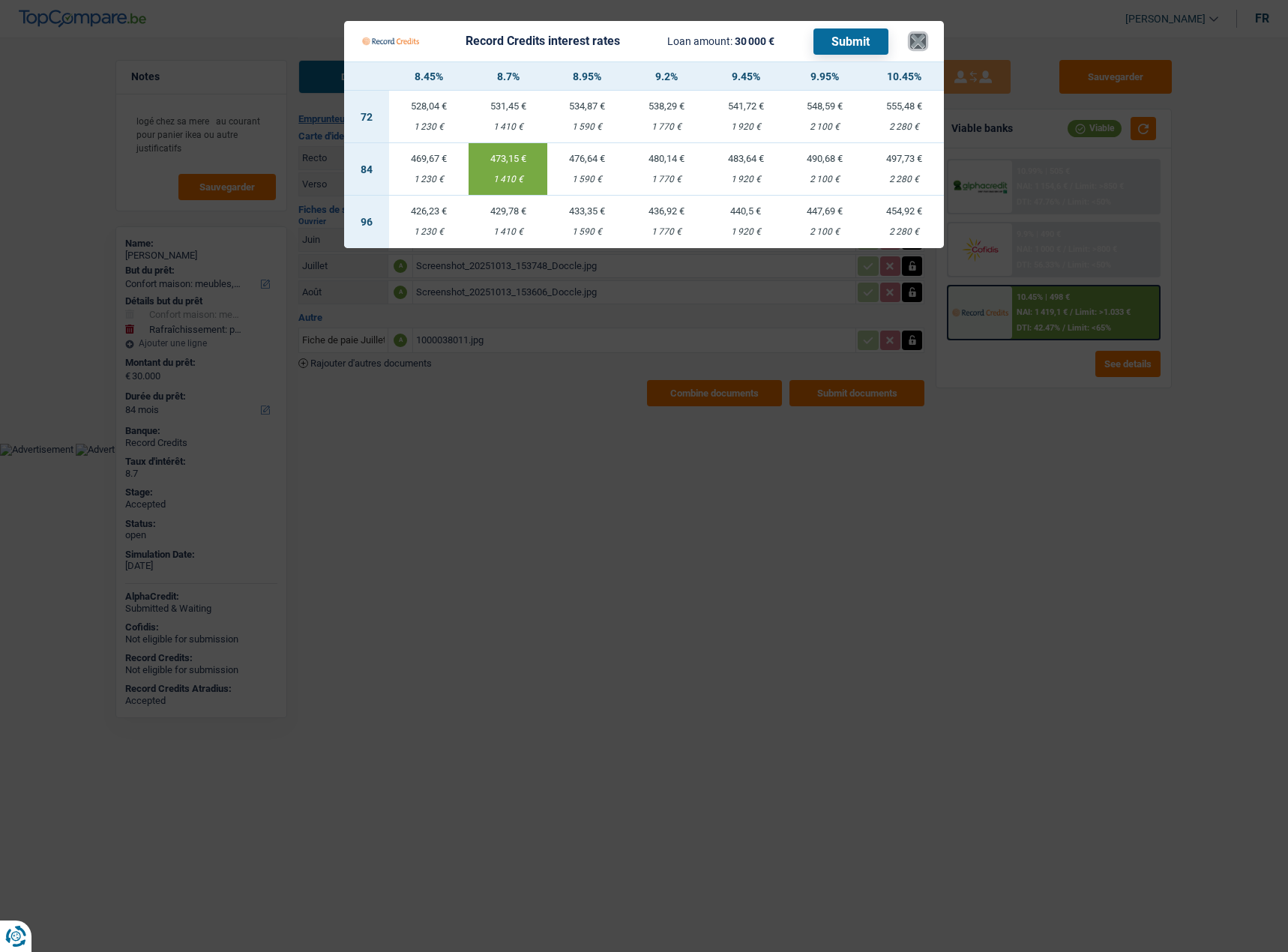
click at [925, 34] on button "×" at bounding box center [918, 41] width 16 height 15
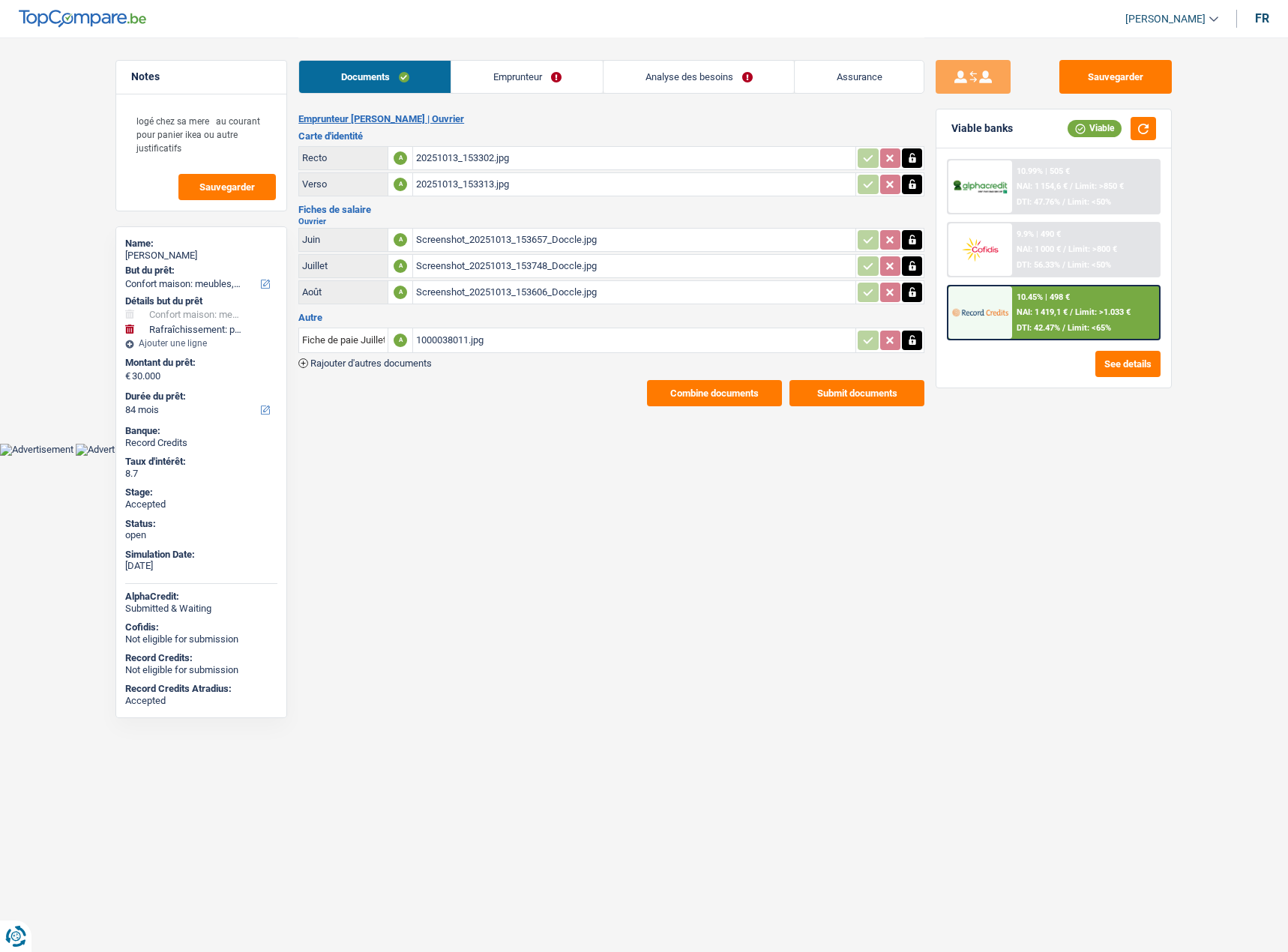
click at [735, 381] on button "Combine documents" at bounding box center [715, 393] width 135 height 26
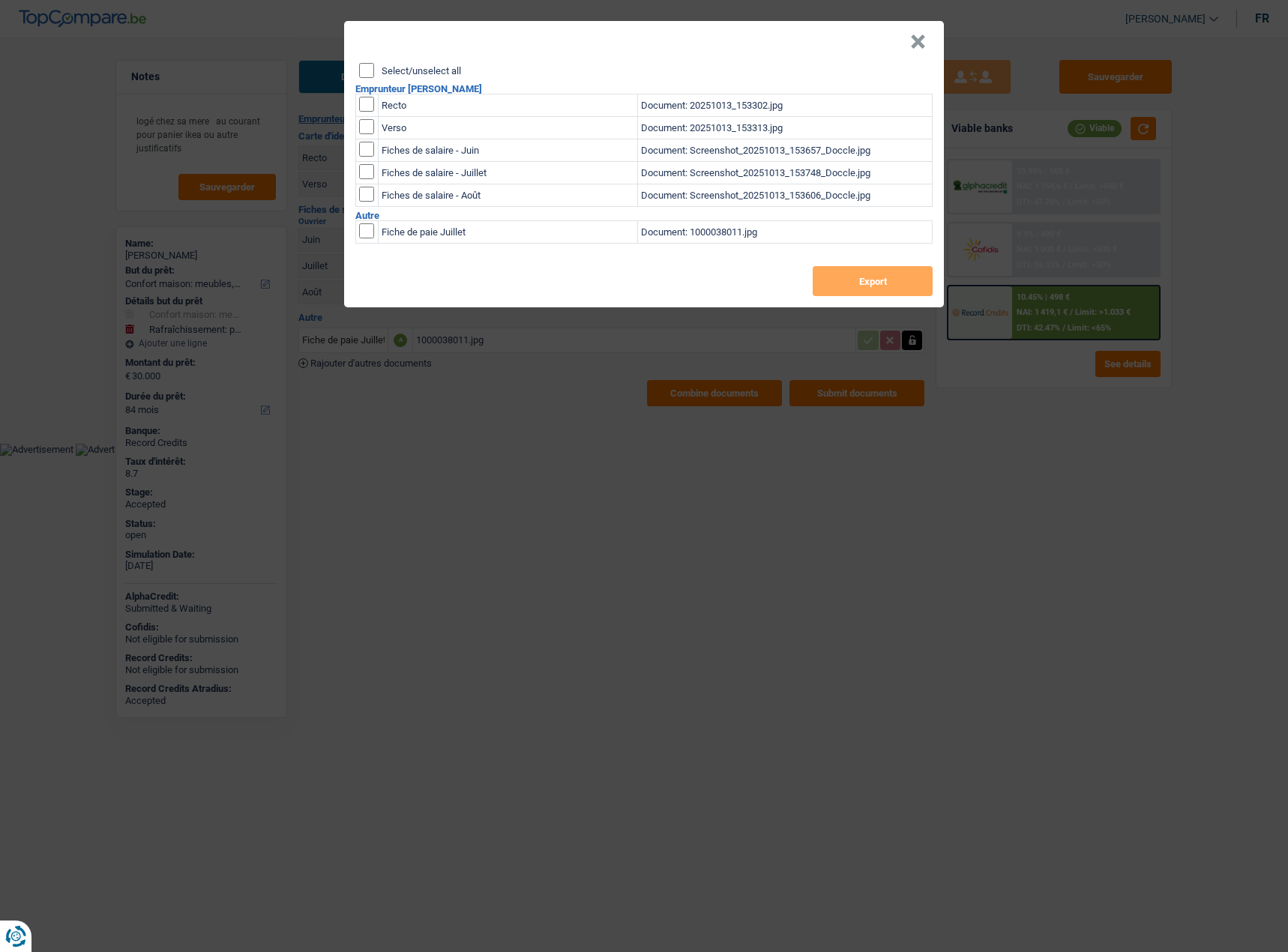
click at [369, 66] on input "Select/unselect all" at bounding box center [367, 71] width 15 height 15
checkbox input "true"
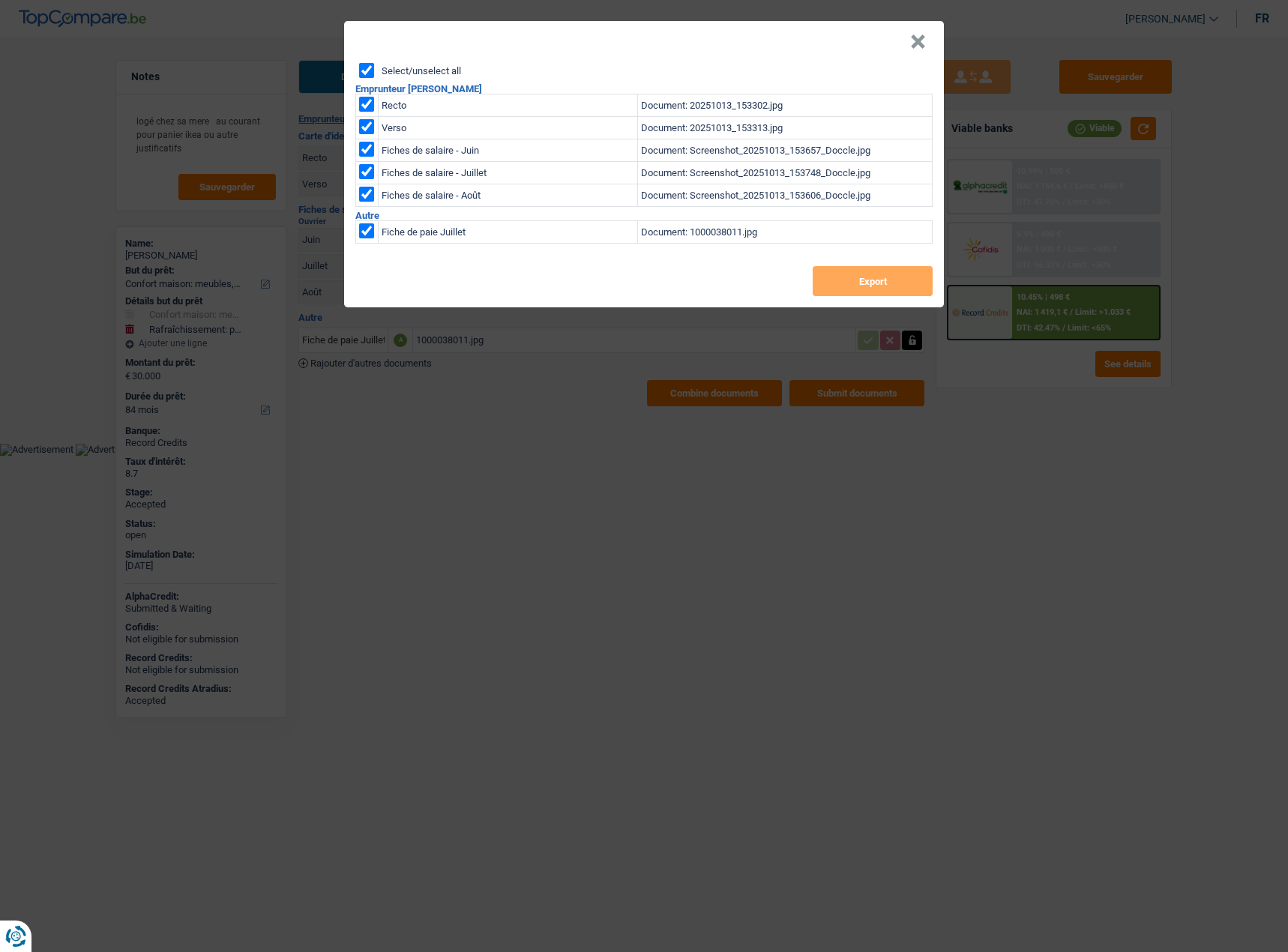
checkbox input "true"
click at [874, 283] on button "Export" at bounding box center [872, 281] width 120 height 30
click at [923, 35] on button "×" at bounding box center [918, 42] width 16 height 15
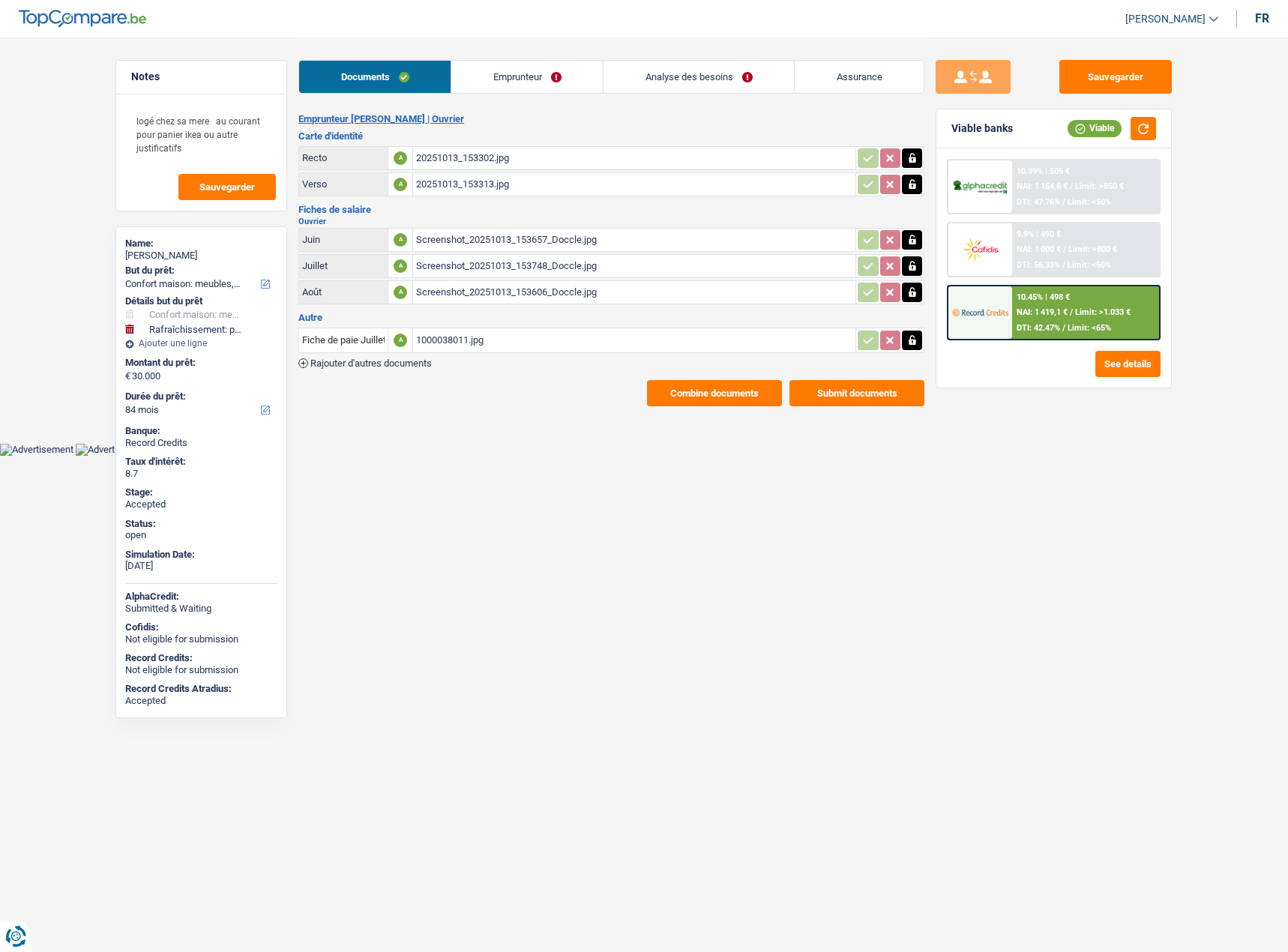
click at [548, 79] on link "Emprunteur" at bounding box center [526, 77] width 151 height 32
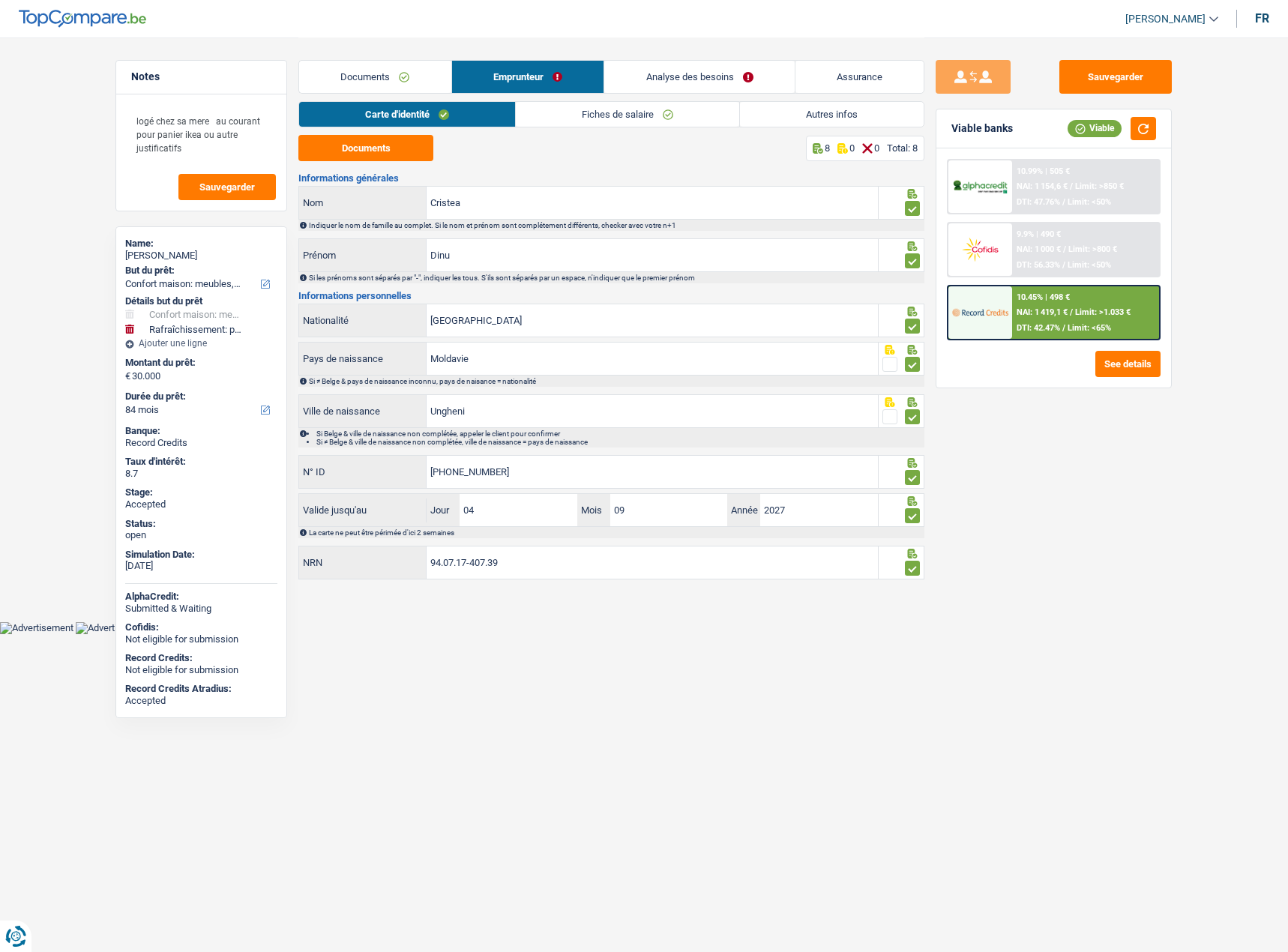
drag, startPoint x: 1077, startPoint y: 712, endPoint x: 1063, endPoint y: 702, distance: 17.2
click at [1074, 709] on div "Sauvegarder Viable banks Viable 10.99% | 505 € NAI: 1 154,6 € / Limit: >850 € D…" at bounding box center [1054, 494] width 259 height 868
click at [1131, 74] on button "Sauvegarder" at bounding box center [1115, 77] width 113 height 34
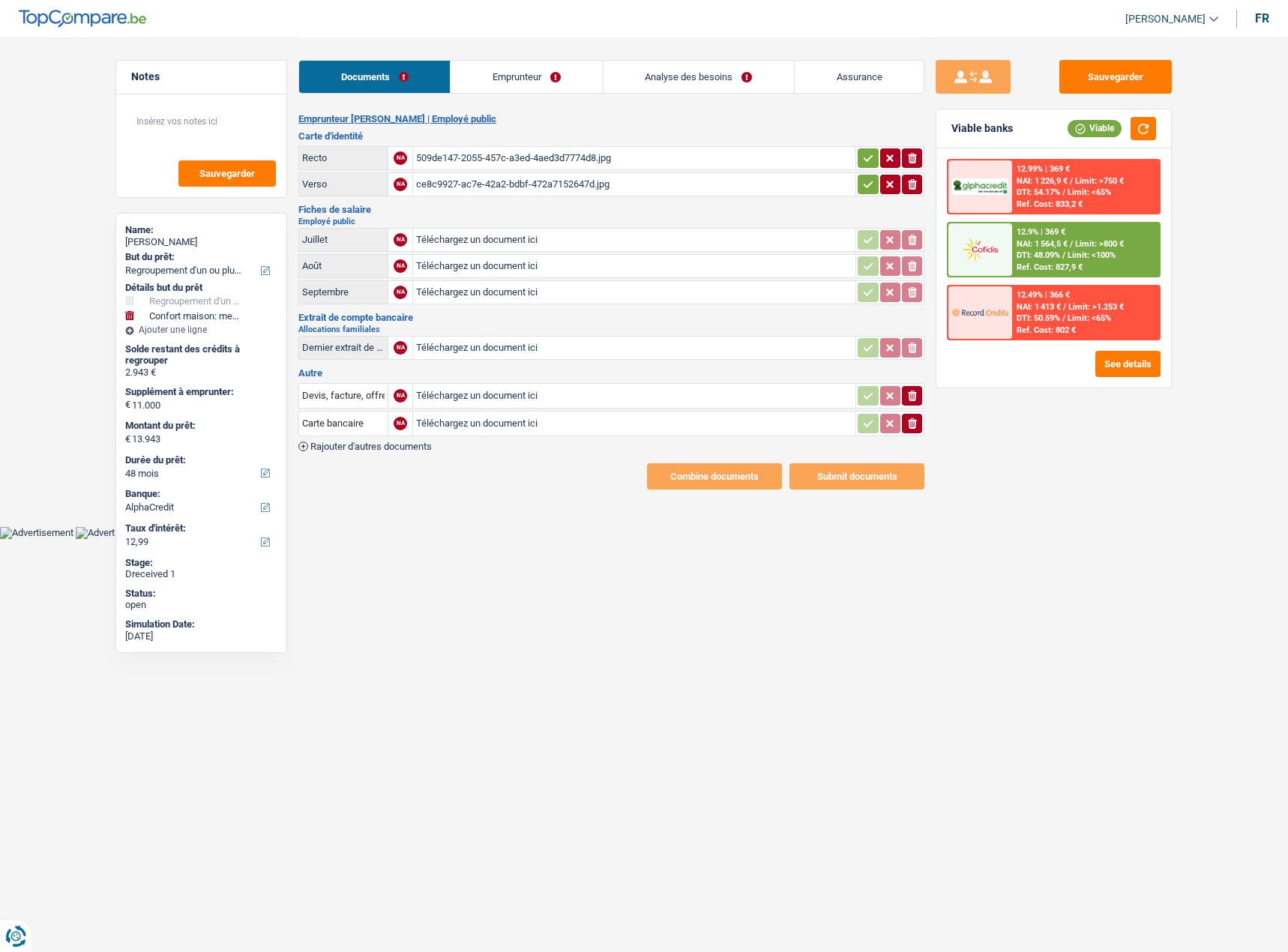
select select "refinancing"
select select "household"
select select "48"
select select "alphacredit"
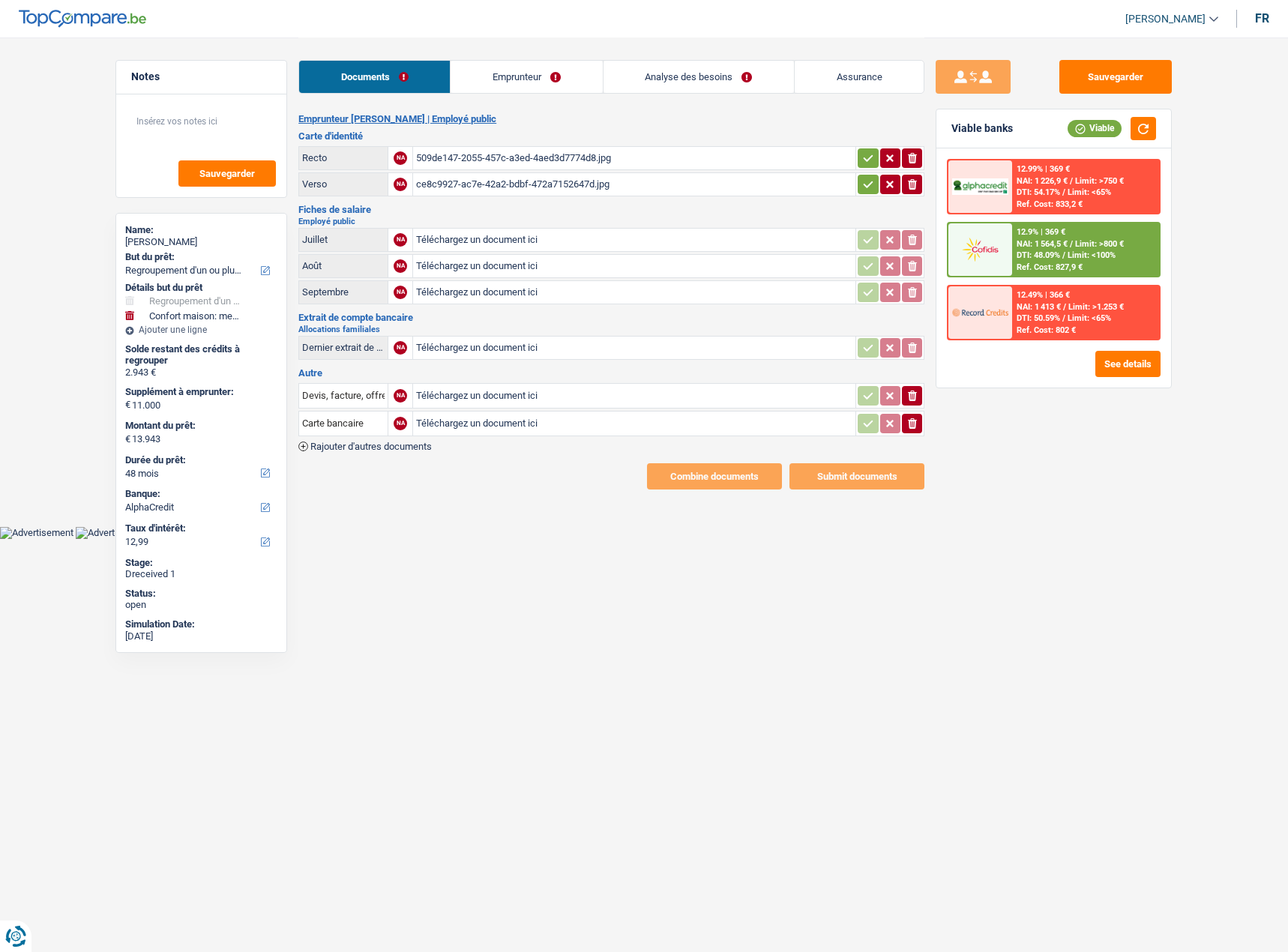
type input "C:\fakepath\IMG_2886.jpeg"
type input "C:\fakepath\_1BH0305_20250728_Fiche+de+paie_9947956.pdf_.pdf"
type input "C:\fakepath\_1BH0305_20250826_Fiche+de+paie_9947956.pdf_.pdf"
type input "C:\fakepath\_1BH0305_20250925_Fiche+de+paie_9947956.pdf_.pdf"
click at [870, 153] on icon "button" at bounding box center [868, 158] width 12 height 15
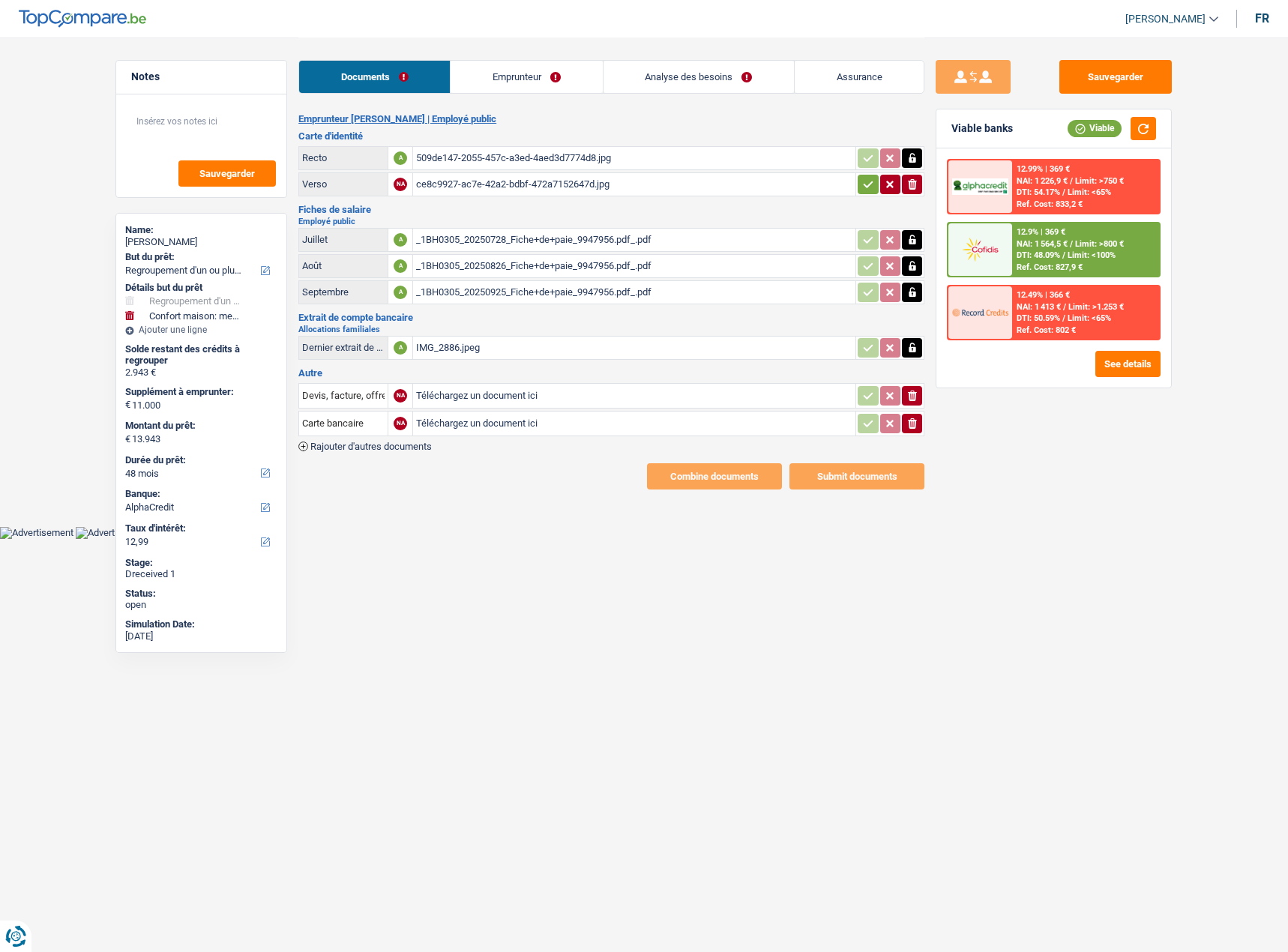
click at [866, 183] on icon "button" at bounding box center [868, 184] width 12 height 15
click at [912, 419] on icon "button" at bounding box center [912, 424] width 9 height 11
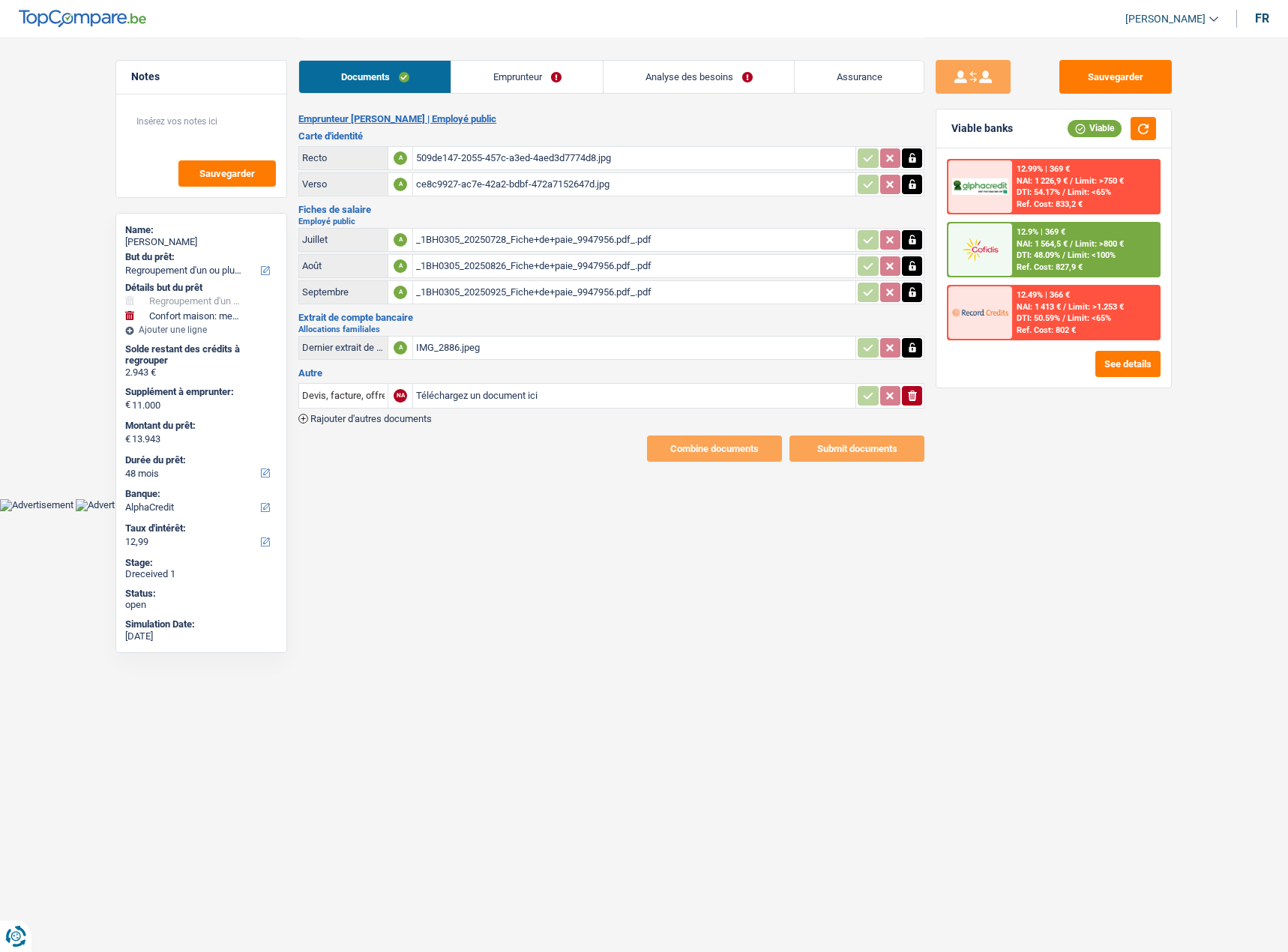
click at [914, 388] on icon "ionicons-v5-e" at bounding box center [912, 396] width 12 height 15
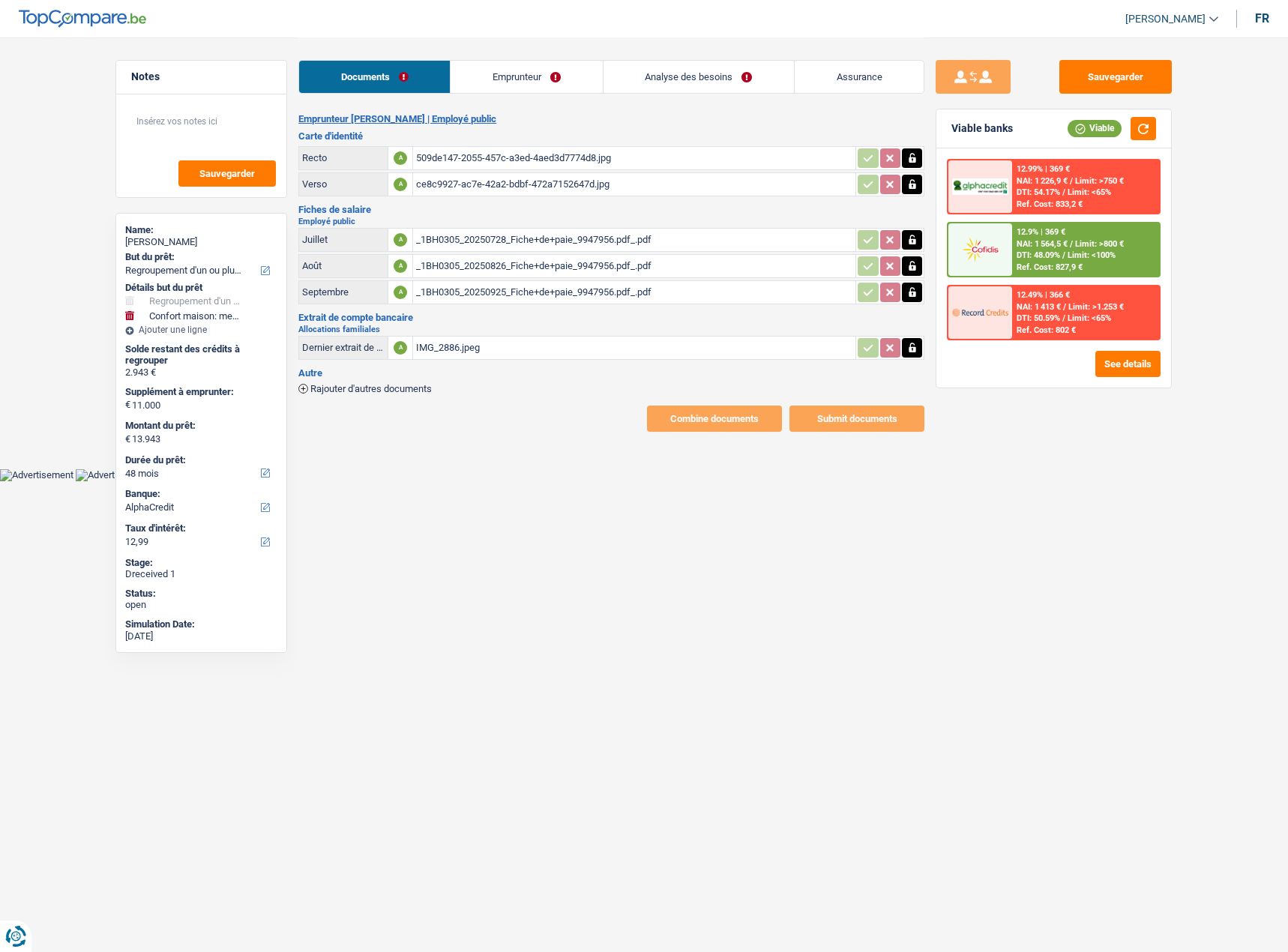
click at [499, 77] on link "Emprunteur" at bounding box center [525, 77] width 151 height 32
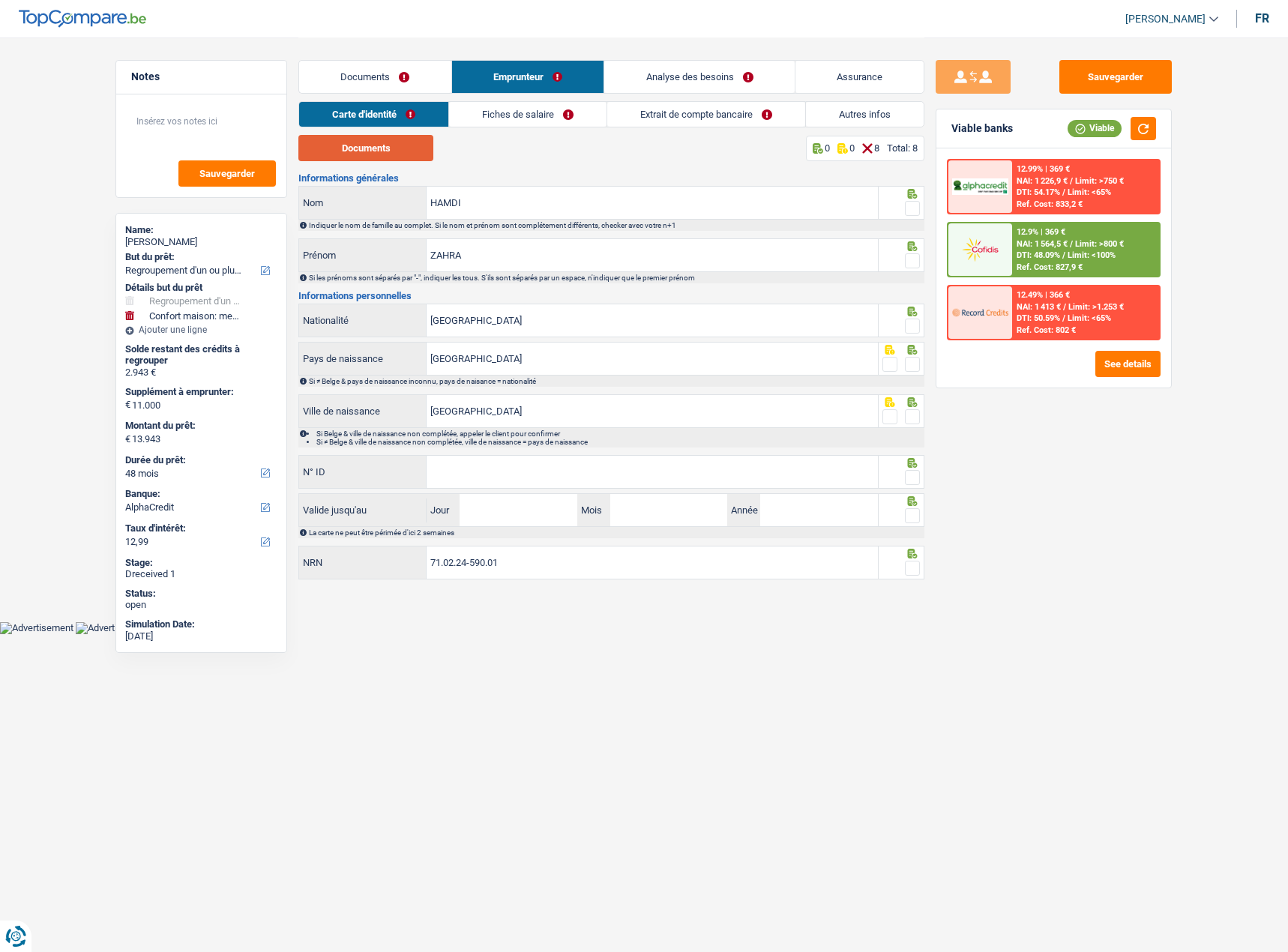
click at [395, 152] on button "Documents" at bounding box center [366, 148] width 135 height 26
click at [914, 205] on span at bounding box center [912, 208] width 15 height 15
click at [0, 0] on input "radio" at bounding box center [0, 0] width 0 height 0
drag, startPoint x: 909, startPoint y: 255, endPoint x: 907, endPoint y: 339, distance: 84.0
click at [909, 256] on span at bounding box center [912, 261] width 15 height 15
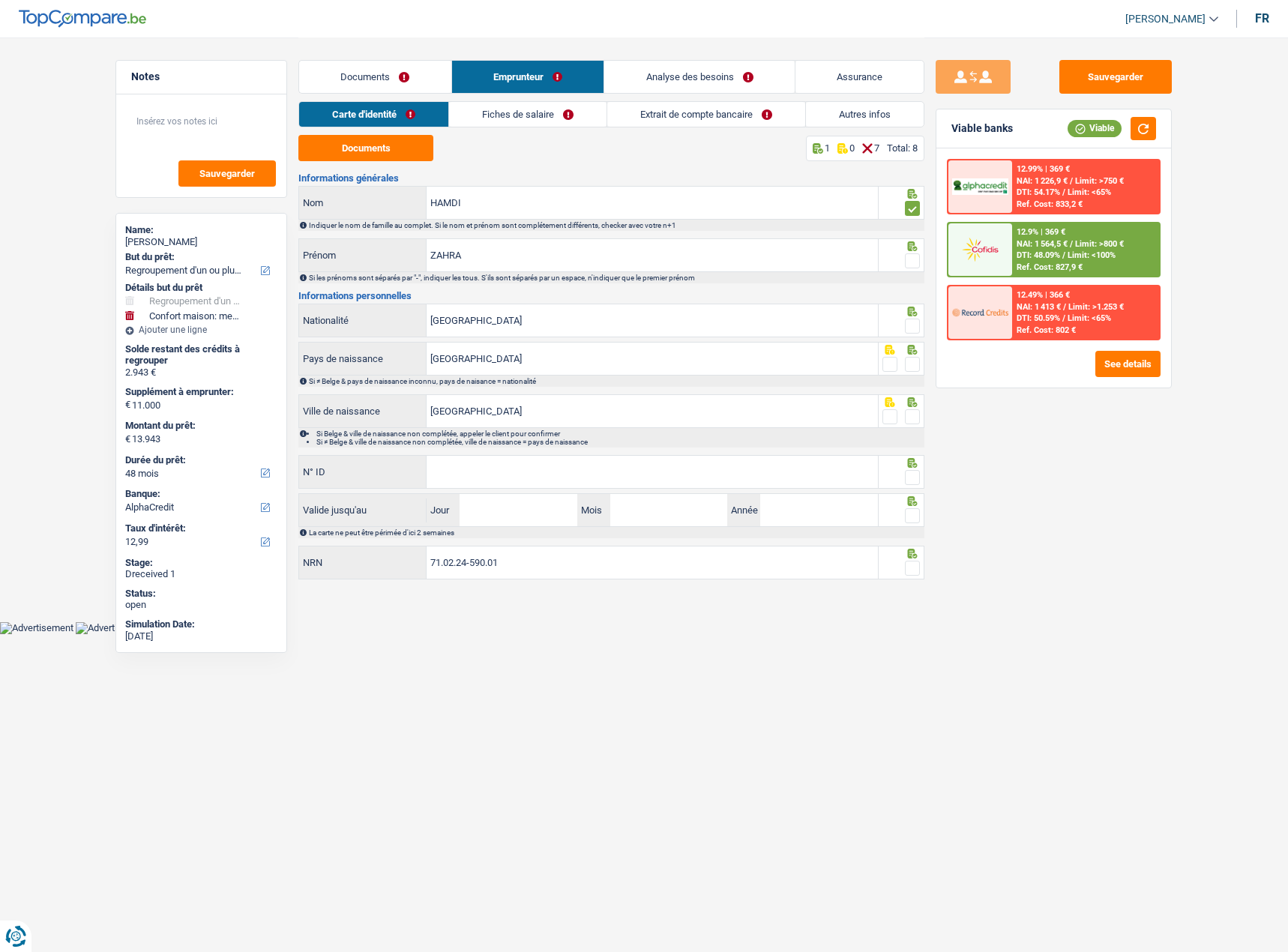
click at [0, 0] on input "radio" at bounding box center [0, 0] width 0 height 0
drag, startPoint x: 908, startPoint y: 319, endPoint x: 908, endPoint y: 372, distance: 53.0
click at [908, 326] on span at bounding box center [912, 326] width 15 height 15
click at [0, 0] on input "radio" at bounding box center [0, 0] width 0 height 0
click at [913, 357] on span at bounding box center [912, 364] width 15 height 15
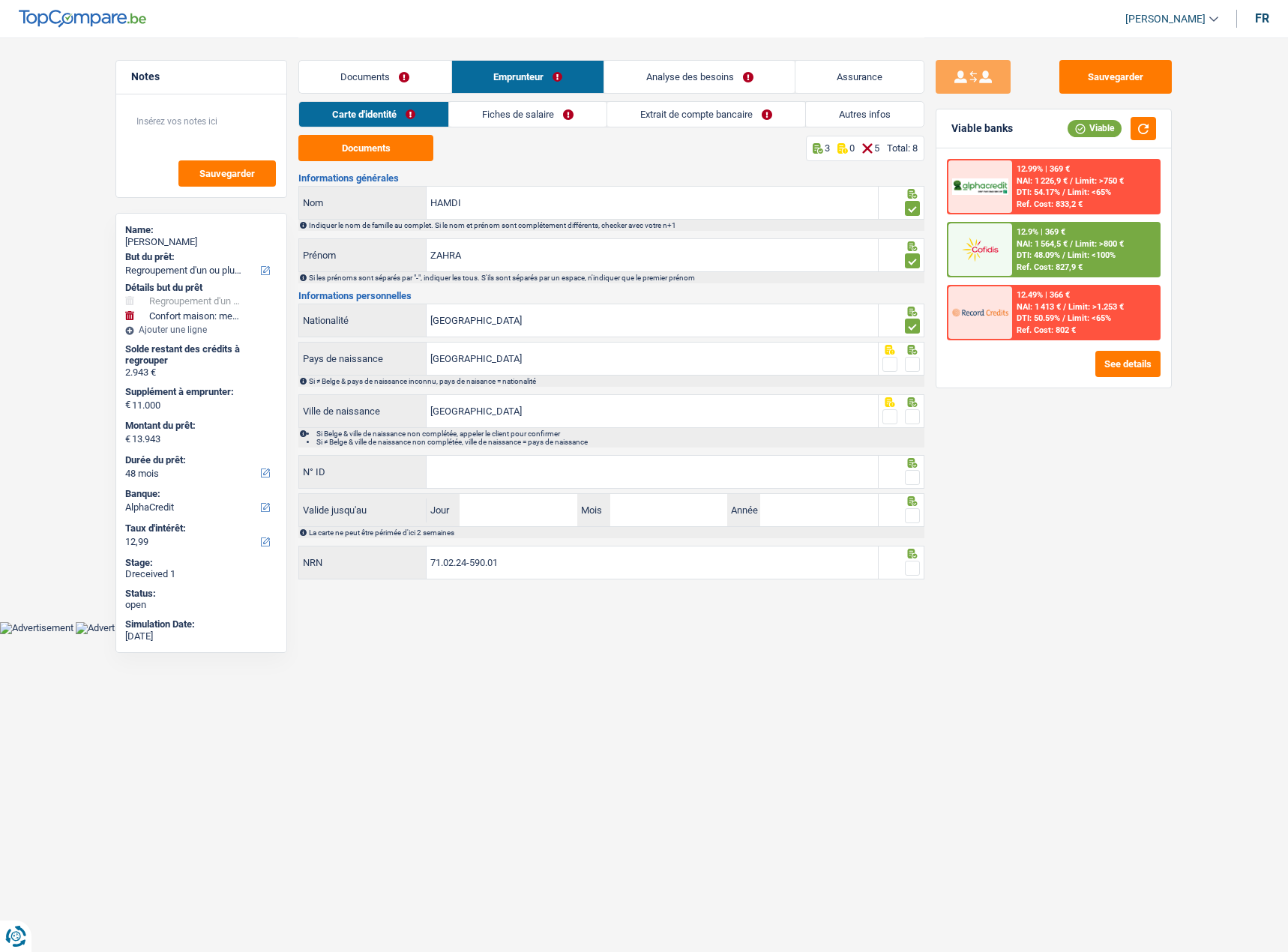
click at [0, 0] on input "radio" at bounding box center [0, 0] width 0 height 0
click at [915, 410] on span at bounding box center [912, 417] width 15 height 15
click at [0, 0] on input "radio" at bounding box center [0, 0] width 0 height 0
click at [638, 479] on input "N° ID" at bounding box center [652, 471] width 451 height 32
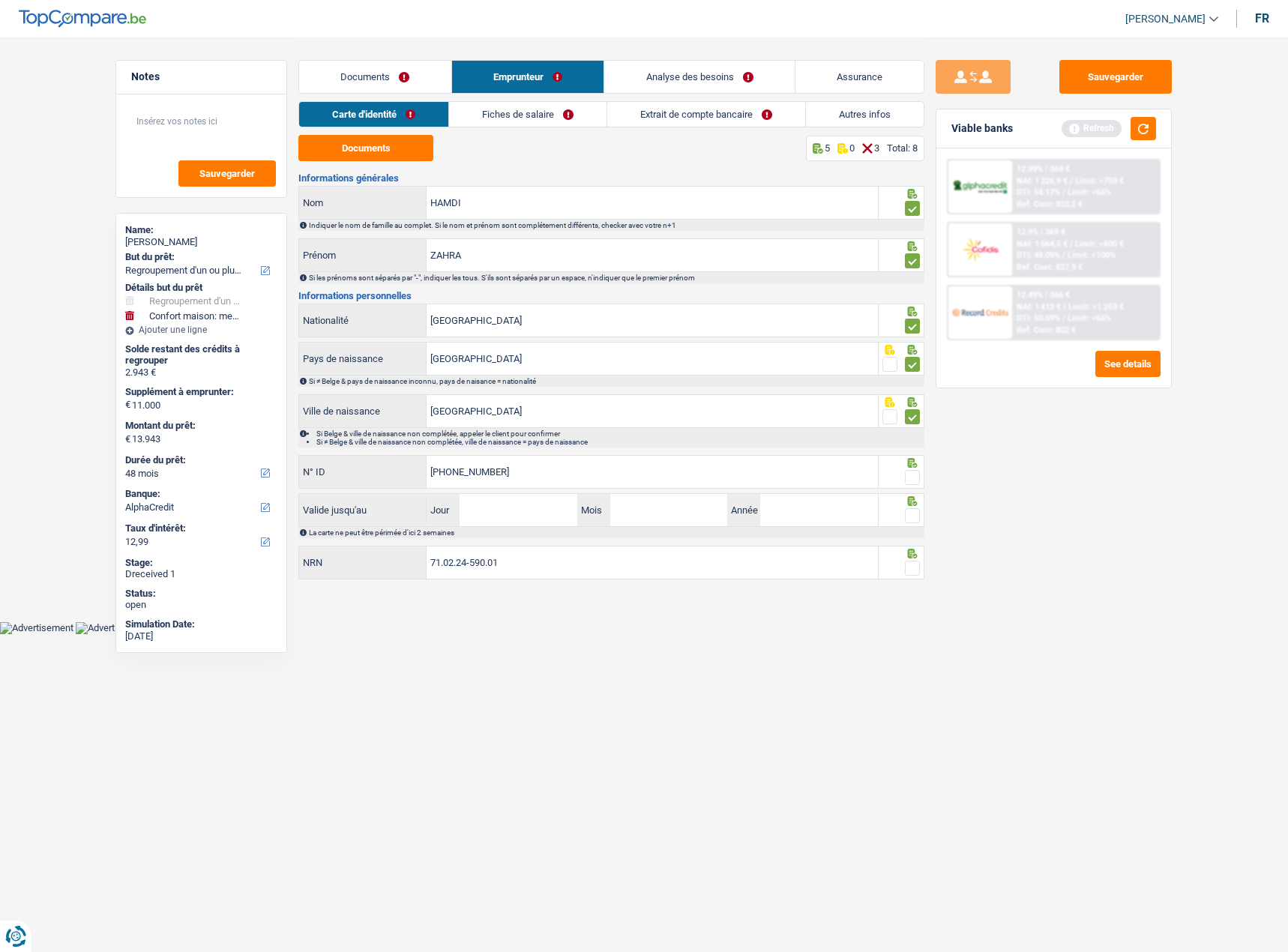
type input "[PHONE_NUMBER]"
click at [530, 509] on input "Jour" at bounding box center [518, 509] width 117 height 32
type input "28"
type input "12"
type input "2032"
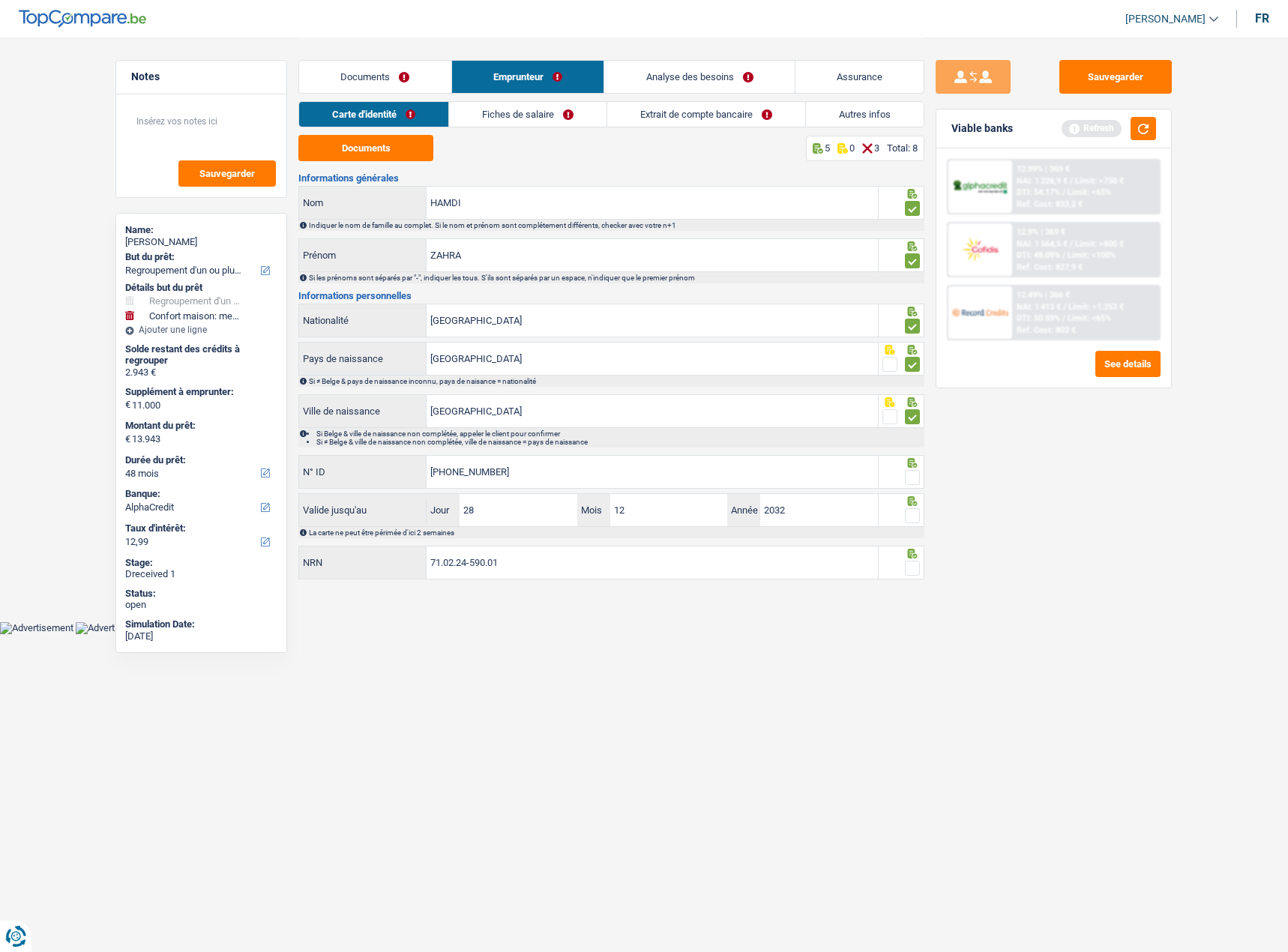
click at [910, 472] on span at bounding box center [912, 477] width 15 height 15
click at [0, 0] on input "radio" at bounding box center [0, 0] width 0 height 0
click at [912, 515] on span at bounding box center [912, 515] width 15 height 15
click at [0, 0] on input "radio" at bounding box center [0, 0] width 0 height 0
drag, startPoint x: 913, startPoint y: 552, endPoint x: 909, endPoint y: 571, distance: 19.4
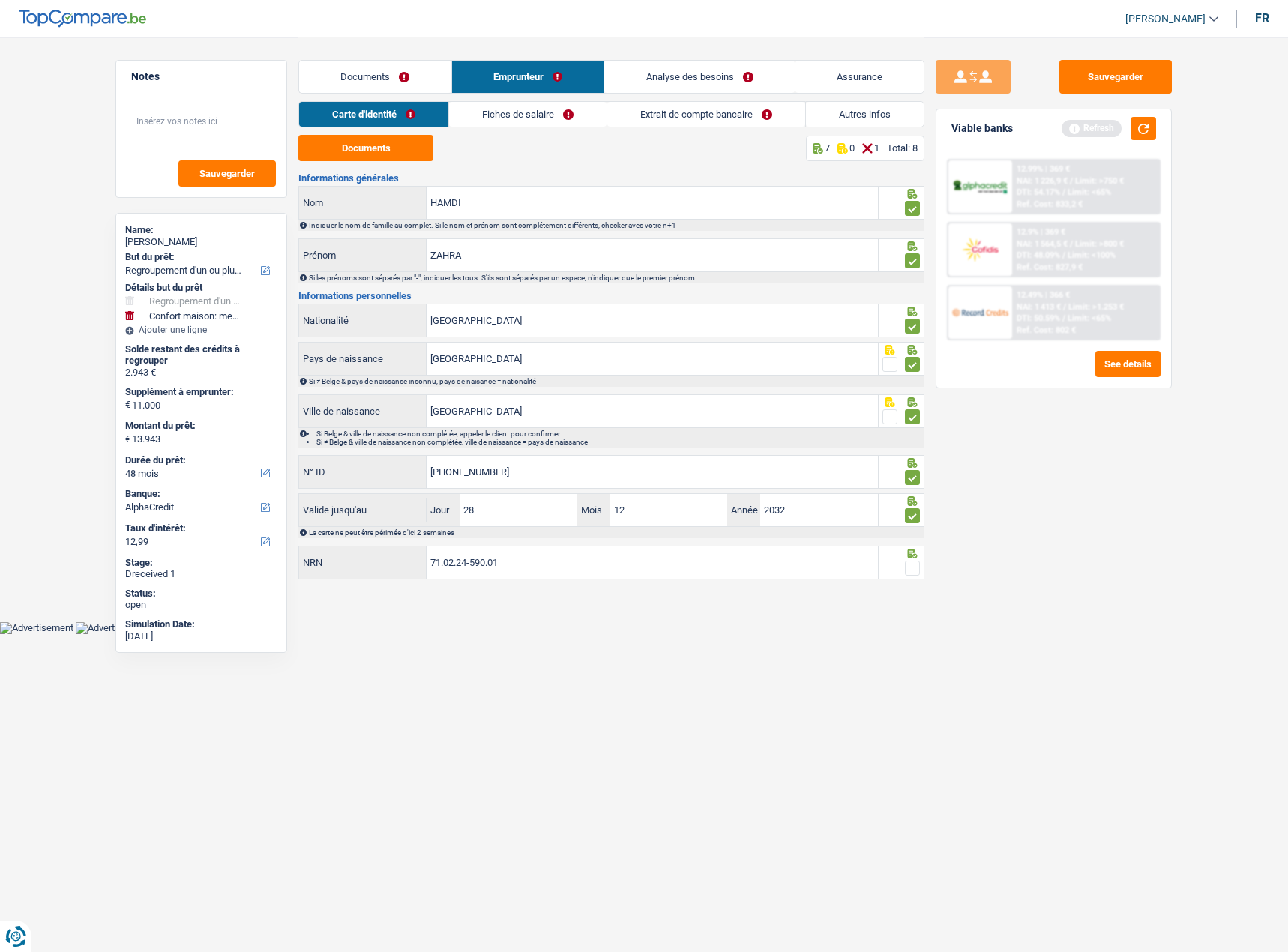
click at [913, 552] on icon at bounding box center [912, 553] width 10 height 10
drag, startPoint x: 911, startPoint y: 576, endPoint x: 912, endPoint y: 563, distance: 13.0
click at [912, 572] on div at bounding box center [902, 562] width 47 height 34
click at [912, 562] on span at bounding box center [912, 568] width 15 height 15
click at [0, 0] on input "radio" at bounding box center [0, 0] width 0 height 0
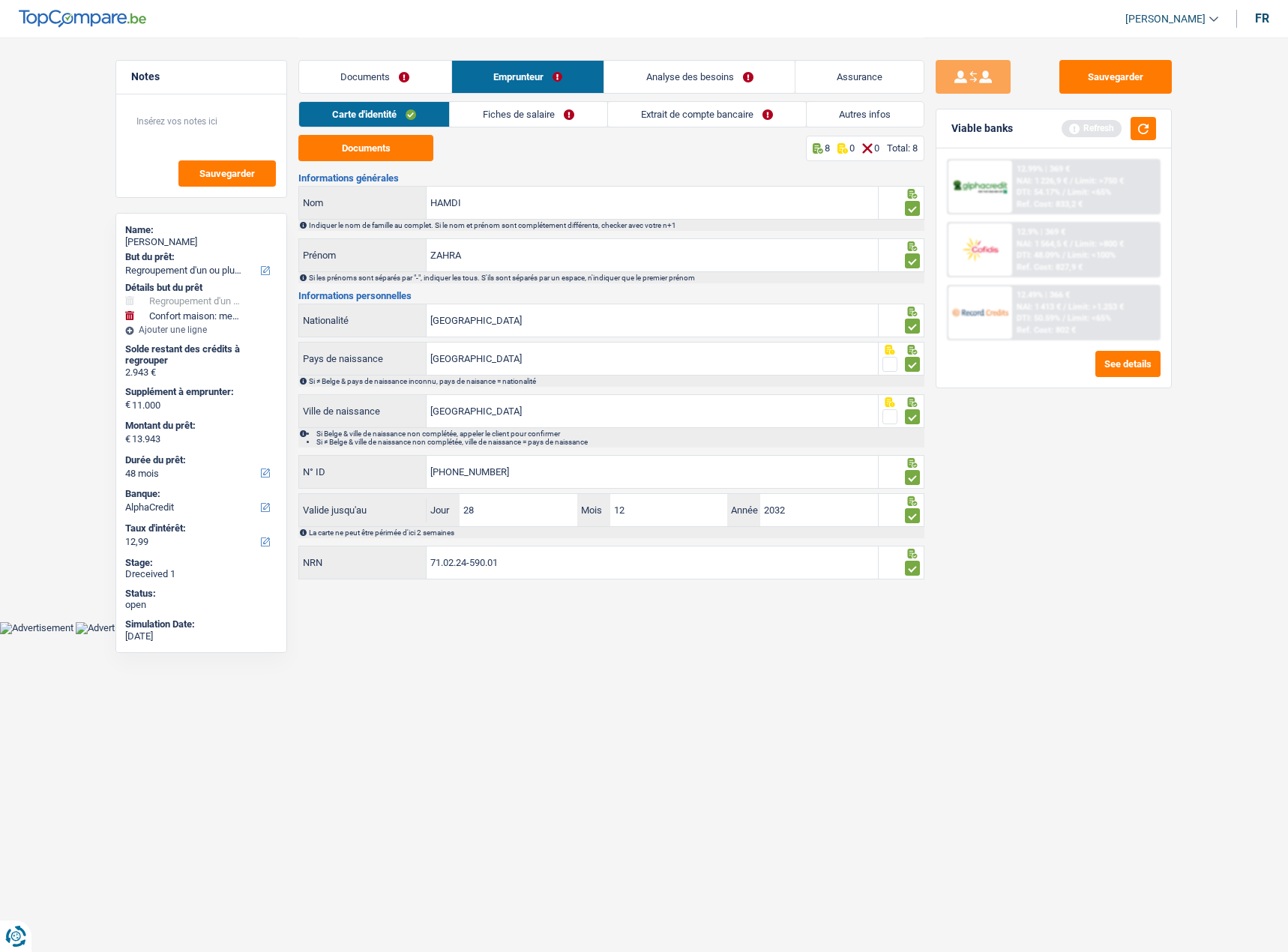
click at [524, 123] on link "Fiches de salaire" at bounding box center [528, 114] width 157 height 25
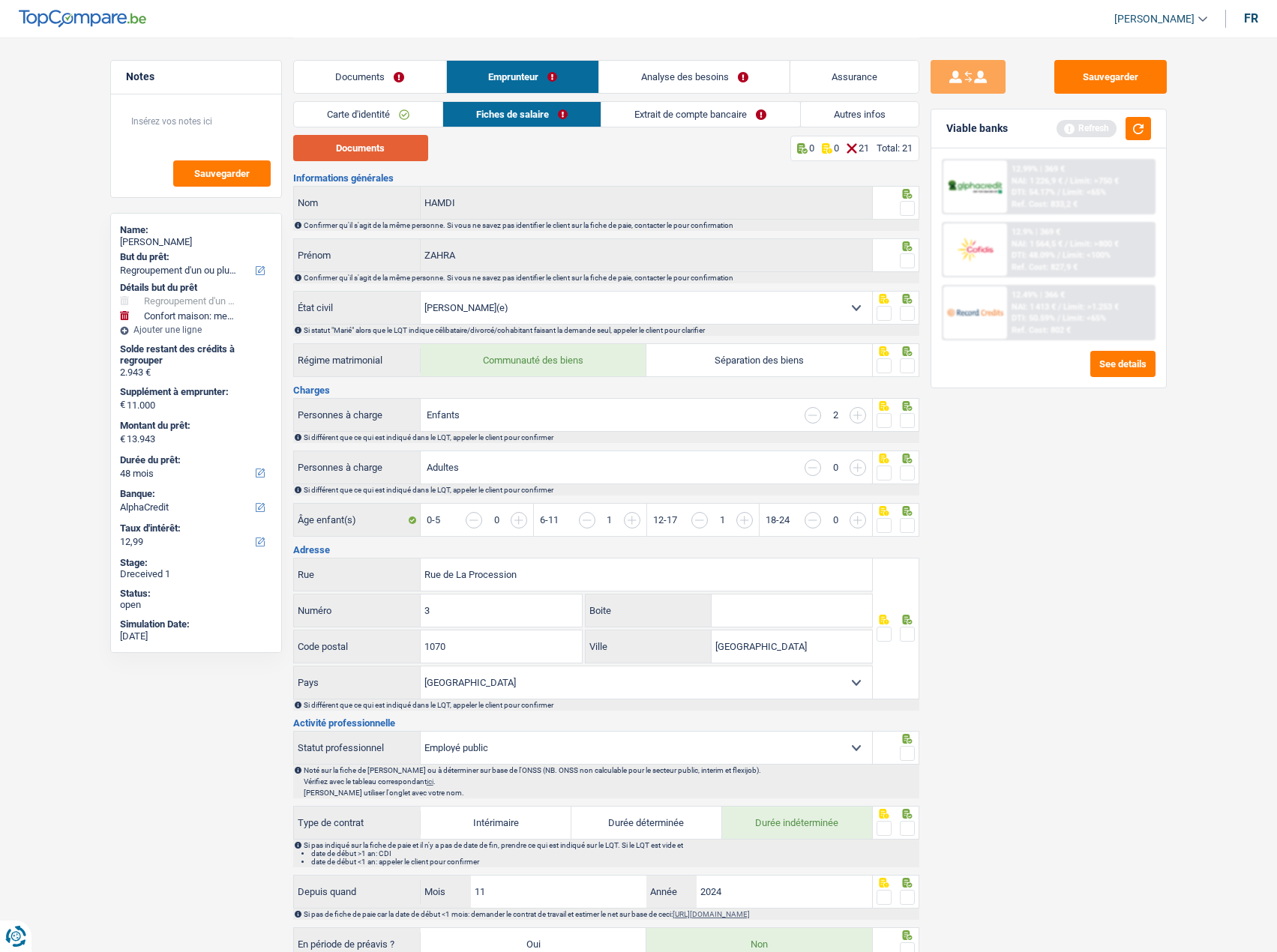
click at [364, 146] on button "Documents" at bounding box center [361, 148] width 135 height 26
click at [907, 201] on span at bounding box center [907, 208] width 15 height 15
click at [0, 0] on input "radio" at bounding box center [0, 0] width 0 height 0
click at [906, 255] on span at bounding box center [907, 261] width 15 height 15
click at [0, 0] on input "radio" at bounding box center [0, 0] width 0 height 0
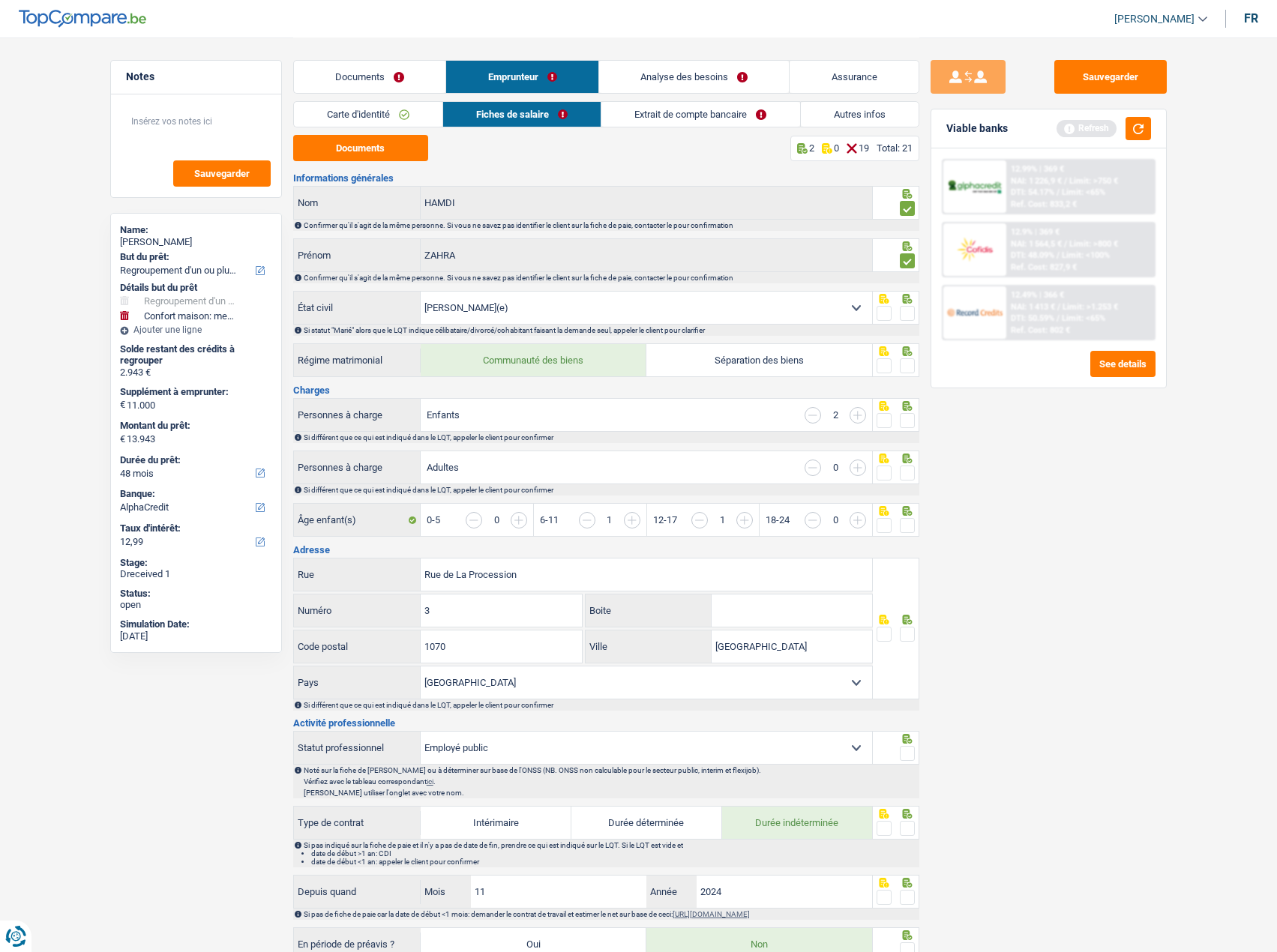
click at [906, 304] on div at bounding box center [907, 313] width 15 height 19
click at [902, 313] on span at bounding box center [907, 313] width 15 height 15
click at [0, 0] on input "radio" at bounding box center [0, 0] width 0 height 0
click at [844, 414] on div "2" at bounding box center [835, 416] width 62 height 17
click at [520, 514] on input "button" at bounding box center [800, 527] width 579 height 32
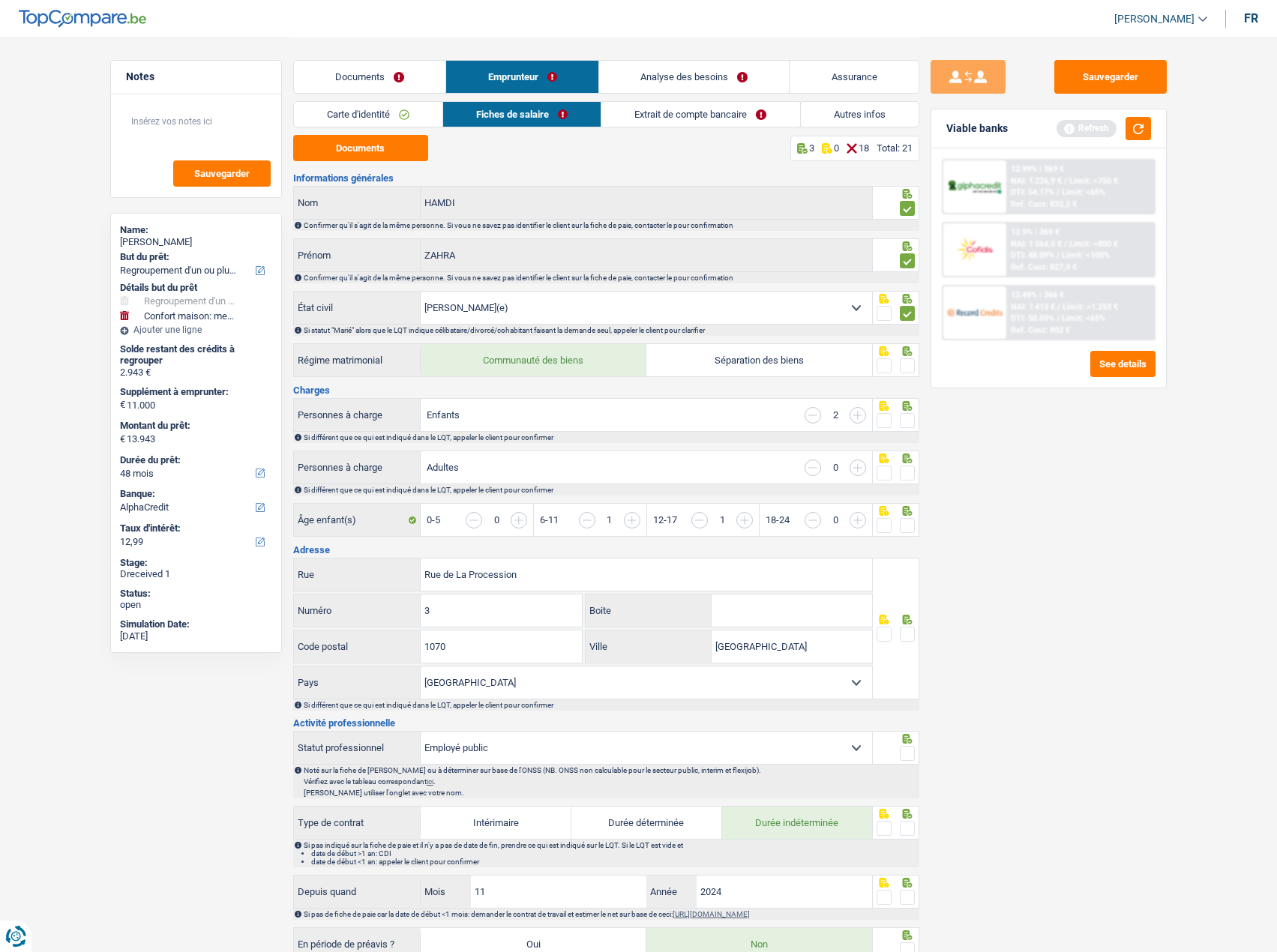
click at [526, 512] on input "button" at bounding box center [800, 527] width 579 height 32
click at [510, 517] on input "button" at bounding box center [800, 527] width 579 height 32
click at [516, 512] on input "button" at bounding box center [800, 527] width 579 height 32
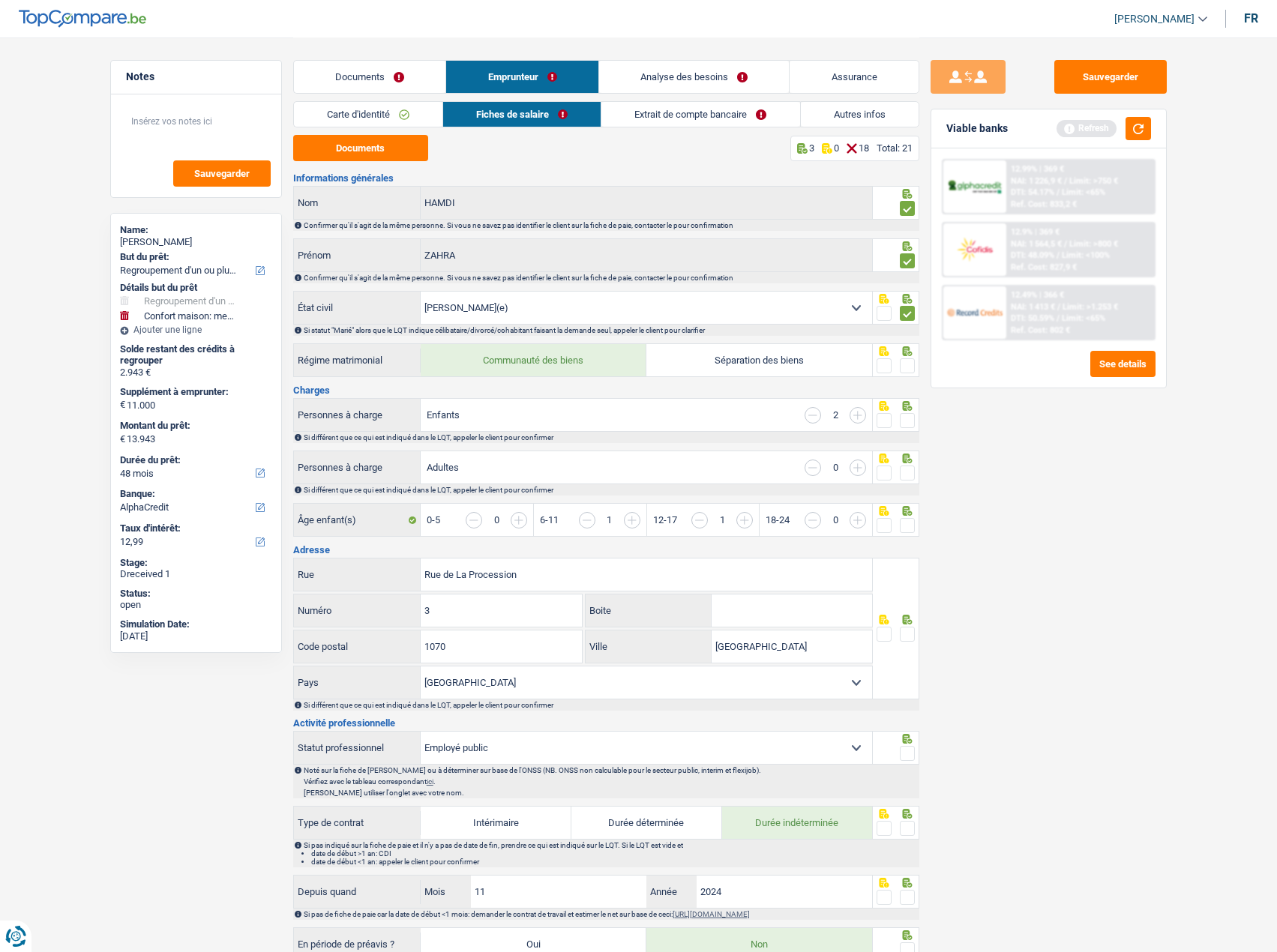
click at [516, 512] on input "button" at bounding box center [800, 527] width 579 height 32
drag, startPoint x: 930, startPoint y: 507, endPoint x: 935, endPoint y: 501, distance: 7.8
click at [932, 504] on div "Sauvegarder Viable banks Refresh 12.99% | 369 € NAI: 1 226,9 € / Limit: >750 € …" at bounding box center [1049, 494] width 259 height 868
click at [962, 486] on div "Sauvegarder Viable banks Refresh 12.99% | 369 € NAI: 1 226,9 € / Limit: >750 € …" at bounding box center [1049, 494] width 259 height 868
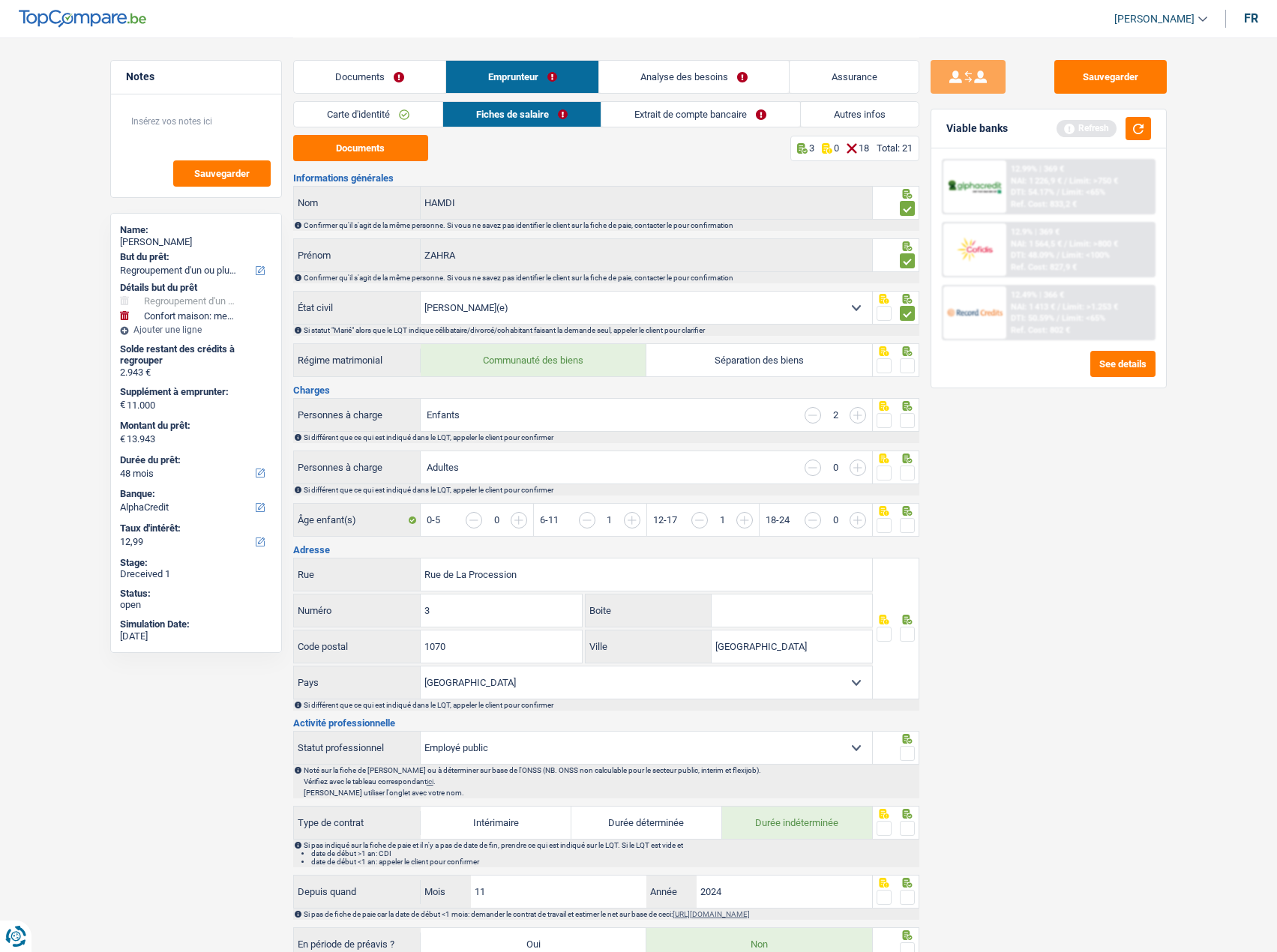
drag, startPoint x: 962, startPoint y: 485, endPoint x: 964, endPoint y: 467, distance: 18.1
click at [962, 481] on div "Sauvegarder Viable banks Refresh 12.99% | 369 € NAI: 1 226,9 € / Limit: >750 € …" at bounding box center [1049, 494] width 259 height 868
click at [906, 467] on span at bounding box center [907, 473] width 15 height 15
click at [0, 0] on input "radio" at bounding box center [0, 0] width 0 height 0
click at [908, 465] on span at bounding box center [907, 473] width 15 height 15
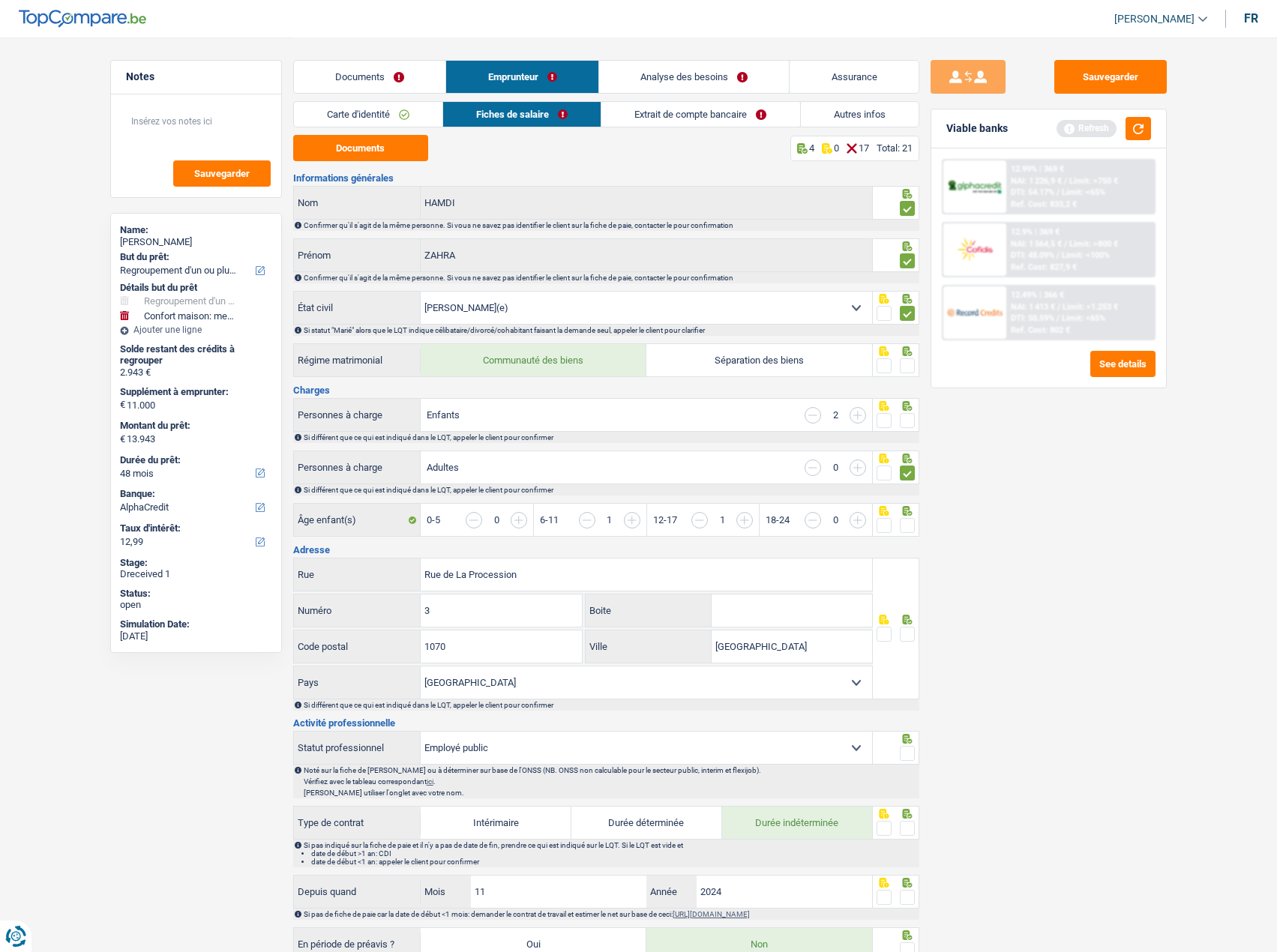
click at [0, 0] on input "radio" at bounding box center [0, 0] width 0 height 0
click at [854, 410] on input "button" at bounding box center [858, 416] width 17 height 17
click at [519, 516] on input "button" at bounding box center [800, 527] width 579 height 32
click at [905, 364] on span at bounding box center [907, 366] width 15 height 15
click at [0, 0] on input "radio" at bounding box center [0, 0] width 0 height 0
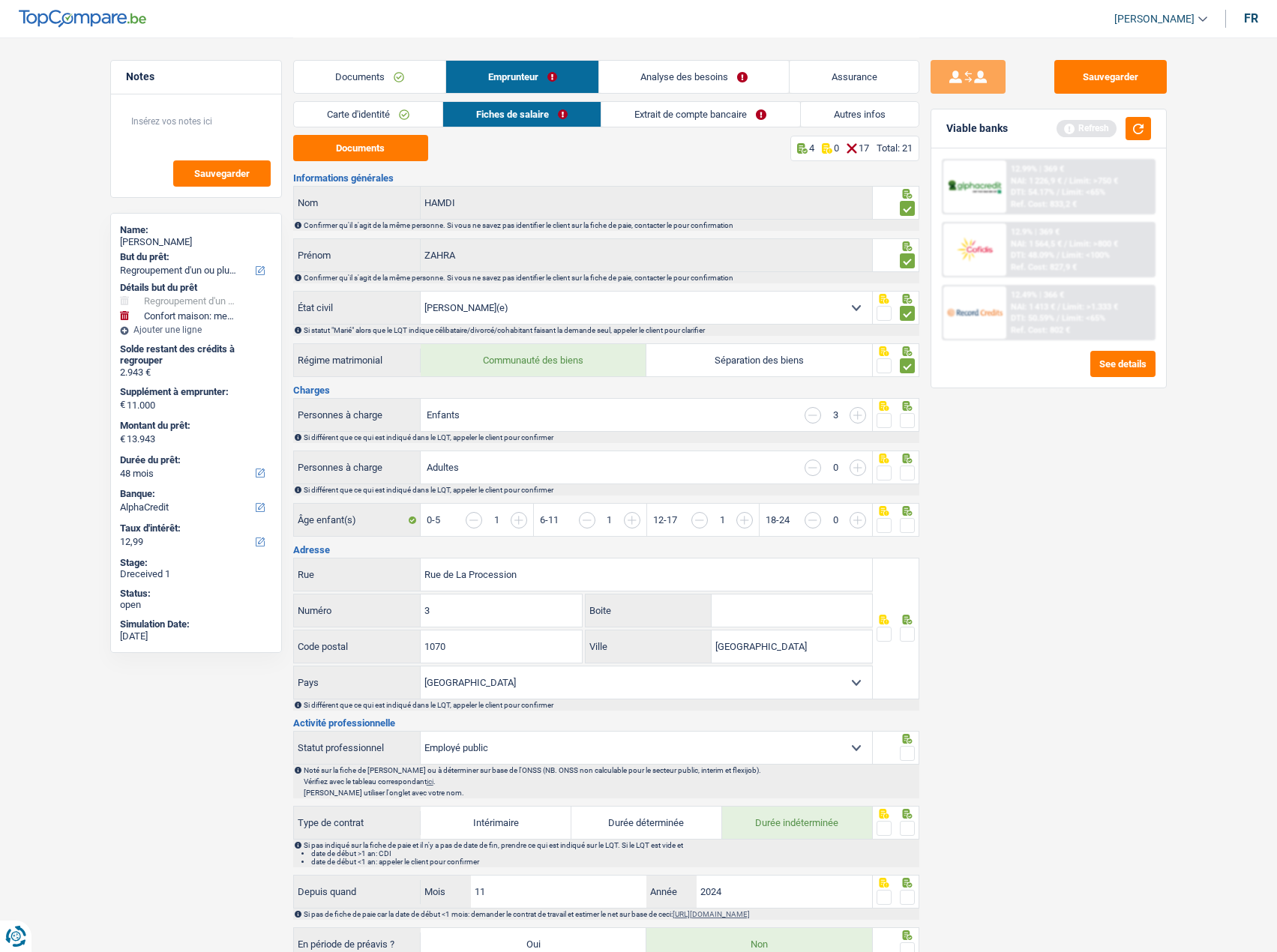
click at [906, 413] on span at bounding box center [907, 421] width 15 height 15
click at [0, 0] on input "radio" at bounding box center [0, 0] width 0 height 0
click at [903, 471] on span at bounding box center [907, 473] width 15 height 15
click at [0, 0] on input "radio" at bounding box center [0, 0] width 0 height 0
click at [904, 518] on span at bounding box center [907, 525] width 15 height 15
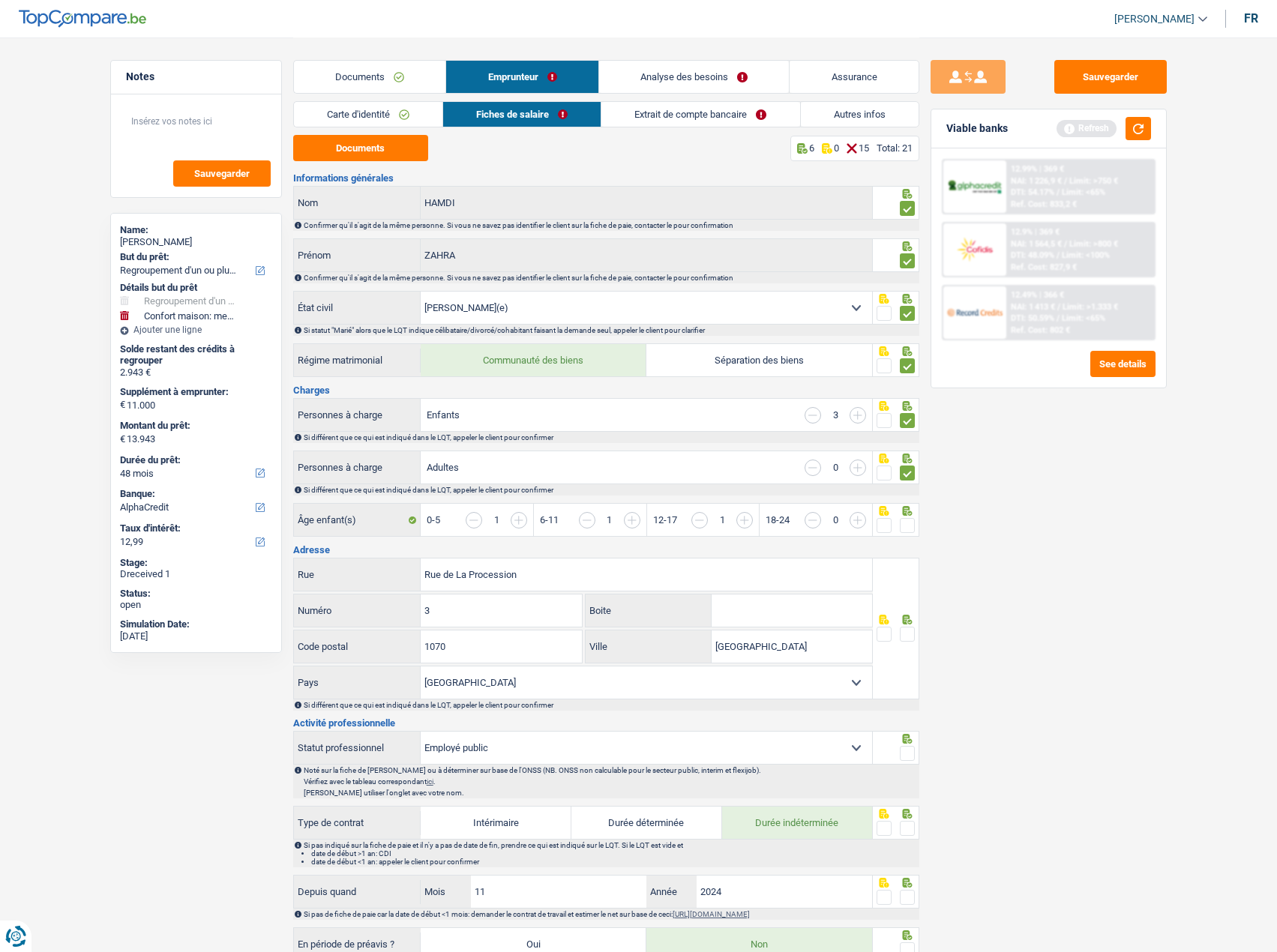
click at [0, 0] on input "radio" at bounding box center [0, 0] width 0 height 0
click at [903, 627] on span at bounding box center [907, 634] width 15 height 15
click at [0, 0] on input "radio" at bounding box center [0, 0] width 0 height 0
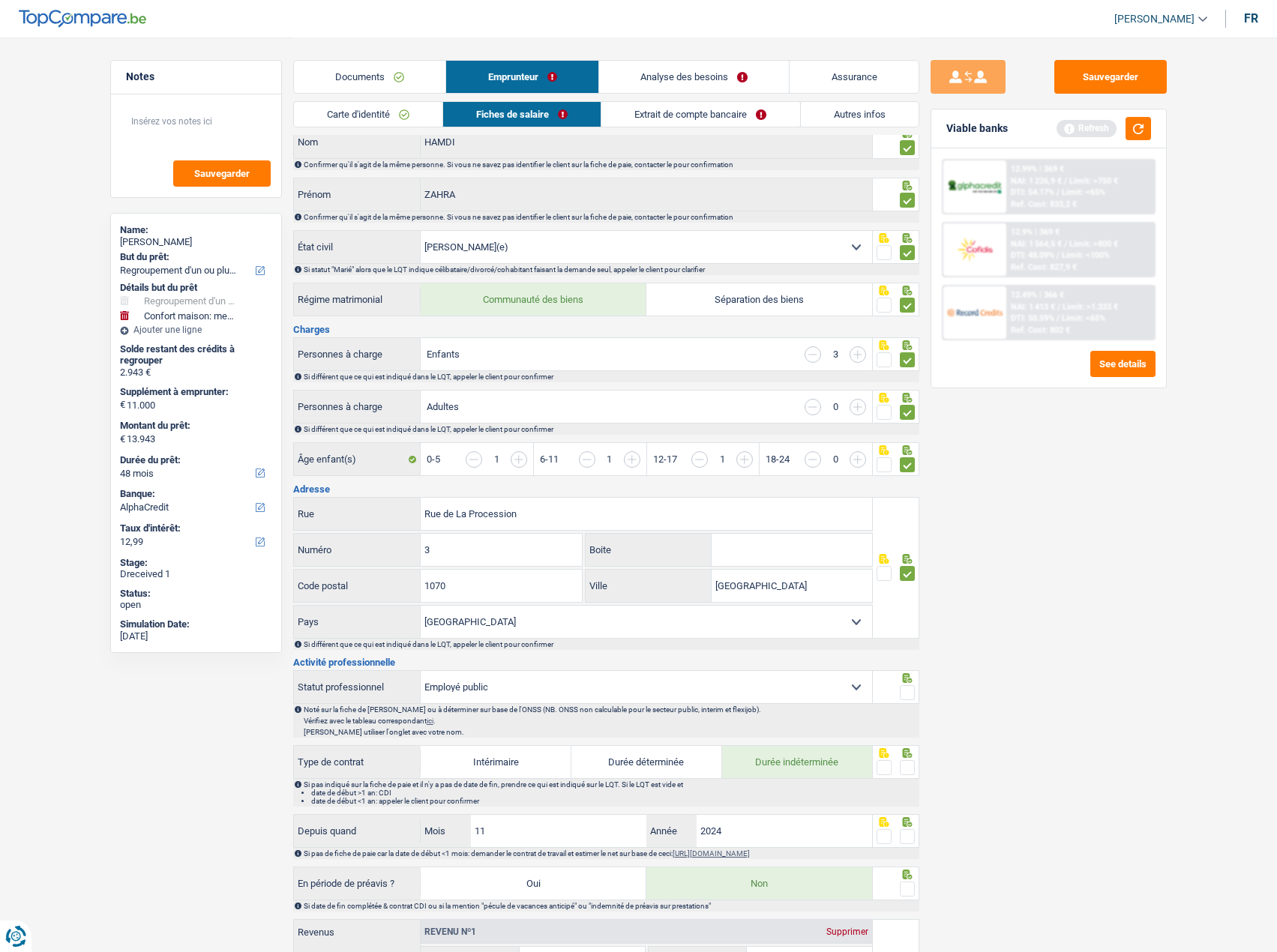
scroll to position [150, 0]
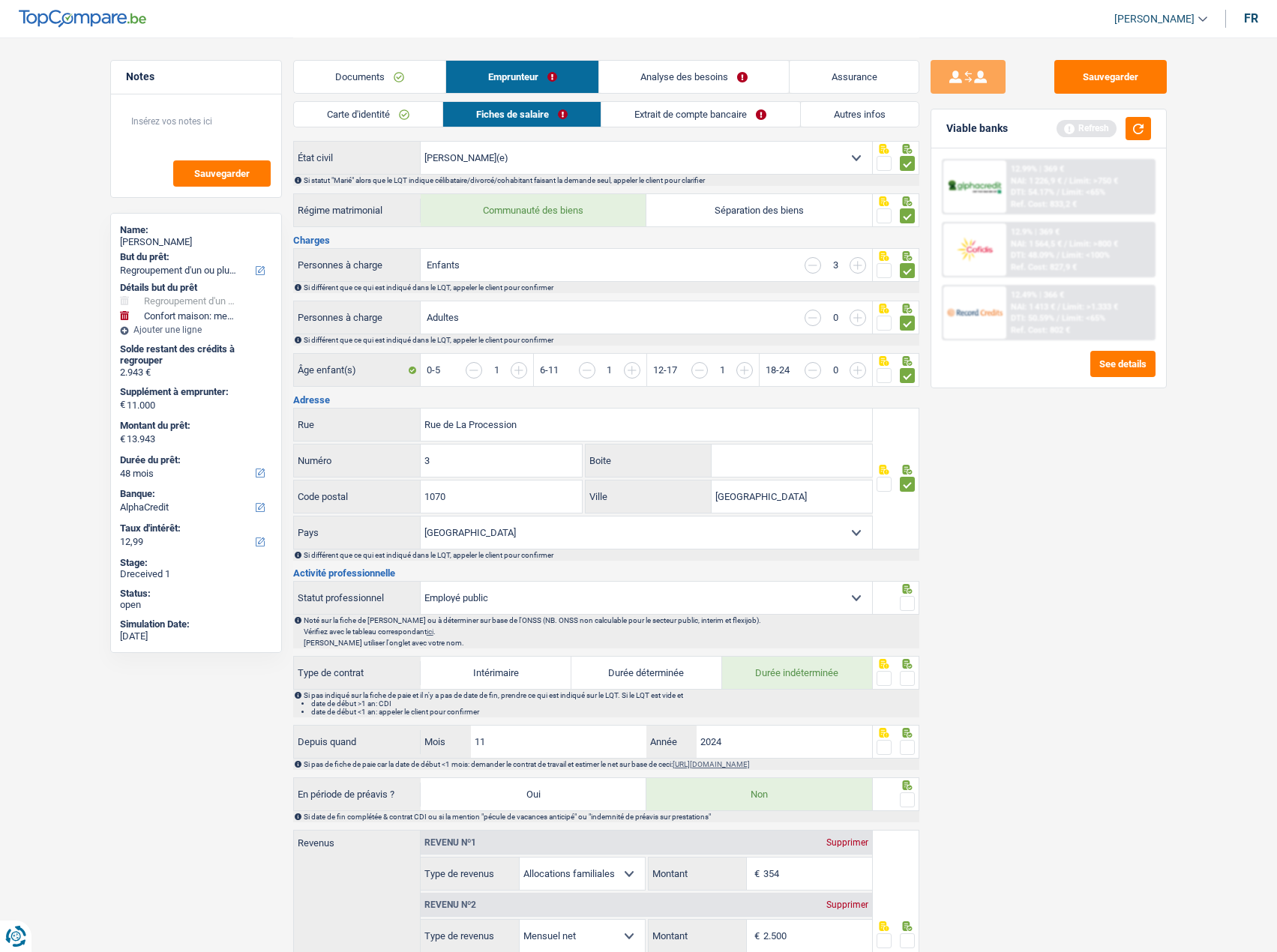
click at [909, 596] on span at bounding box center [907, 603] width 15 height 15
click at [0, 0] on input "radio" at bounding box center [0, 0] width 0 height 0
click at [902, 672] on span at bounding box center [907, 678] width 15 height 15
click at [0, 0] on input "radio" at bounding box center [0, 0] width 0 height 0
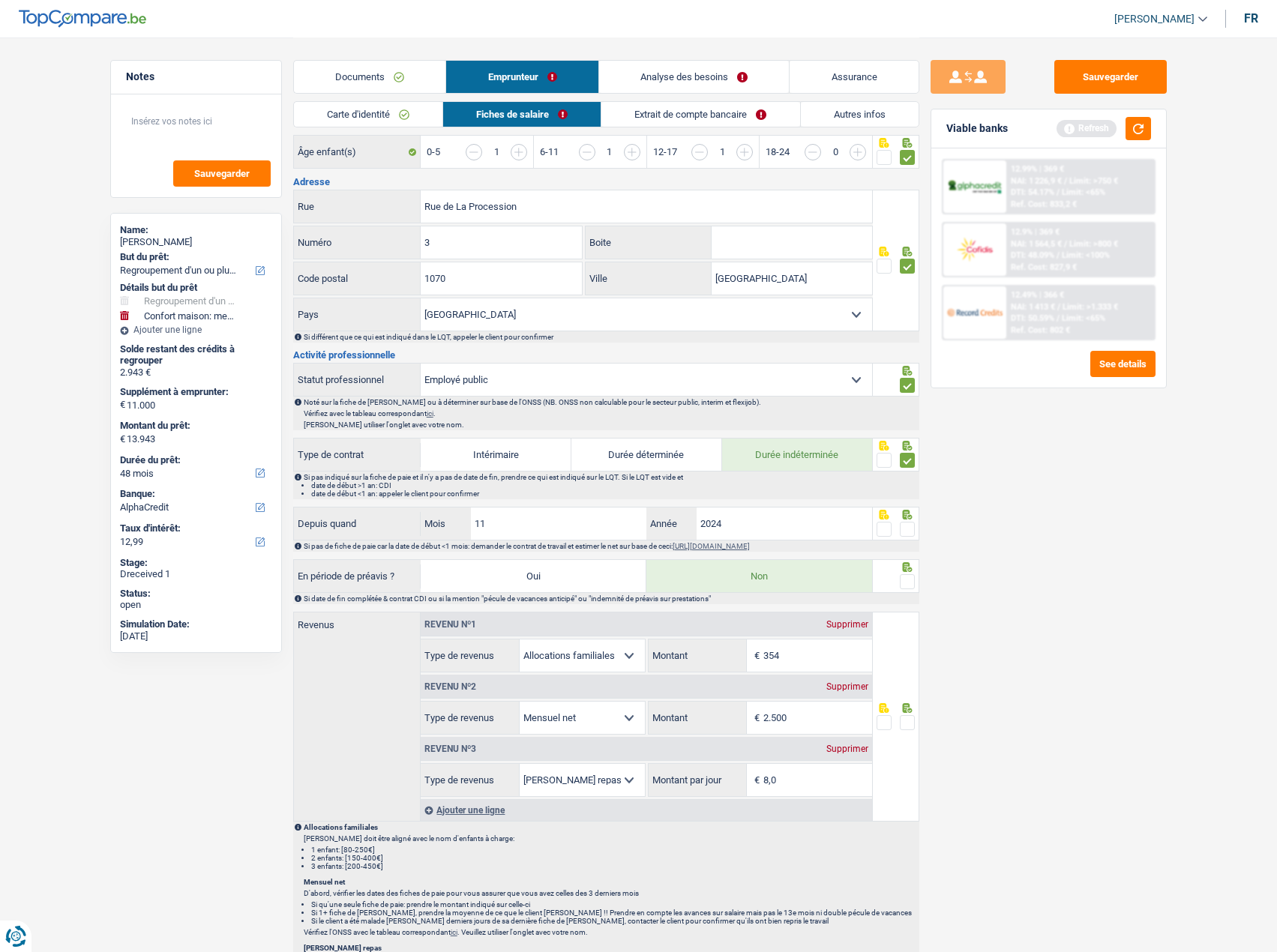
scroll to position [375, 0]
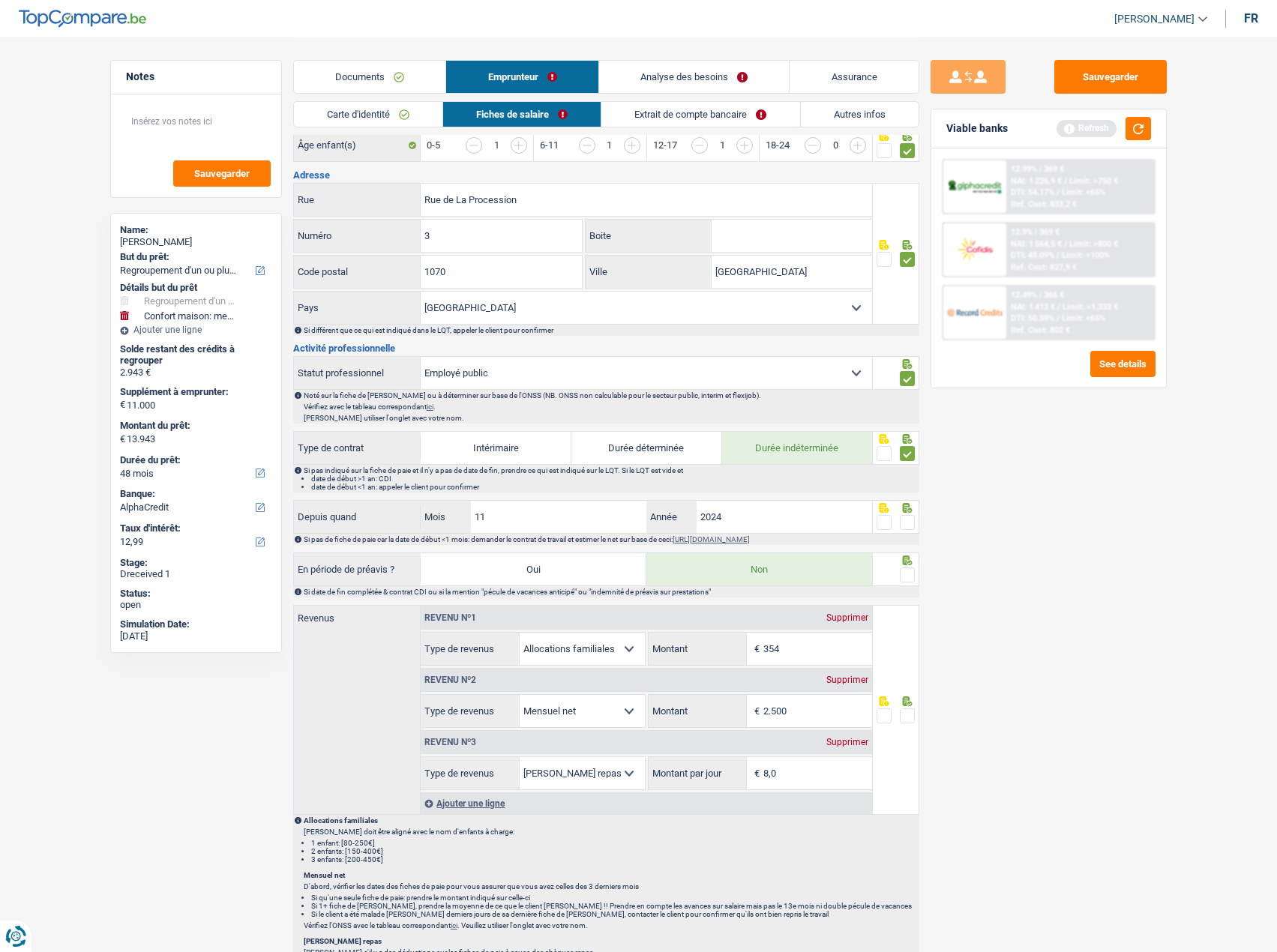
click at [911, 515] on span at bounding box center [907, 522] width 15 height 15
click at [0, 0] on input "radio" at bounding box center [0, 0] width 0 height 0
click at [910, 573] on span at bounding box center [907, 575] width 15 height 15
click at [0, 0] on input "radio" at bounding box center [0, 0] width 0 height 0
click at [911, 713] on span at bounding box center [907, 716] width 15 height 15
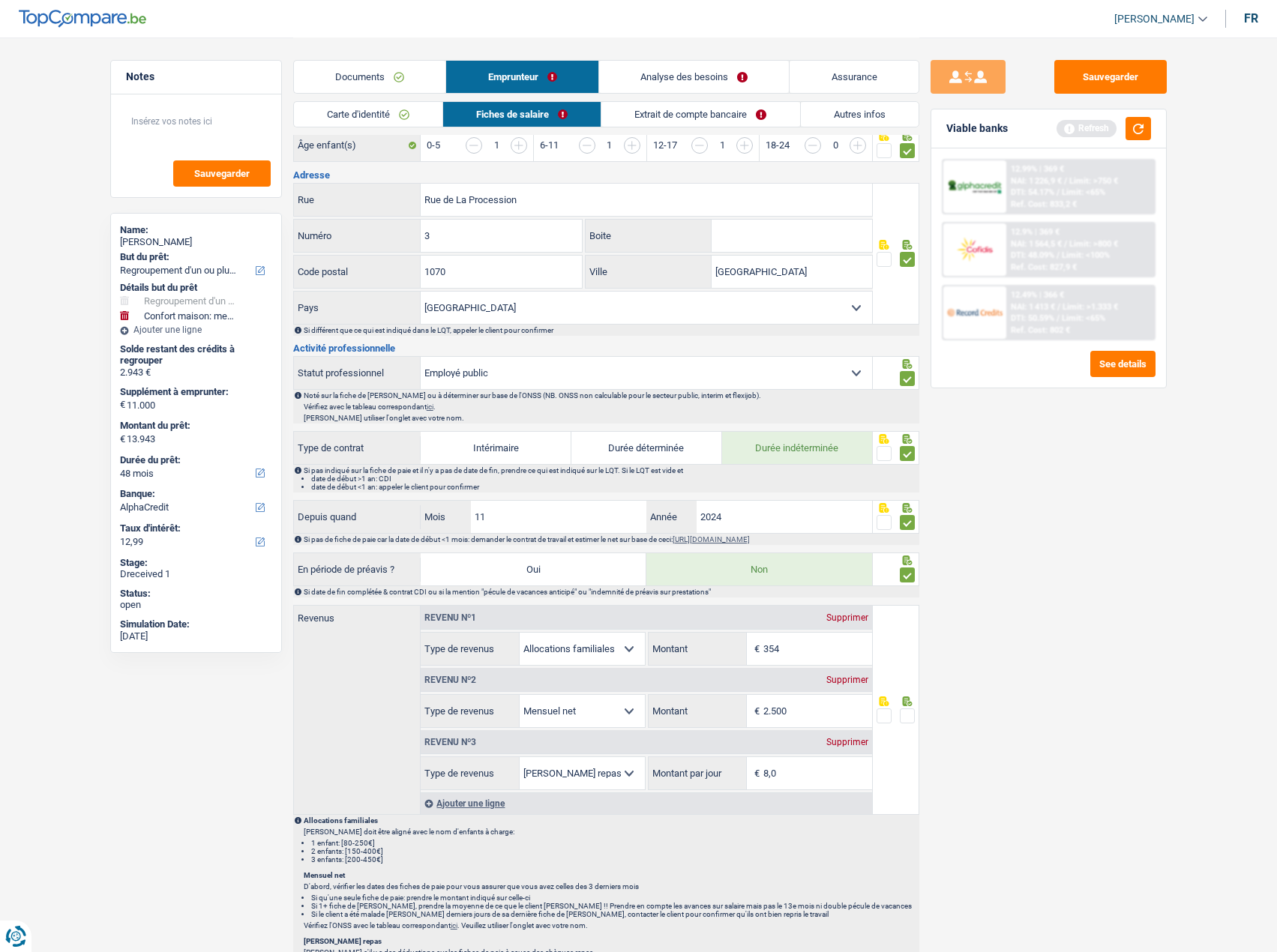
click at [0, 0] on input "radio" at bounding box center [0, 0] width 0 height 0
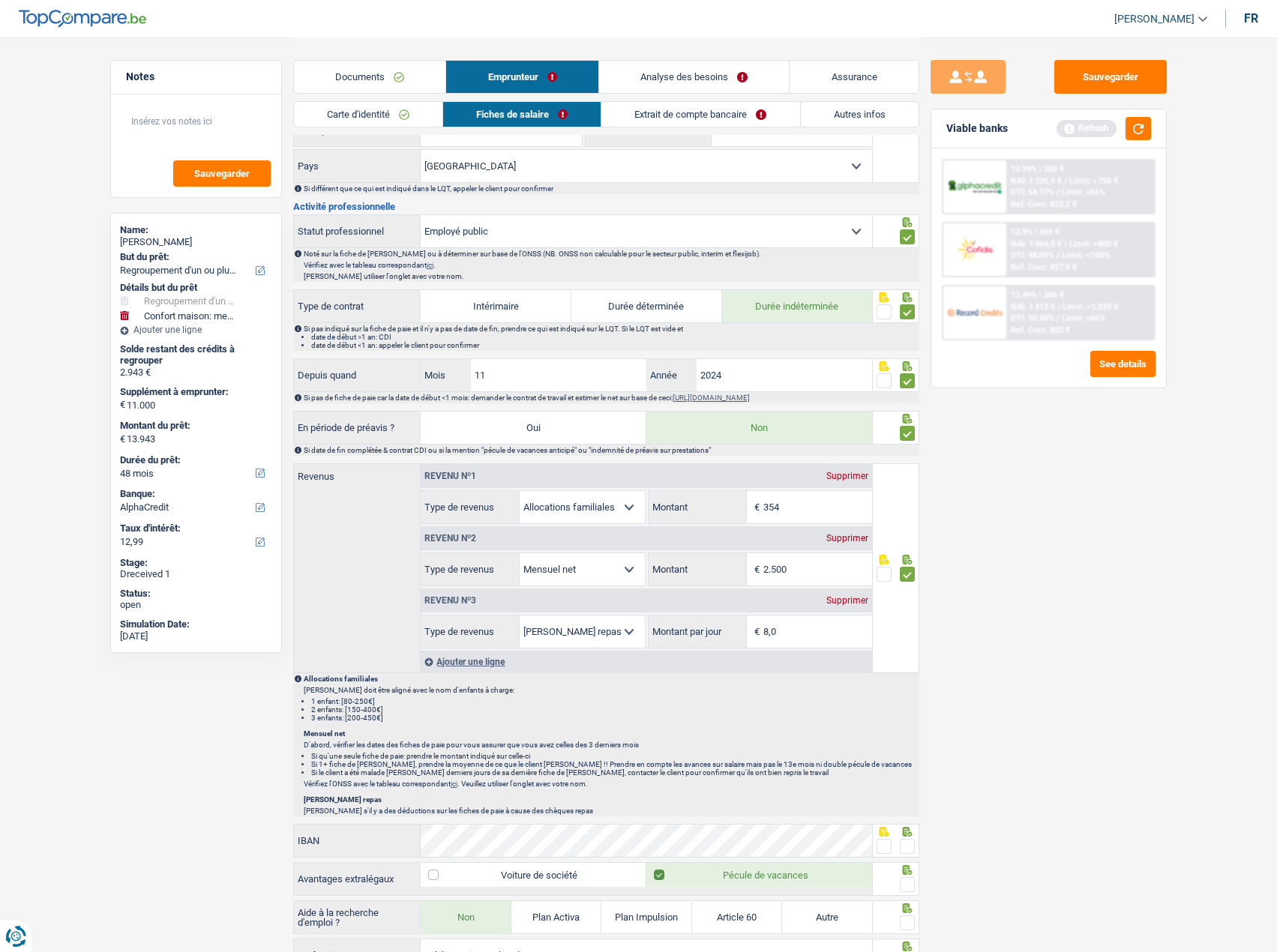
scroll to position [524, 0]
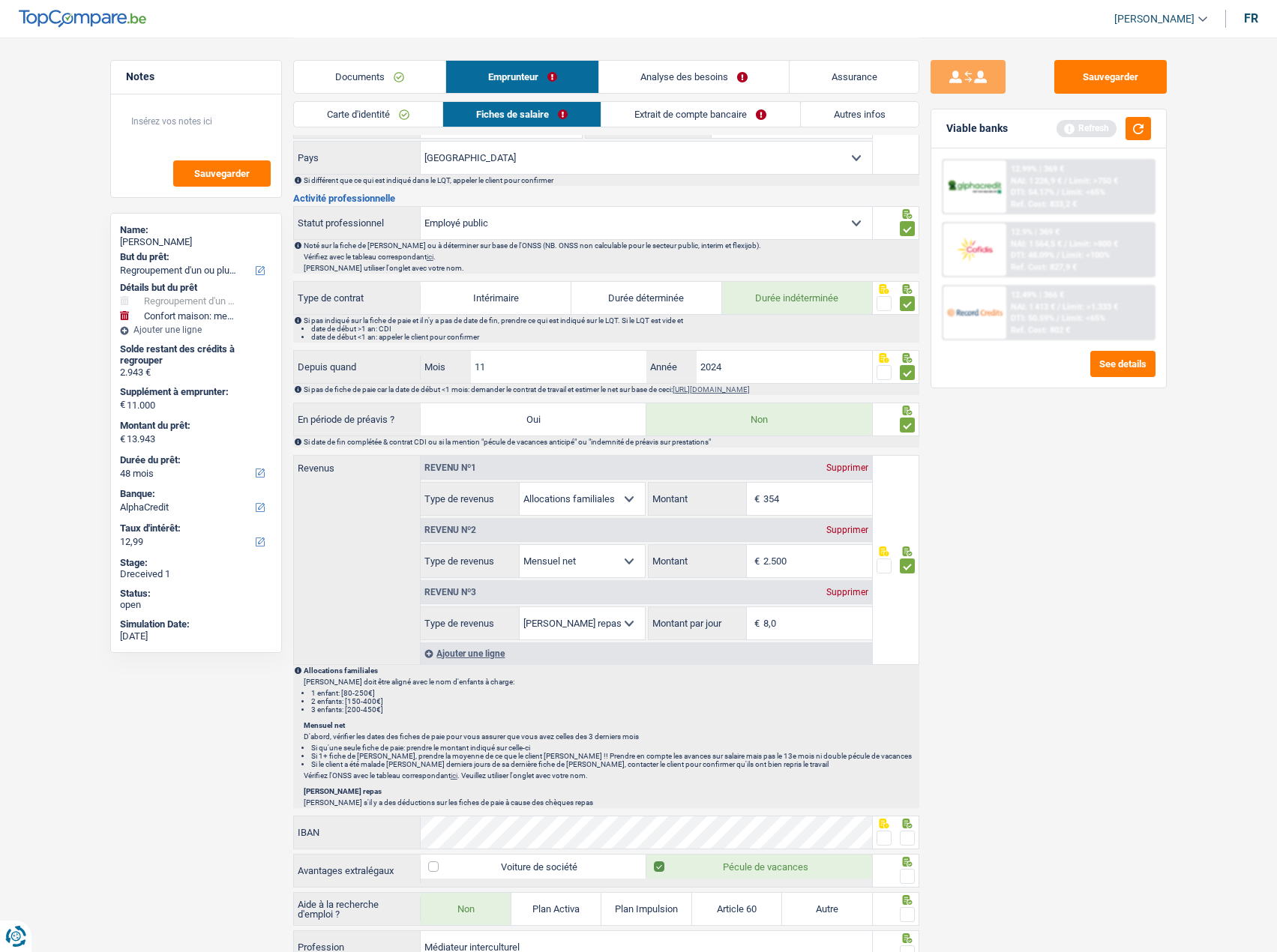
drag, startPoint x: 797, startPoint y: 556, endPoint x: 633, endPoint y: 556, distance: 164.0
click at [633, 556] on div "Allocation d'handicap Allocations chômage Allocations familiales Chèques repas …" at bounding box center [646, 561] width 451 height 34
type input "2.140"
click at [637, 706] on li "3 enfants: [200-450€]" at bounding box center [614, 709] width 607 height 8
click at [911, 830] on span at bounding box center [907, 838] width 15 height 15
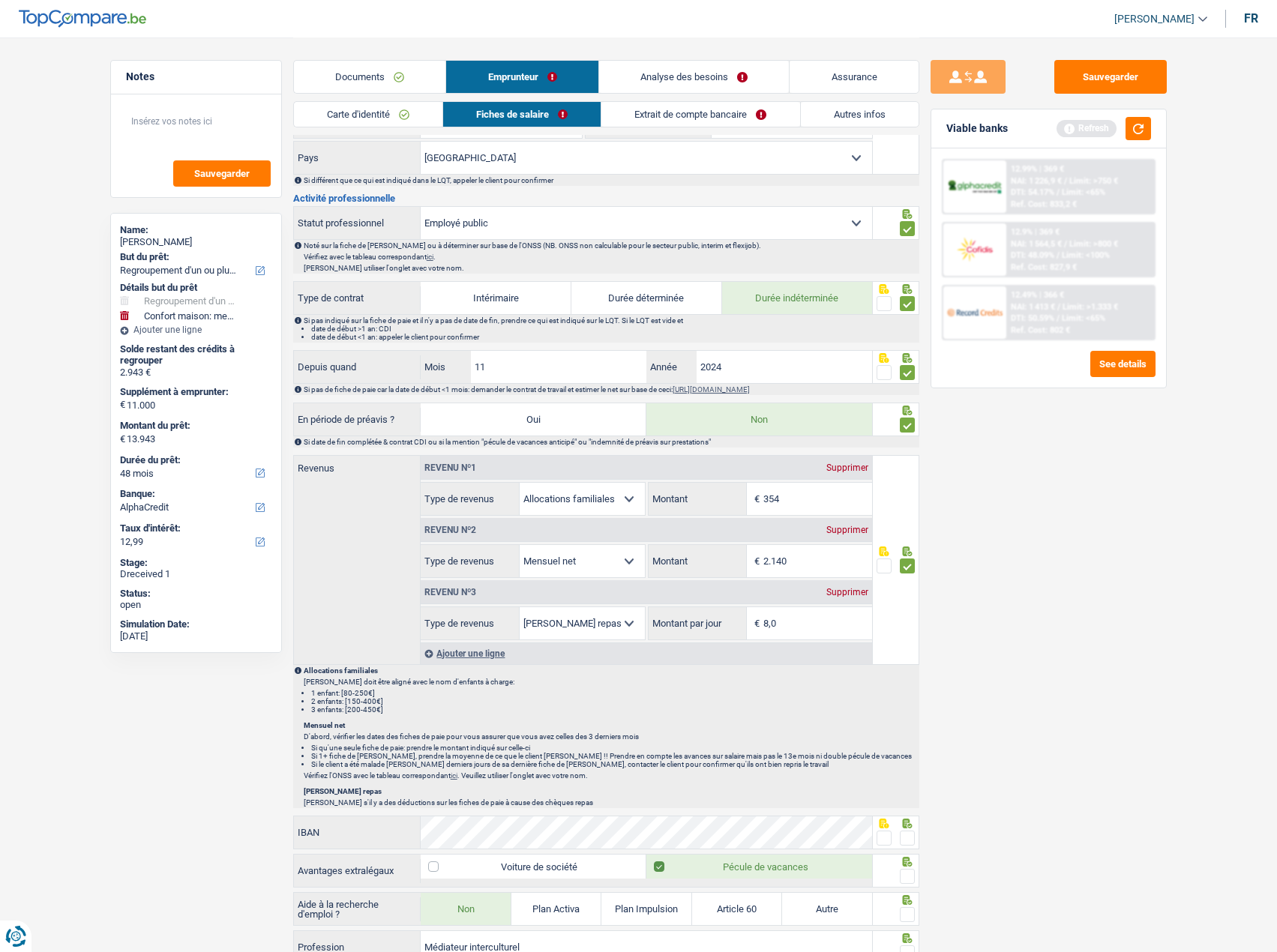
click at [0, 0] on input "radio" at bounding box center [0, 0] width 0 height 0
click at [910, 869] on span at bounding box center [907, 876] width 15 height 15
click at [0, 0] on input "radio" at bounding box center [0, 0] width 0 height 0
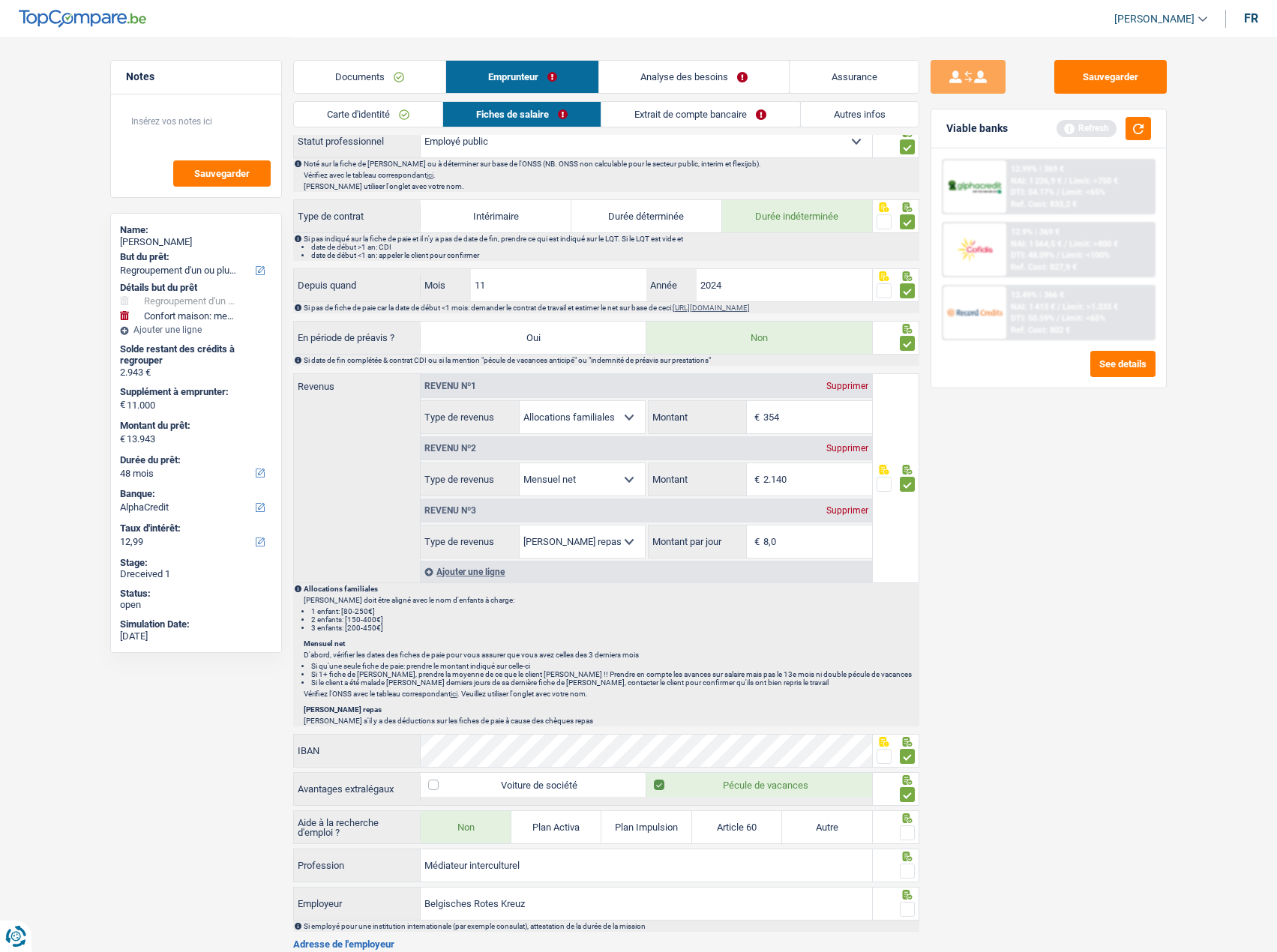
scroll to position [749, 0]
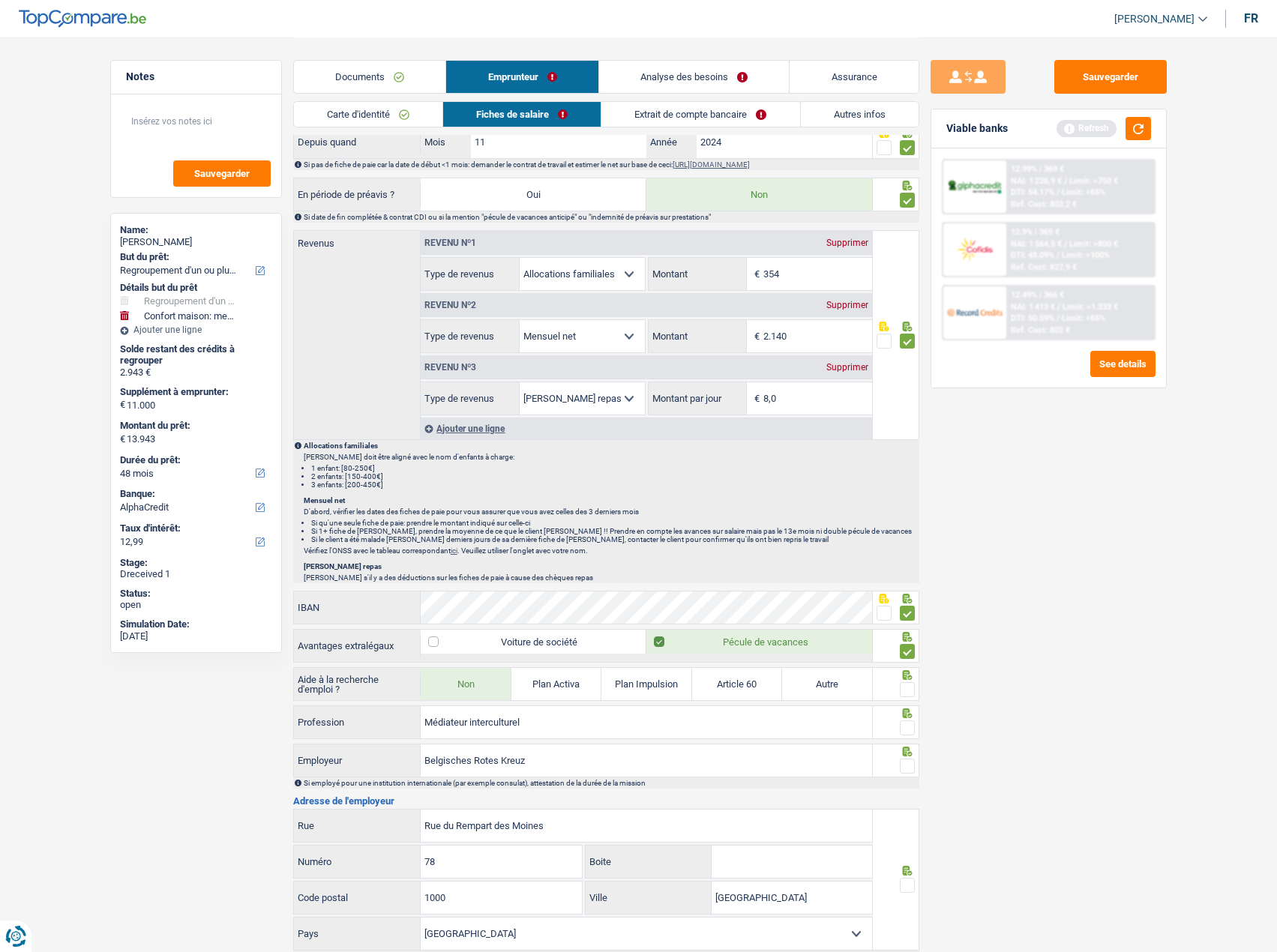
click at [903, 688] on span at bounding box center [907, 690] width 15 height 15
click at [0, 0] on input "radio" at bounding box center [0, 0] width 0 height 0
click at [907, 721] on span at bounding box center [907, 728] width 15 height 15
click at [0, 0] on input "radio" at bounding box center [0, 0] width 0 height 0
click at [905, 758] on span at bounding box center [907, 766] width 15 height 15
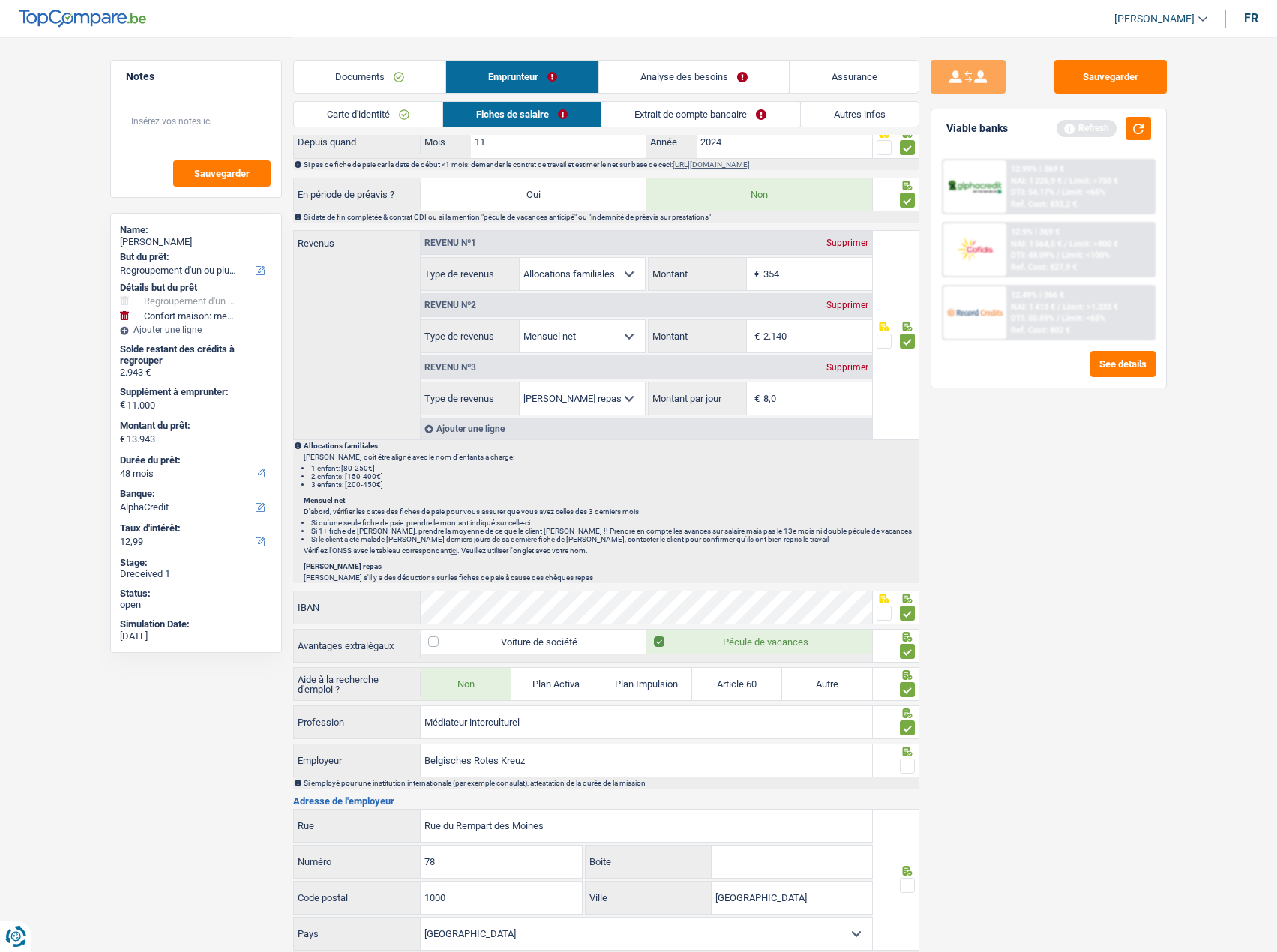
click at [0, 0] on input "radio" at bounding box center [0, 0] width 0 height 0
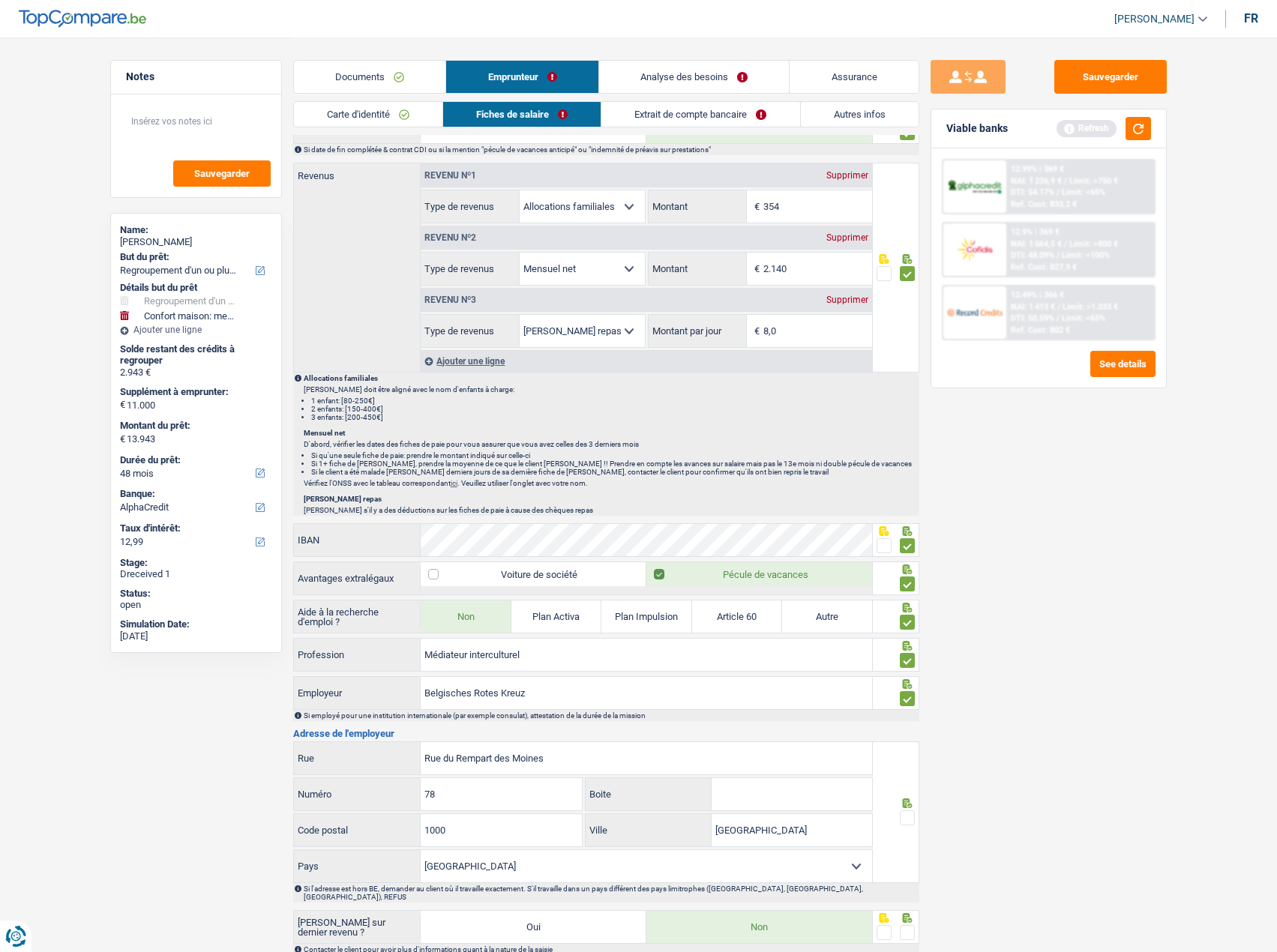
scroll to position [824, 0]
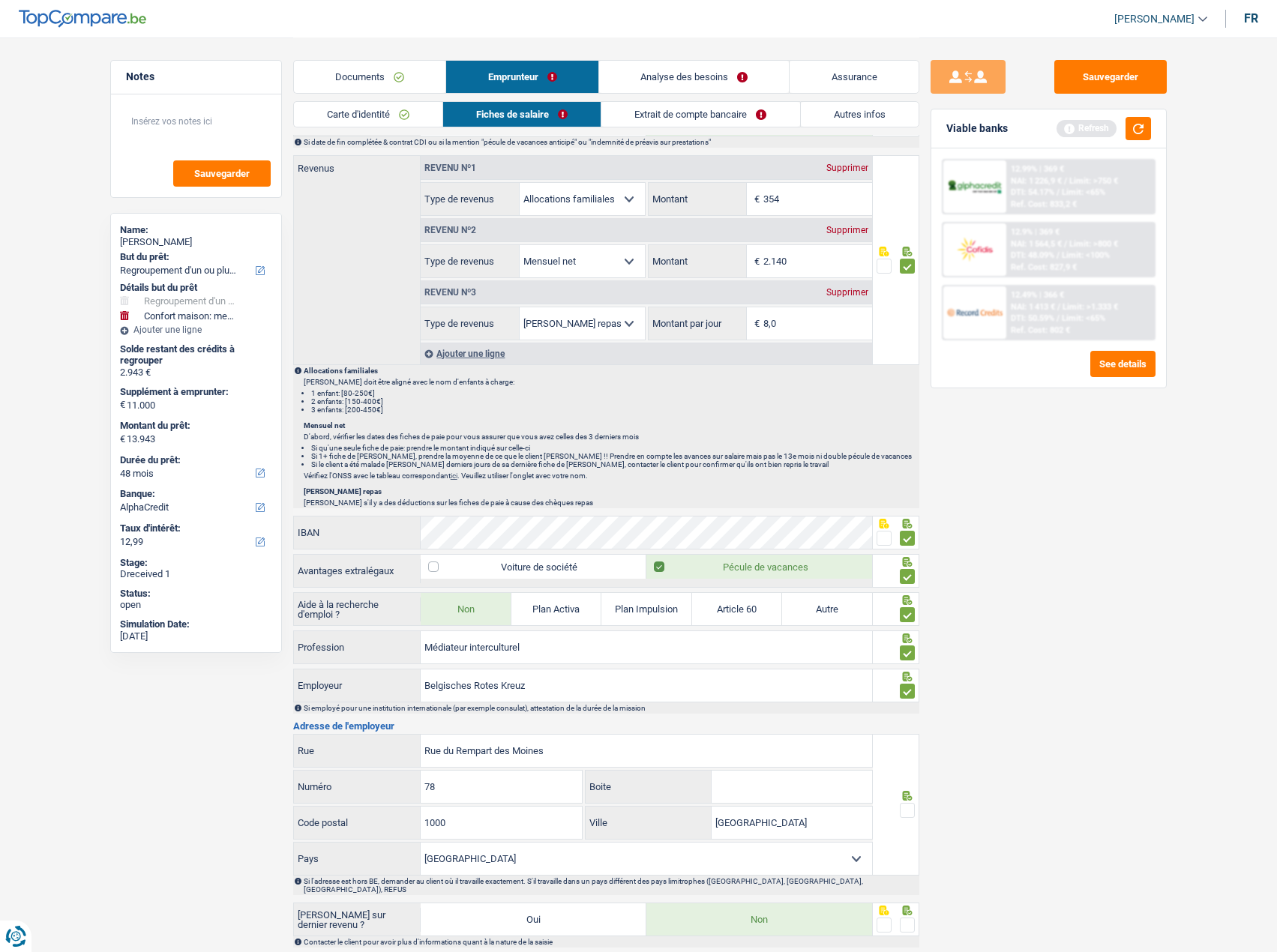
click at [904, 802] on span at bounding box center [907, 810] width 15 height 15
click at [0, 0] on input "radio" at bounding box center [0, 0] width 0 height 0
drag, startPoint x: 559, startPoint y: 742, endPoint x: 147, endPoint y: 750, distance: 412.1
click at [147, 750] on div "Notes Sauvegarder Name: ZAHRA HAMDI But du prêt: Confort maison: meubles, texti…" at bounding box center [639, 127] width 1079 height 1827
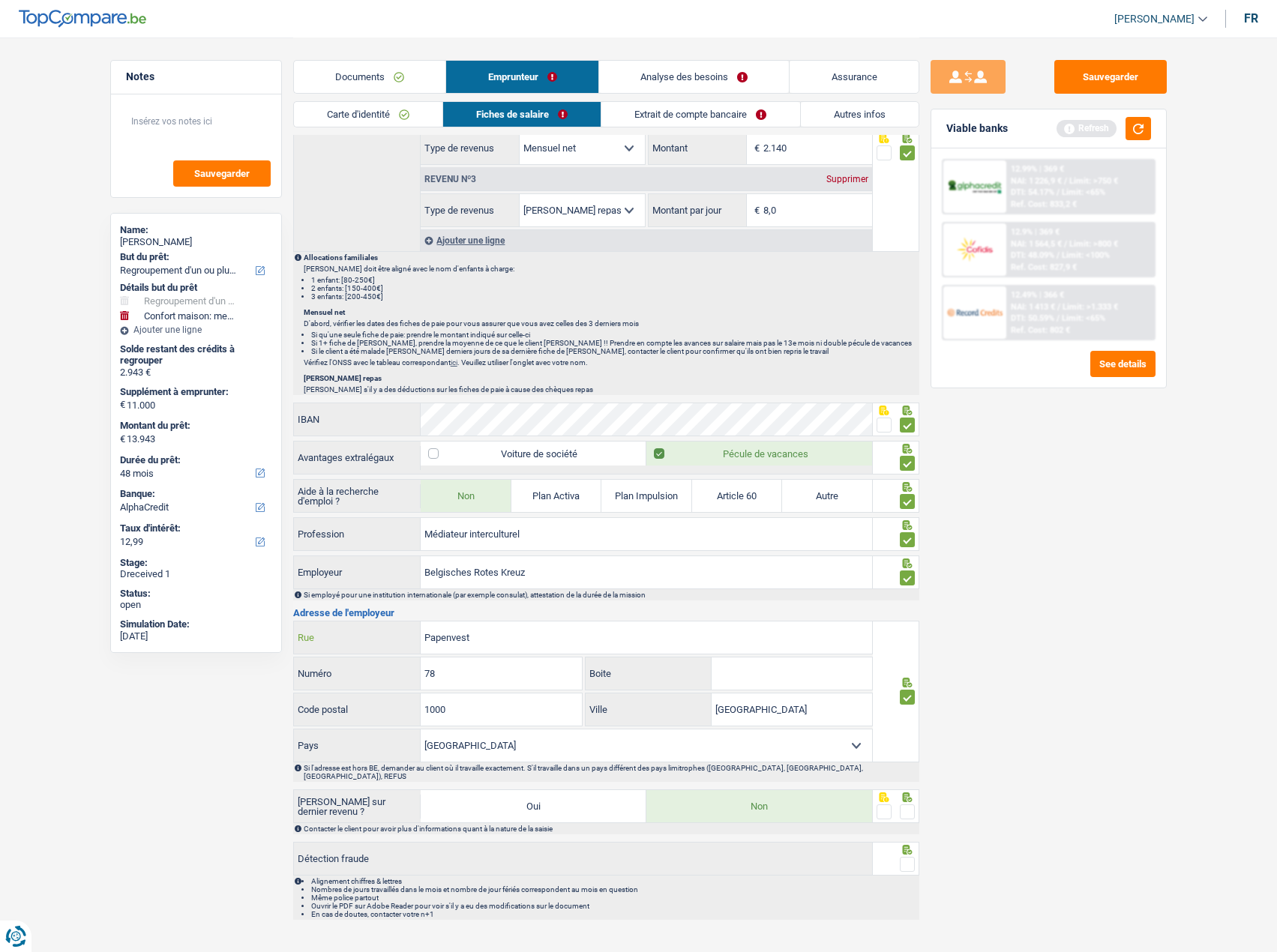
scroll to position [947, 0]
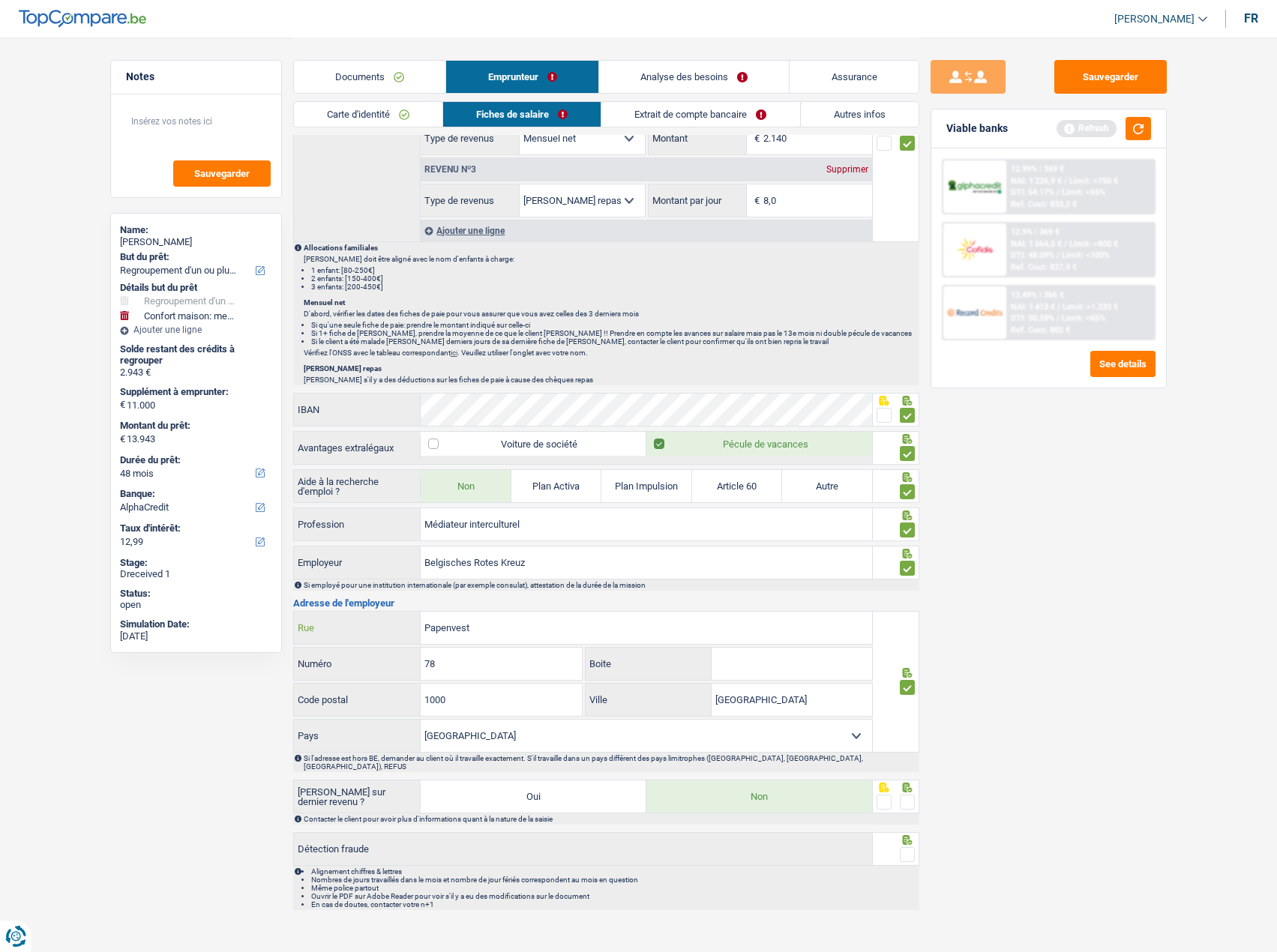
type input "Papenvest"
click at [904, 794] on span at bounding box center [907, 802] width 15 height 15
click at [0, 0] on input "radio" at bounding box center [0, 0] width 0 height 0
click at [911, 847] on span at bounding box center [907, 854] width 15 height 15
click at [0, 0] on input "radio" at bounding box center [0, 0] width 0 height 0
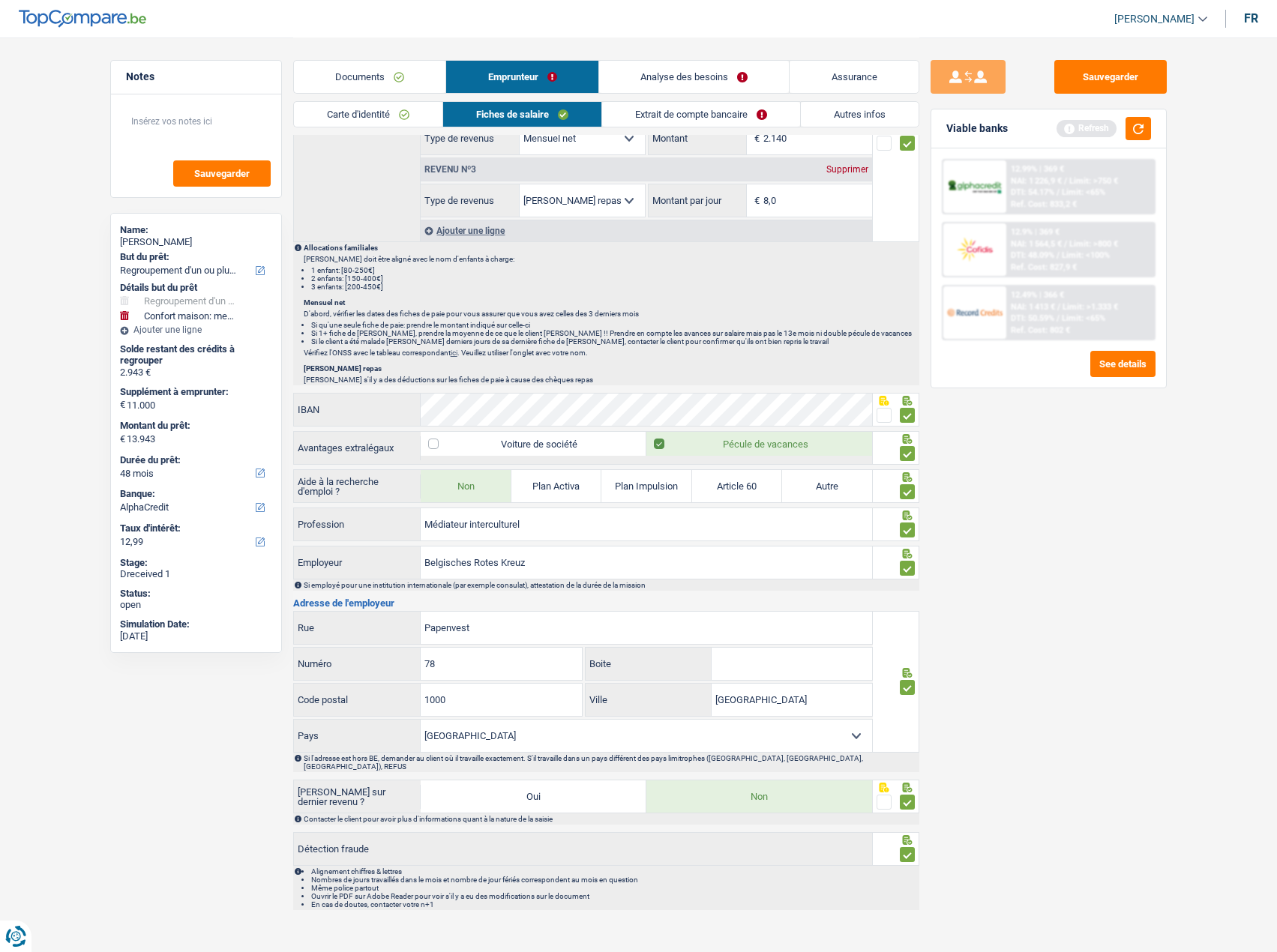
click at [723, 113] on link "Extrait de compte bancaire" at bounding box center [701, 114] width 198 height 25
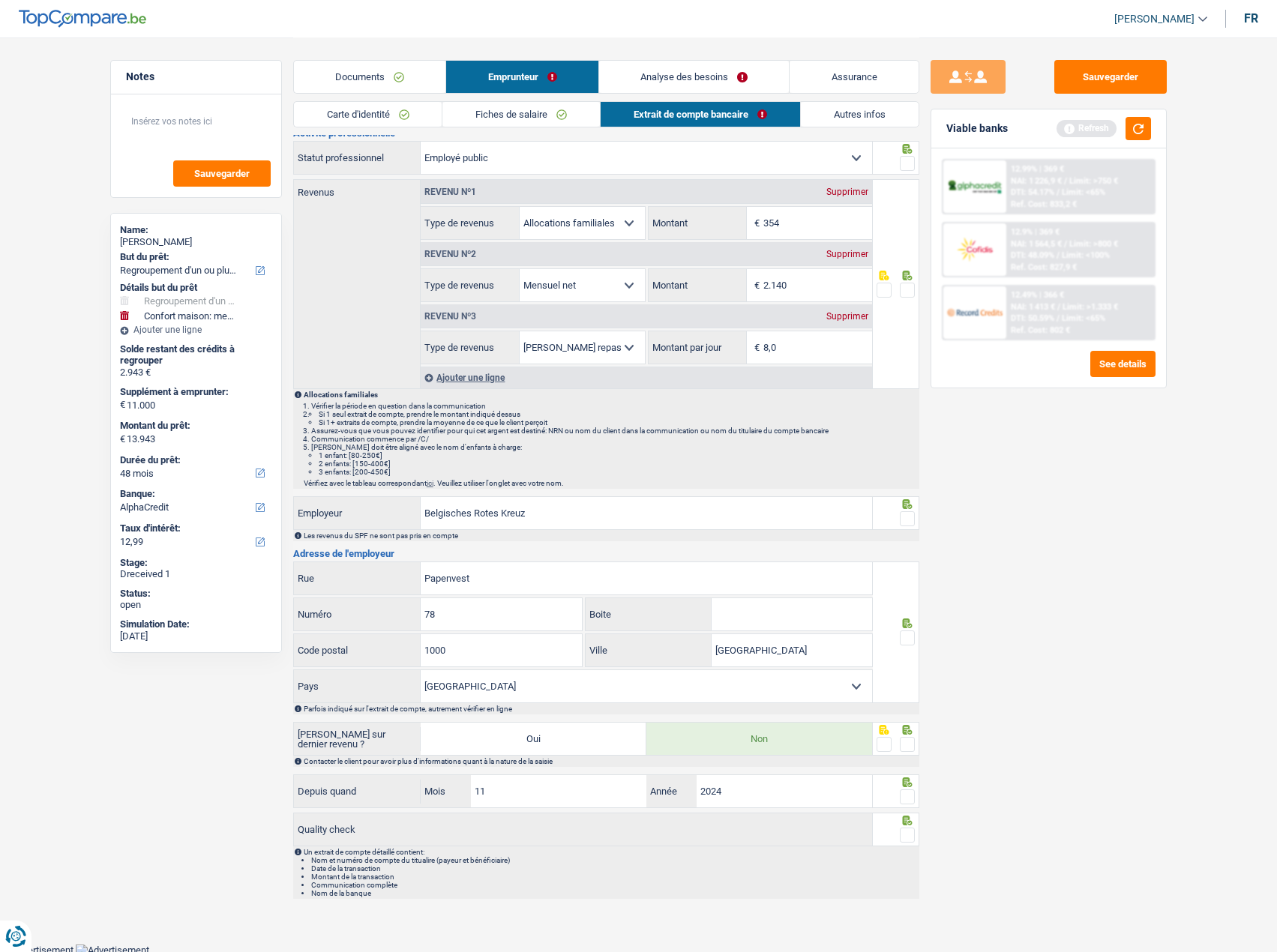
scroll to position [0, 0]
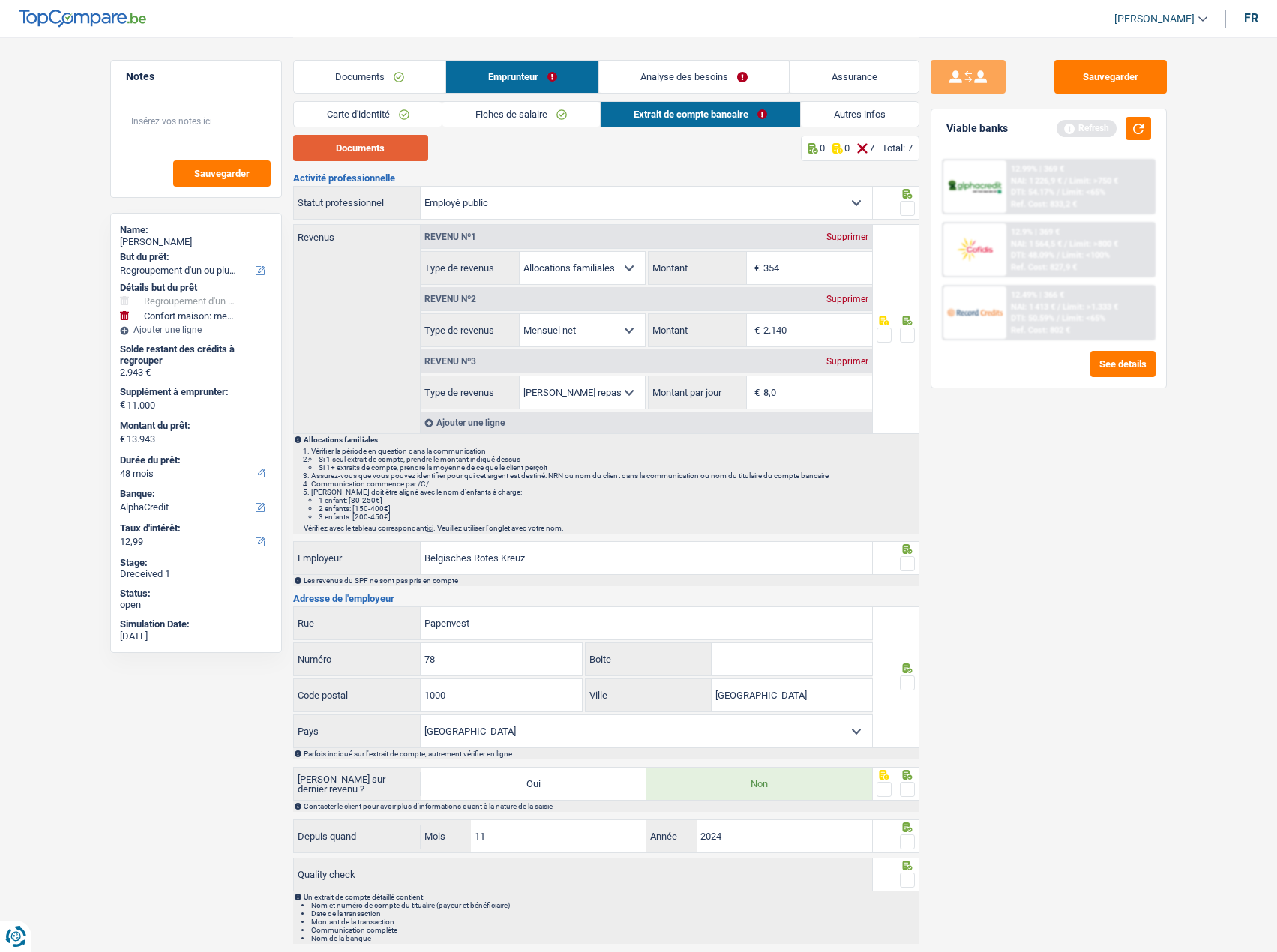
click at [374, 142] on button "Documents" at bounding box center [361, 148] width 135 height 26
click at [791, 269] on input "354" at bounding box center [817, 267] width 109 height 32
type input "324"
drag, startPoint x: 907, startPoint y: 329, endPoint x: 908, endPoint y: 313, distance: 16.0
click at [907, 328] on span at bounding box center [907, 335] width 15 height 15
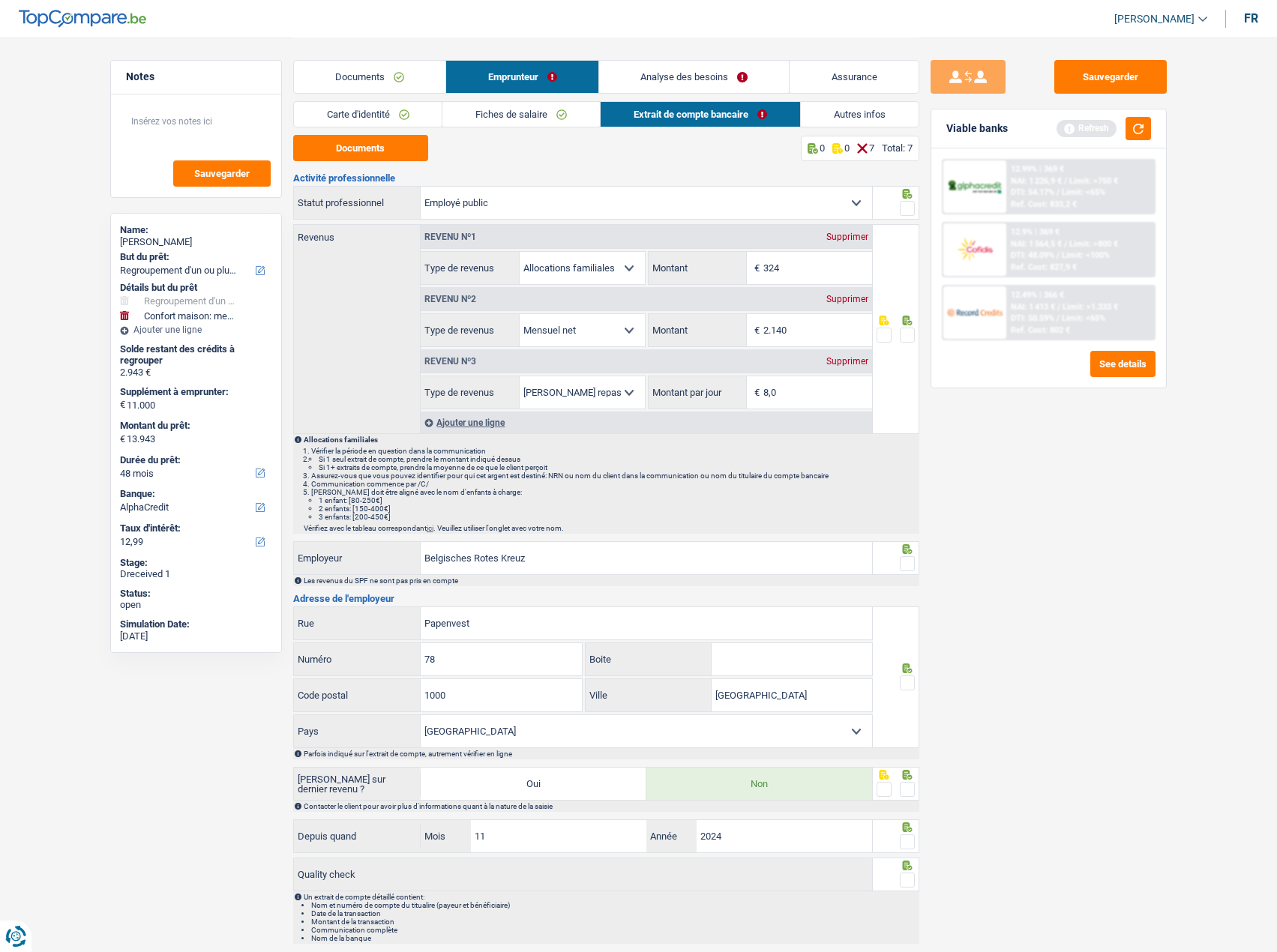
click at [0, 0] on input "radio" at bounding box center [0, 0] width 0 height 0
click at [909, 201] on span at bounding box center [907, 208] width 15 height 15
click at [0, 0] on input "radio" at bounding box center [0, 0] width 0 height 0
click at [909, 564] on span at bounding box center [907, 564] width 15 height 15
click at [0, 0] on input "radio" at bounding box center [0, 0] width 0 height 0
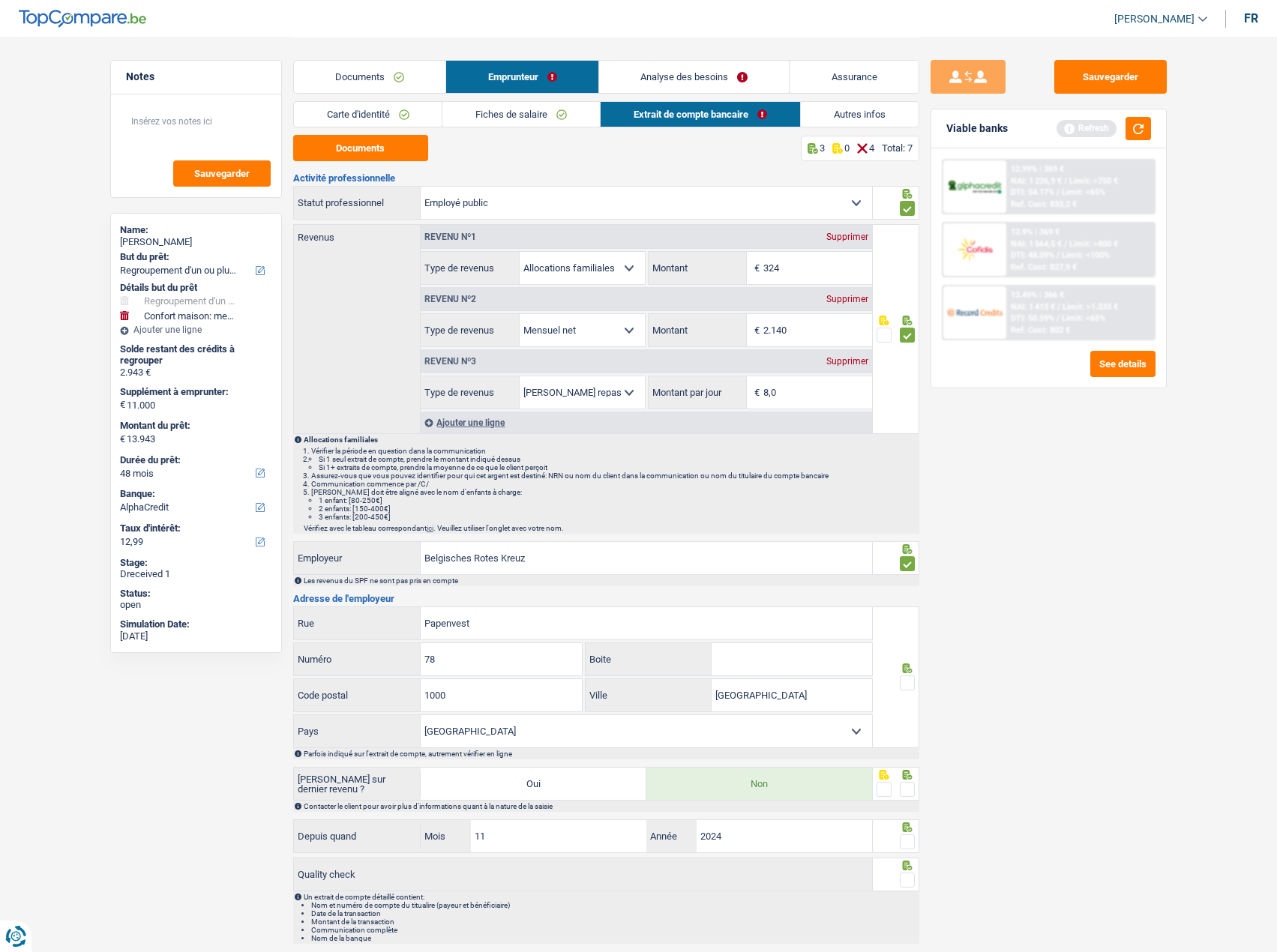
click at [913, 686] on span at bounding box center [907, 683] width 15 height 15
click at [0, 0] on input "radio" at bounding box center [0, 0] width 0 height 0
drag, startPoint x: 905, startPoint y: 785, endPoint x: 906, endPoint y: 838, distance: 53.0
click at [905, 796] on div at bounding box center [896, 783] width 47 height 34
click at [908, 839] on span at bounding box center [907, 842] width 15 height 15
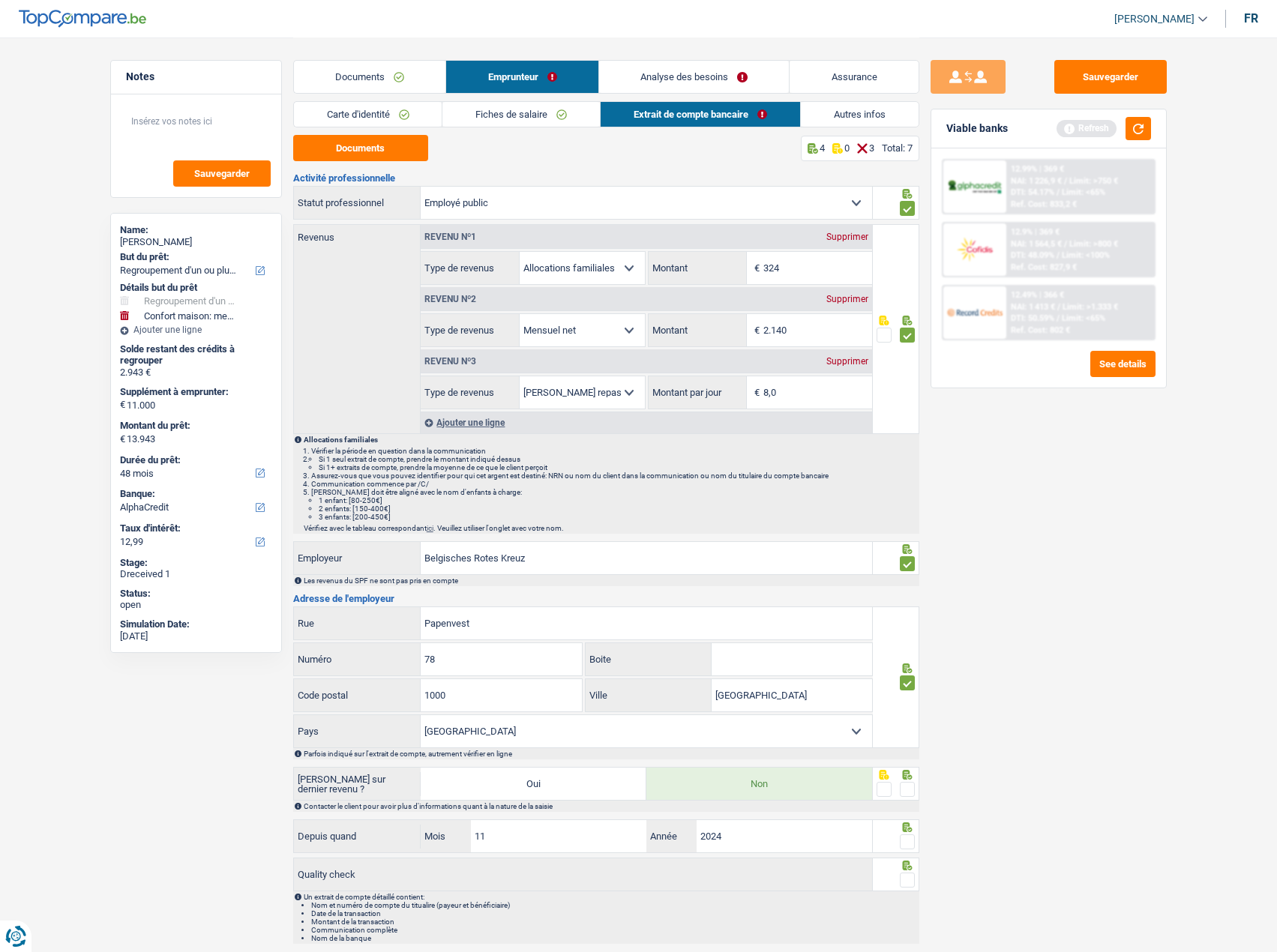
click at [0, 0] on input "radio" at bounding box center [0, 0] width 0 height 0
drag, startPoint x: 903, startPoint y: 787, endPoint x: 904, endPoint y: 828, distance: 41.0
click at [903, 791] on span at bounding box center [907, 789] width 15 height 15
click at [0, 0] on input "radio" at bounding box center [0, 0] width 0 height 0
click at [902, 873] on span at bounding box center [907, 880] width 15 height 15
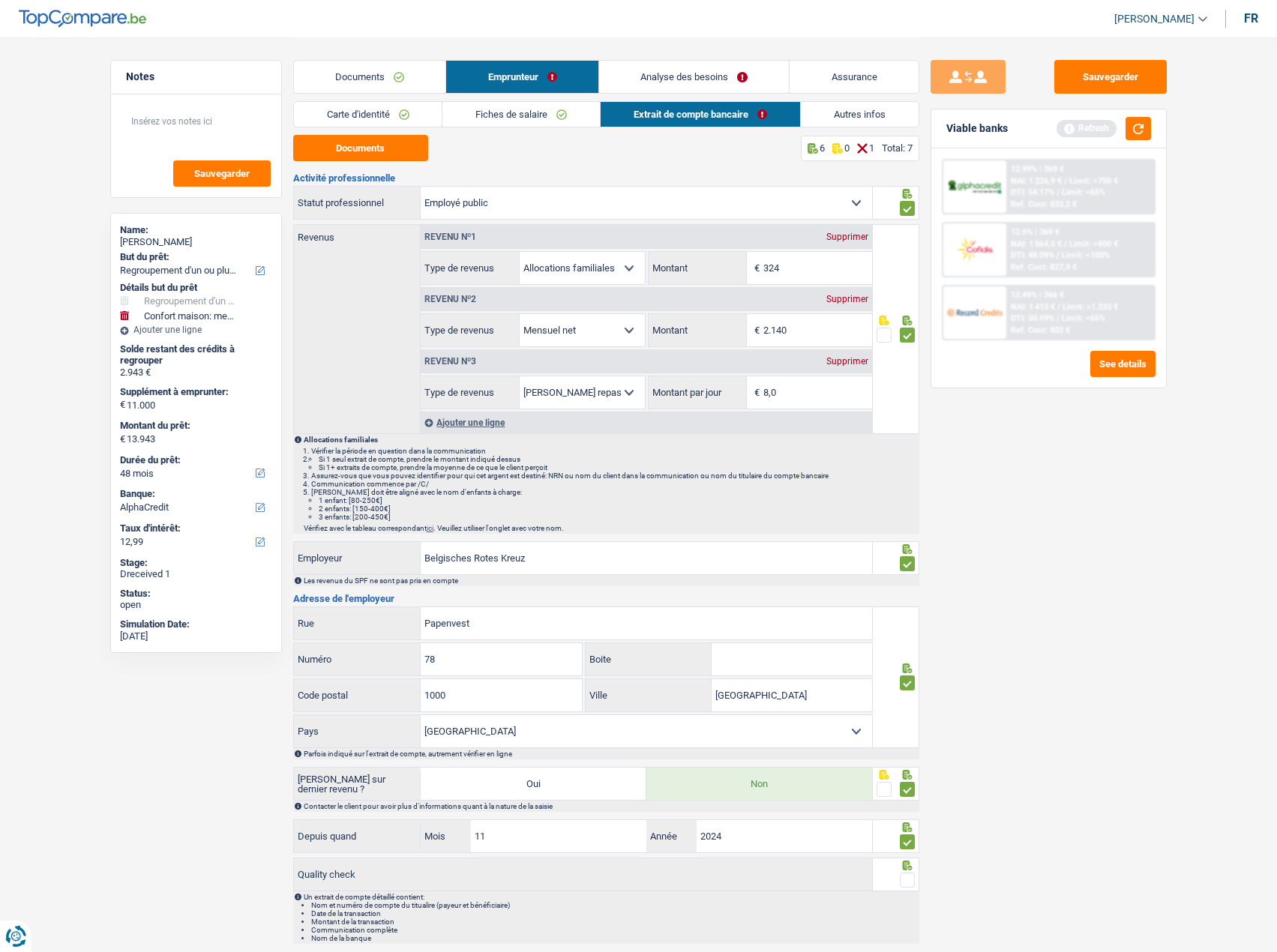
click at [0, 0] on input "radio" at bounding box center [0, 0] width 0 height 0
click at [845, 119] on link "Autres infos" at bounding box center [859, 114] width 118 height 25
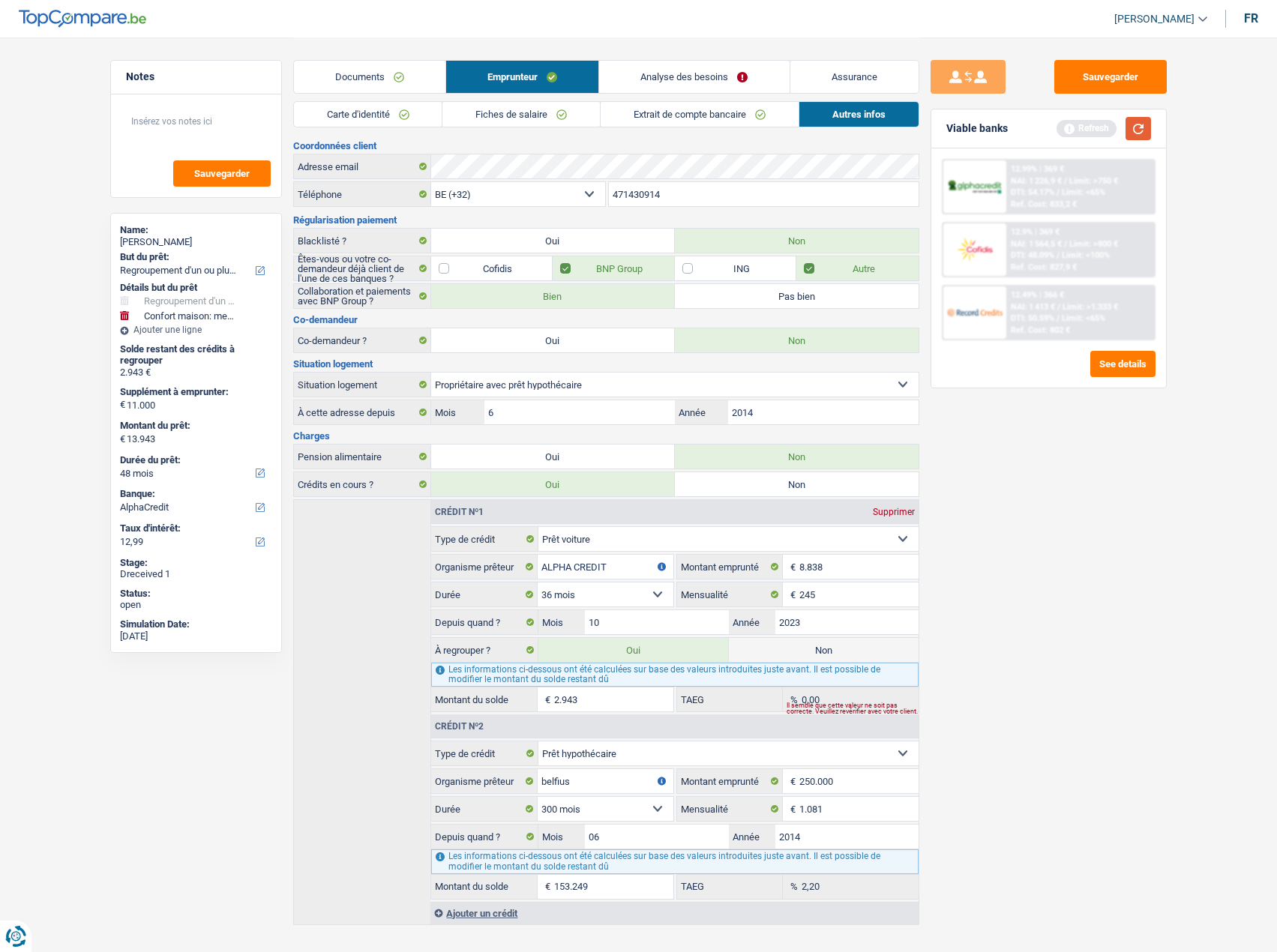
click at [1135, 127] on button "button" at bounding box center [1138, 128] width 26 height 23
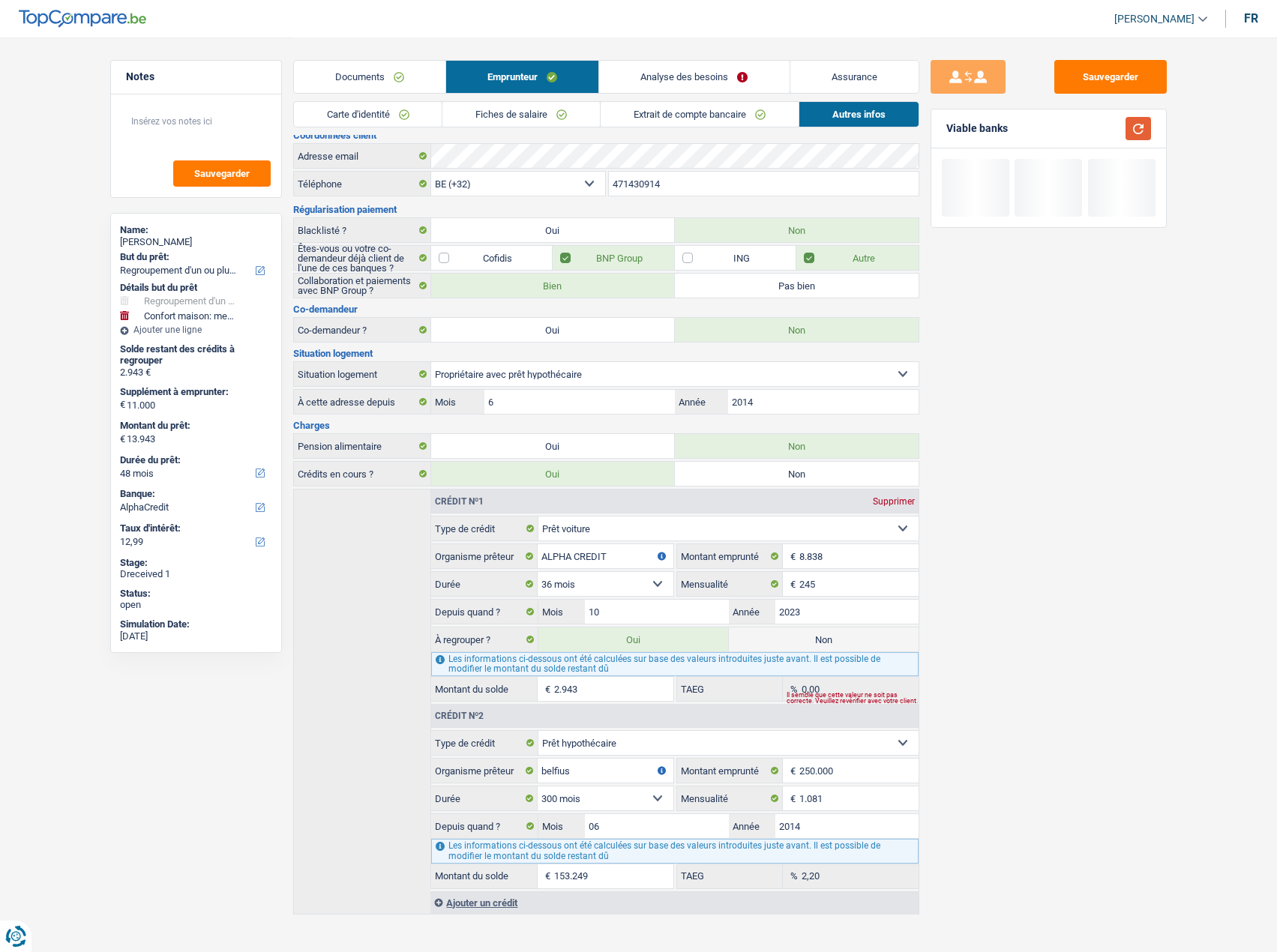
scroll to position [17, 0]
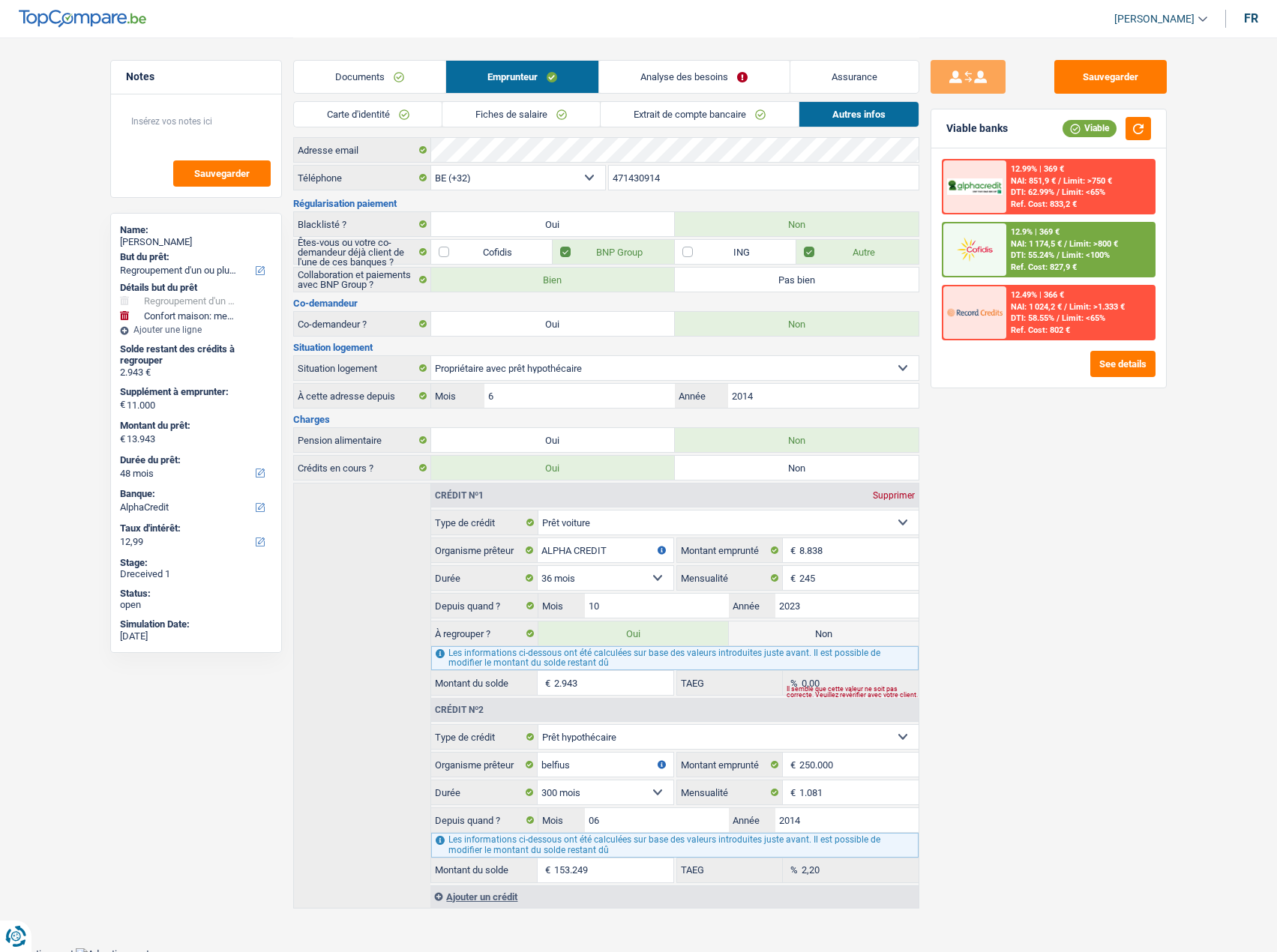
click at [699, 74] on link "Analyse des besoins" at bounding box center [694, 77] width 189 height 32
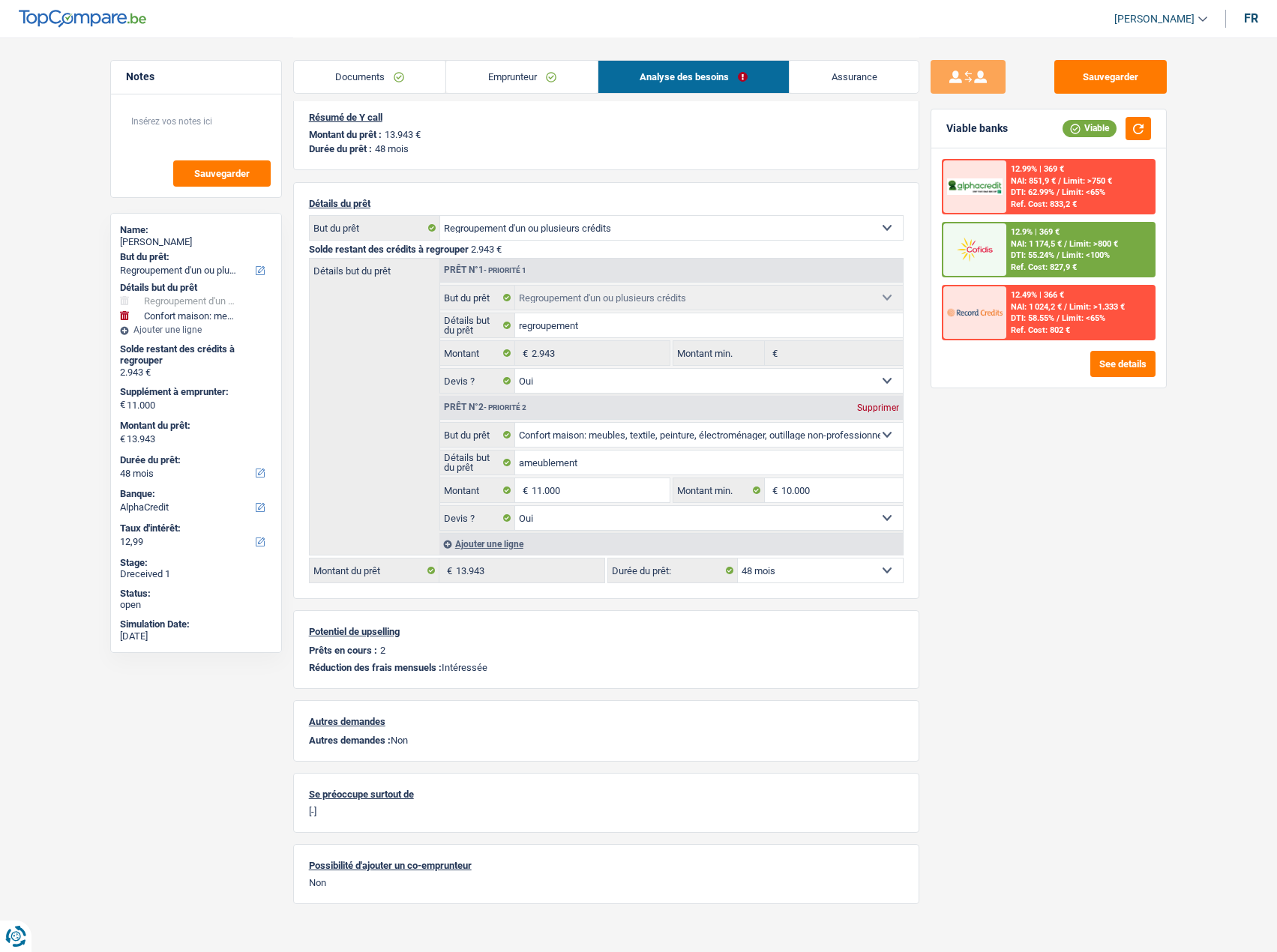
click at [1067, 252] on span "Limit: <100%" at bounding box center [1085, 255] width 48 height 10
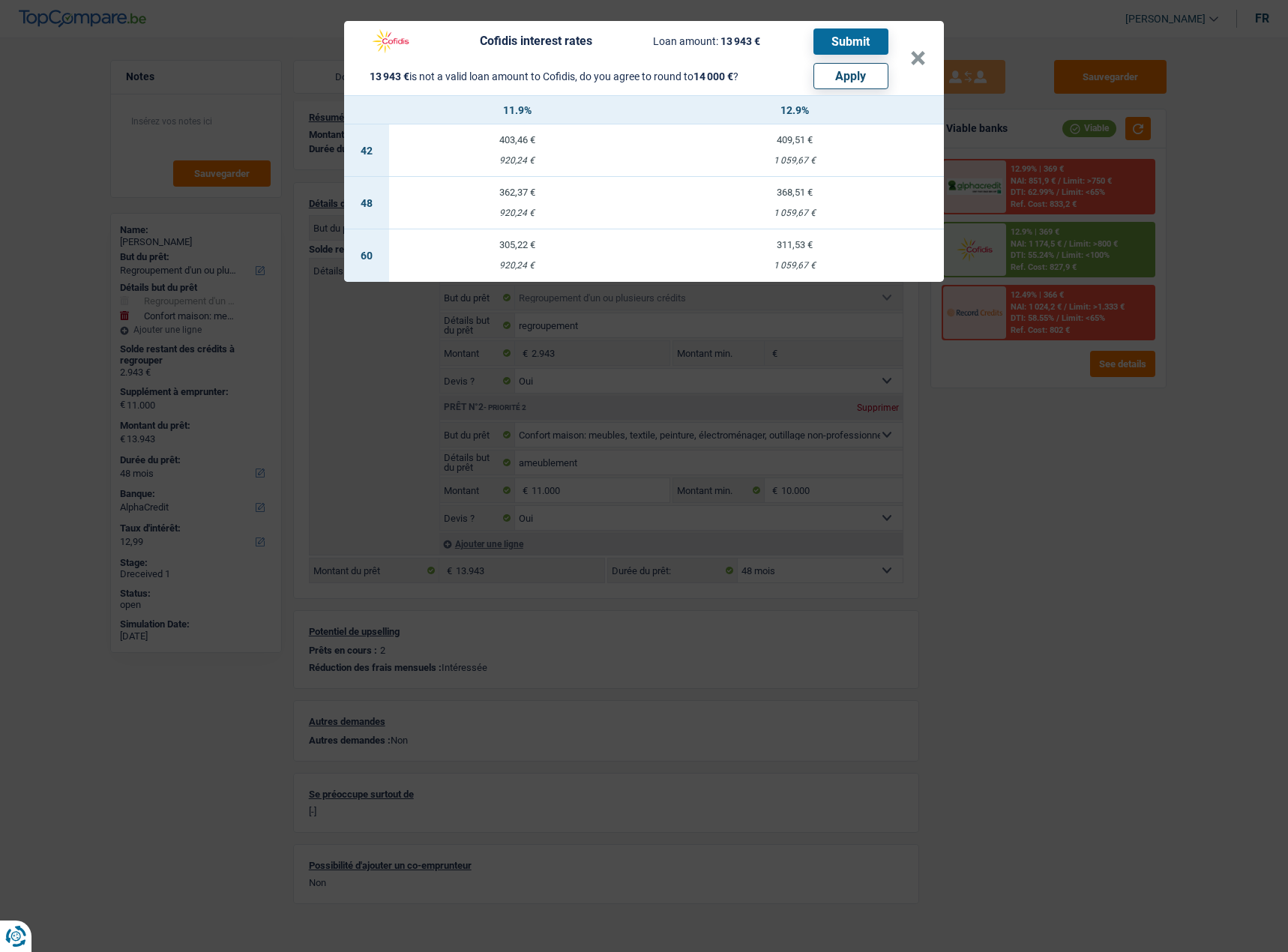
click at [910, 55] on div "Cofidis interest rates Loan amount: 13 943 € Submit 13 943 € is not a valid loa…" at bounding box center [636, 58] width 548 height 62
click at [921, 51] on button "×" at bounding box center [918, 59] width 16 height 15
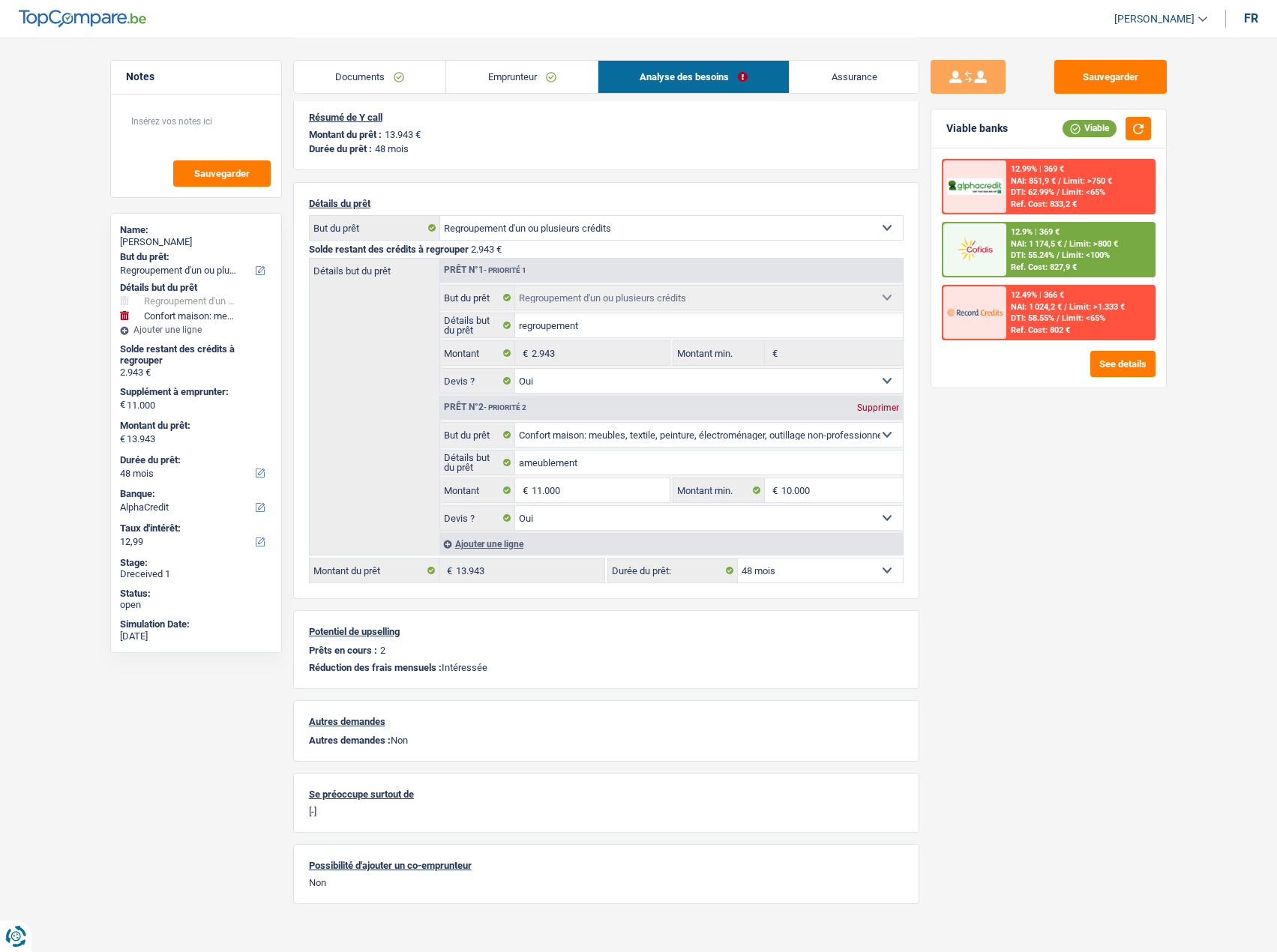
click at [1069, 252] on span "Limit: <100%" at bounding box center [1085, 255] width 48 height 10
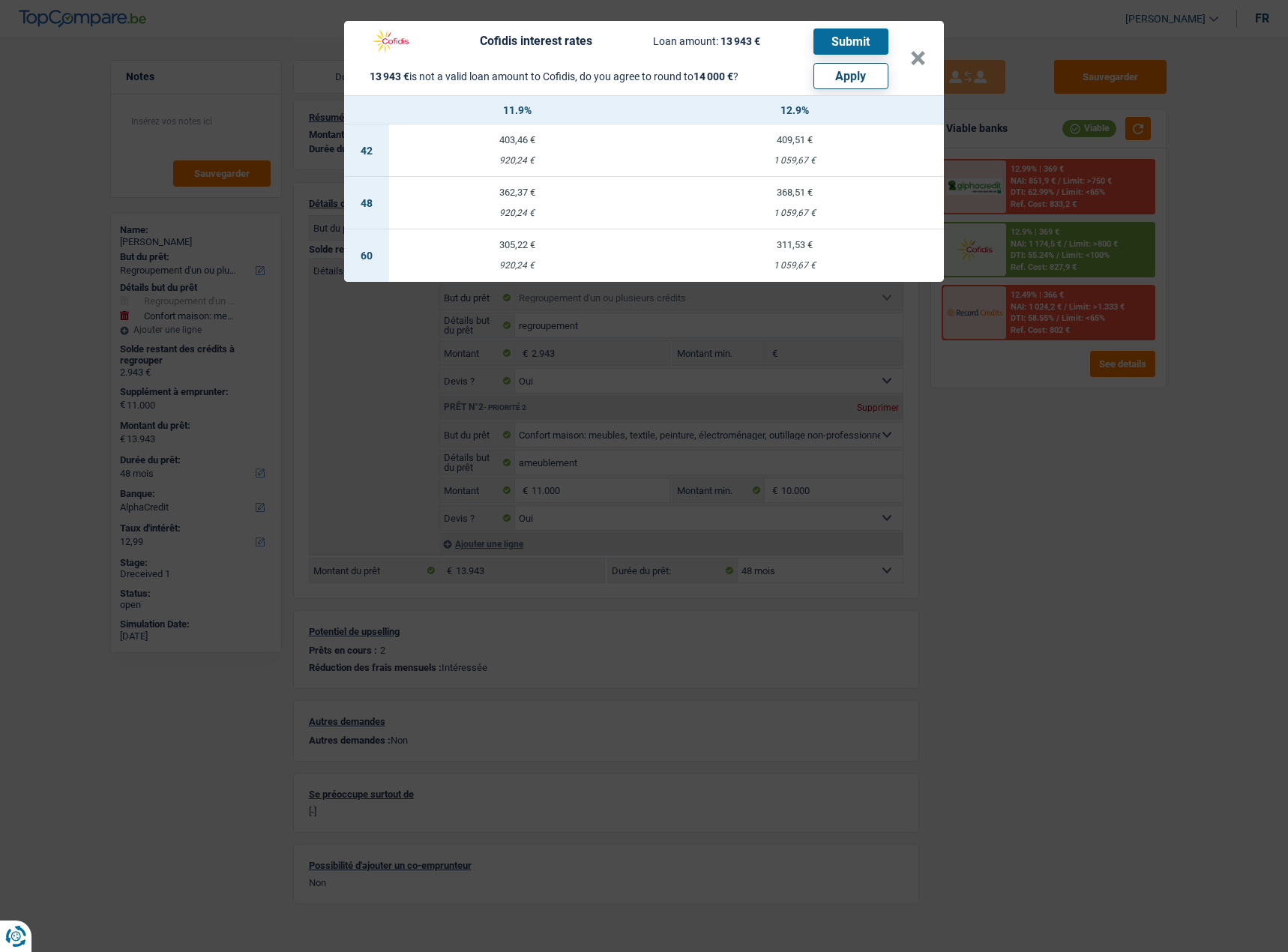
click at [866, 66] on button "Apply" at bounding box center [851, 76] width 75 height 26
type input "11.057"
type input "14.000"
select select "60"
type input "14.000"
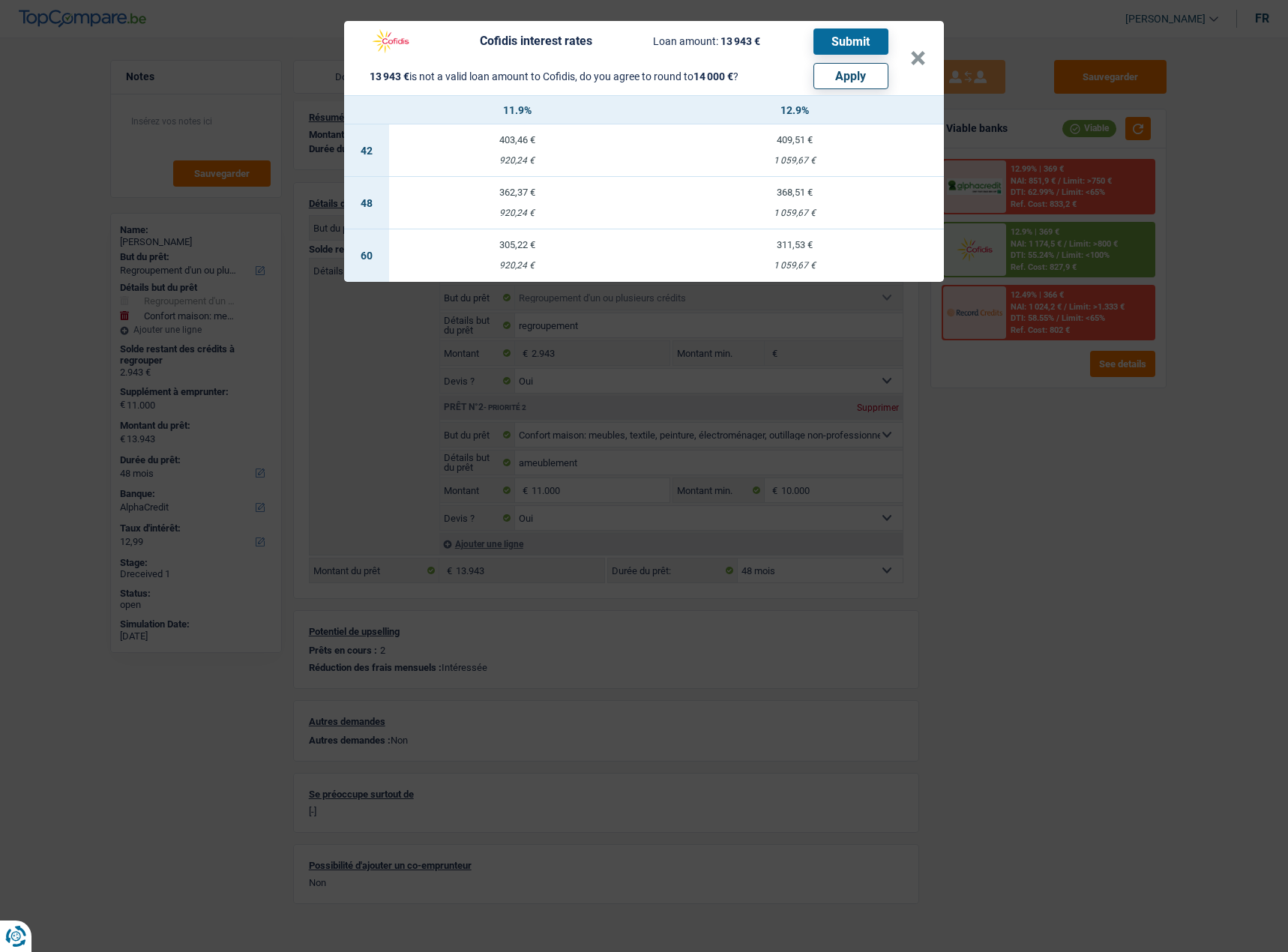
select select "60"
select select "other"
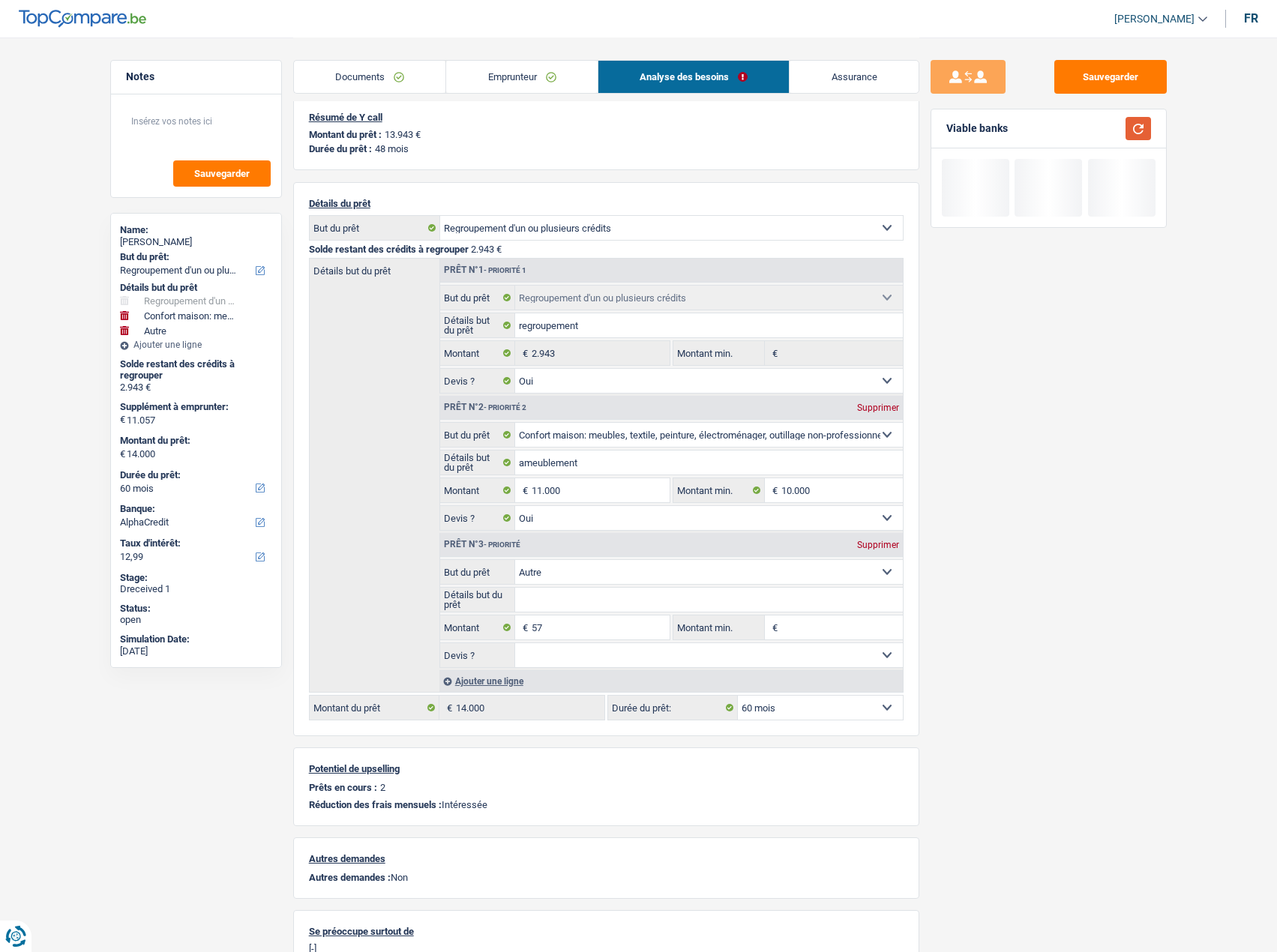
click at [1141, 125] on button "button" at bounding box center [1138, 128] width 26 height 23
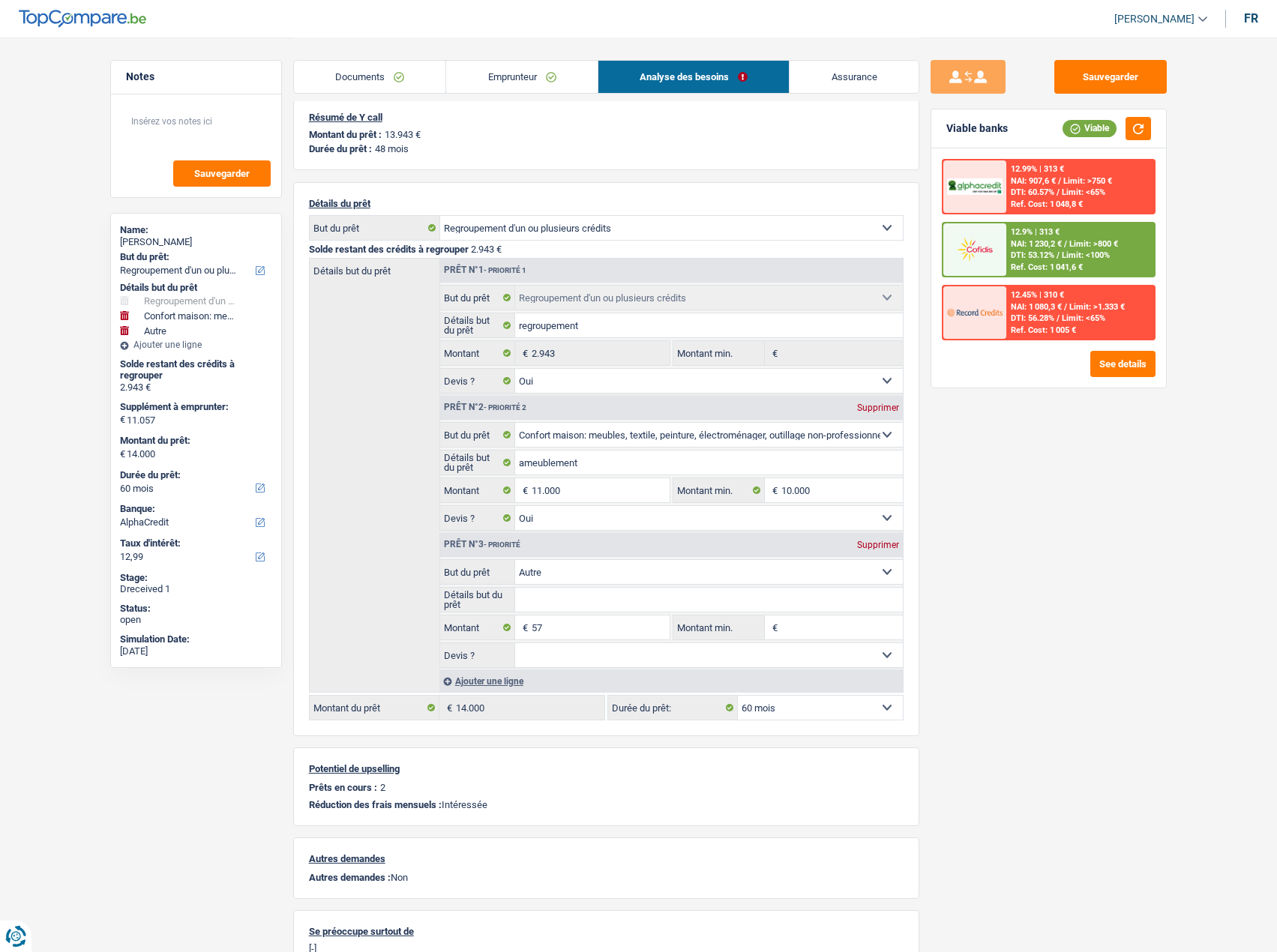
click at [1026, 258] on span "DTI: 53.12%" at bounding box center [1033, 255] width 44 height 10
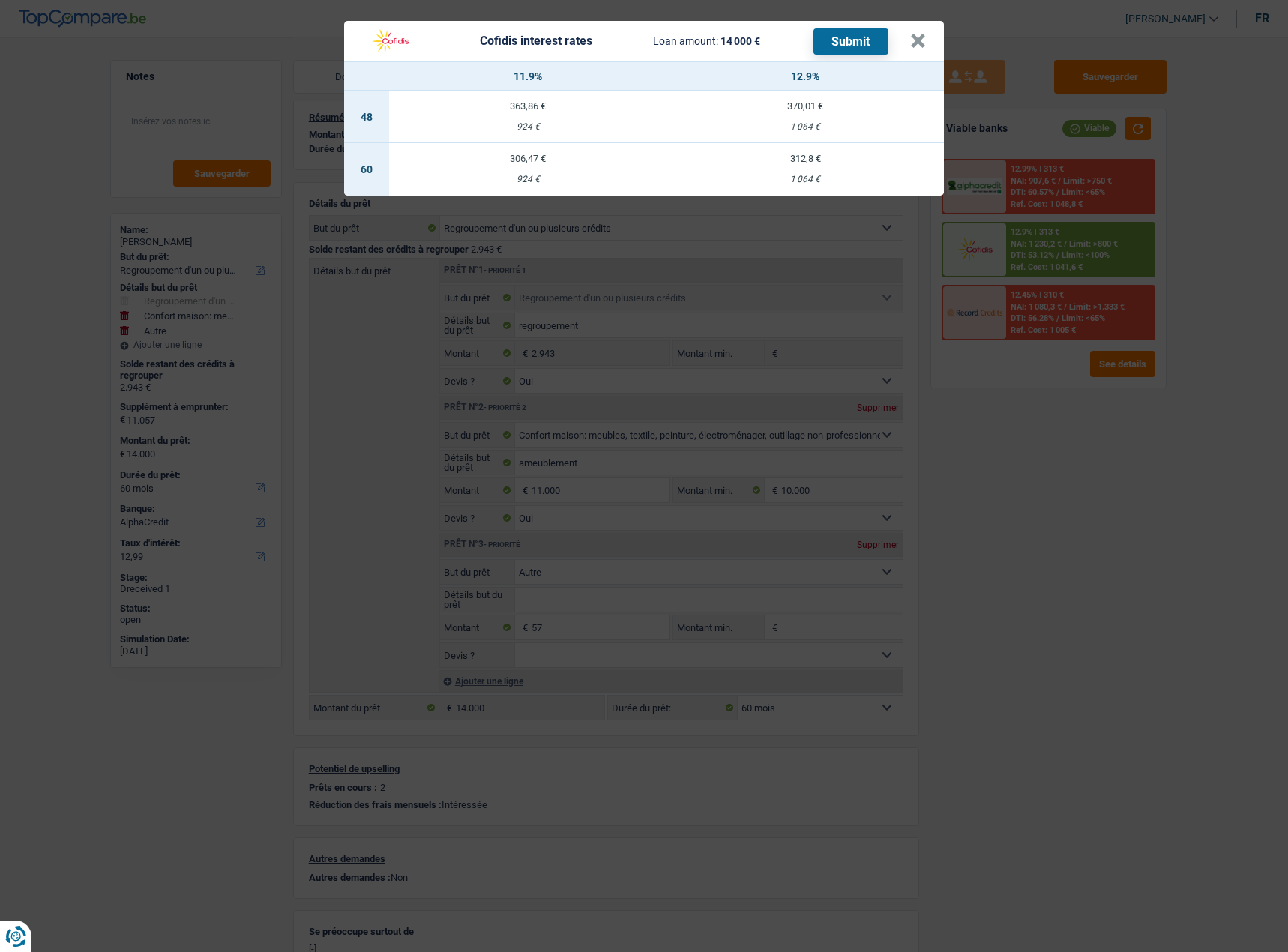
click at [521, 158] on td "306,47 € 924 €" at bounding box center [528, 170] width 277 height 53
select select "cofidis"
type input "11,90"
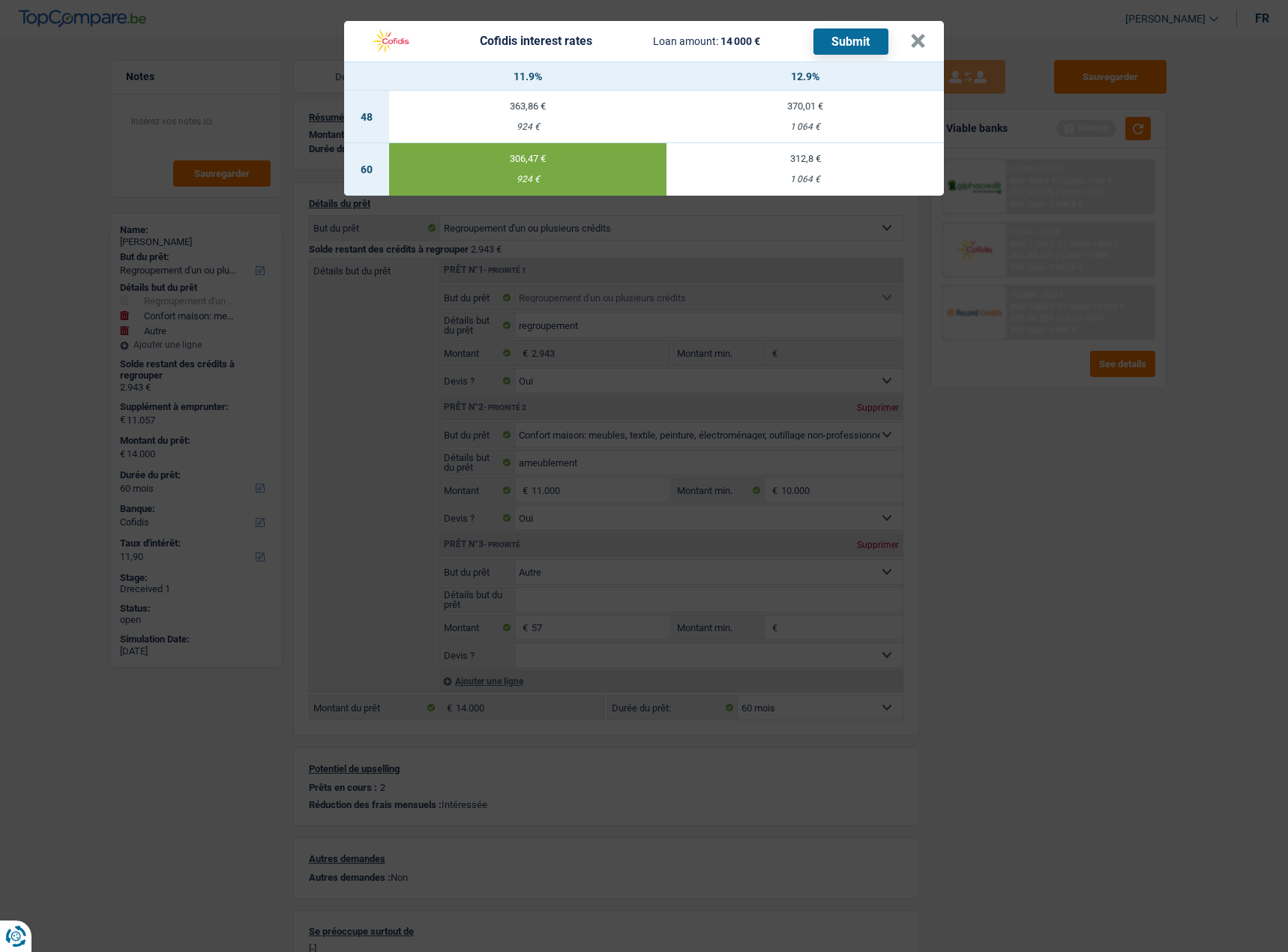
click at [535, 101] on div "363,86 €" at bounding box center [528, 106] width 277 height 10
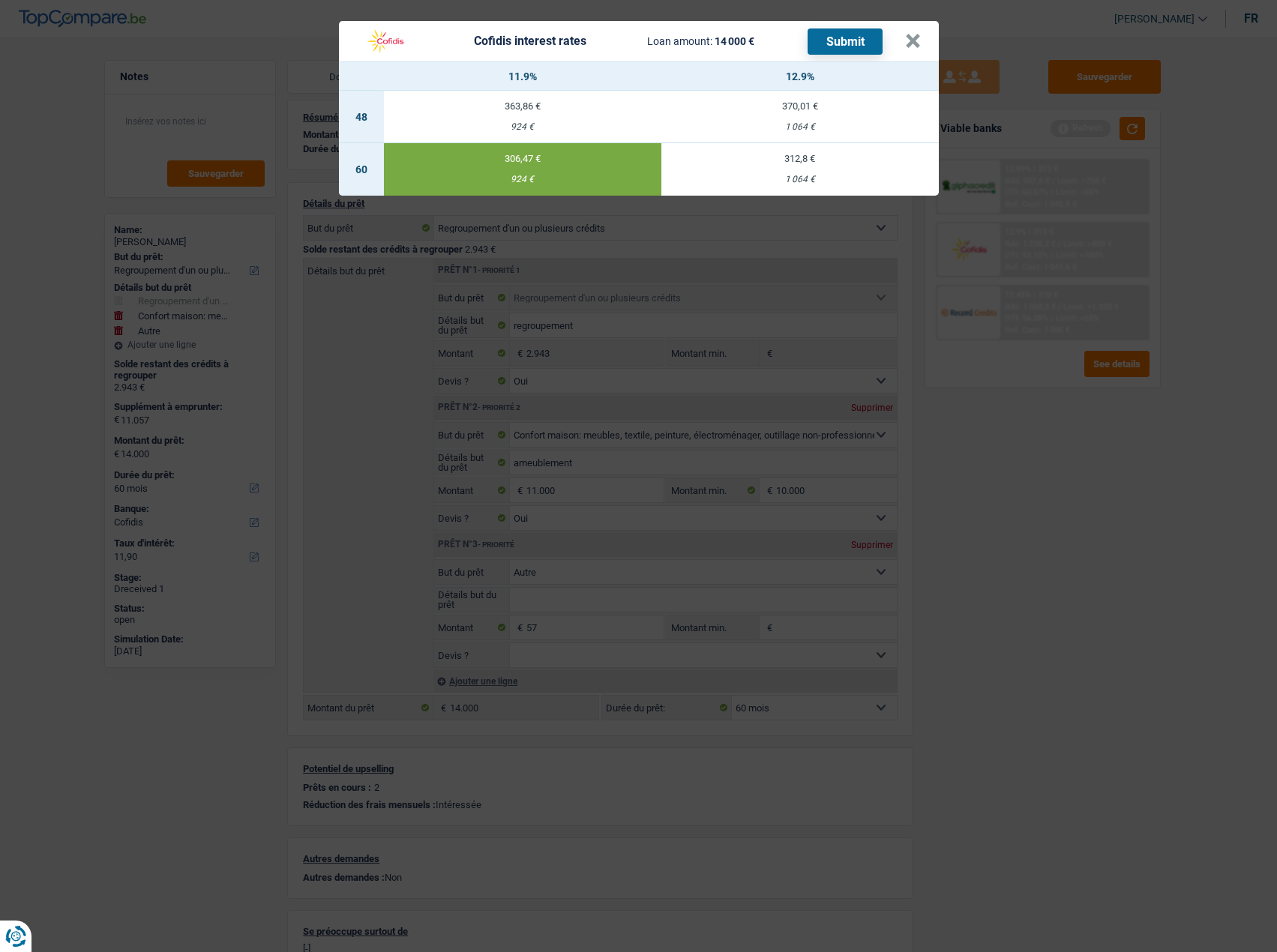
select select "48"
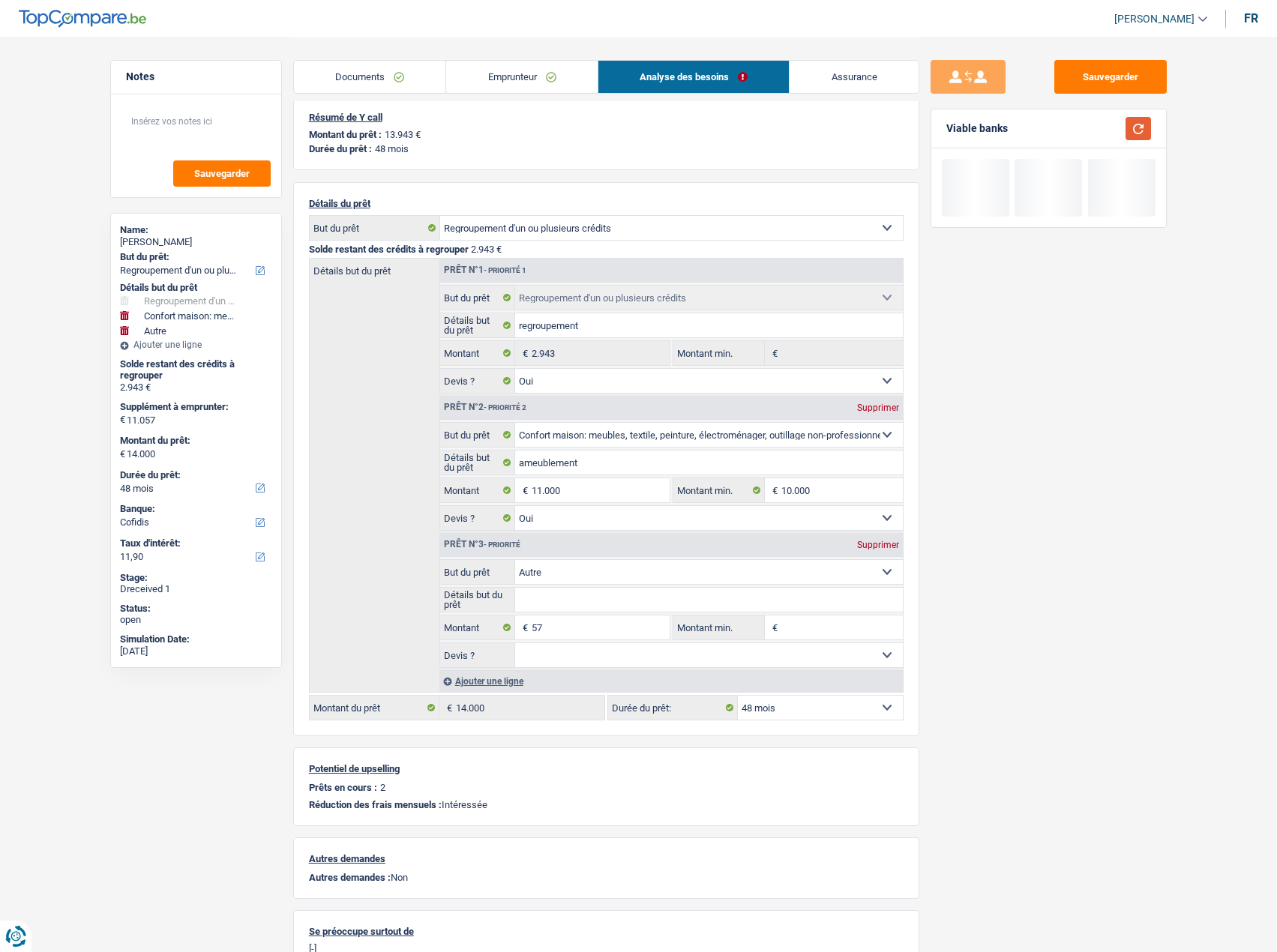
click at [1131, 124] on button "button" at bounding box center [1138, 128] width 26 height 23
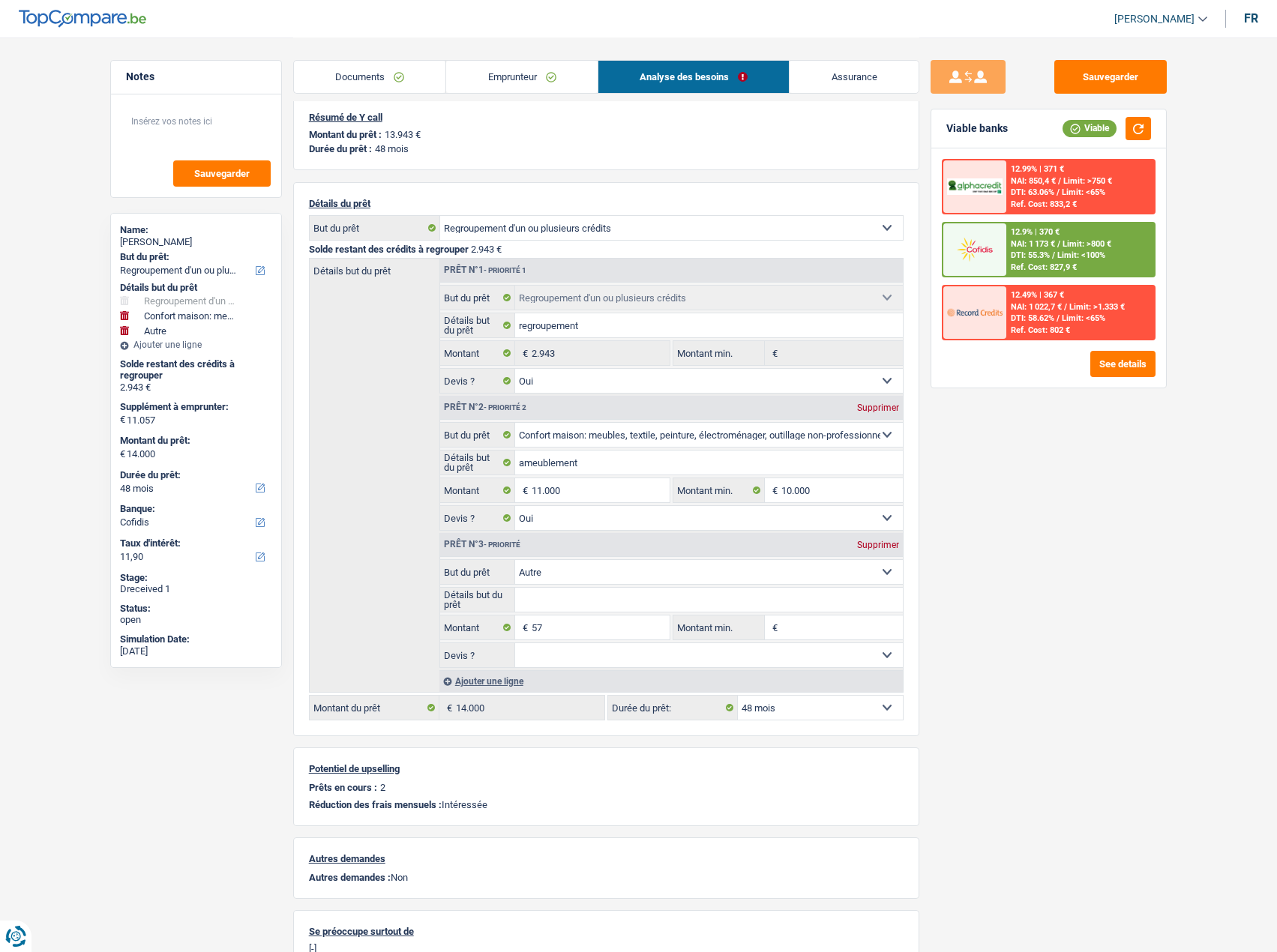
click at [1024, 239] on div "12.9% | 370 € NAI: 1 173 € / Limit: >800 € DTI: 55.3% / Limit: <100% Ref. Cost:…" at bounding box center [1080, 249] width 147 height 53
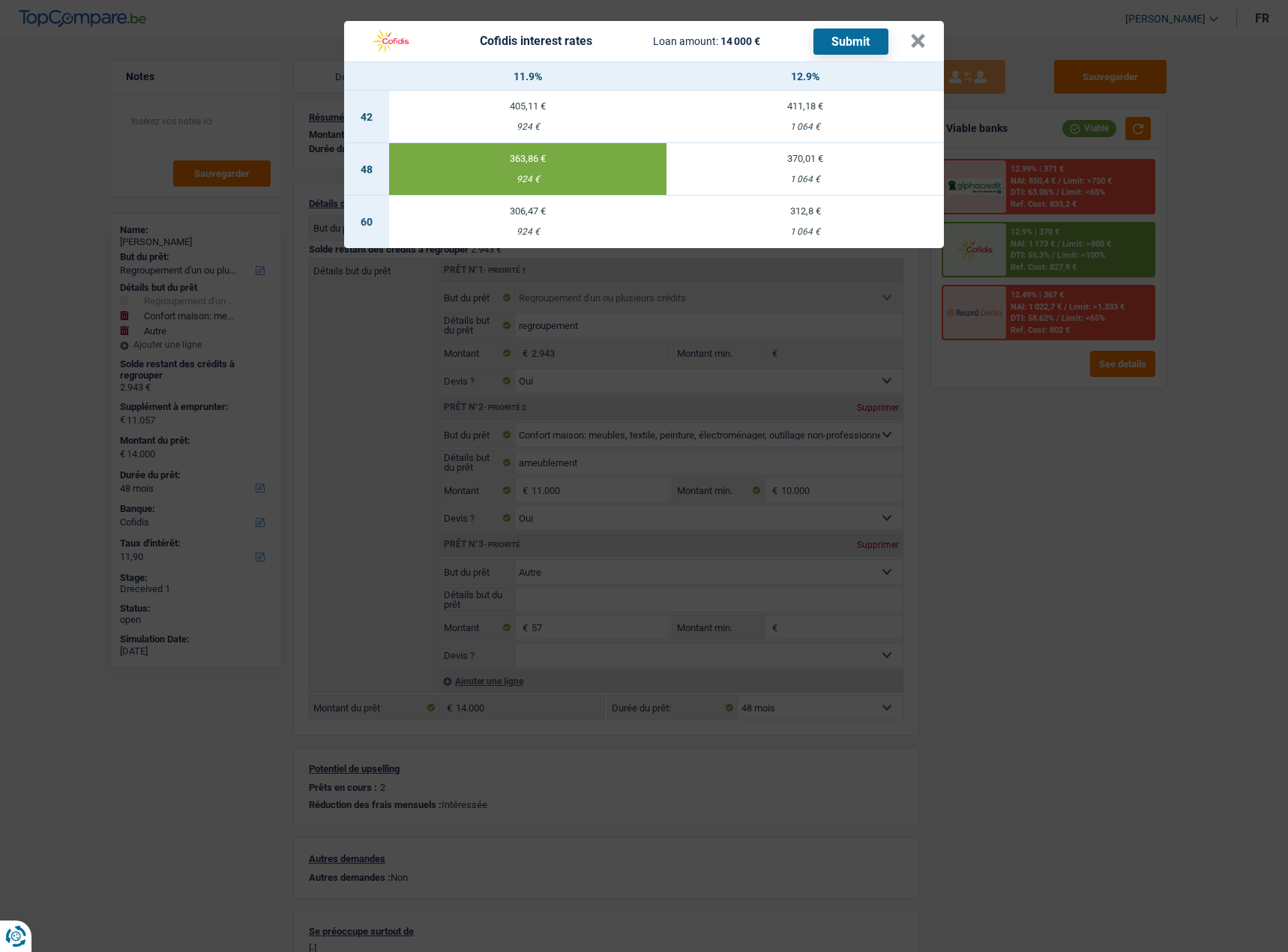
click at [855, 36] on button "Submit" at bounding box center [851, 41] width 75 height 26
click at [934, 28] on header "Cofidis interest rates Loan amount: 14 000 € Submit ×" at bounding box center [644, 41] width 600 height 41
click at [926, 34] on button "×" at bounding box center [918, 41] width 16 height 15
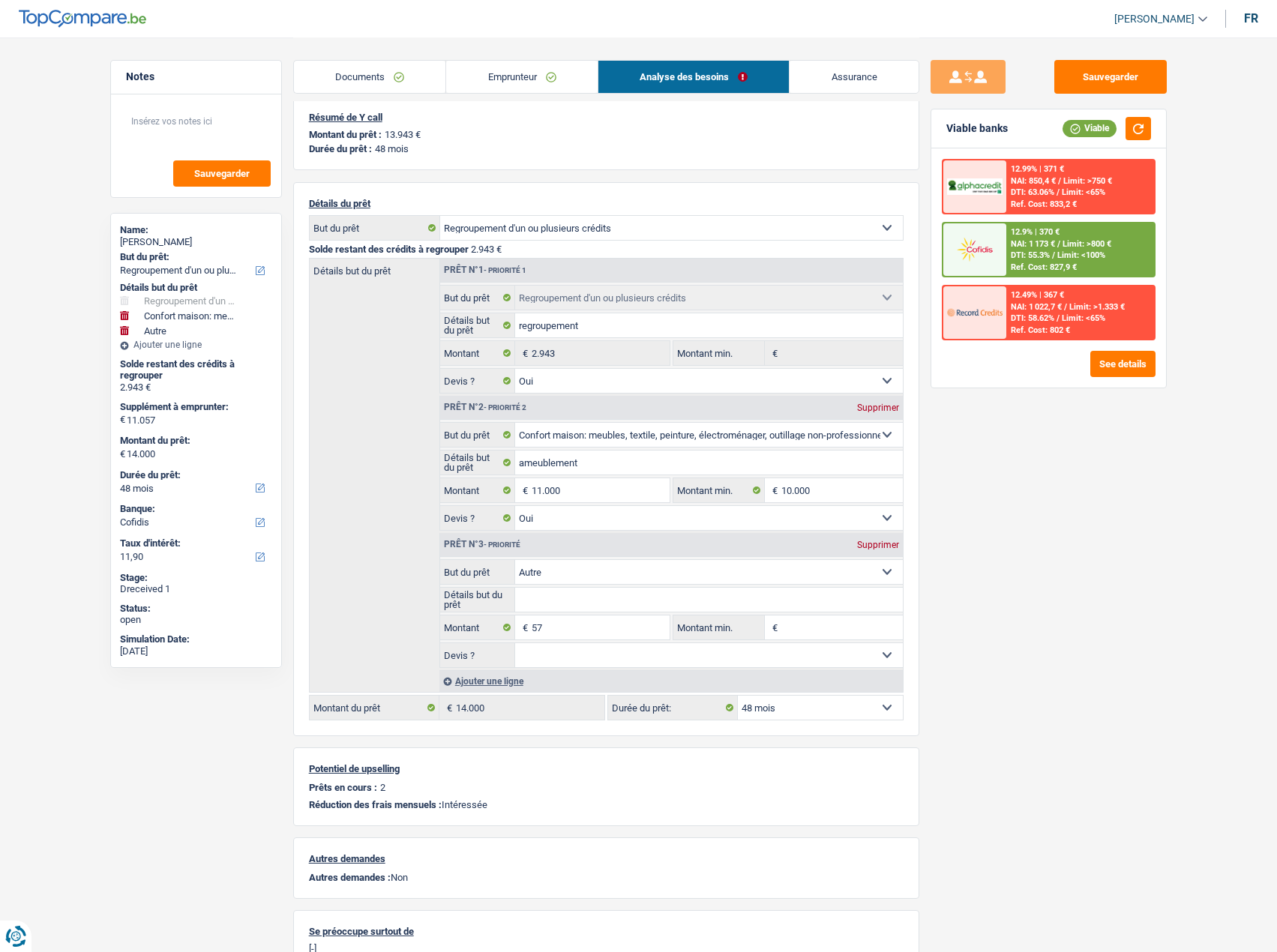
click at [505, 80] on link "Emprunteur" at bounding box center [521, 77] width 151 height 32
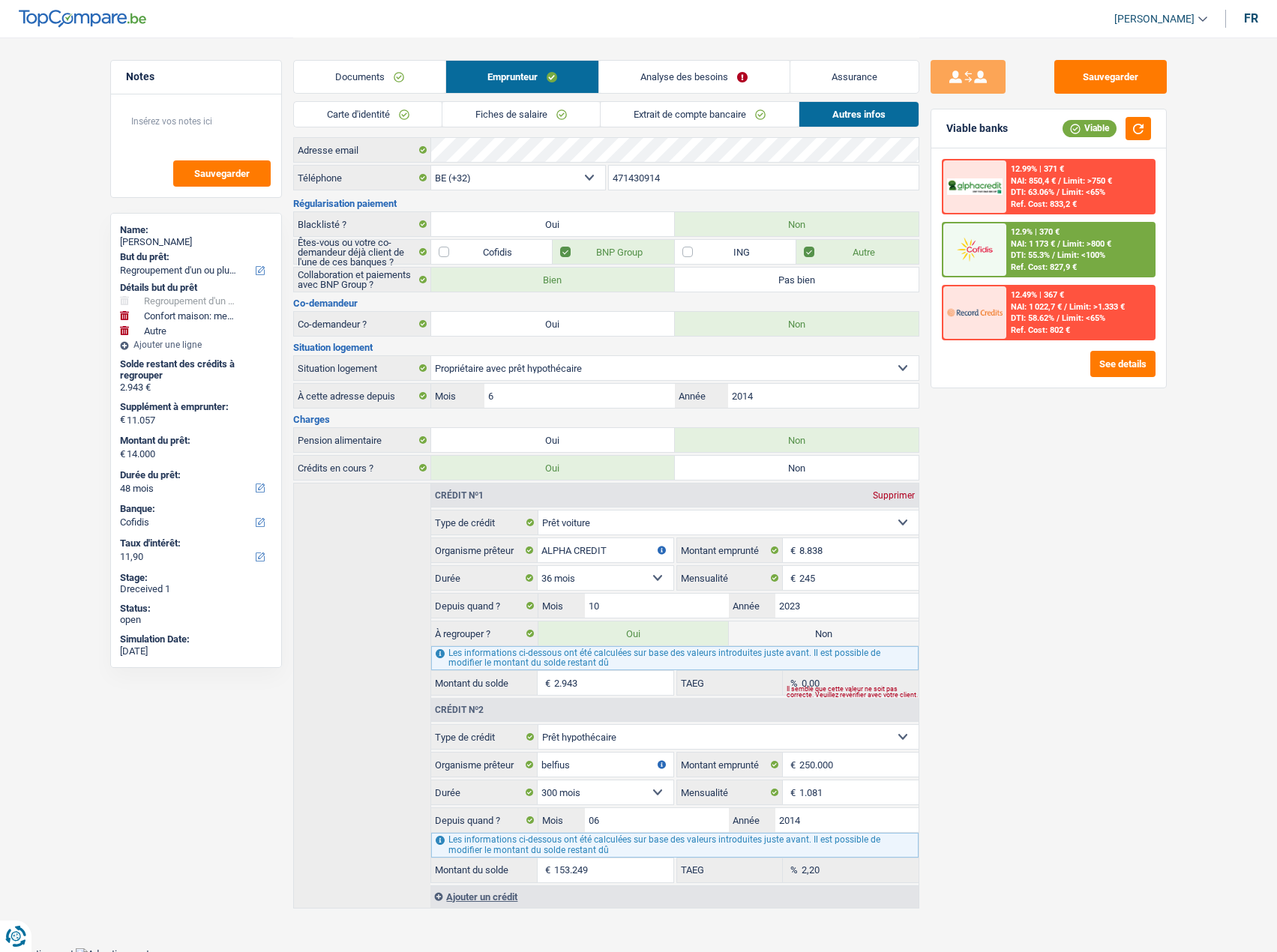
click at [392, 74] on link "Documents" at bounding box center [369, 77] width 151 height 32
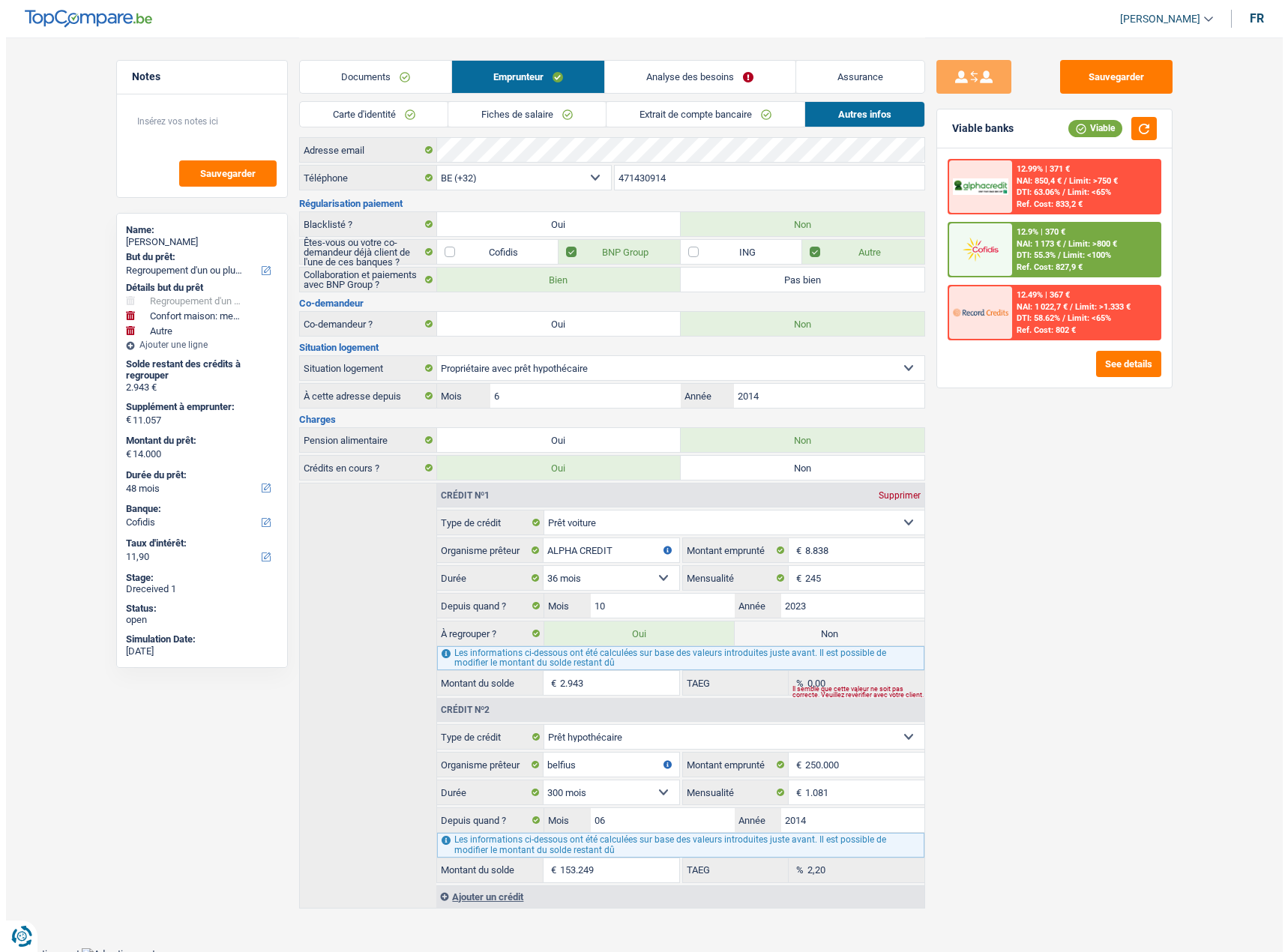
scroll to position [0, 0]
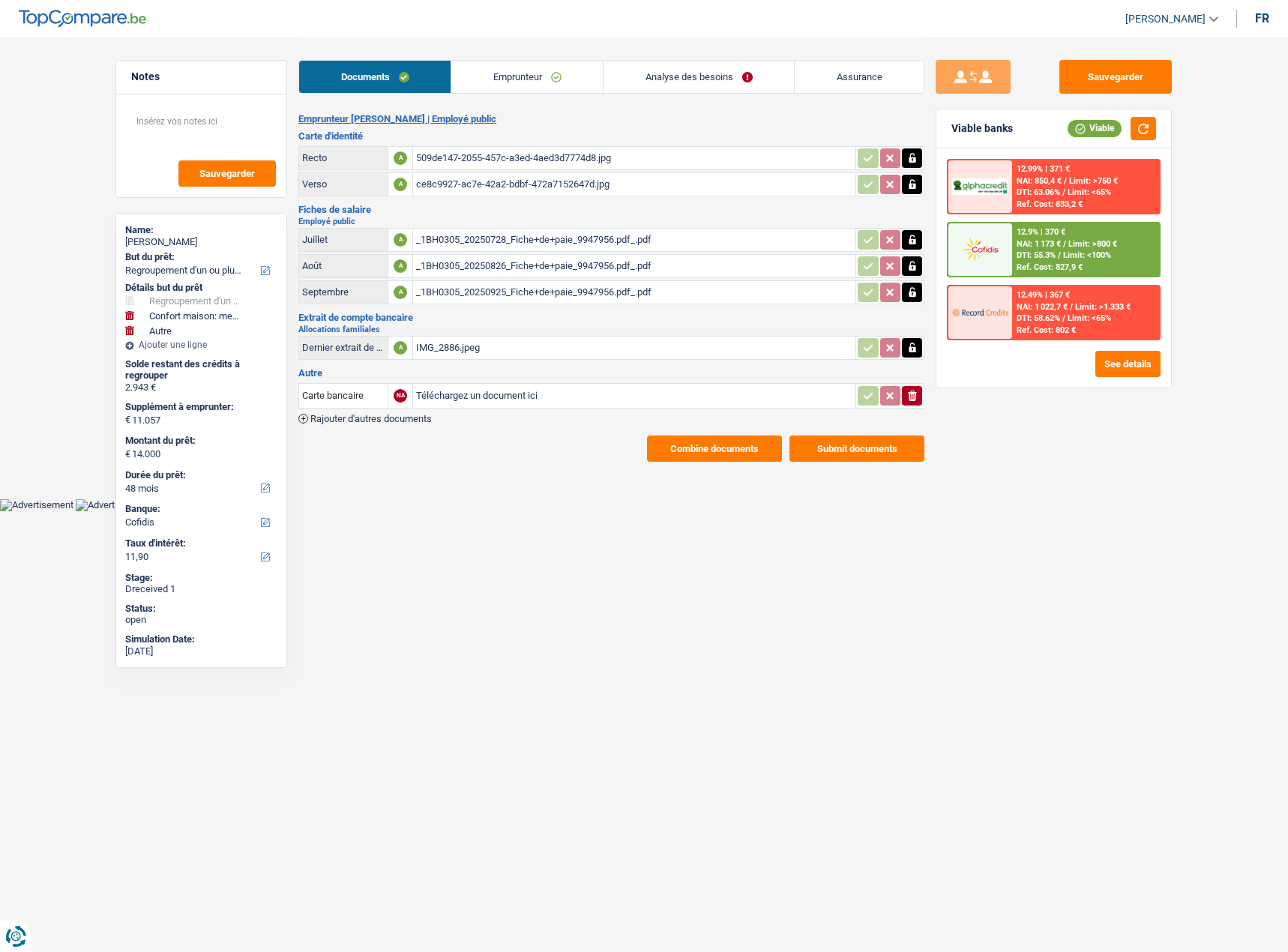
click at [849, 436] on button "Submit documents" at bounding box center [857, 449] width 135 height 26
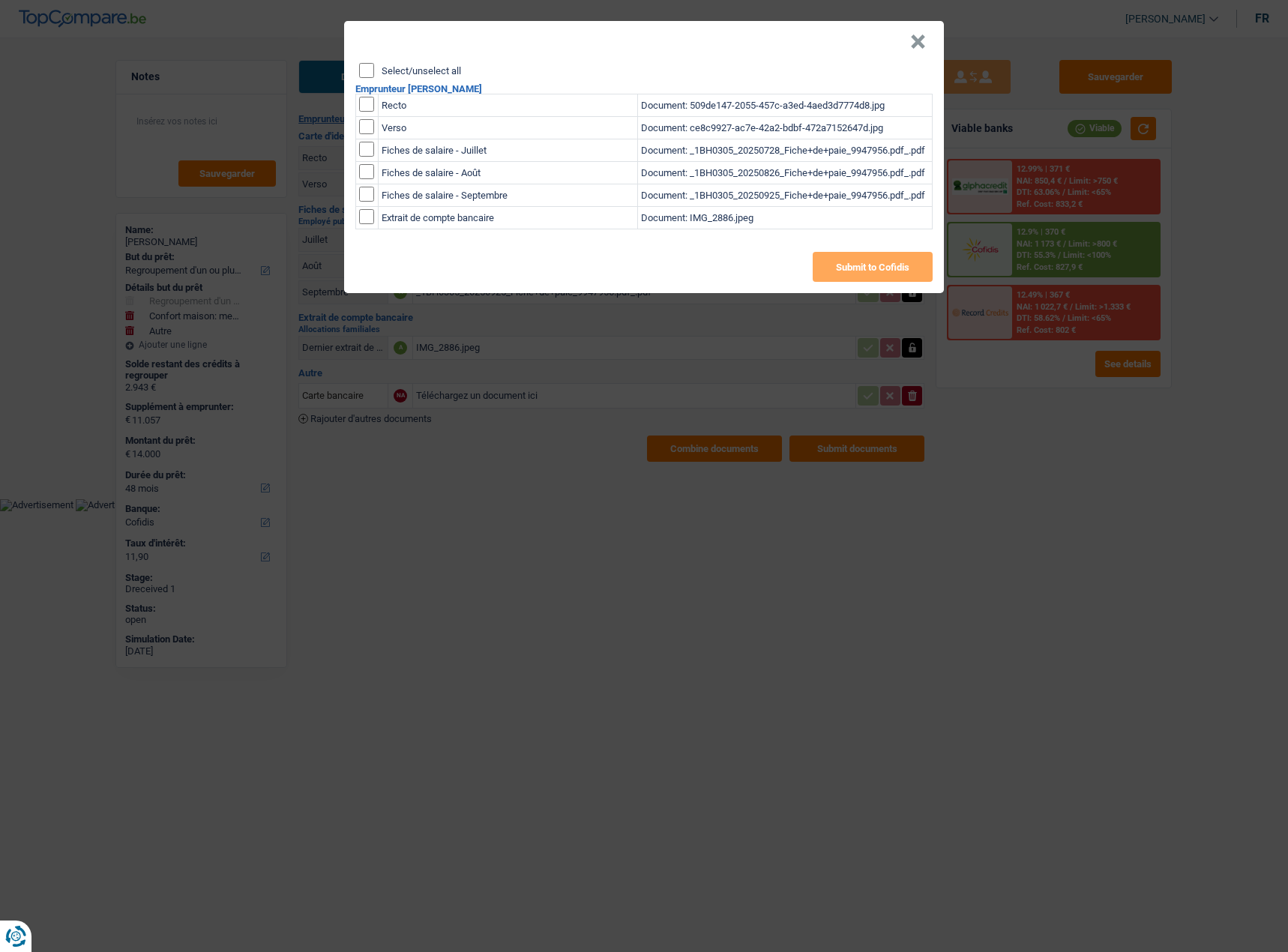
click at [366, 63] on input "Select/unselect all" at bounding box center [367, 71] width 15 height 15
checkbox input "true"
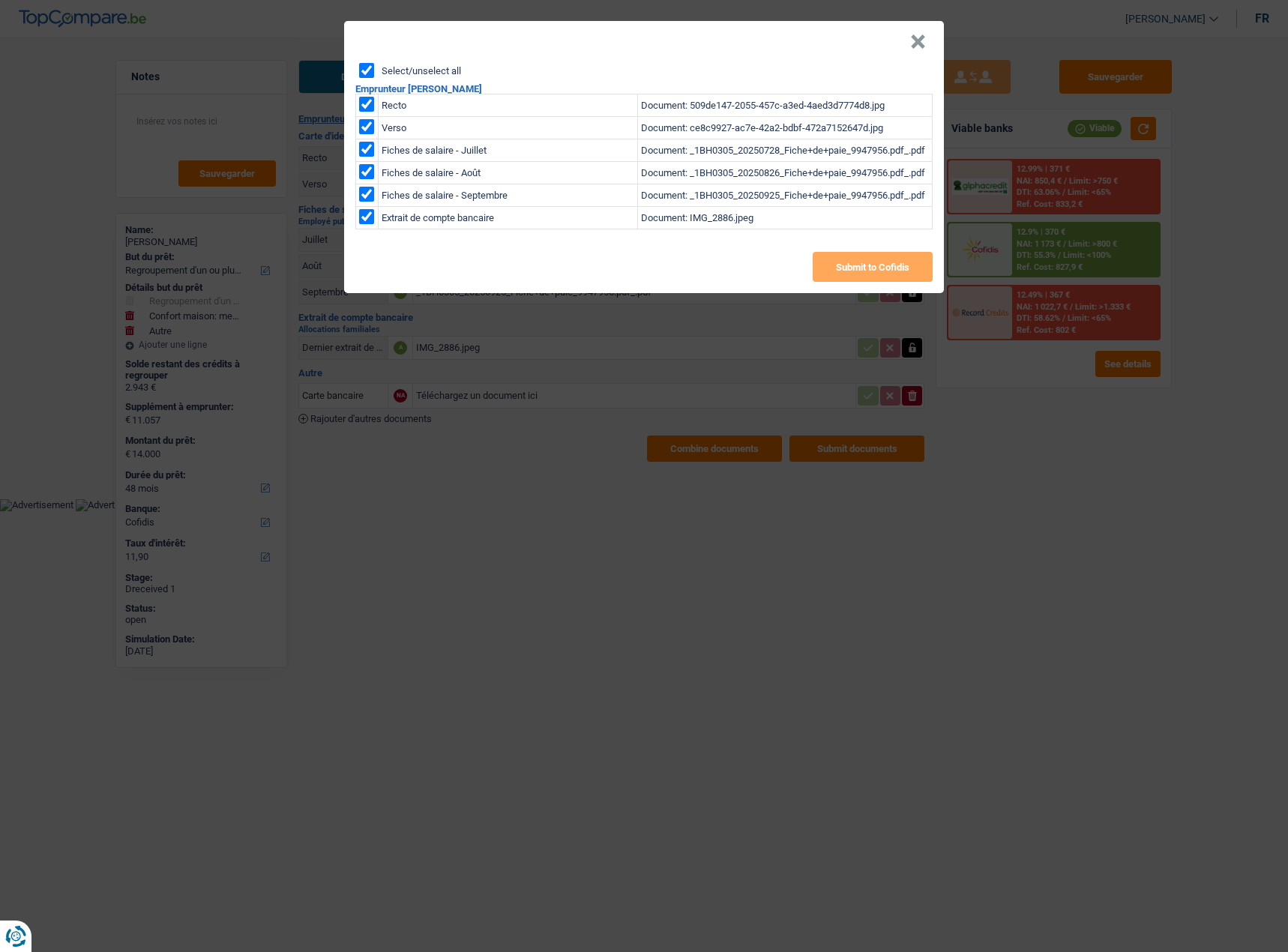
checkbox input "true"
click at [845, 258] on button "Submit to Cofidis" at bounding box center [872, 267] width 120 height 30
click at [922, 42] on button "×" at bounding box center [918, 42] width 16 height 15
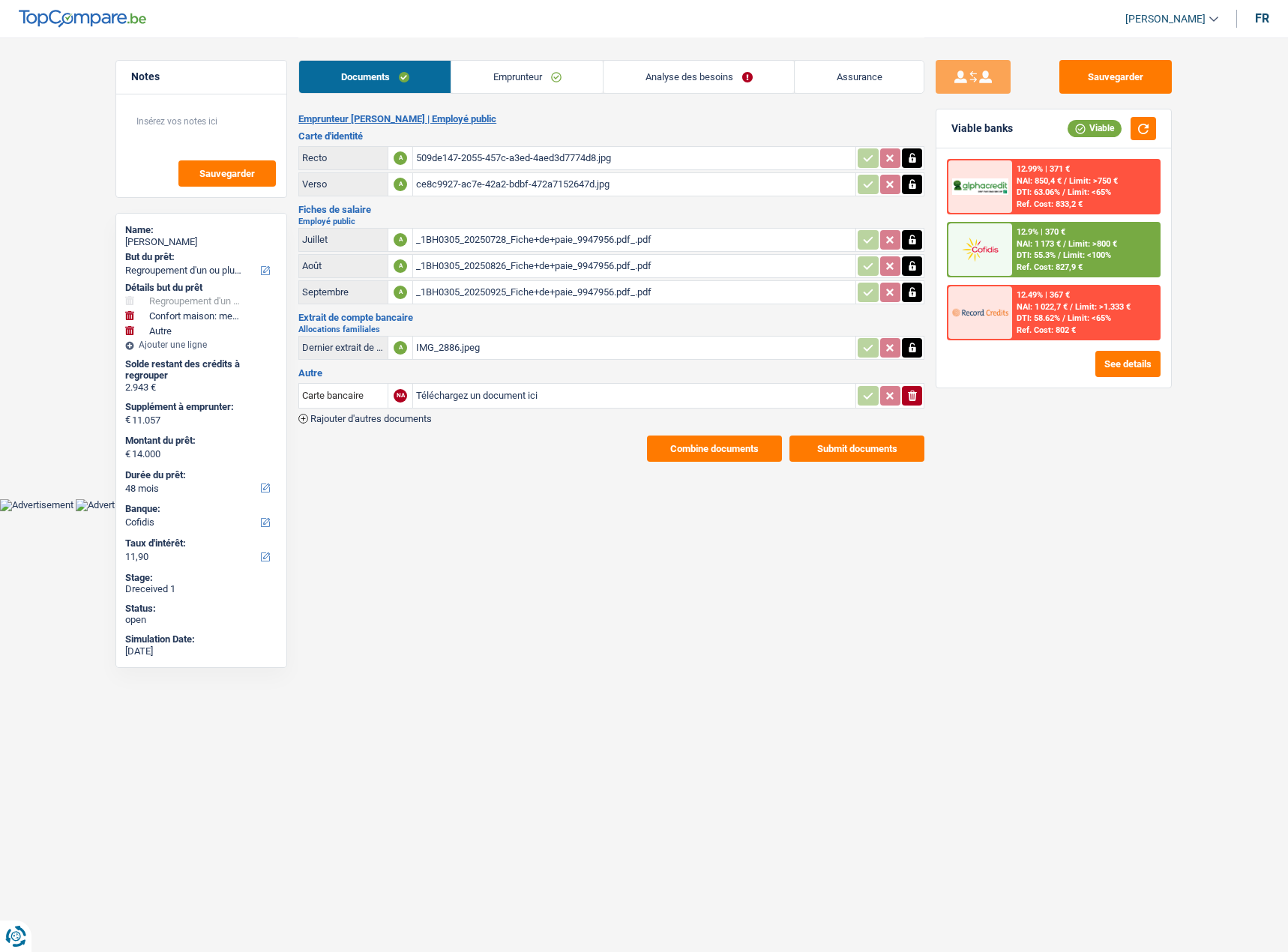
click at [693, 440] on button "Combine documents" at bounding box center [715, 449] width 135 height 26
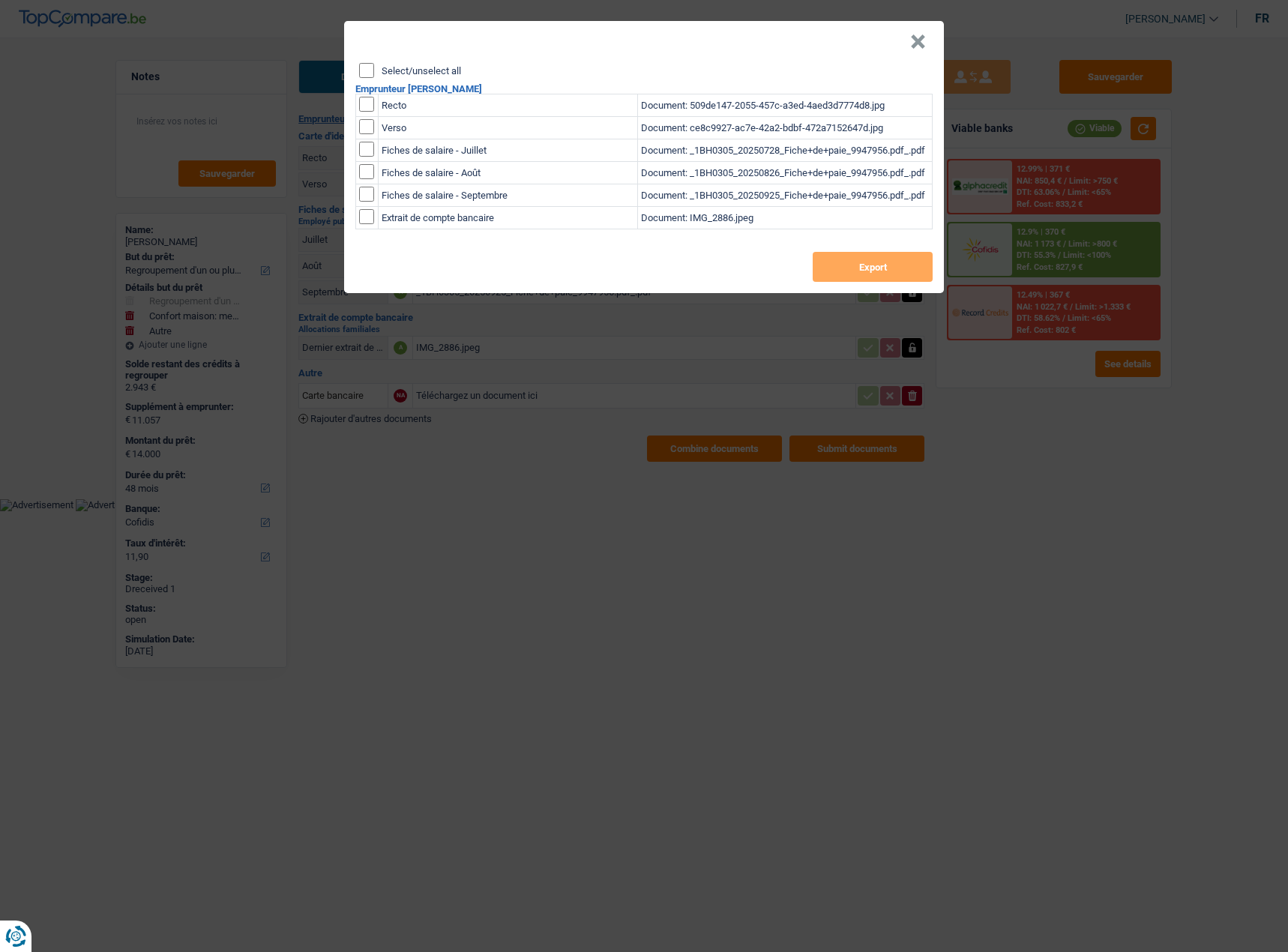
click at [364, 68] on input "Select/unselect all" at bounding box center [367, 71] width 15 height 15
checkbox input "true"
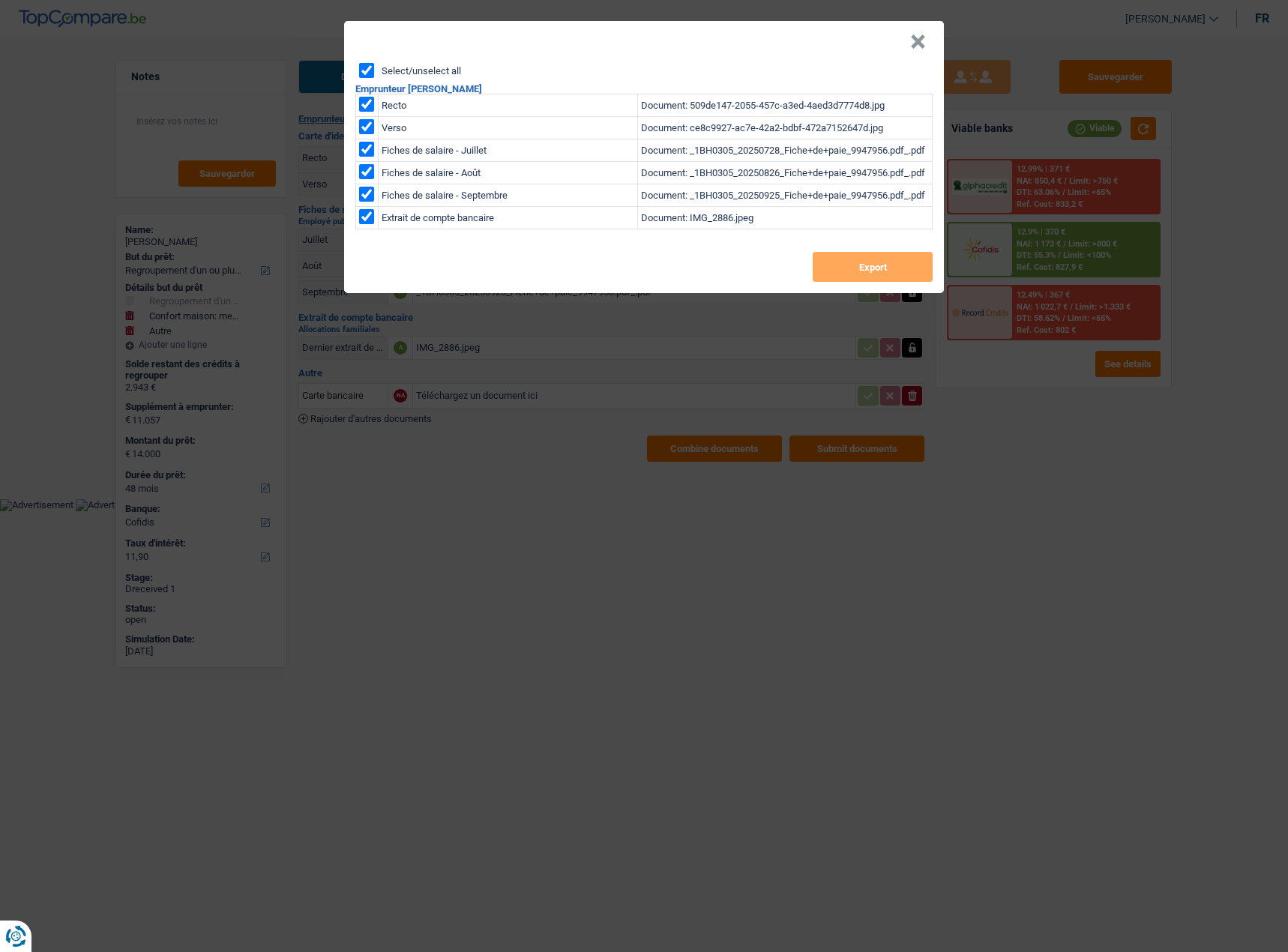
checkbox input "true"
click at [865, 266] on button "Export" at bounding box center [872, 267] width 120 height 30
click at [926, 35] on button "×" at bounding box center [918, 42] width 16 height 15
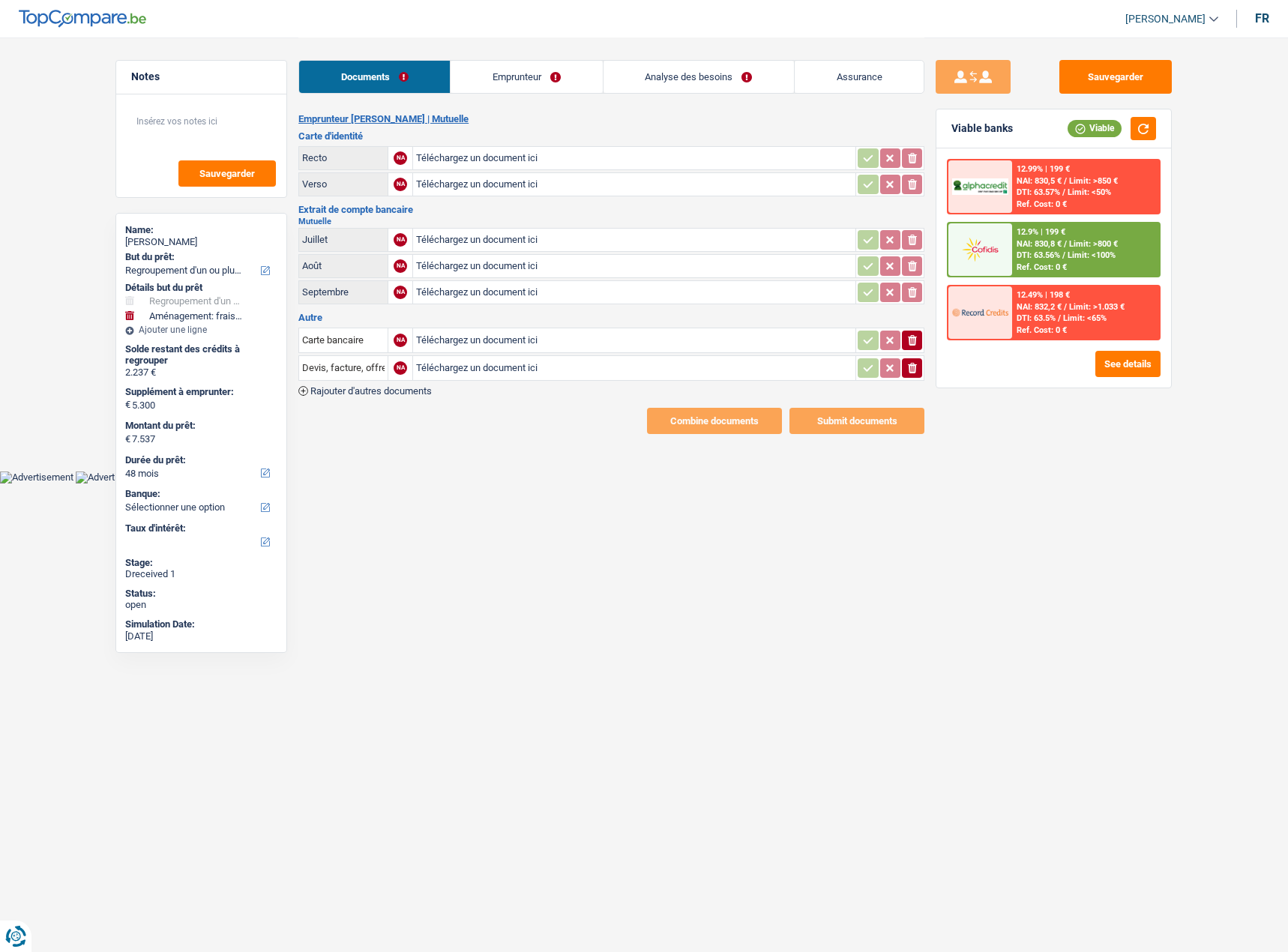
select select "refinancing"
select select "movingOrInstallation"
select select "48"
type input "C:\fakepath\gmail_images20251015_161303.png"
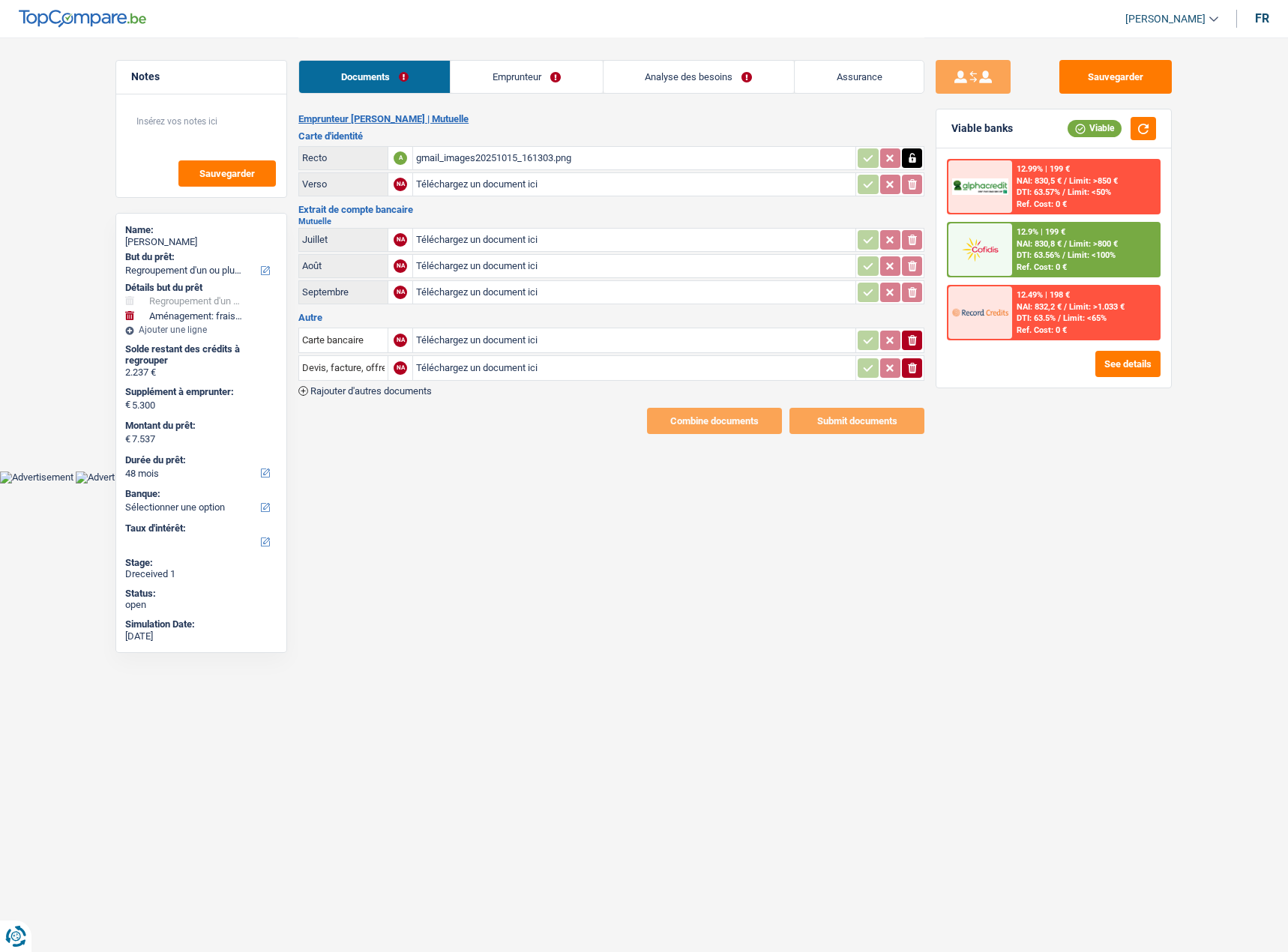
type input "C:\fakepath\gmail_images20251015_161410.png"
type input "C:\fakepath\gmail_images20251015_161510.png"
type input "C:\fakepath\gmail_images20251015_161541.png"
click at [910, 334] on icon "ionicons-v5-e" at bounding box center [912, 340] width 12 height 15
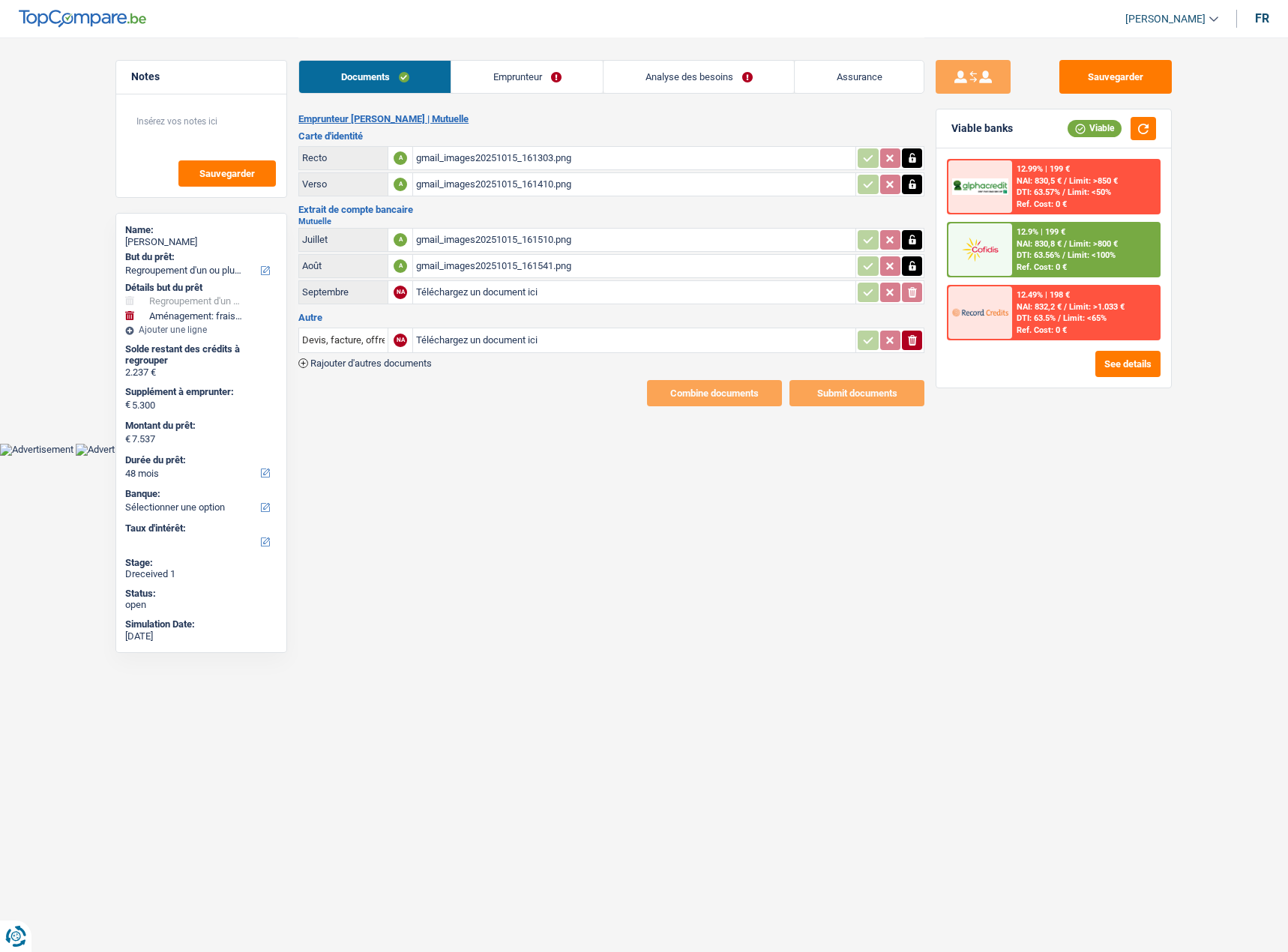
click at [911, 335] on icon "button" at bounding box center [912, 340] width 9 height 11
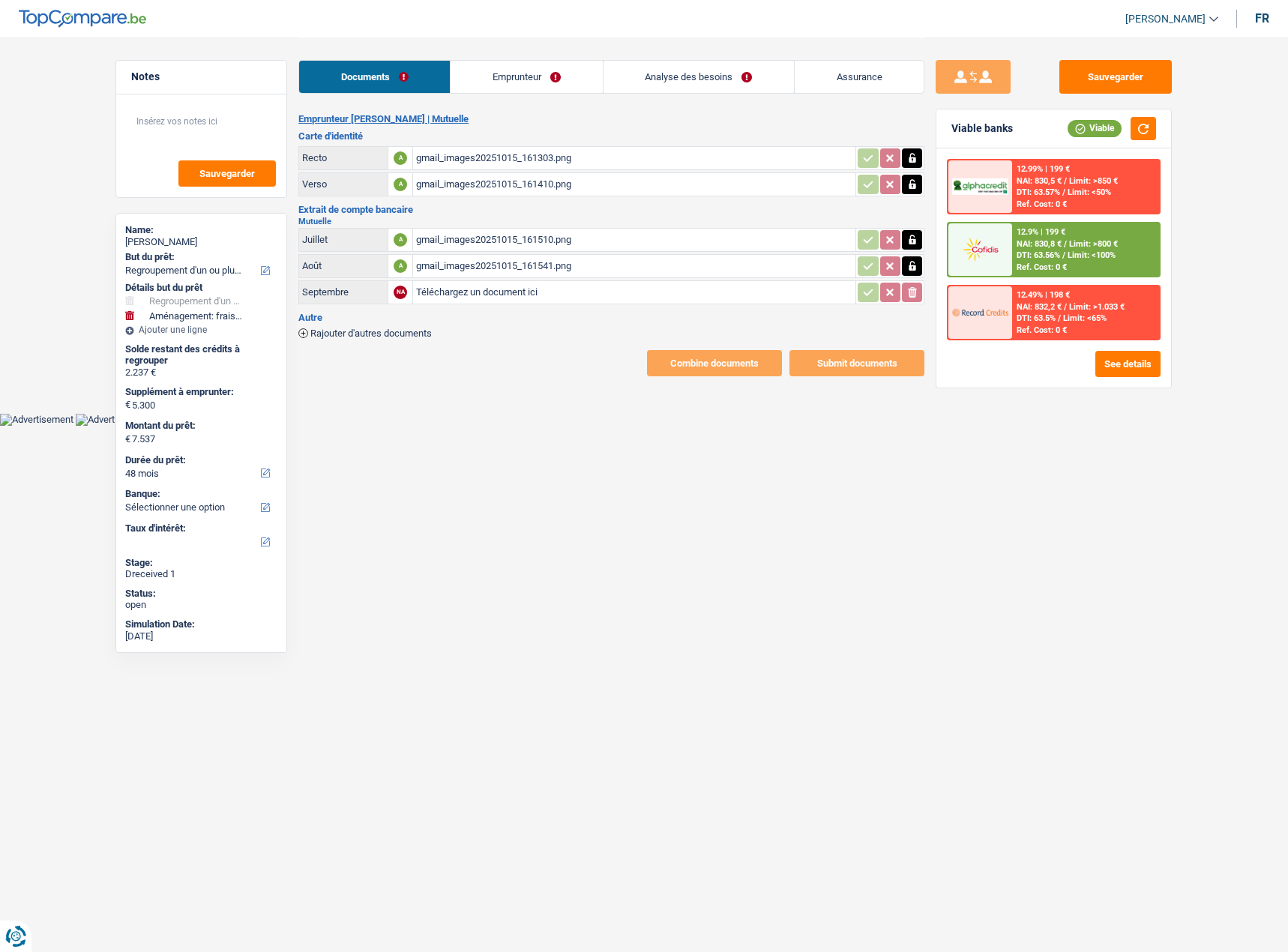
click at [546, 77] on link "Emprunteur" at bounding box center [525, 77] width 151 height 32
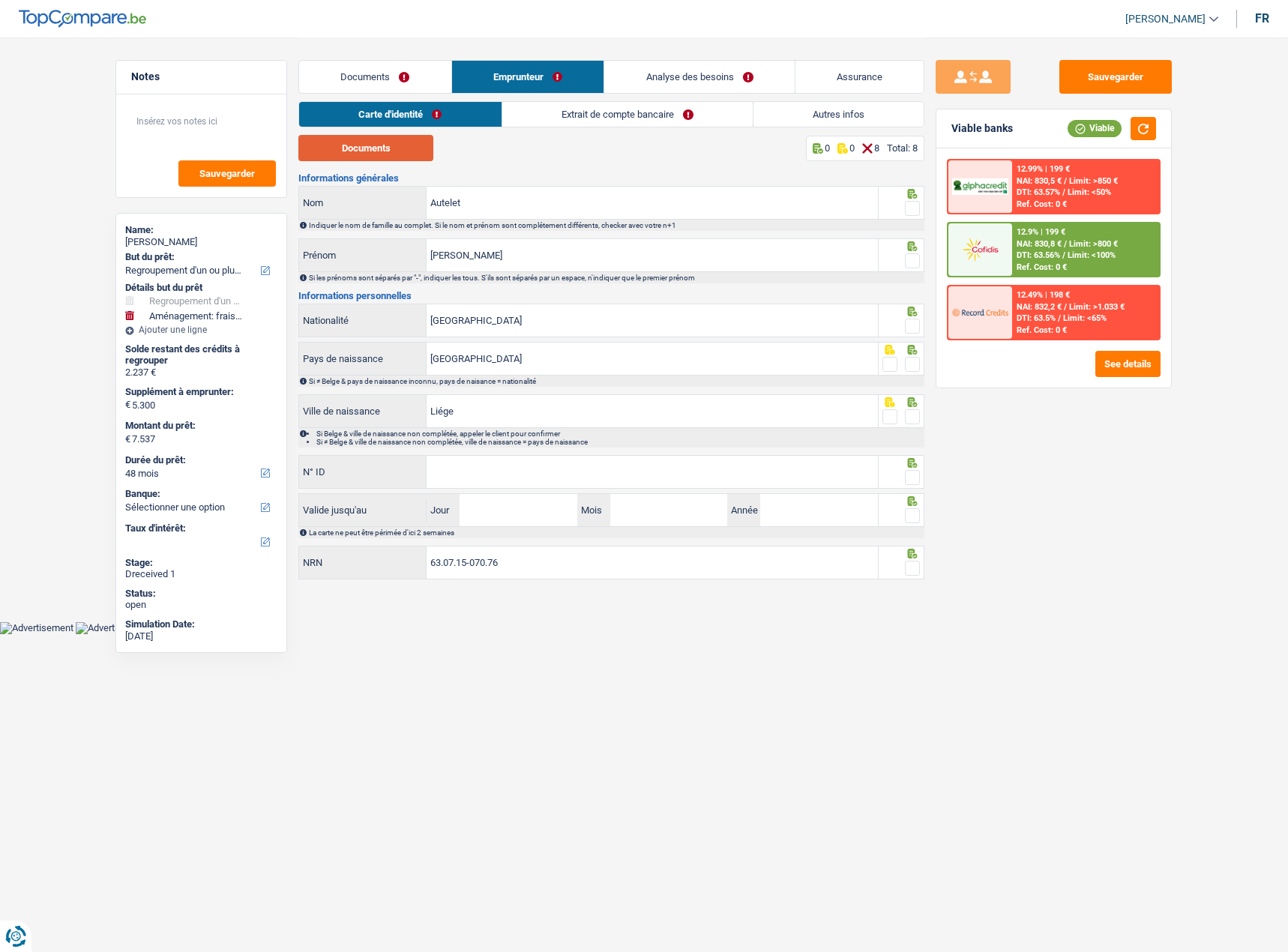
click at [385, 143] on button "Documents" at bounding box center [366, 148] width 135 height 26
drag, startPoint x: 914, startPoint y: 201, endPoint x: 913, endPoint y: 214, distance: 13.0
click at [914, 201] on span at bounding box center [912, 208] width 15 height 15
click at [0, 0] on input "radio" at bounding box center [0, 0] width 0 height 0
click at [915, 255] on span at bounding box center [912, 261] width 15 height 15
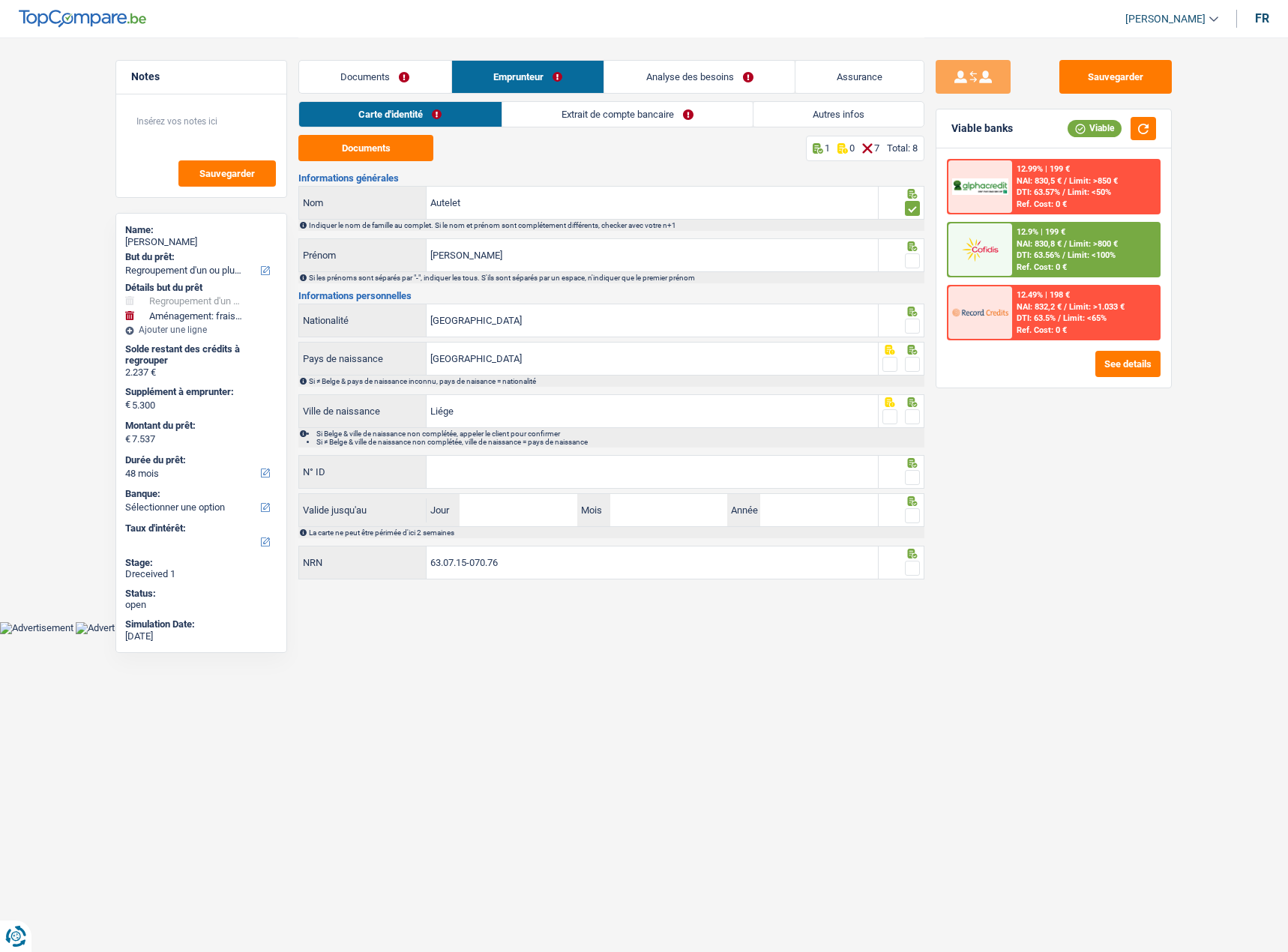
click at [0, 0] on input "radio" at bounding box center [0, 0] width 0 height 0
drag, startPoint x: 907, startPoint y: 318, endPoint x: 909, endPoint y: 330, distance: 12.2
click at [907, 319] on span at bounding box center [912, 326] width 15 height 15
click at [0, 0] on input "radio" at bounding box center [0, 0] width 0 height 0
click at [917, 358] on span at bounding box center [912, 364] width 15 height 15
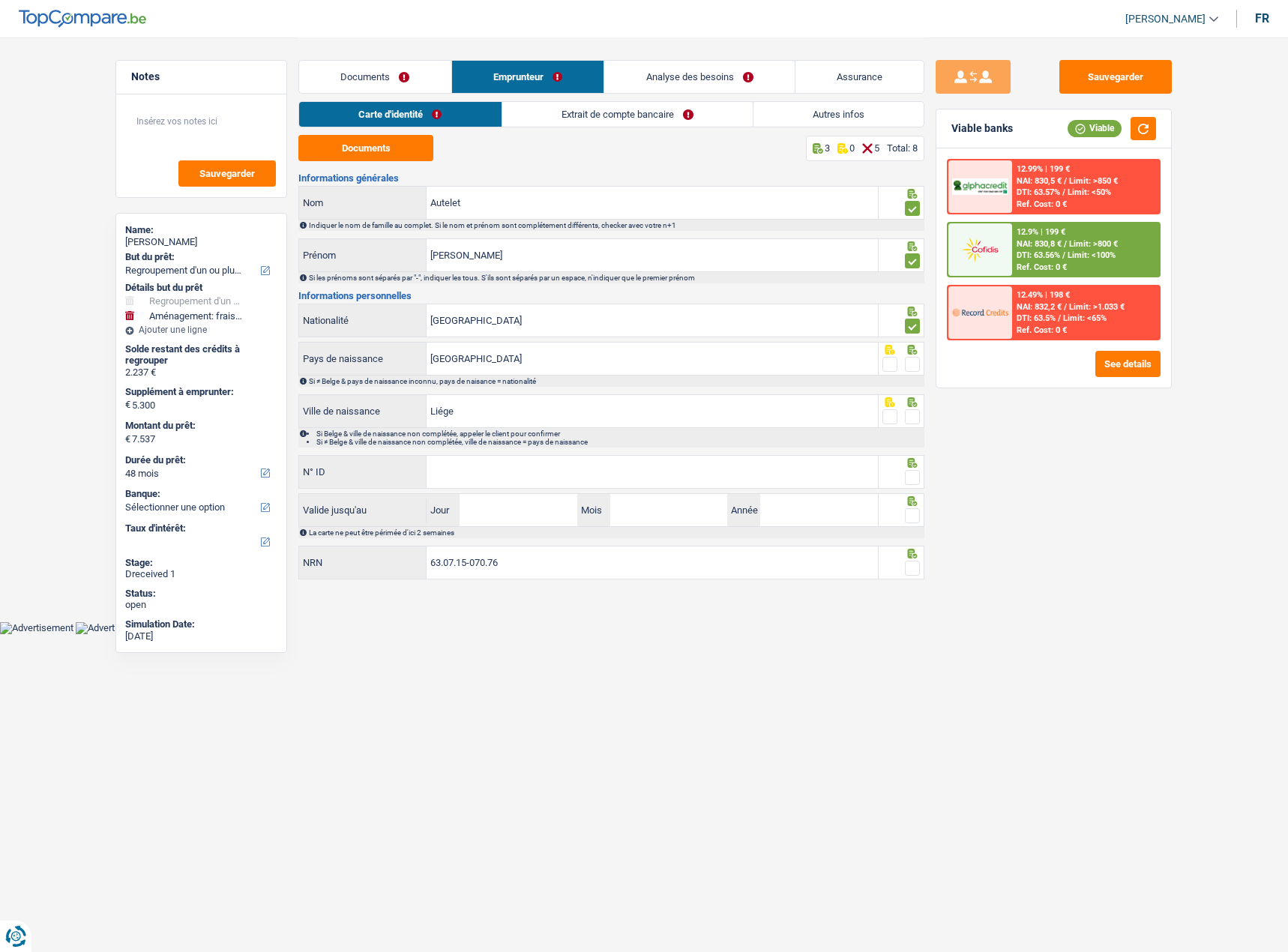
click at [0, 0] on input "radio" at bounding box center [0, 0] width 0 height 0
click at [918, 414] on span at bounding box center [912, 417] width 15 height 15
click at [0, 0] on input "radio" at bounding box center [0, 0] width 0 height 0
drag, startPoint x: 472, startPoint y: 406, endPoint x: 361, endPoint y: 418, distance: 111.6
click at [361, 418] on div "Liége Ville de naissance" at bounding box center [588, 411] width 579 height 32
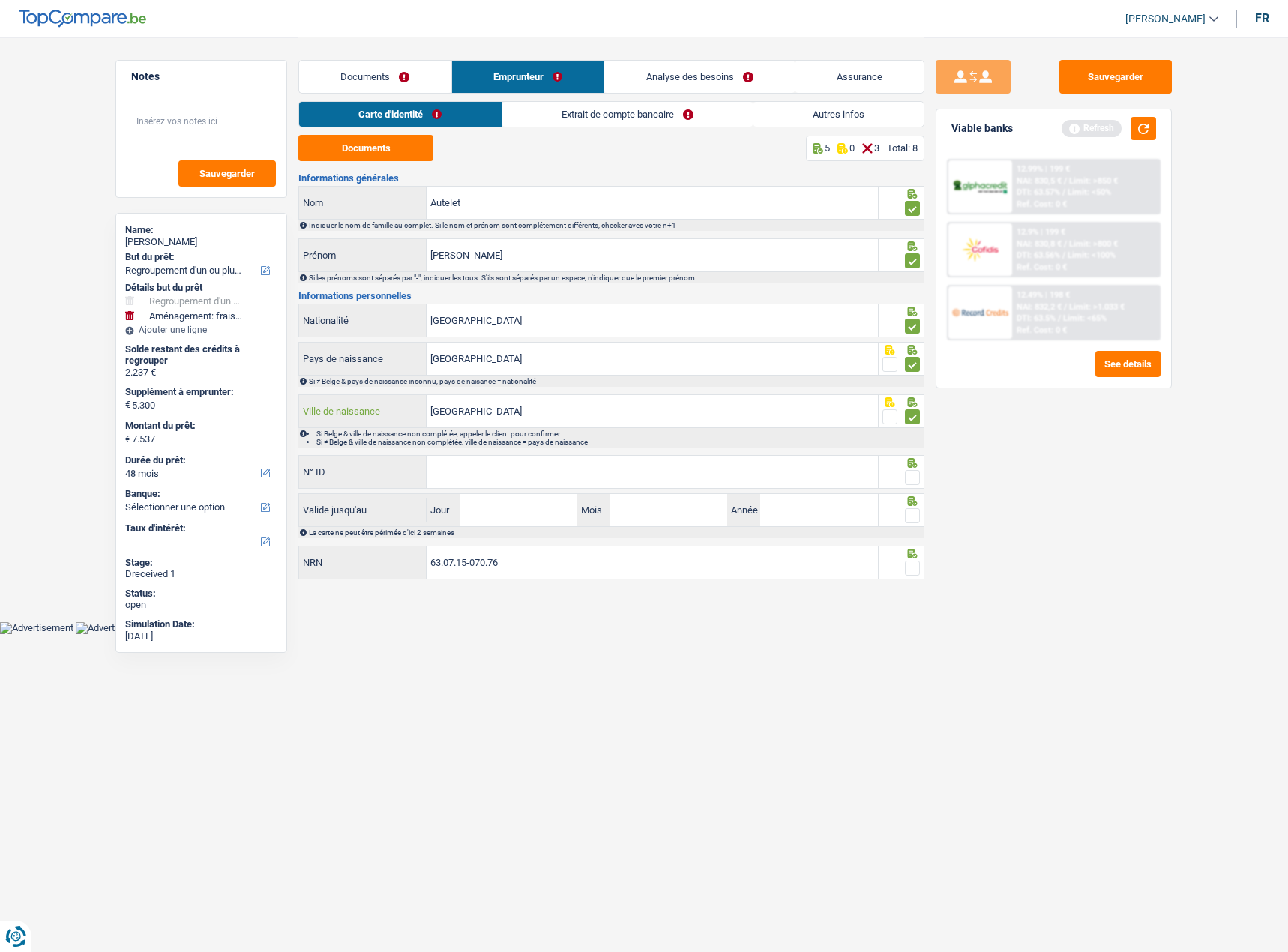
type input "Liège"
click at [548, 476] on input "N° ID" at bounding box center [652, 471] width 451 height 32
type input "595-4917276-73"
click at [915, 470] on span at bounding box center [912, 477] width 15 height 15
click at [0, 0] on input "radio" at bounding box center [0, 0] width 0 height 0
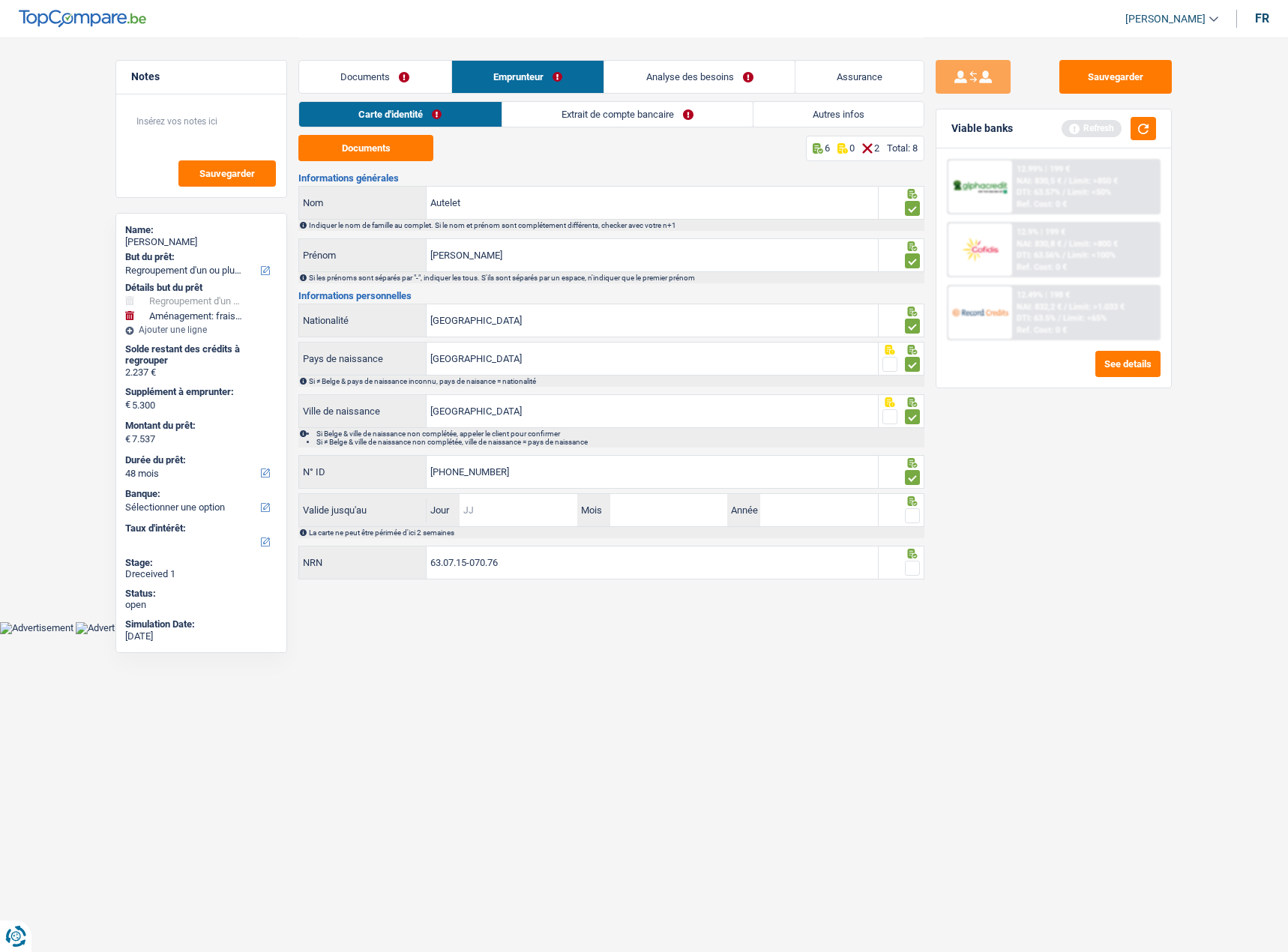
click at [512, 518] on input "Jour" at bounding box center [518, 509] width 117 height 32
type input "30"
type input "09"
type input "2035"
click at [911, 512] on span at bounding box center [912, 515] width 15 height 15
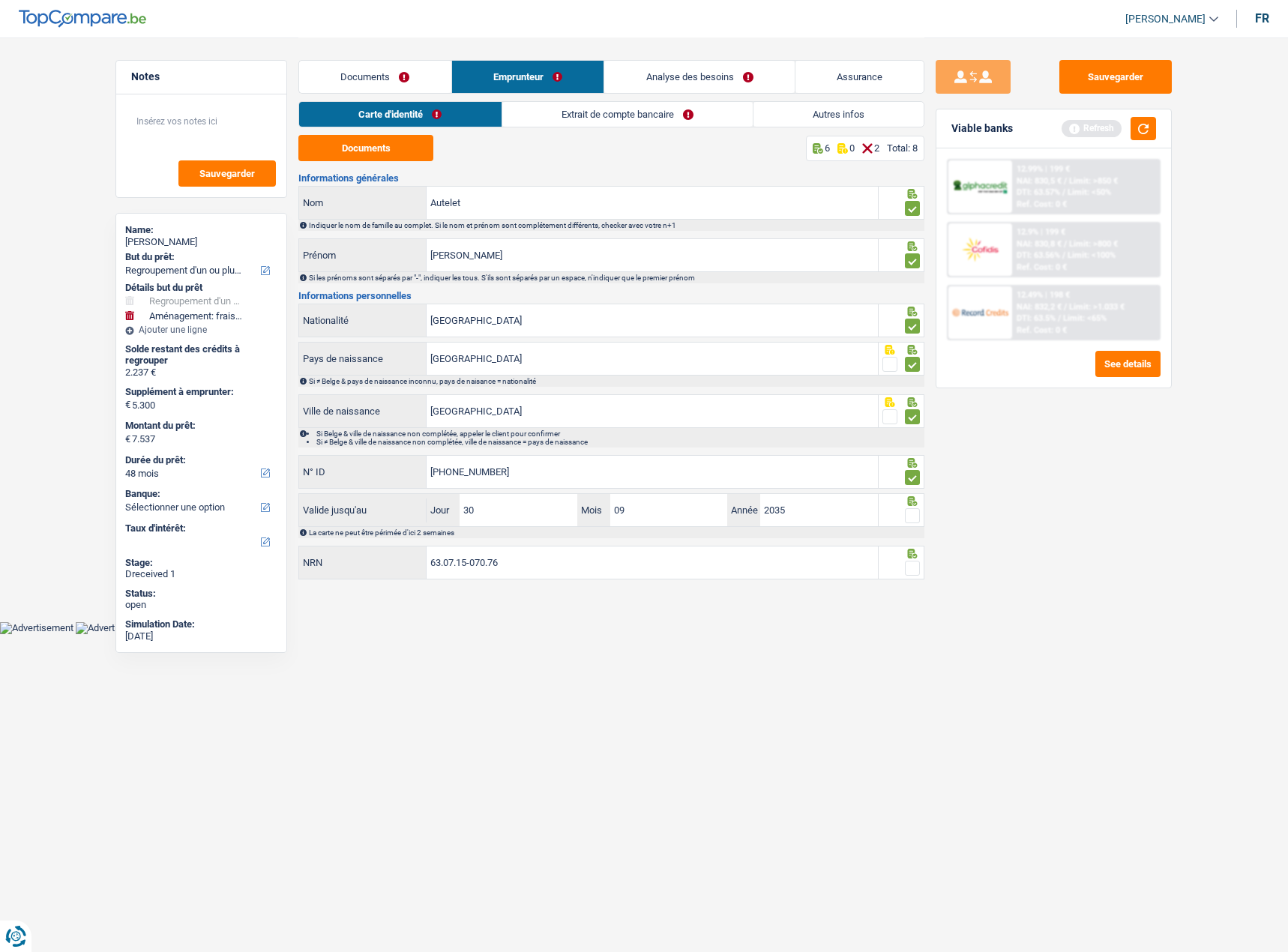
click at [0, 0] on input "radio" at bounding box center [0, 0] width 0 height 0
click at [913, 567] on span at bounding box center [912, 568] width 15 height 15
click at [0, 0] on input "radio" at bounding box center [0, 0] width 0 height 0
click at [649, 123] on link "Extrait de compte bancaire" at bounding box center [627, 114] width 250 height 25
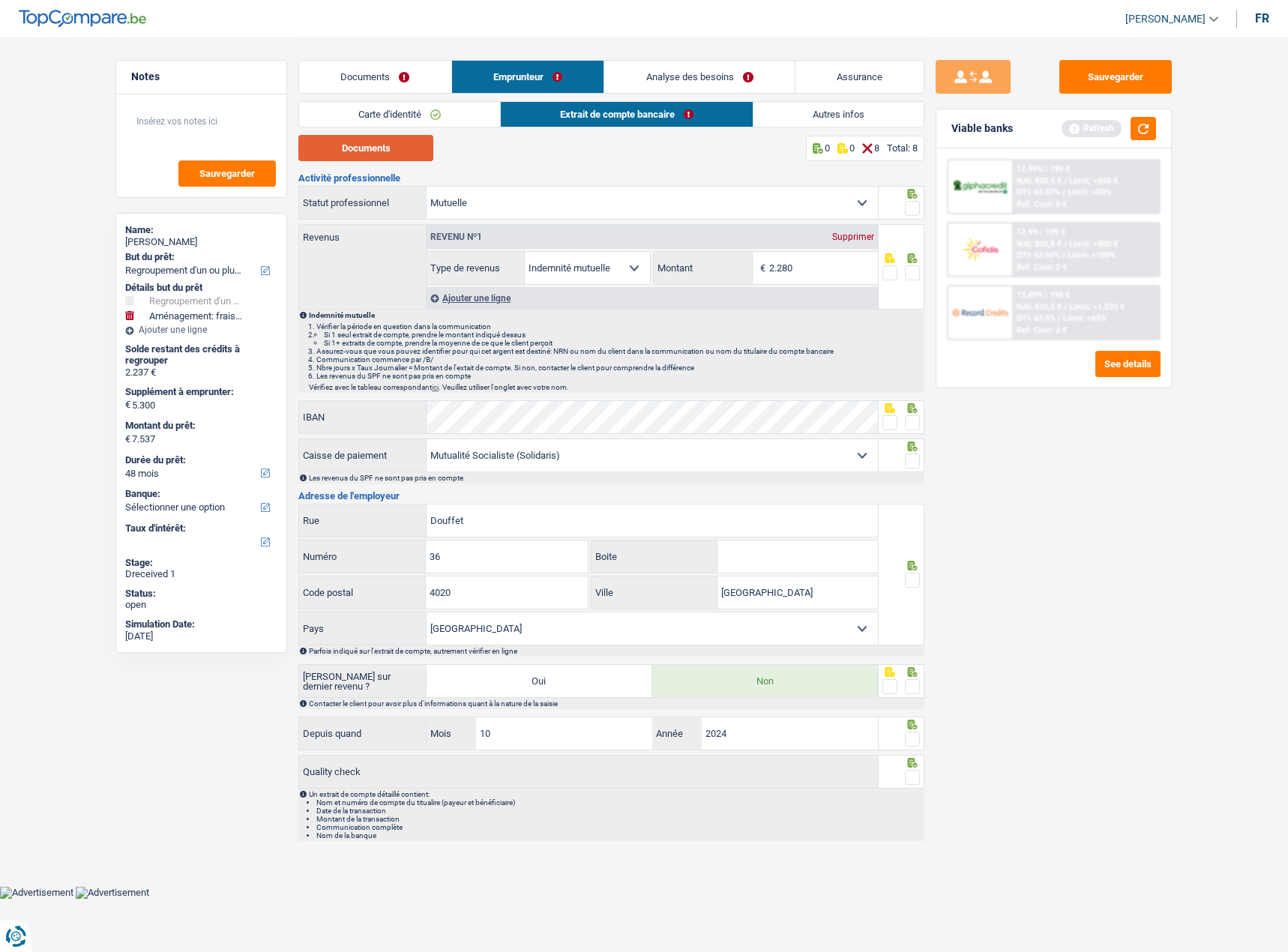
click at [391, 146] on button "Documents" at bounding box center [366, 148] width 135 height 26
drag, startPoint x: 918, startPoint y: 203, endPoint x: 912, endPoint y: 224, distance: 21.8
click at [917, 204] on span at bounding box center [912, 208] width 15 height 15
click at [0, 0] on input "radio" at bounding box center [0, 0] width 0 height 0
click at [909, 269] on span at bounding box center [912, 273] width 15 height 15
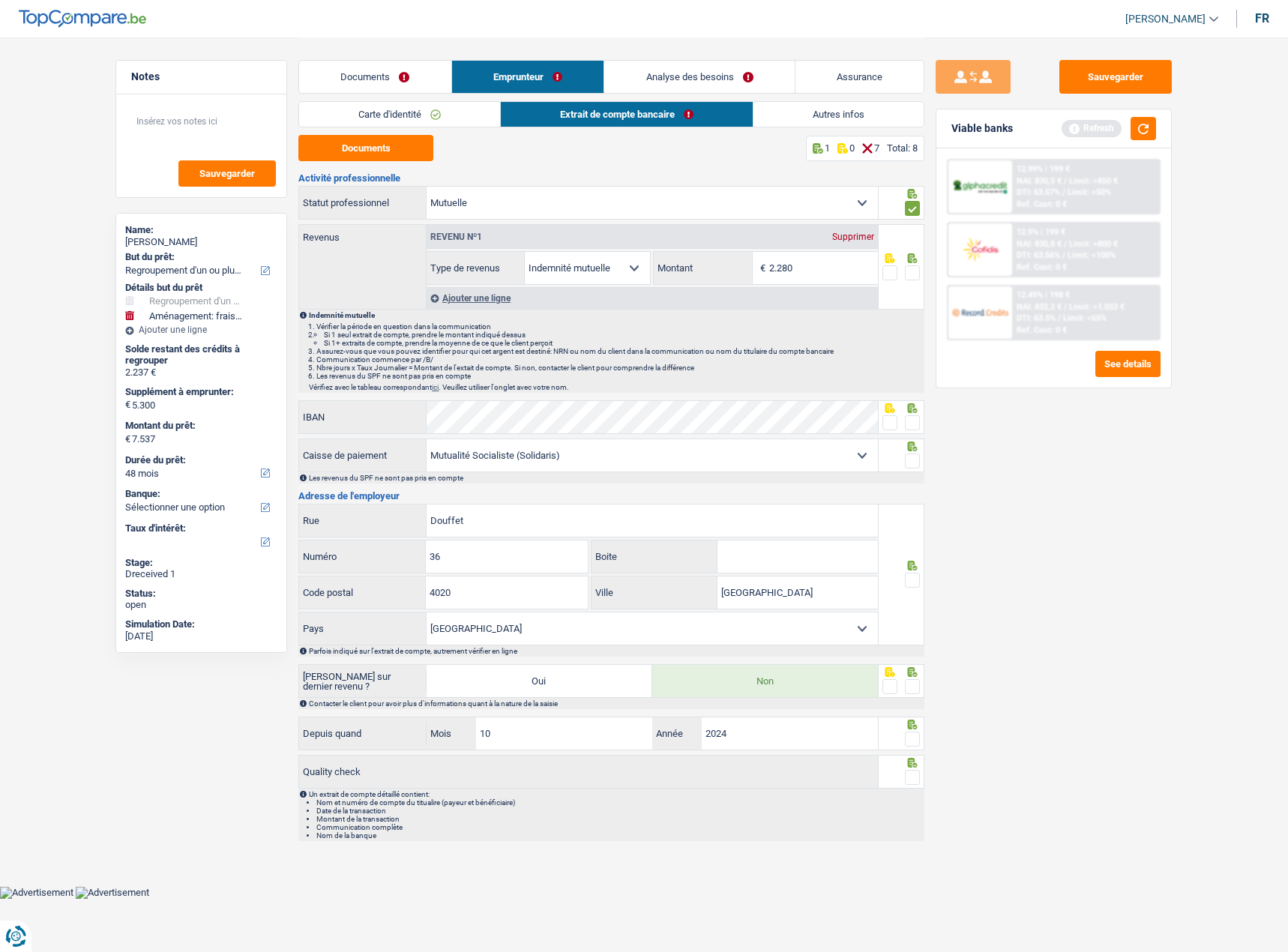
click at [0, 0] on input "radio" at bounding box center [0, 0] width 0 height 0
click at [915, 423] on span at bounding box center [912, 423] width 15 height 15
click at [0, 0] on input "radio" at bounding box center [0, 0] width 0 height 0
click at [919, 461] on span at bounding box center [912, 461] width 15 height 15
click at [0, 0] on input "radio" at bounding box center [0, 0] width 0 height 0
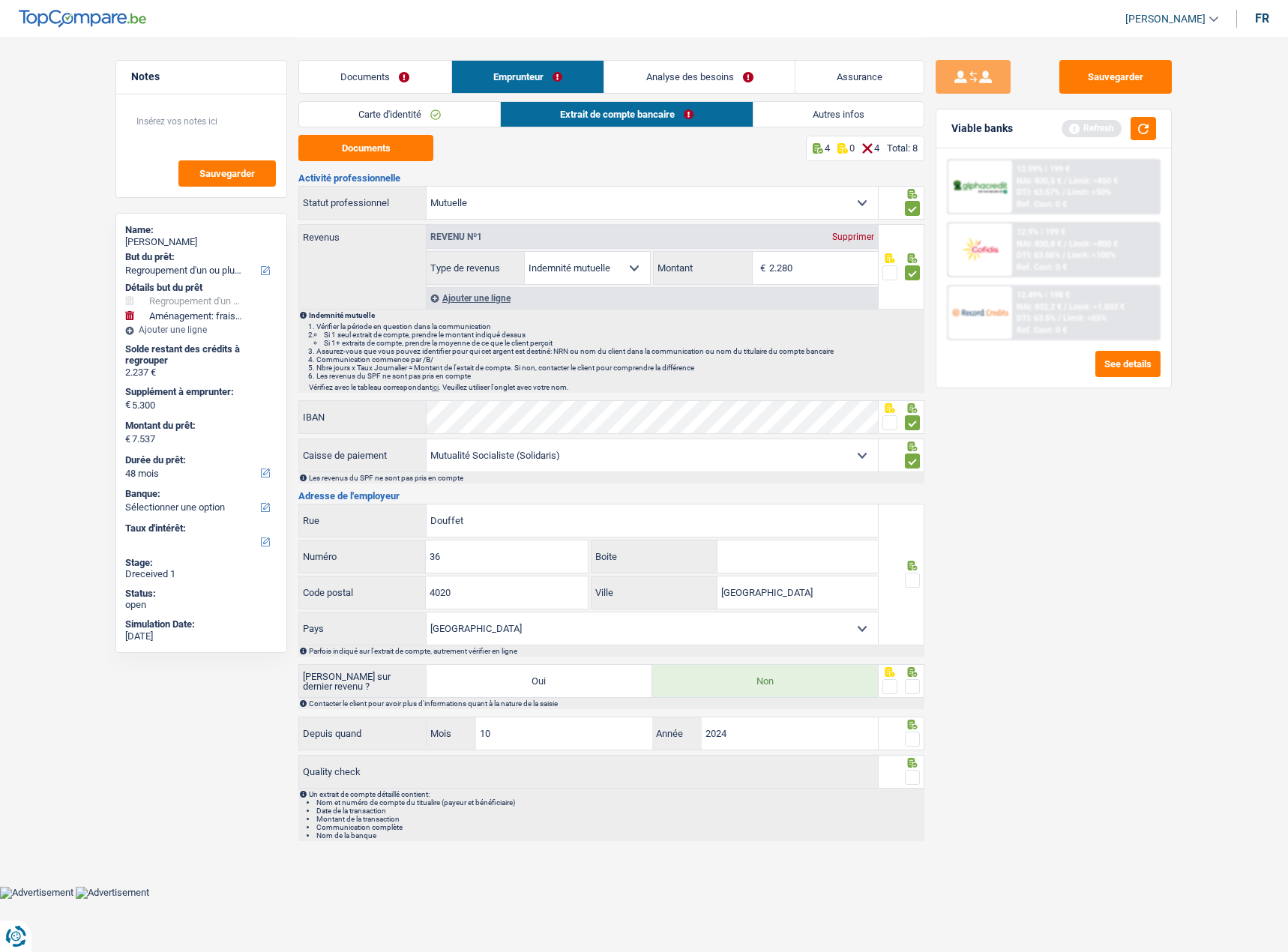
click at [911, 581] on span at bounding box center [912, 580] width 15 height 15
click at [0, 0] on input "radio" at bounding box center [0, 0] width 0 height 0
click at [909, 682] on span at bounding box center [912, 687] width 15 height 15
click at [0, 0] on input "radio" at bounding box center [0, 0] width 0 height 0
drag, startPoint x: 914, startPoint y: 737, endPoint x: 921, endPoint y: 778, distance: 41.6
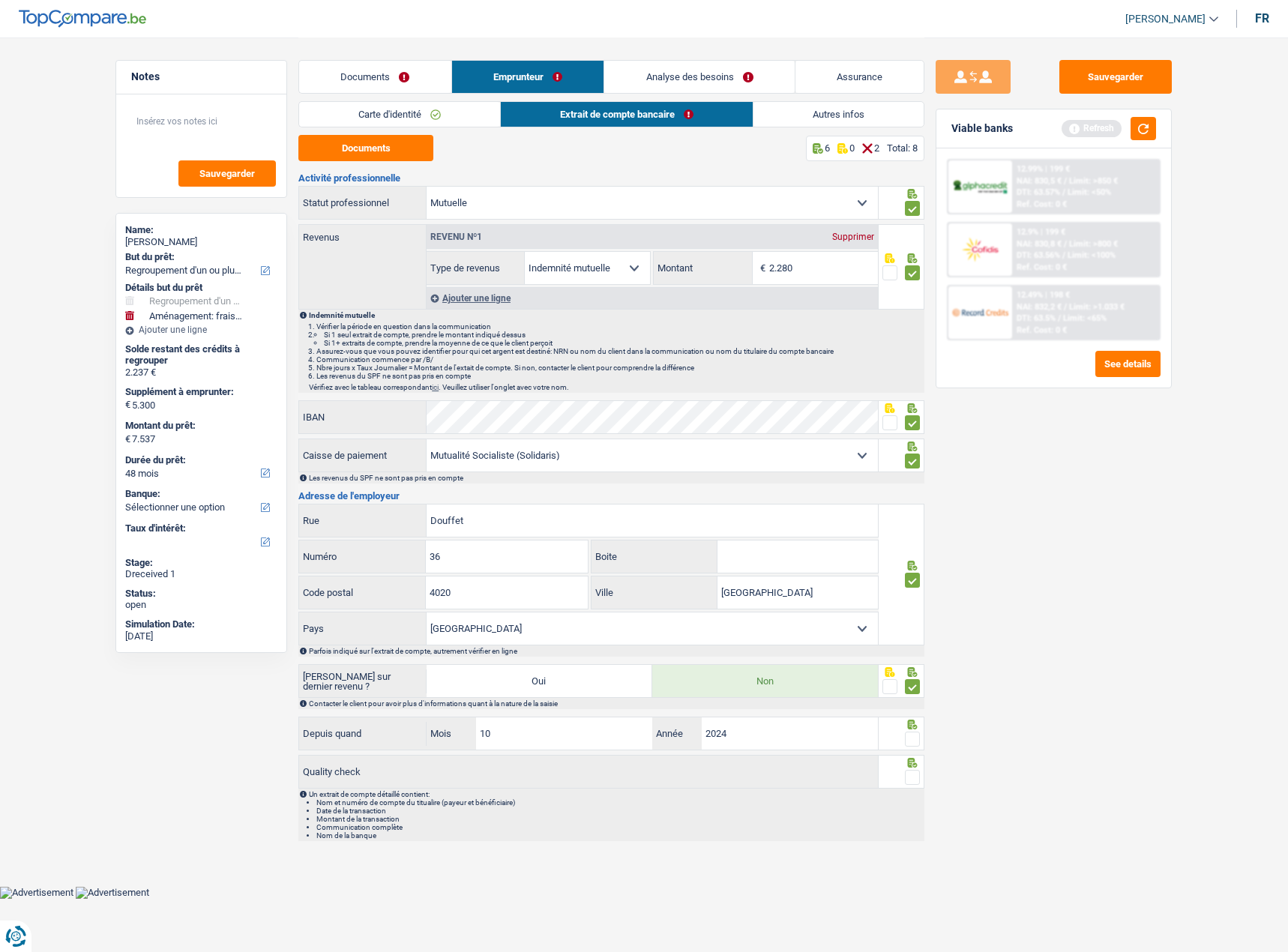
click at [915, 745] on div at bounding box center [902, 733] width 47 height 34
click at [924, 796] on div "Sauvegarder Viable banks Refresh 12.99% | 199 € NAI: 830,5 € / Limit: >850 € DT…" at bounding box center [1054, 494] width 259 height 868
drag, startPoint x: 915, startPoint y: 766, endPoint x: 912, endPoint y: 754, distance: 12.4
click at [915, 768] on div at bounding box center [912, 777] width 15 height 19
click at [912, 730] on div at bounding box center [912, 739] width 15 height 19
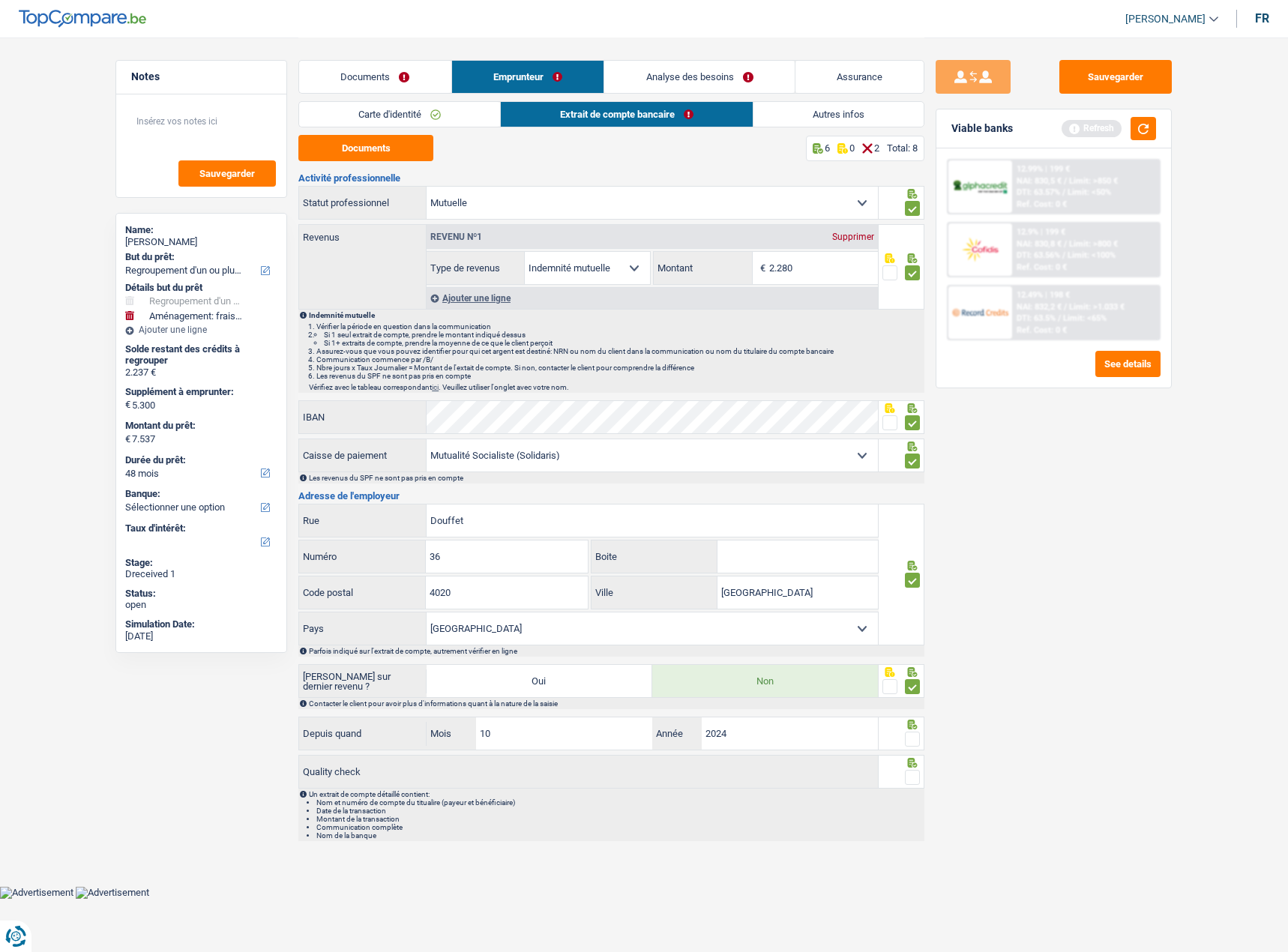
drag, startPoint x: 916, startPoint y: 738, endPoint x: 914, endPoint y: 750, distance: 12.2
click at [916, 739] on span at bounding box center [912, 739] width 15 height 15
click at [0, 0] on input "radio" at bounding box center [0, 0] width 0 height 0
click at [904, 777] on fieldset at bounding box center [901, 777] width 38 height 19
click at [906, 775] on span at bounding box center [912, 777] width 15 height 15
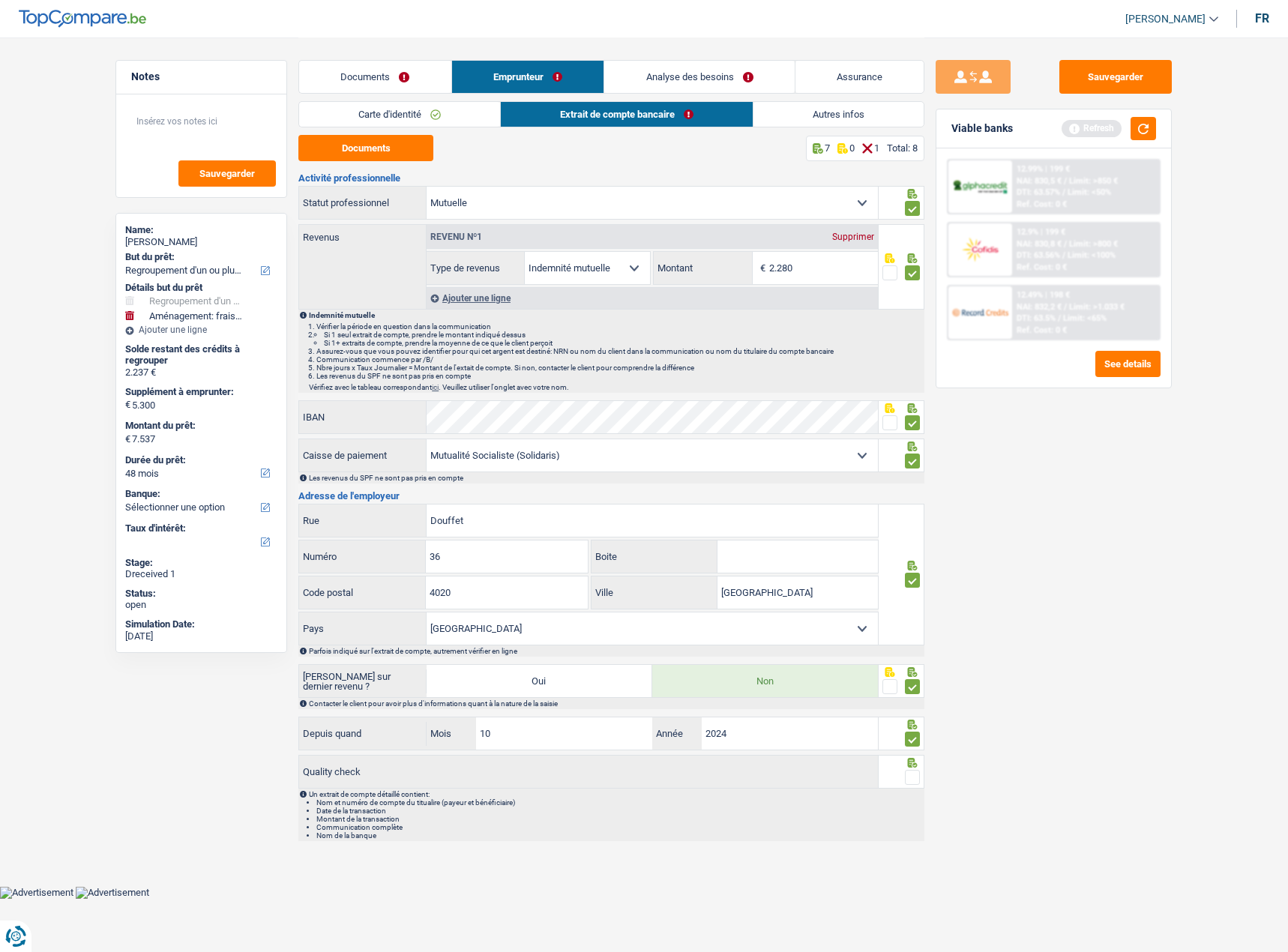
click at [0, 0] on input "radio" at bounding box center [0, 0] width 0 height 0
click at [1153, 135] on button "button" at bounding box center [1143, 128] width 26 height 23
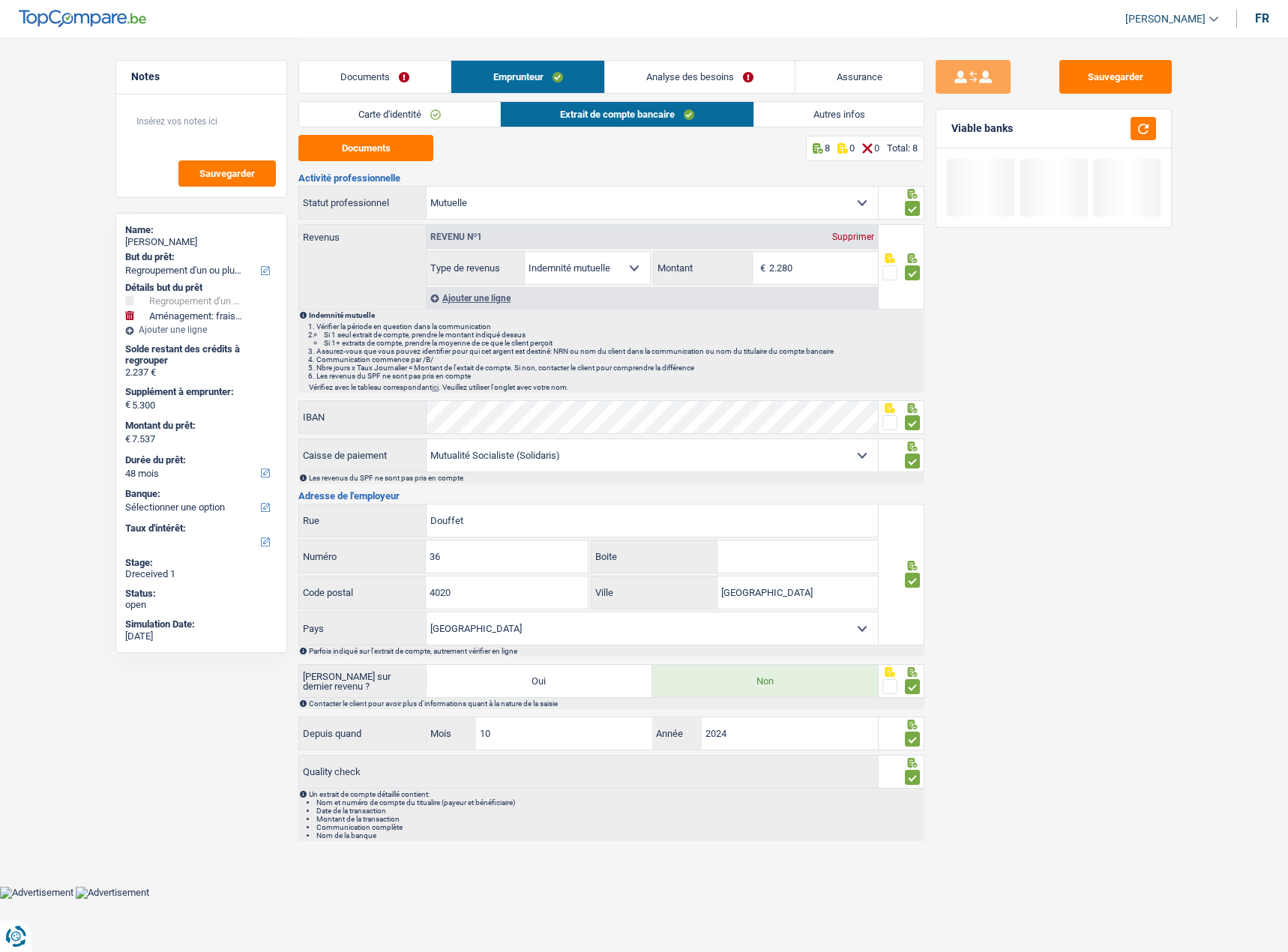
click at [856, 113] on link "Autres infos" at bounding box center [839, 114] width 170 height 25
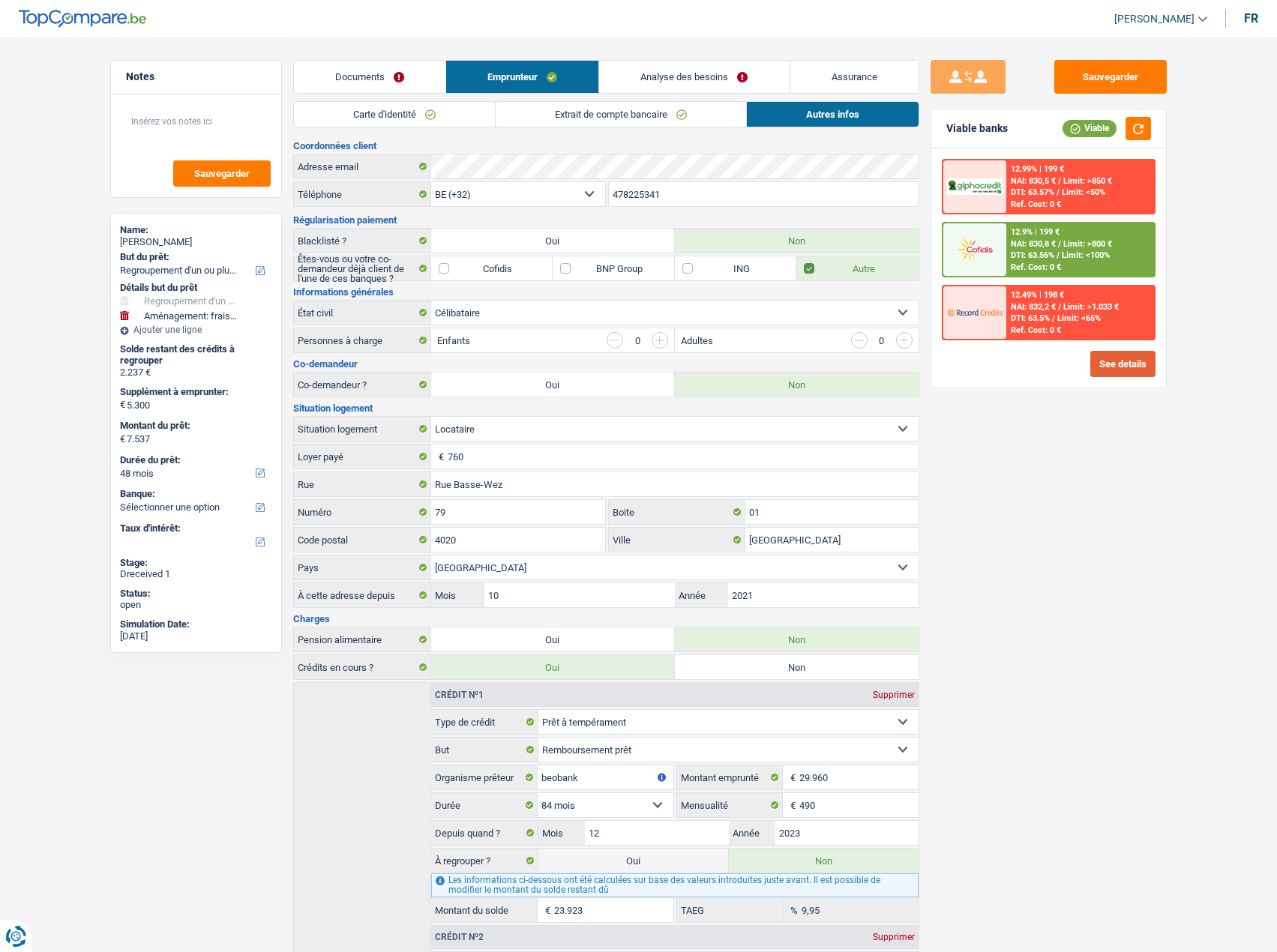
click at [1114, 367] on button "See details" at bounding box center [1122, 364] width 65 height 26
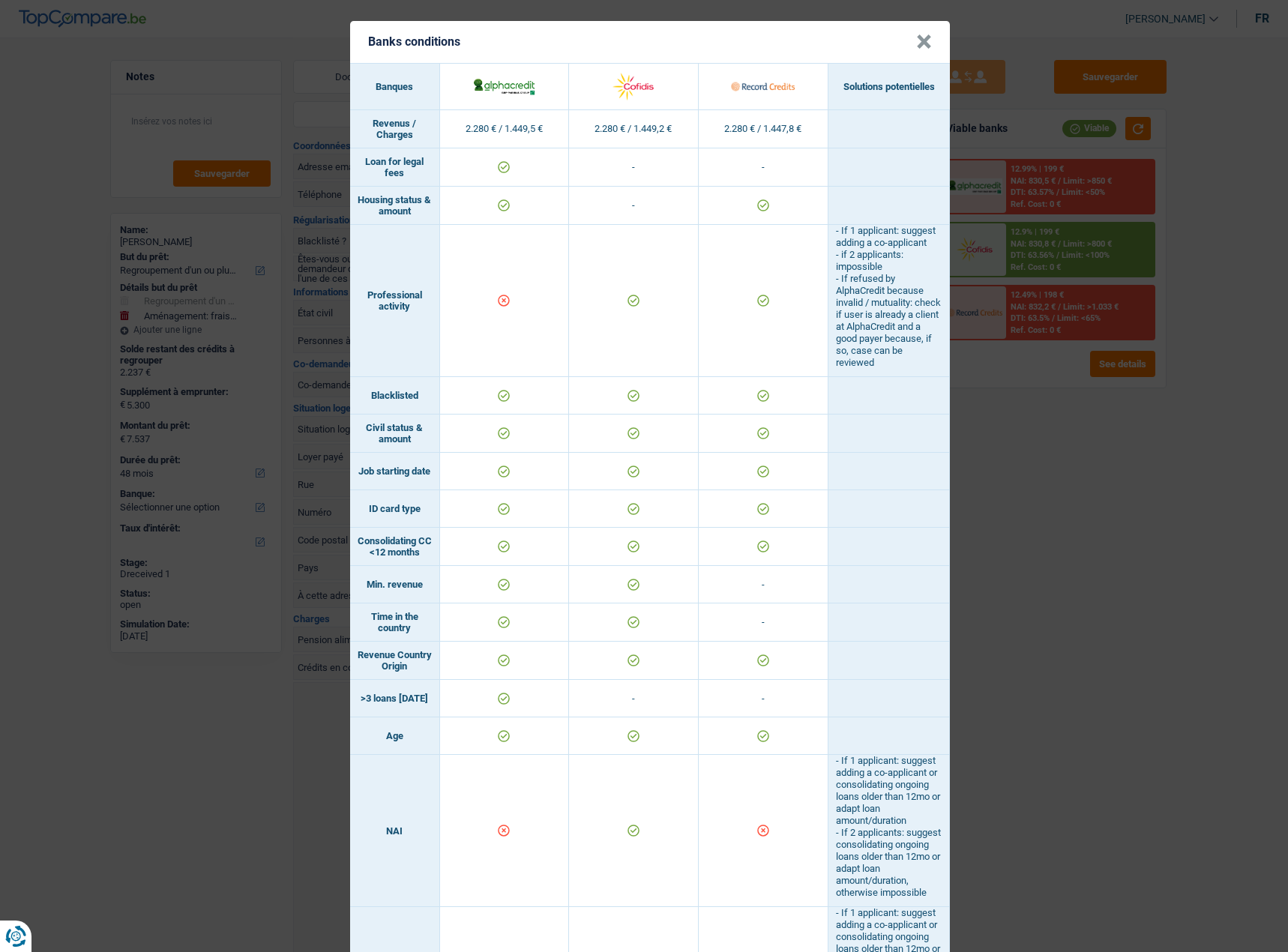
click at [1041, 533] on div "Banks conditions × Banques Solutions potentielles Revenus / Charges 2.280 € / 1…" at bounding box center [644, 476] width 1288 height 952
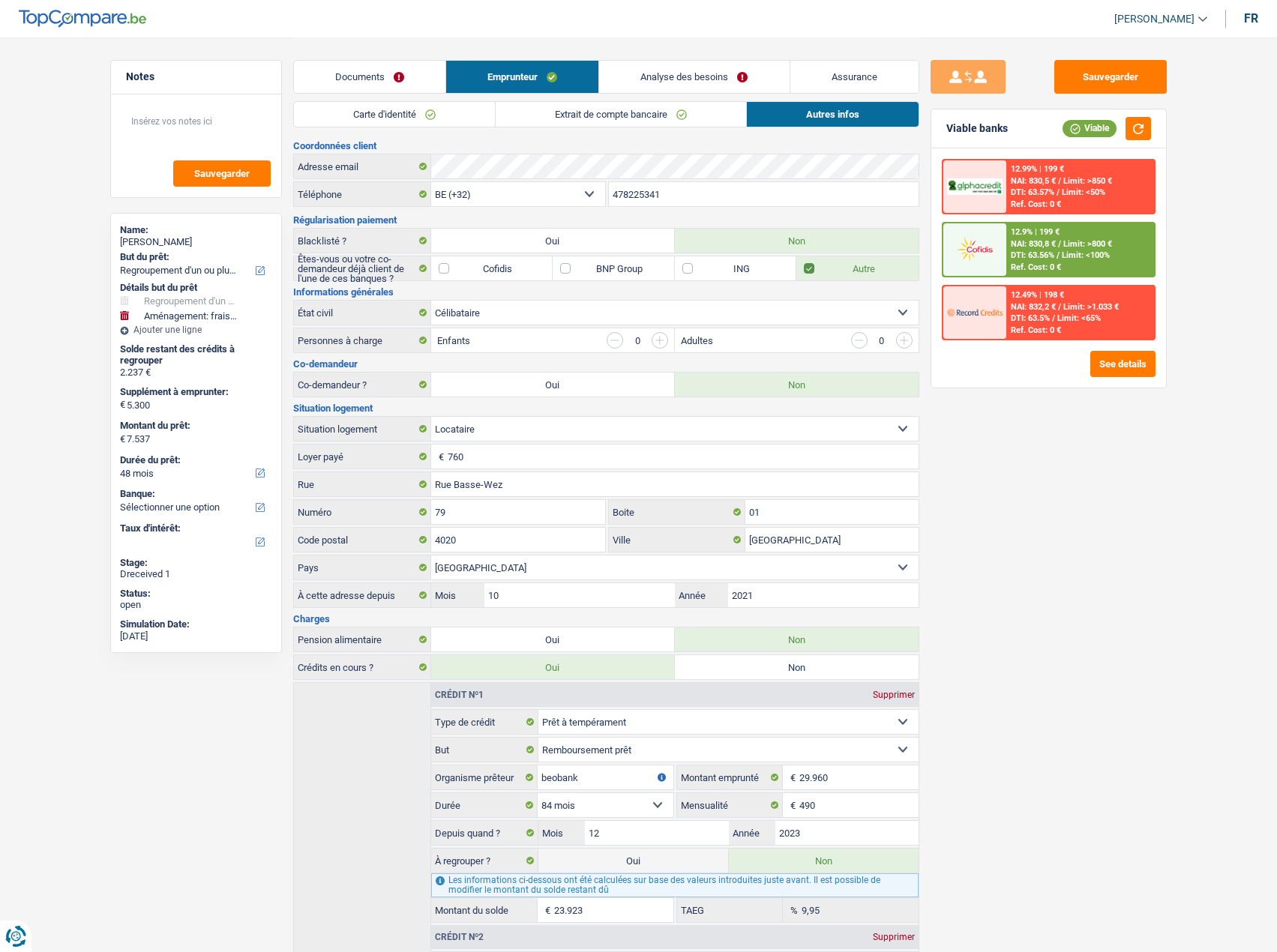
click at [392, 78] on link "Documents" at bounding box center [369, 77] width 151 height 32
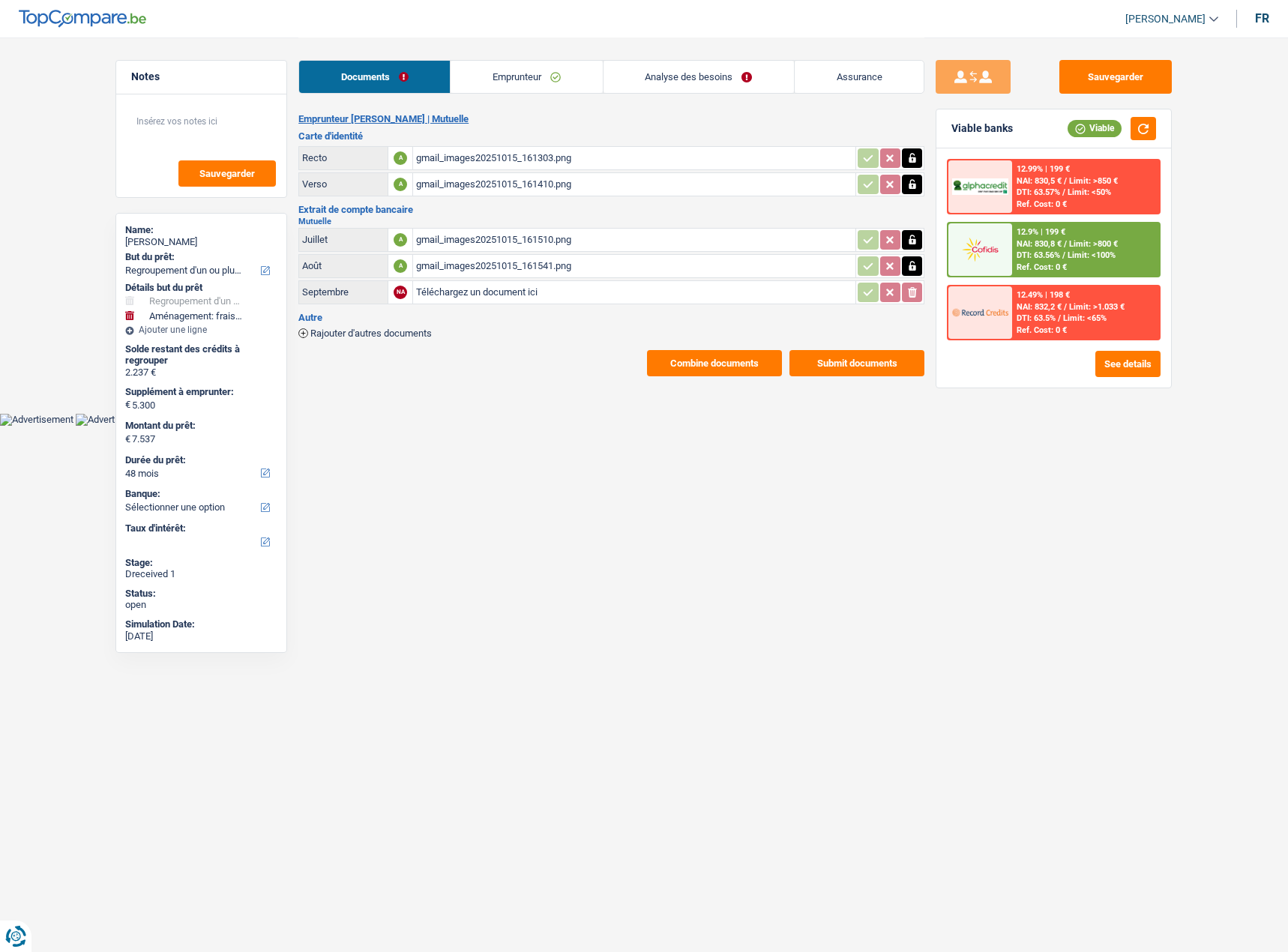
click at [1045, 251] on span "DTI: 63.56%" at bounding box center [1039, 255] width 44 height 10
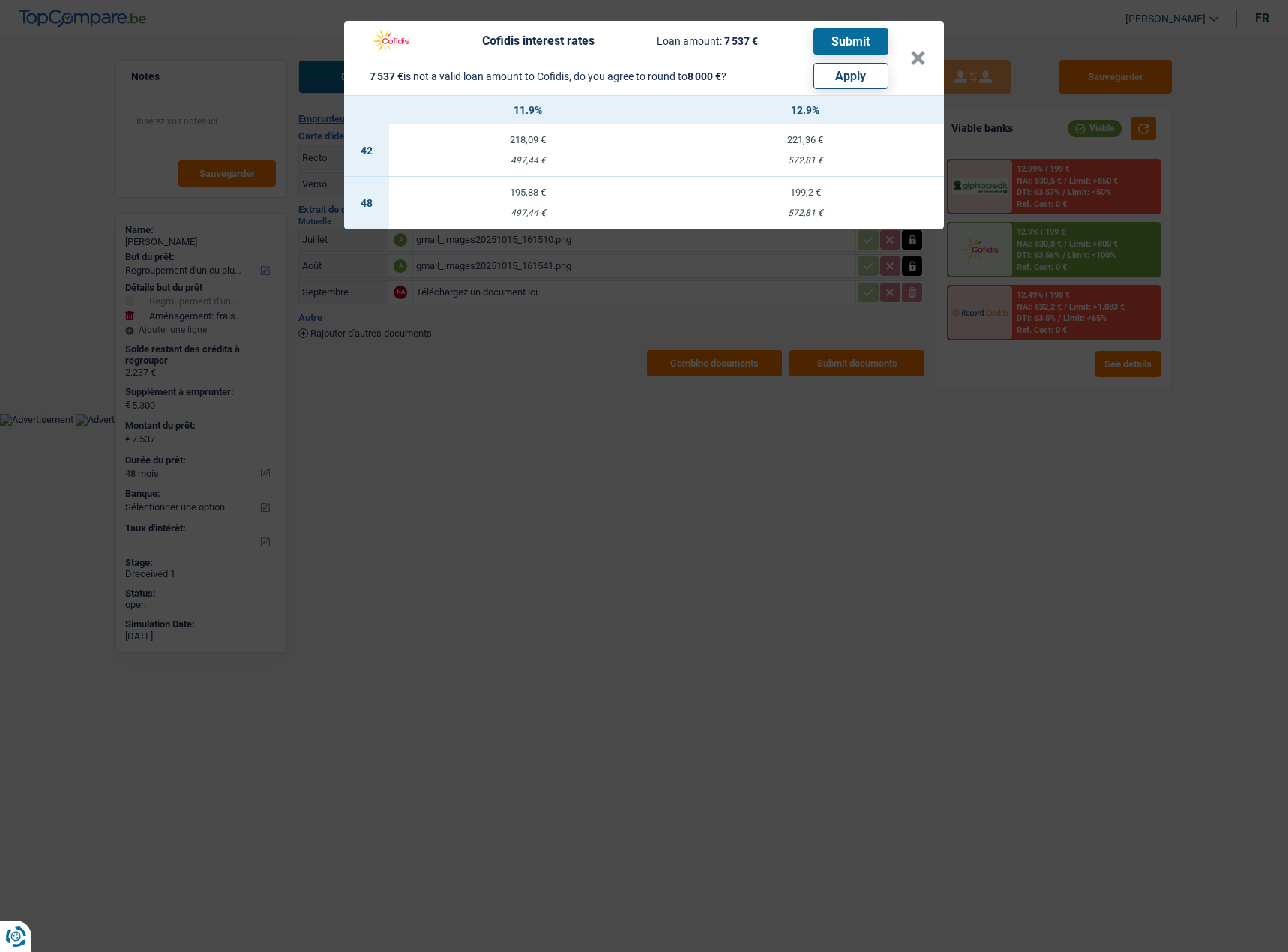
click at [868, 68] on button "Apply" at bounding box center [851, 76] width 75 height 26
type input "5.763"
type input "8.000"
select select "other"
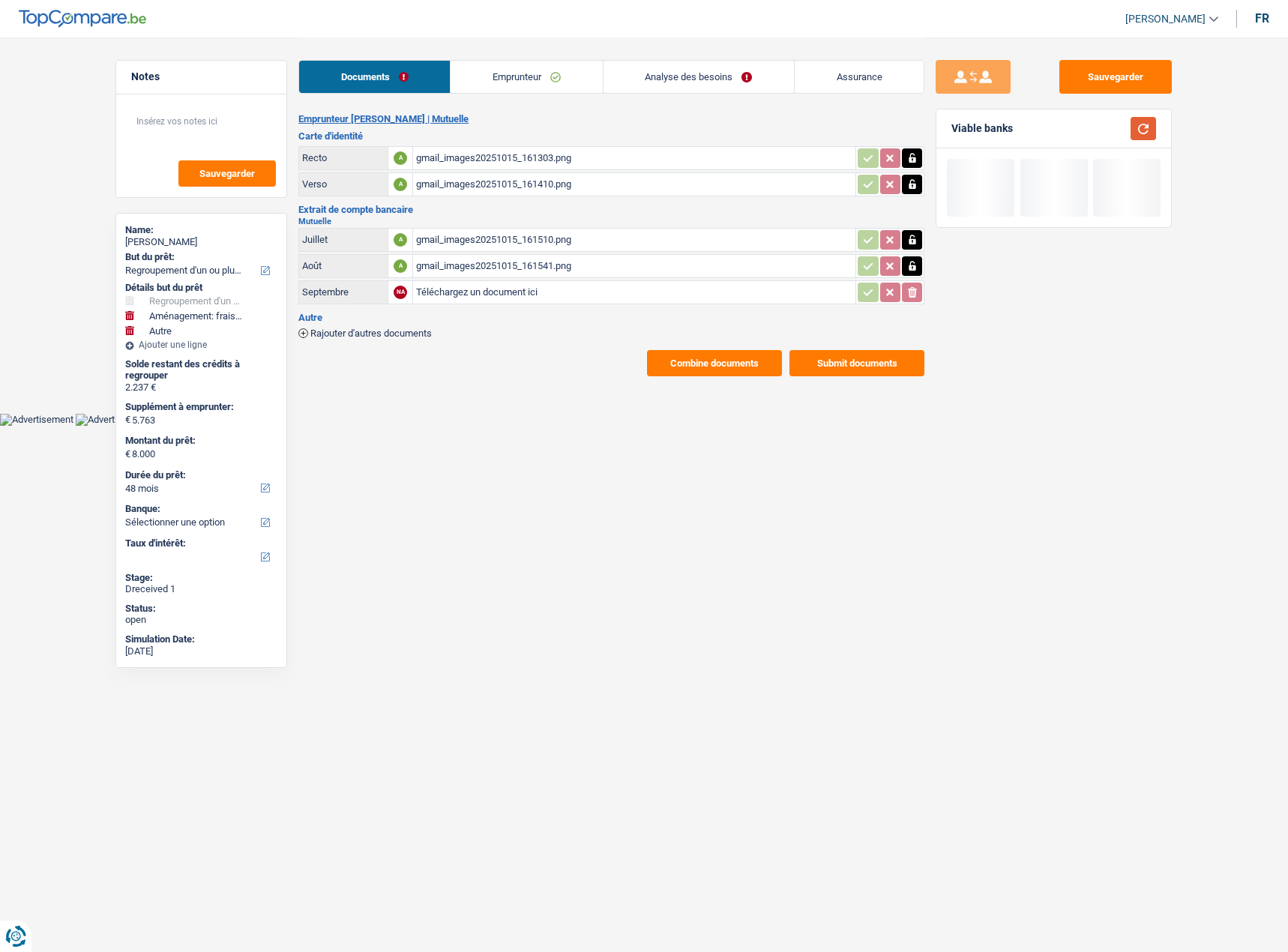
click at [1146, 119] on button "button" at bounding box center [1143, 128] width 26 height 23
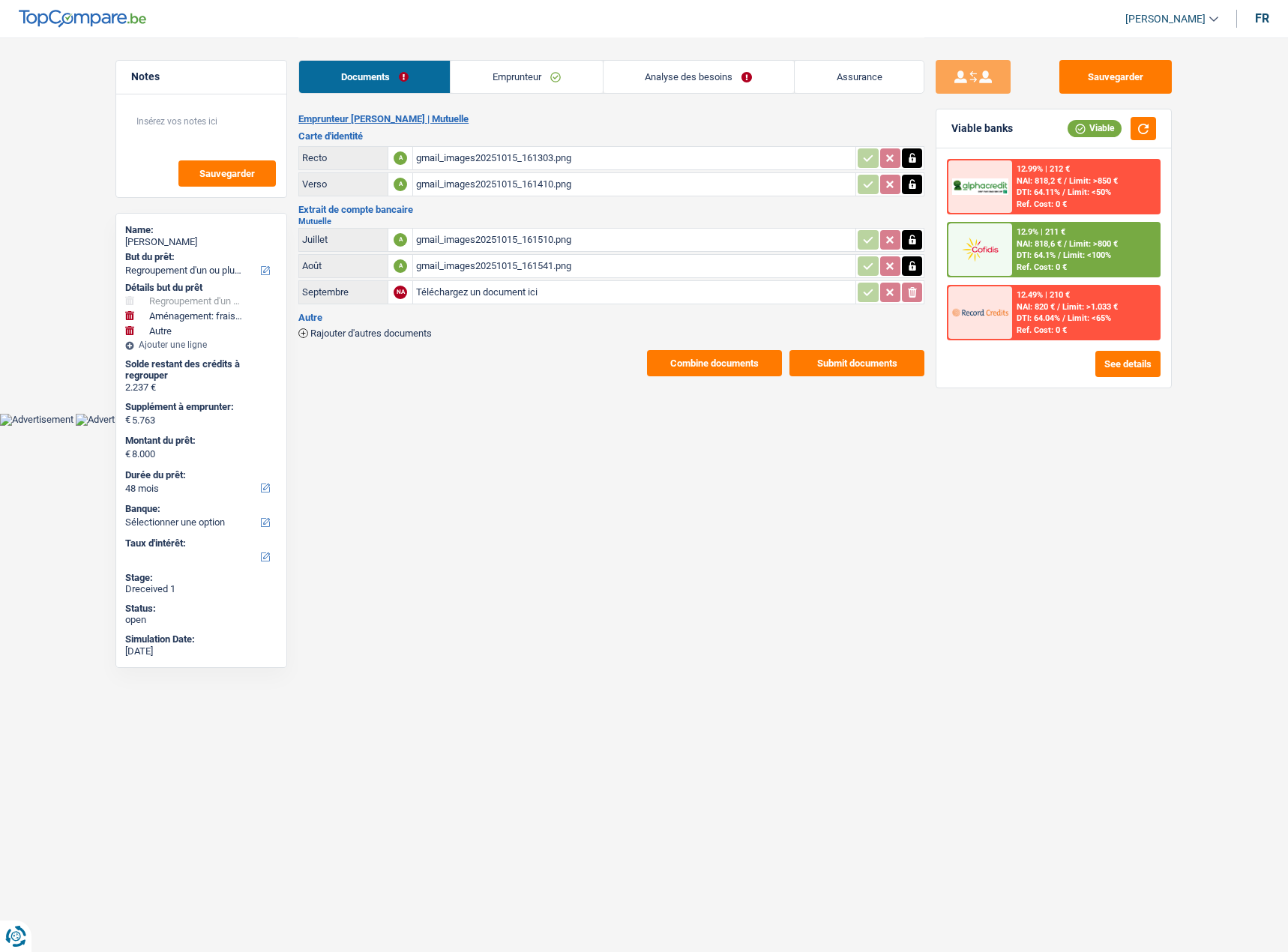
click at [1140, 59] on div "Sauvegarder Viable banks Viable 12.99% | 212 € NAI: 818,2 € / Limit: >850 € DTI…" at bounding box center [1054, 207] width 259 height 339
click at [1108, 73] on button "Sauvegarder" at bounding box center [1115, 77] width 113 height 34
click at [1043, 246] on span "NAI: 818,6 €" at bounding box center [1039, 243] width 45 height 10
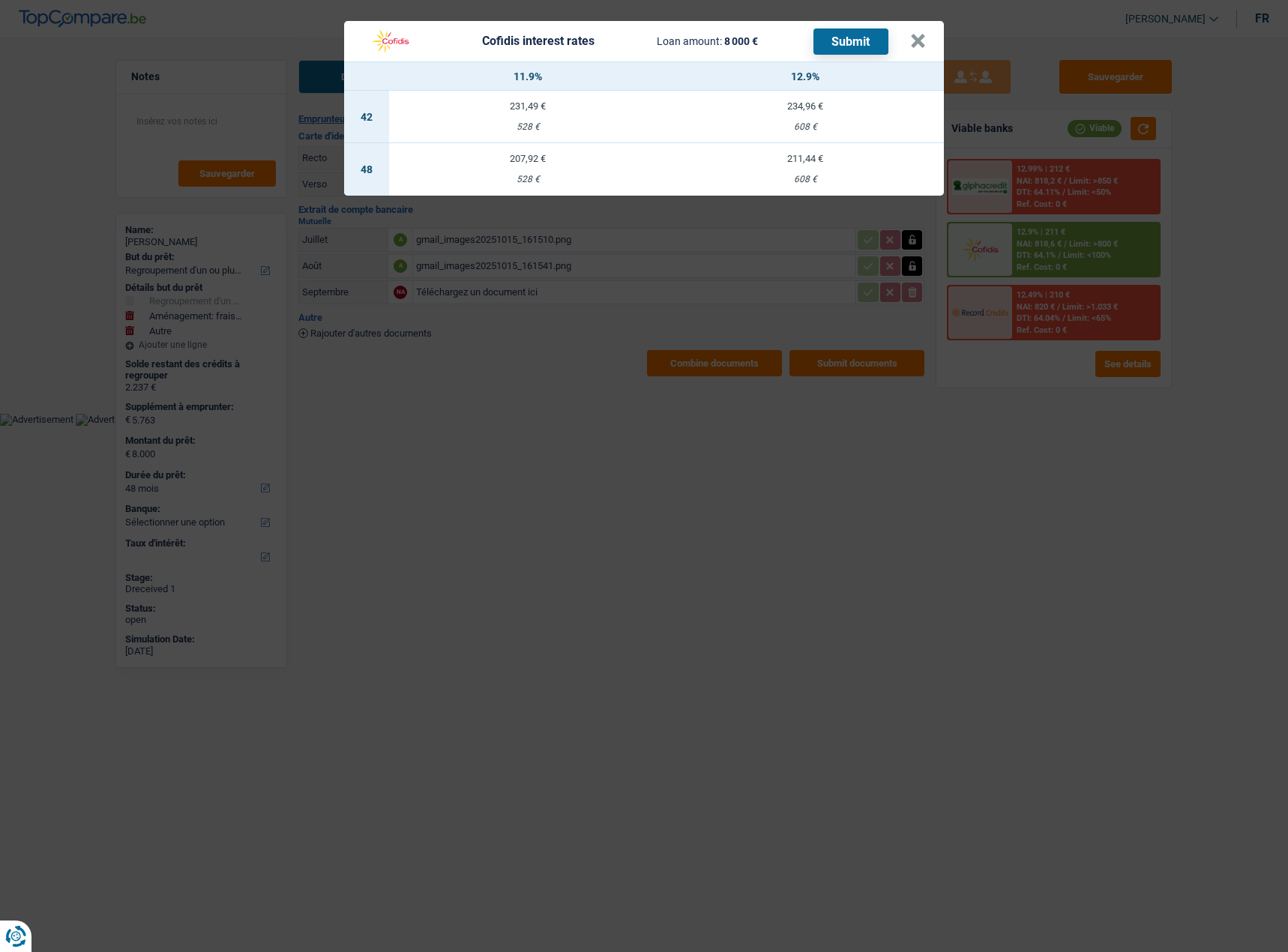
click at [527, 162] on td "207,92 € 528 €" at bounding box center [528, 170] width 277 height 53
select select "cofidis"
type input "11,90"
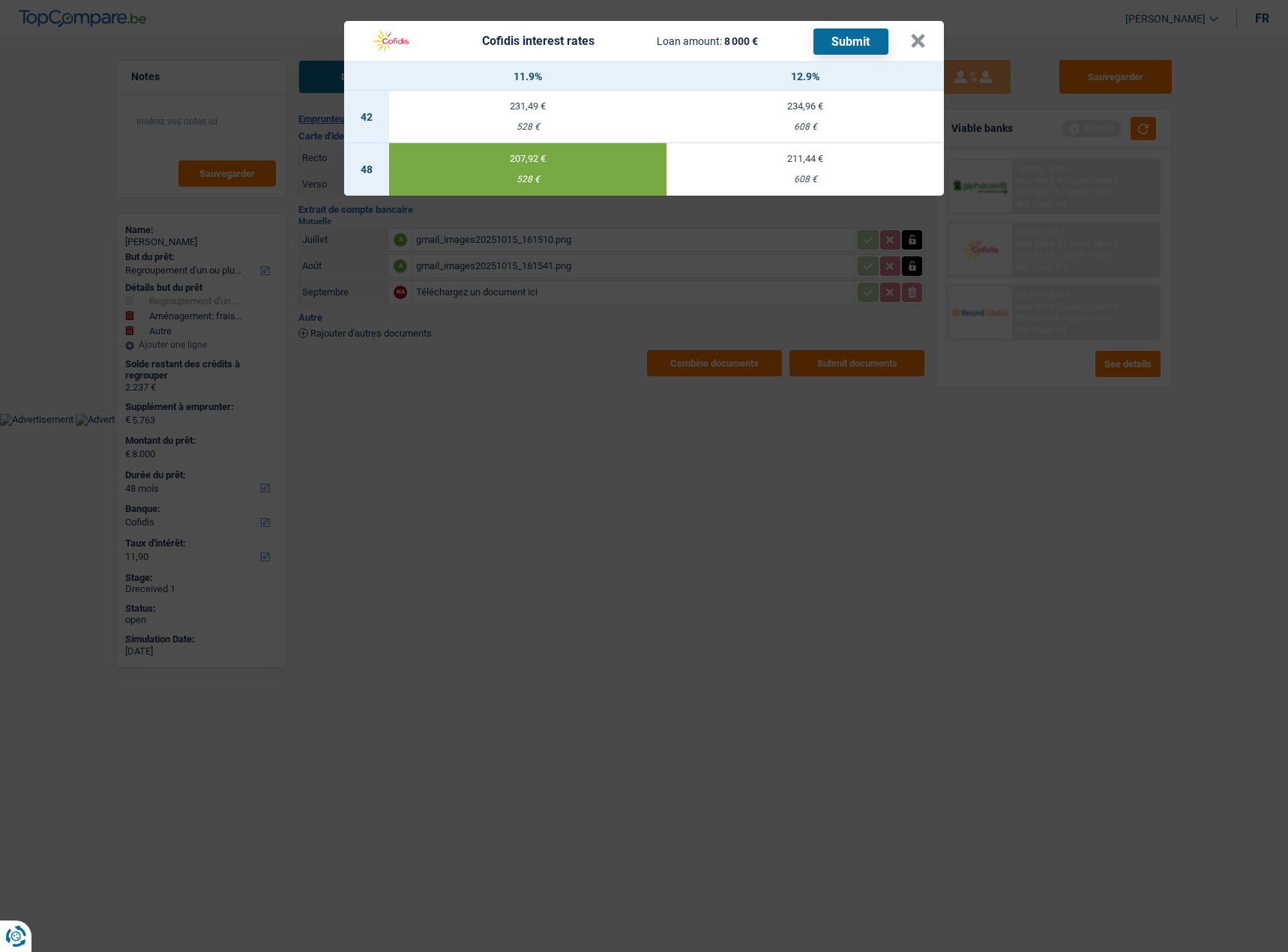
click at [884, 30] on button "Submit" at bounding box center [851, 41] width 75 height 26
click at [924, 34] on button "×" at bounding box center [918, 41] width 16 height 15
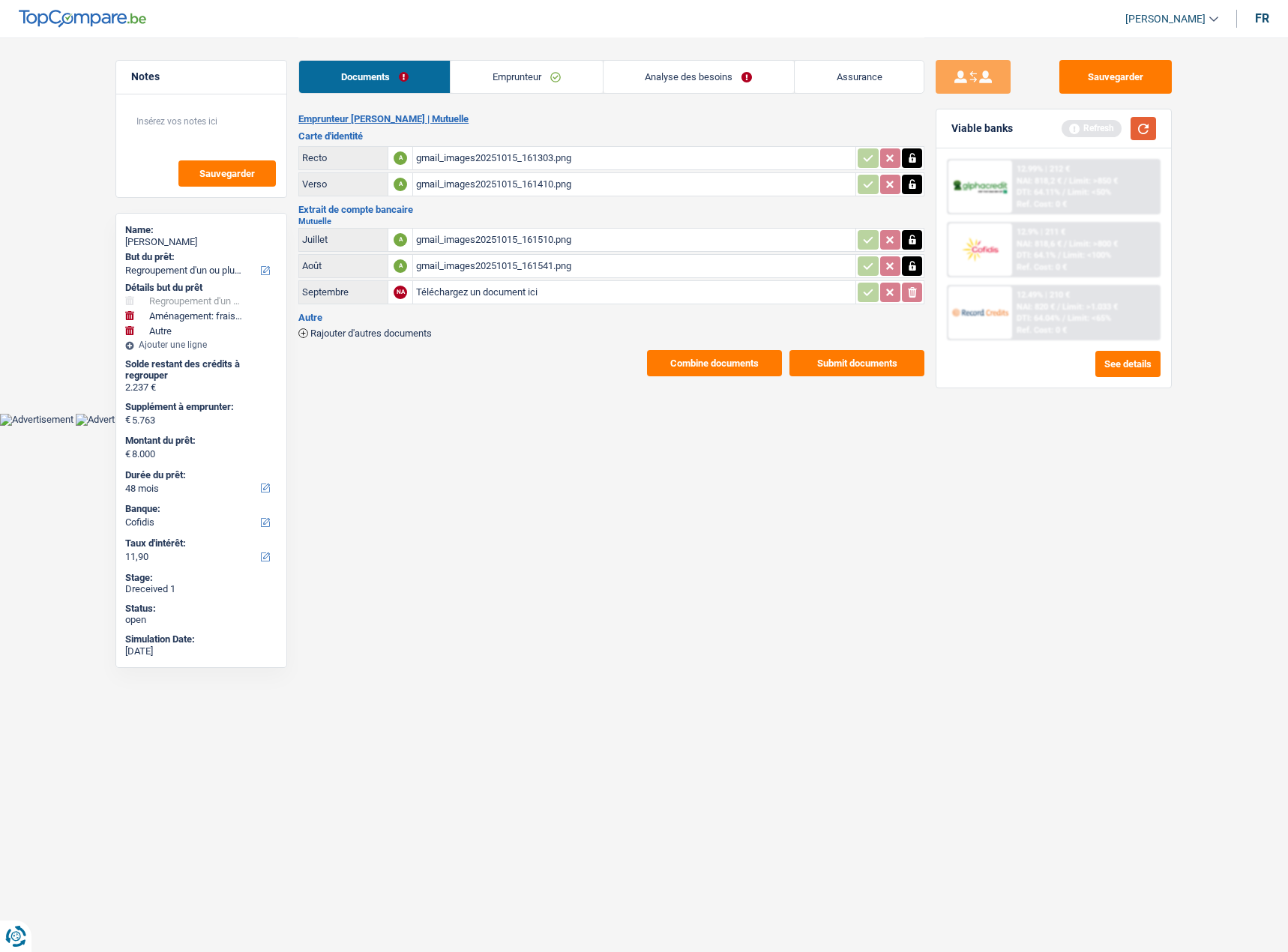
click at [1150, 131] on button "button" at bounding box center [1143, 128] width 26 height 23
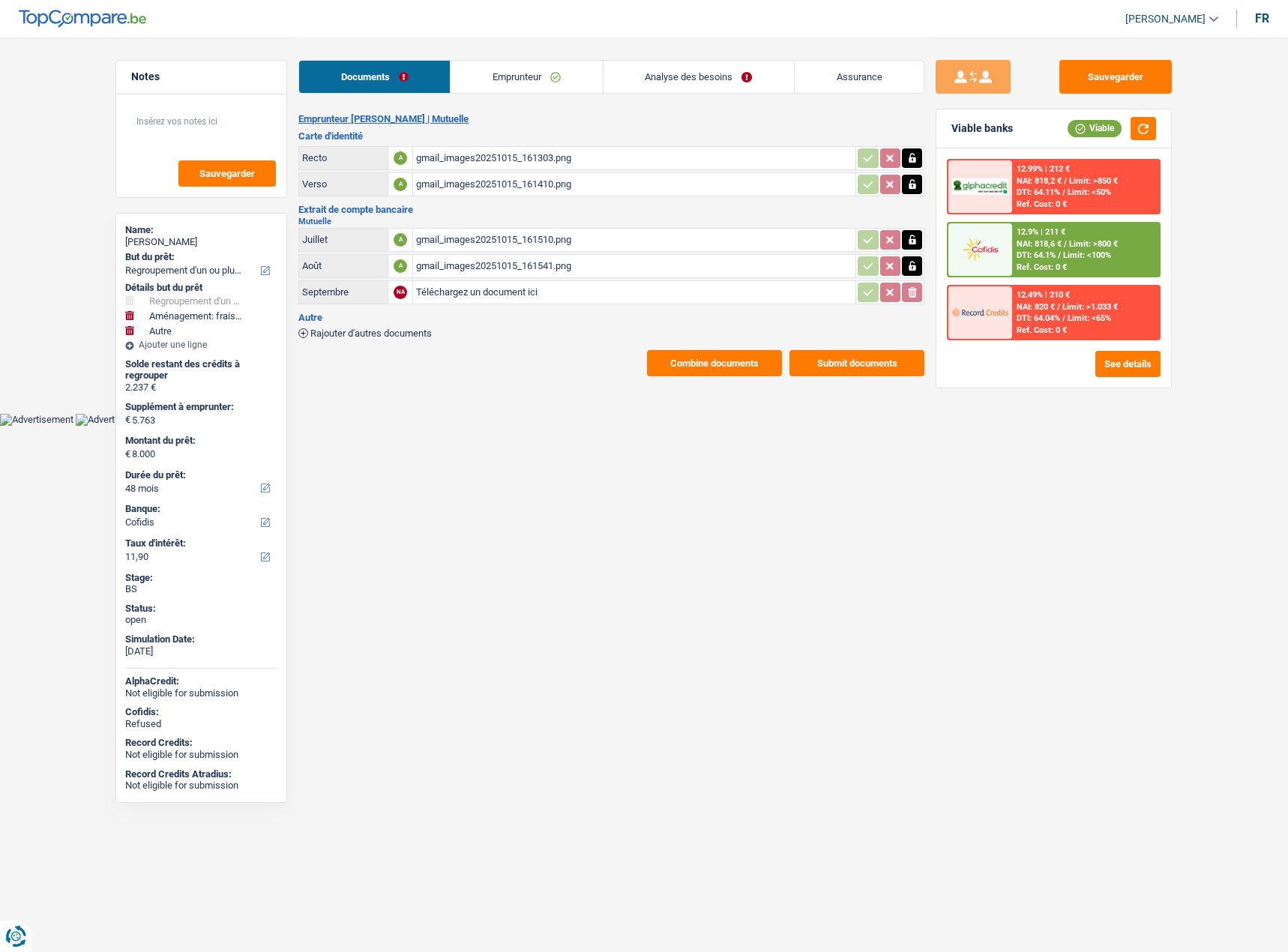
click at [1054, 237] on div "12.9% | 211 € NAI: 818,6 € / Limit: >800 € DTI: 64.1% / Limit: <100% Ref. Cost:…" at bounding box center [1086, 249] width 147 height 53
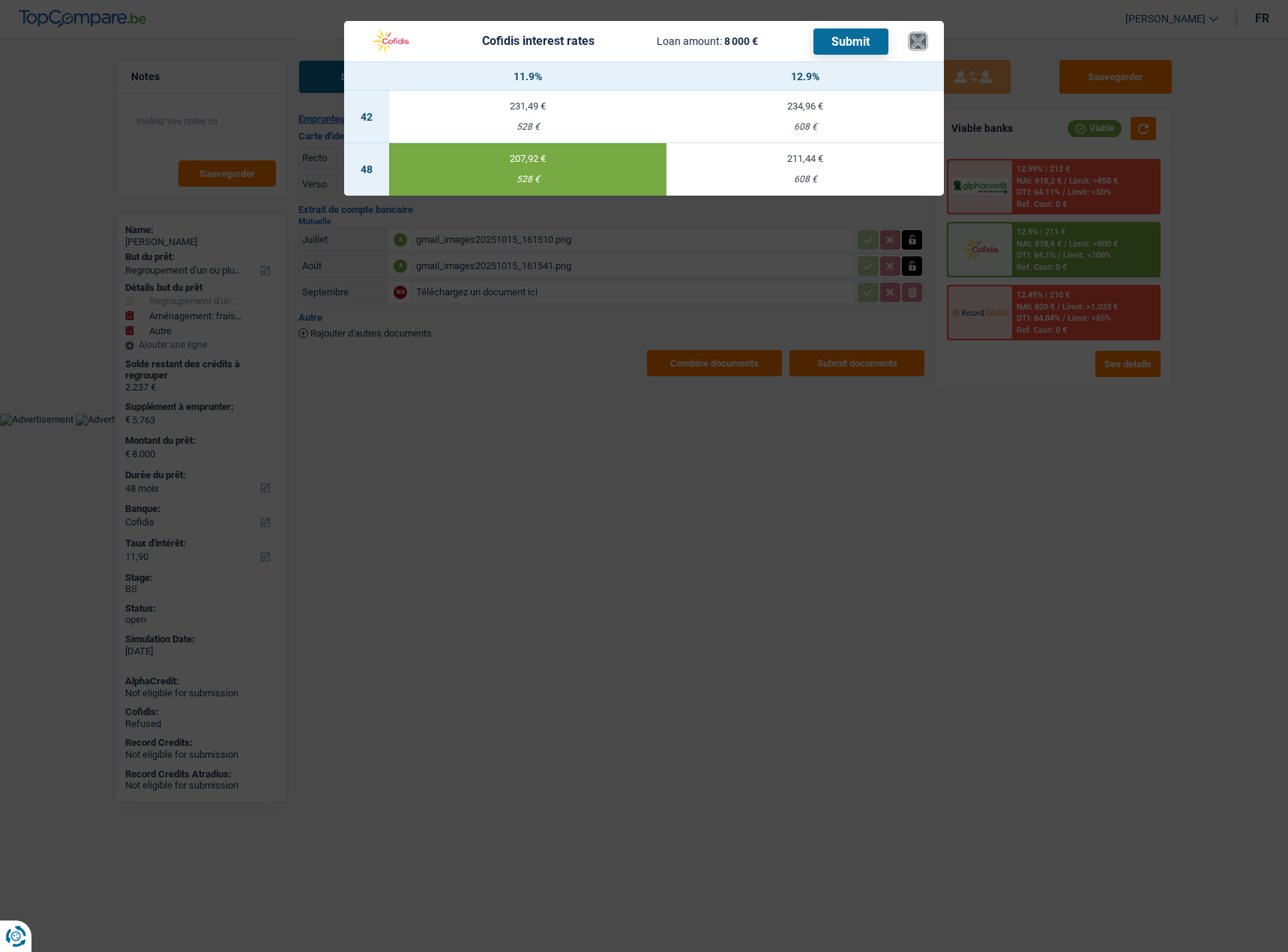
click at [920, 38] on button "×" at bounding box center [918, 41] width 16 height 15
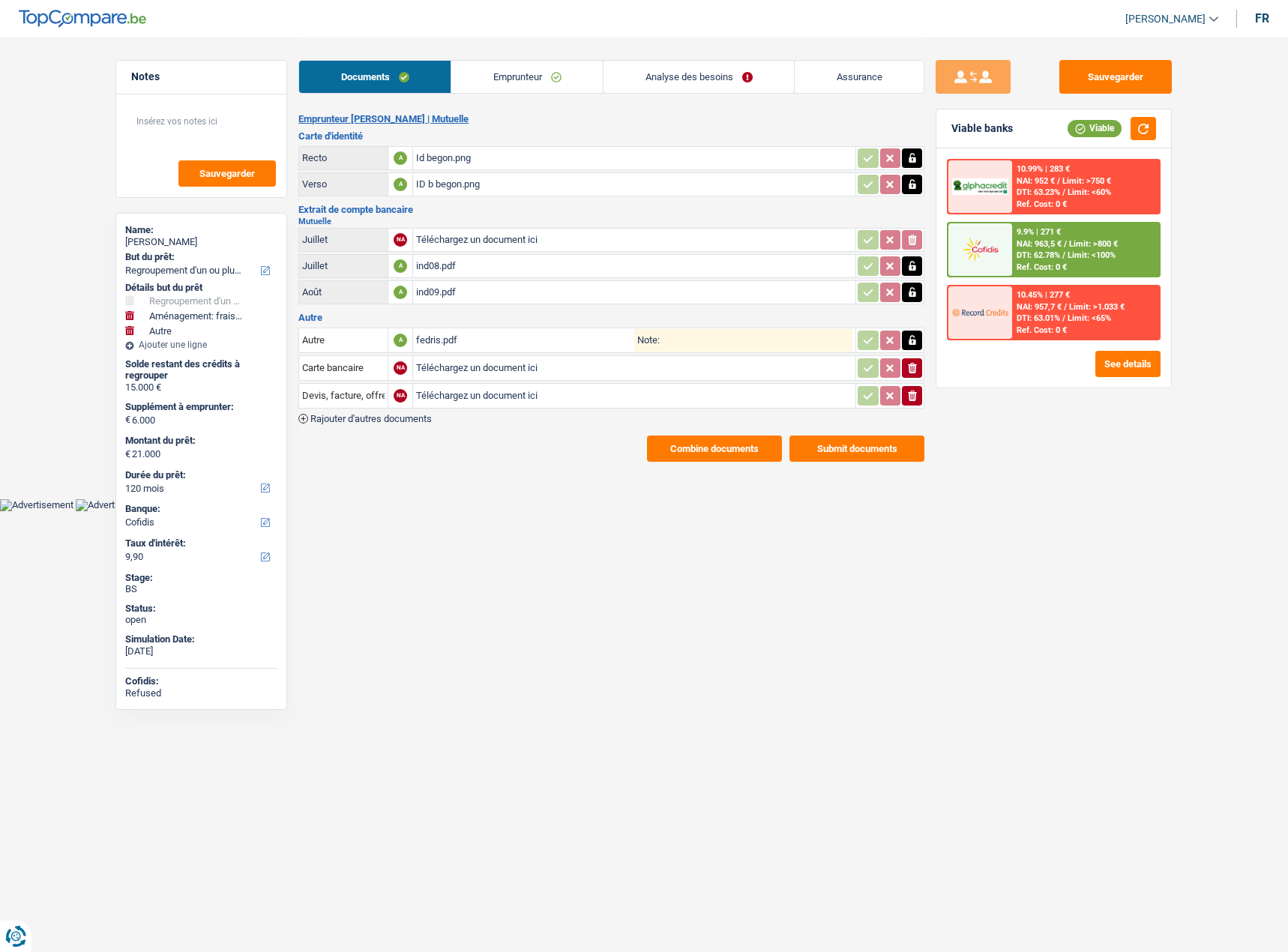
select select "refinancing"
select select "movingOrInstallation"
select select "other"
select select "120"
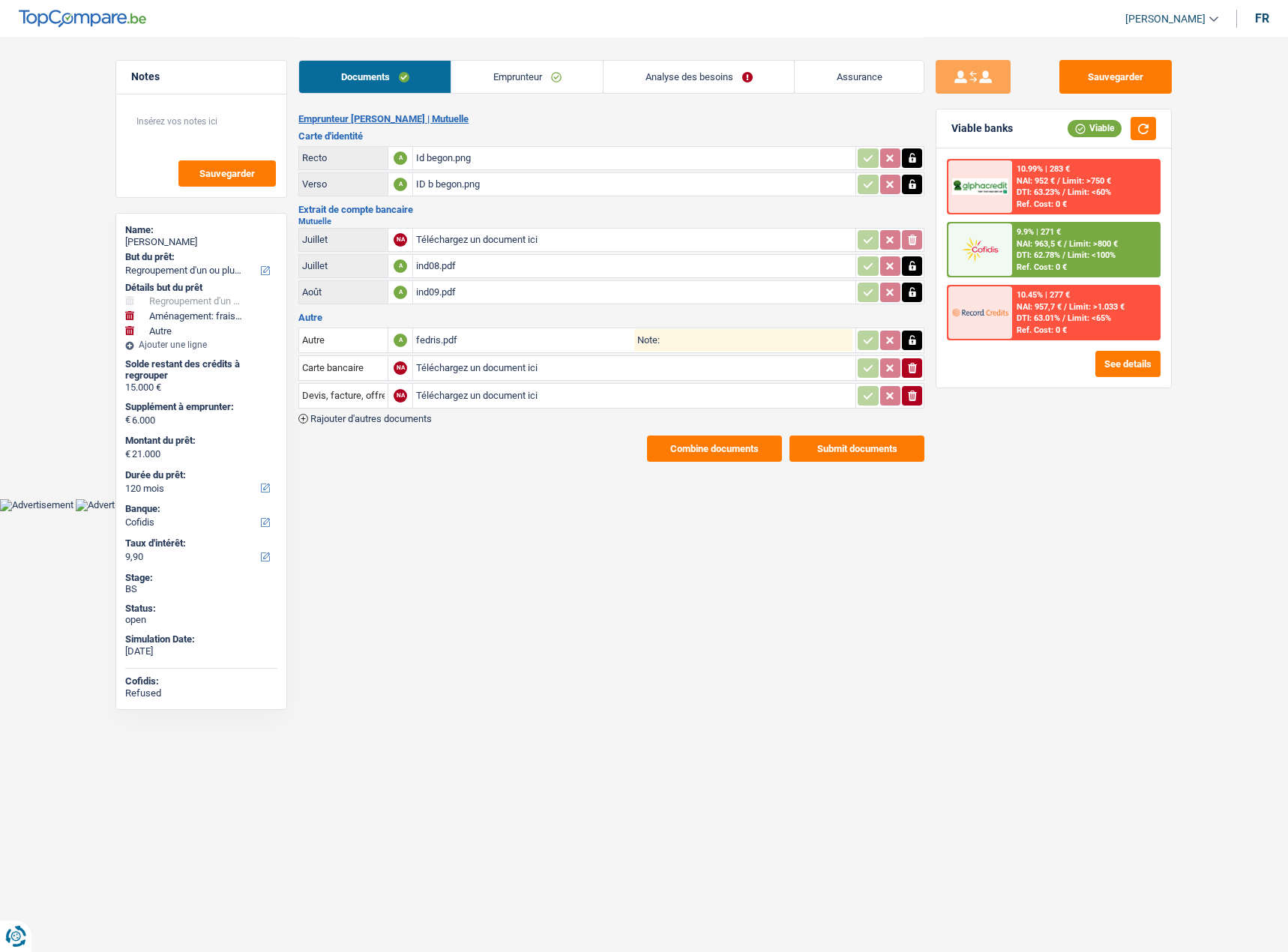
select select "cofidis"
click at [1129, 367] on button "See details" at bounding box center [1127, 364] width 65 height 26
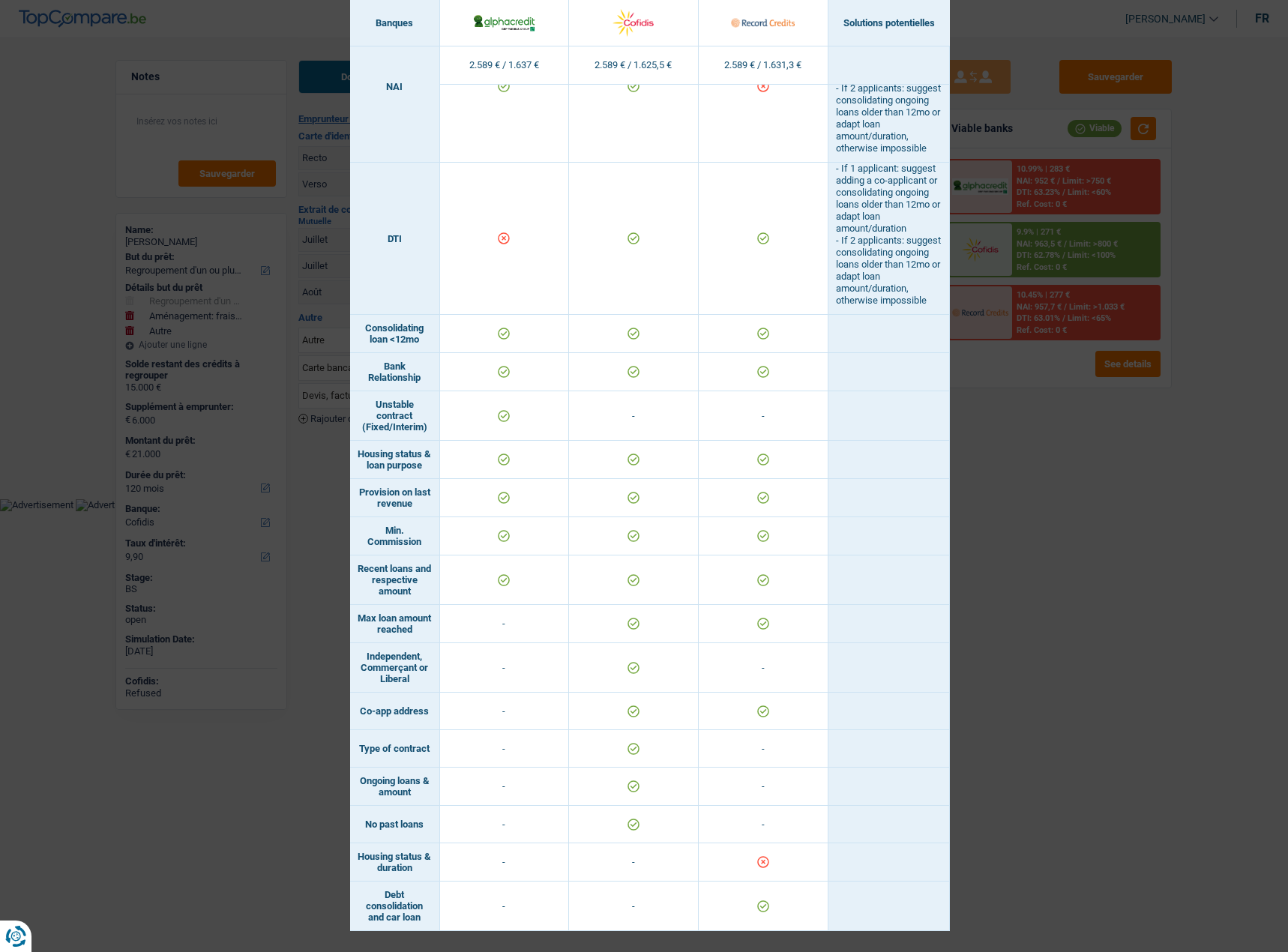
scroll to position [645, 0]
click at [1171, 543] on div "Banks conditions × Banques Solutions potentielles Revenus / Charges 2.589 € / 1…" at bounding box center [644, 476] width 1288 height 952
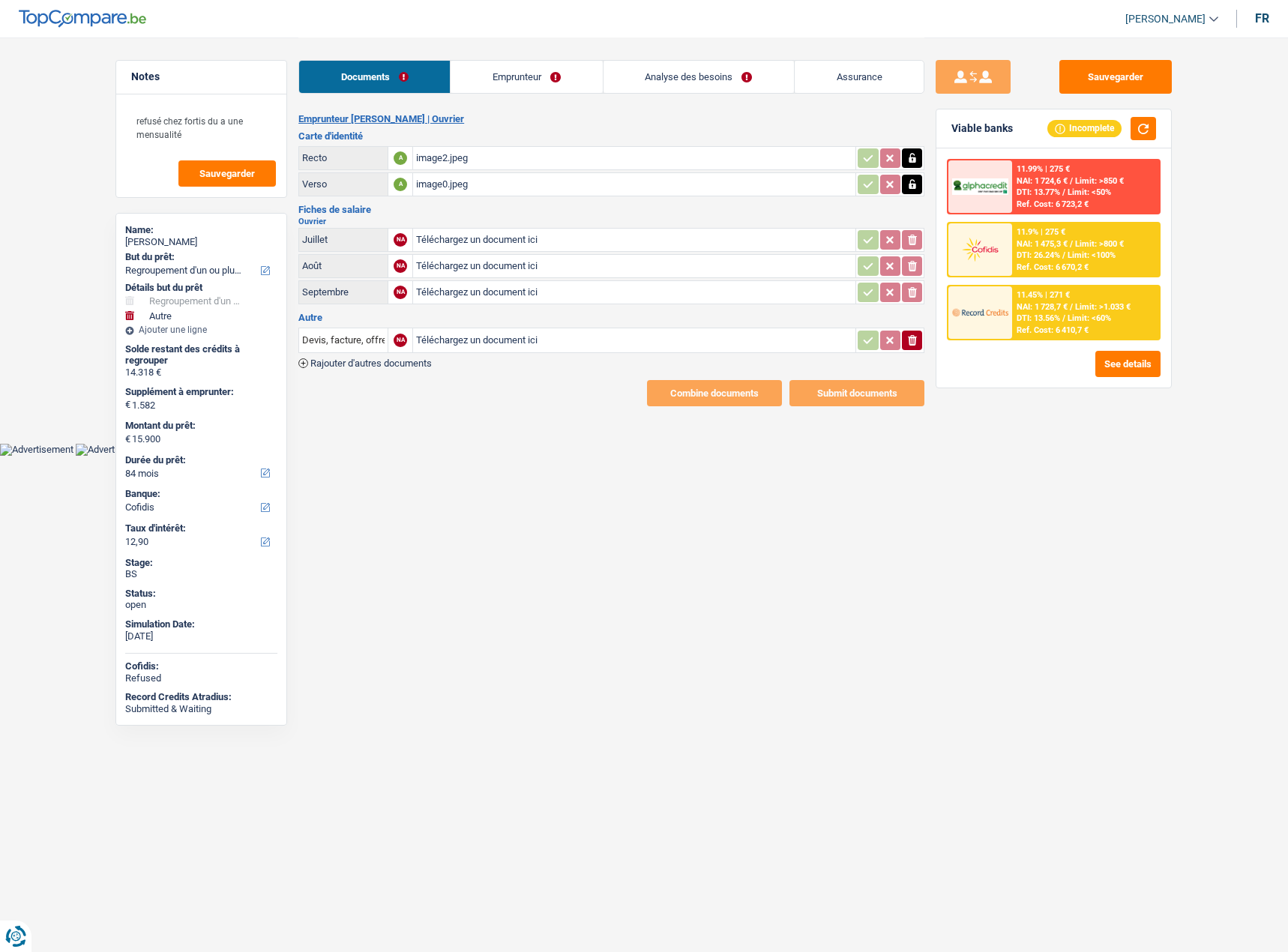
select select "refinancing"
select select "other"
select select "84"
select select "cofidis"
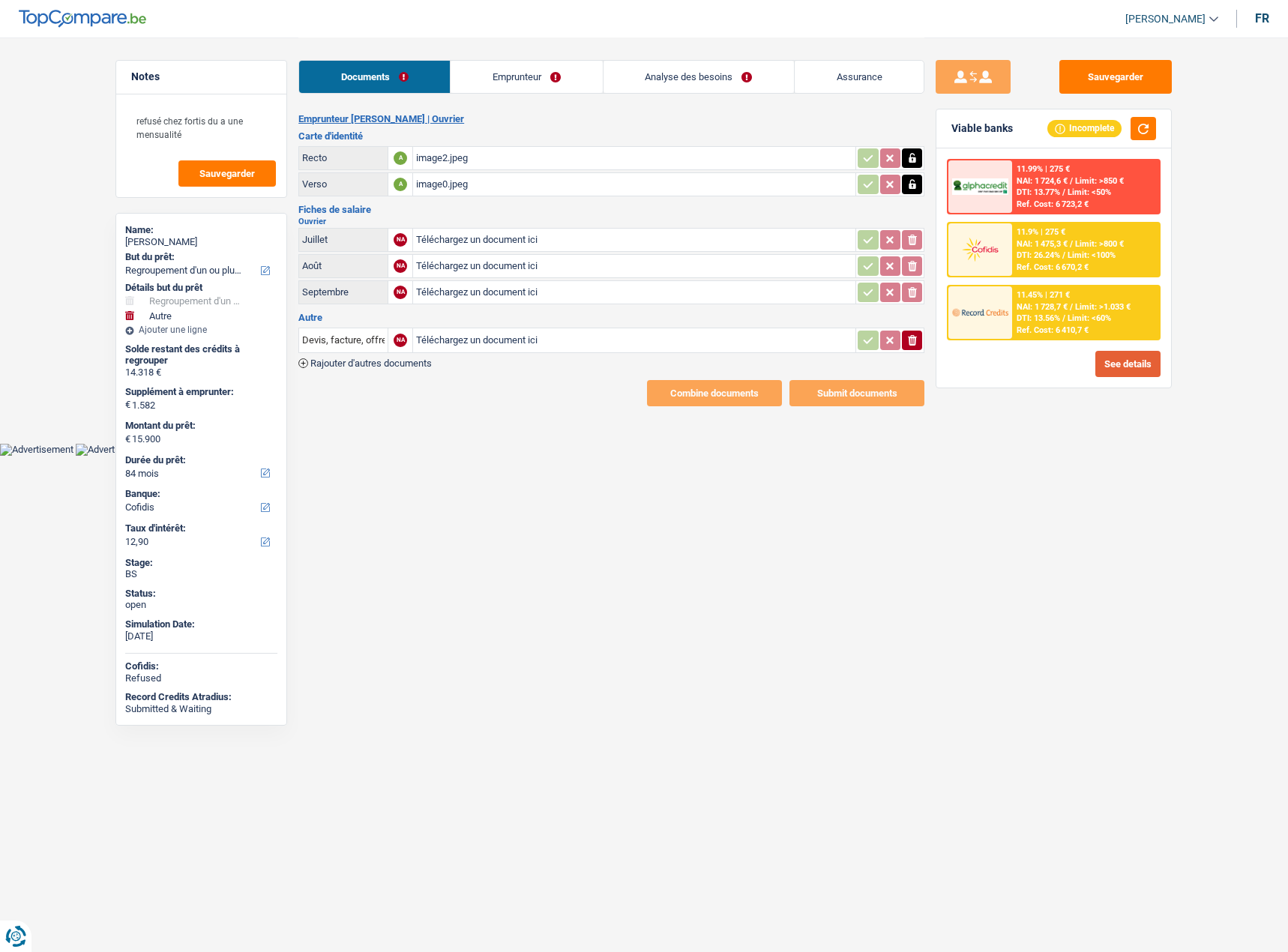
click at [1136, 371] on button "See details" at bounding box center [1127, 364] width 65 height 26
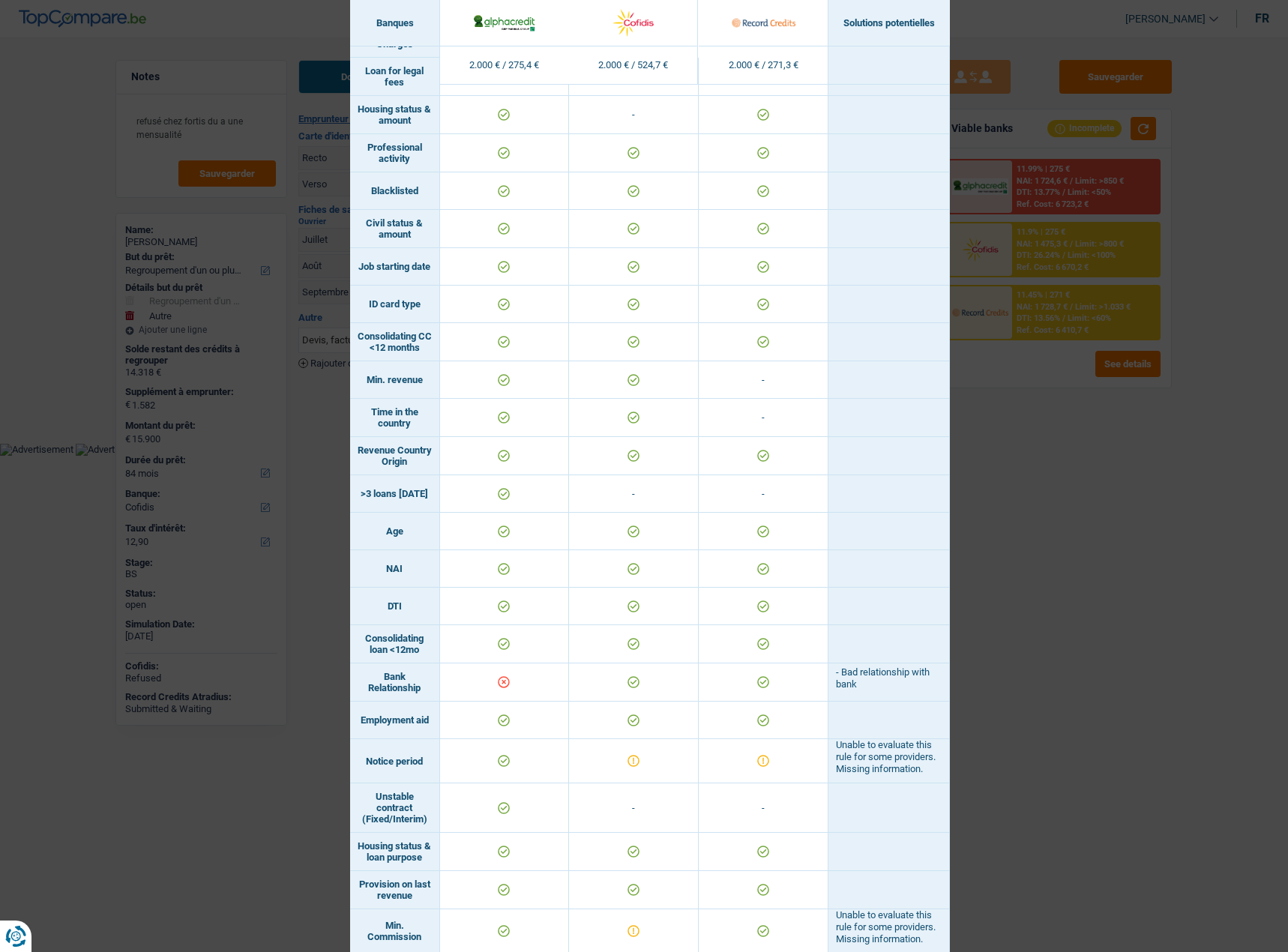
scroll to position [509, 0]
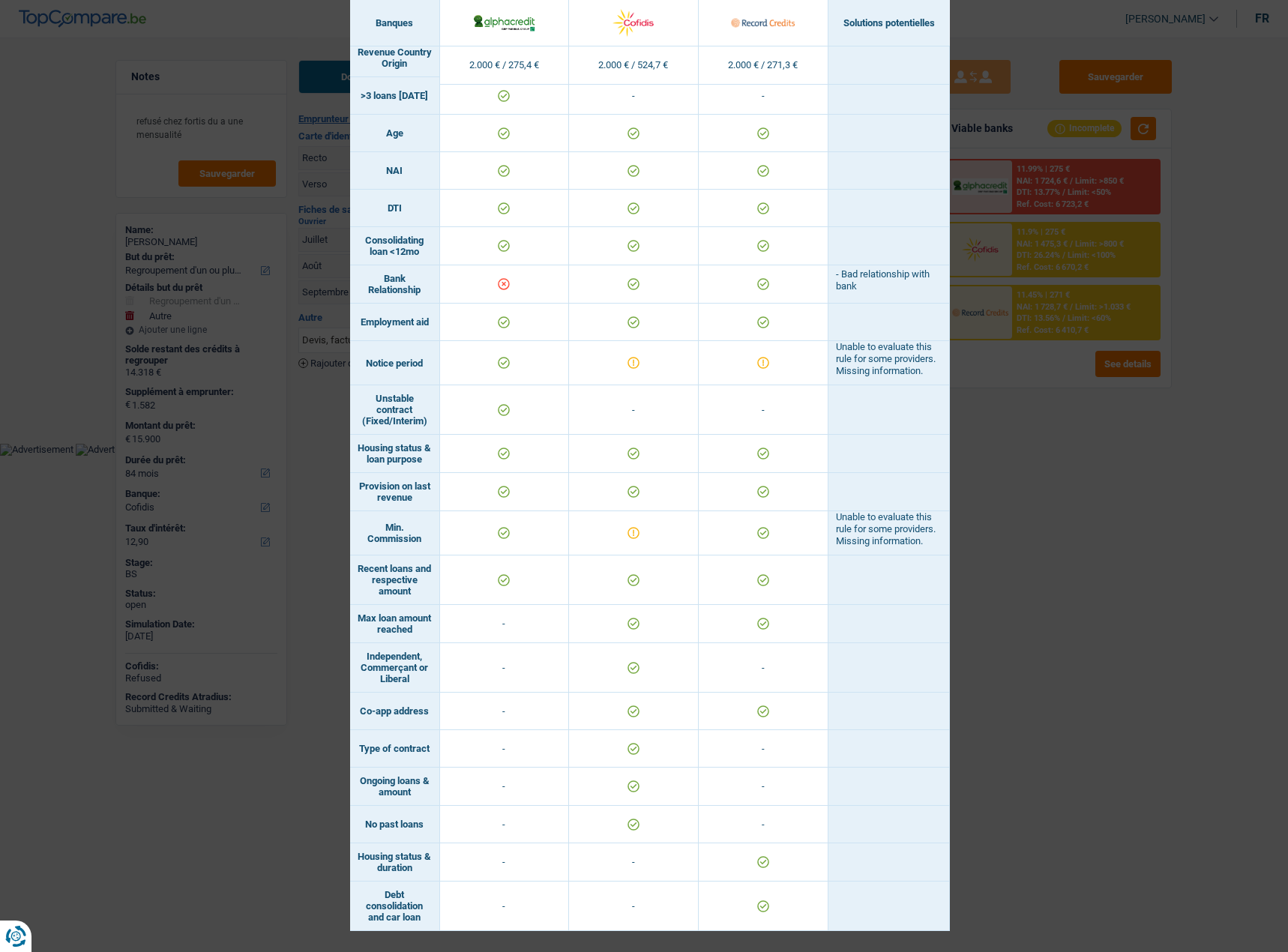
click at [1085, 541] on div "Banks conditions × Banques Solutions potentielles Revenus / Charges 2.000 € / 2…" at bounding box center [644, 476] width 1288 height 952
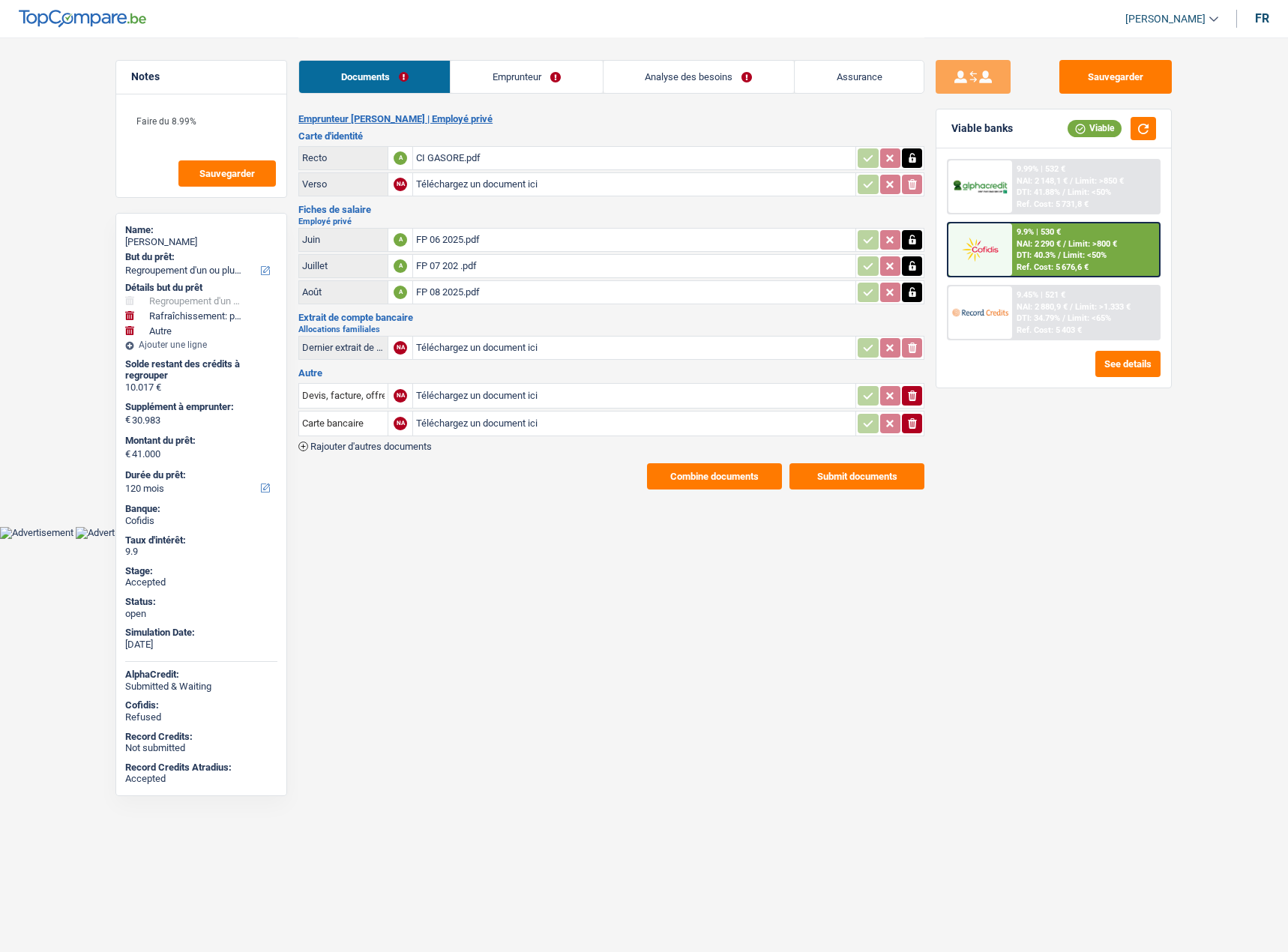
select select "refinancing"
select select "houseOrGarden"
select select "other"
select select "120"
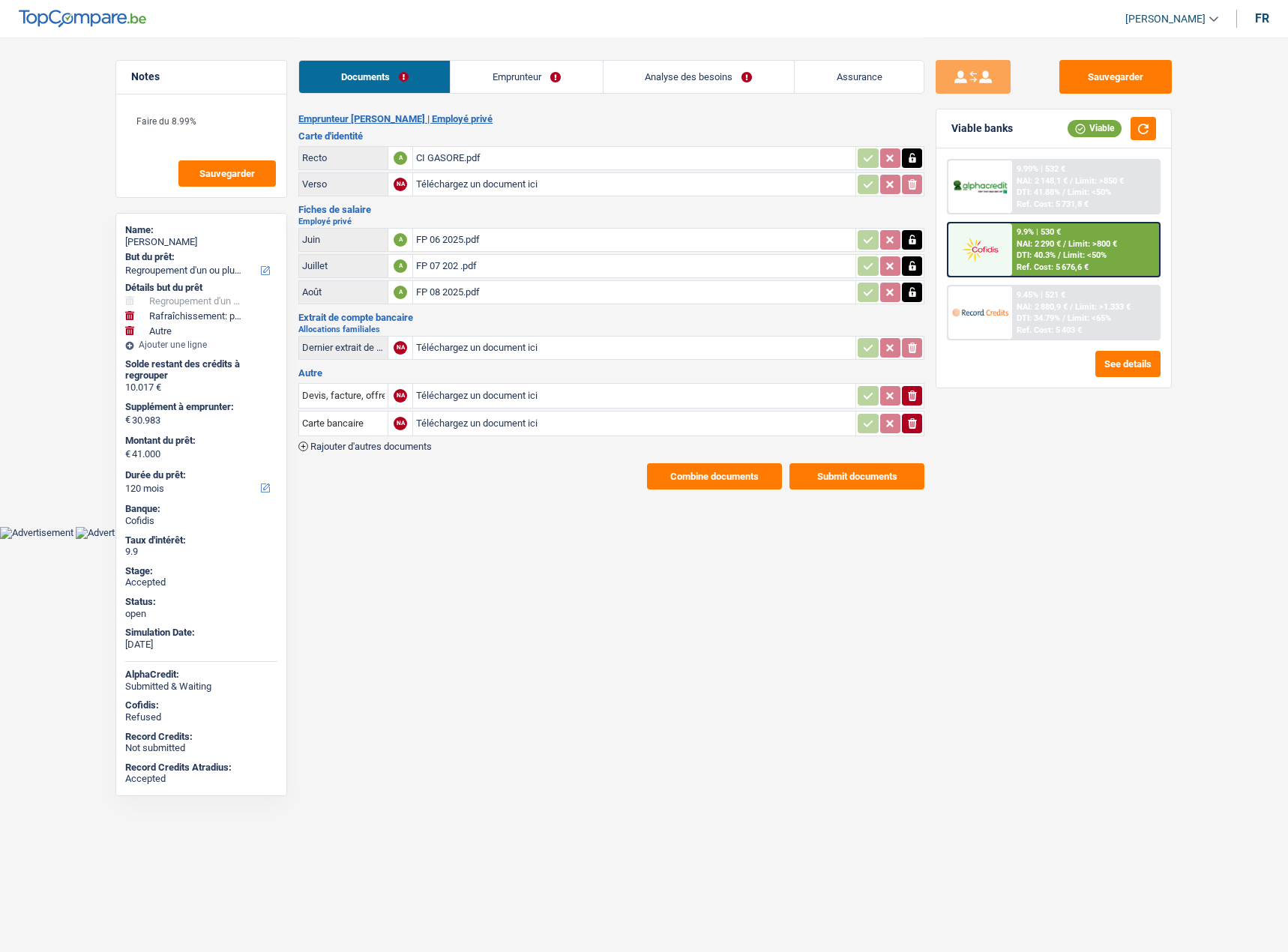
select select "refinancing"
select select "houseOrGarden"
select select "other"
select select "120"
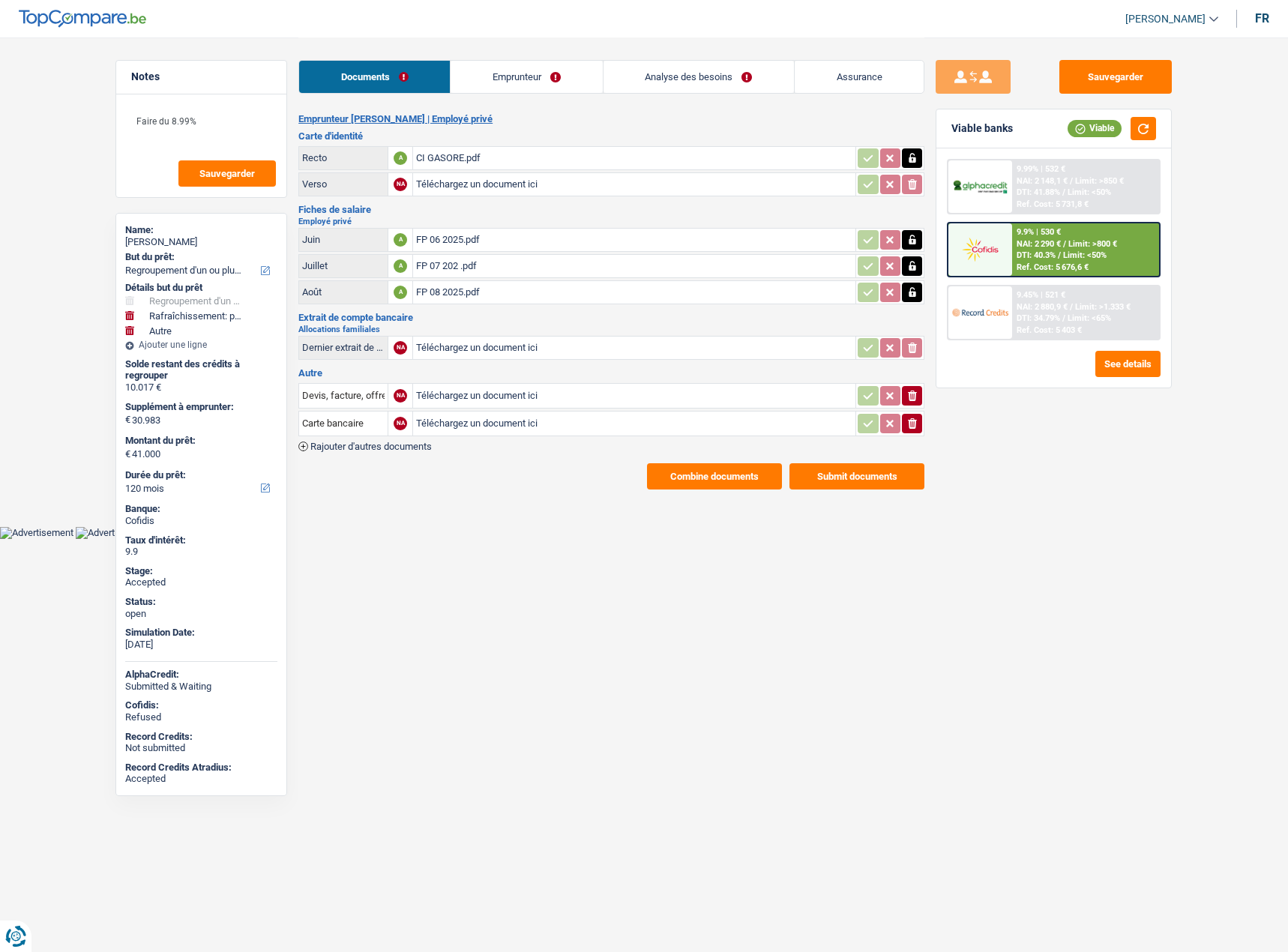
click at [715, 83] on link "Analyse des besoins" at bounding box center [698, 77] width 190 height 32
select select "refinancing"
select select "houseOrGarden"
select select "other"
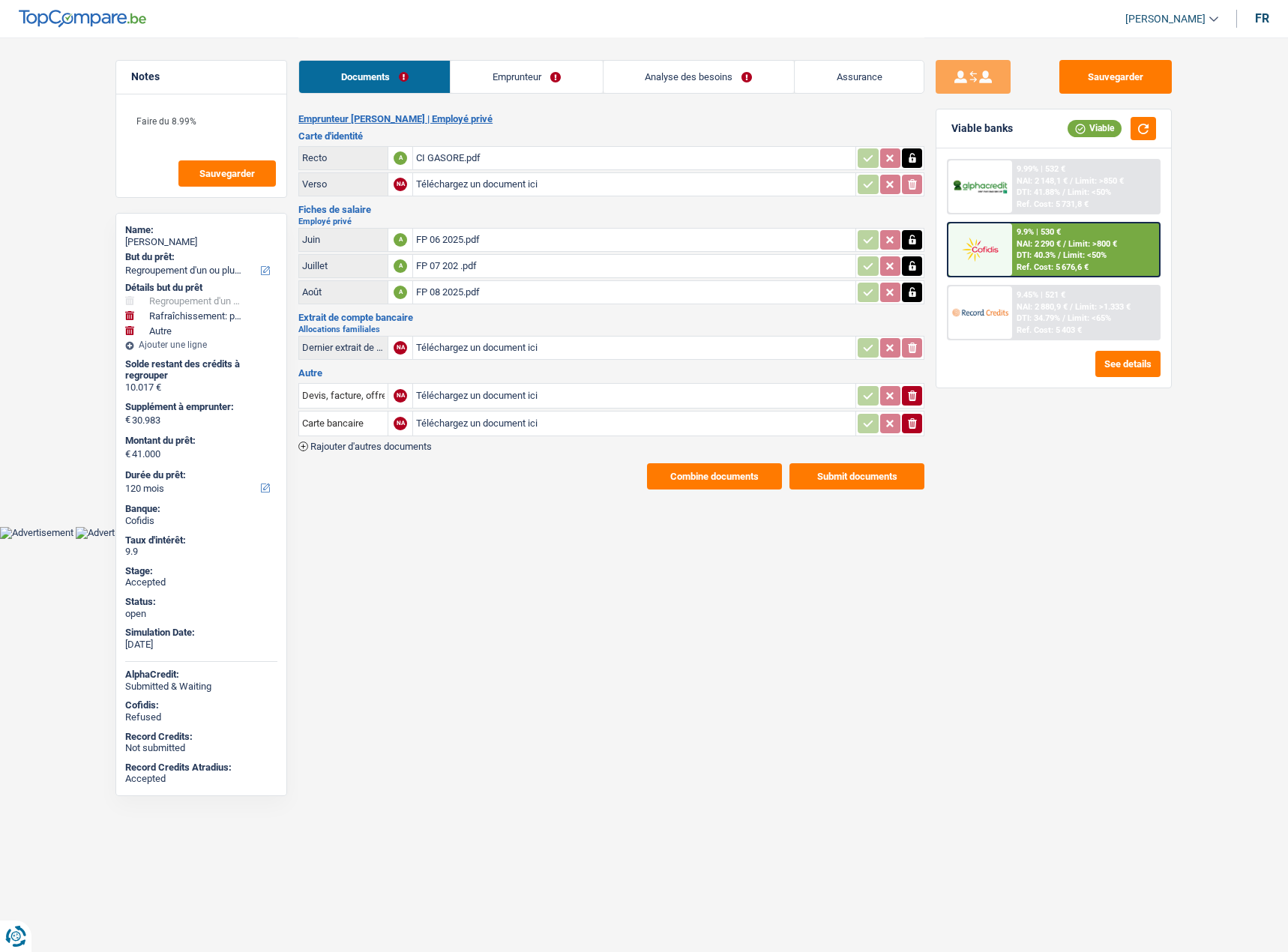
select select "120"
select select "32"
select select "rents"
select select "renovationLoan"
select select "42"
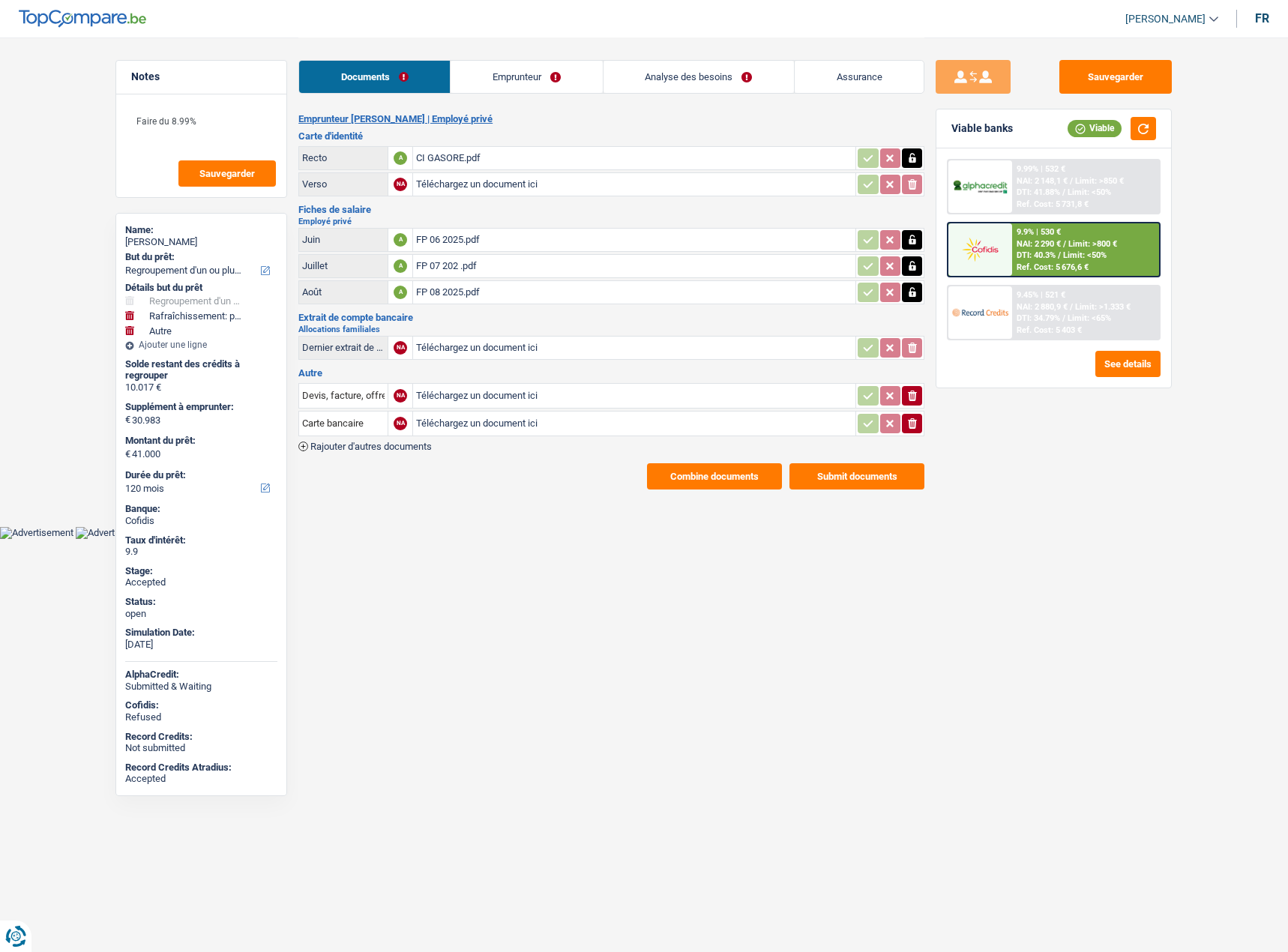
click at [567, 83] on link "Emprunteur" at bounding box center [525, 77] width 151 height 32
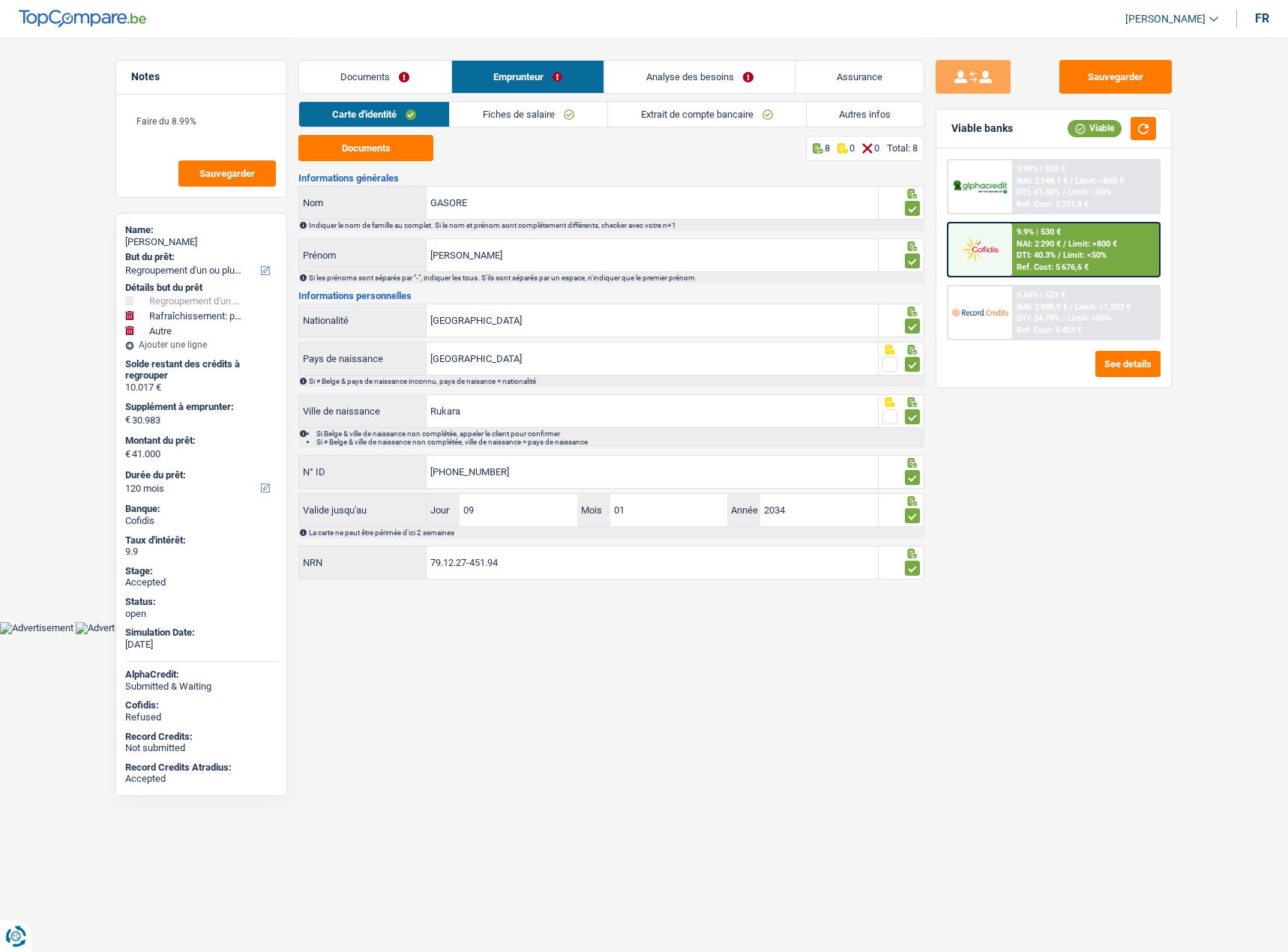
click at [851, 113] on link "Autres infos" at bounding box center [865, 114] width 118 height 25
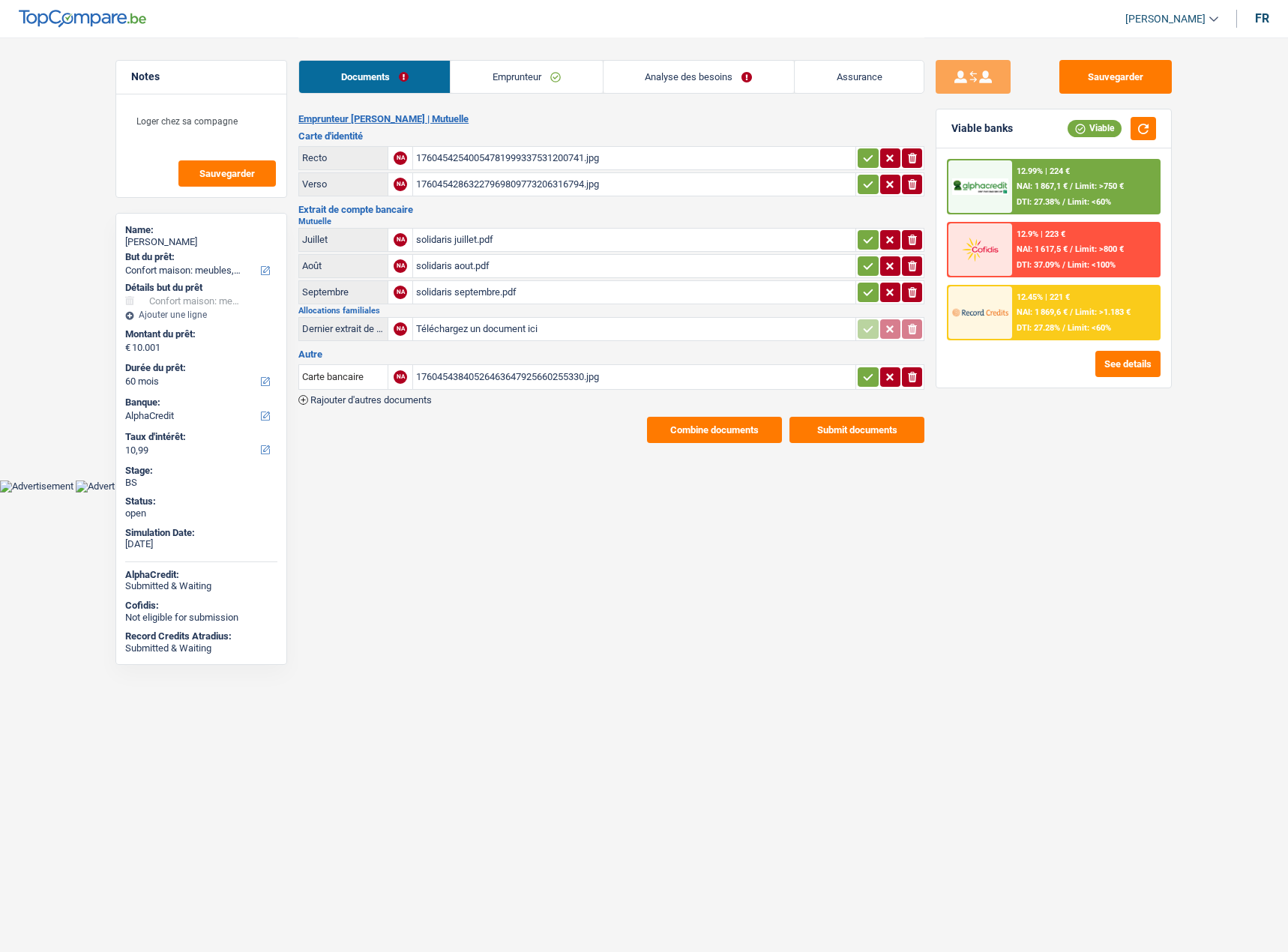
select select "household"
select select "60"
select select "alphacredit"
select select "household"
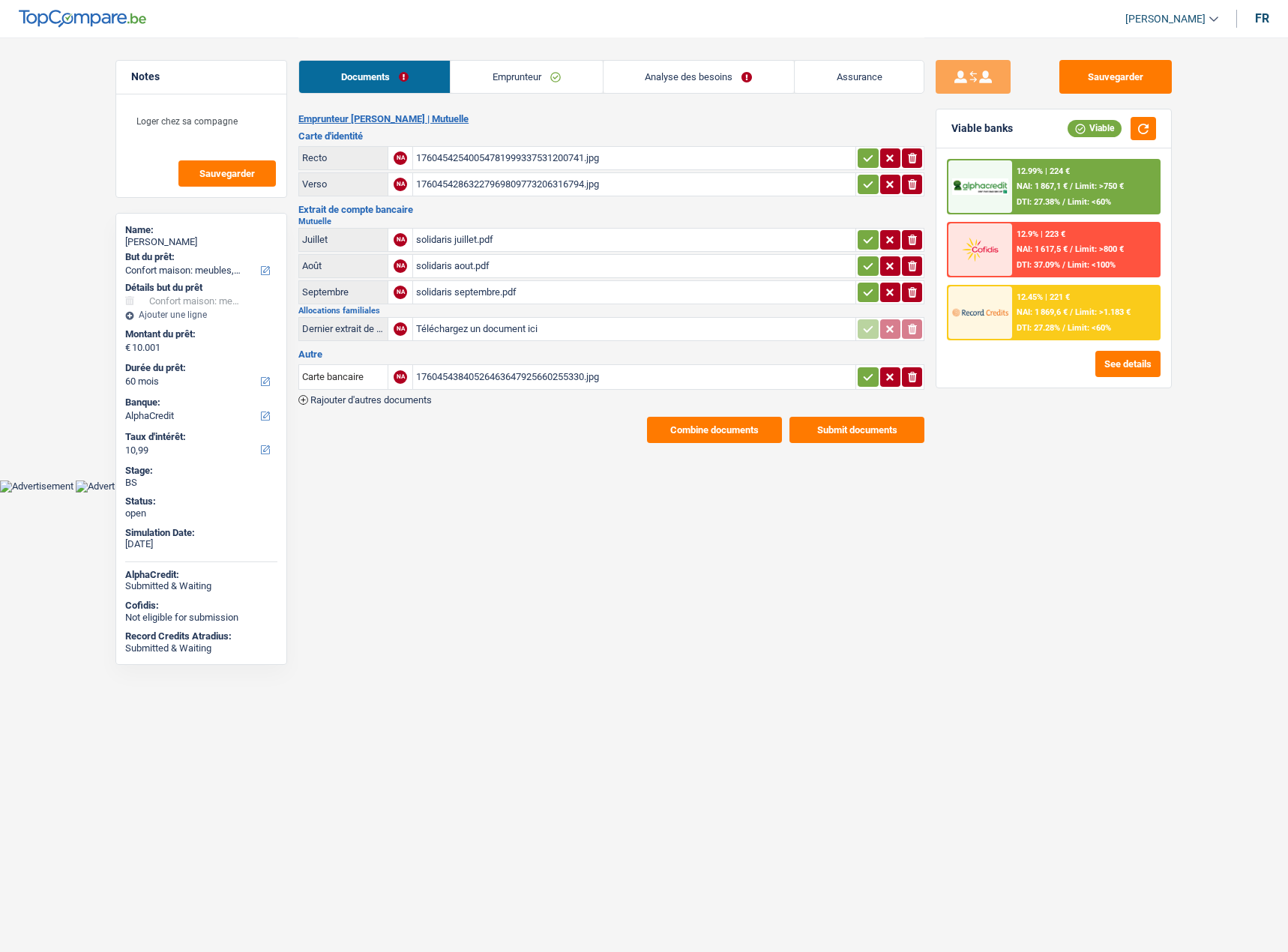
select select "household"
select select "yes"
select select "60"
click at [721, 78] on link "Analyse des besoins" at bounding box center [698, 77] width 190 height 32
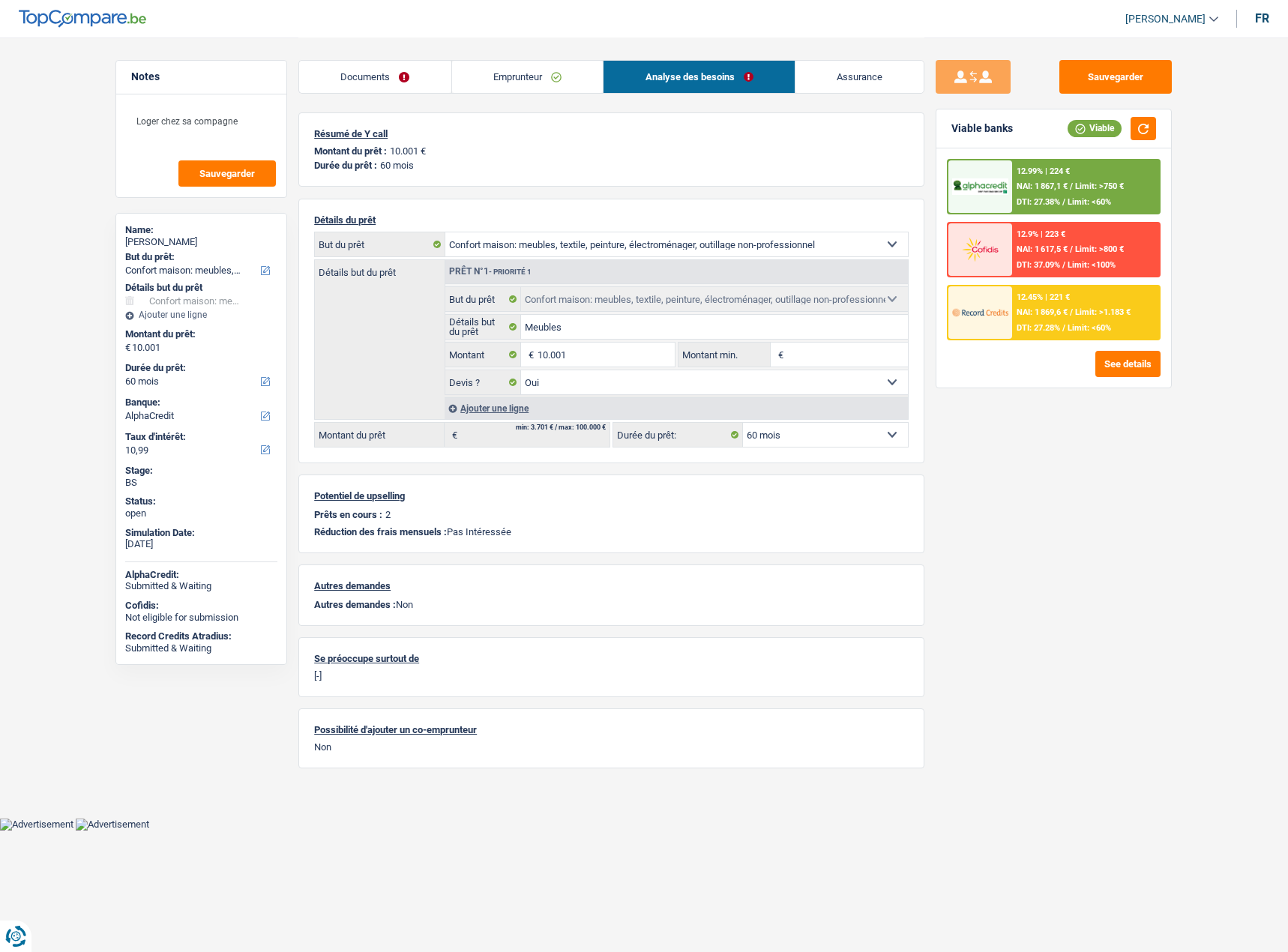
click at [555, 65] on link "Emprunteur" at bounding box center [527, 77] width 151 height 32
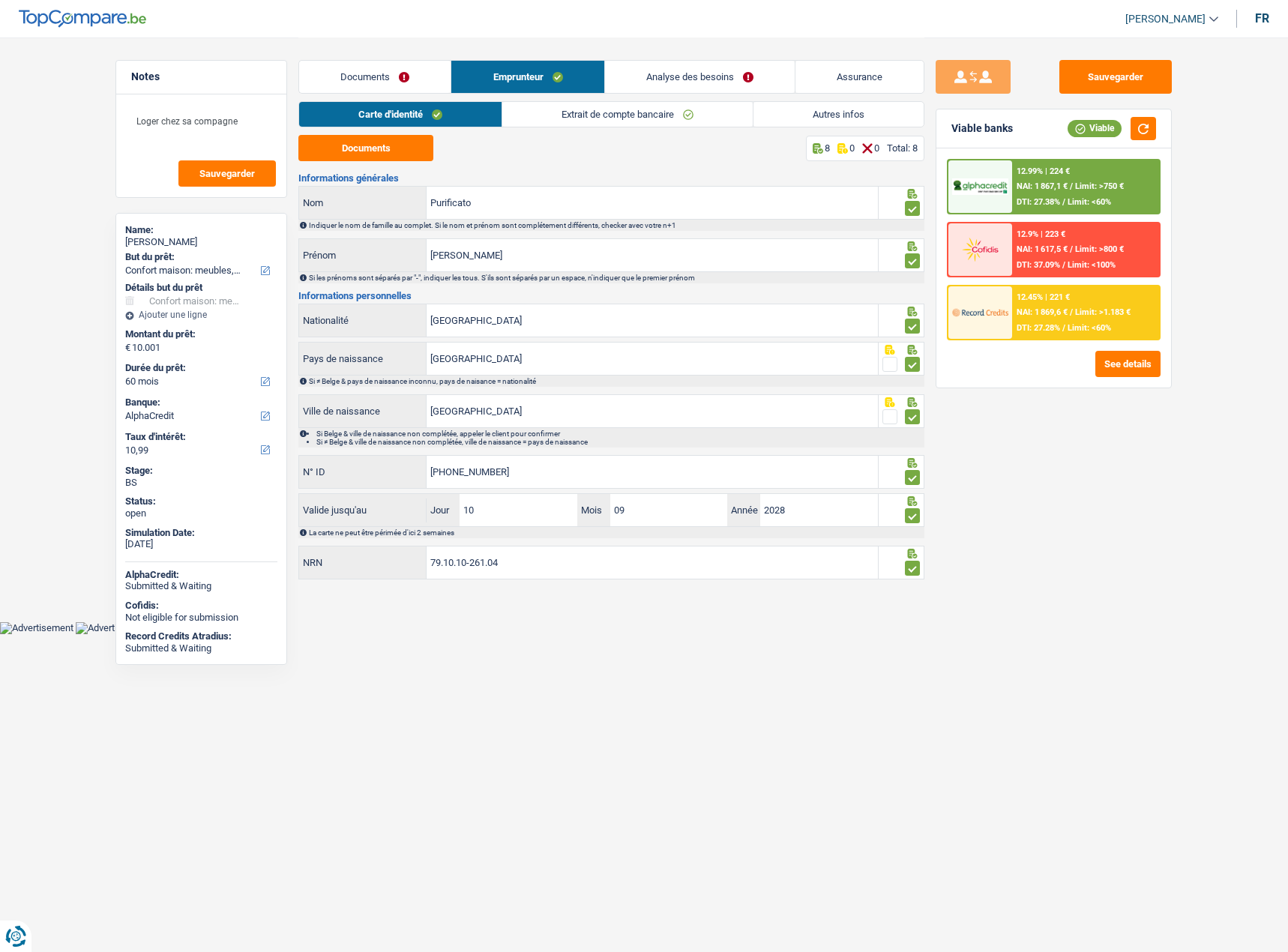
click at [572, 109] on link "Extrait de compte bancaire" at bounding box center [627, 114] width 250 height 25
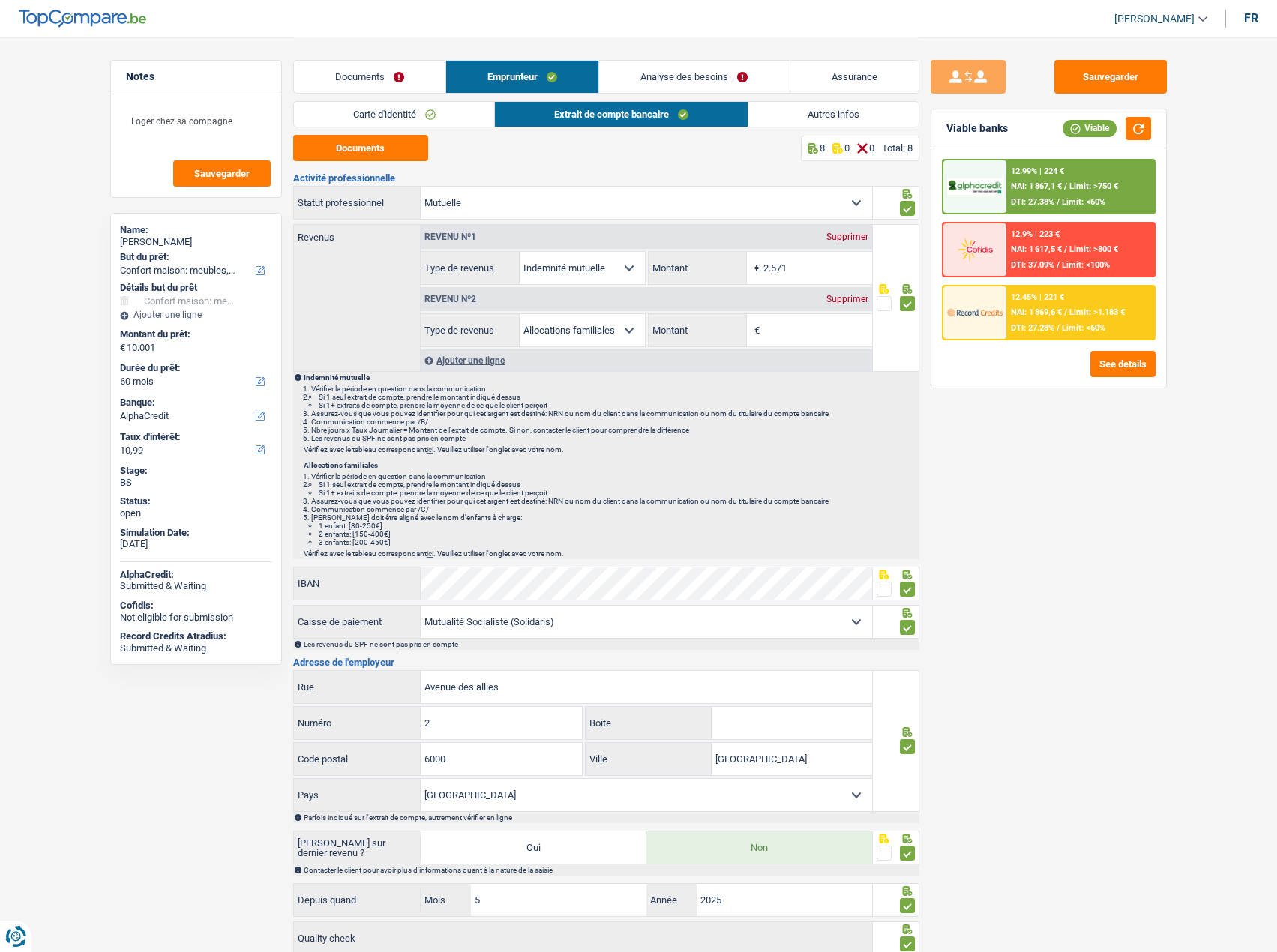
click at [822, 112] on link "Autres infos" at bounding box center [833, 114] width 170 height 25
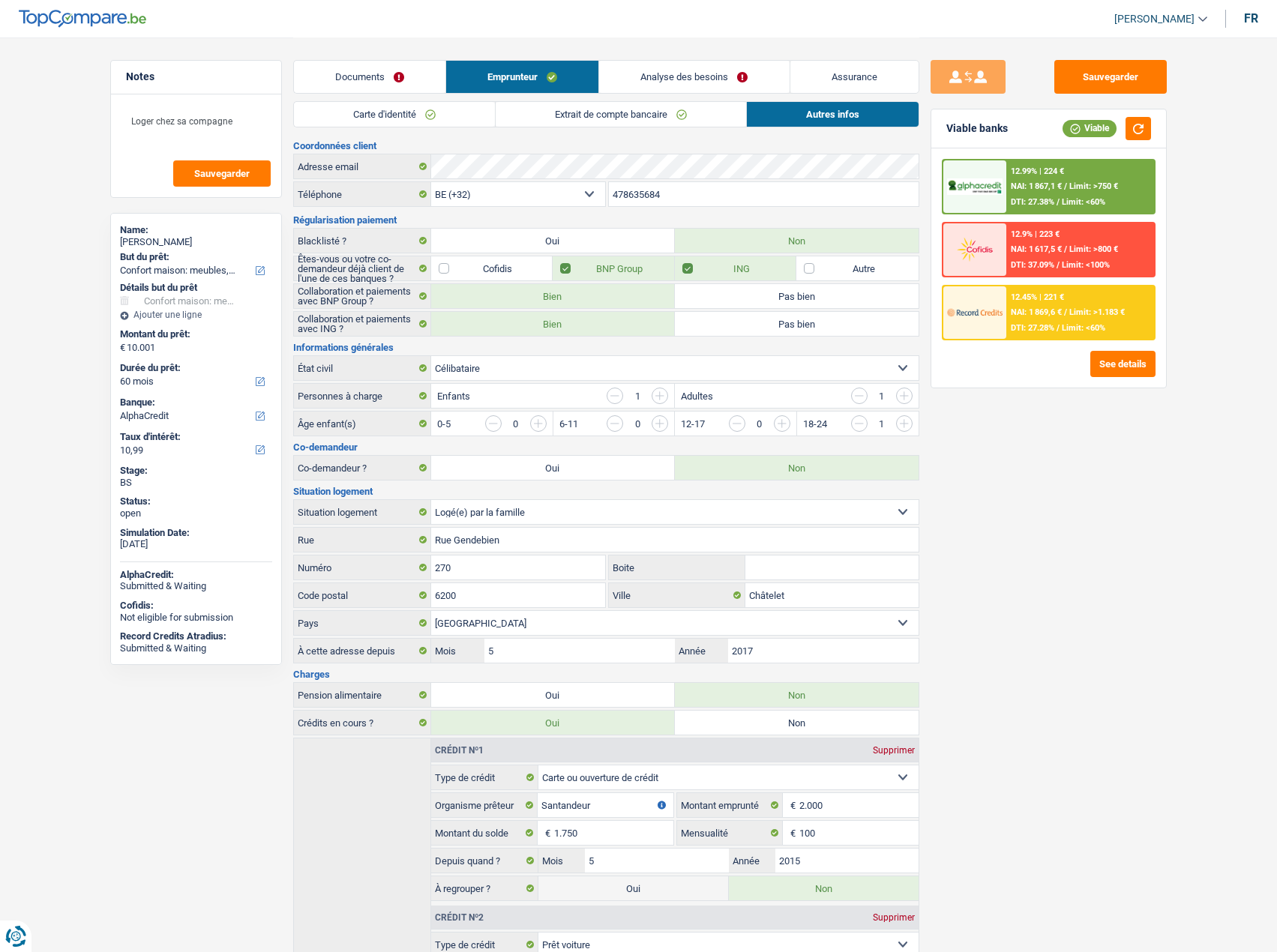
click at [727, 75] on link "Analyse des besoins" at bounding box center [694, 77] width 189 height 32
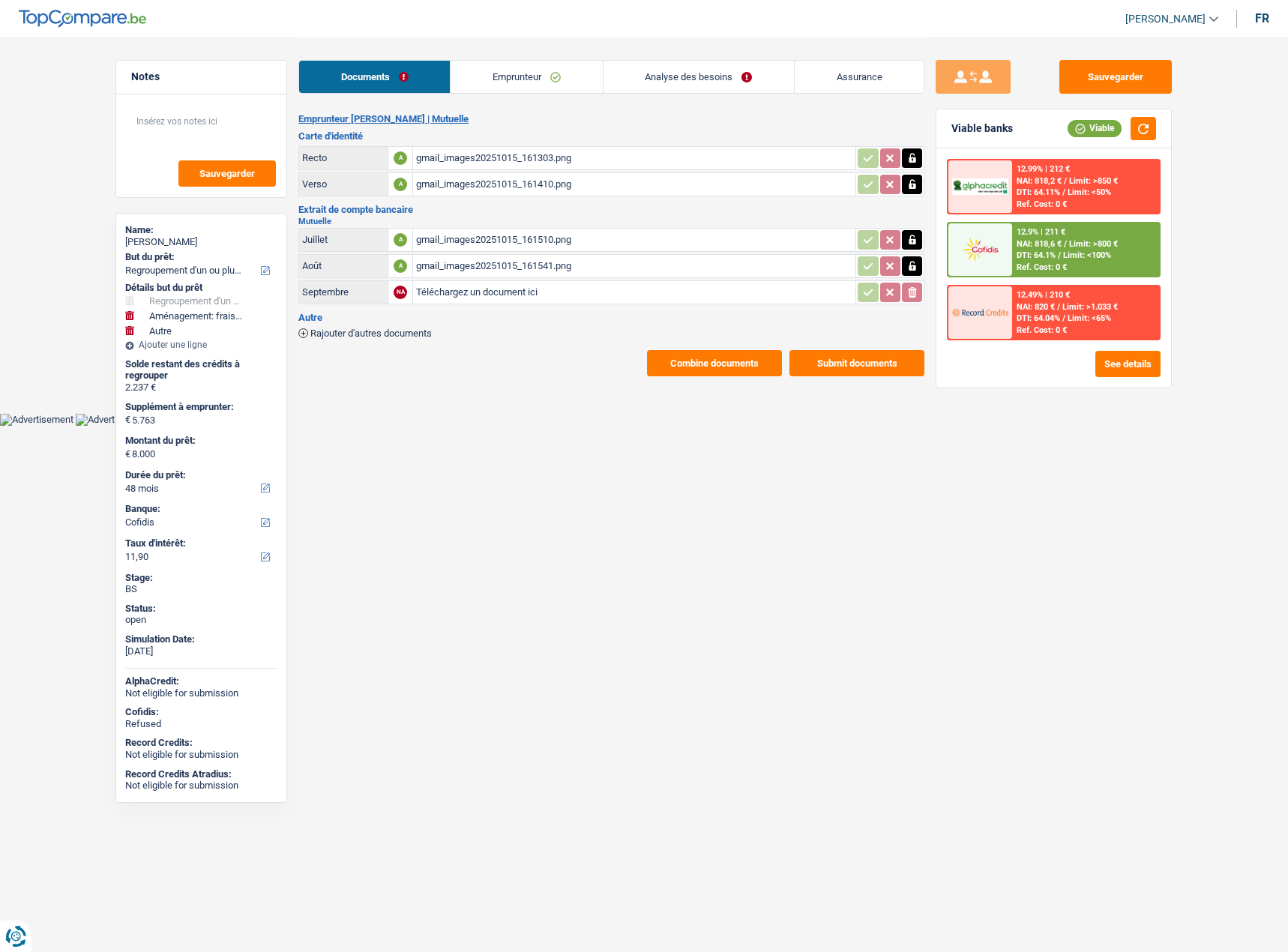
select select "refinancing"
select select "movingOrInstallation"
select select "other"
select select "48"
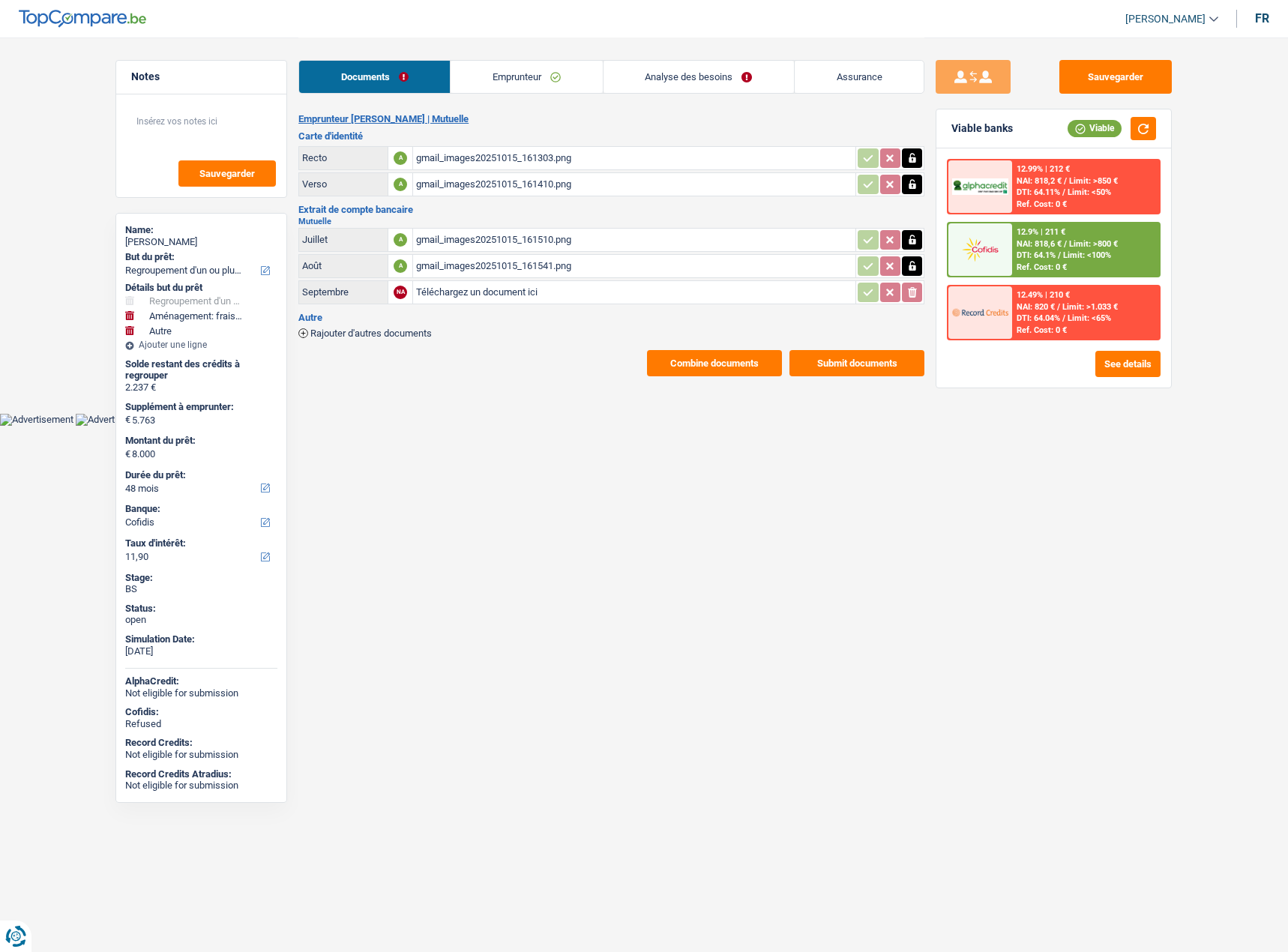
select select "cofidis"
click at [1113, 72] on button "Sauvegarder" at bounding box center [1115, 77] width 113 height 34
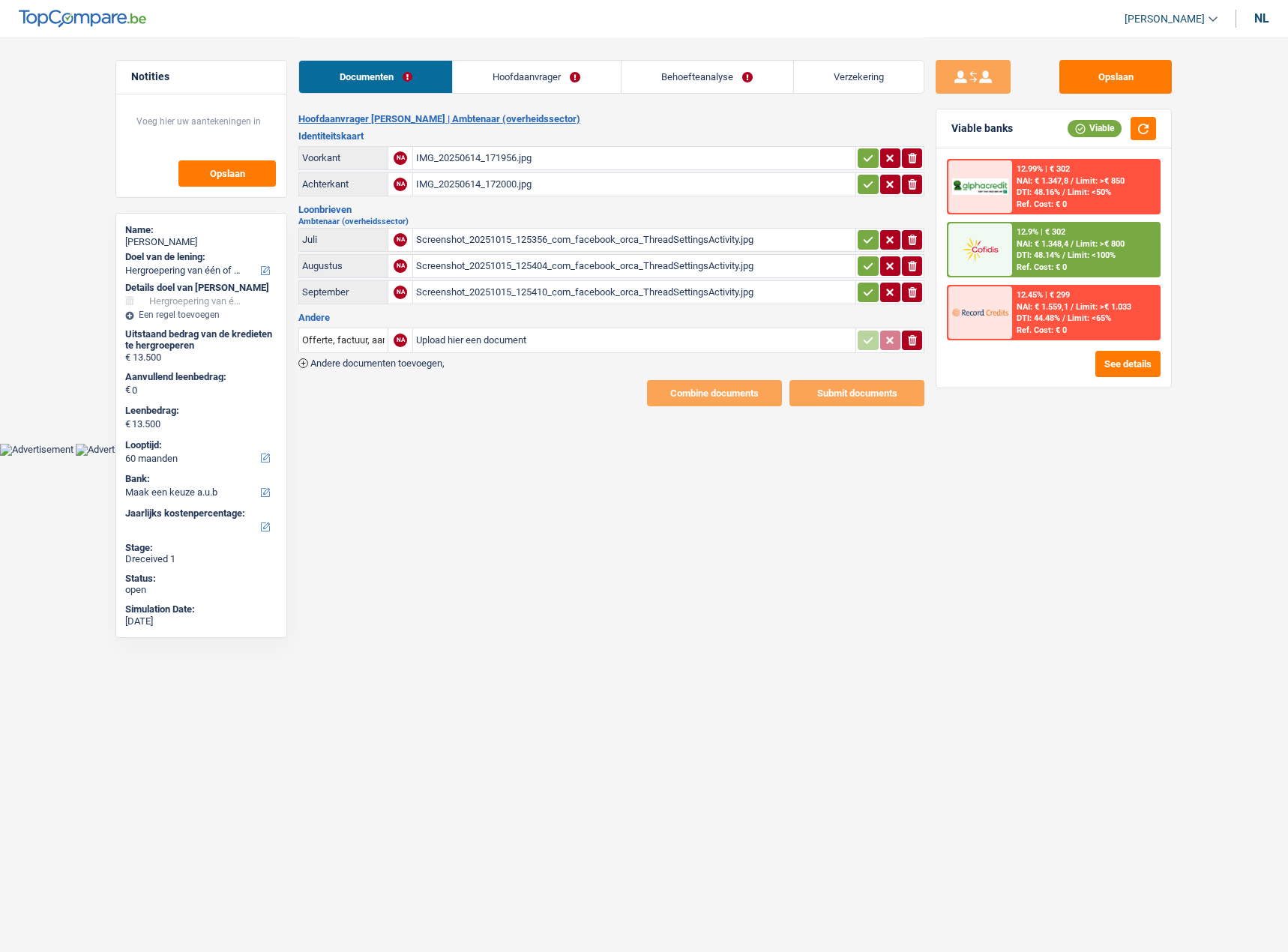
select select "refinancing"
select select "60"
click at [552, 84] on link "Hoofdaanvrager" at bounding box center [536, 77] width 168 height 32
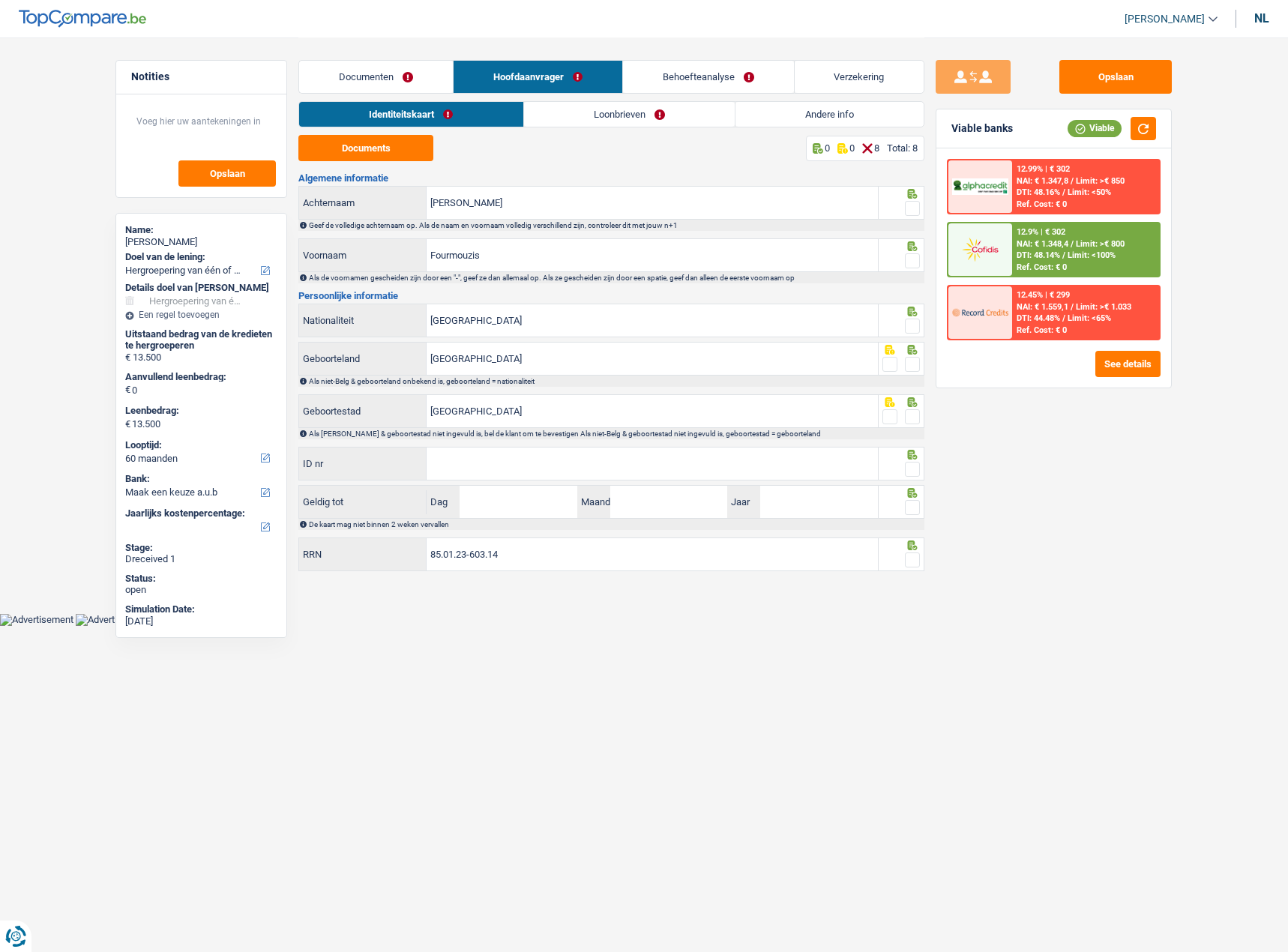
click at [1268, 17] on div "nl" at bounding box center [1262, 18] width 15 height 14
type input "[GEOGRAPHIC_DATA]"
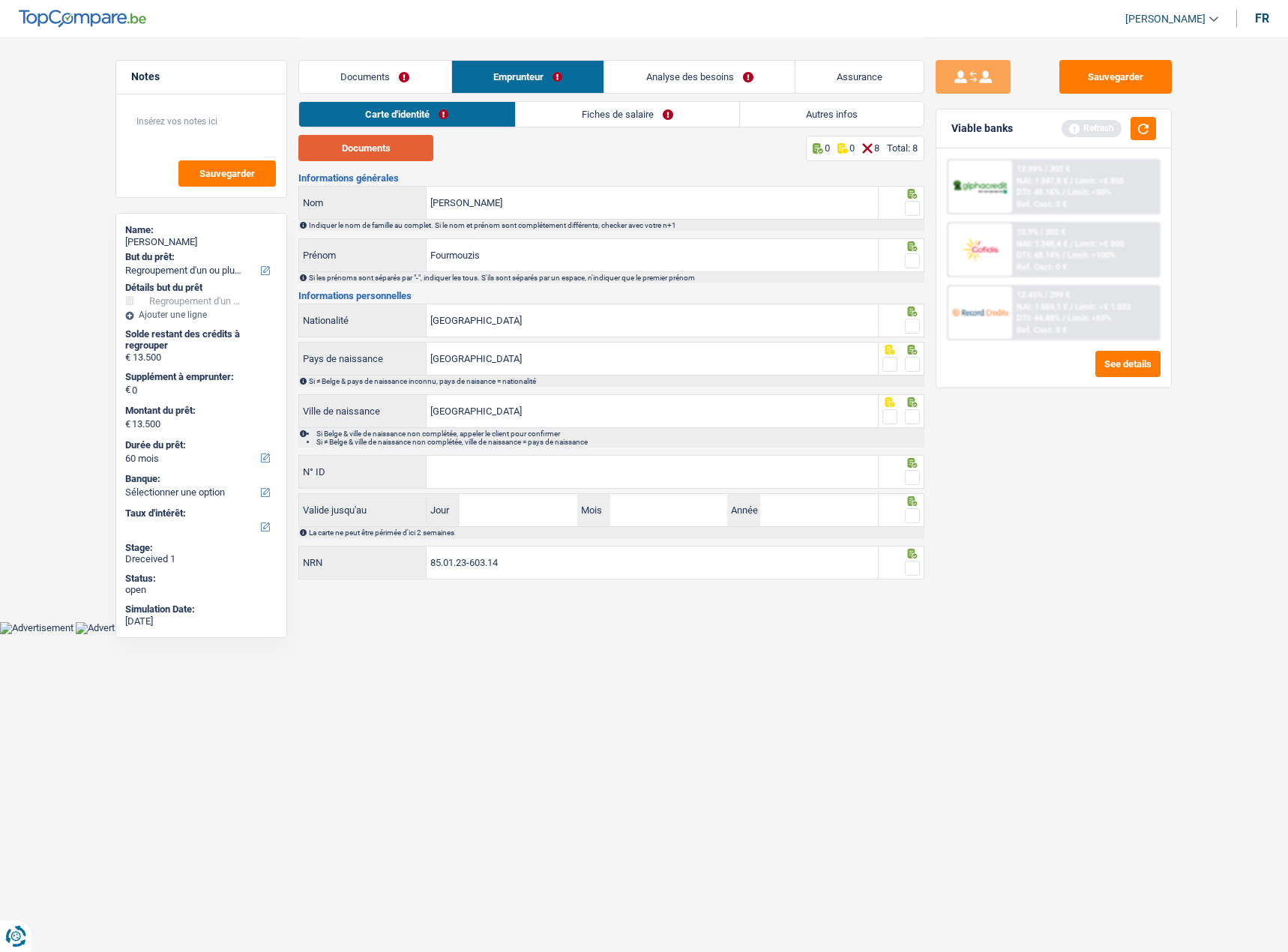
click at [405, 147] on button "Documents" at bounding box center [366, 148] width 135 height 26
drag, startPoint x: 572, startPoint y: 204, endPoint x: 132, endPoint y: 172, distance: 441.2
click at [128, 180] on div "Notes Sauvegarder Name: [PERSON_NAME] But du prêt: Confort maison: meubles, tex…" at bounding box center [644, 310] width 1079 height 546
type input "Fourmouzis"
drag, startPoint x: 500, startPoint y: 256, endPoint x: 34, endPoint y: 266, distance: 466.1
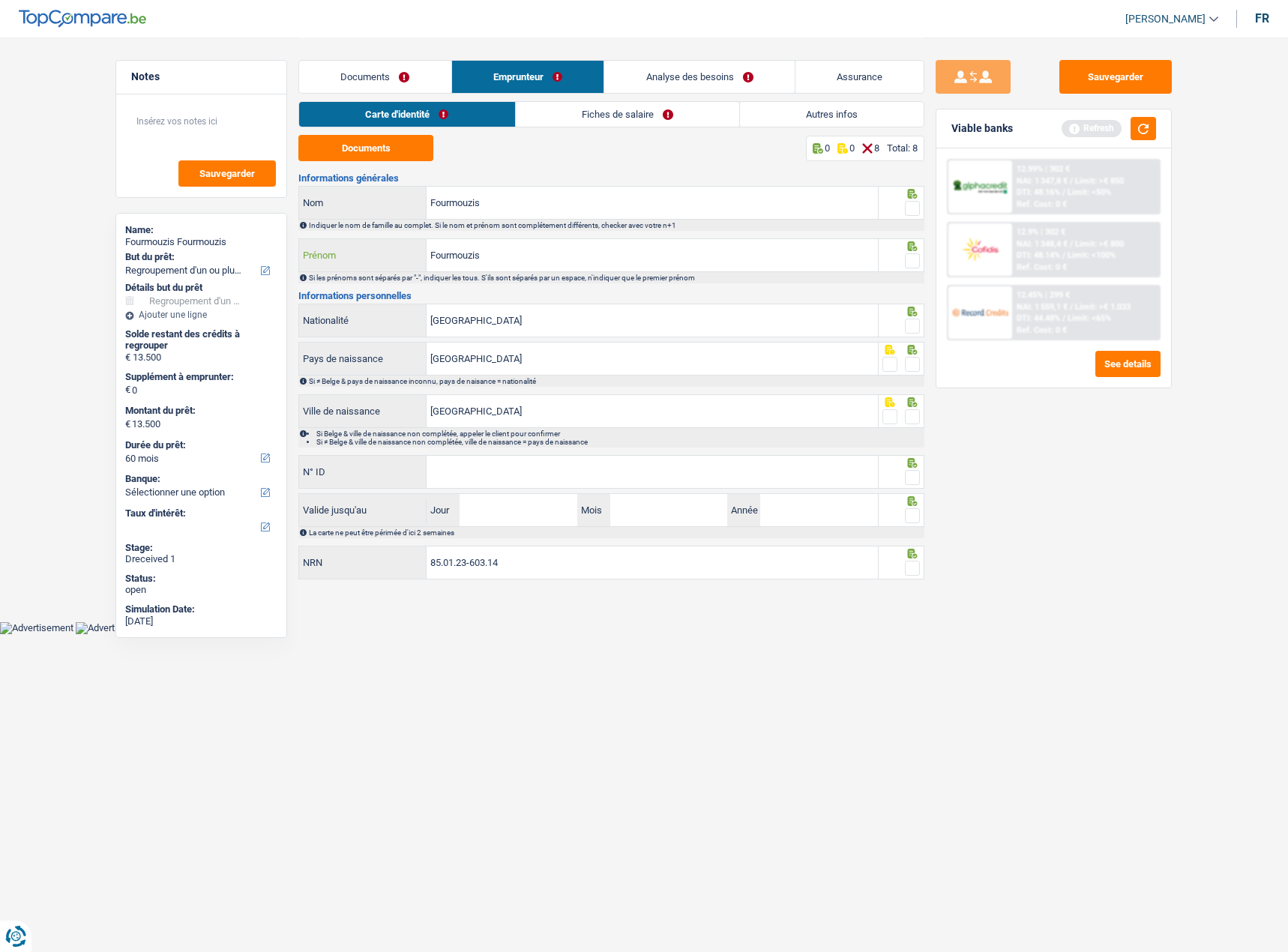
click at [34, 266] on main "Notes Sauvegarder Name: [PERSON_NAME] But du prêt: Confort maison: meubles, tex…" at bounding box center [644, 310] width 1288 height 621
type input "[PERSON_NAME]"
click at [913, 255] on span at bounding box center [912, 261] width 15 height 15
click at [0, 0] on input "radio" at bounding box center [0, 0] width 0 height 0
click at [909, 201] on span at bounding box center [912, 208] width 15 height 15
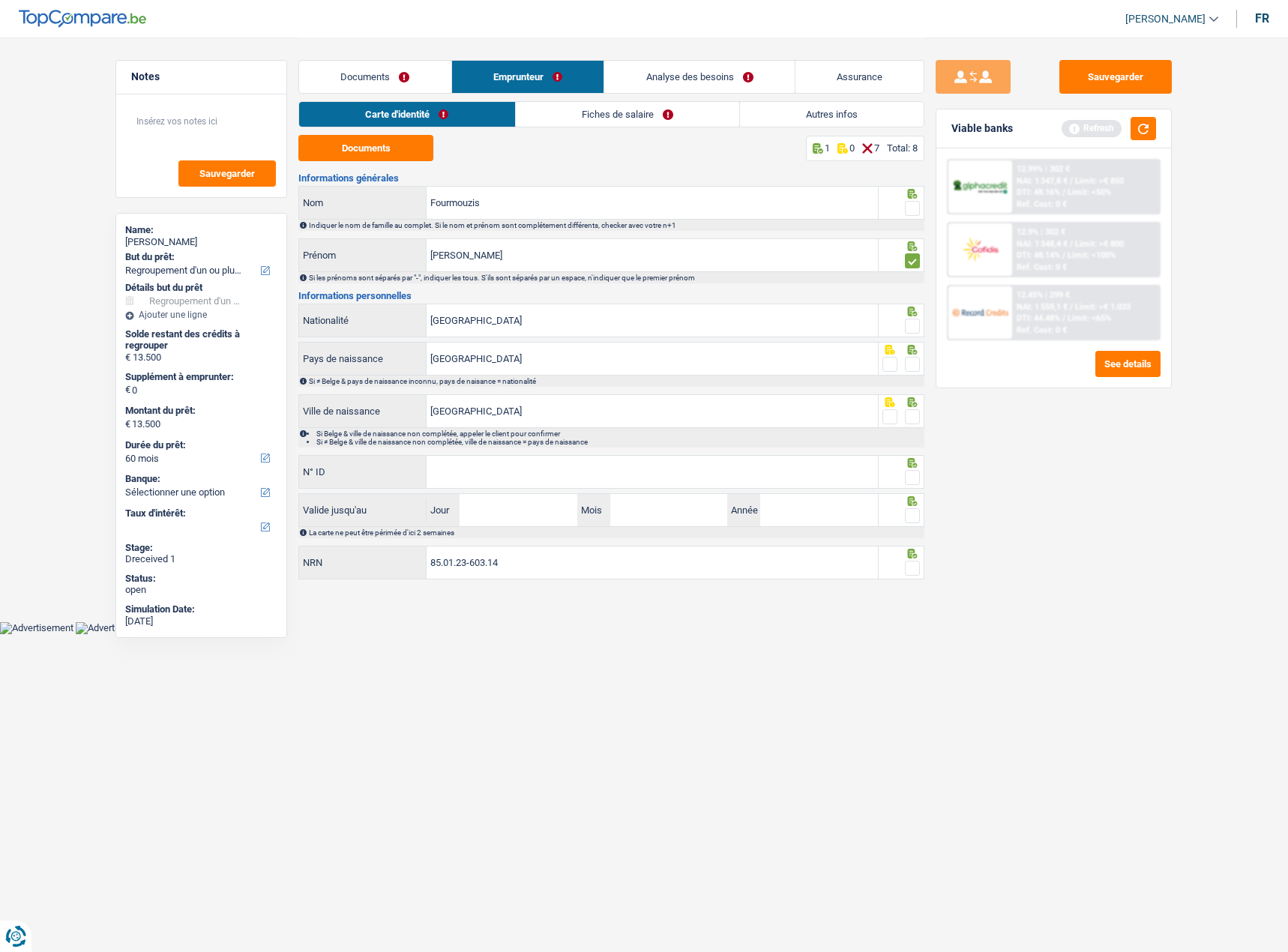
click at [0, 0] on input "radio" at bounding box center [0, 0] width 0 height 0
drag, startPoint x: 910, startPoint y: 318, endPoint x: 915, endPoint y: 346, distance: 28.4
click at [911, 319] on span at bounding box center [912, 326] width 15 height 15
click at [0, 0] on input "radio" at bounding box center [0, 0] width 0 height 0
click at [787, 318] on input "[GEOGRAPHIC_DATA]" at bounding box center [652, 320] width 451 height 32
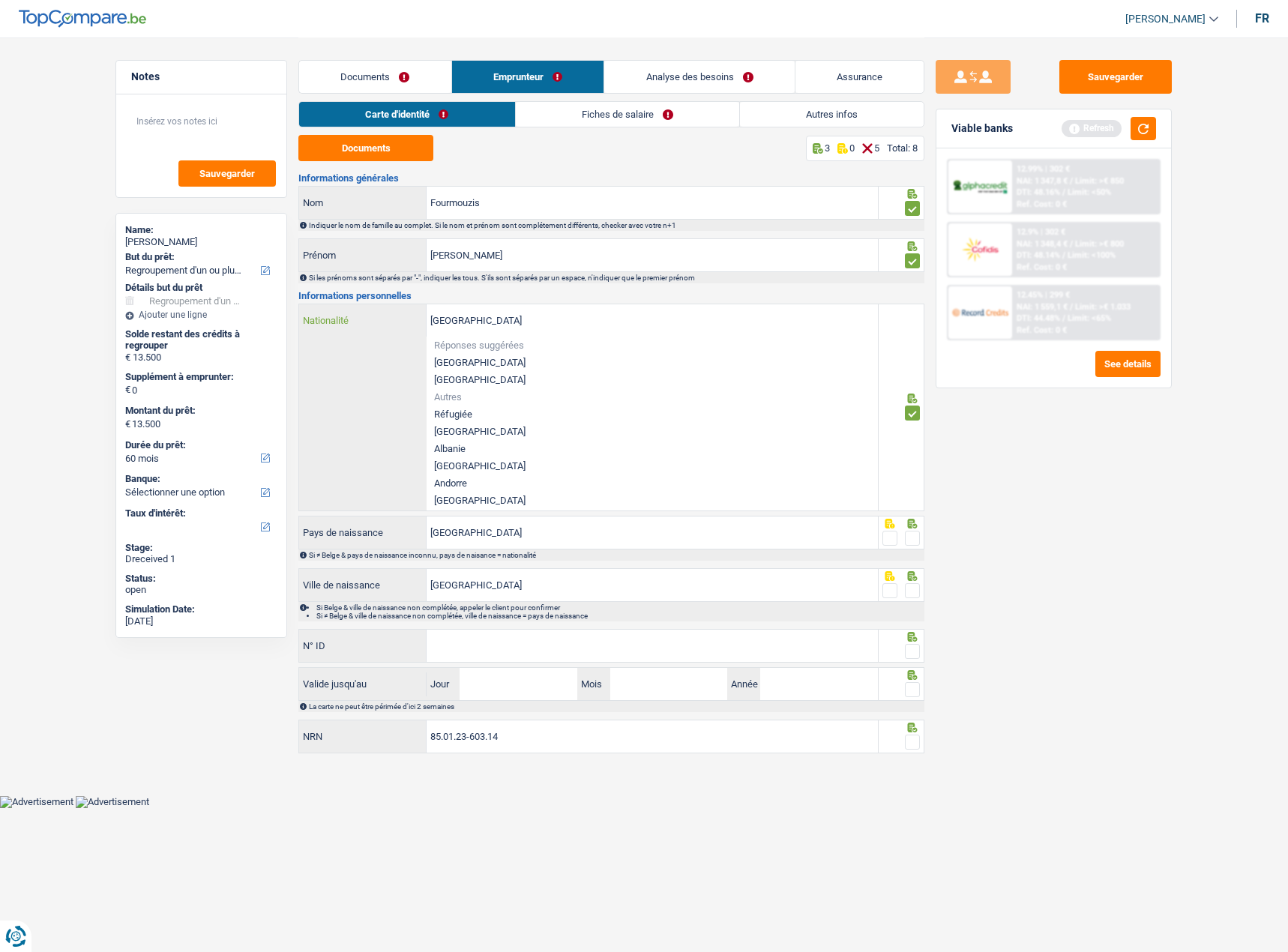
drag, startPoint x: 592, startPoint y: 319, endPoint x: 216, endPoint y: 344, distance: 376.8
click at [216, 344] on div "Notes Sauvegarder Name: [PERSON_NAME] But du prêt: Confort maison: meubles, tex…" at bounding box center [644, 397] width 1079 height 721
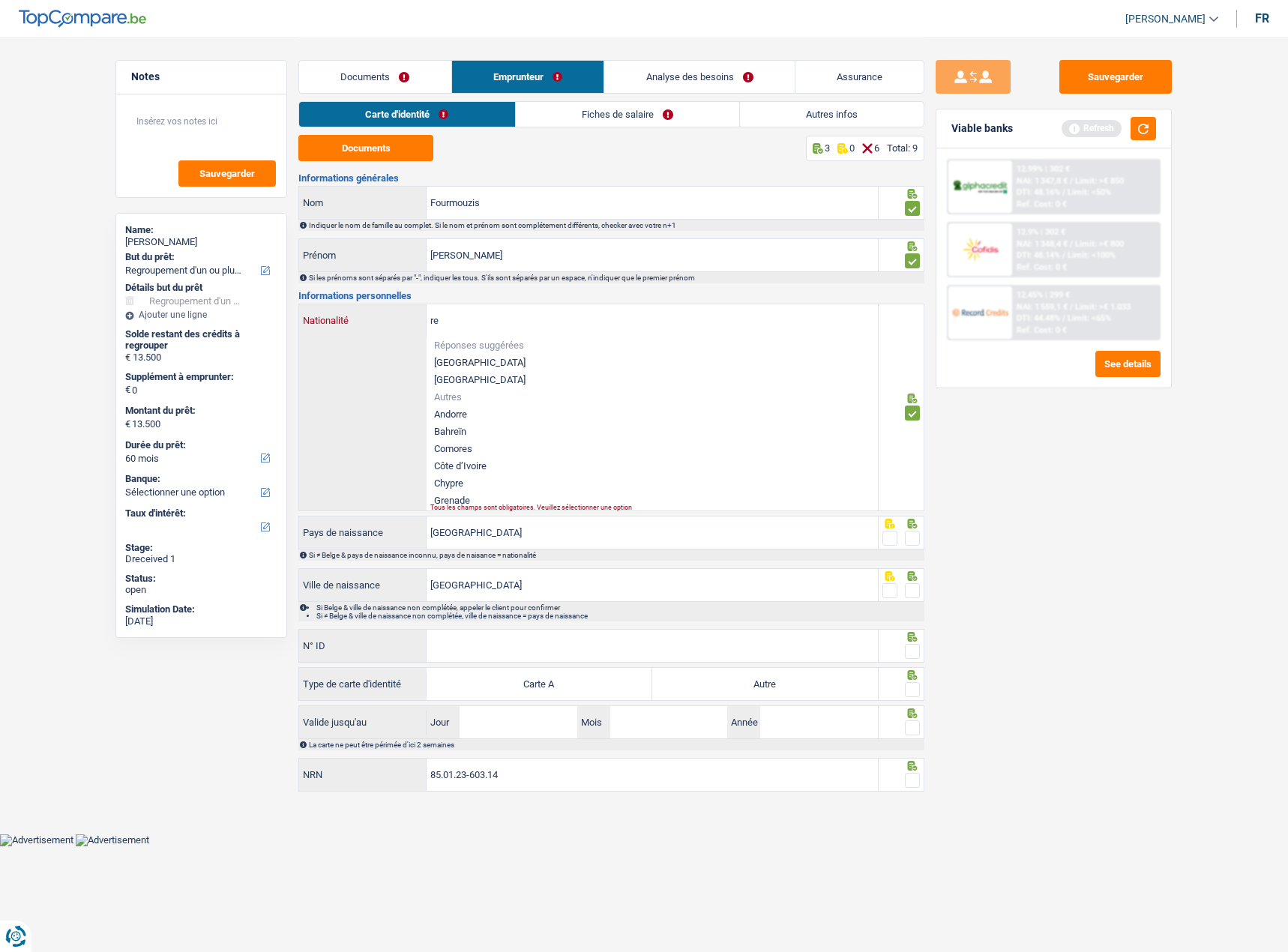
type input "r"
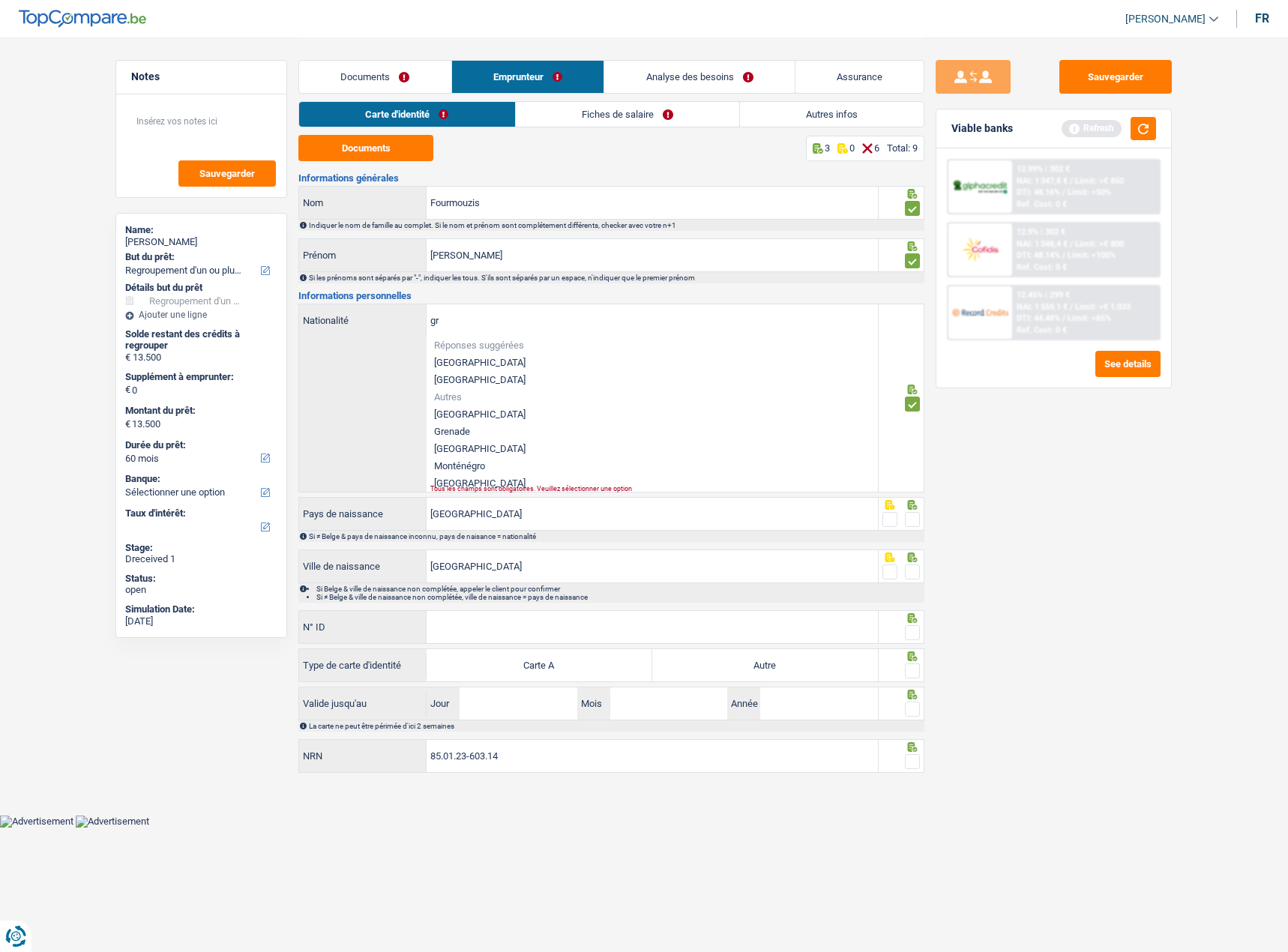
click at [473, 411] on li "[GEOGRAPHIC_DATA]" at bounding box center [652, 414] width 451 height 17
type input "[GEOGRAPHIC_DATA]"
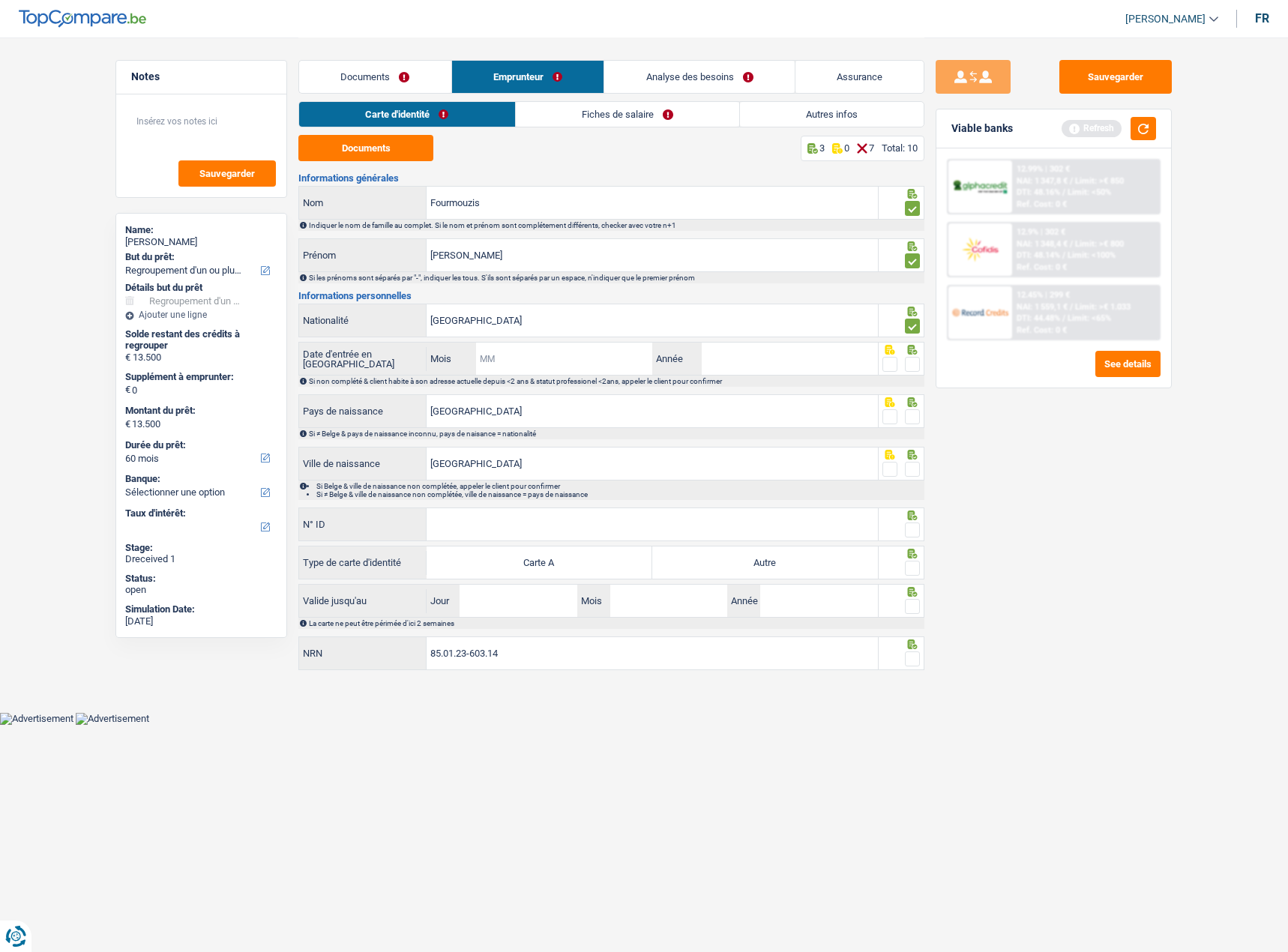
click at [571, 359] on input "Mois" at bounding box center [564, 358] width 176 height 32
drag, startPoint x: 537, startPoint y: 364, endPoint x: 437, endPoint y: 367, distance: 100.0
click at [437, 367] on div "06 Mois" at bounding box center [540, 358] width 225 height 32
type input "12"
type input "2029"
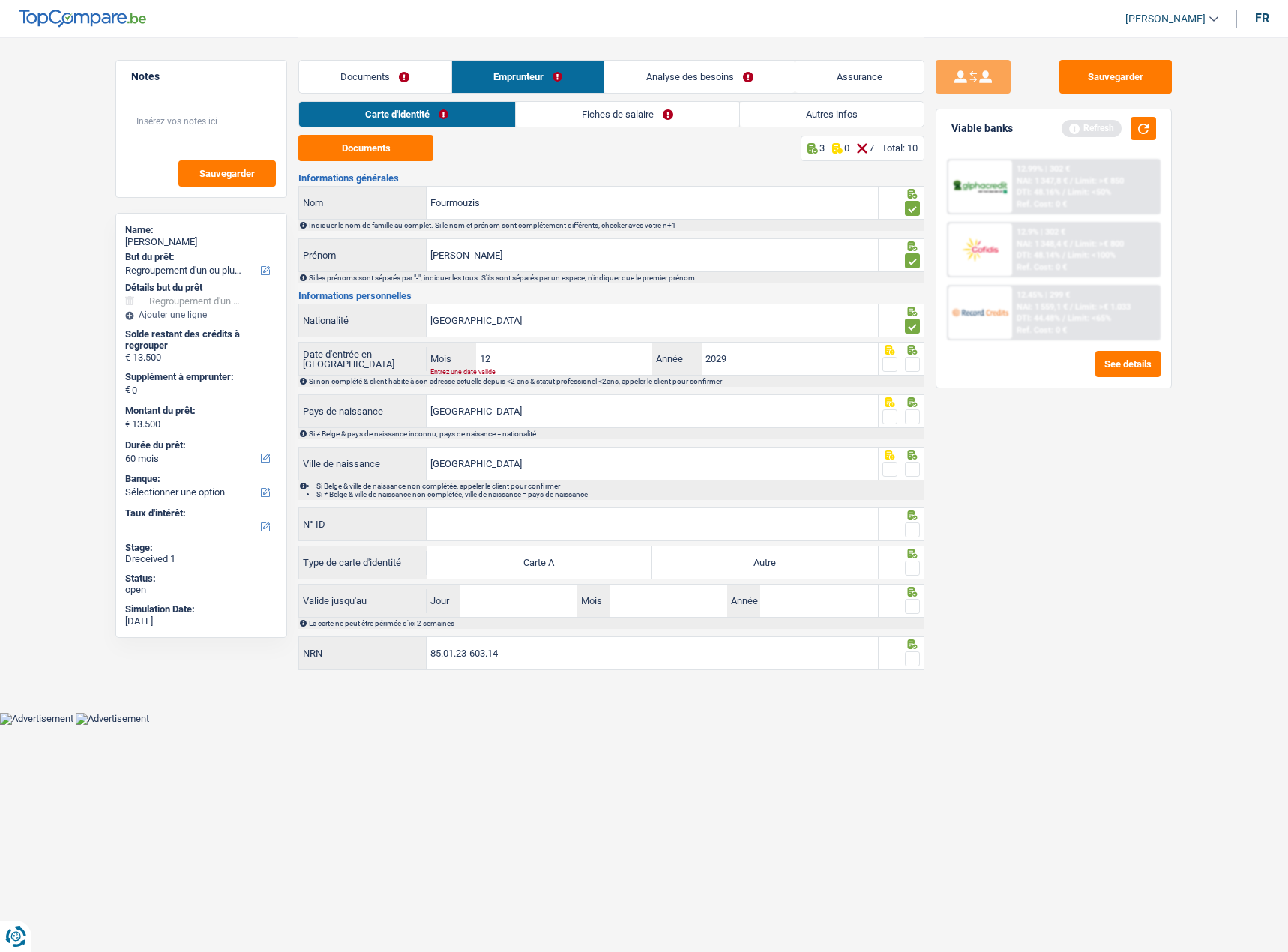
click at [915, 361] on span at bounding box center [912, 364] width 15 height 15
click at [0, 0] on input "radio" at bounding box center [0, 0] width 0 height 0
drag, startPoint x: 788, startPoint y: 361, endPoint x: 603, endPoint y: 359, distance: 185.0
click at [633, 368] on div "12 Mois / 2029 Année Entrez une date valide" at bounding box center [652, 358] width 451 height 32
drag, startPoint x: 603, startPoint y: 358, endPoint x: 138, endPoint y: 358, distance: 465.0
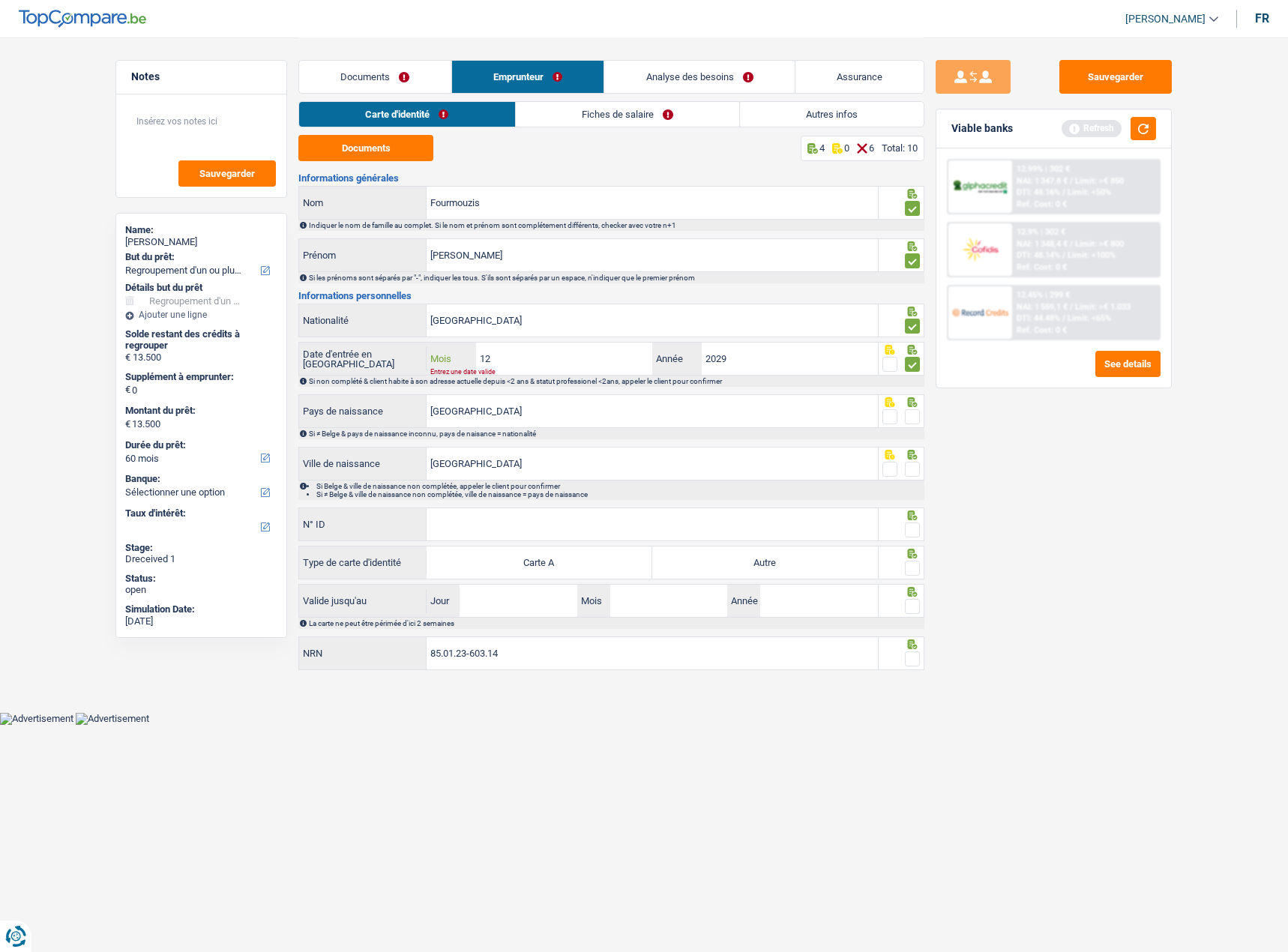
click at [138, 358] on div "Notes Sauvegarder Name: [PERSON_NAME] But du prêt: Confort maison: meubles, tex…" at bounding box center [644, 356] width 1079 height 637
type input "06"
type input "2019"
click at [887, 360] on span at bounding box center [890, 364] width 15 height 15
click at [0, 0] on input "radio" at bounding box center [0, 0] width 0 height 0
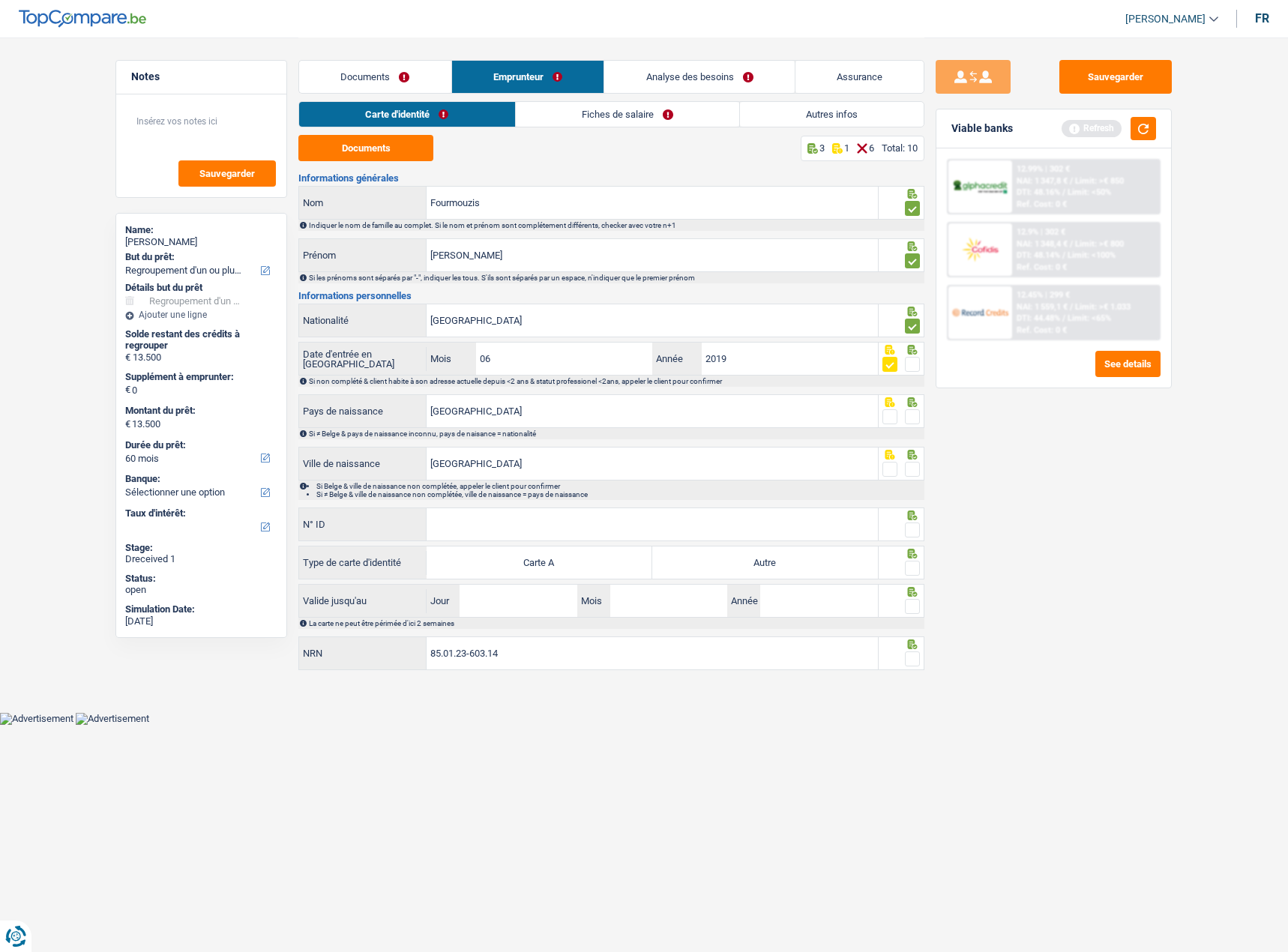
click at [911, 413] on span at bounding box center [912, 417] width 15 height 15
click at [0, 0] on input "radio" at bounding box center [0, 0] width 0 height 0
drag, startPoint x: 519, startPoint y: 415, endPoint x: 385, endPoint y: 416, distance: 134.0
click at [385, 416] on div "[DEMOGRAPHIC_DATA] Pays de naissance" at bounding box center [588, 411] width 579 height 32
type input "G"
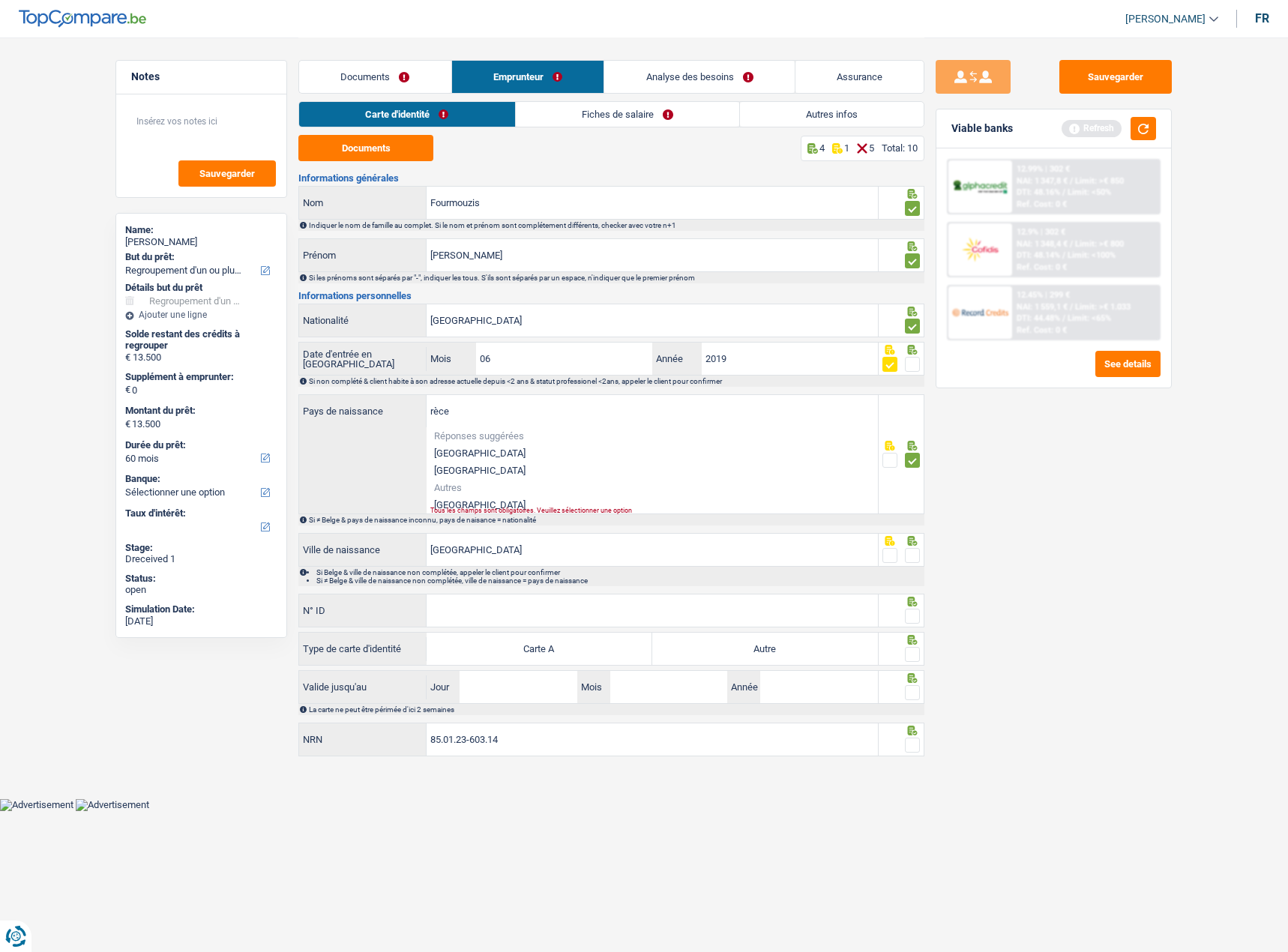
click at [468, 497] on li "[GEOGRAPHIC_DATA]" at bounding box center [652, 504] width 451 height 17
type input "[GEOGRAPHIC_DATA]"
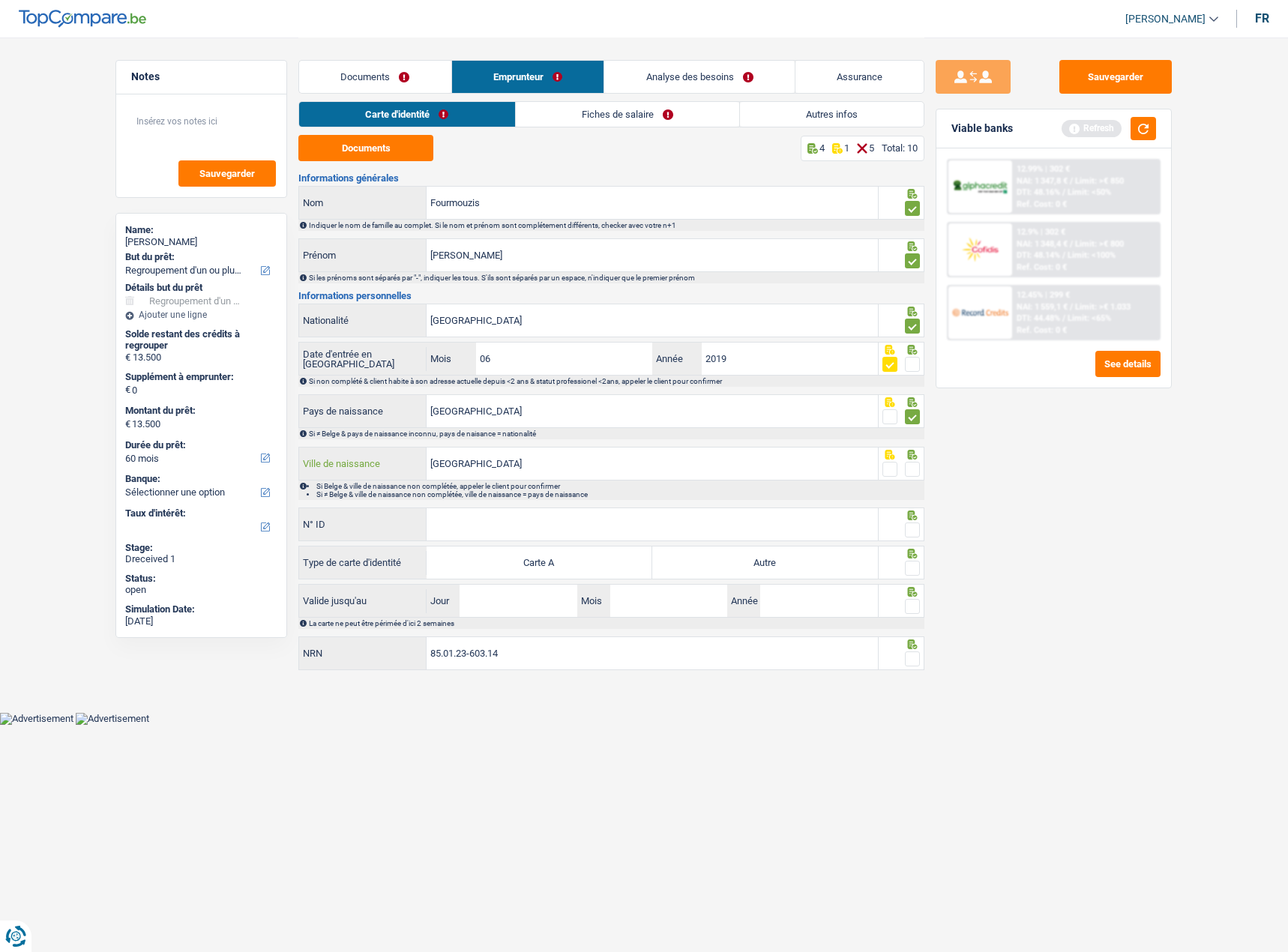
drag, startPoint x: 481, startPoint y: 466, endPoint x: 419, endPoint y: 470, distance: 62.1
click at [419, 470] on div "Greece Ville de naissance" at bounding box center [588, 463] width 579 height 32
type input "Athènes"
click at [908, 464] on span at bounding box center [912, 469] width 15 height 15
click at [0, 0] on input "radio" at bounding box center [0, 0] width 0 height 0
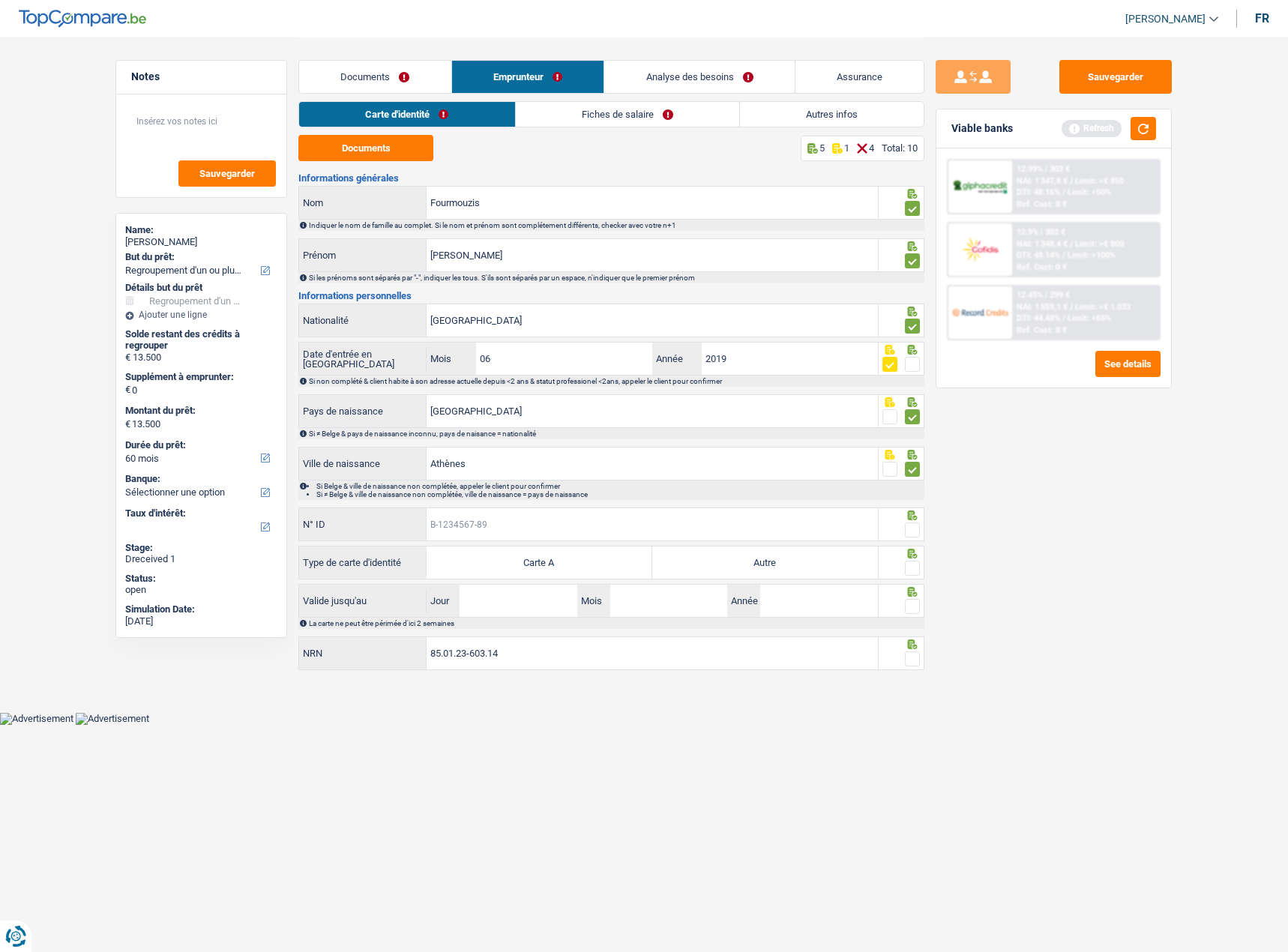
click at [719, 519] on input "N° ID" at bounding box center [652, 524] width 451 height 32
type input "B-6325107-28"
click at [904, 524] on fieldset at bounding box center [901, 530] width 38 height 19
click at [907, 524] on span at bounding box center [912, 530] width 15 height 15
click at [0, 0] on input "radio" at bounding box center [0, 0] width 0 height 0
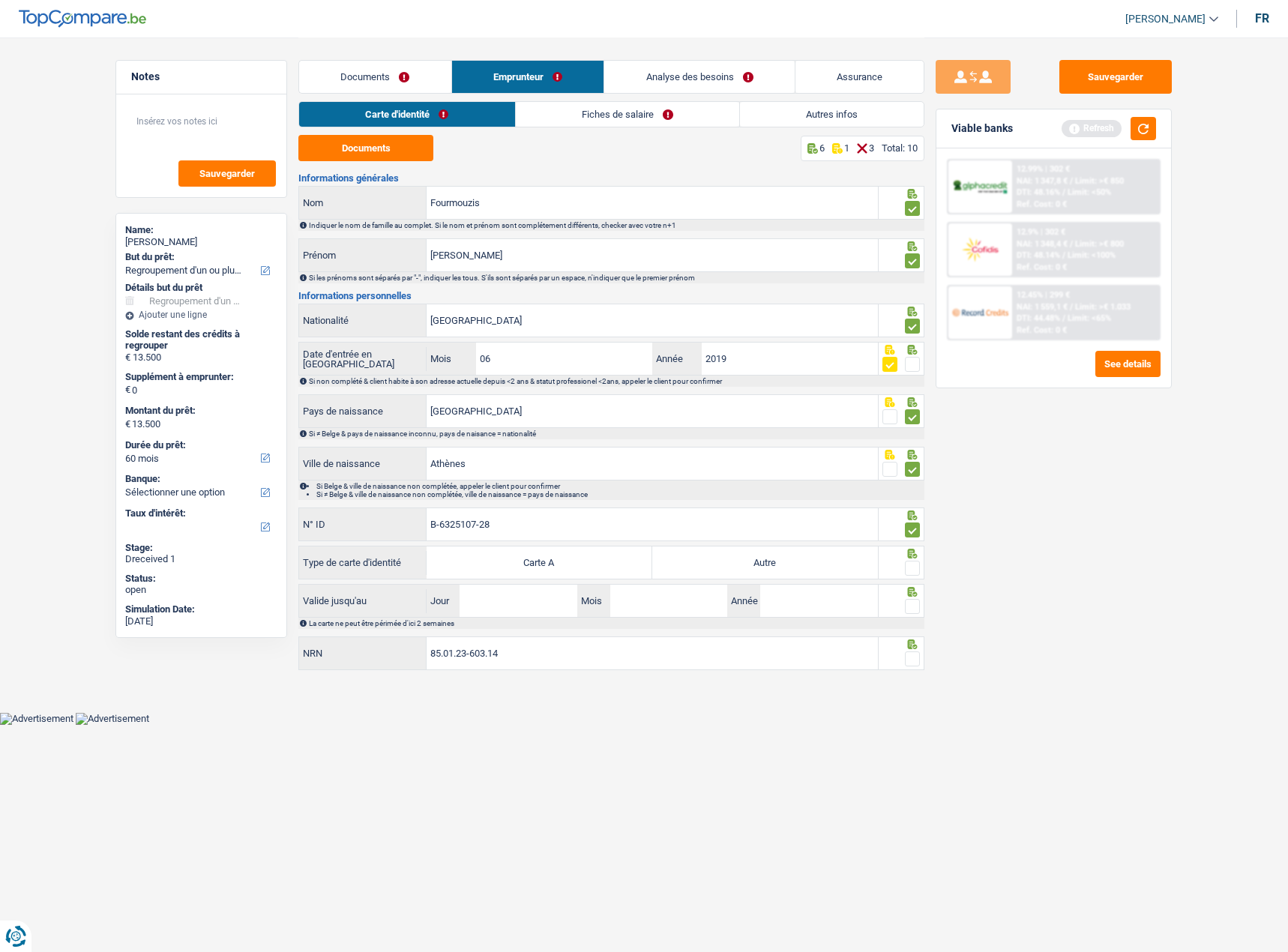
click at [860, 555] on label "Autre" at bounding box center [765, 562] width 225 height 32
click at [860, 555] on input "Autre" at bounding box center [765, 562] width 225 height 32
radio input "true"
drag, startPoint x: 915, startPoint y: 561, endPoint x: 889, endPoint y: 574, distance: 29.1
click at [915, 561] on span at bounding box center [912, 568] width 15 height 15
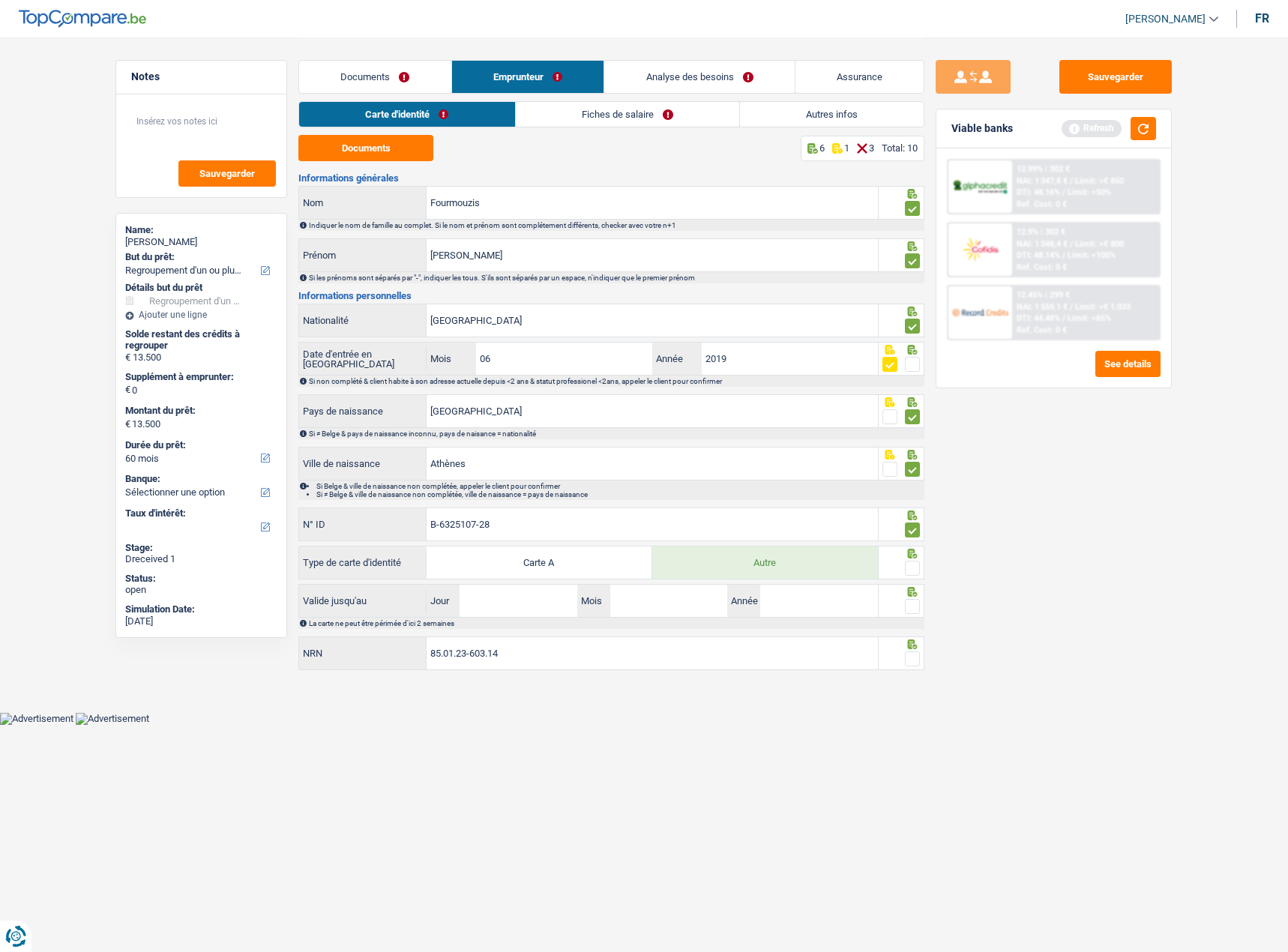
click at [0, 0] on input "radio" at bounding box center [0, 0] width 0 height 0
click at [503, 594] on input "Jour" at bounding box center [518, 600] width 117 height 32
type input "06"
type input "12"
type input "2029"
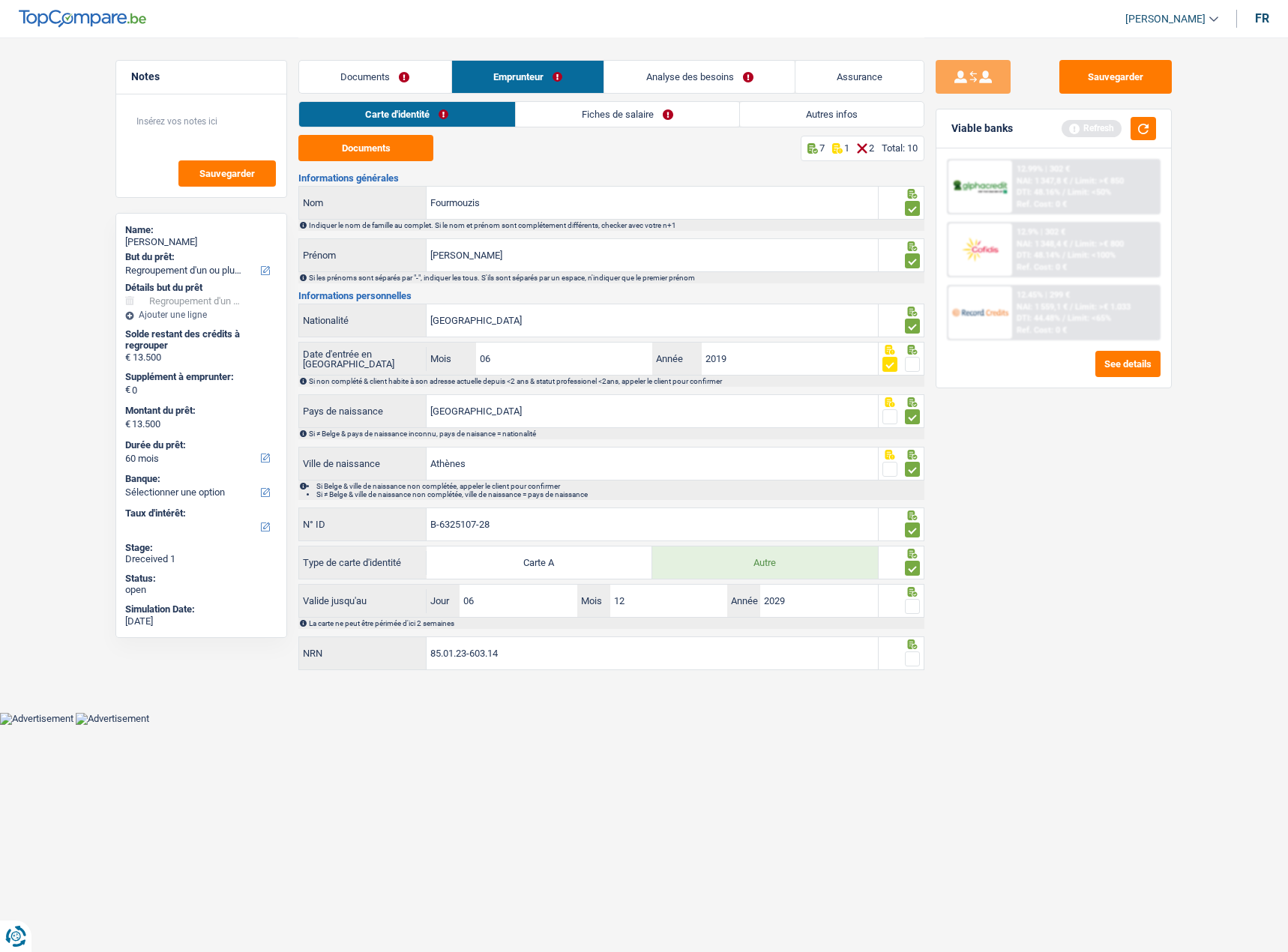
click at [915, 608] on span at bounding box center [912, 606] width 15 height 15
click at [0, 0] on input "radio" at bounding box center [0, 0] width 0 height 0
click at [916, 655] on span at bounding box center [912, 659] width 15 height 15
click at [0, 0] on input "radio" at bounding box center [0, 0] width 0 height 0
click at [624, 108] on link "Fiches de salaire" at bounding box center [627, 114] width 223 height 25
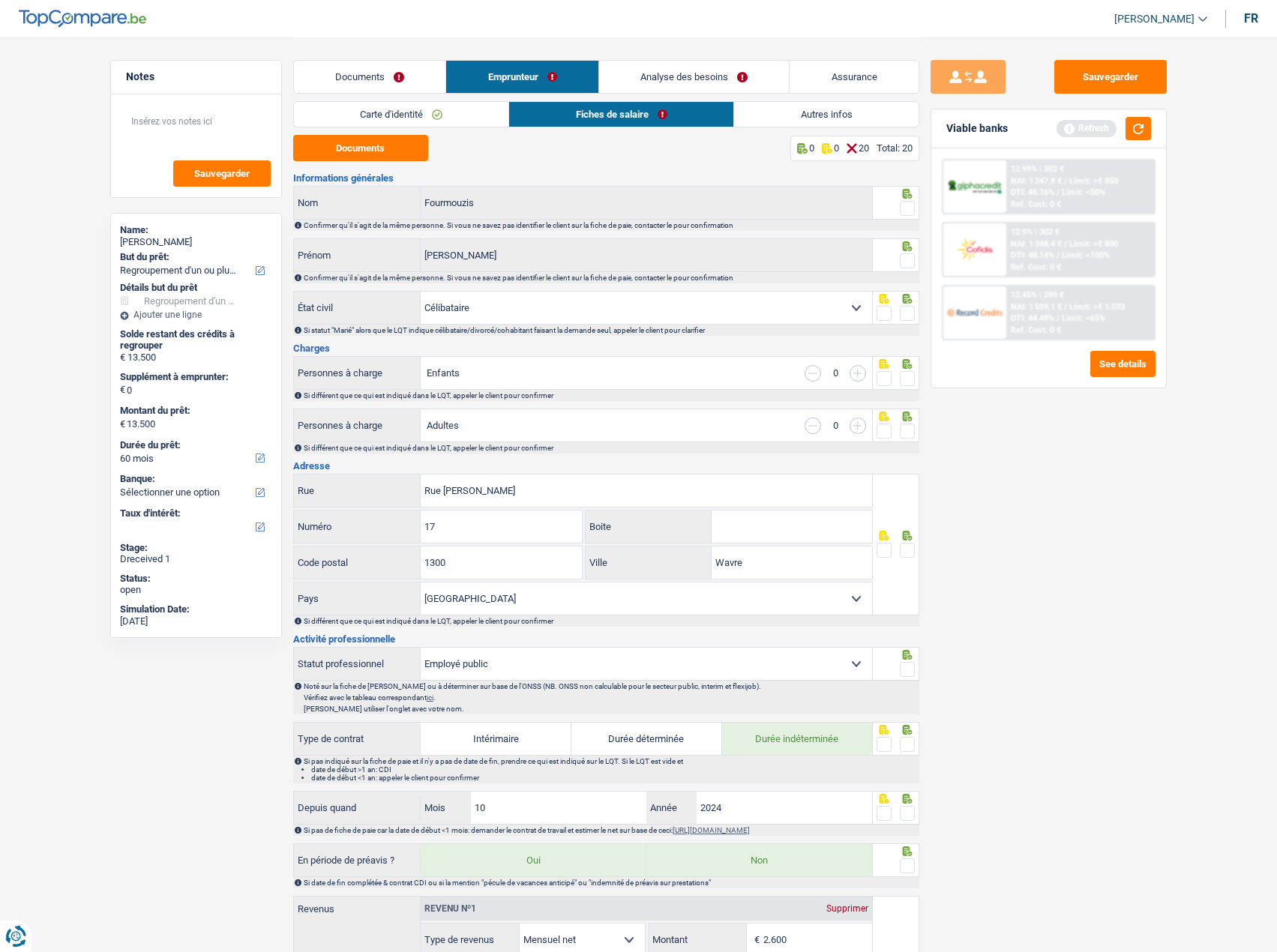
click at [366, 162] on div "Documents 0 0 20 Total: 20 Informations générales Fourmouzis Nom Confirmer qu'i…" at bounding box center [606, 915] width 626 height 1560
click at [368, 142] on button "Documents" at bounding box center [361, 148] width 135 height 26
click at [71, 290] on main "Notes Sauvegarder Name: [PERSON_NAME] But du prêt: Confort maison: meubles, tex…" at bounding box center [638, 869] width 1277 height 1739
click at [76, 126] on main "Notes Sauvegarder Name: [PERSON_NAME] But du prêt: Confort maison: meubles, tex…" at bounding box center [638, 869] width 1277 height 1739
click at [1105, 69] on button "Sauvegarder" at bounding box center [1110, 77] width 113 height 34
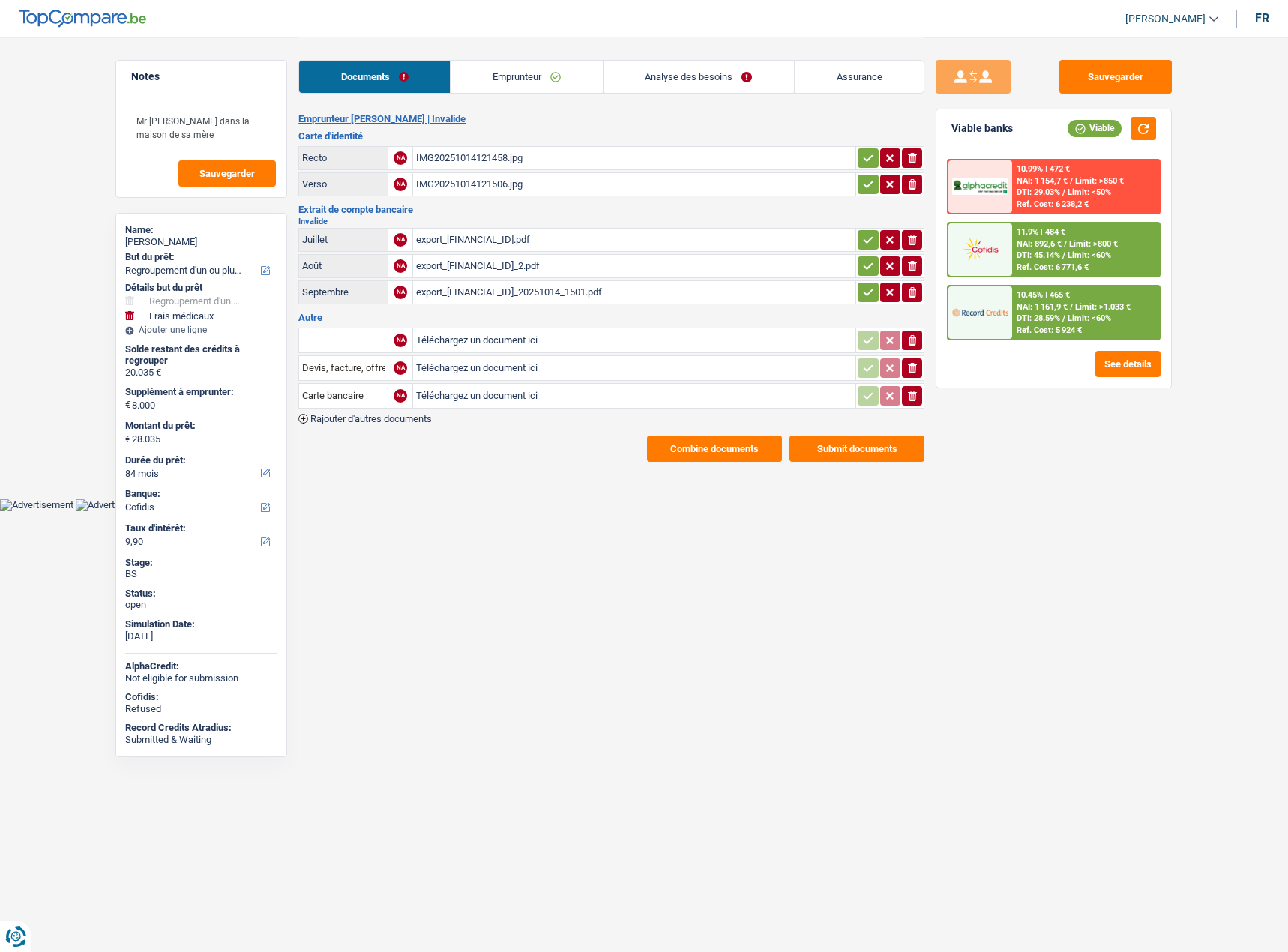
select select "refinancing"
select select "medical"
select select "84"
select select "cofidis"
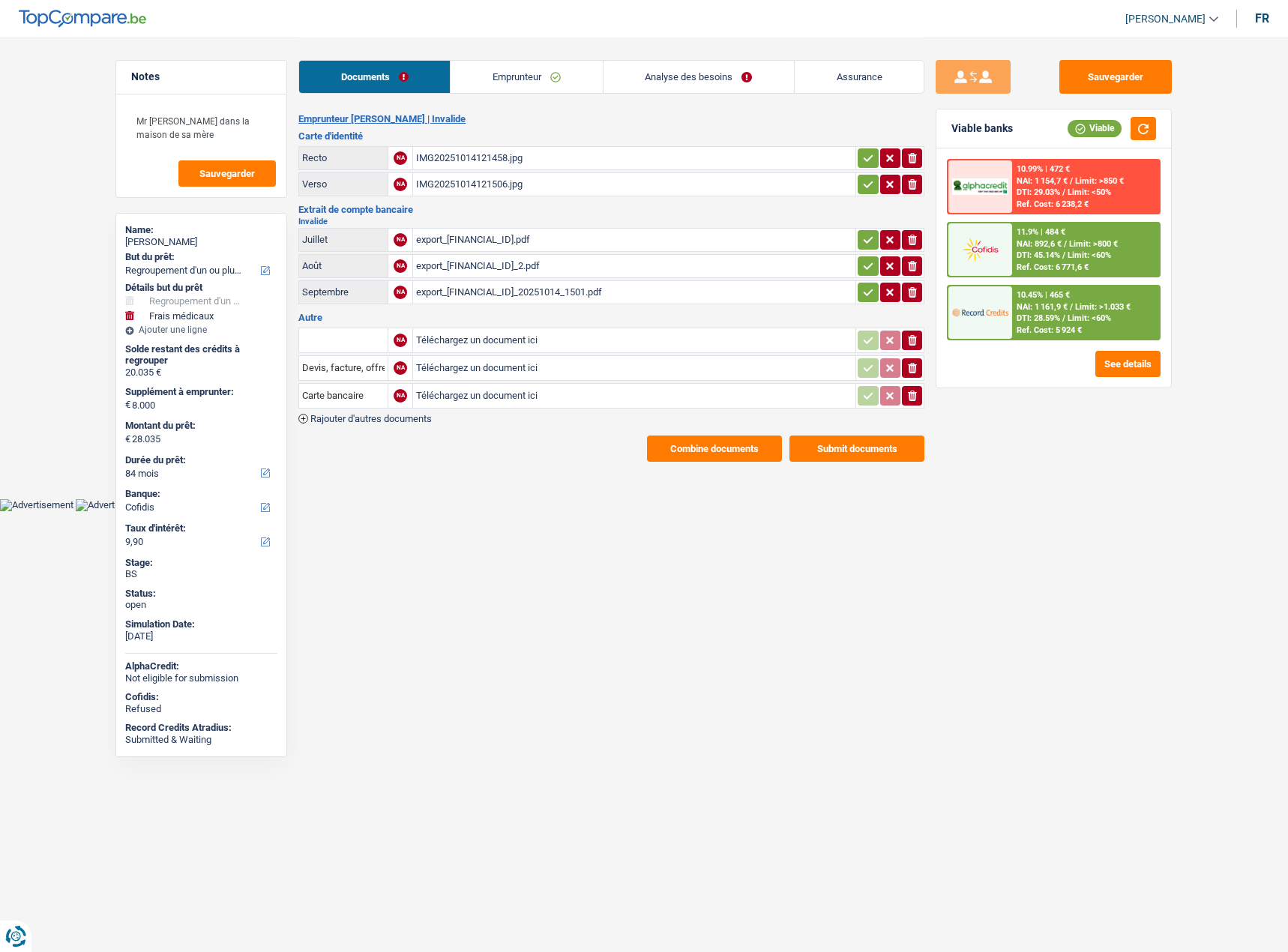
select select "refinancing"
select select "yes"
select select "medical"
select select "false"
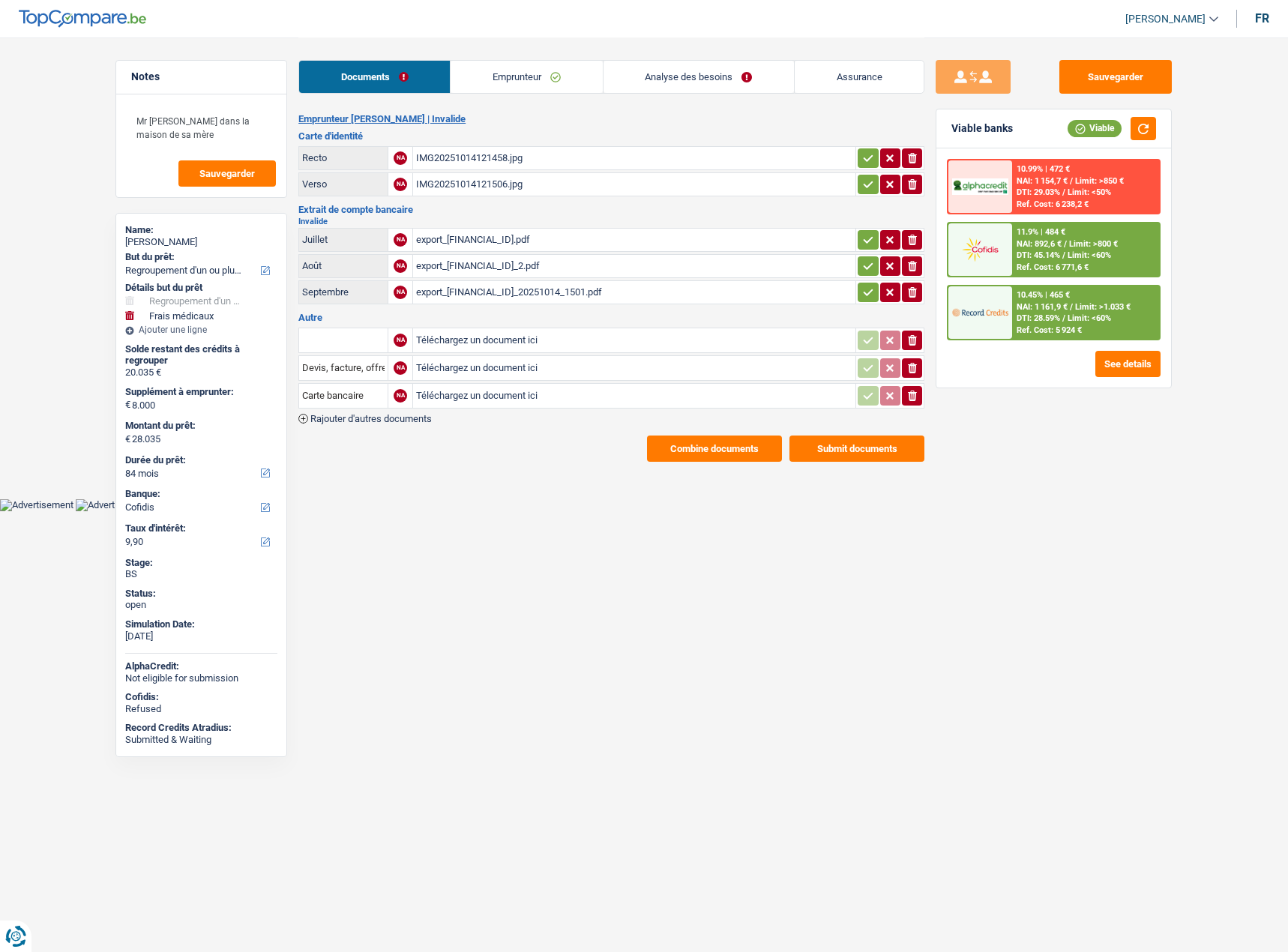
select select "84"
click at [721, 77] on link "Analyse des besoins" at bounding box center [698, 77] width 190 height 32
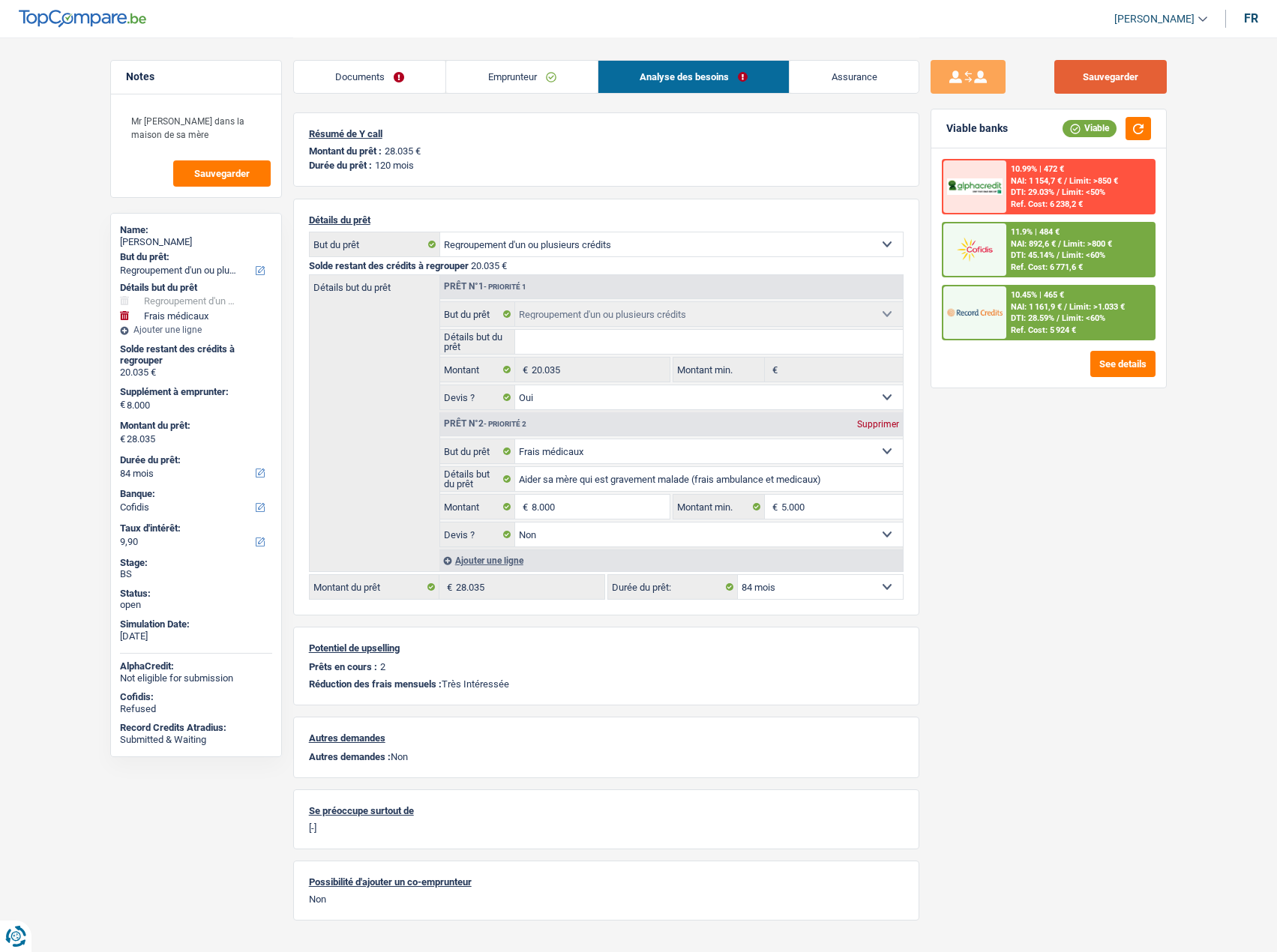
click at [1102, 59] on div "Sauvegarder Viable banks Viable 10.99% | 472 € NAI: 1 154,7 € / Limit: >850 € D…" at bounding box center [1049, 485] width 259 height 895
click at [1102, 63] on button "Sauvegarder" at bounding box center [1110, 77] width 113 height 34
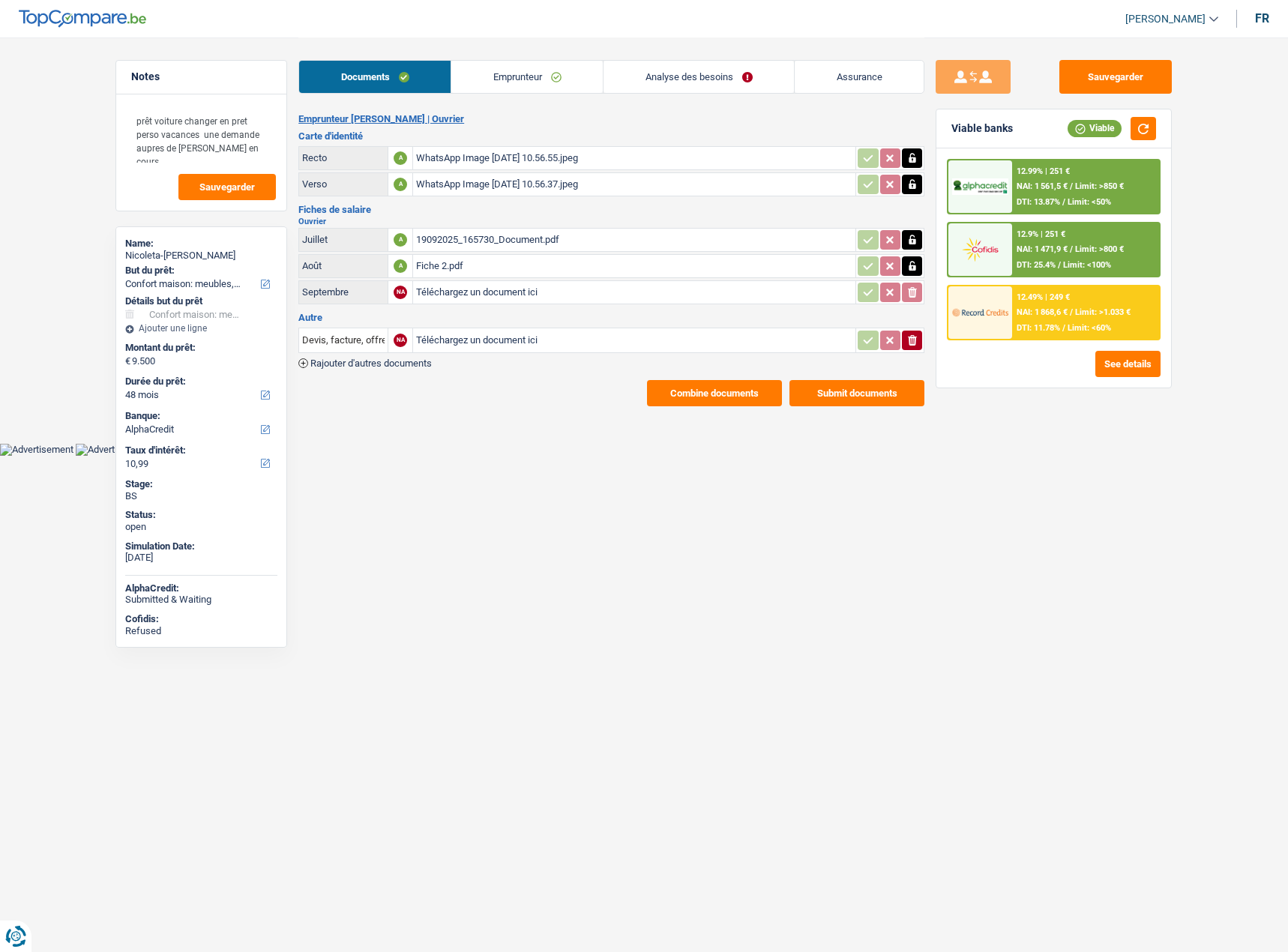
select select "household"
select select "48"
select select "alphacredit"
click at [689, 74] on link "Analyse des besoins" at bounding box center [698, 77] width 190 height 32
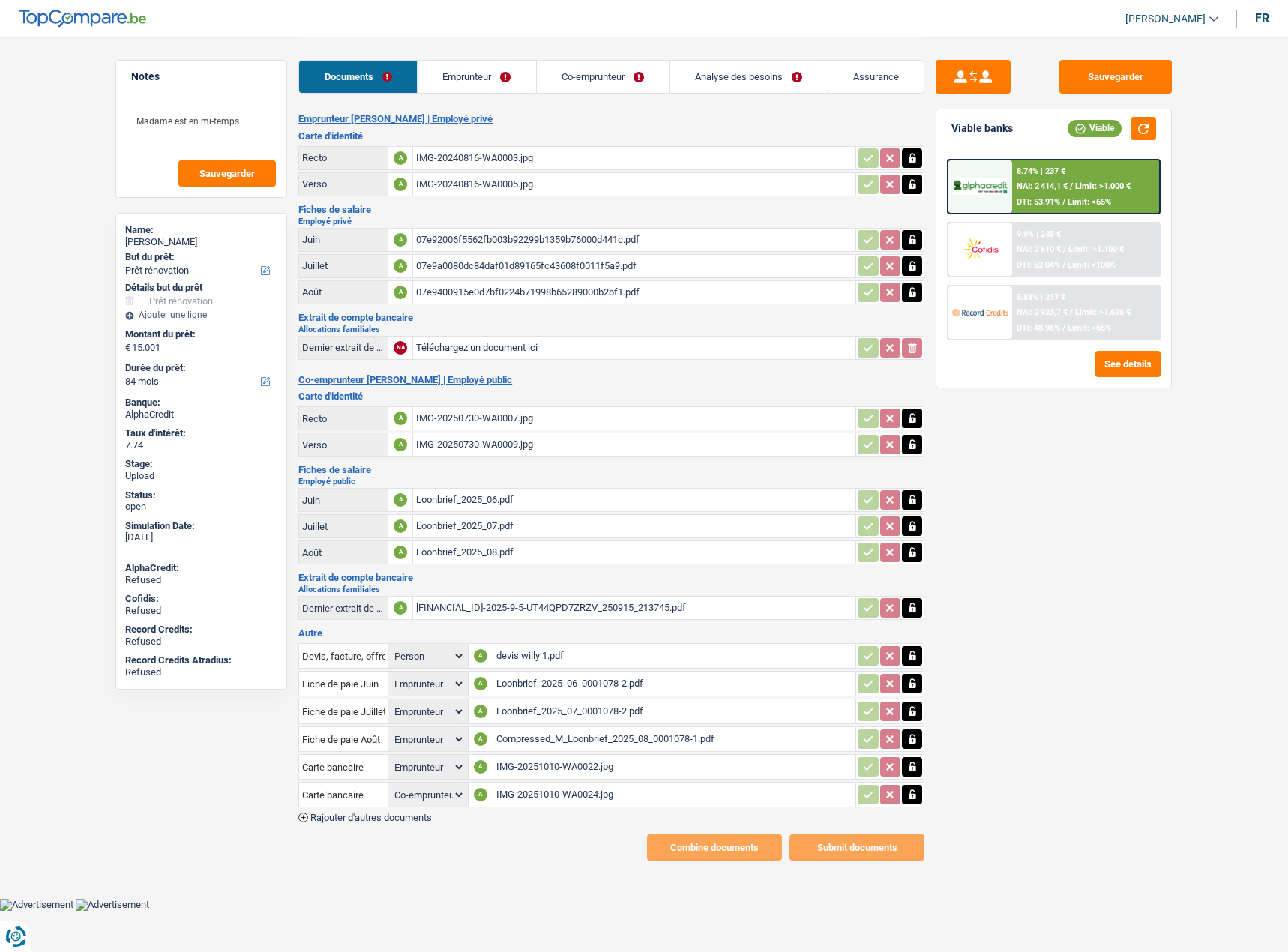
select select "renovation"
select select "84"
select select "applicant"
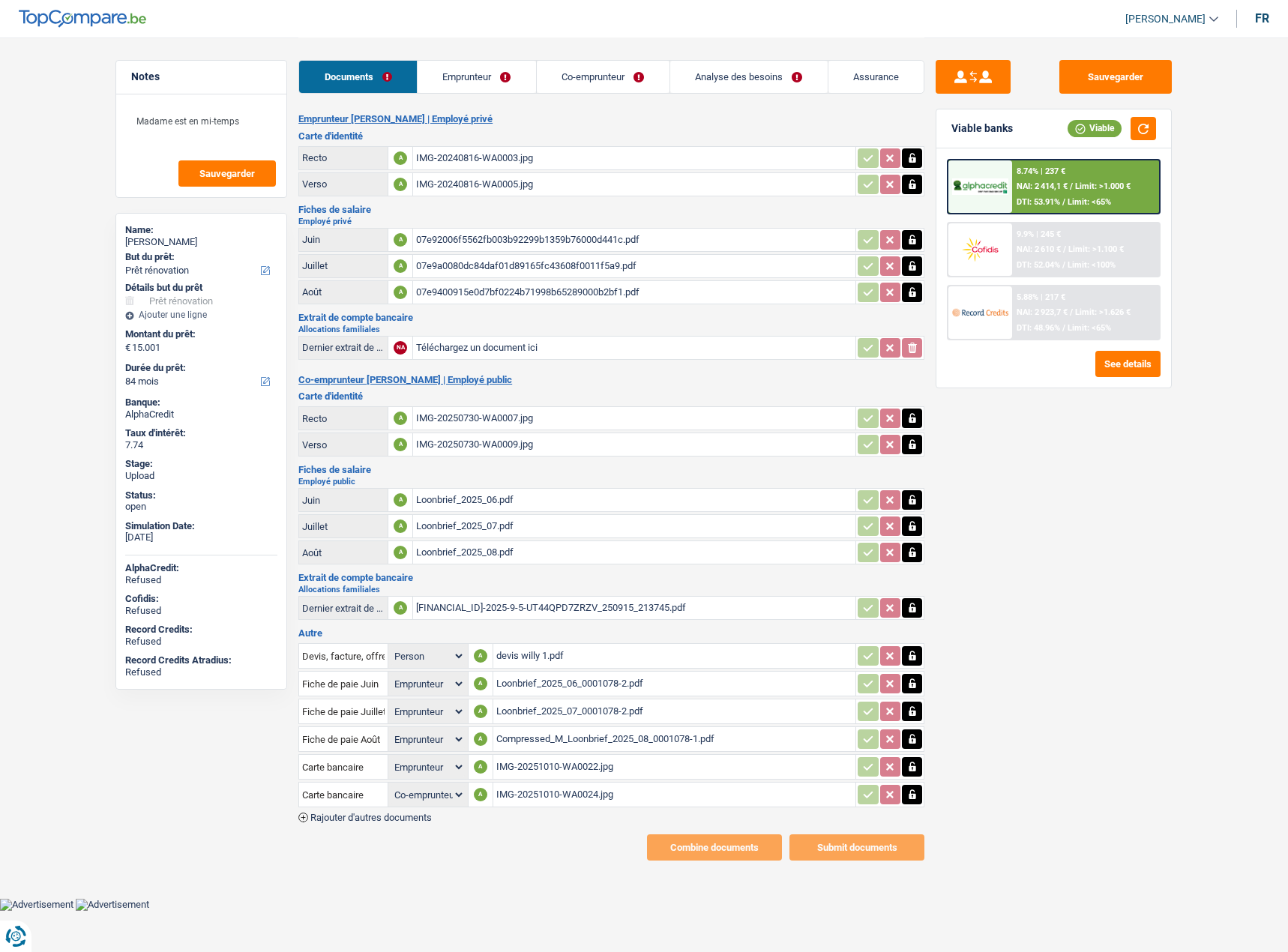
select select "applicant"
select select "coApplicant"
click at [488, 77] on link "Emprunteur" at bounding box center [477, 77] width 119 height 32
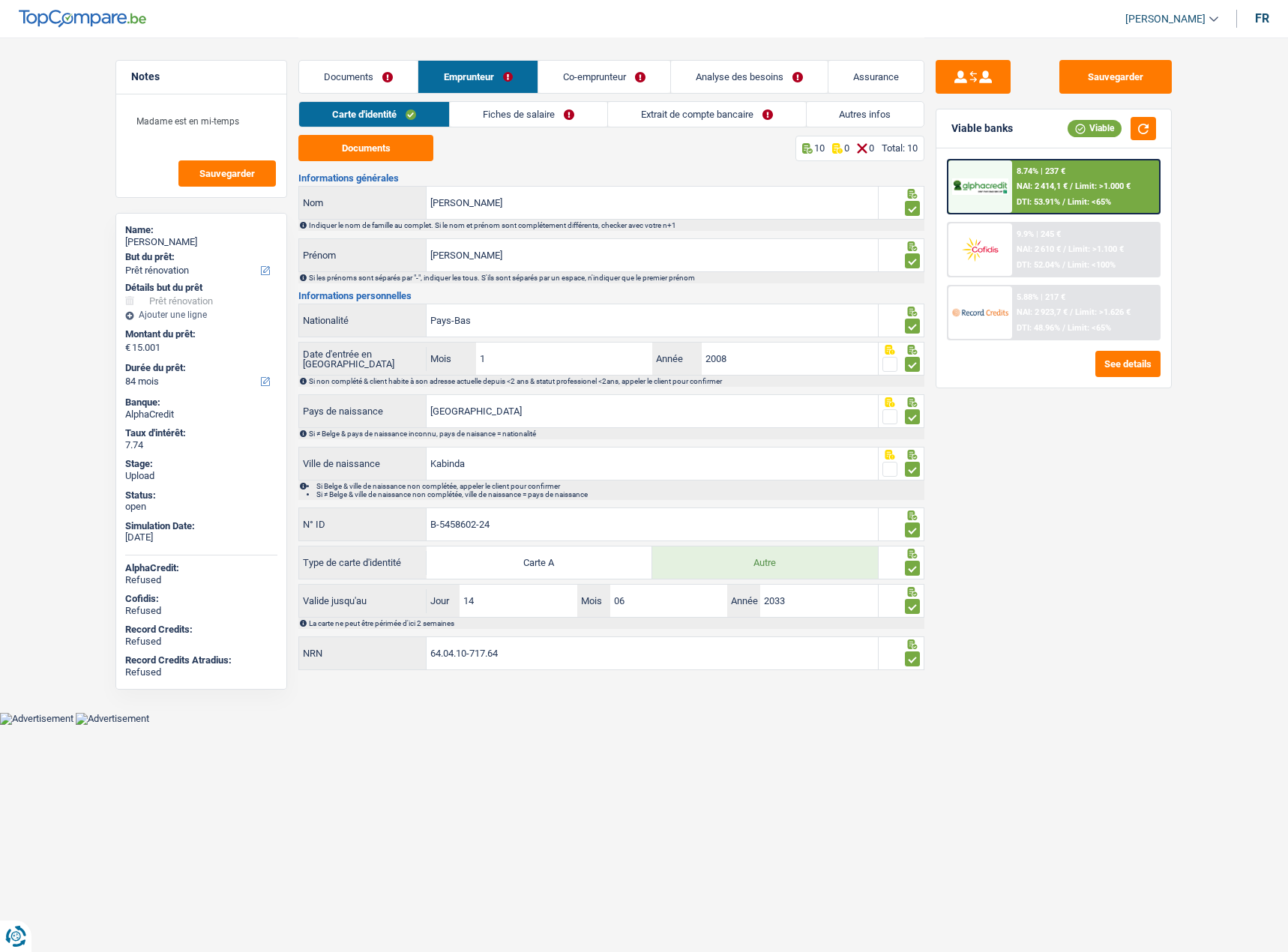
click at [553, 116] on link "Fiches de salaire" at bounding box center [528, 114] width 157 height 25
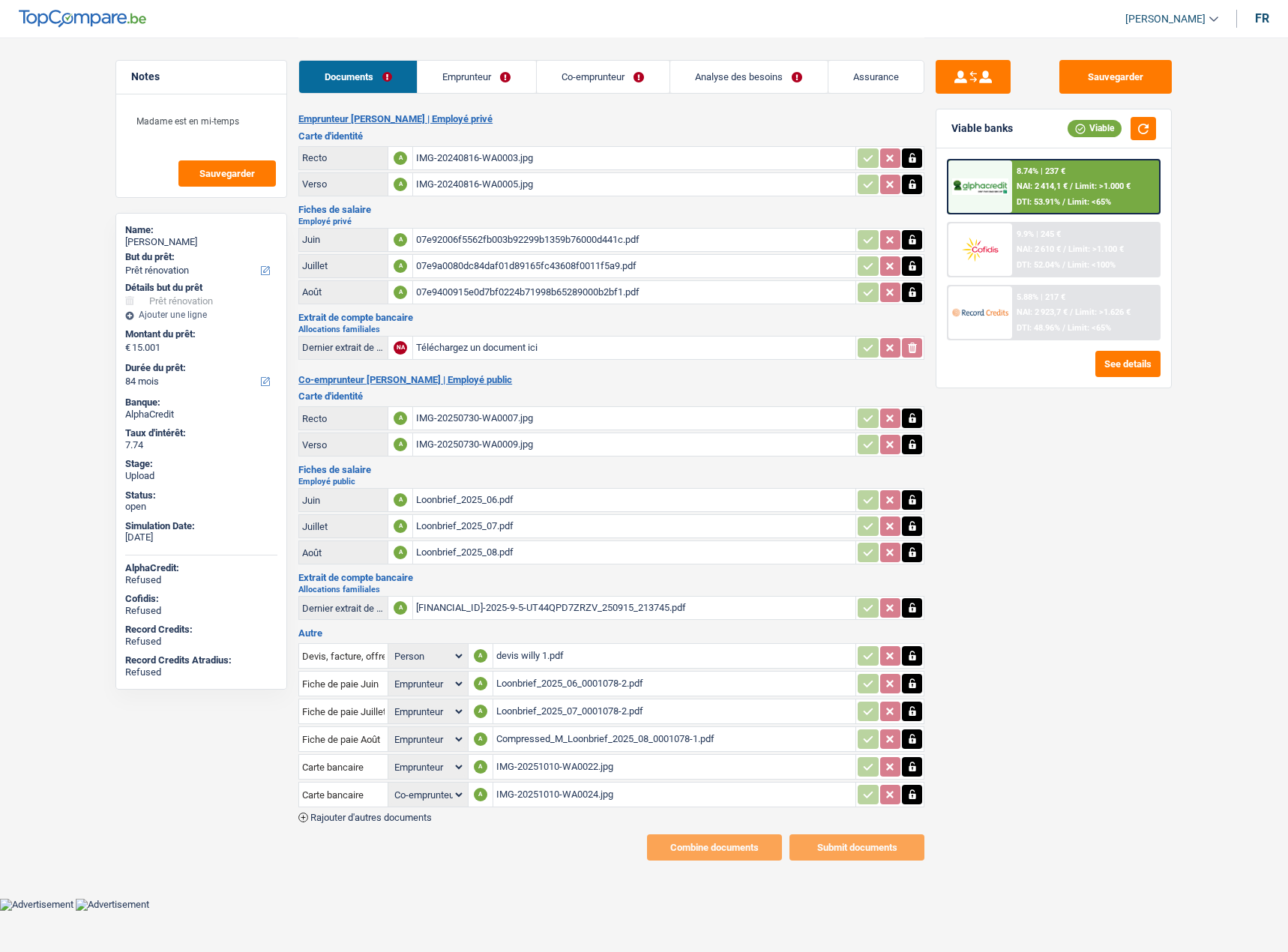
select select "renovation"
select select "84"
select select "applicant"
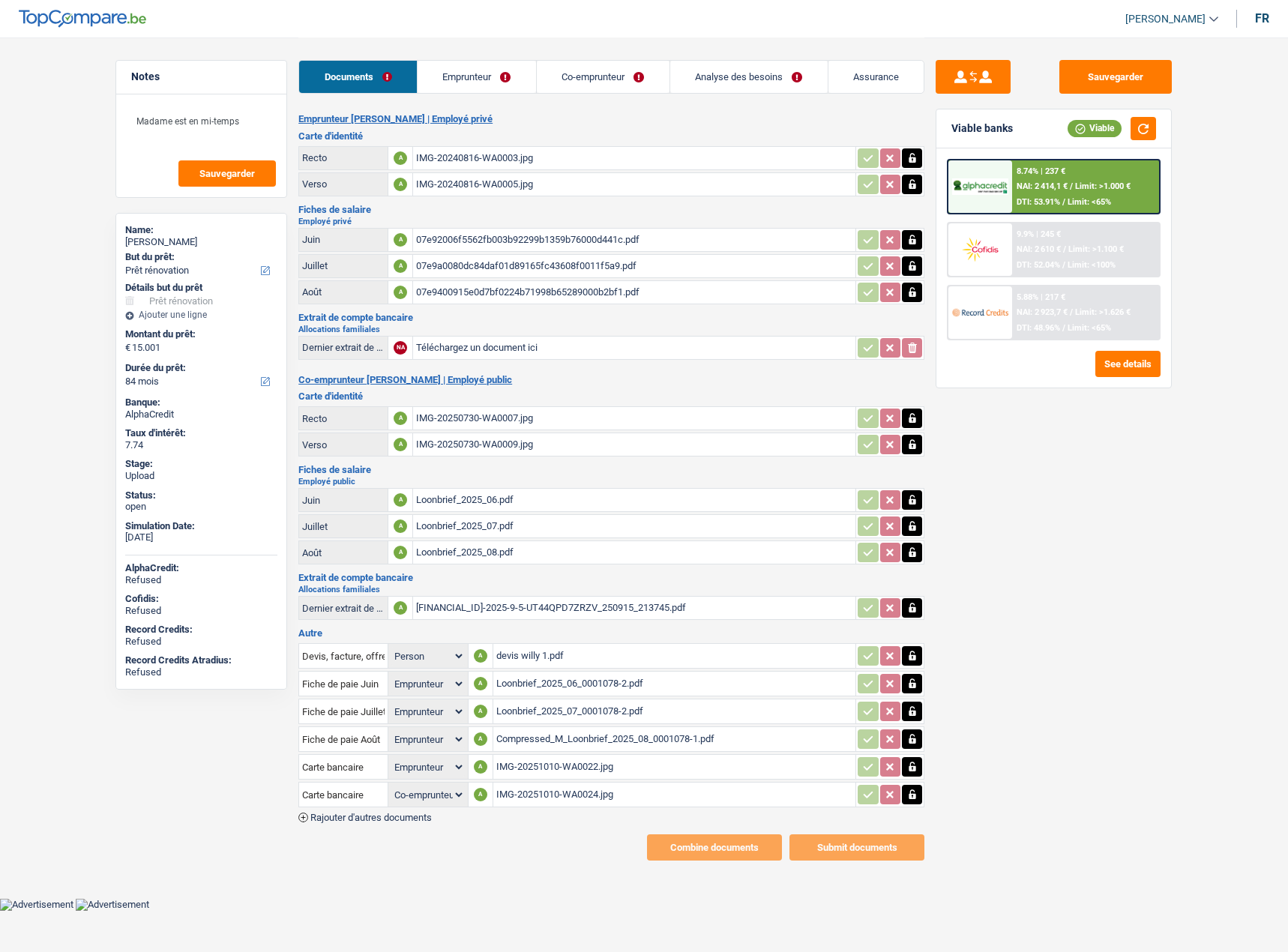
select select "applicant"
select select "coApplicant"
click at [473, 177] on div "IMG-20240816-WA0005.jpg" at bounding box center [634, 184] width 437 height 23
select select "renovation"
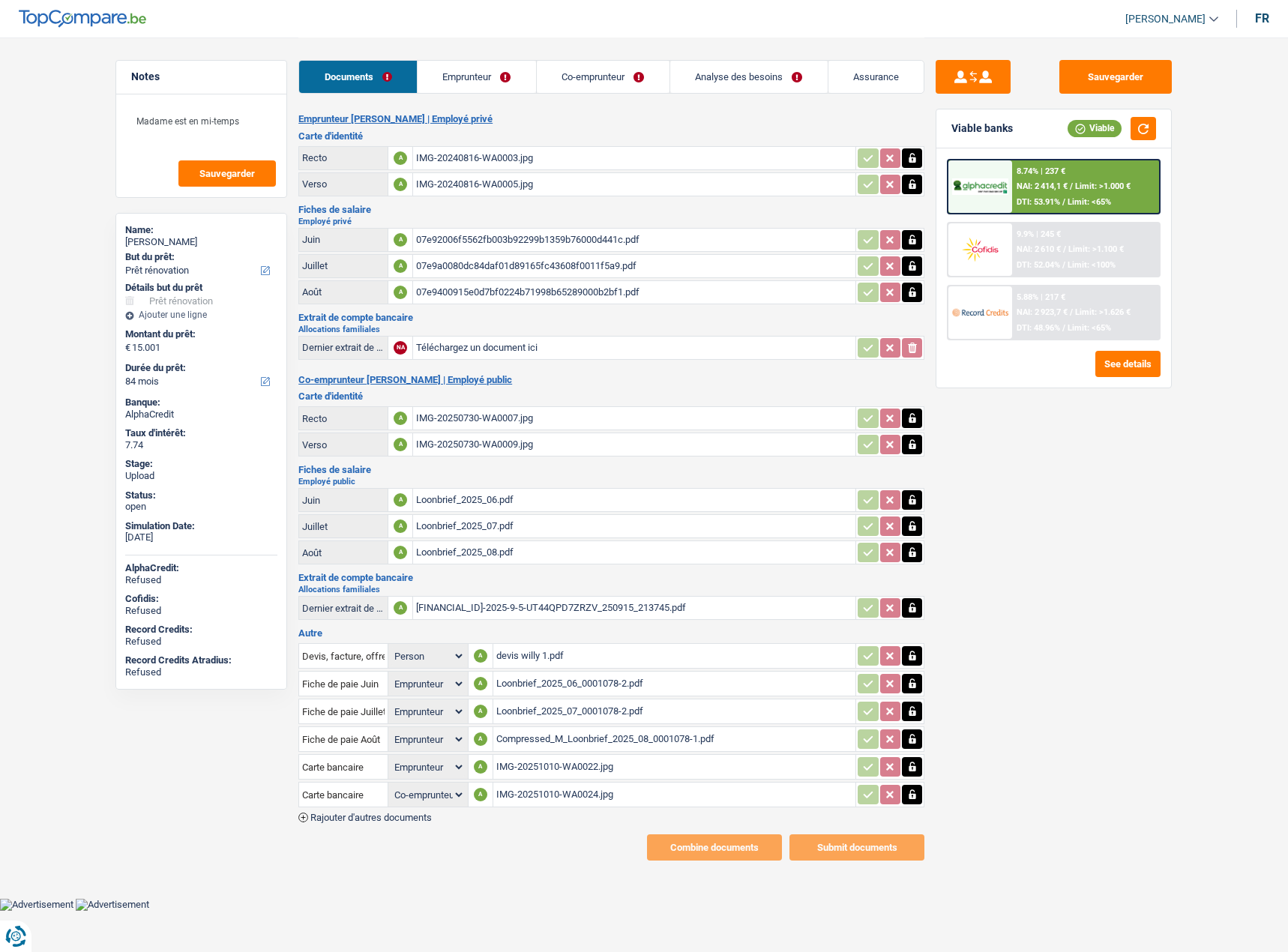
select select "renovation"
select select "84"
select select "applicant"
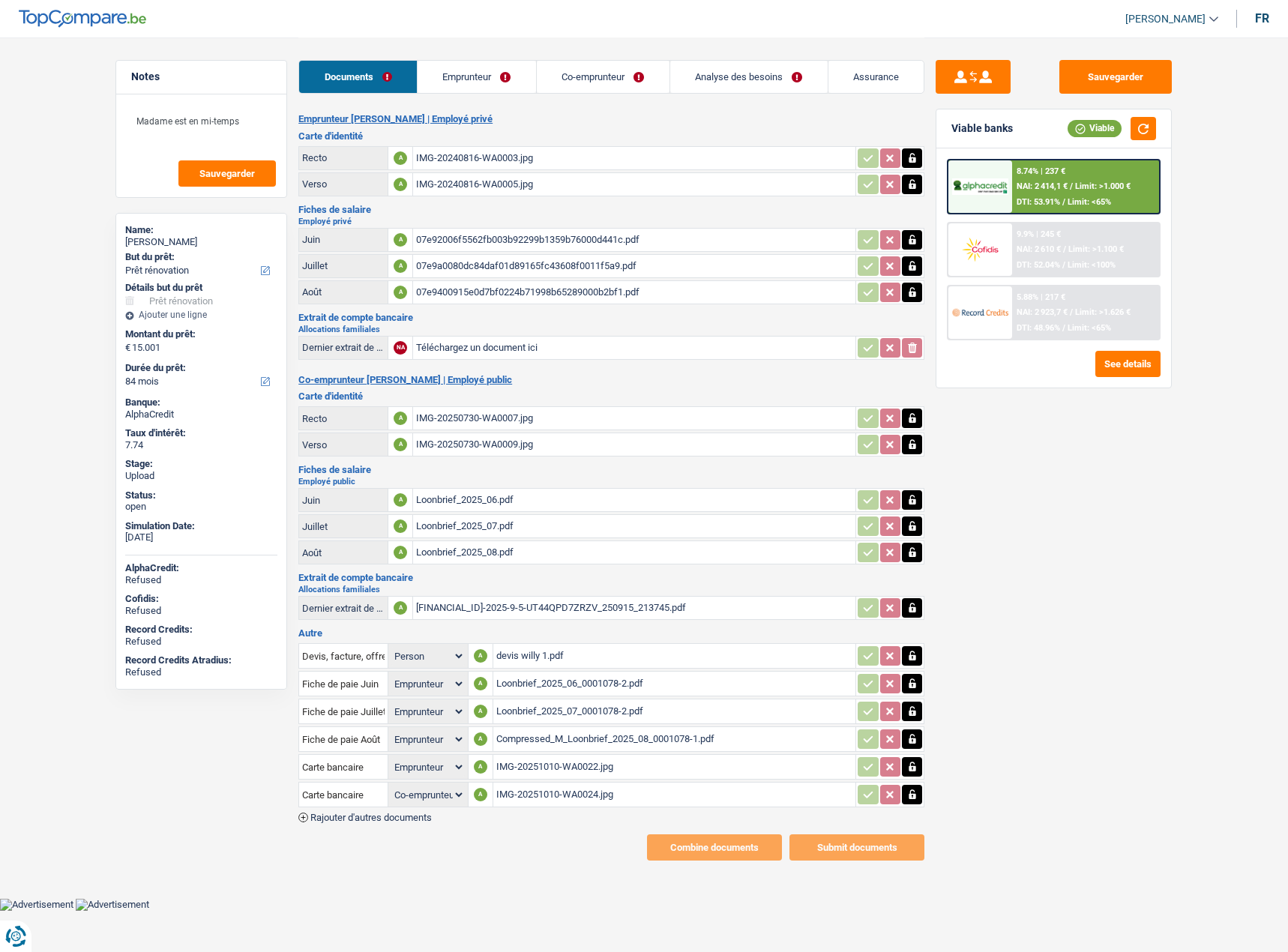
select select "applicant"
select select "coApplicant"
click at [470, 488] on div "Loonbrief_2025_06.pdf" at bounding box center [634, 500] width 437 height 23
click at [446, 287] on div "07e9400915e0d7bf0224b71998b65289000b2bf1.pdf" at bounding box center [634, 292] width 437 height 23
click at [510, 672] on div "Loonbrief_2025_06_0001078-2.pdf" at bounding box center [674, 684] width 357 height 23
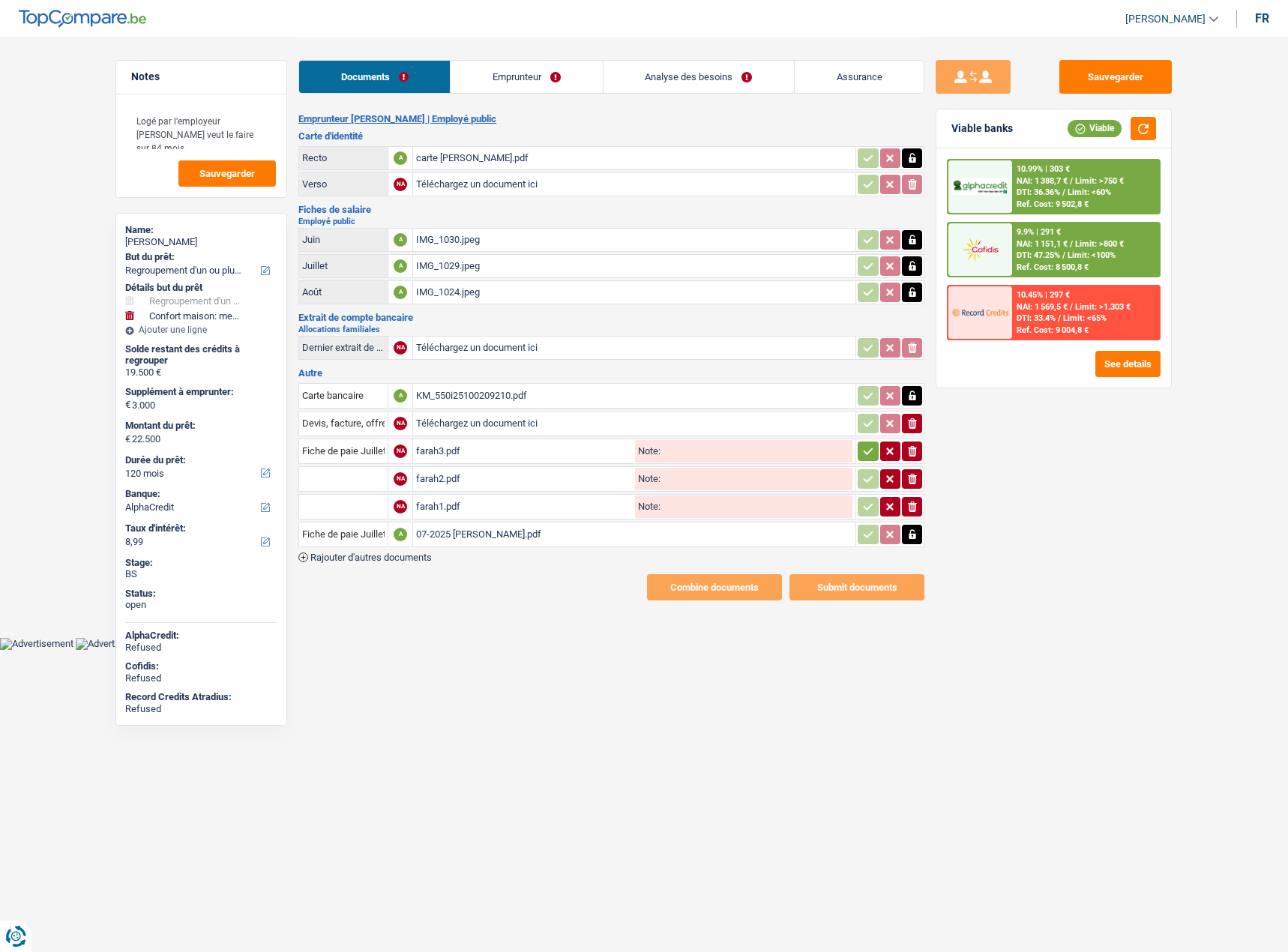
select select "refinancing"
select select "household"
select select "120"
select select "alphacredit"
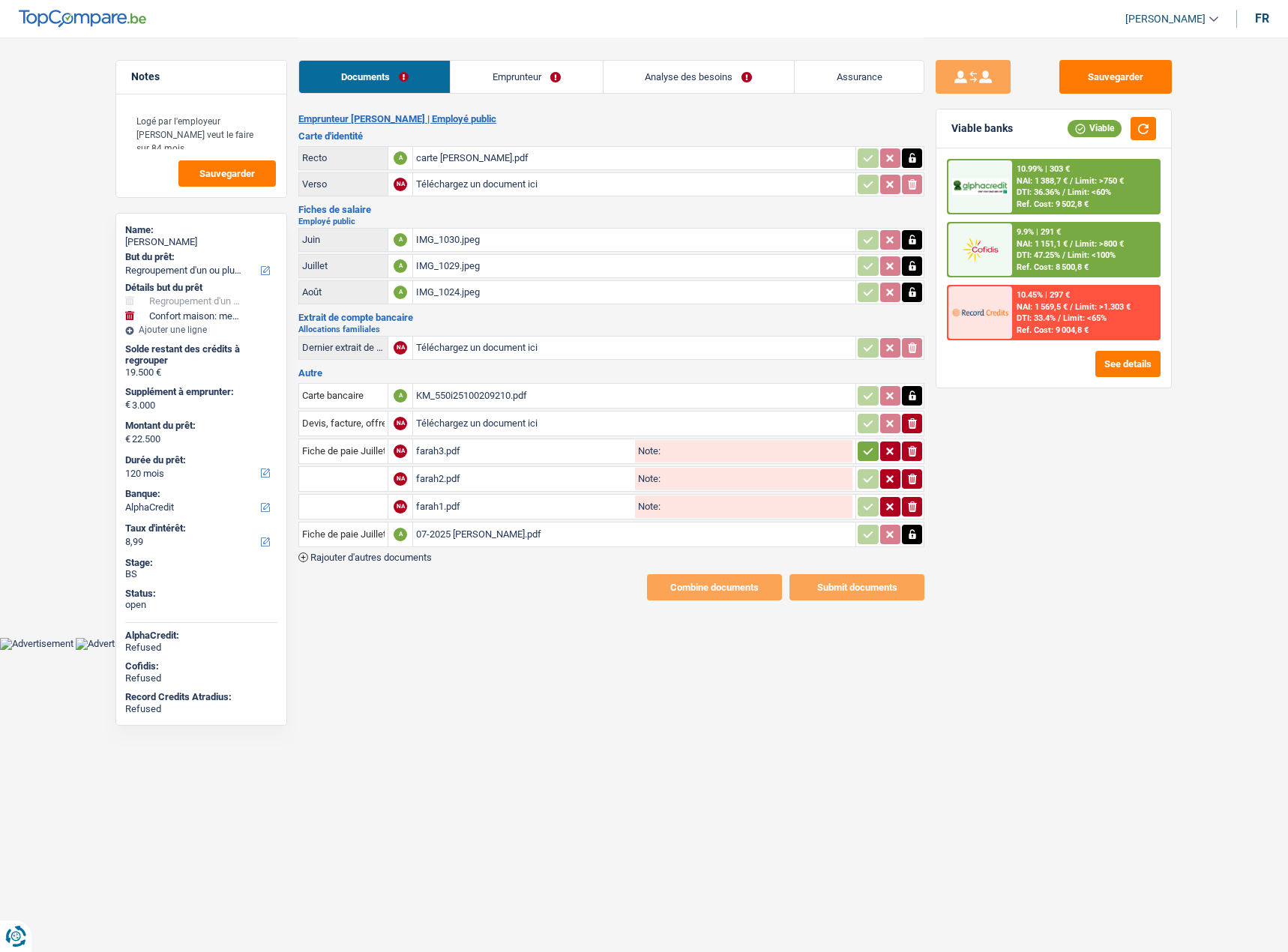
select select "refinancing"
select select "false"
select select "household"
select select "false"
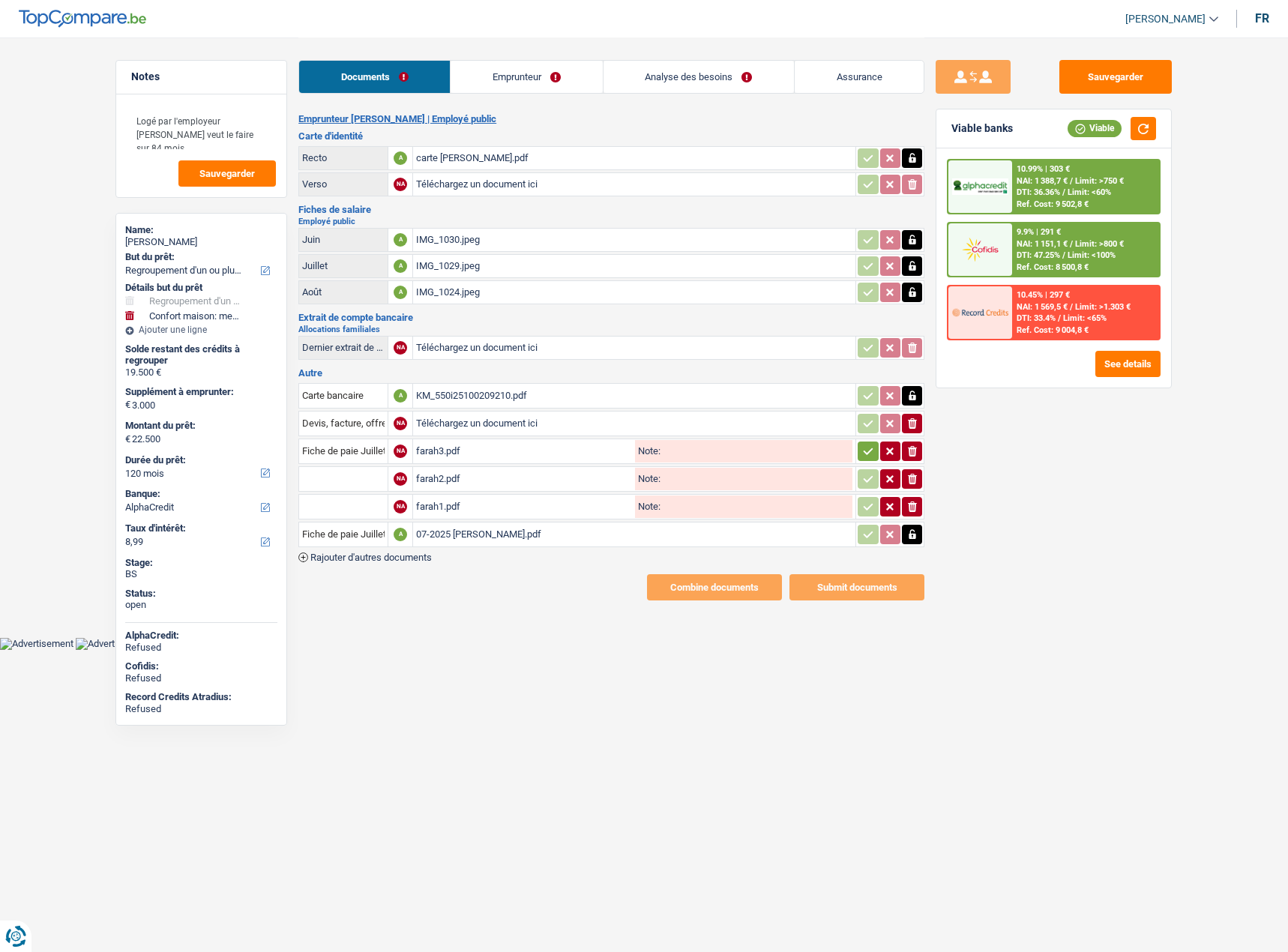
select select "120"
click at [715, 71] on link "Analyse des besoins" at bounding box center [698, 77] width 190 height 32
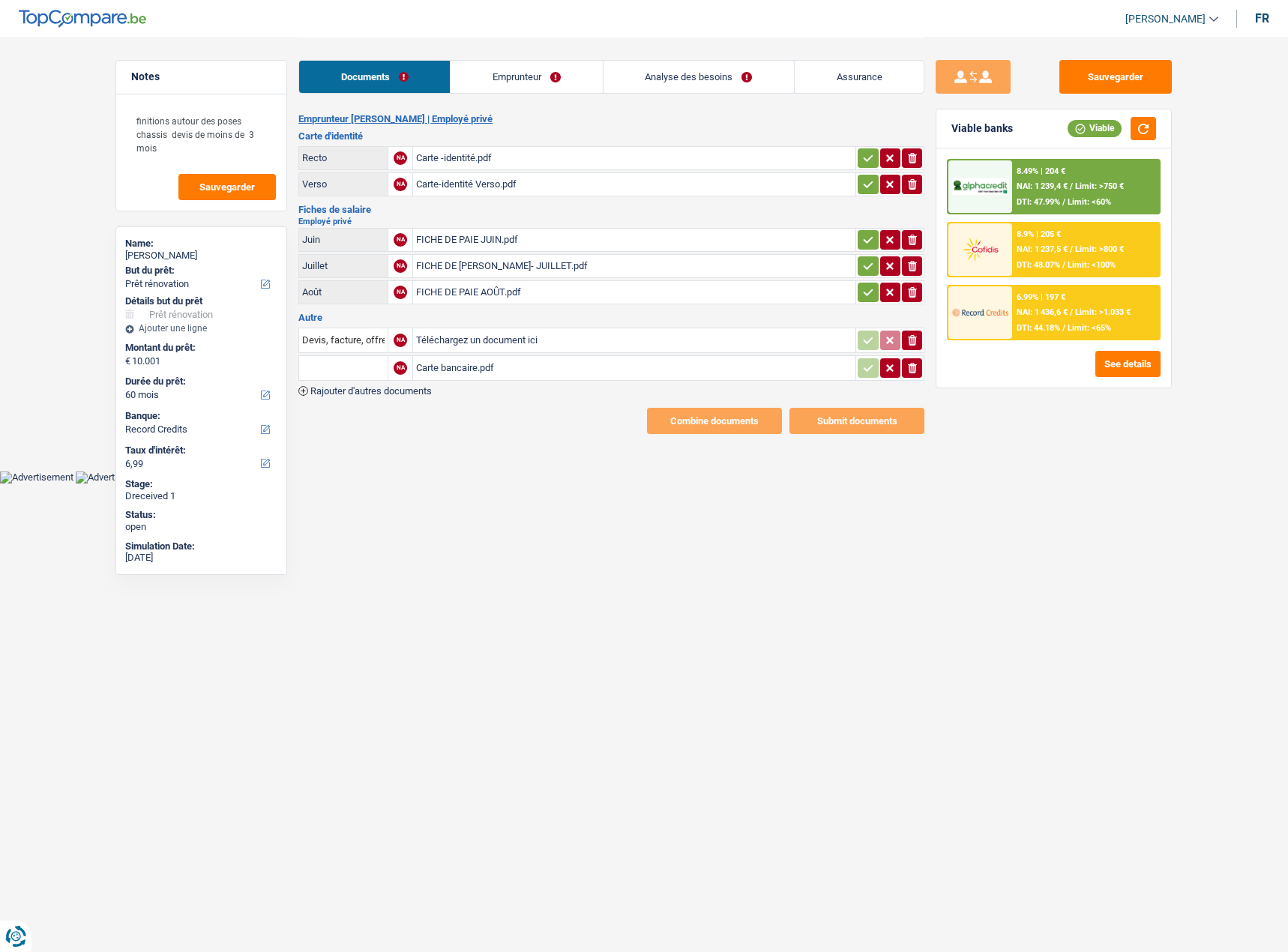
select select "renovation"
select select "60"
select select "record credits"
click at [553, 78] on link "Emprunteur" at bounding box center [525, 77] width 151 height 32
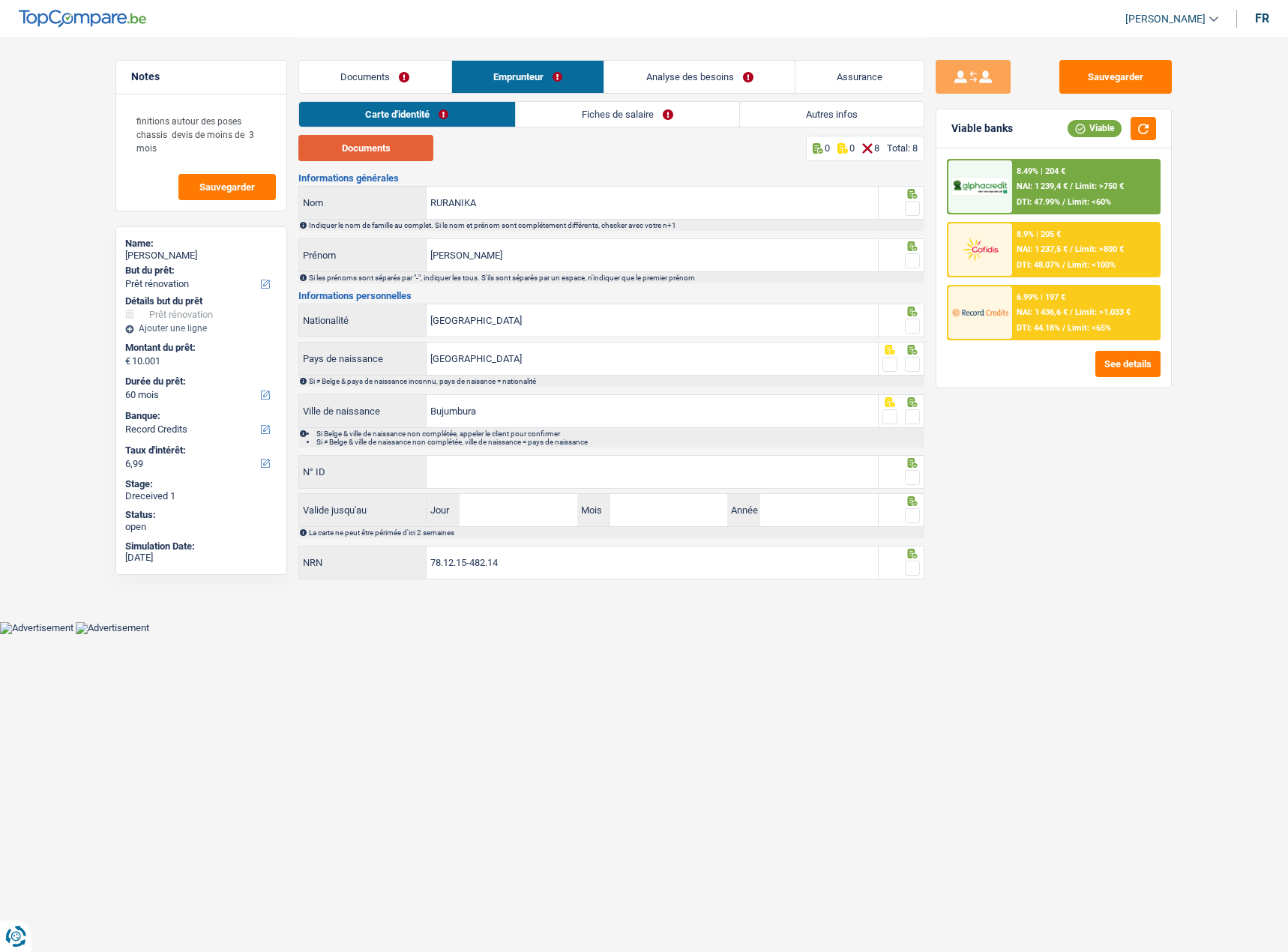
click at [371, 148] on button "Documents" at bounding box center [366, 148] width 135 height 26
drag, startPoint x: 911, startPoint y: 204, endPoint x: 898, endPoint y: 258, distance: 55.5
click at [911, 208] on span at bounding box center [912, 208] width 15 height 15
click at [0, 0] on input "radio" at bounding box center [0, 0] width 0 height 0
click at [908, 255] on span at bounding box center [912, 261] width 15 height 15
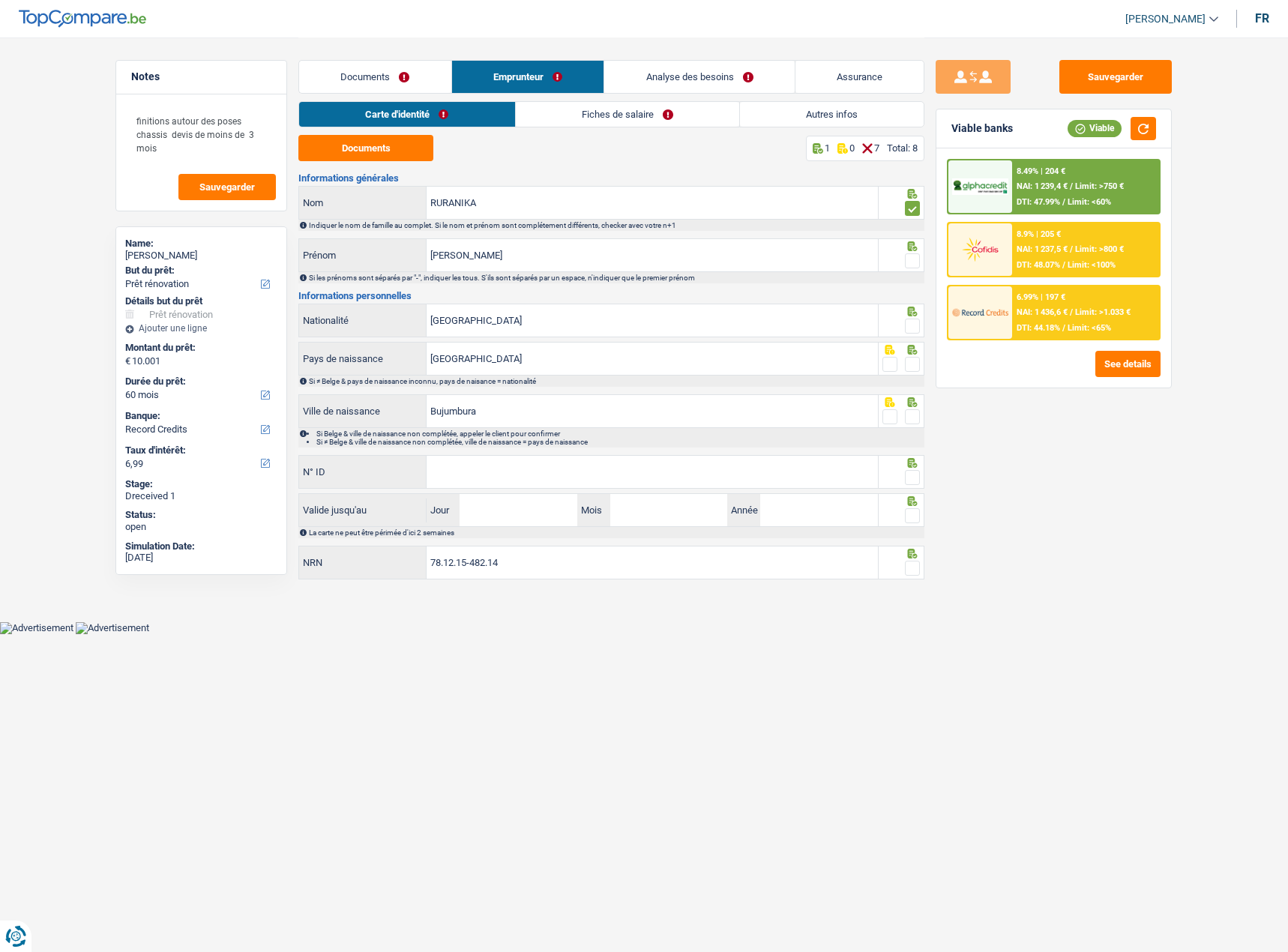
click at [0, 0] on input "radio" at bounding box center [0, 0] width 0 height 0
drag, startPoint x: 908, startPoint y: 322, endPoint x: 909, endPoint y: 330, distance: 8.1
click at [909, 322] on span at bounding box center [912, 326] width 15 height 15
click at [0, 0] on input "radio" at bounding box center [0, 0] width 0 height 0
click at [910, 357] on span at bounding box center [912, 364] width 15 height 15
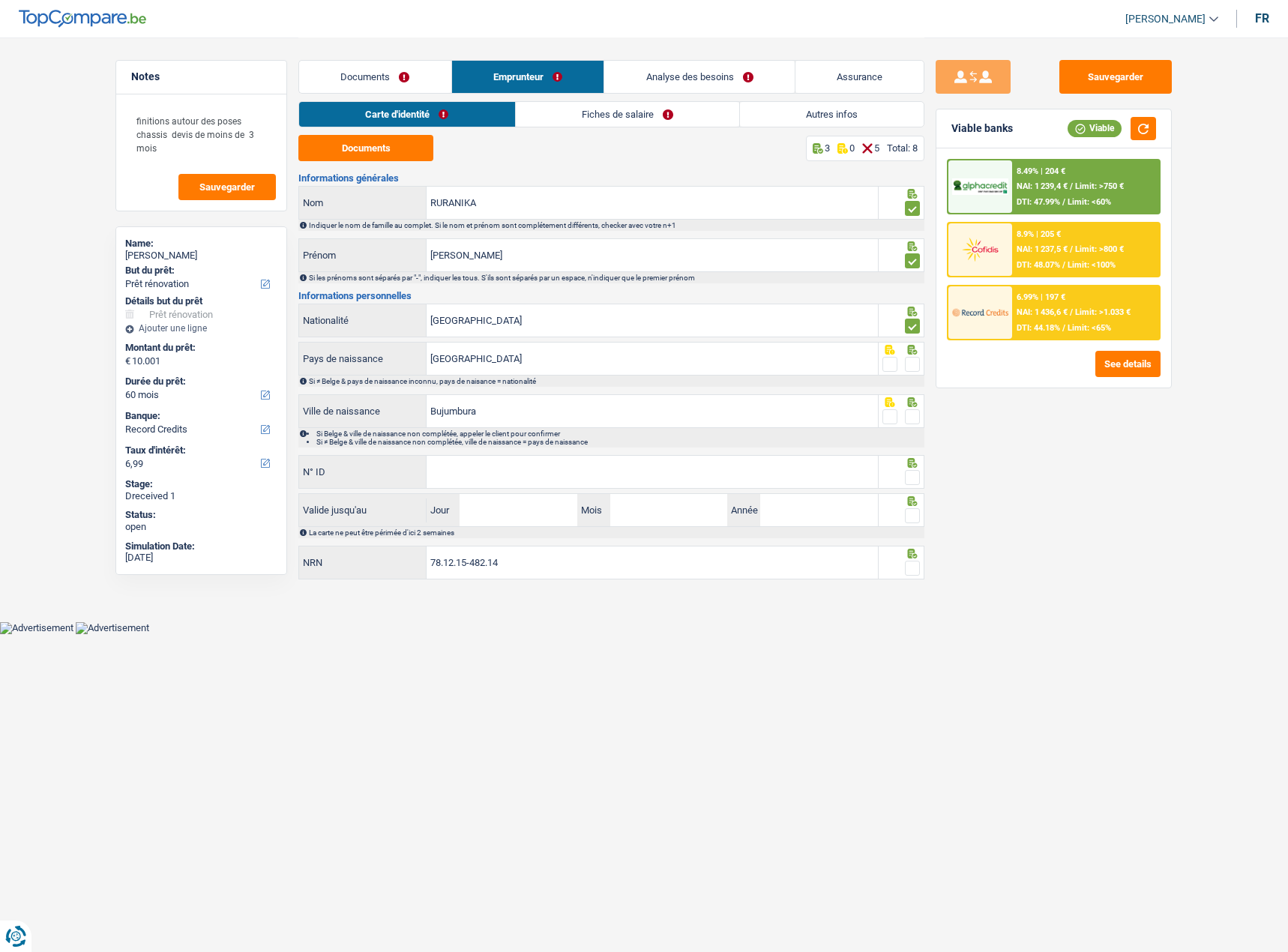
click at [0, 0] on input "radio" at bounding box center [0, 0] width 0 height 0
click at [907, 412] on span at bounding box center [912, 417] width 15 height 15
click at [0, 0] on input "radio" at bounding box center [0, 0] width 0 height 0
click at [652, 482] on input "N° ID" at bounding box center [652, 471] width 451 height 32
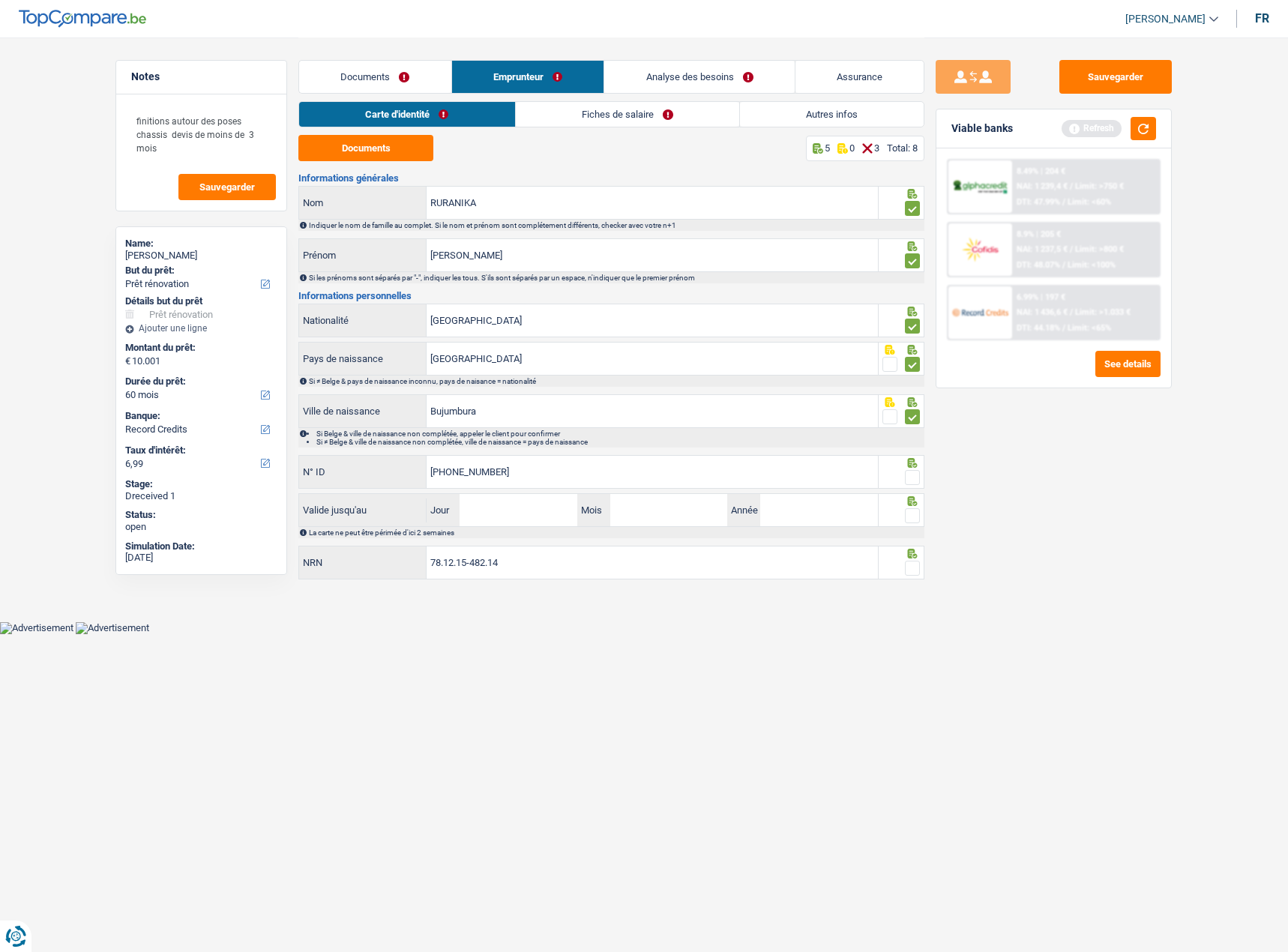
type input "[PHONE_NUMBER]"
click at [910, 473] on span at bounding box center [912, 477] width 15 height 15
click at [0, 0] on input "radio" at bounding box center [0, 0] width 0 height 0
click at [544, 507] on input "Jour" at bounding box center [518, 509] width 117 height 32
type input "25"
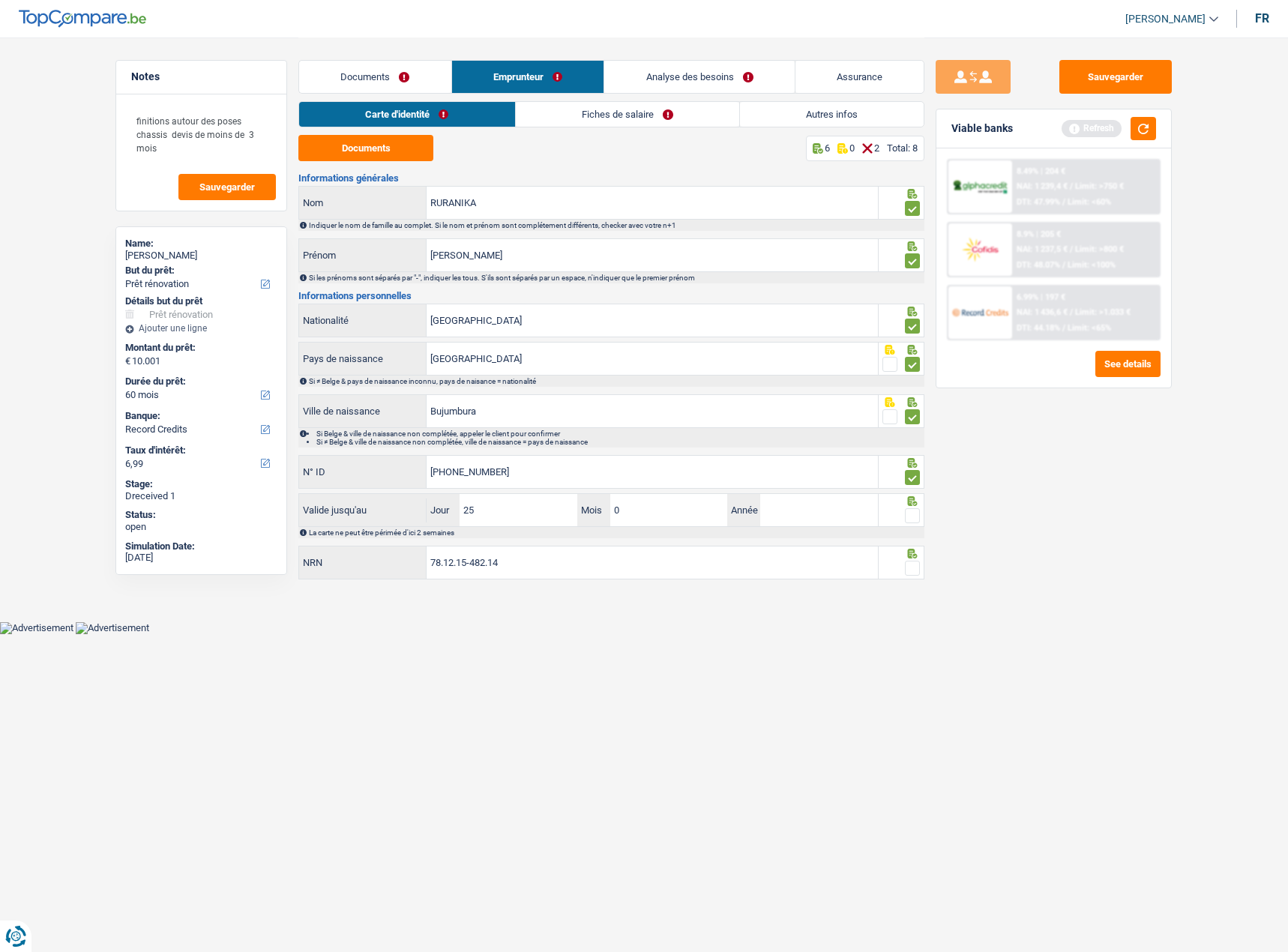
type input "09"
type input "2028"
drag, startPoint x: 906, startPoint y: 511, endPoint x: 906, endPoint y: 524, distance: 13.0
click at [906, 514] on span at bounding box center [912, 515] width 15 height 15
click at [0, 0] on input "radio" at bounding box center [0, 0] width 0 height 0
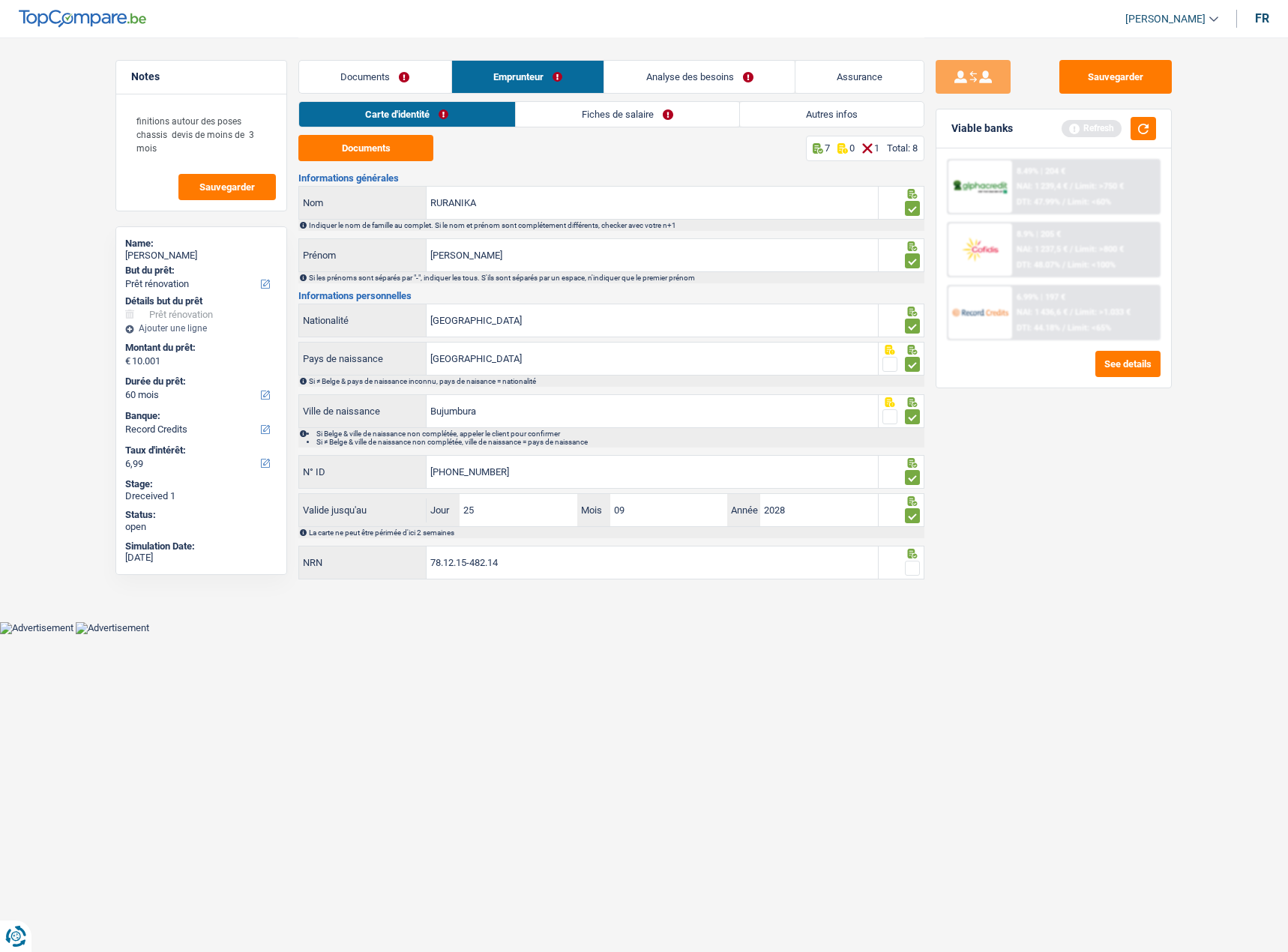
click at [907, 564] on span at bounding box center [912, 568] width 15 height 15
click at [0, 0] on input "radio" at bounding box center [0, 0] width 0 height 0
click at [662, 116] on link "Fiches de salaire" at bounding box center [627, 114] width 223 height 25
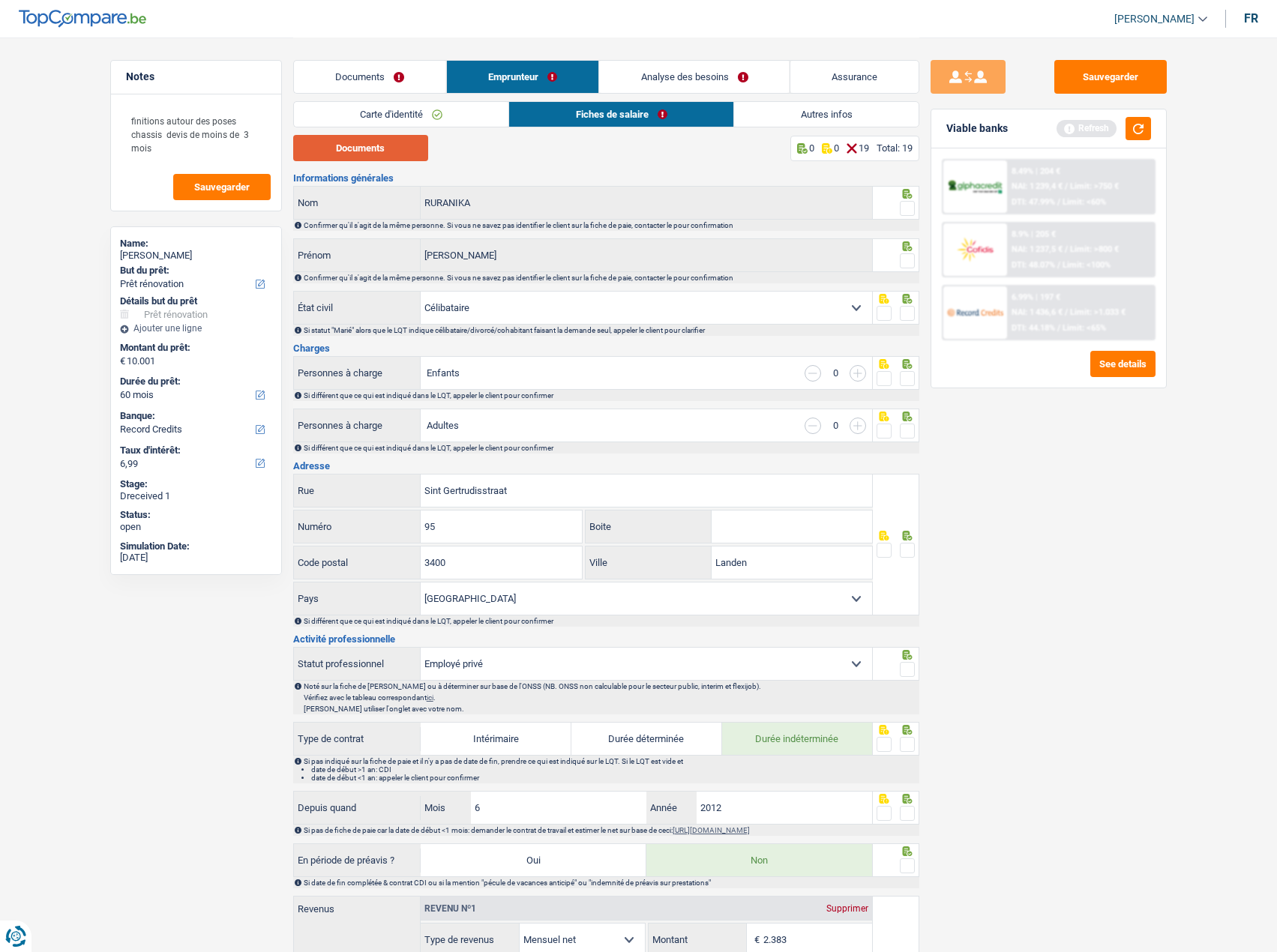
click at [376, 156] on button "Documents" at bounding box center [361, 148] width 135 height 26
drag, startPoint x: 901, startPoint y: 204, endPoint x: 902, endPoint y: 215, distance: 11.0
click at [901, 204] on span at bounding box center [907, 208] width 15 height 15
click at [0, 0] on input "radio" at bounding box center [0, 0] width 0 height 0
click at [914, 248] on icon at bounding box center [907, 246] width 15 height 10
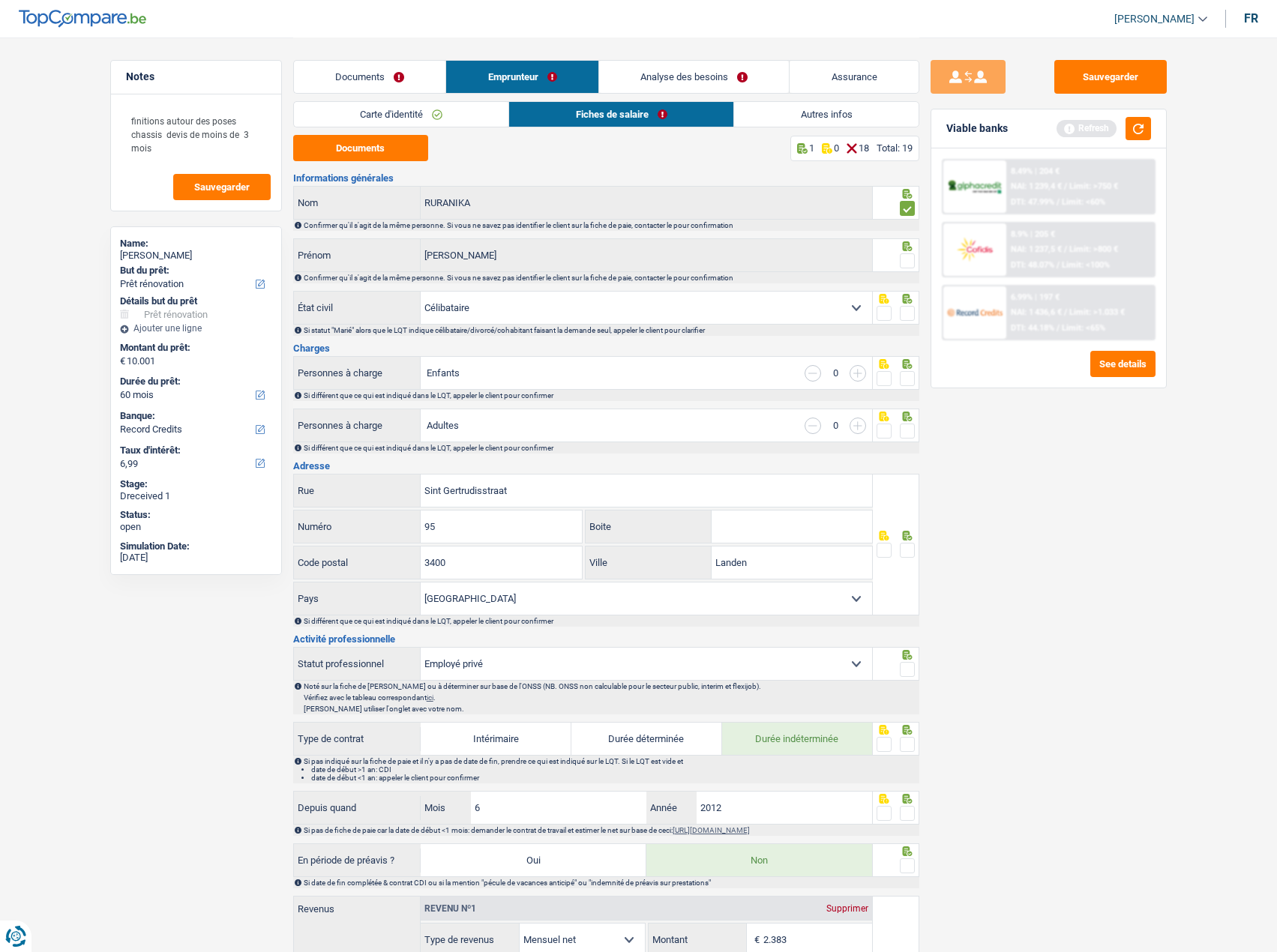
click at [908, 256] on span at bounding box center [907, 261] width 15 height 15
click at [0, 0] on input "radio" at bounding box center [0, 0] width 0 height 0
click at [910, 313] on span at bounding box center [907, 313] width 15 height 15
click at [0, 0] on input "radio" at bounding box center [0, 0] width 0 height 0
click at [907, 375] on span at bounding box center [907, 379] width 15 height 15
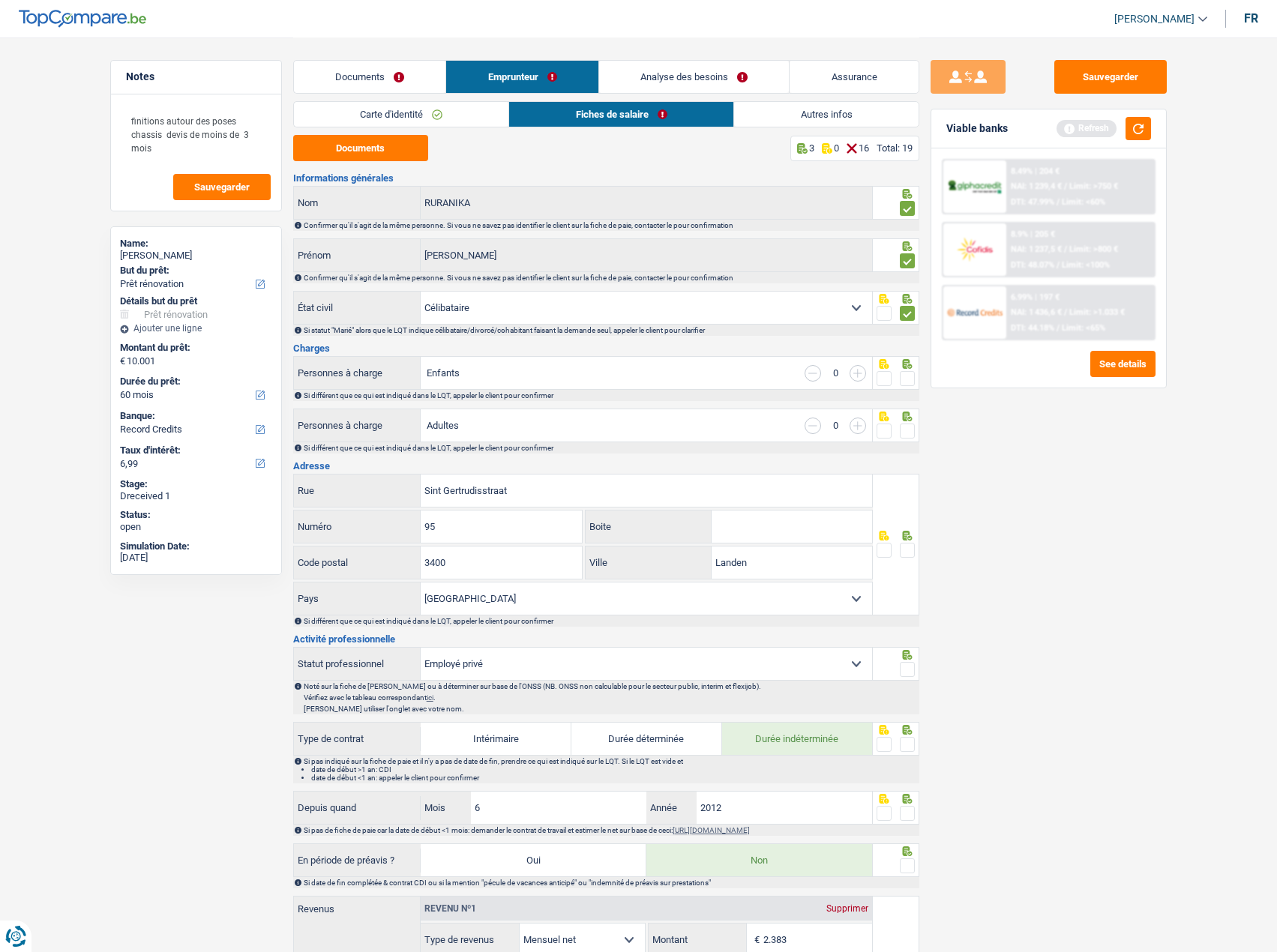
click at [0, 0] on input "radio" at bounding box center [0, 0] width 0 height 0
click at [902, 425] on span at bounding box center [907, 431] width 15 height 15
click at [0, 0] on input "radio" at bounding box center [0, 0] width 0 height 0
click at [908, 546] on span at bounding box center [907, 550] width 15 height 15
click at [0, 0] on input "radio" at bounding box center [0, 0] width 0 height 0
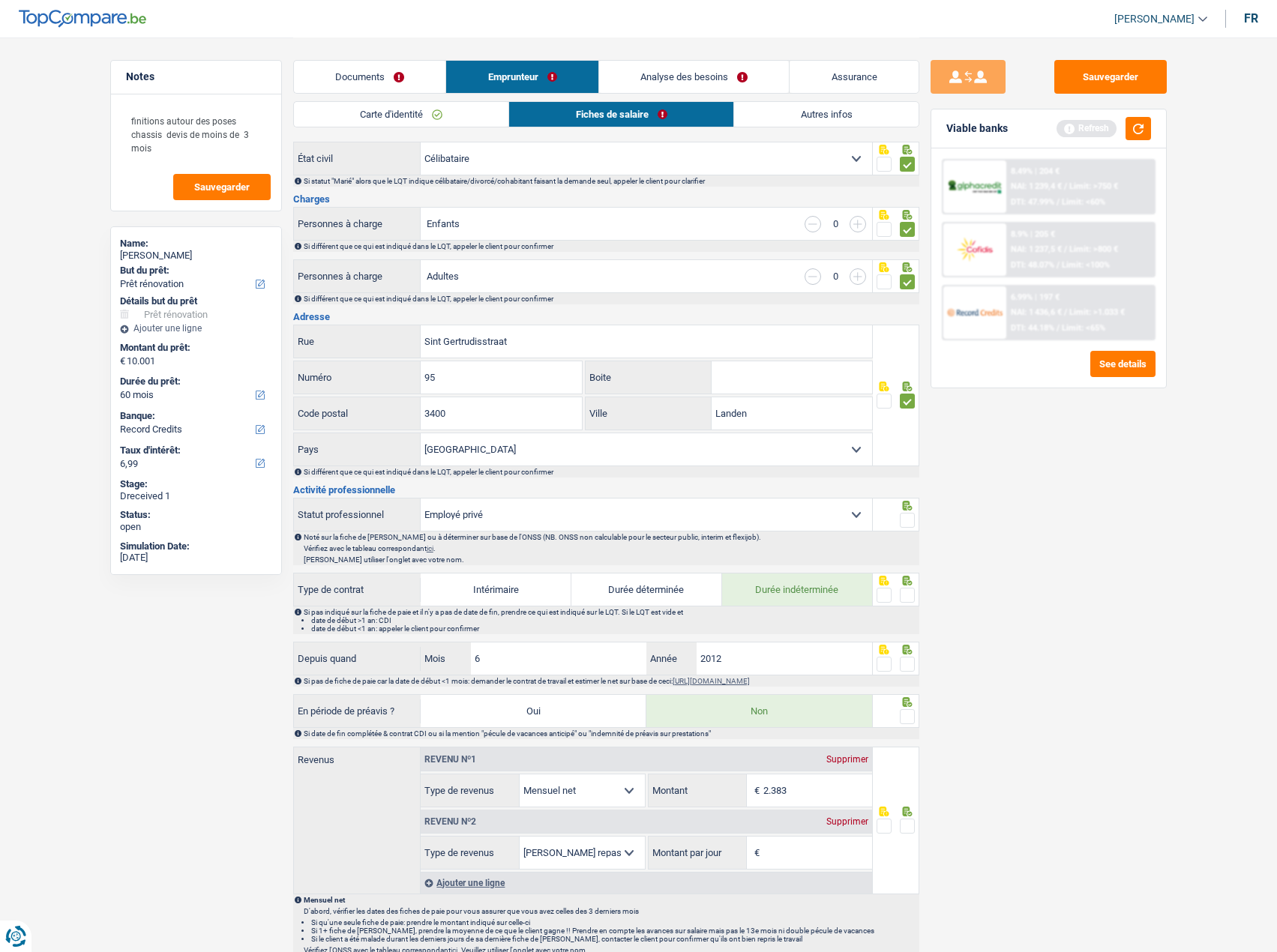
scroll to position [150, 0]
click at [906, 516] on span at bounding box center [907, 519] width 15 height 15
click at [0, 0] on input "radio" at bounding box center [0, 0] width 0 height 0
click at [907, 590] on span at bounding box center [907, 594] width 15 height 15
click at [0, 0] on input "radio" at bounding box center [0, 0] width 0 height 0
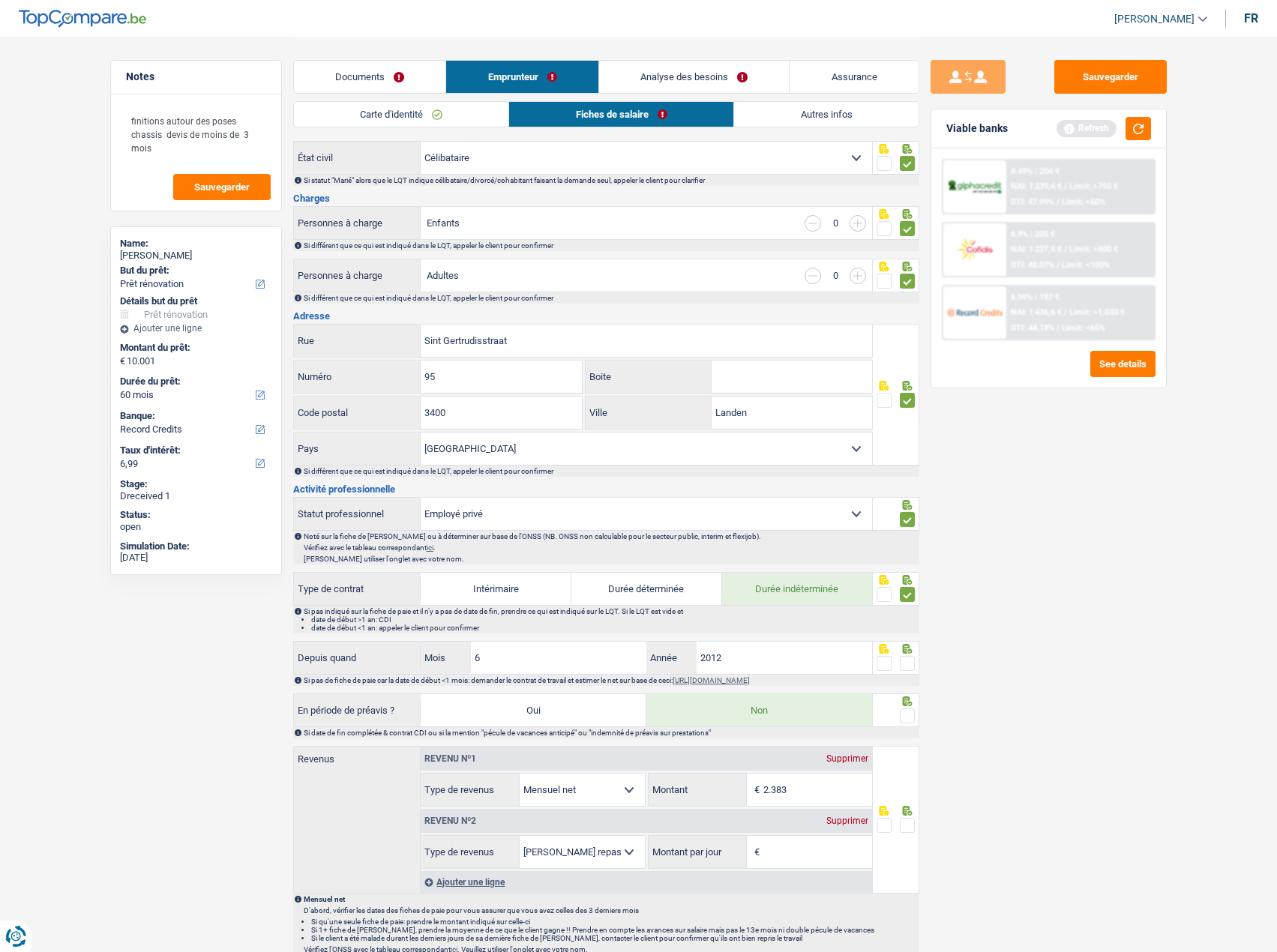
click at [904, 659] on span at bounding box center [907, 663] width 15 height 15
click at [0, 0] on input "radio" at bounding box center [0, 0] width 0 height 0
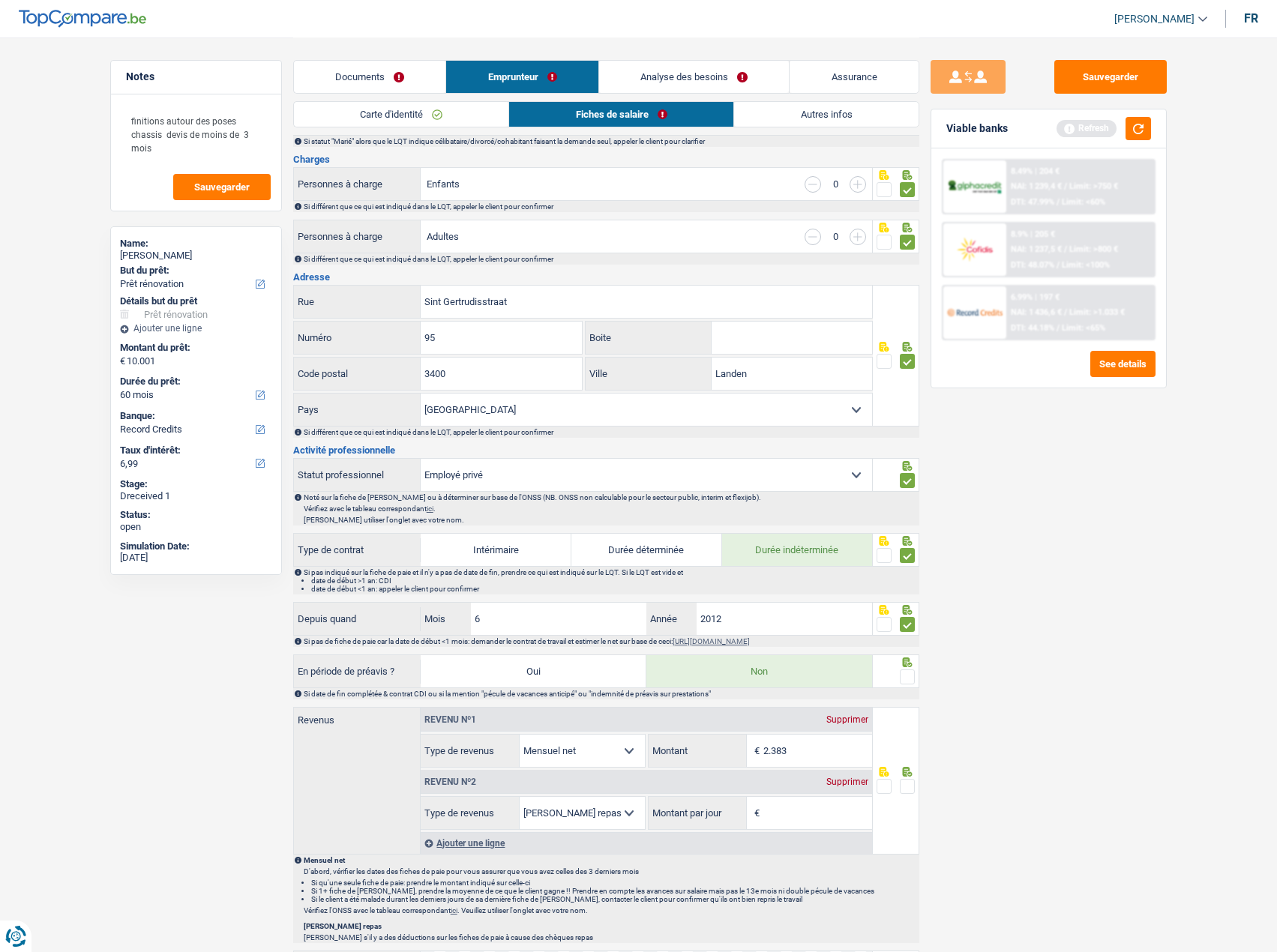
scroll to position [225, 0]
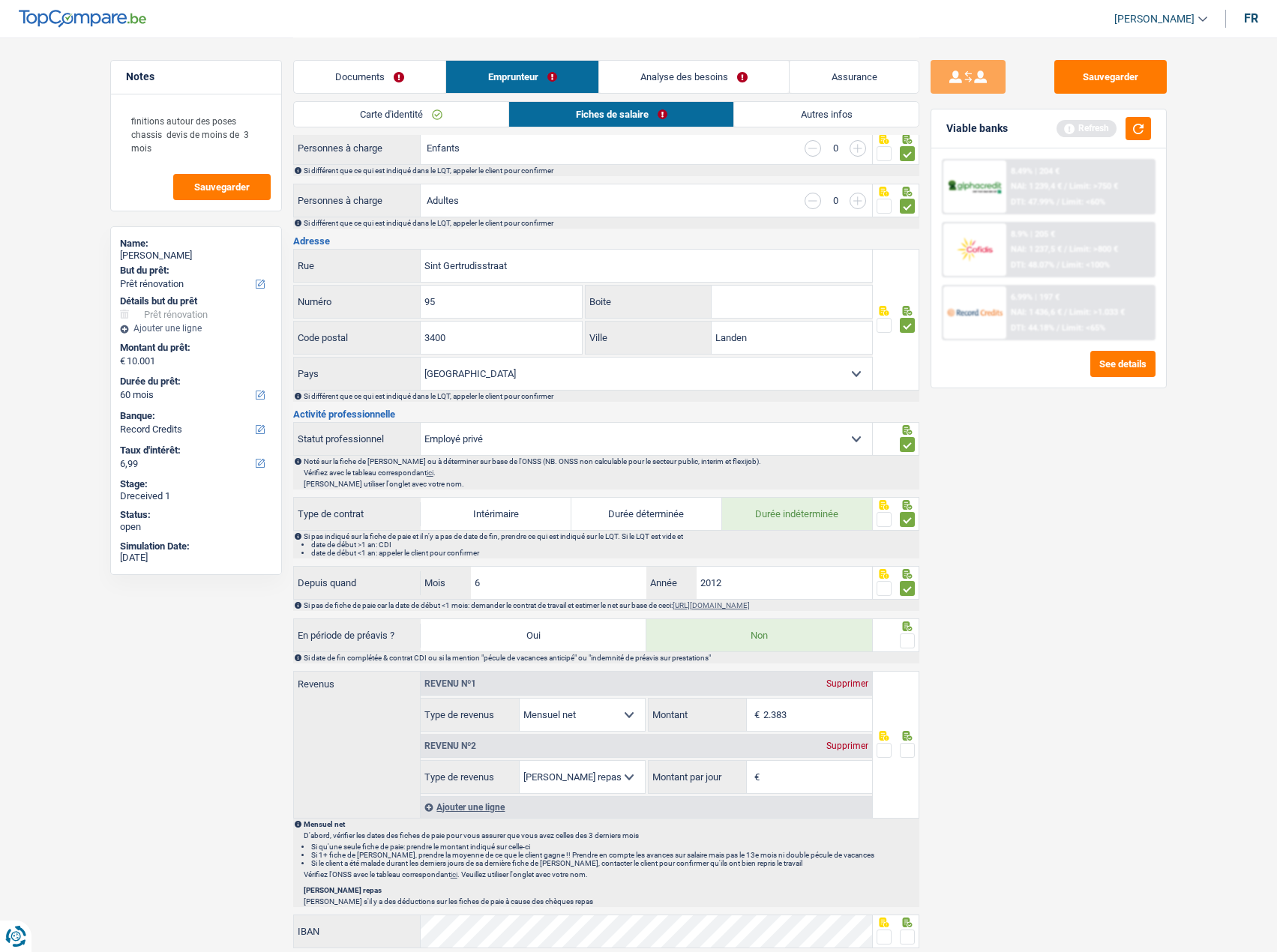
click at [907, 639] on span at bounding box center [907, 641] width 15 height 15
click at [0, 0] on input "radio" at bounding box center [0, 0] width 0 height 0
click at [828, 715] on input "2.383" at bounding box center [817, 715] width 109 height 32
type input "2.353"
click at [851, 743] on div "Supprimer" at bounding box center [847, 745] width 50 height 9
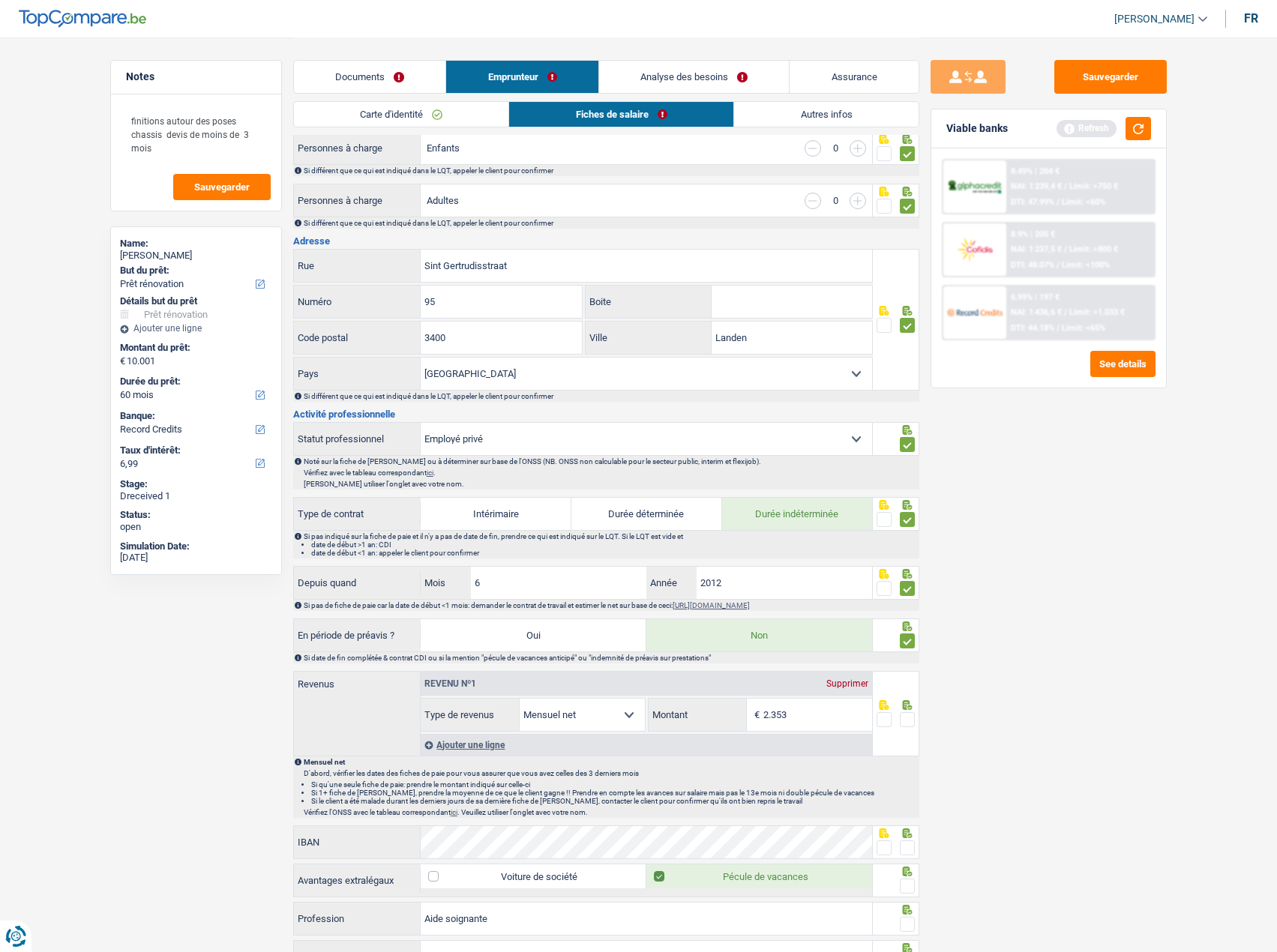
click at [906, 713] on span at bounding box center [907, 720] width 15 height 15
click at [0, 0] on input "radio" at bounding box center [0, 0] width 0 height 0
click at [887, 840] on span at bounding box center [884, 848] width 15 height 15
click at [0, 0] on input "radio" at bounding box center [0, 0] width 0 height 0
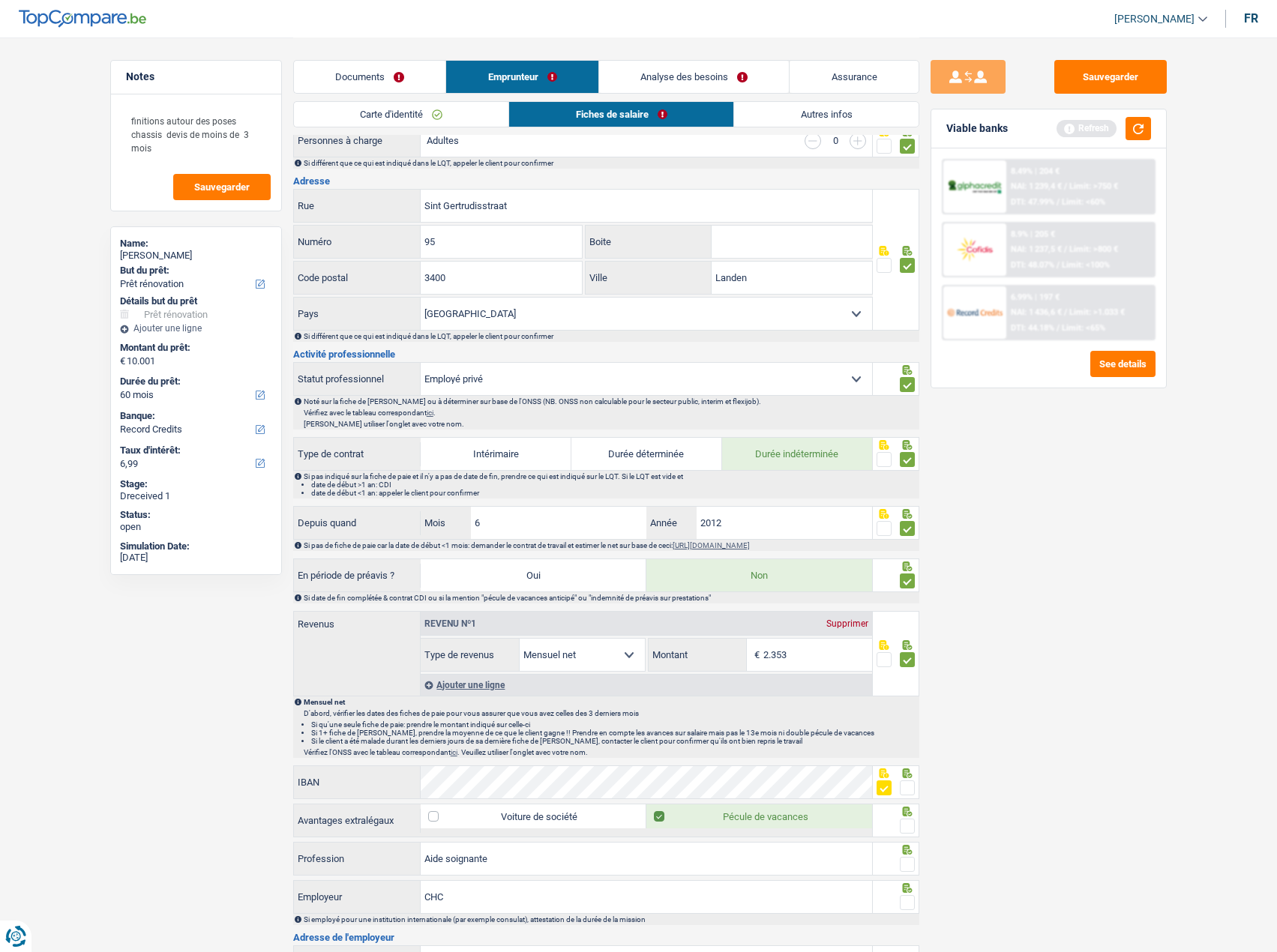
scroll to position [375, 0]
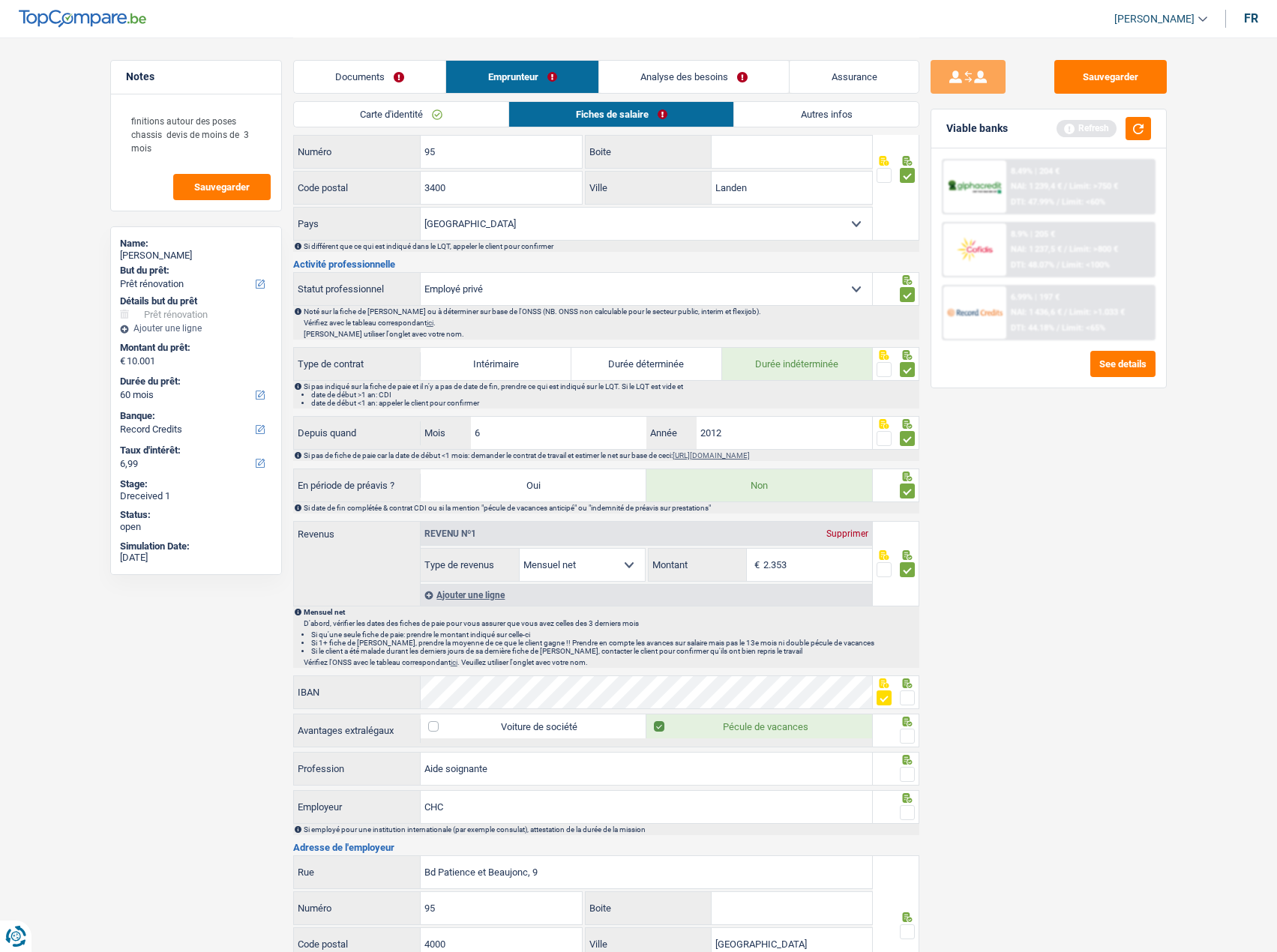
click at [906, 728] on span at bounding box center [907, 736] width 15 height 15
click at [0, 0] on input "radio" at bounding box center [0, 0] width 0 height 0
drag, startPoint x: 910, startPoint y: 771, endPoint x: 907, endPoint y: 785, distance: 14.3
click at [910, 772] on span at bounding box center [907, 774] width 15 height 15
click at [0, 0] on input "radio" at bounding box center [0, 0] width 0 height 0
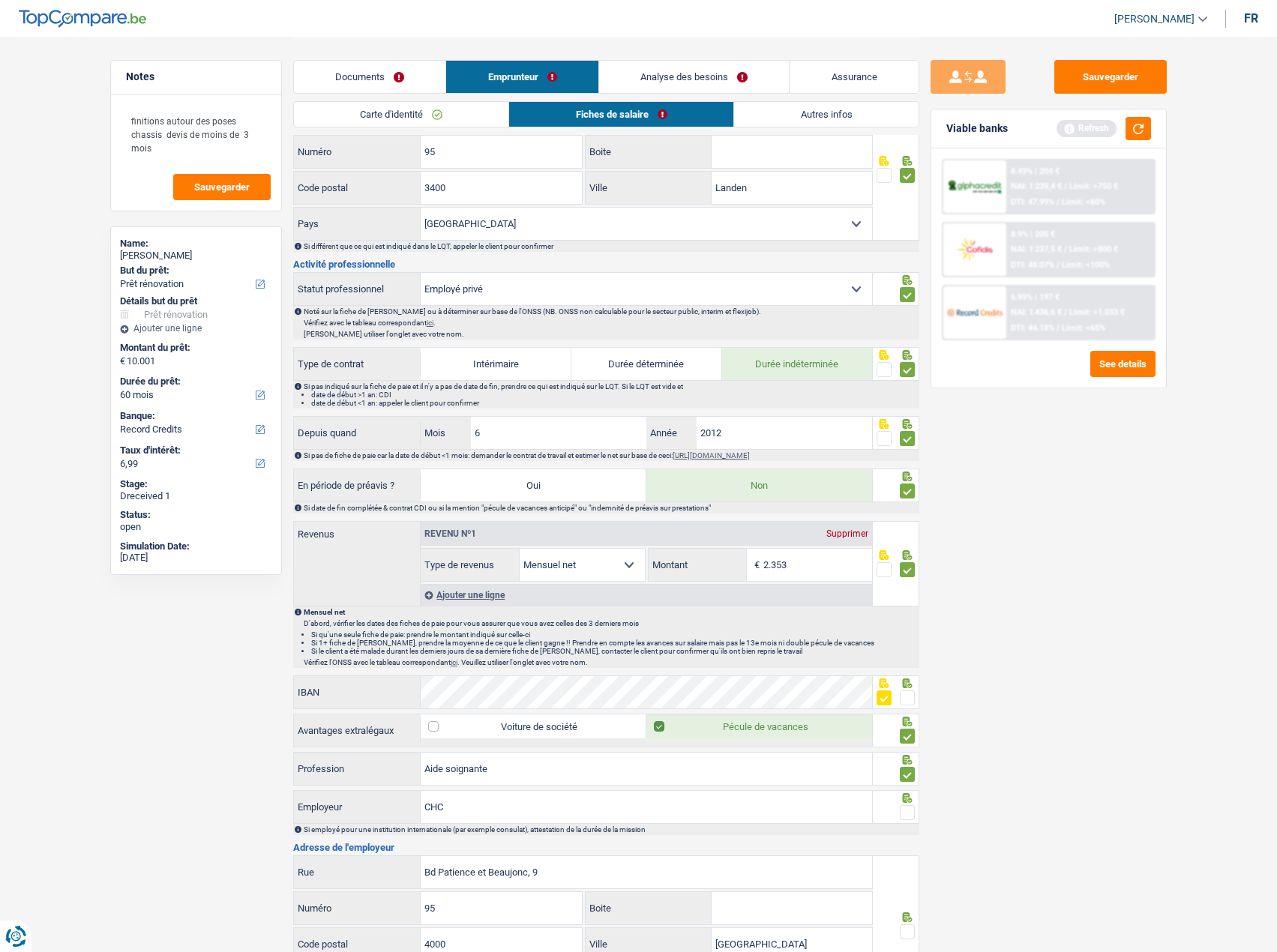
drag, startPoint x: 908, startPoint y: 799, endPoint x: 898, endPoint y: 805, distance: 11.7
click at [907, 799] on icon at bounding box center [906, 797] width 10 height 10
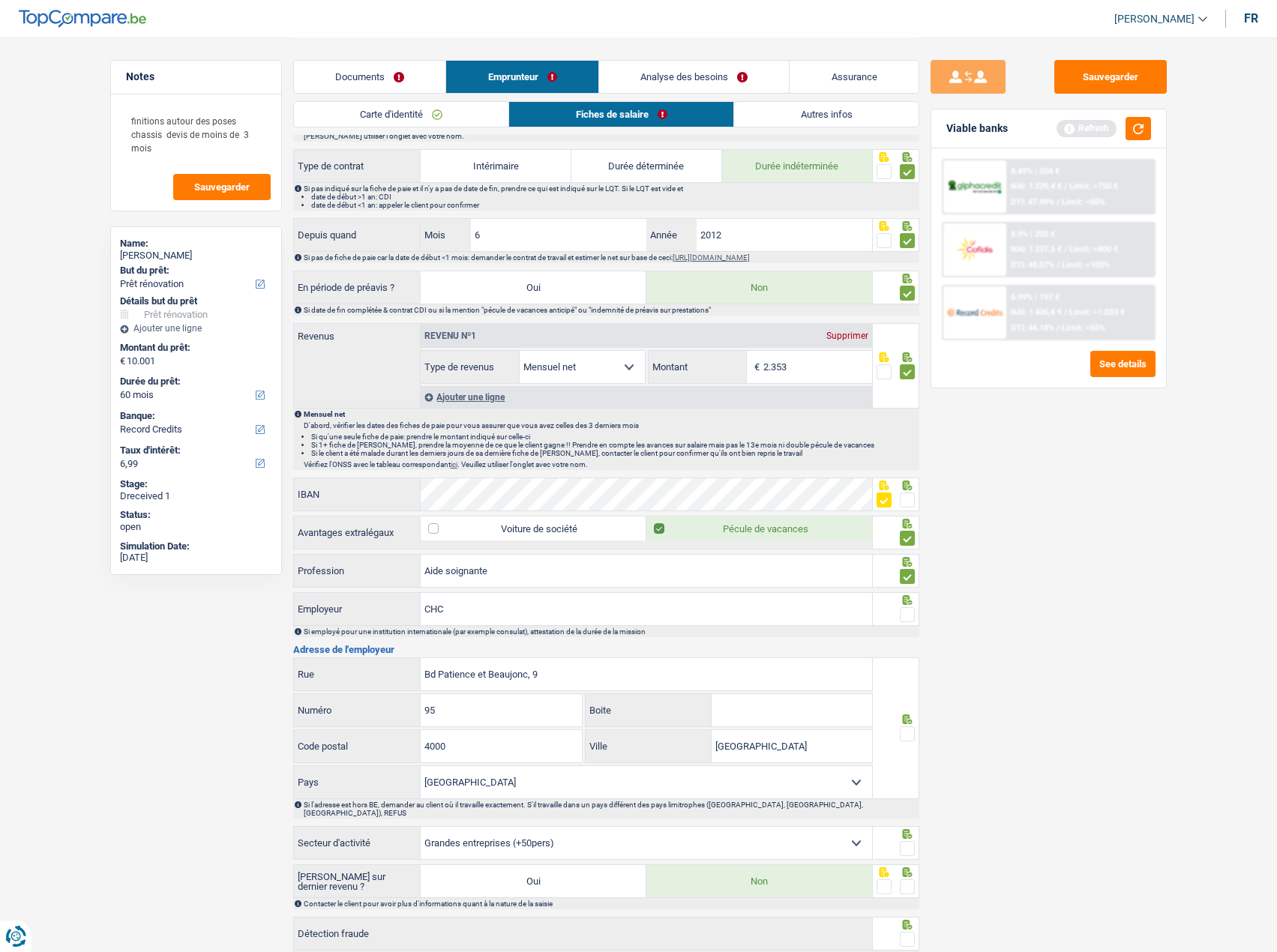
scroll to position [600, 0]
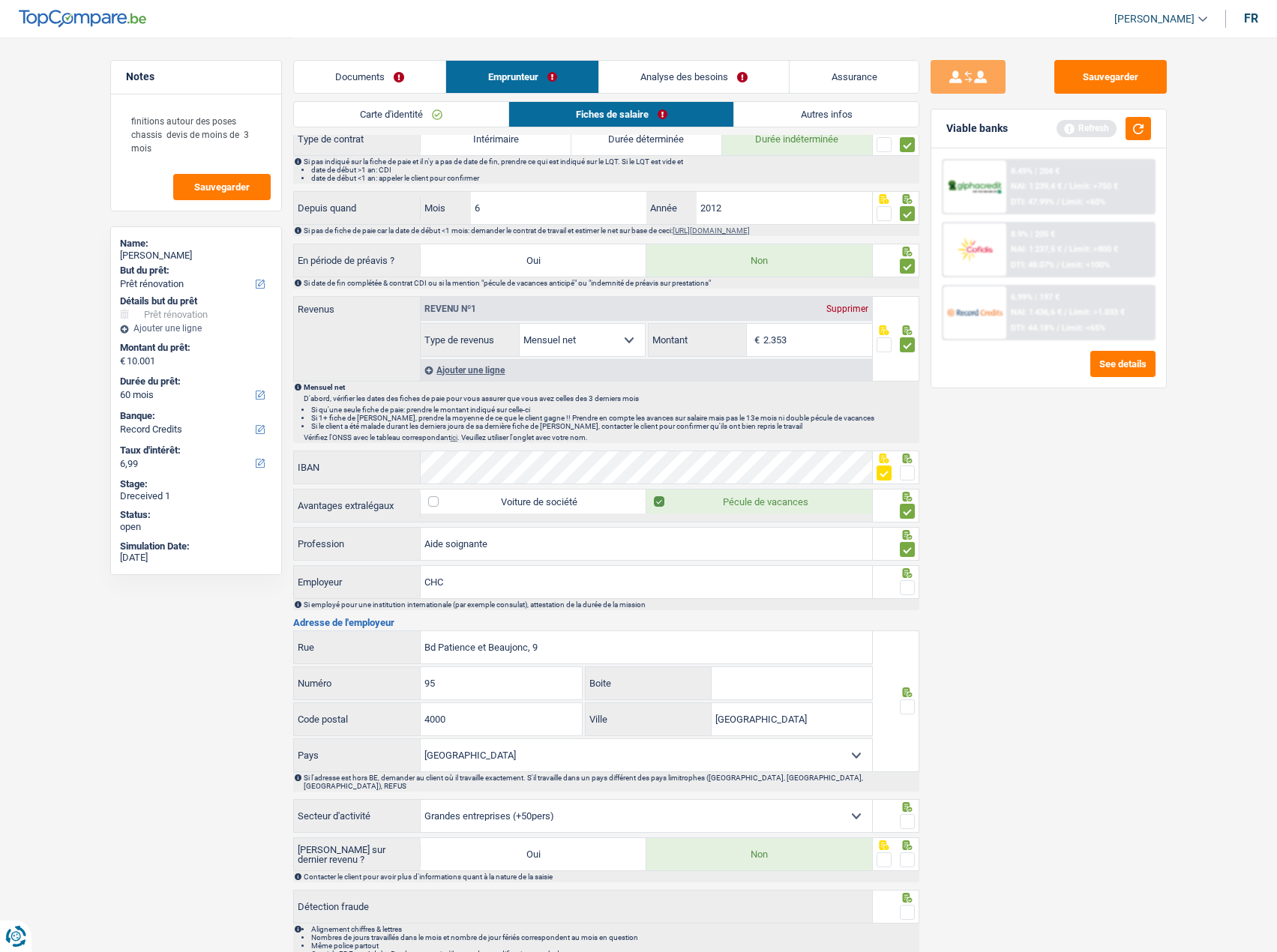
click at [904, 582] on span at bounding box center [907, 588] width 15 height 15
click at [0, 0] on input "radio" at bounding box center [0, 0] width 0 height 0
click at [904, 694] on icon at bounding box center [906, 692] width 10 height 10
drag, startPoint x: 906, startPoint y: 706, endPoint x: 902, endPoint y: 716, distance: 10.8
click at [906, 707] on span at bounding box center [907, 707] width 15 height 15
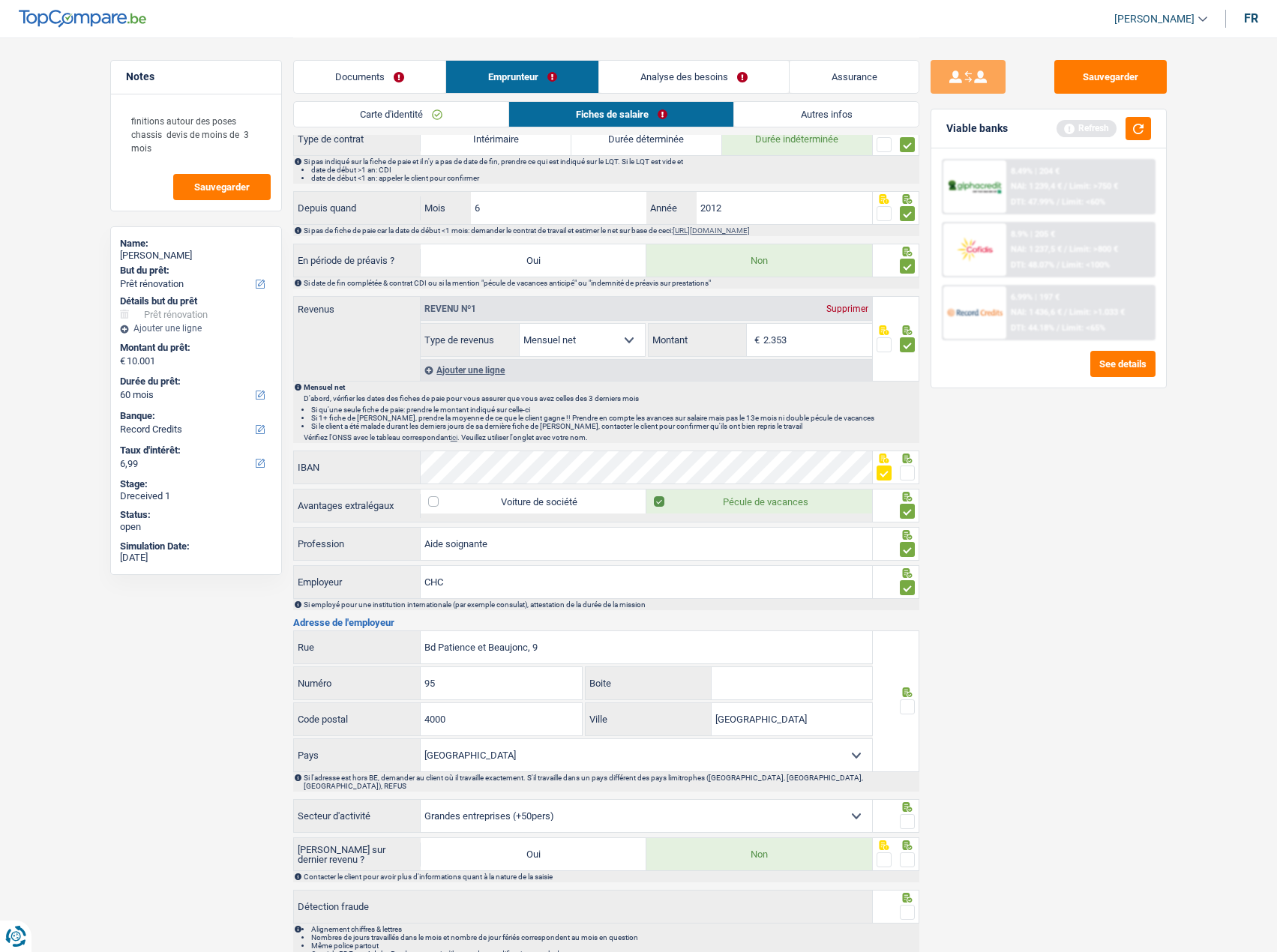
click at [0, 0] on input "radio" at bounding box center [0, 0] width 0 height 0
click at [902, 814] on span at bounding box center [907, 821] width 15 height 15
click at [0, 0] on input "radio" at bounding box center [0, 0] width 0 height 0
drag, startPoint x: 903, startPoint y: 847, endPoint x: 903, endPoint y: 866, distance: 19.0
click at [903, 852] on span at bounding box center [907, 860] width 15 height 15
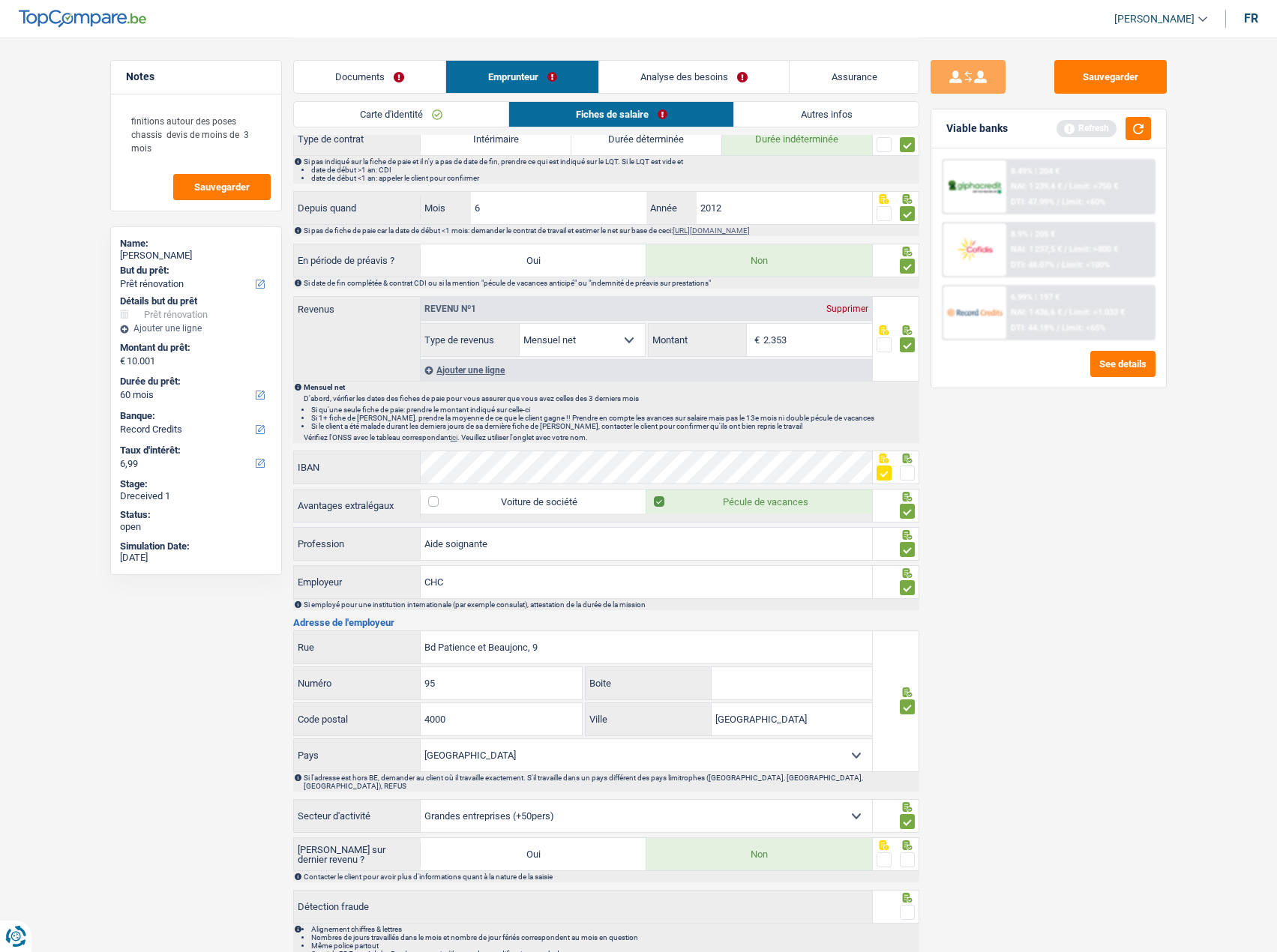
click at [0, 0] on input "radio" at bounding box center [0, 0] width 0 height 0
click at [903, 905] on span at bounding box center [907, 912] width 15 height 15
click at [0, 0] on input "radio" at bounding box center [0, 0] width 0 height 0
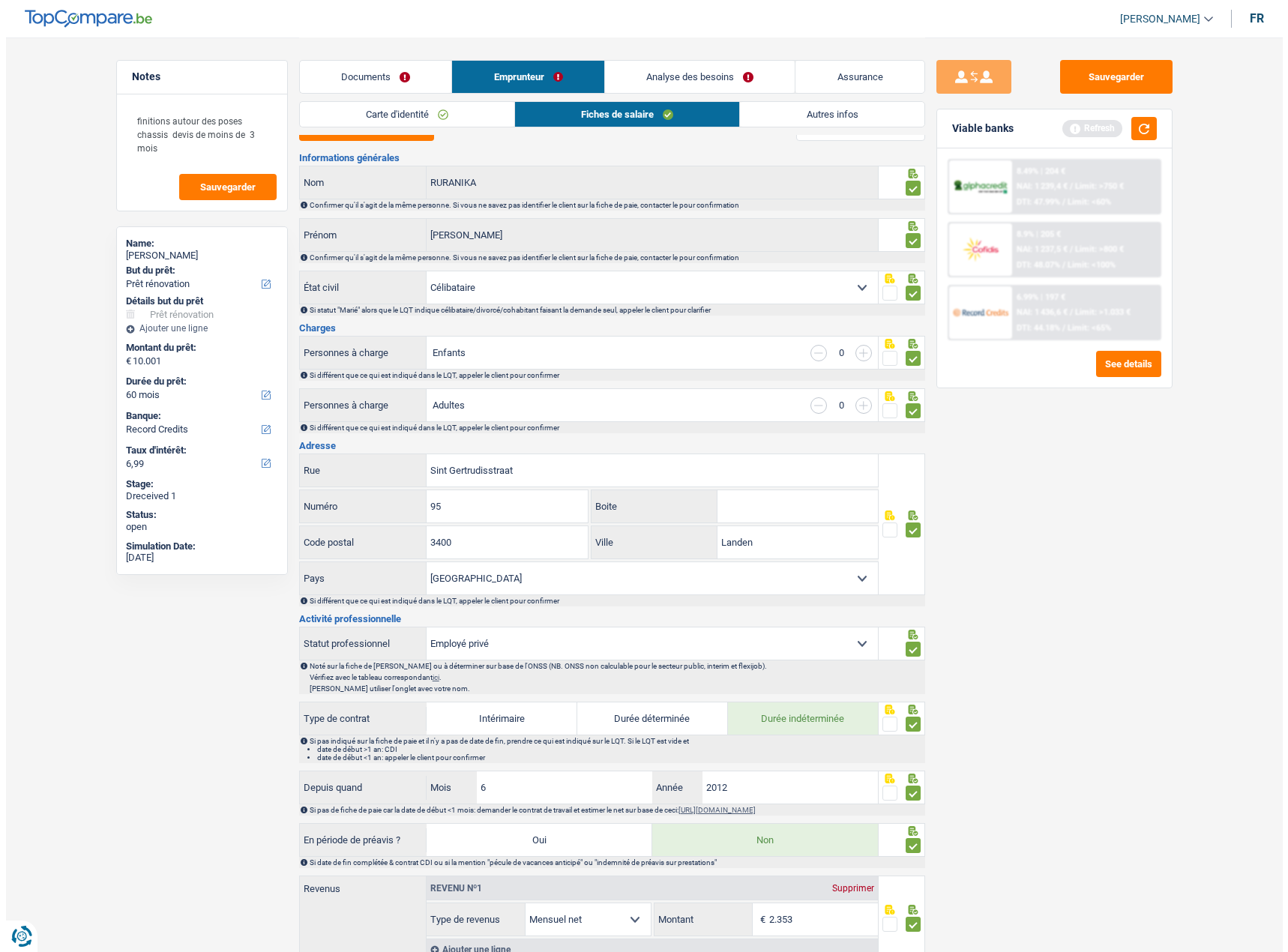
scroll to position [0, 0]
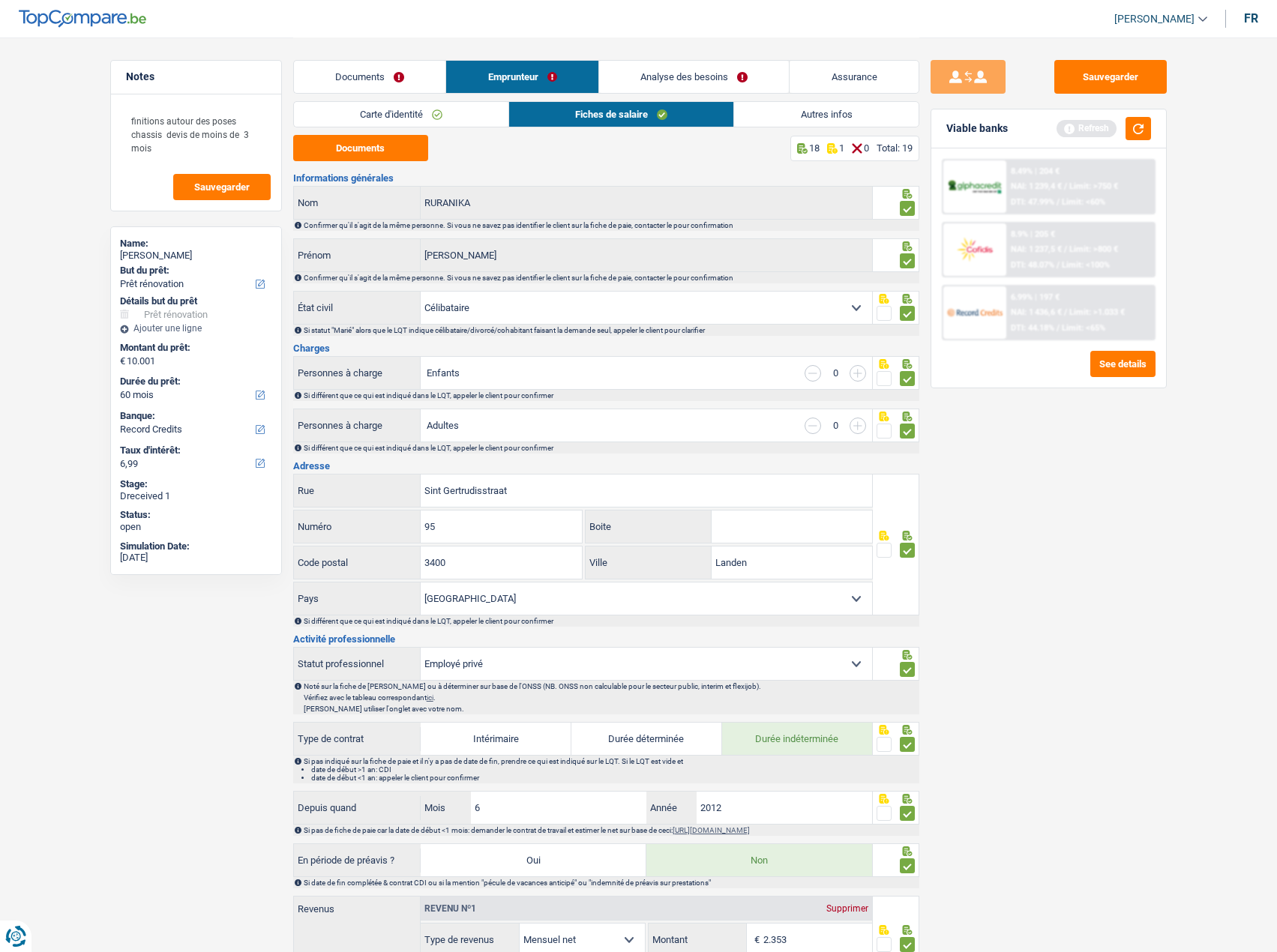
drag, startPoint x: 856, startPoint y: 109, endPoint x: 835, endPoint y: 98, distance: 23.7
click at [856, 109] on link "Autres infos" at bounding box center [825, 114] width 183 height 25
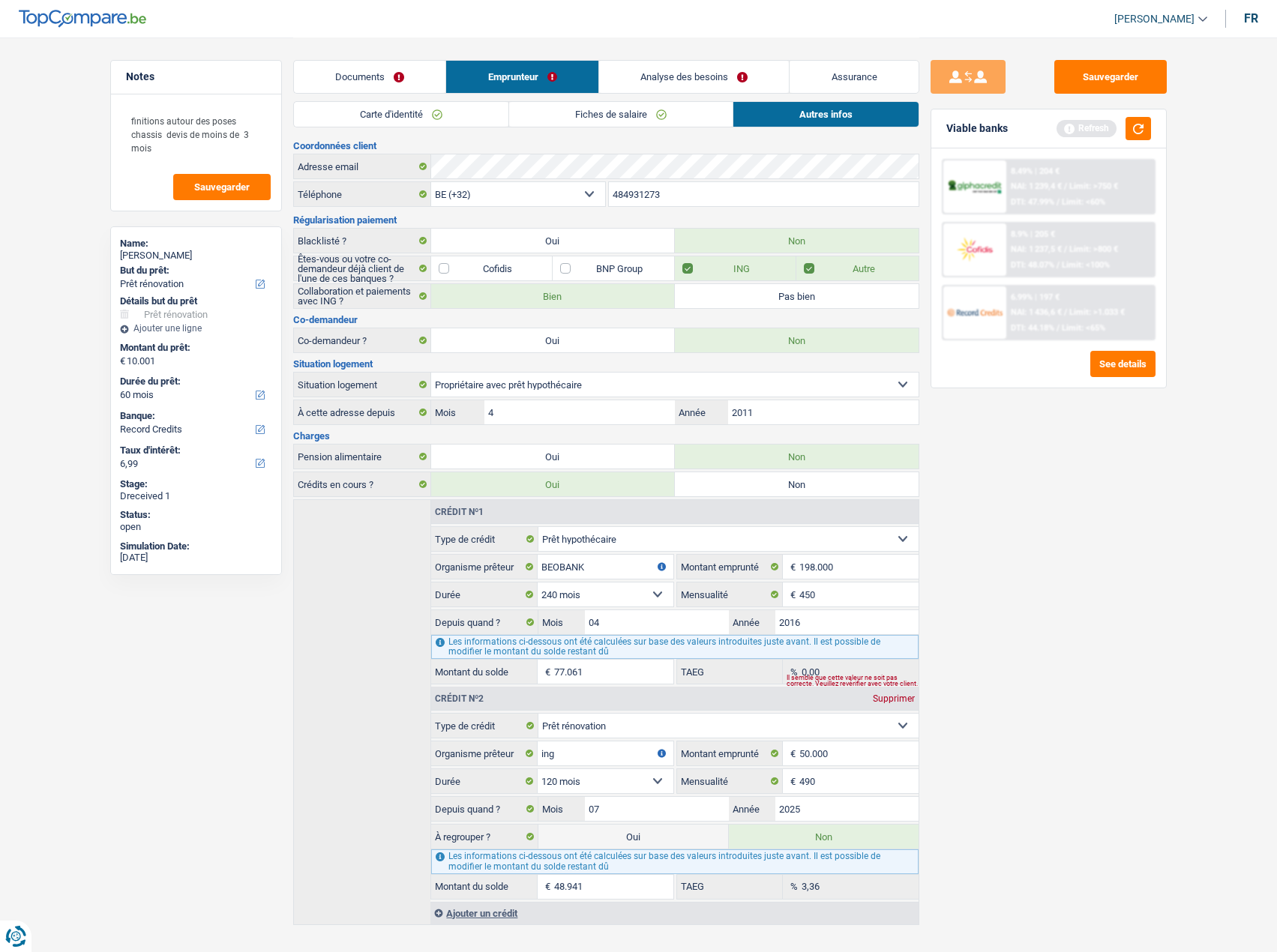
click at [719, 73] on link "Analyse des besoins" at bounding box center [694, 77] width 190 height 32
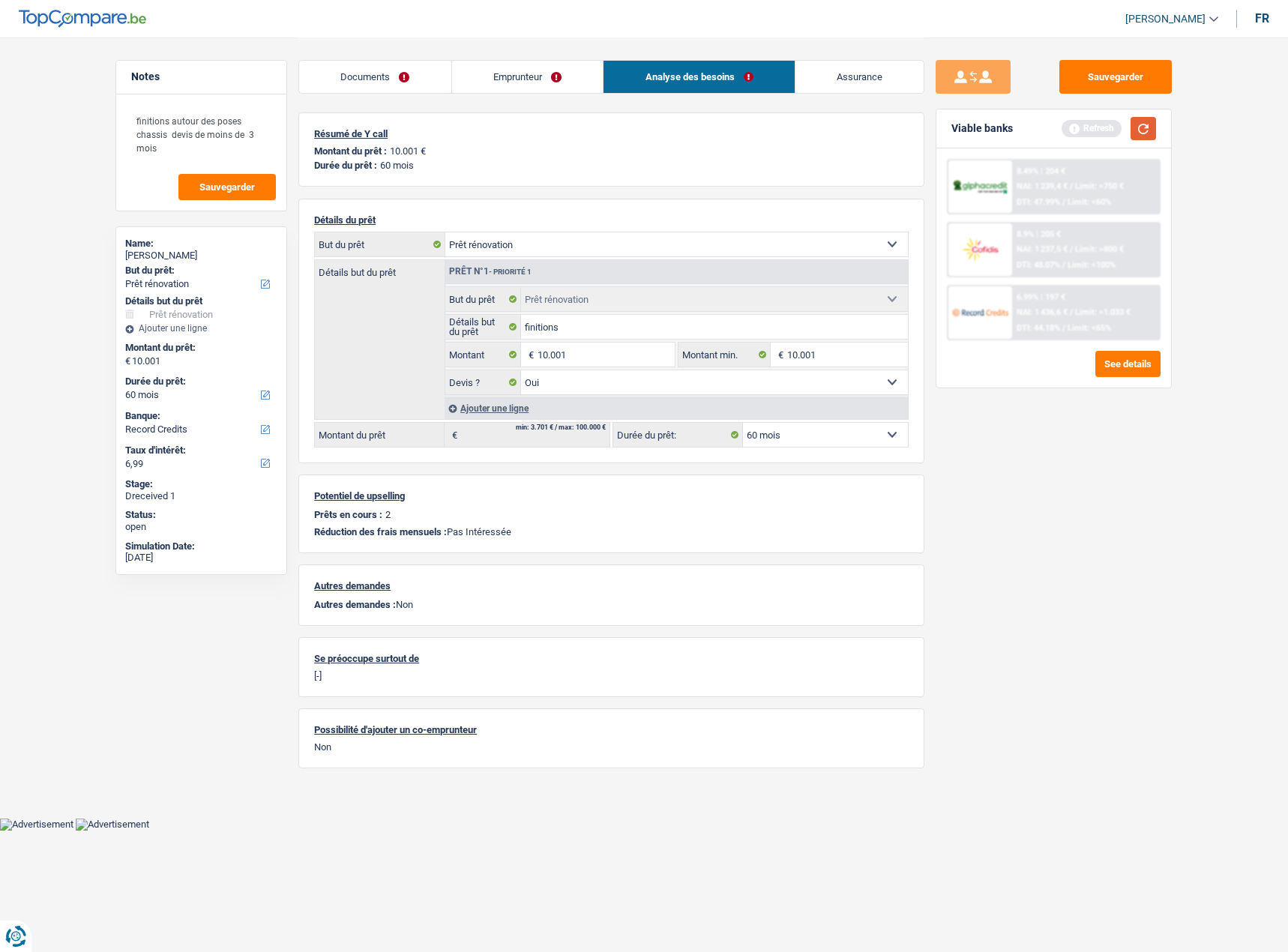
click at [1147, 127] on button "button" at bounding box center [1143, 128] width 26 height 23
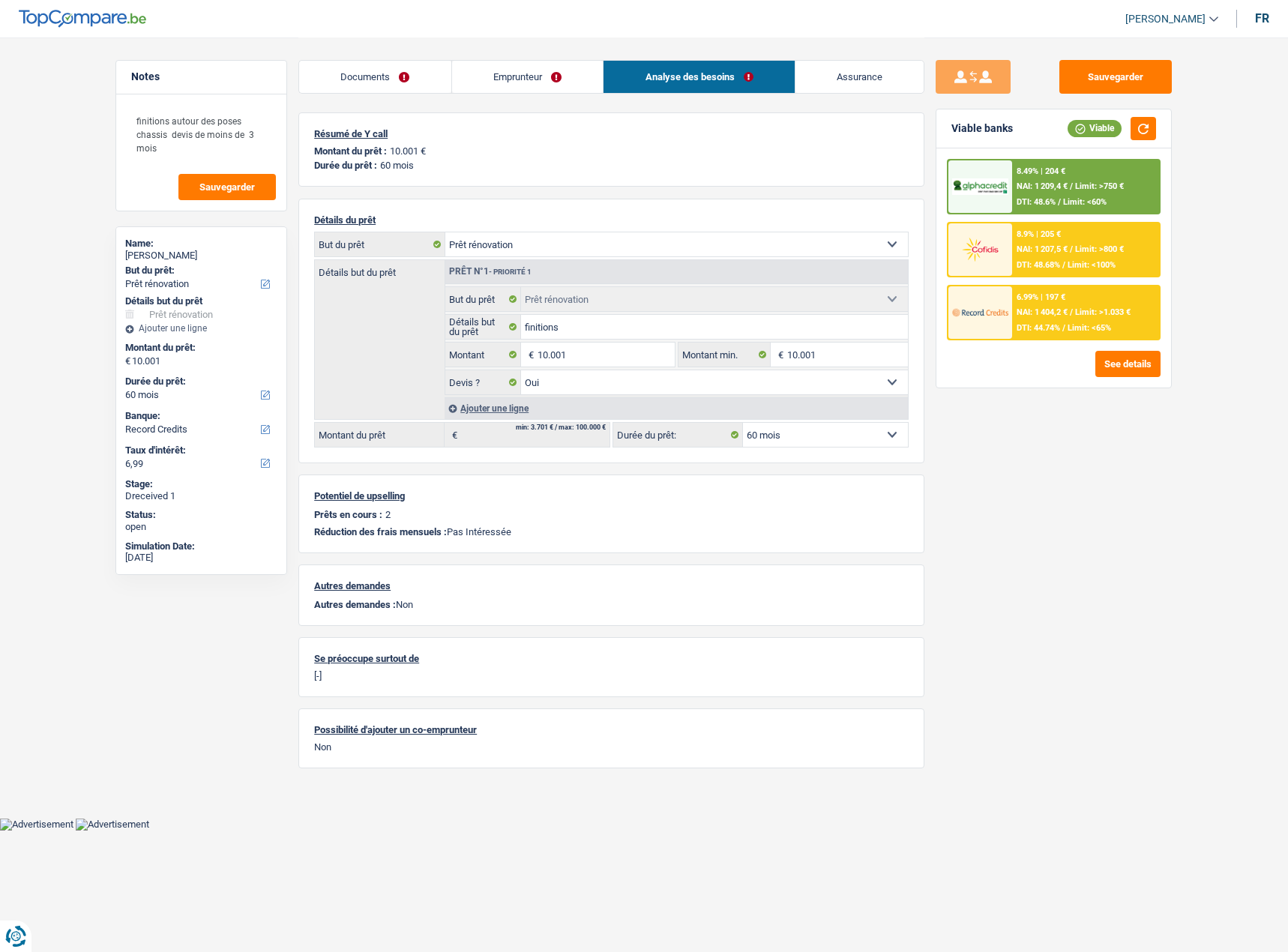
click at [1080, 322] on div "6.99% | 197 € NAI: 1 404,2 € / Limit: >1.033 € DTI: 44.74% / Limit: <65%" at bounding box center [1086, 313] width 147 height 53
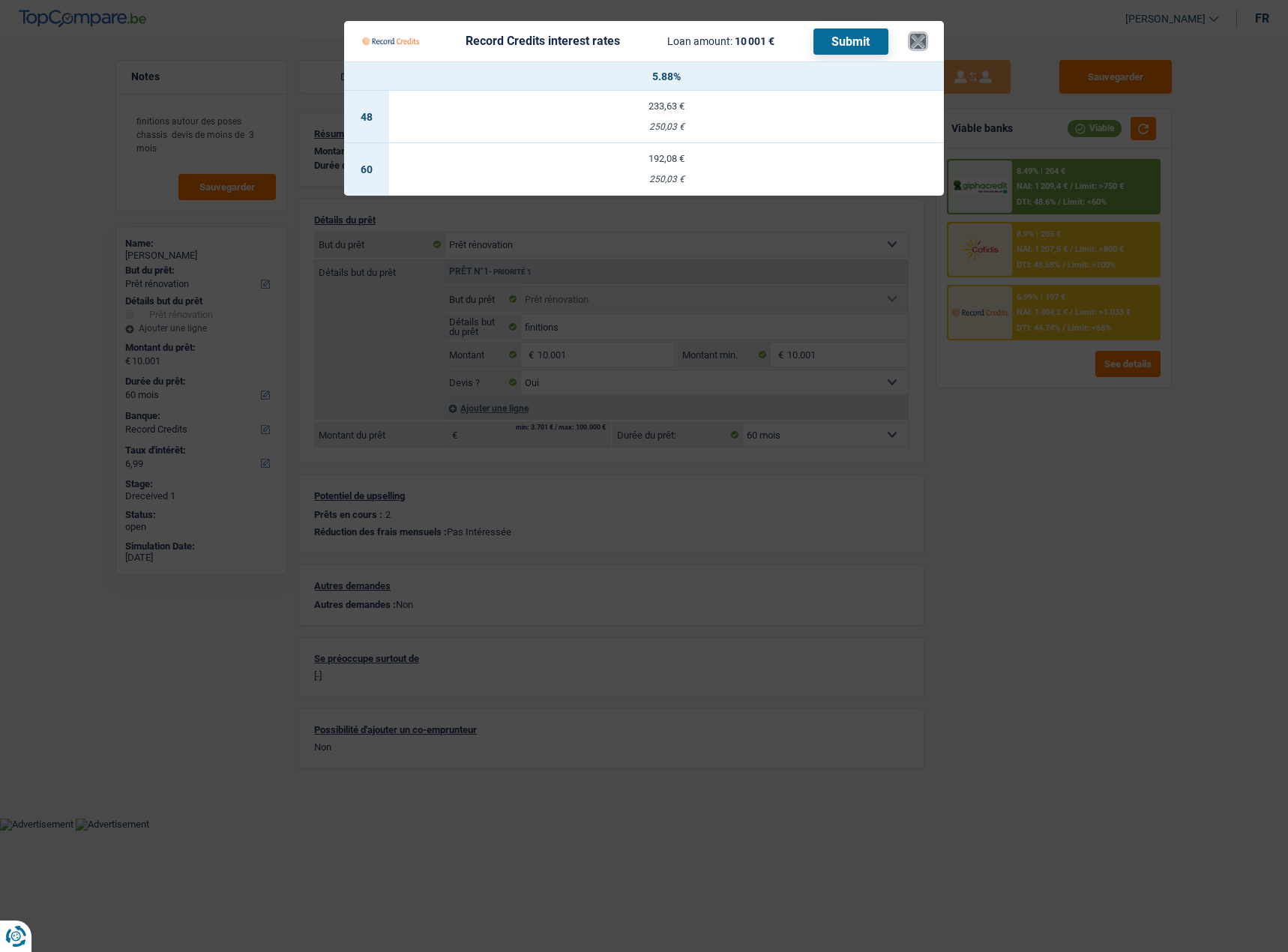
click at [923, 35] on button "×" at bounding box center [918, 41] width 16 height 15
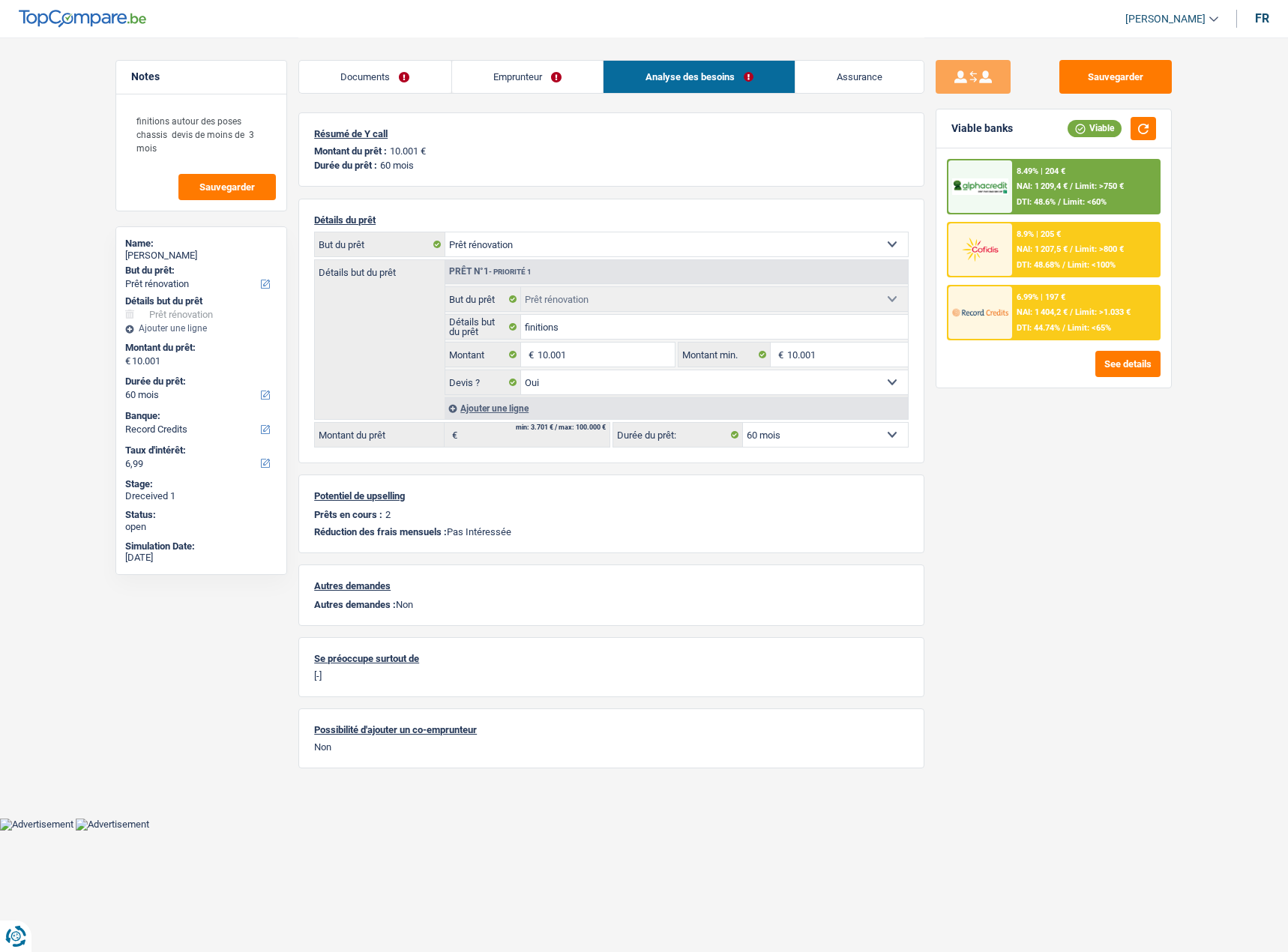
click at [1074, 325] on span "Limit: <65%" at bounding box center [1089, 328] width 44 height 10
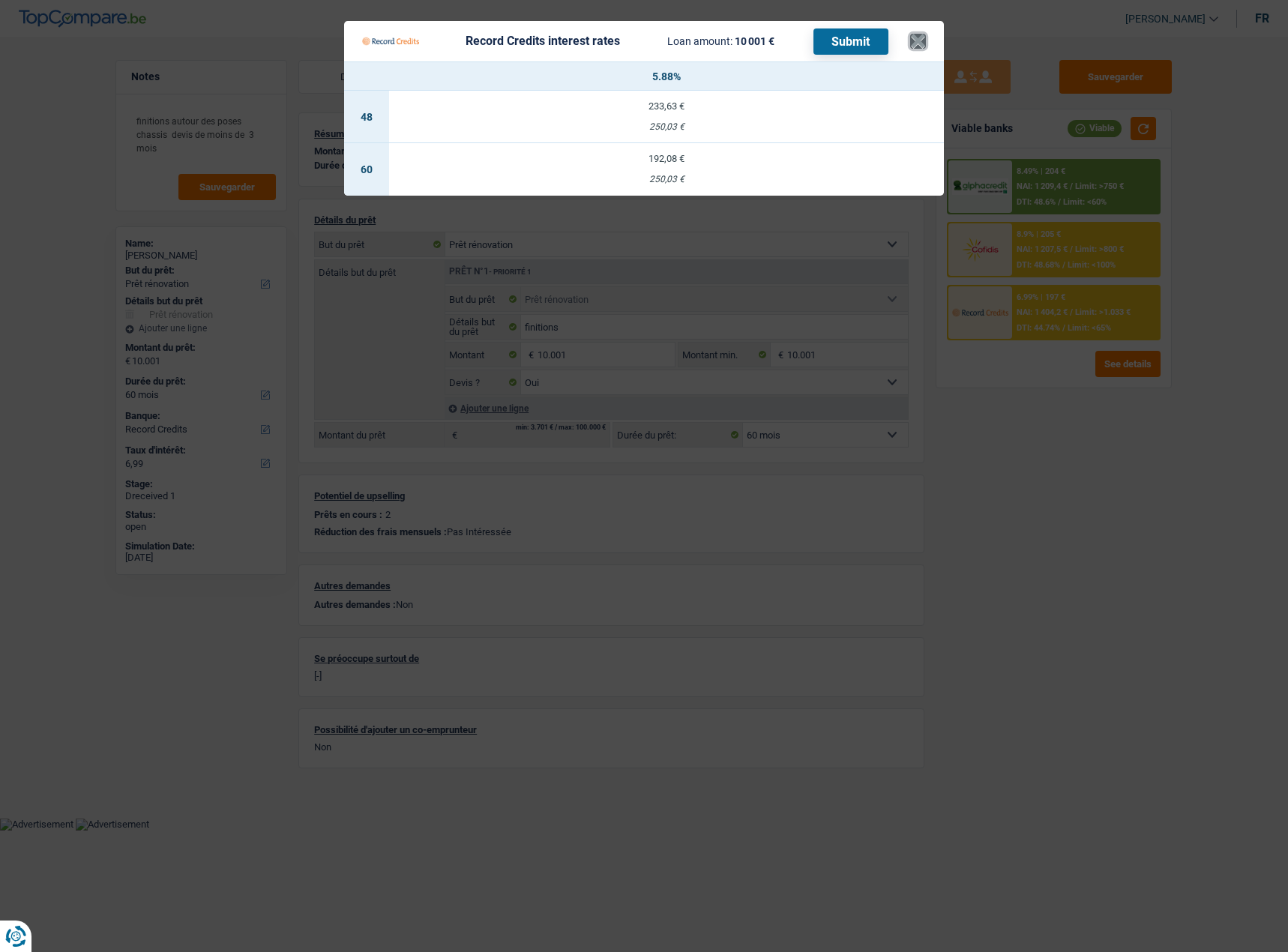
click at [918, 34] on button "×" at bounding box center [918, 41] width 16 height 15
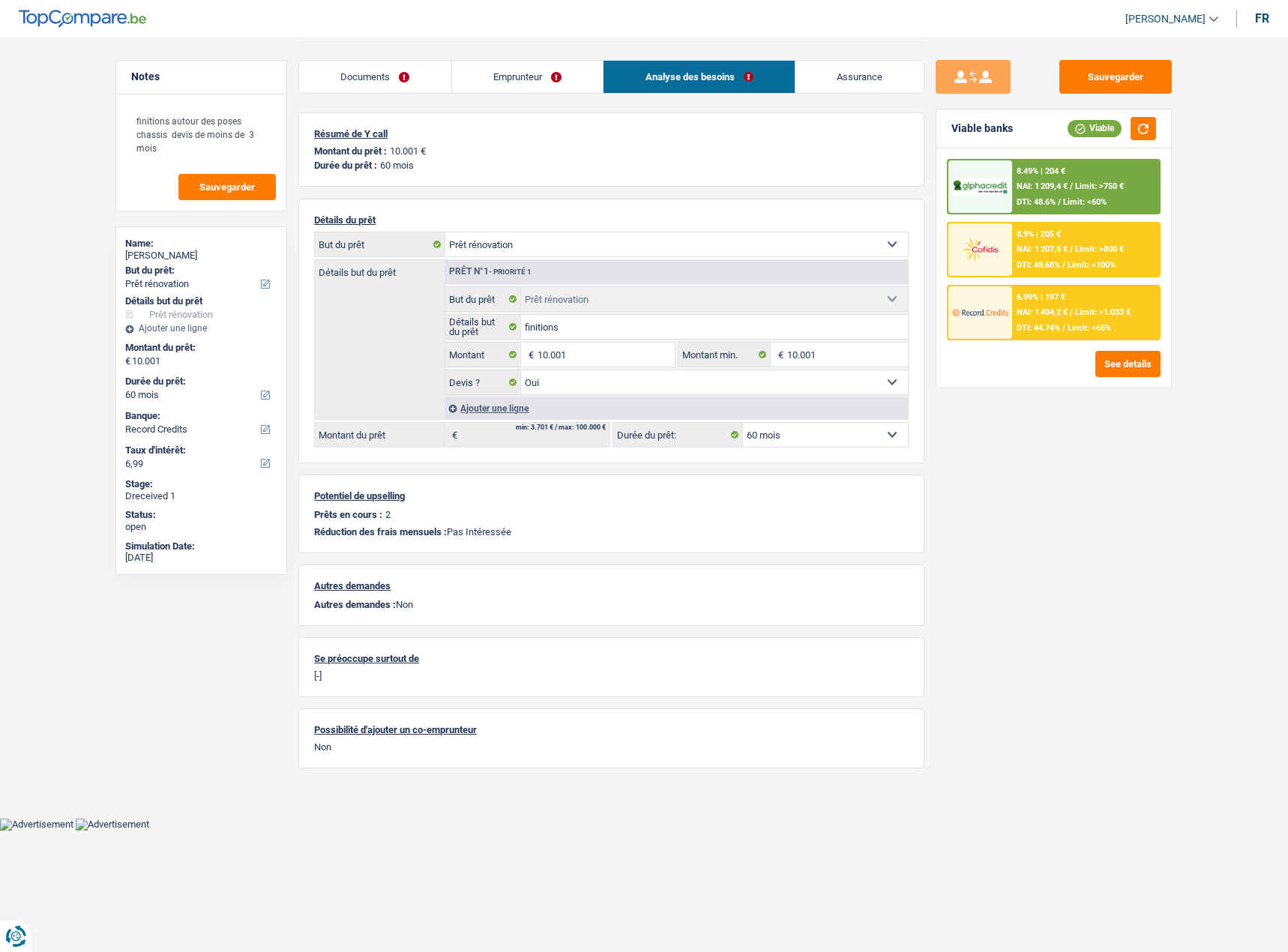
click at [1049, 326] on span "DTI: 44.74%" at bounding box center [1039, 328] width 44 height 10
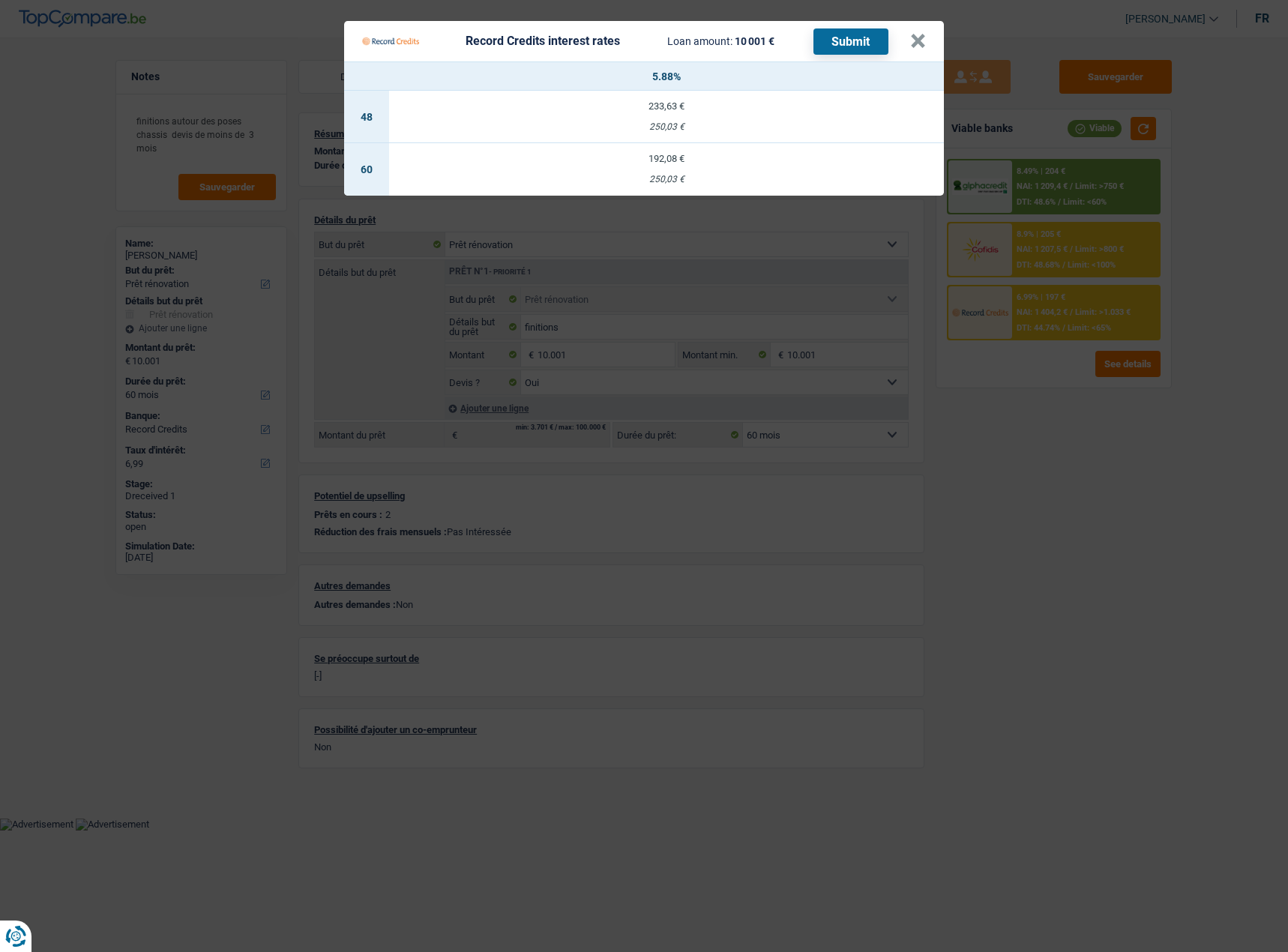
drag, startPoint x: 655, startPoint y: 165, endPoint x: 742, endPoint y: 116, distance: 99.8
click at [657, 164] on td "192,08 € 250,03 €" at bounding box center [667, 170] width 555 height 53
type input "5,88"
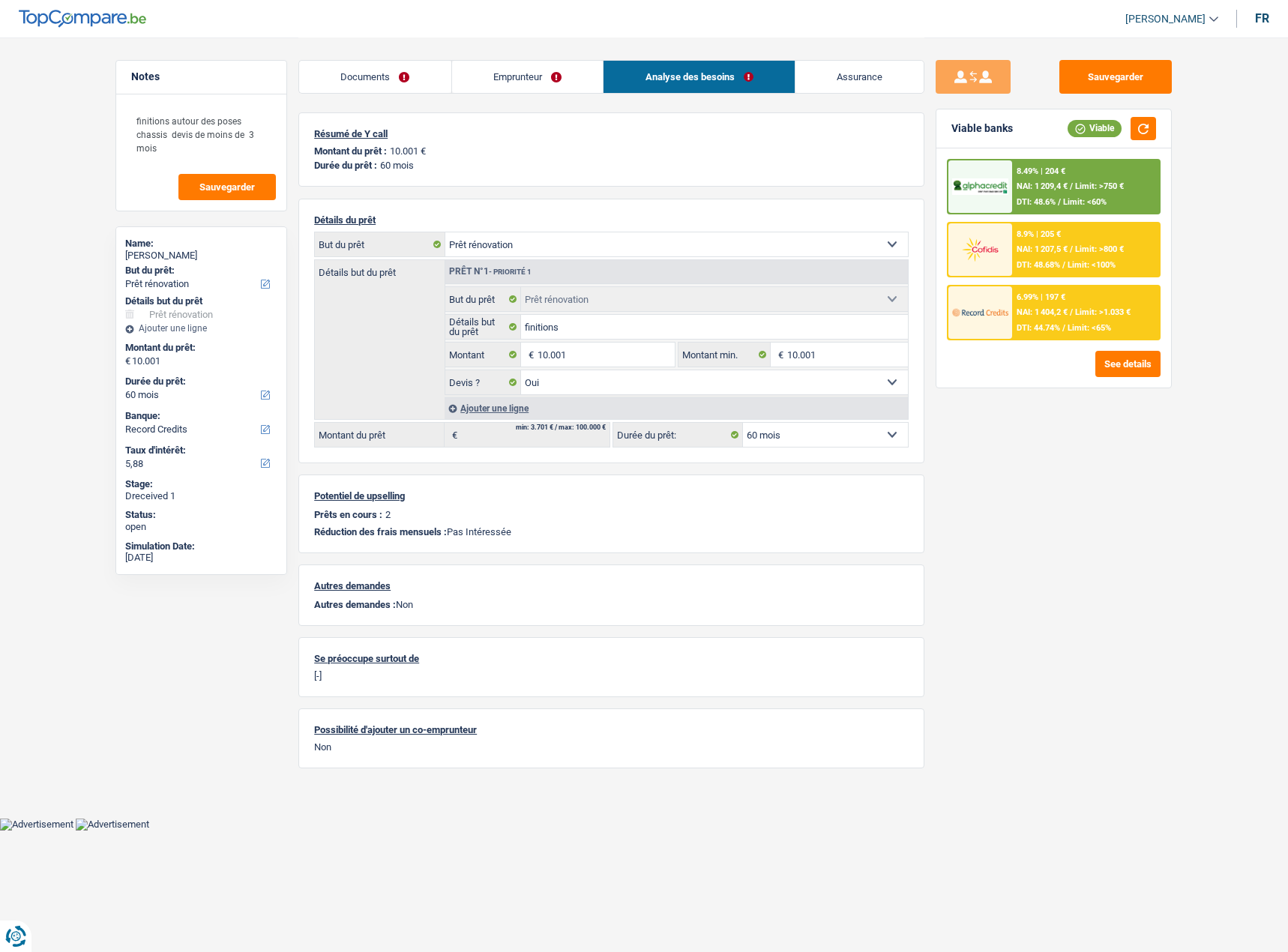
click at [1012, 319] on div "6.99% | 197 € NAI: 1 404,2 € / Limit: >1.033 € DTI: 44.74% / Limit: <65%" at bounding box center [1086, 313] width 147 height 53
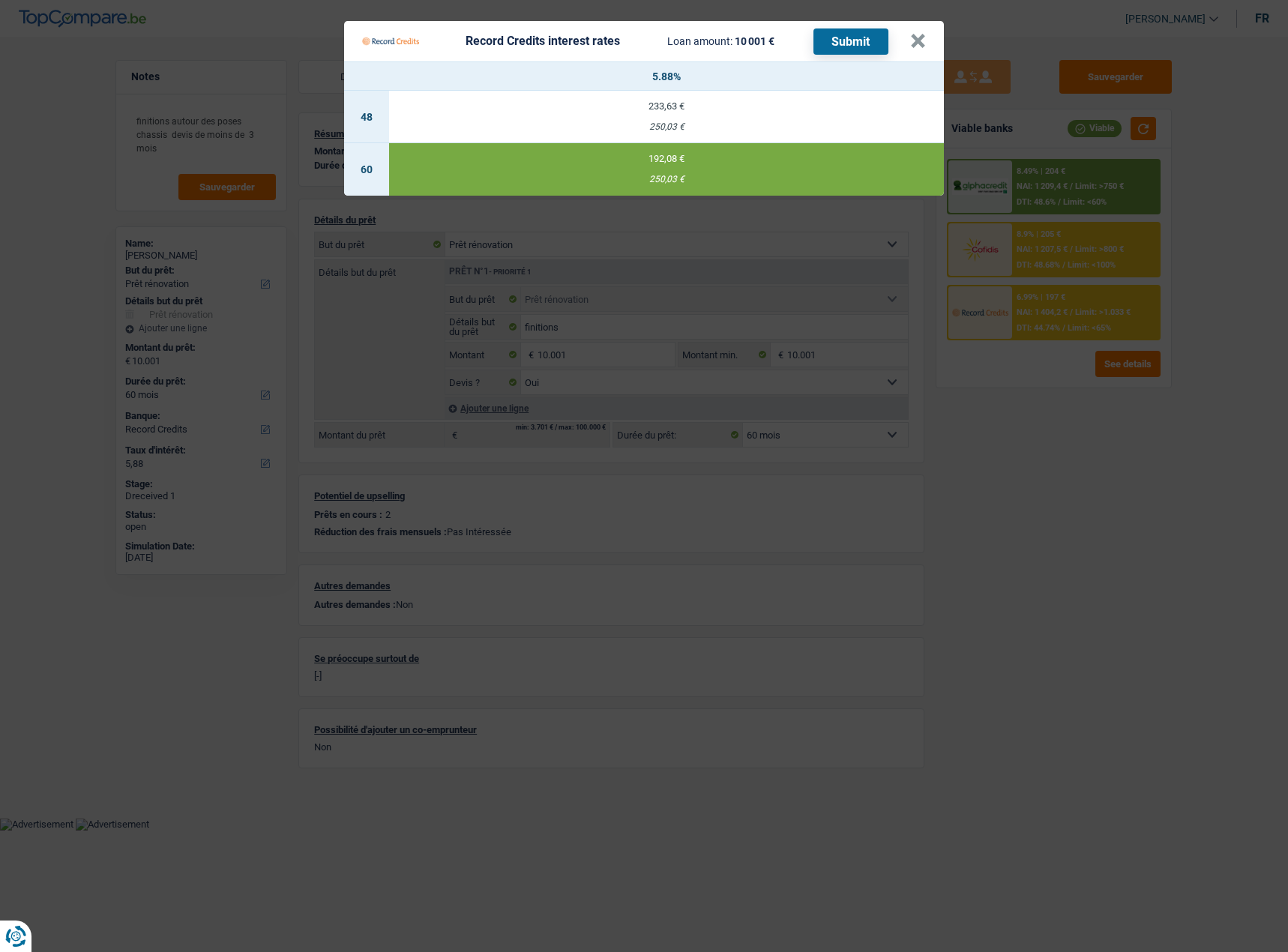
click at [835, 29] on button "Submit" at bounding box center [851, 41] width 75 height 26
click at [925, 37] on button "×" at bounding box center [918, 41] width 16 height 15
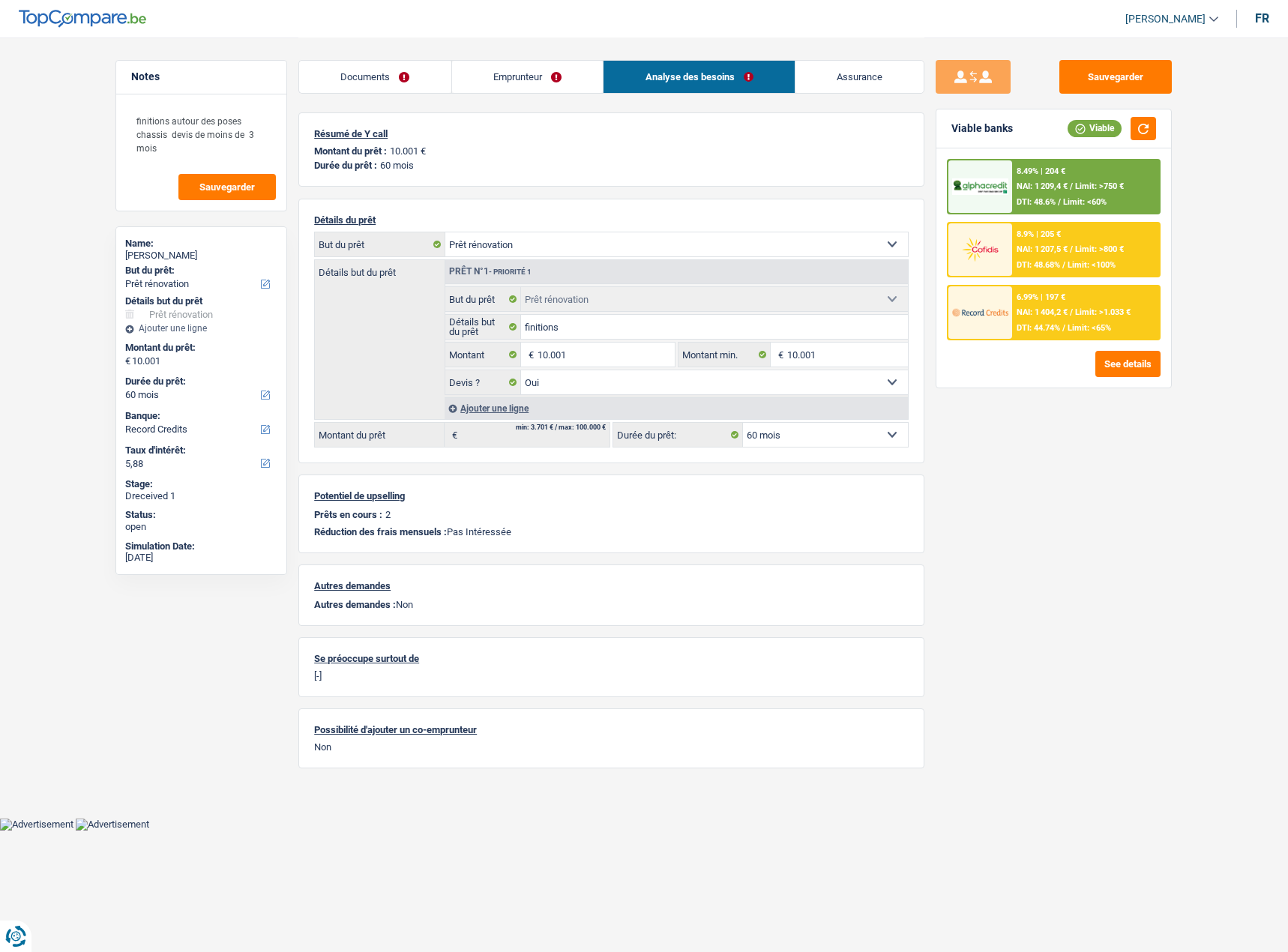
click at [1106, 255] on div "8.9% | 205 € NAI: 1 207,5 € / Limit: >800 € DTI: 48.68% / Limit: <100%" at bounding box center [1086, 249] width 147 height 53
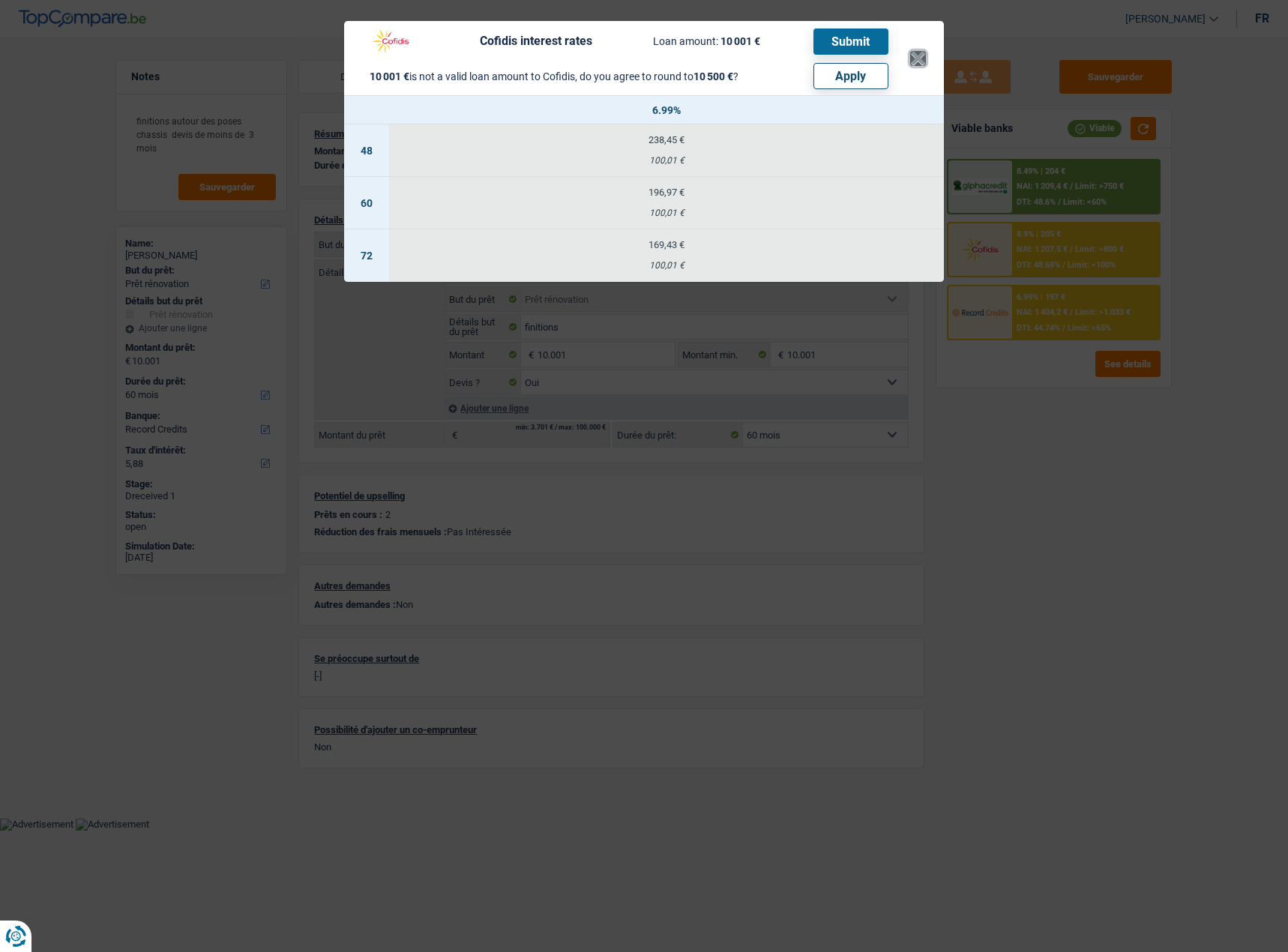
click at [931, 39] on header "Cofidis interest rates Loan amount: 10 001 € Submit 10 001 € is not a valid loa…" at bounding box center [644, 58] width 600 height 74
click at [869, 69] on button "Apply" at bounding box center [851, 76] width 75 height 26
type input "10.500"
select select "other"
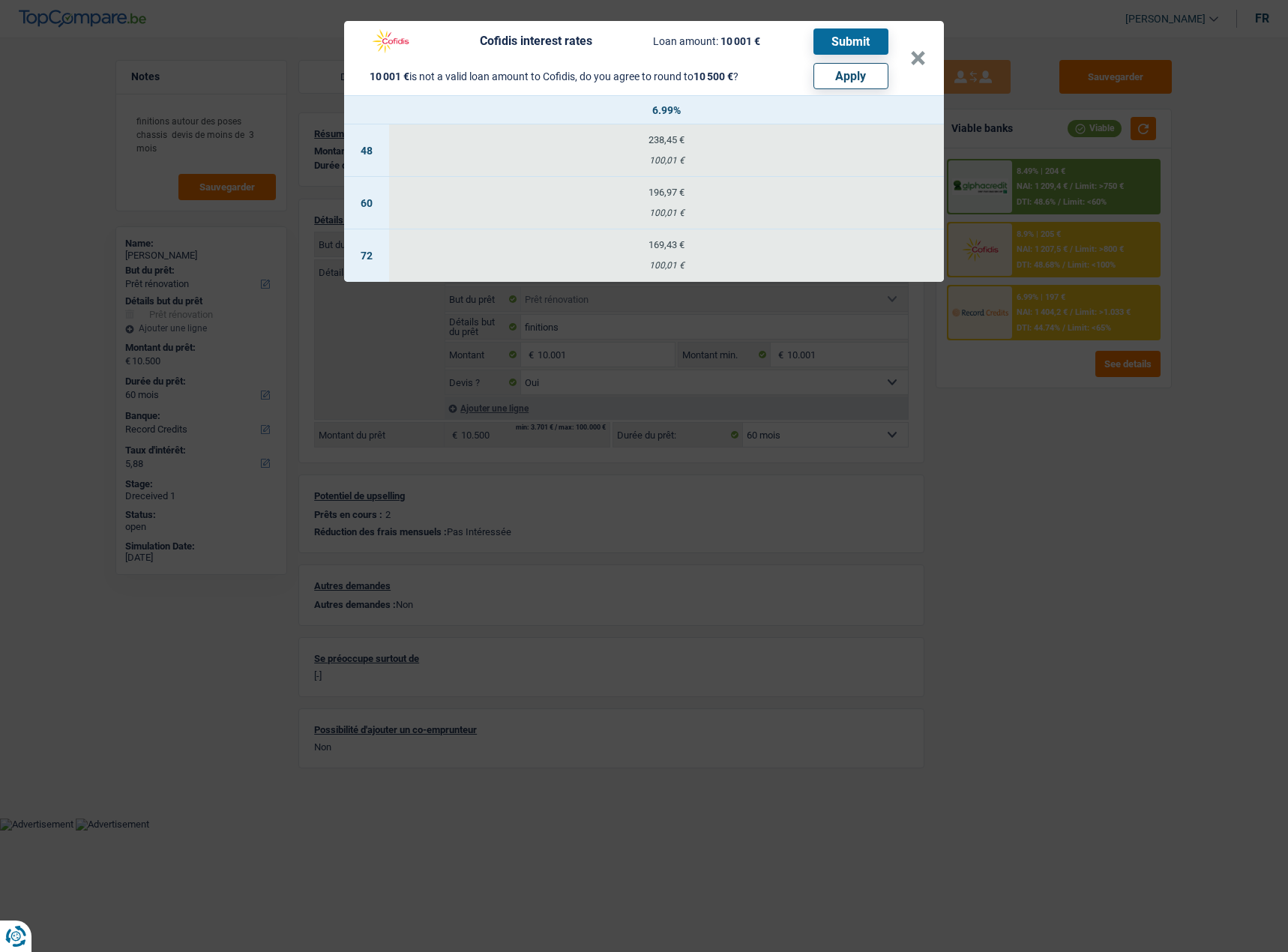
select select "other"
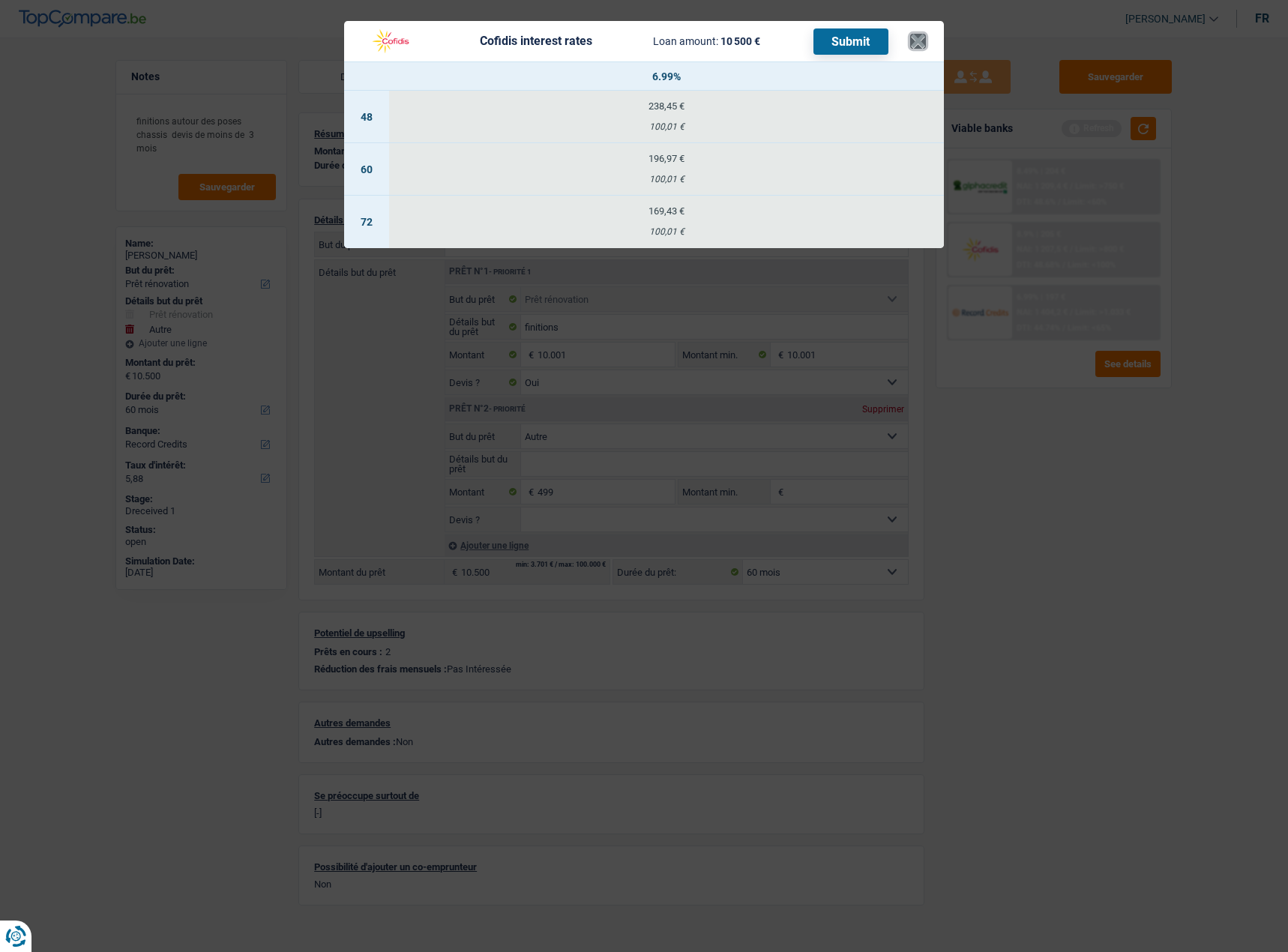
click at [926, 34] on button "×" at bounding box center [918, 41] width 16 height 15
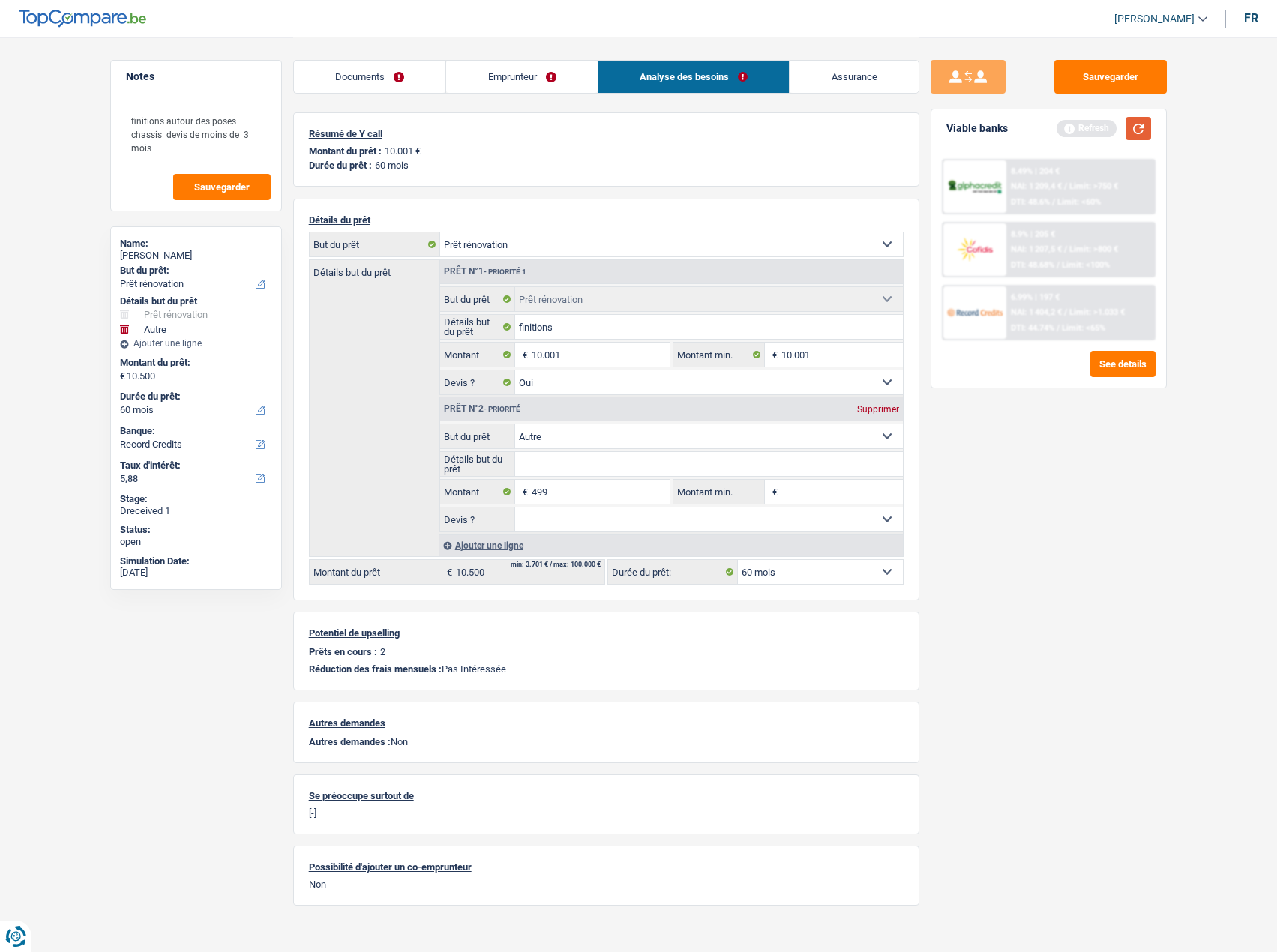
click at [1137, 127] on button "button" at bounding box center [1138, 128] width 26 height 23
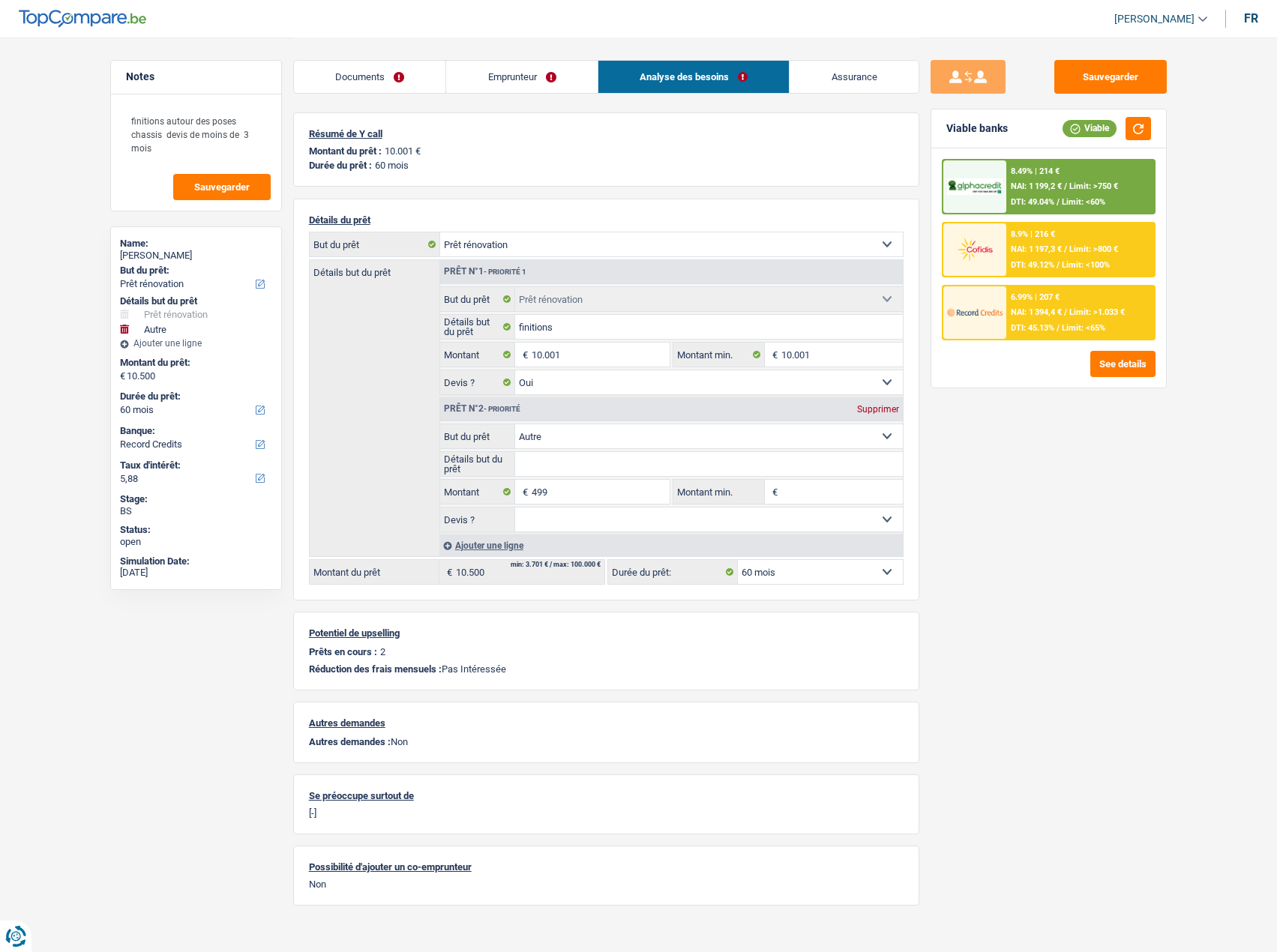
click at [1055, 192] on div "8.49% | 214 € NAI: 1 199,2 € / Limit: >750 € DTI: 49.04% / Limit: <60%" at bounding box center [1080, 186] width 147 height 53
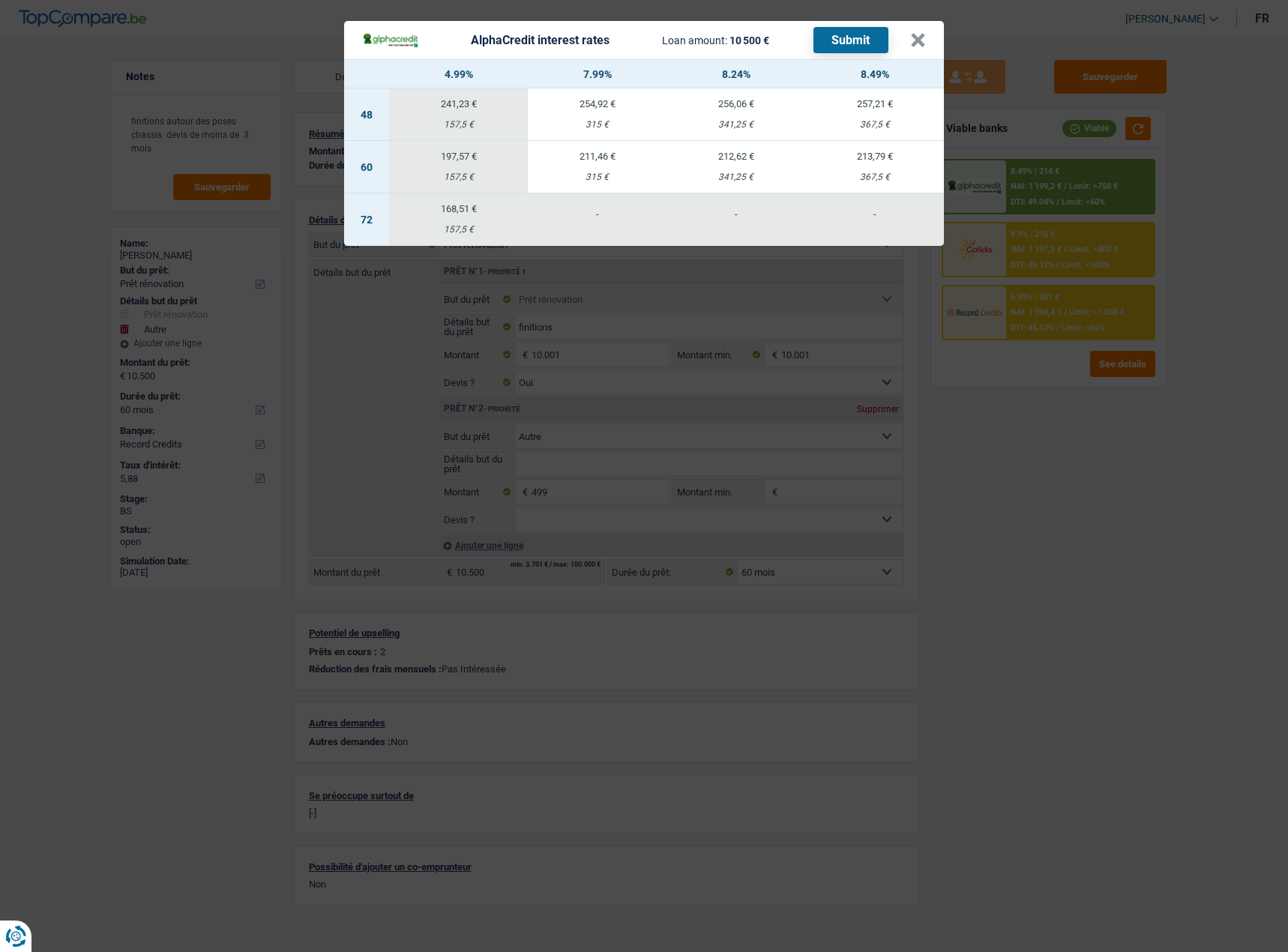
click at [603, 159] on td "211,46 € 315 €" at bounding box center [597, 168] width 139 height 53
select select "alphacredit"
type input "7,99"
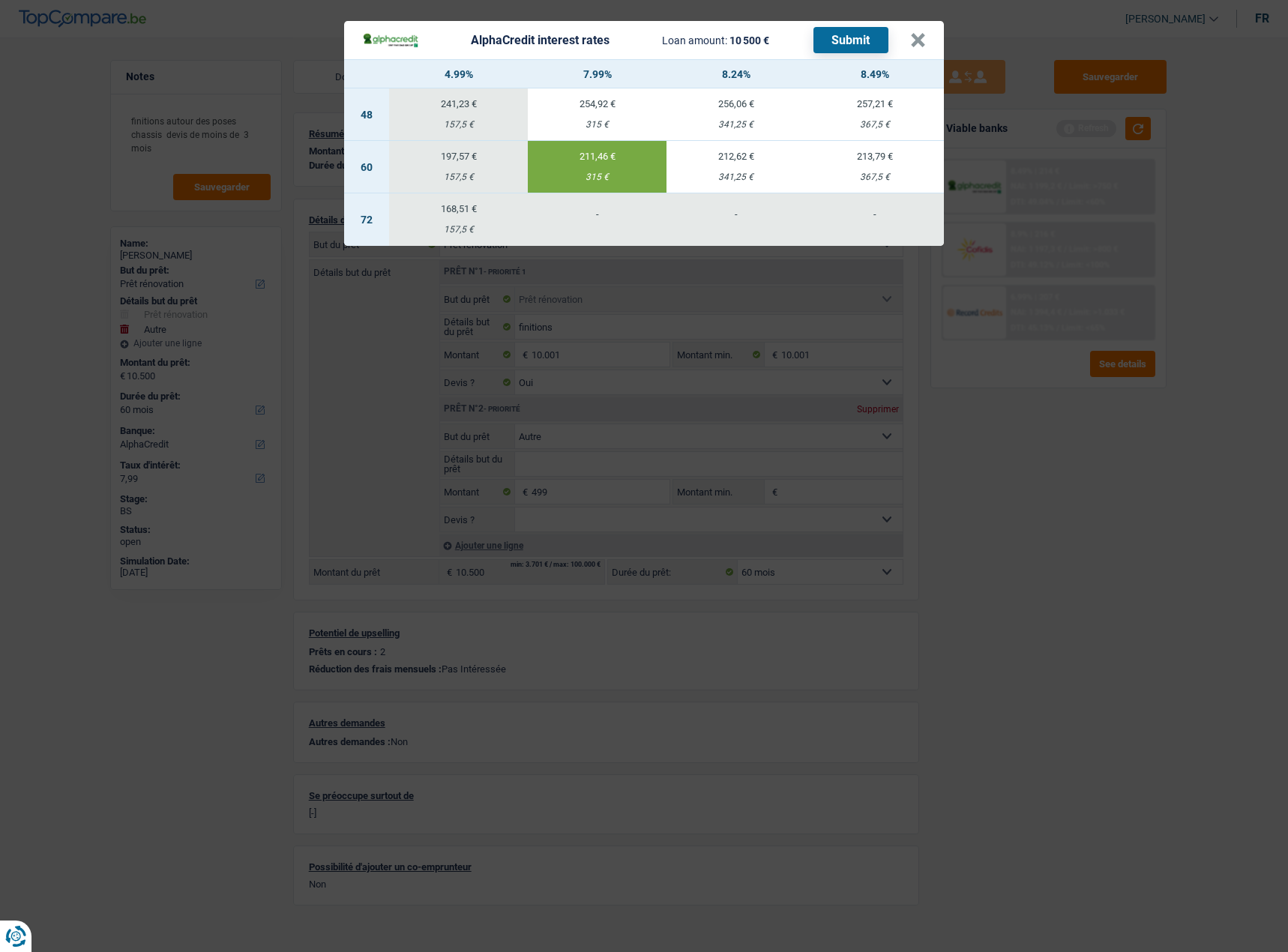
click at [869, 31] on button "Submit" at bounding box center [851, 40] width 75 height 26
click at [925, 34] on button "×" at bounding box center [918, 41] width 16 height 15
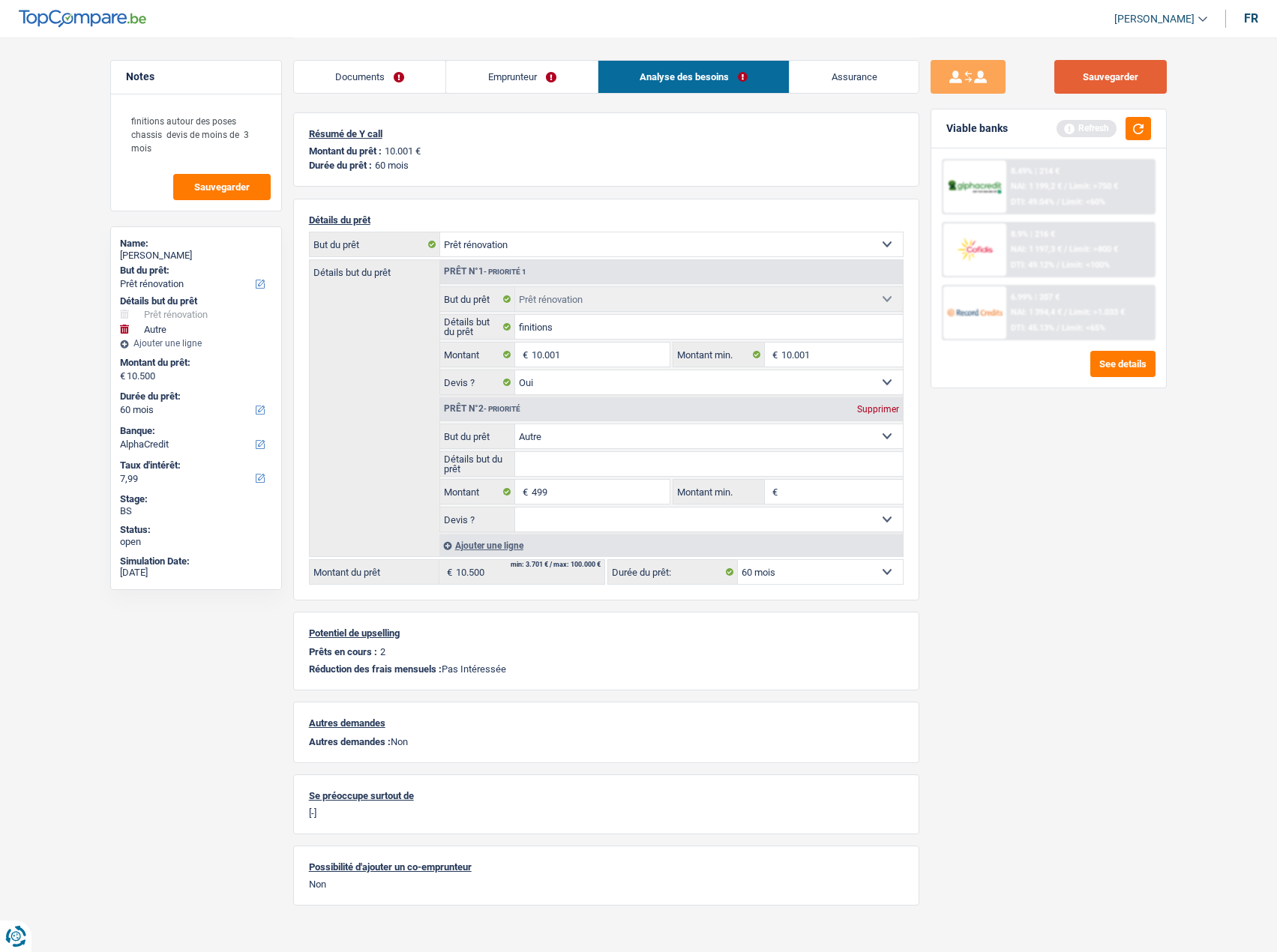
click at [1079, 71] on button "Sauvegarder" at bounding box center [1110, 77] width 113 height 34
click at [883, 405] on div "Supprimer" at bounding box center [878, 410] width 50 height 9
type input "10.001"
